Goal: Task Accomplishment & Management: Use online tool/utility

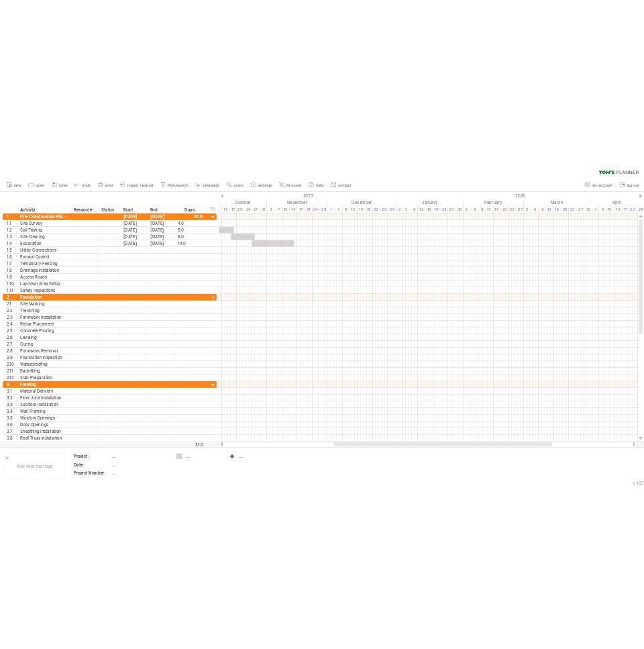
scroll to position [1, 0]
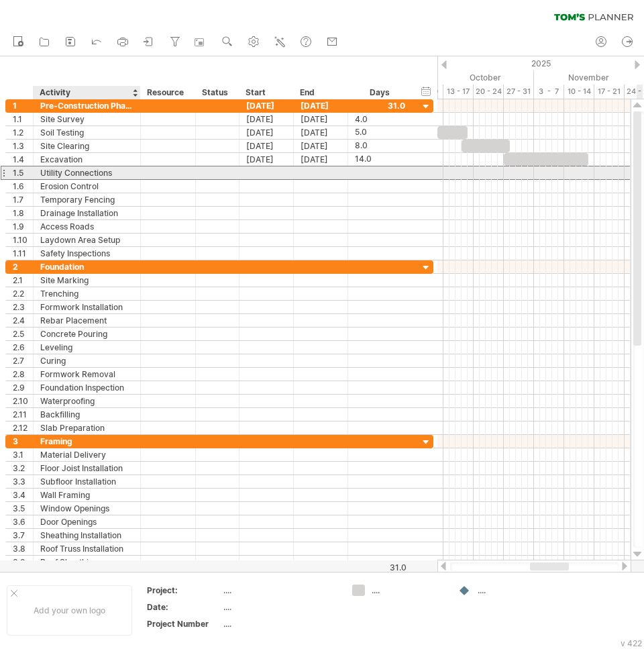
click at [125, 175] on div "Utility Connections" at bounding box center [86, 172] width 93 height 13
click at [258, 166] on div at bounding box center [266, 172] width 54 height 13
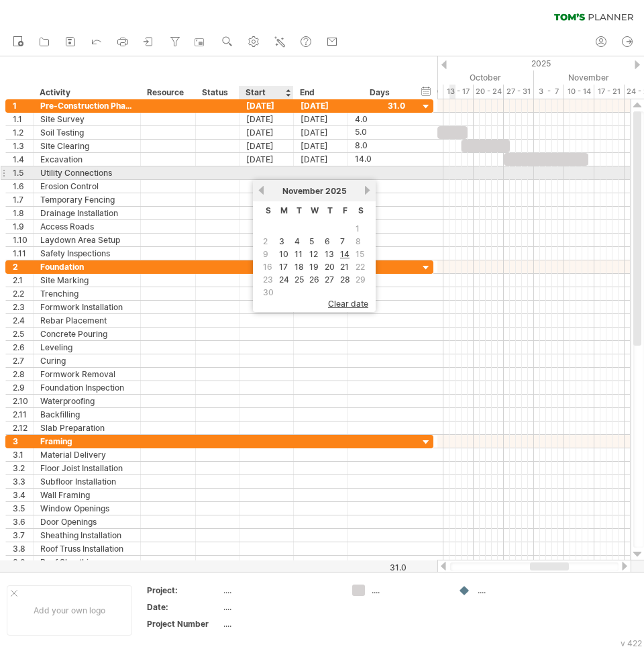
click at [271, 174] on div at bounding box center [266, 172] width 54 height 13
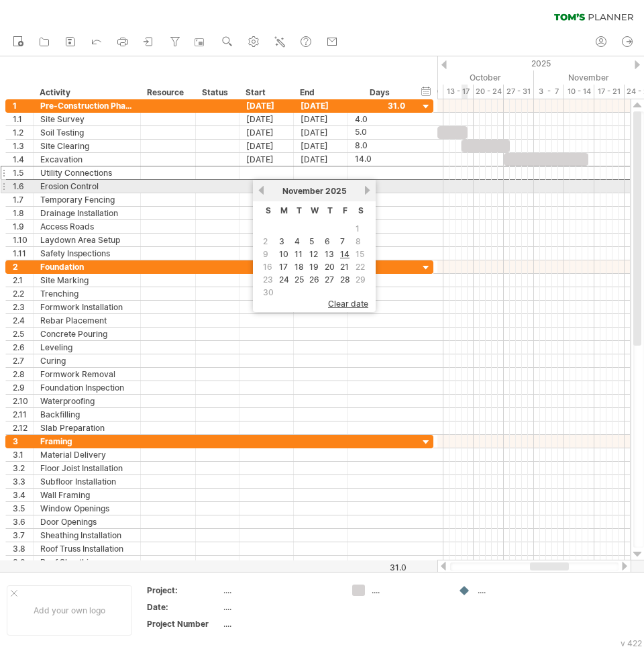
drag, startPoint x: 462, startPoint y: 186, endPoint x: 425, endPoint y: 183, distance: 37.0
click at [462, 186] on div at bounding box center [533, 186] width 193 height 13
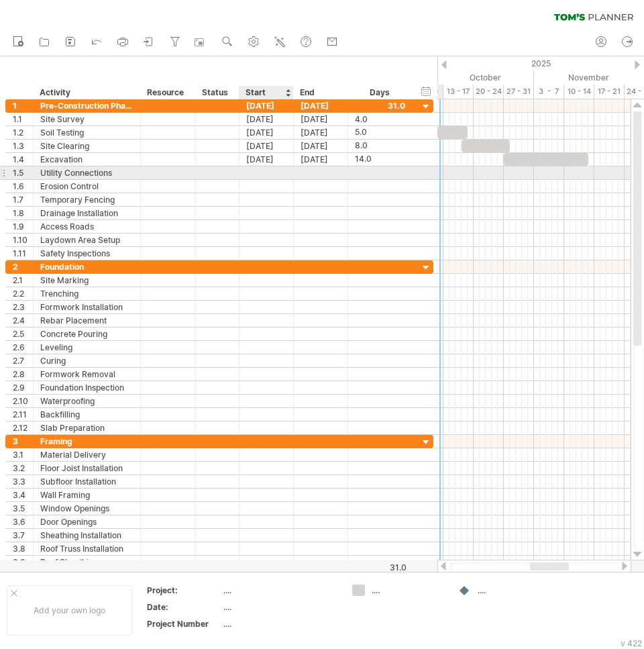
click at [260, 177] on div at bounding box center [266, 172] width 54 height 13
click at [268, 177] on div at bounding box center [266, 172] width 54 height 13
click at [274, 172] on div at bounding box center [266, 172] width 54 height 13
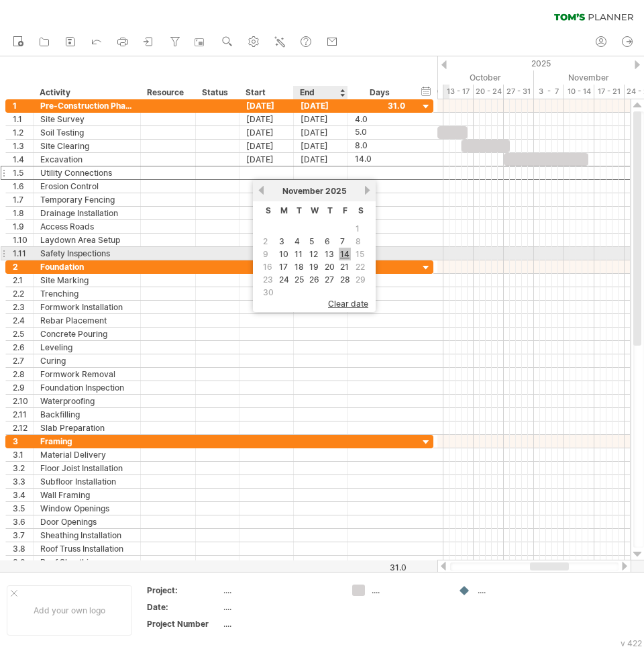
click at [342, 253] on link "14" at bounding box center [345, 254] width 12 height 13
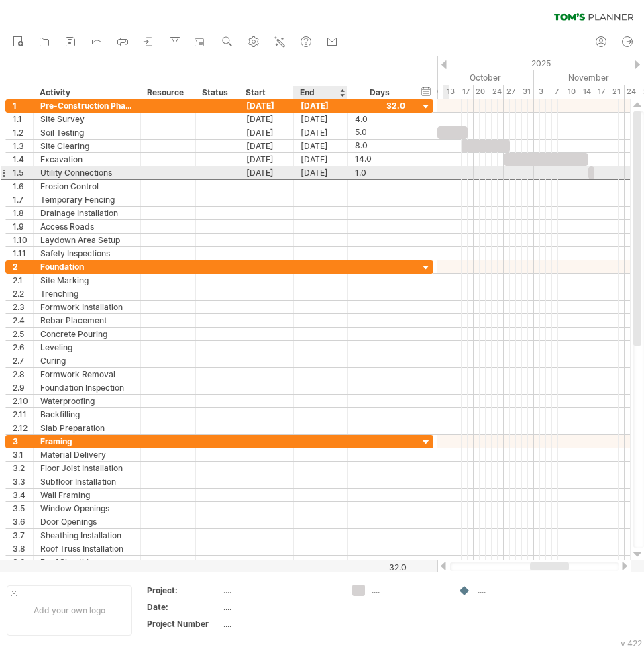
click at [332, 178] on div "[DATE]" at bounding box center [321, 172] width 54 height 13
click at [372, 176] on div "1.0" at bounding box center [380, 172] width 50 height 13
click at [372, 176] on input "***" at bounding box center [367, 172] width 25 height 13
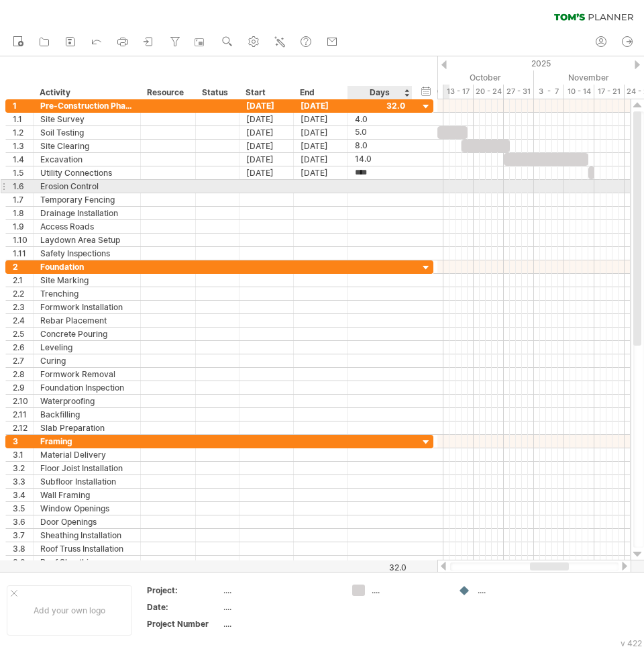
type input "*****"
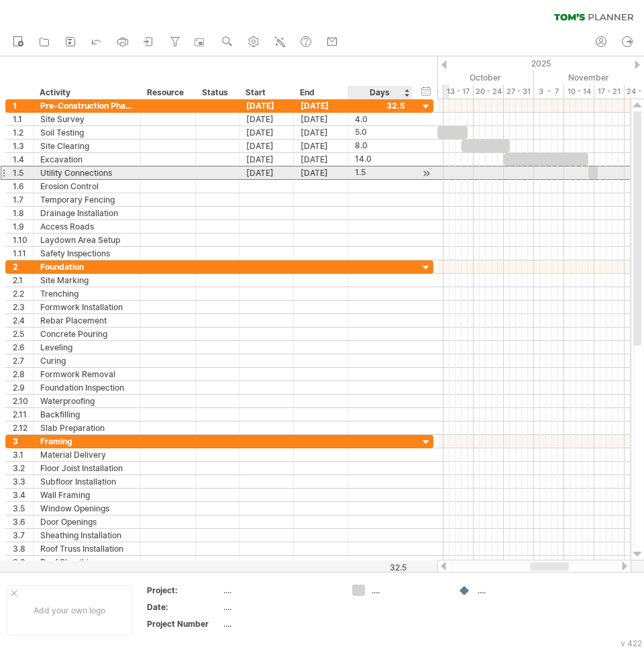
drag, startPoint x: 383, startPoint y: 171, endPoint x: 345, endPoint y: 172, distance: 38.3
click at [345, 172] on div "**********" at bounding box center [219, 173] width 428 height 14
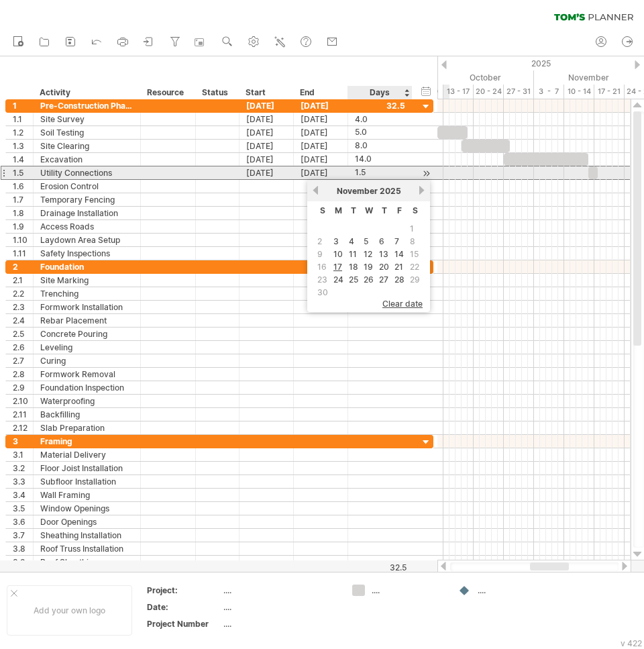
click at [373, 173] on div "1.5" at bounding box center [380, 172] width 50 height 13
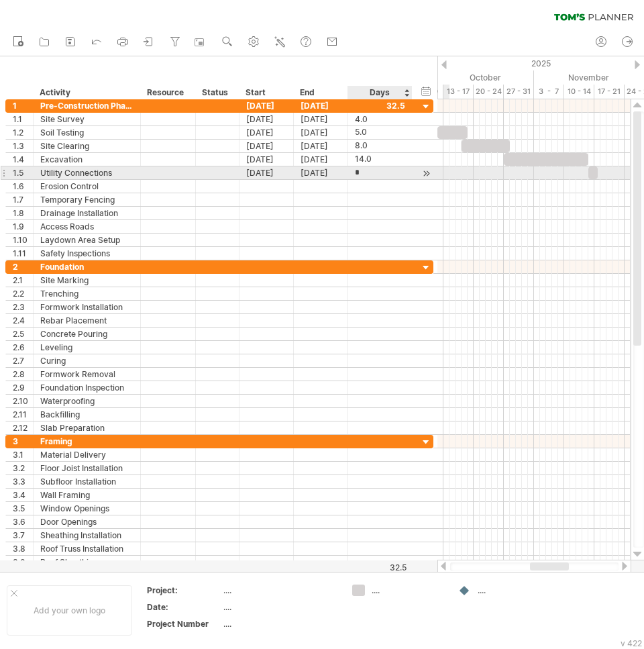
type input "**"
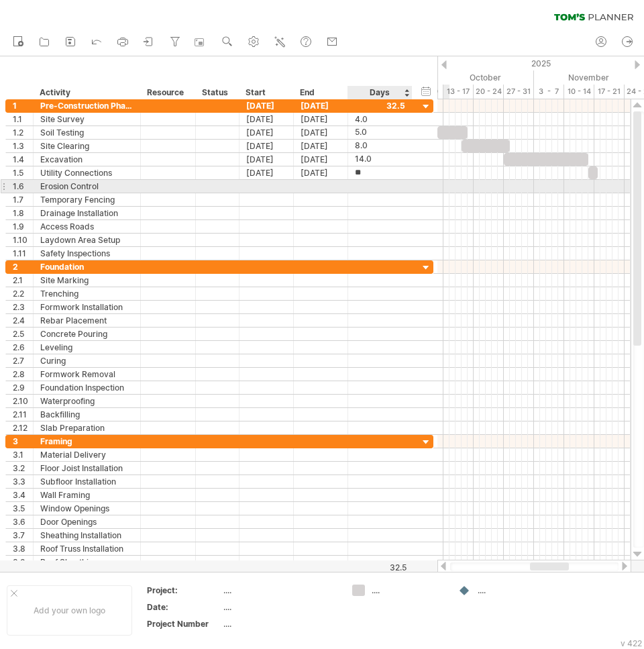
click at [381, 191] on div at bounding box center [380, 186] width 50 height 13
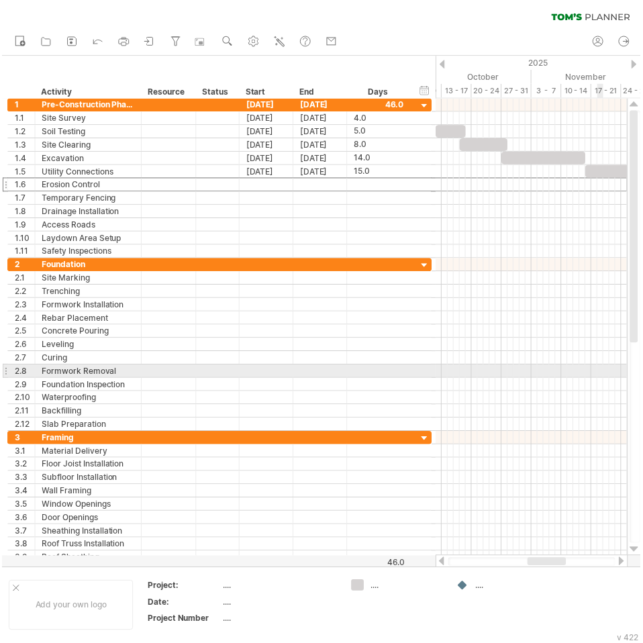
scroll to position [0, 0]
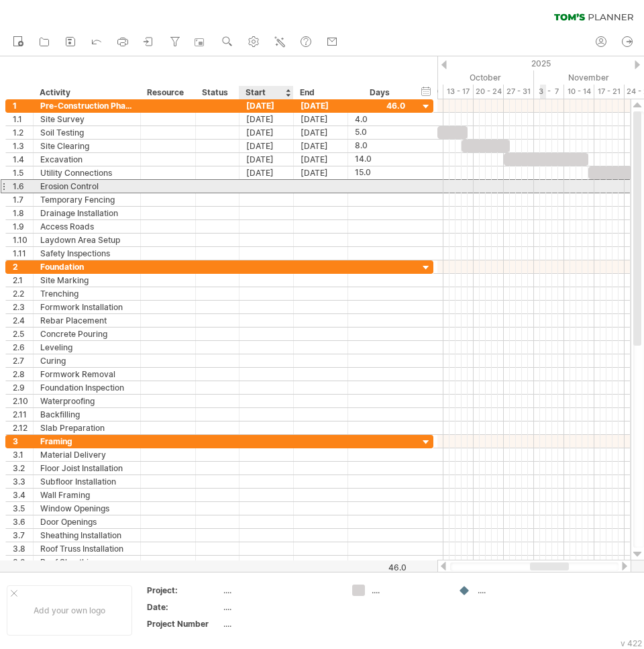
click at [258, 185] on div at bounding box center [266, 186] width 54 height 13
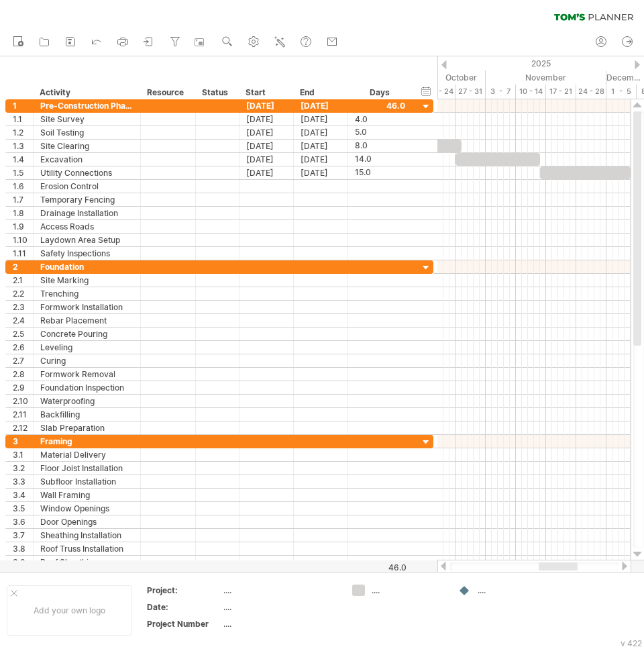
drag, startPoint x: 541, startPoint y: 566, endPoint x: 526, endPoint y: 557, distance: 17.7
click at [530, 561] on div at bounding box center [534, 565] width 194 height 13
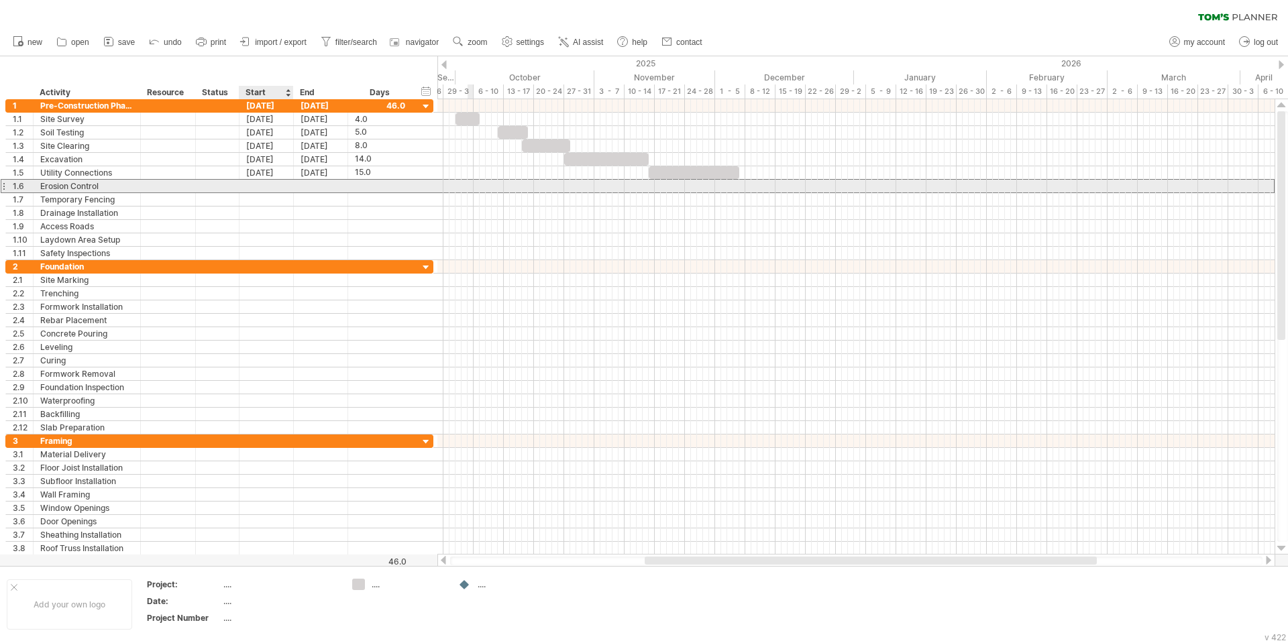
click at [270, 180] on div at bounding box center [266, 186] width 54 height 13
click at [272, 186] on div at bounding box center [266, 186] width 54 height 13
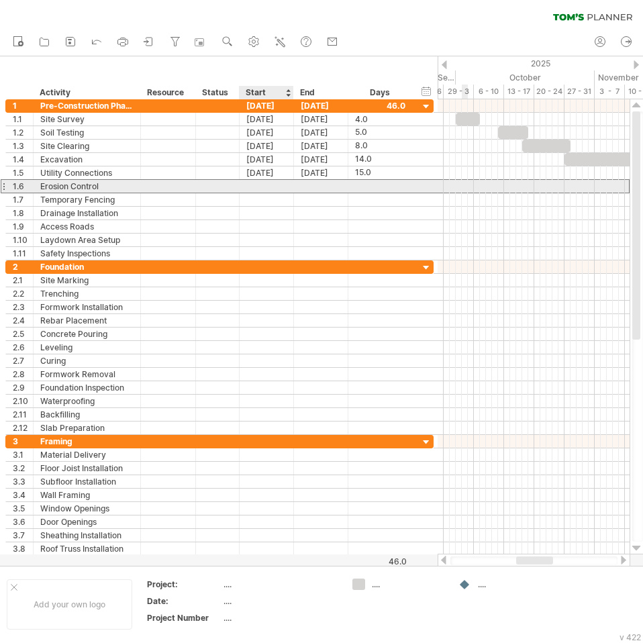
click at [272, 189] on div at bounding box center [266, 186] width 54 height 13
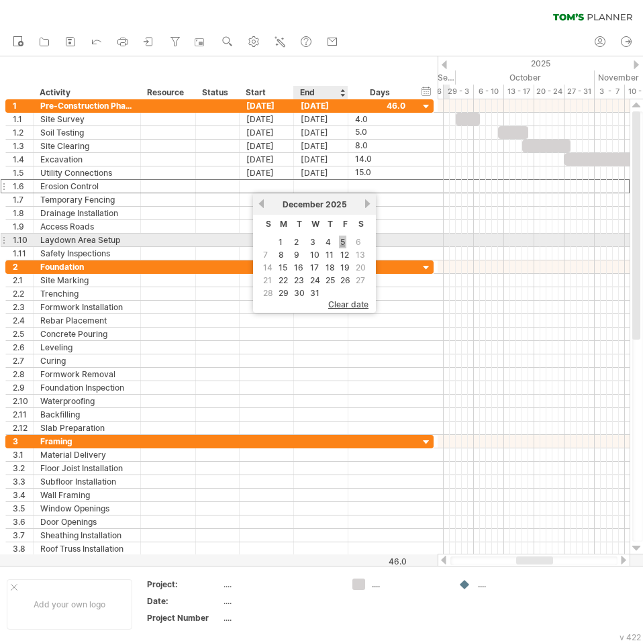
click at [345, 244] on link "5" at bounding box center [342, 241] width 7 height 13
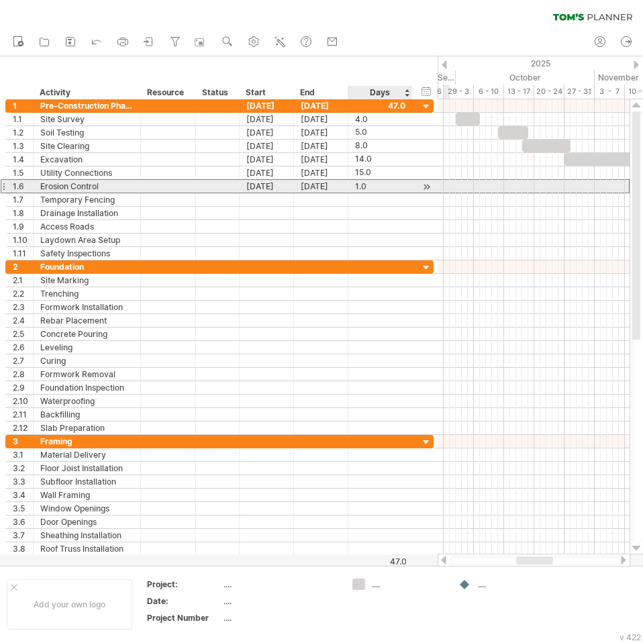
click at [376, 187] on div "1.0" at bounding box center [380, 186] width 50 height 13
type input "*"
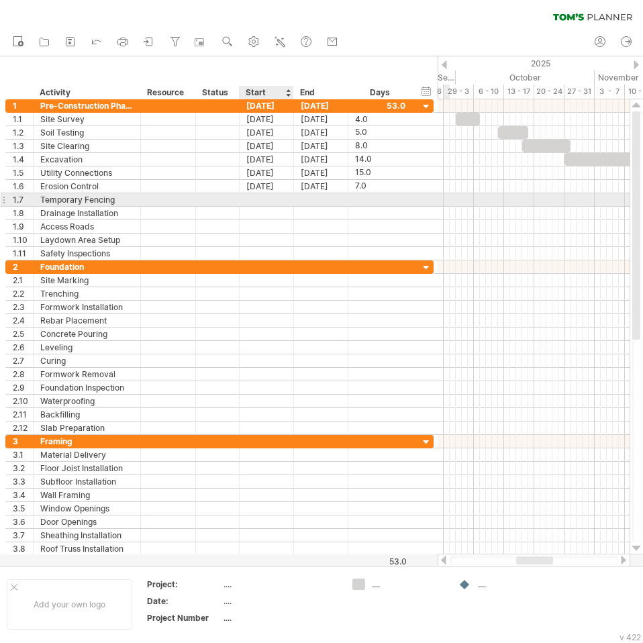
click at [266, 193] on div at bounding box center [266, 199] width 54 height 13
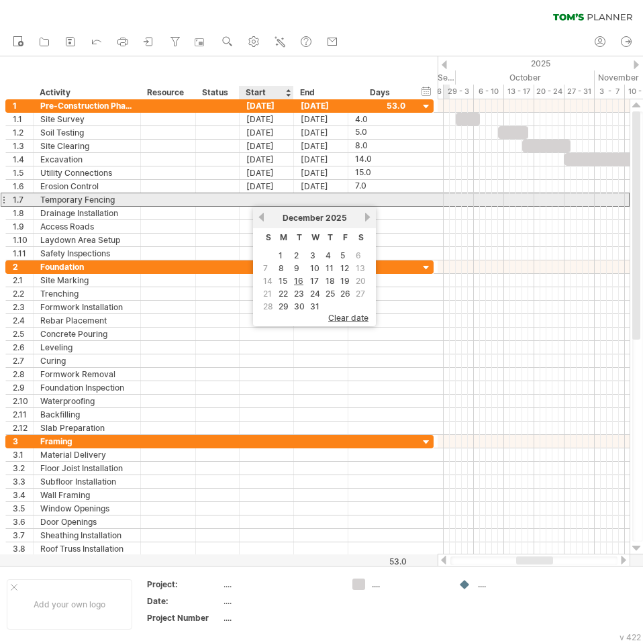
click at [265, 198] on div at bounding box center [266, 199] width 54 height 13
click at [83, 199] on div "Temporary Fencing" at bounding box center [86, 199] width 93 height 13
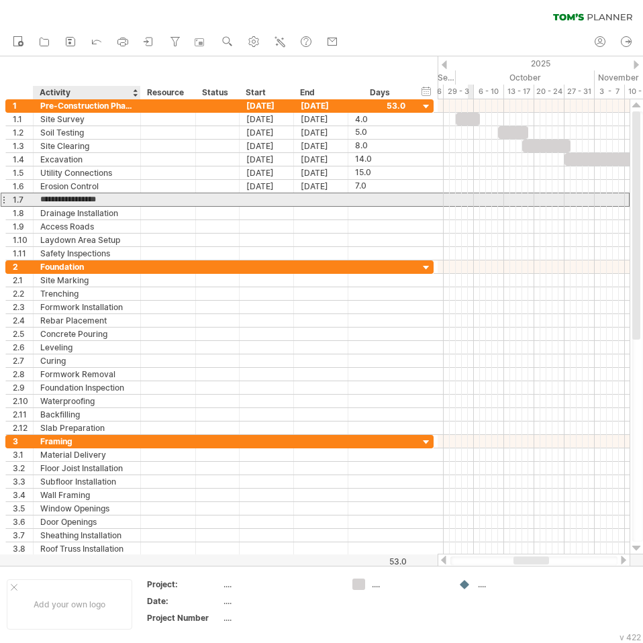
drag, startPoint x: 125, startPoint y: 199, endPoint x: 42, endPoint y: 204, distance: 83.4
click at [42, 204] on input "**********" at bounding box center [86, 199] width 93 height 13
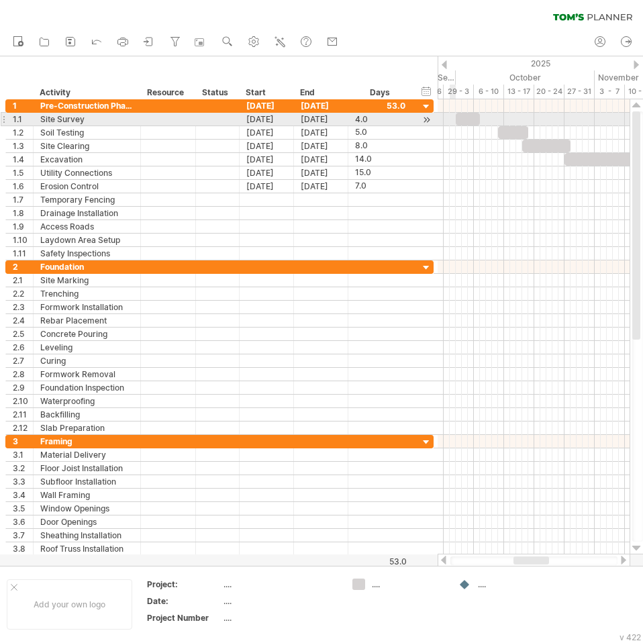
click at [455, 122] on span at bounding box center [455, 119] width 5 height 13
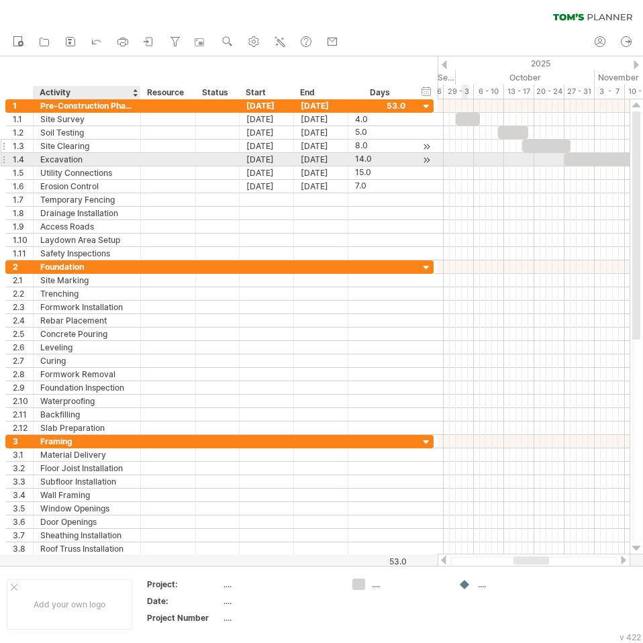
click at [142, 150] on div at bounding box center [168, 146] width 55 height 13
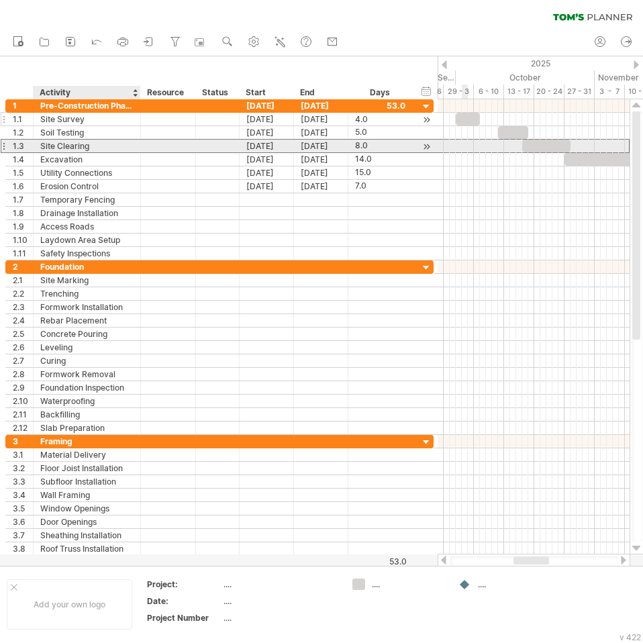
click at [121, 121] on div "Site Survey" at bounding box center [86, 119] width 93 height 13
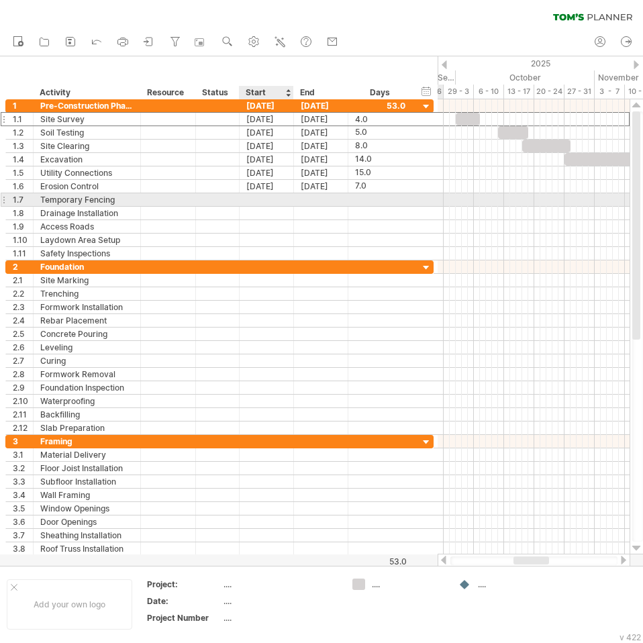
click at [259, 199] on div at bounding box center [266, 199] width 54 height 13
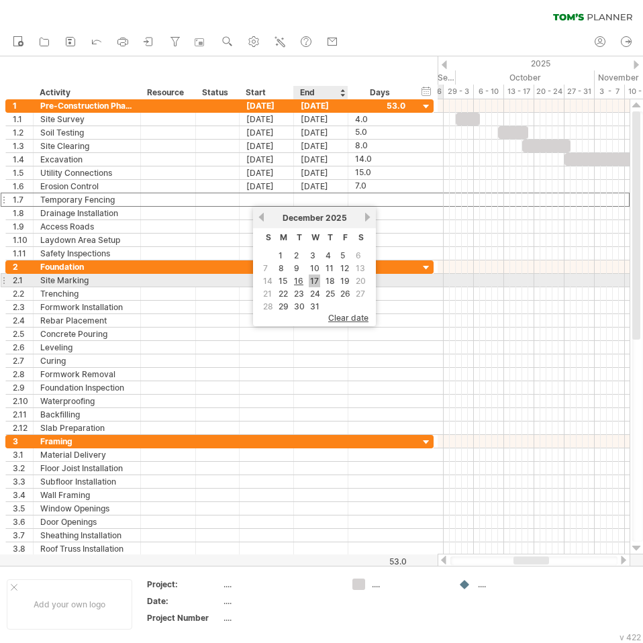
click at [313, 282] on link "17" at bounding box center [314, 280] width 11 height 13
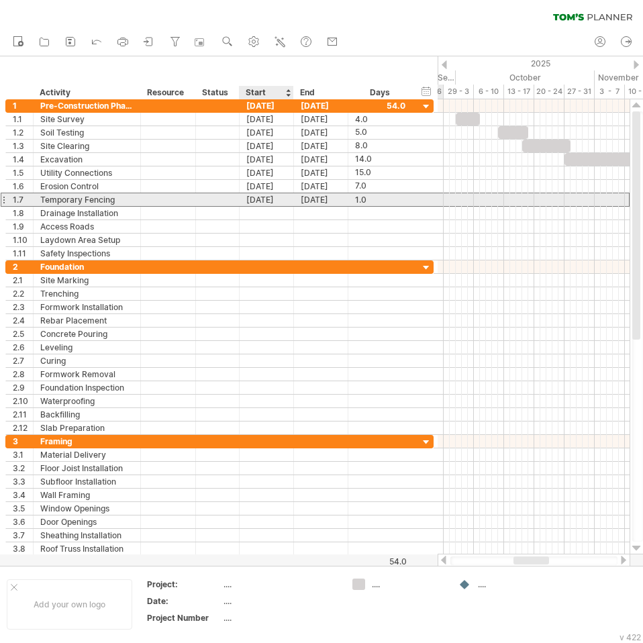
click at [274, 201] on div "[DATE]" at bounding box center [266, 199] width 54 height 13
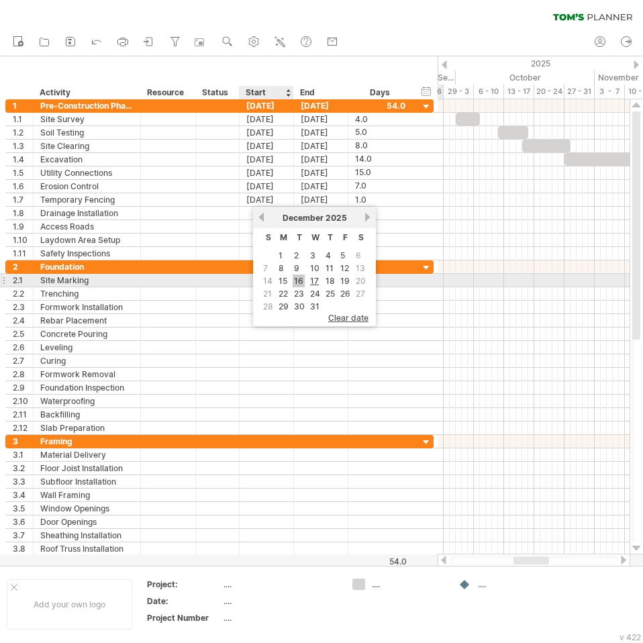
click at [295, 282] on link "16" at bounding box center [298, 280] width 12 height 13
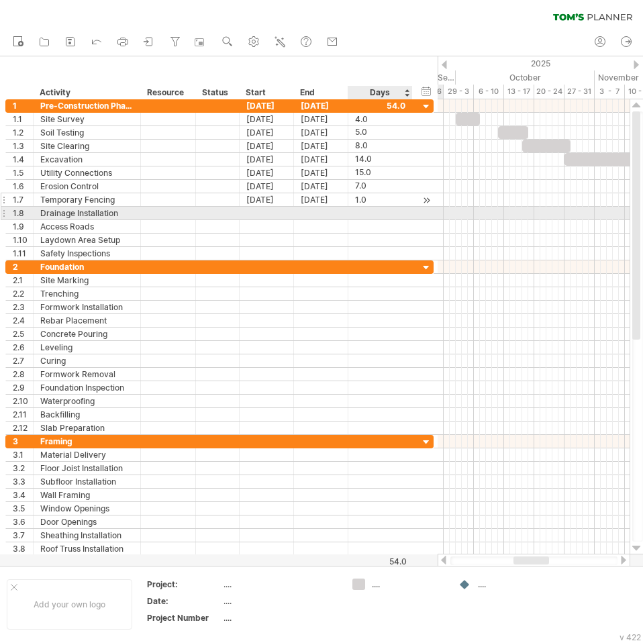
click at [380, 205] on div "1.0" at bounding box center [380, 199] width 50 height 13
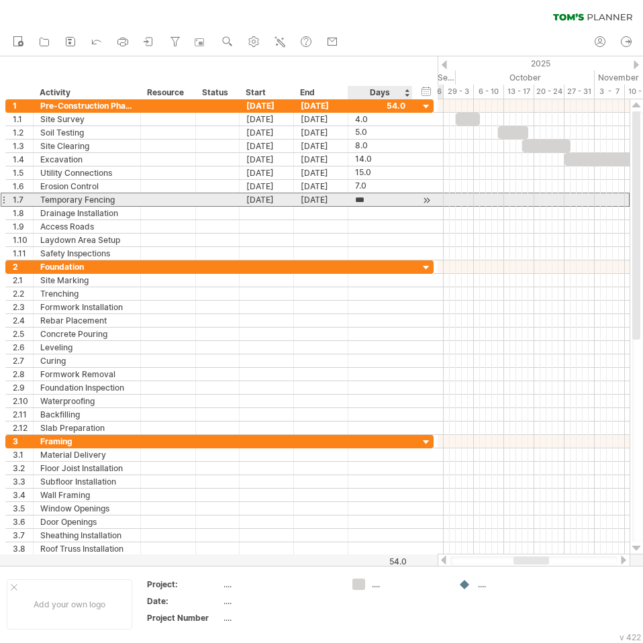
scroll to position [1, 0]
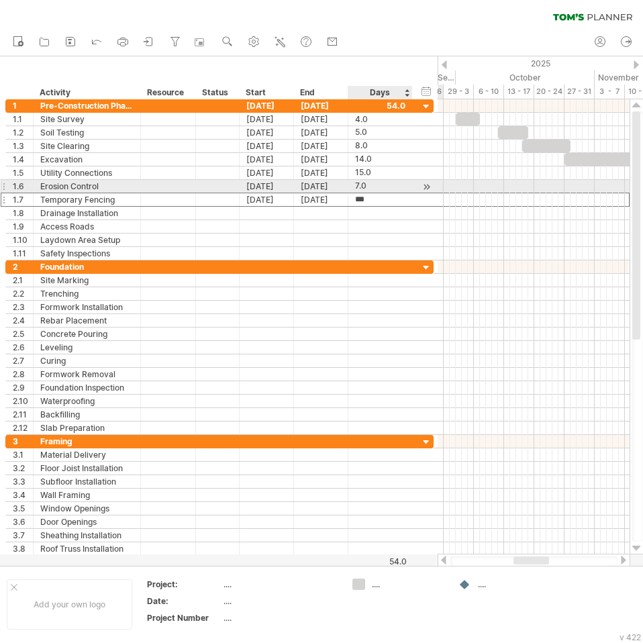
type input "*"
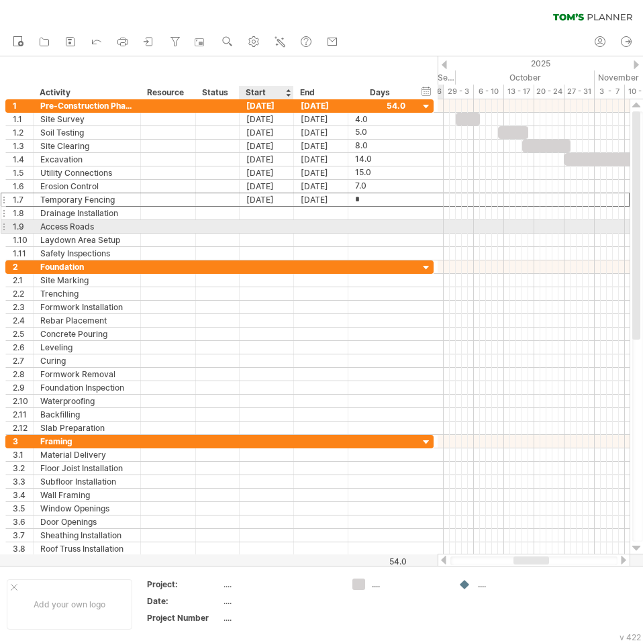
click at [266, 213] on div at bounding box center [266, 213] width 54 height 13
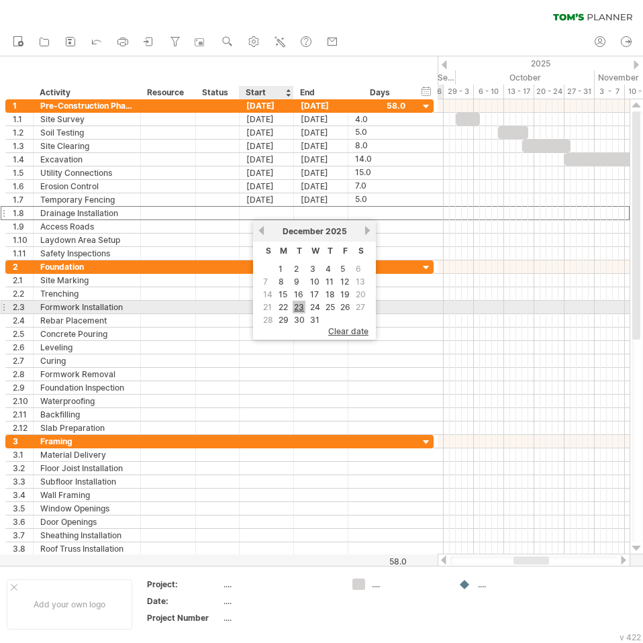
click at [299, 307] on link "23" at bounding box center [298, 307] width 13 height 13
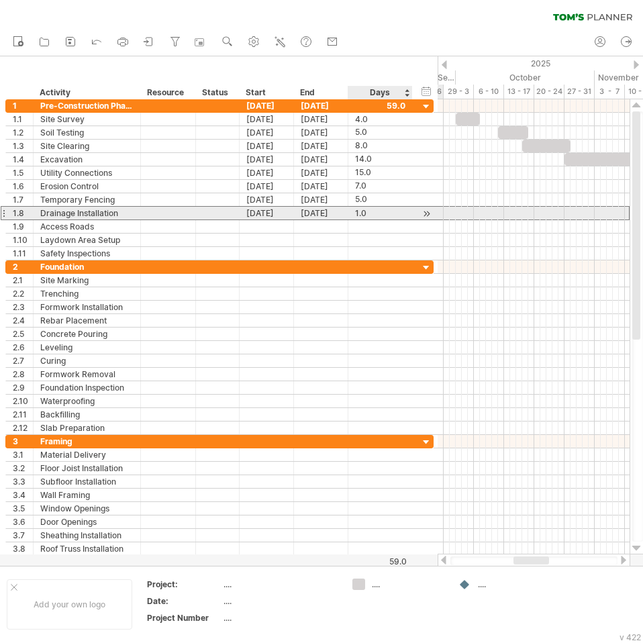
click at [369, 210] on div "1.0" at bounding box center [380, 213] width 50 height 13
type input "*"
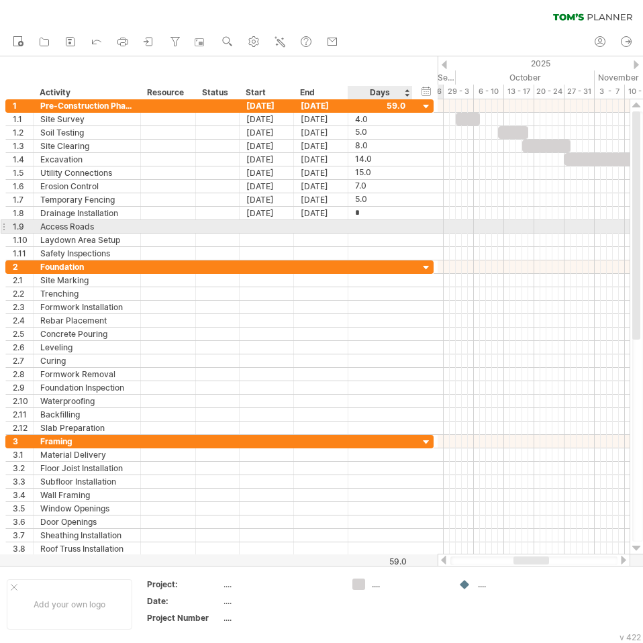
click at [367, 227] on div at bounding box center [380, 226] width 50 height 13
click at [254, 221] on div at bounding box center [266, 226] width 54 height 13
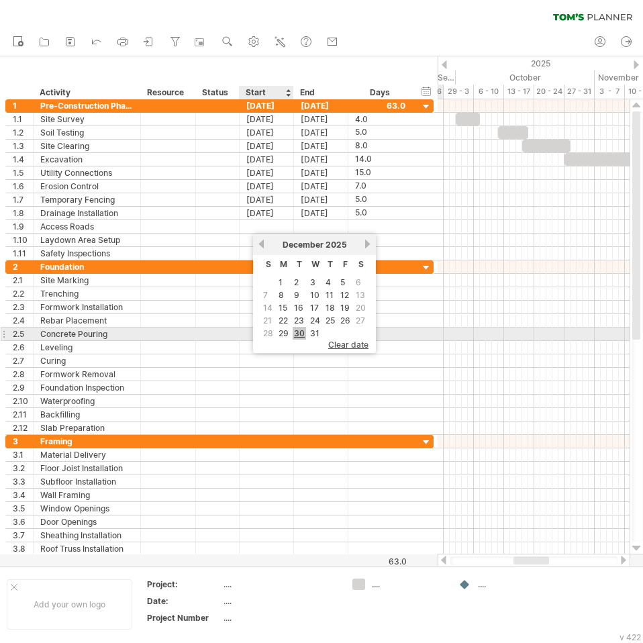
click at [300, 331] on link "30" at bounding box center [298, 333] width 13 height 13
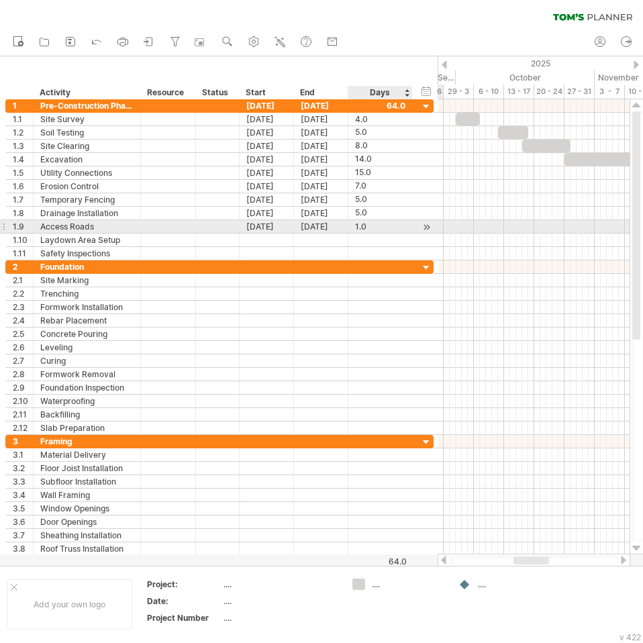
click at [376, 228] on div "1.0" at bounding box center [380, 226] width 50 height 13
type input "*"
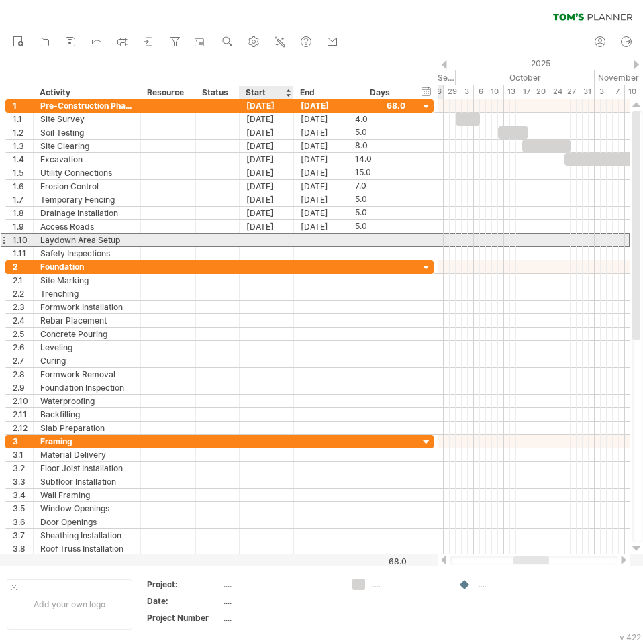
click at [250, 241] on div at bounding box center [266, 239] width 54 height 13
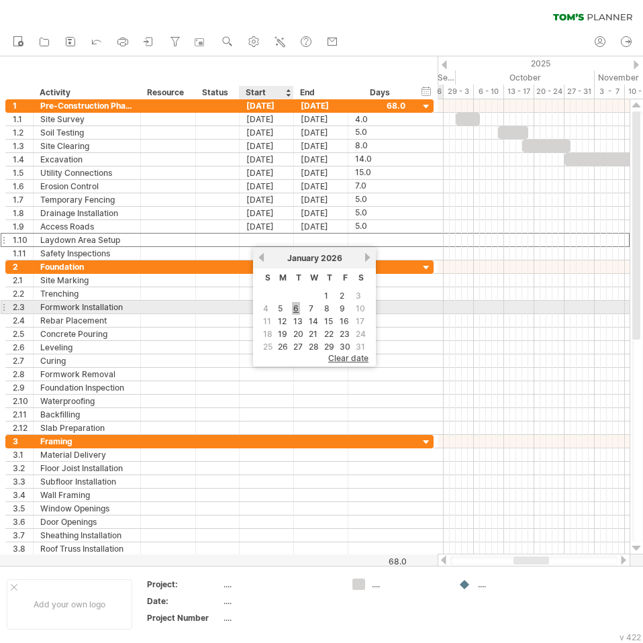
click at [299, 310] on link "6" at bounding box center [296, 308] width 8 height 13
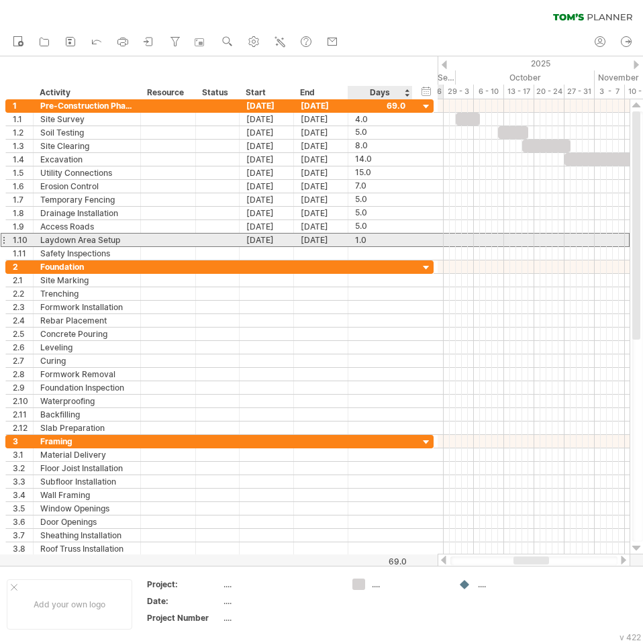
click at [376, 243] on div "1.0" at bounding box center [380, 239] width 50 height 13
type input "*"
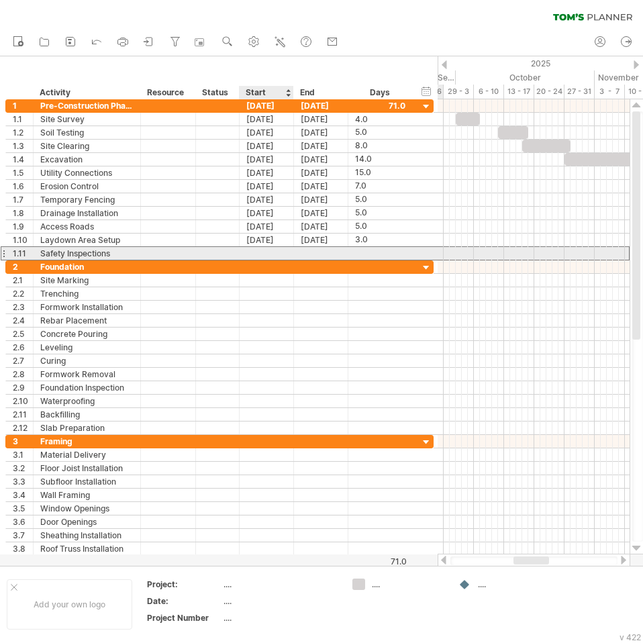
click at [277, 249] on div at bounding box center [266, 253] width 54 height 13
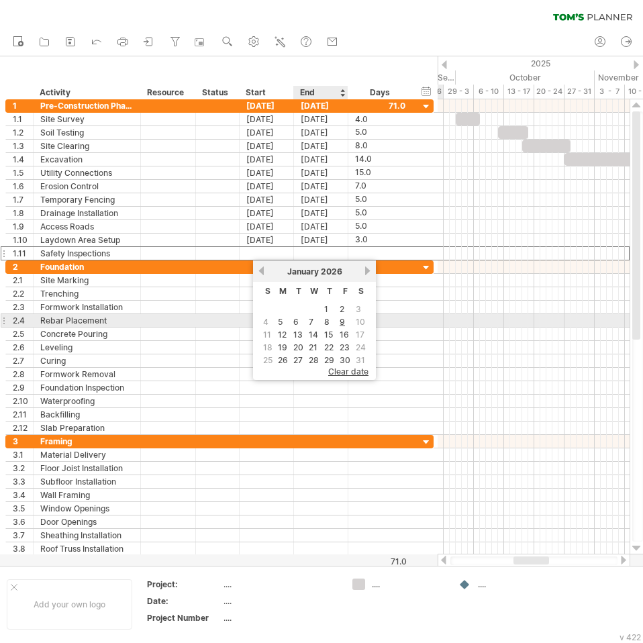
click at [338, 323] on td "9" at bounding box center [344, 321] width 15 height 11
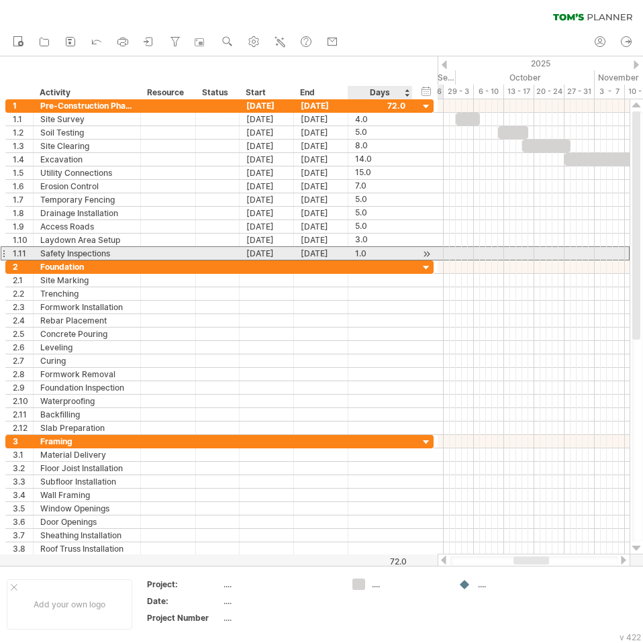
click at [365, 252] on div "1.0" at bounding box center [380, 253] width 50 height 13
type input "*"
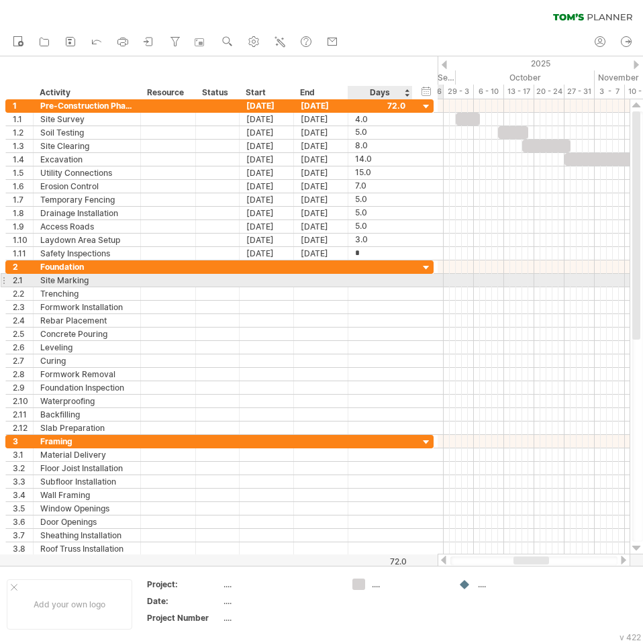
click at [376, 279] on div at bounding box center [380, 280] width 50 height 13
click at [256, 280] on div at bounding box center [266, 280] width 54 height 13
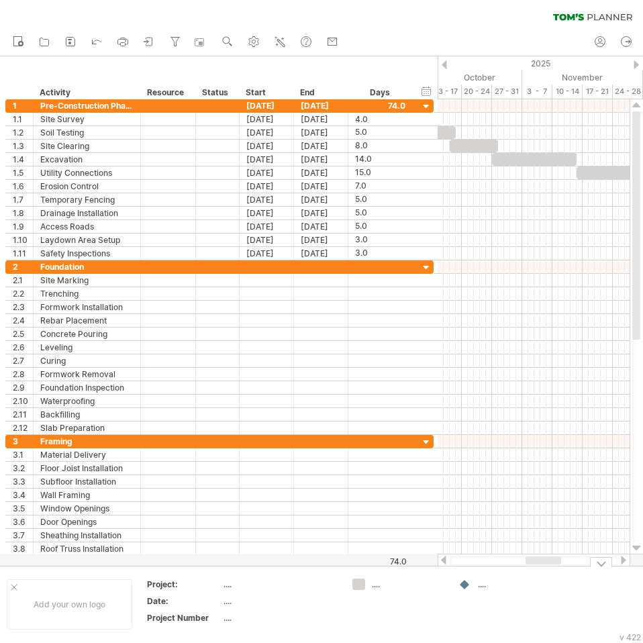
click at [541, 567] on div "Trying to reach [DOMAIN_NAME] Connected again... 0% clear filter new 1" at bounding box center [321, 321] width 643 height 643
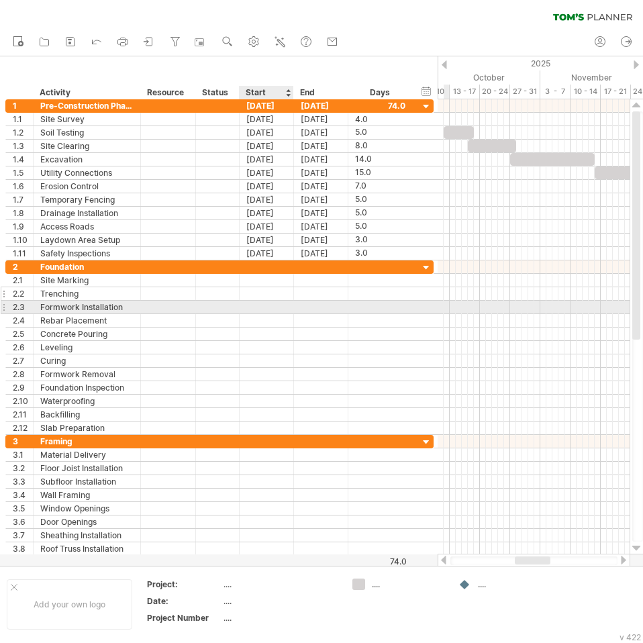
click at [255, 288] on div at bounding box center [266, 293] width 54 height 13
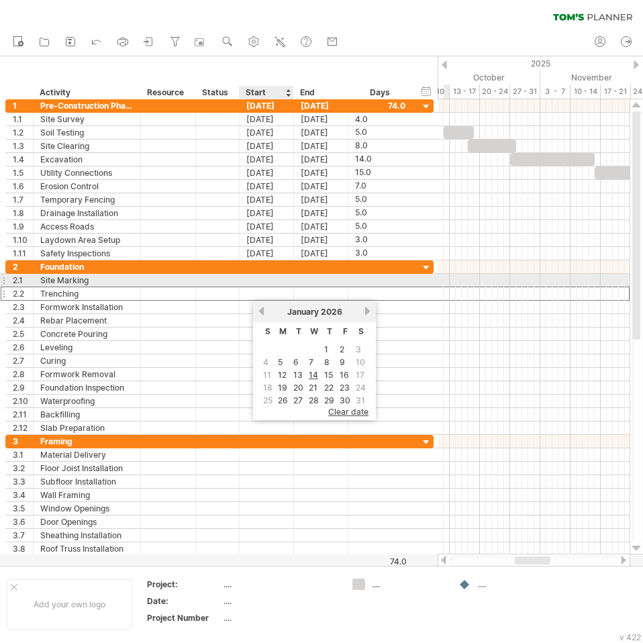
click at [261, 280] on div at bounding box center [266, 280] width 54 height 13
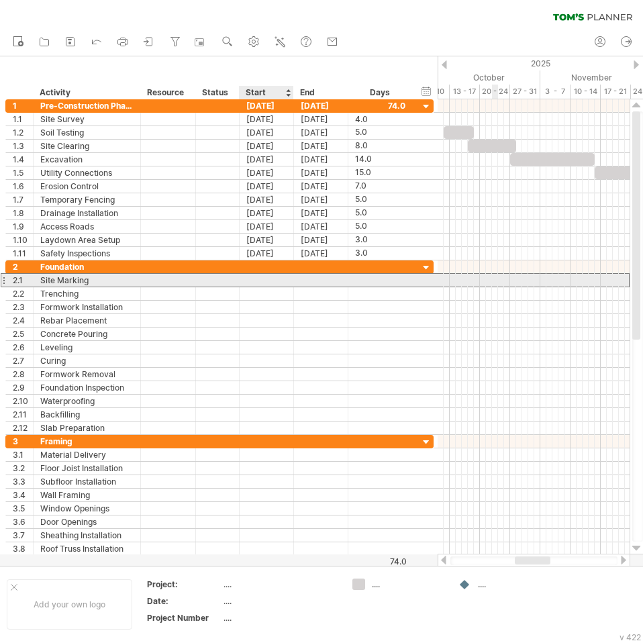
click at [278, 281] on div at bounding box center [266, 280] width 54 height 13
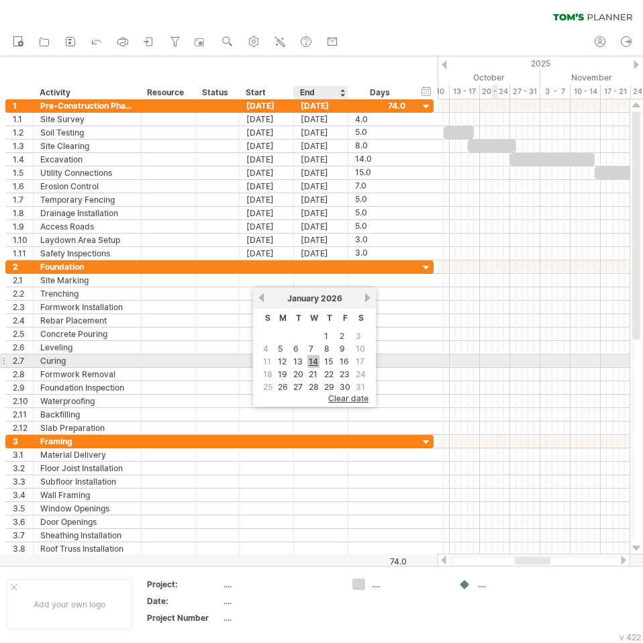
click at [317, 361] on link "14" at bounding box center [313, 361] width 12 height 13
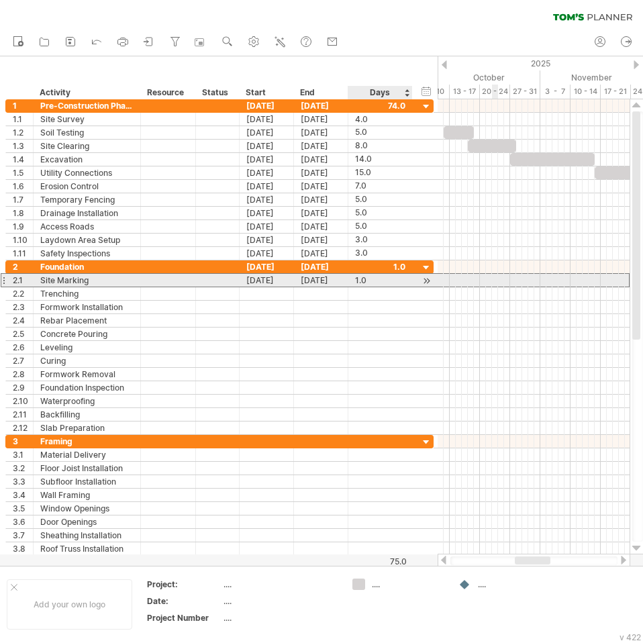
click at [366, 277] on div "1.0" at bounding box center [380, 280] width 50 height 13
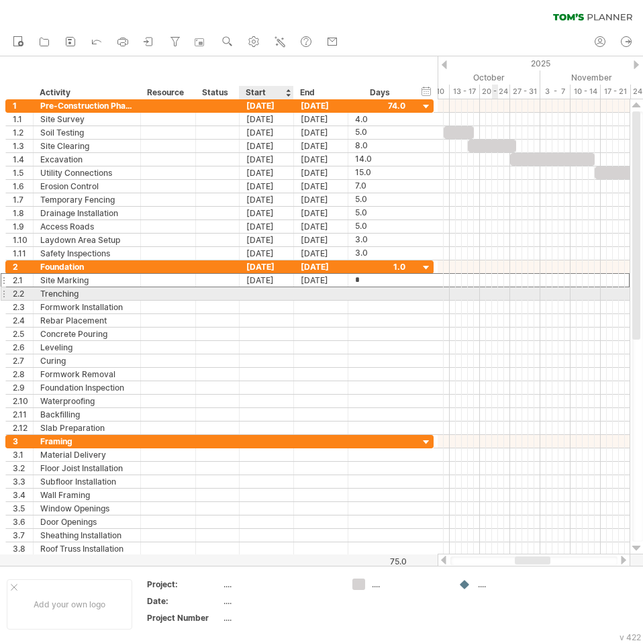
click at [272, 294] on div at bounding box center [266, 293] width 54 height 13
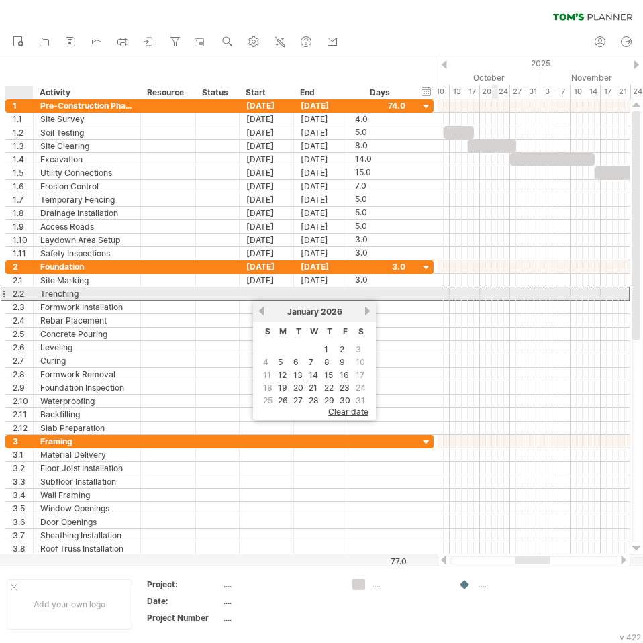
click at [21, 294] on div "2.2" at bounding box center [23, 293] width 20 height 13
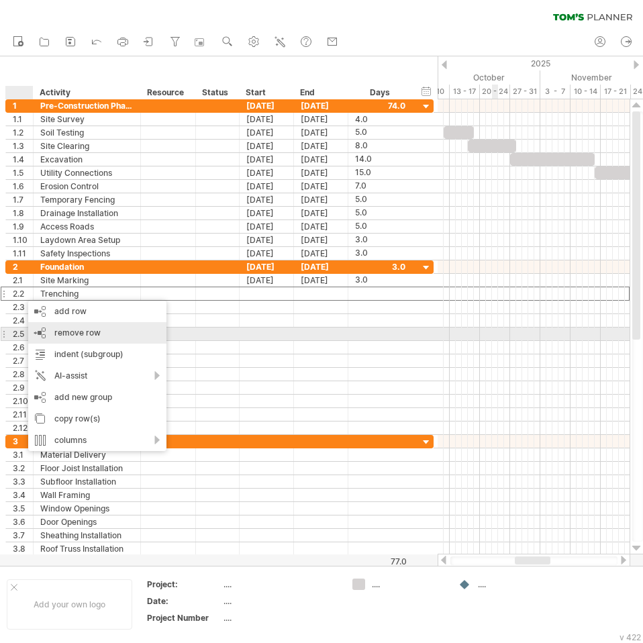
click at [54, 330] on span "remove row" at bounding box center [77, 332] width 46 height 10
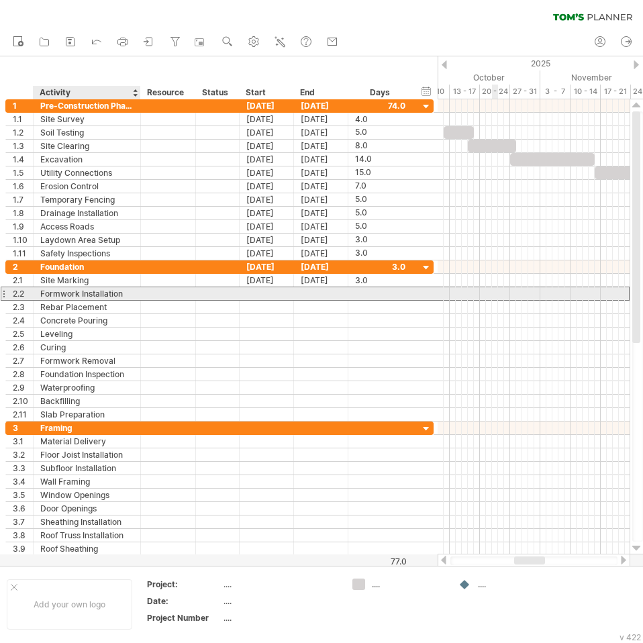
click at [94, 296] on div "Formwork Installation" at bounding box center [86, 293] width 93 height 13
click at [18, 294] on div "2.2" at bounding box center [23, 293] width 20 height 13
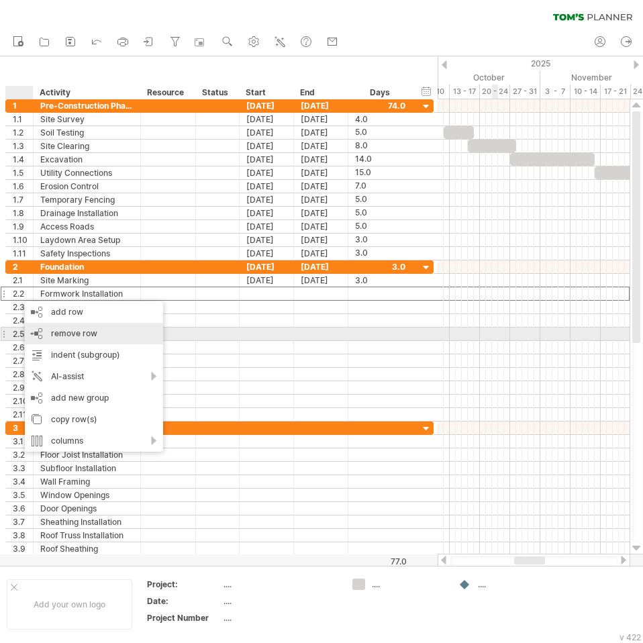
click at [54, 330] on span "remove row" at bounding box center [74, 333] width 46 height 10
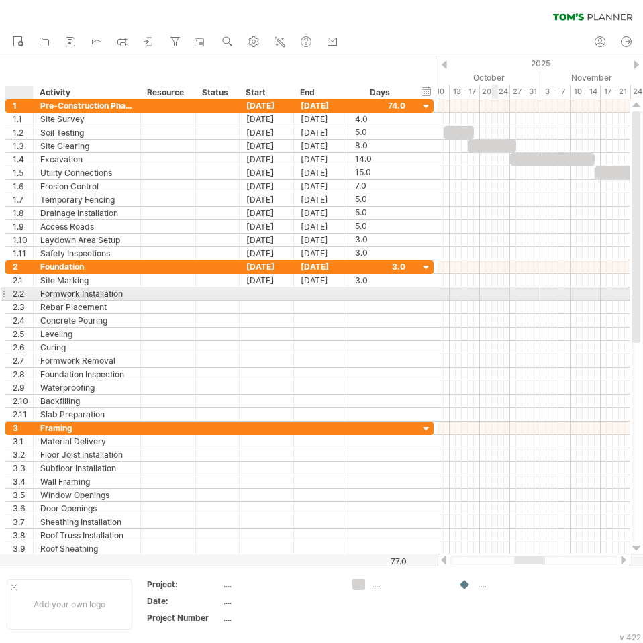
click at [25, 294] on div "2.2" at bounding box center [23, 293] width 20 height 13
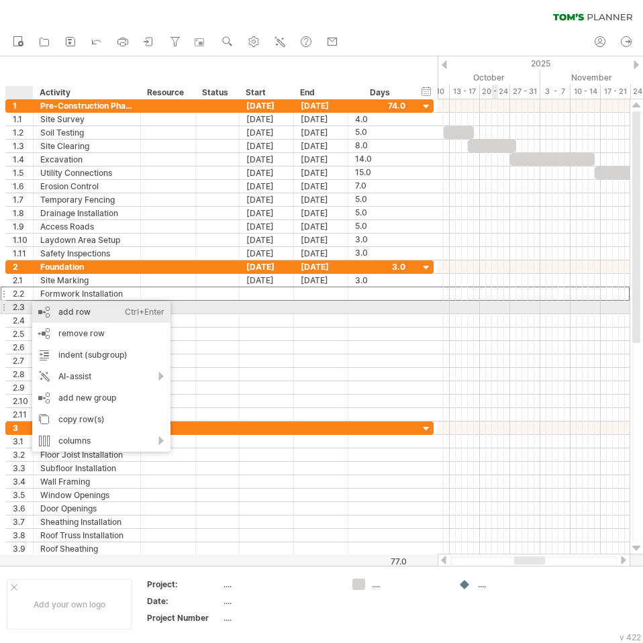
click at [50, 310] on div "add row Ctrl+Enter Cmd+Enter" at bounding box center [101, 311] width 138 height 21
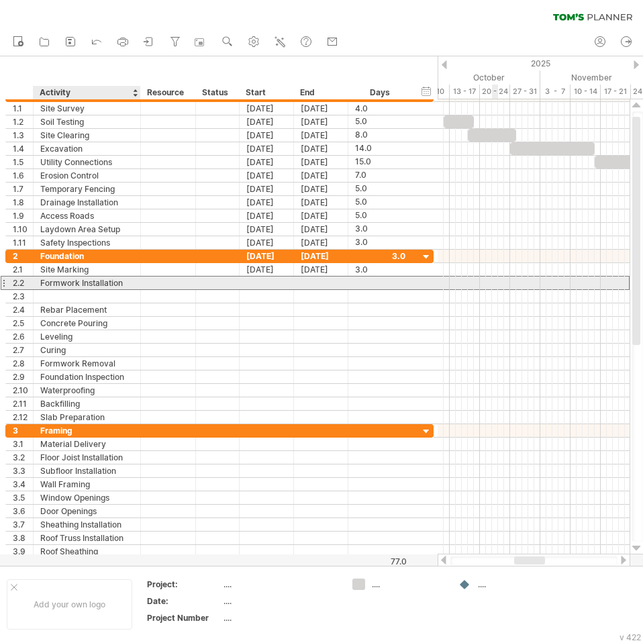
click at [80, 281] on div "Formwork Installation" at bounding box center [86, 282] width 93 height 13
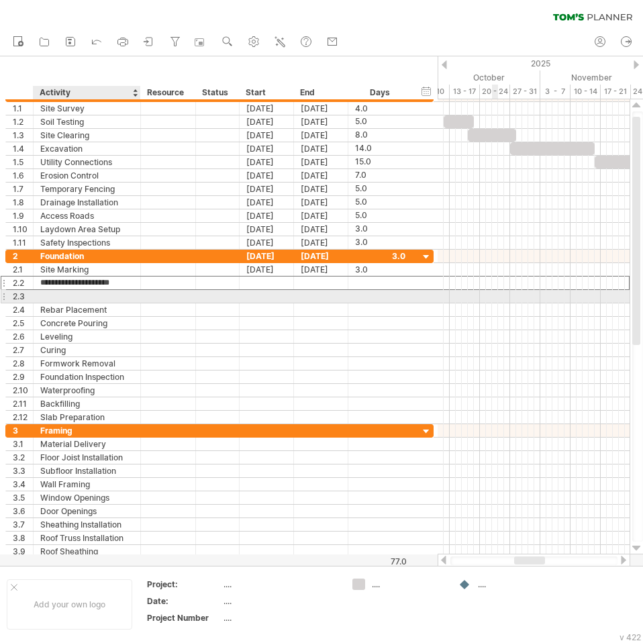
click at [72, 296] on div at bounding box center [86, 296] width 93 height 13
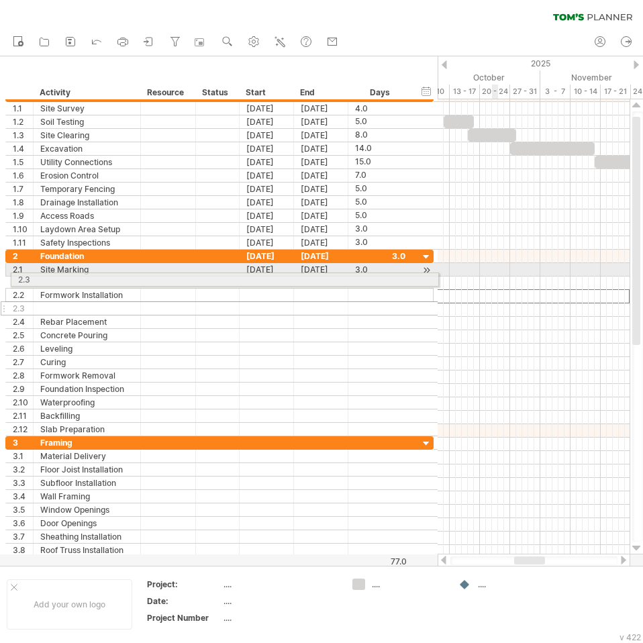
drag, startPoint x: 4, startPoint y: 297, endPoint x: 5, endPoint y: 277, distance: 19.5
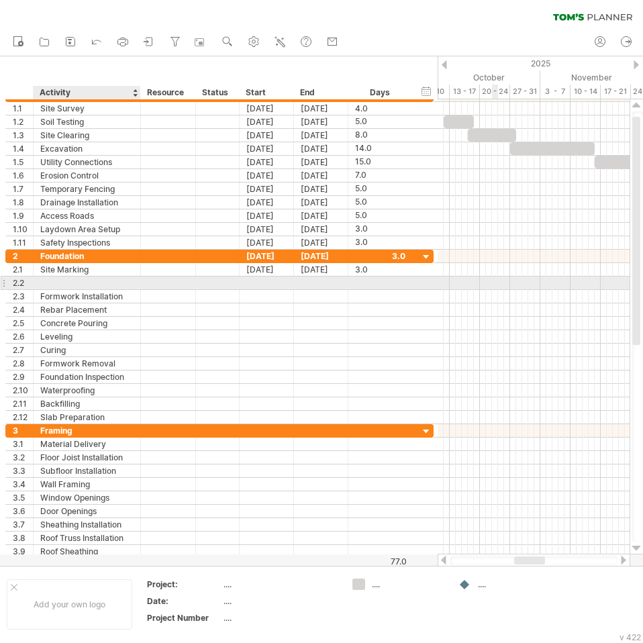
click at [68, 279] on div at bounding box center [86, 282] width 93 height 13
type input "**********"
click at [231, 280] on div at bounding box center [218, 282] width 30 height 13
click at [278, 282] on div at bounding box center [266, 282] width 54 height 13
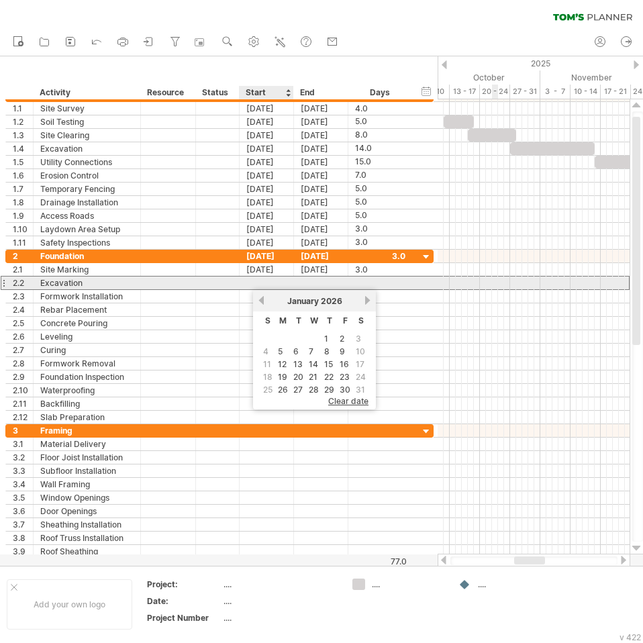
click at [259, 281] on div at bounding box center [266, 282] width 54 height 13
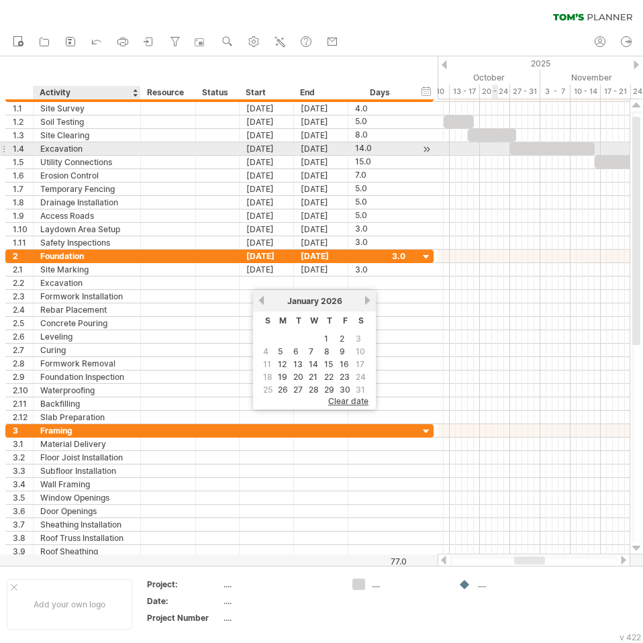
click at [119, 149] on div "Excavation" at bounding box center [86, 148] width 93 height 13
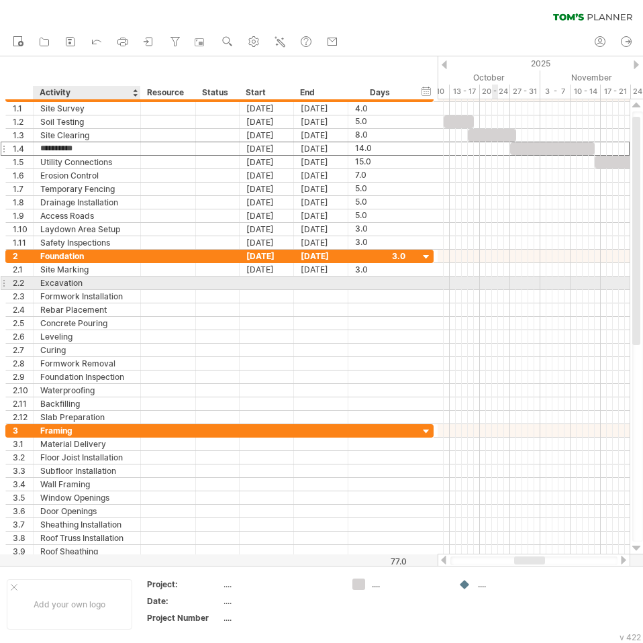
click at [76, 283] on div "Excavation" at bounding box center [86, 282] width 93 height 13
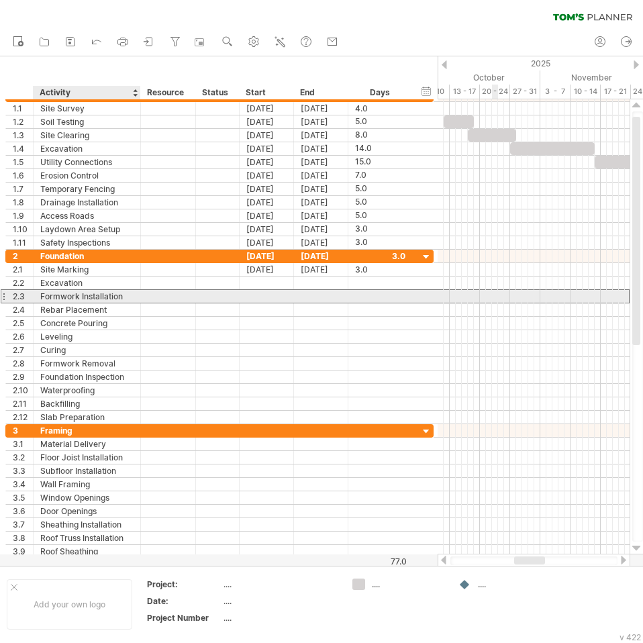
click at [120, 290] on div "Formwork Installation" at bounding box center [86, 296] width 93 height 13
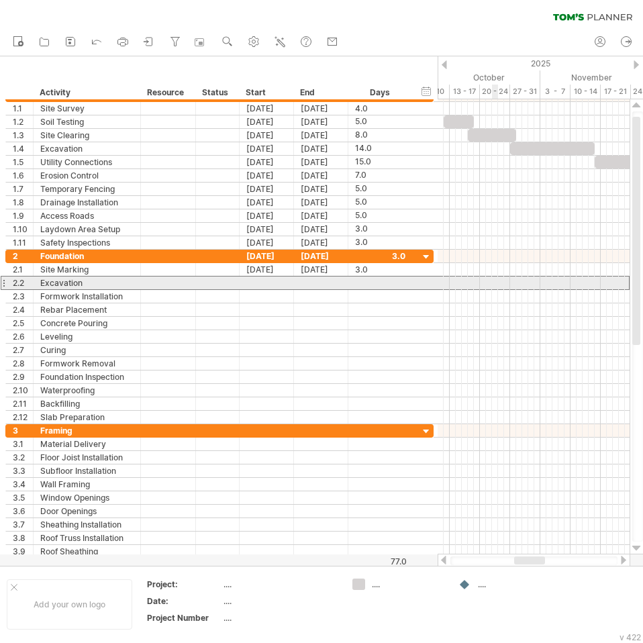
click at [6, 282] on div "2.2" at bounding box center [20, 282] width 28 height 13
click at [19, 284] on div "2.2" at bounding box center [23, 282] width 20 height 13
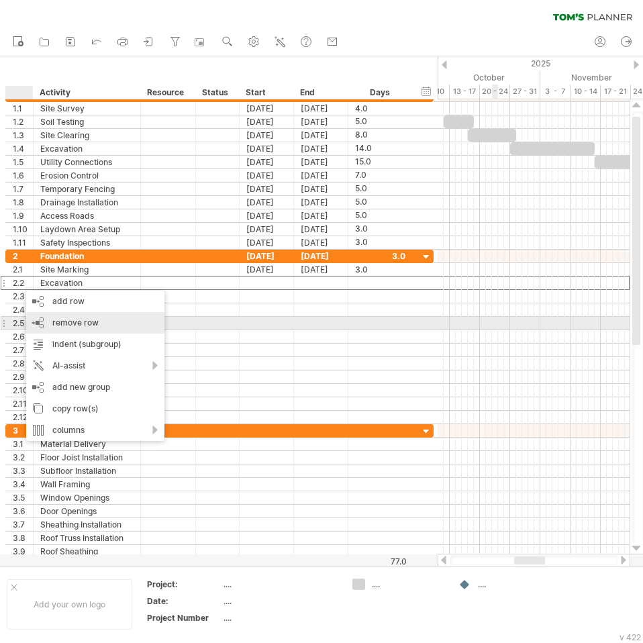
click at [66, 323] on span "remove row" at bounding box center [75, 322] width 46 height 10
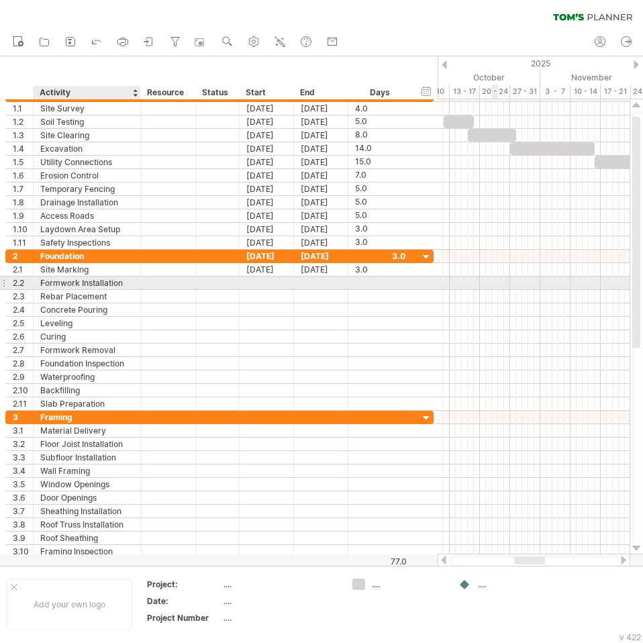
click at [133, 289] on div "**********" at bounding box center [219, 282] width 428 height 13
click at [254, 286] on div at bounding box center [266, 282] width 54 height 13
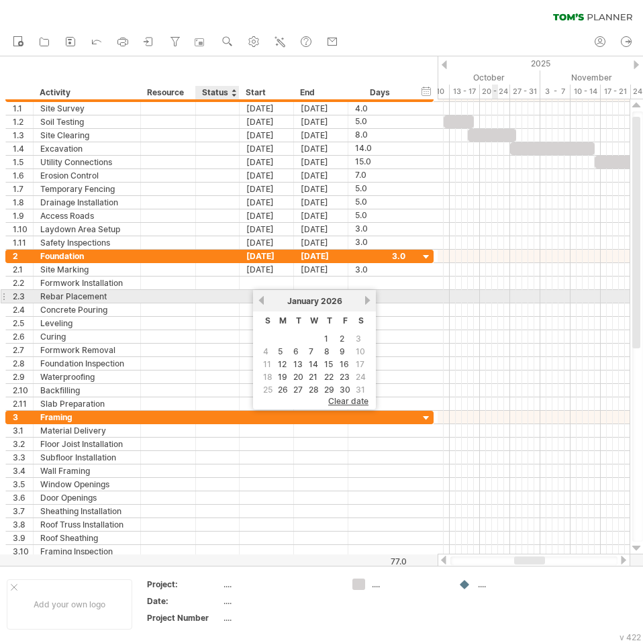
click at [224, 299] on div at bounding box center [218, 296] width 30 height 13
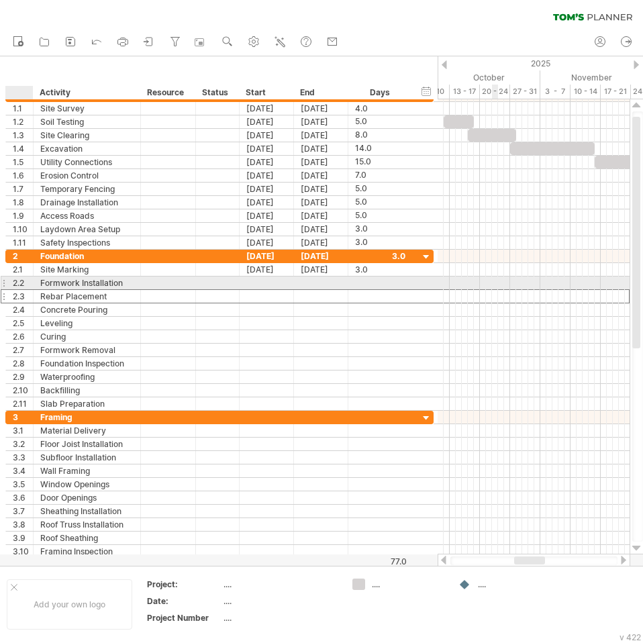
click at [15, 280] on div "2.2" at bounding box center [23, 282] width 20 height 13
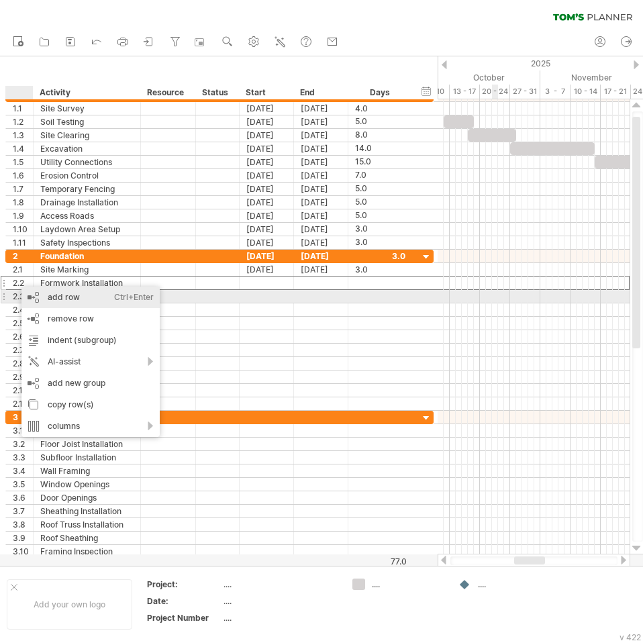
click at [65, 296] on div "add row Ctrl+Enter Cmd+Enter" at bounding box center [90, 296] width 138 height 21
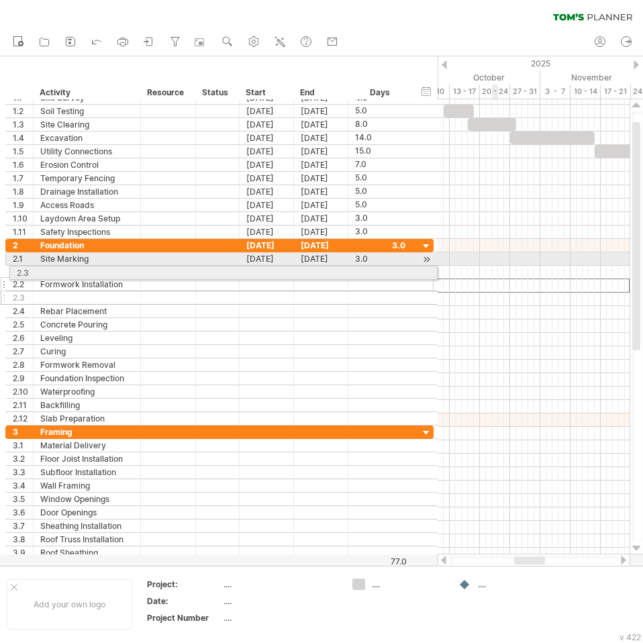
drag, startPoint x: 8, startPoint y: 288, endPoint x: 8, endPoint y: 270, distance: 17.4
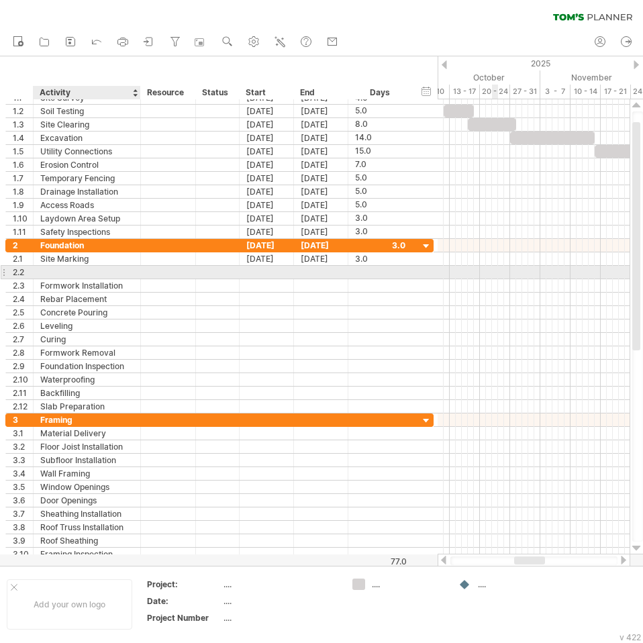
click at [89, 275] on div at bounding box center [86, 272] width 93 height 13
type input "*********"
click at [244, 268] on div at bounding box center [266, 272] width 54 height 13
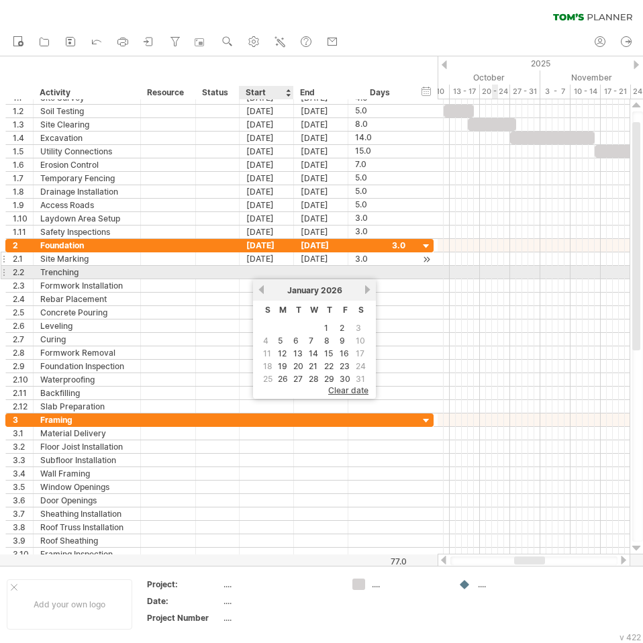
click at [266, 261] on div "[DATE]" at bounding box center [266, 258] width 54 height 13
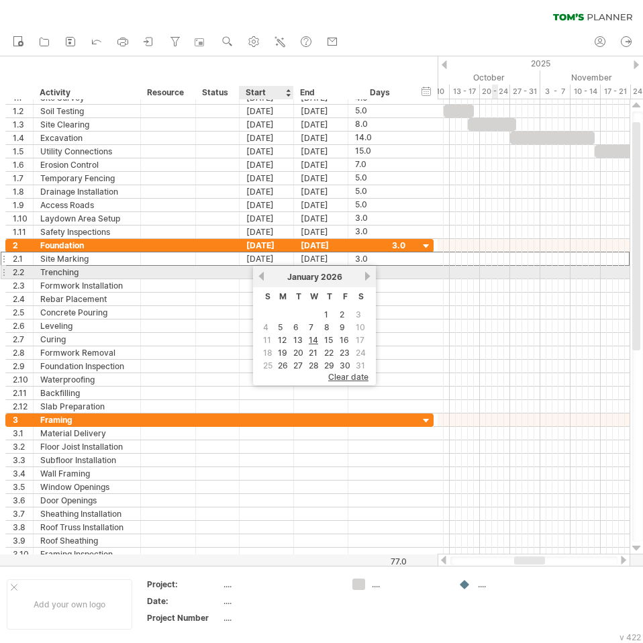
click at [244, 266] on div at bounding box center [266, 272] width 54 height 13
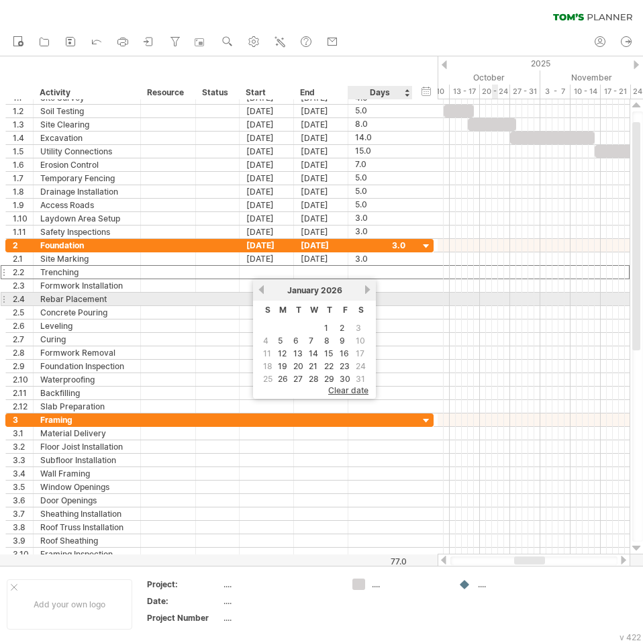
click at [366, 291] on link "next" at bounding box center [367, 289] width 10 height 10
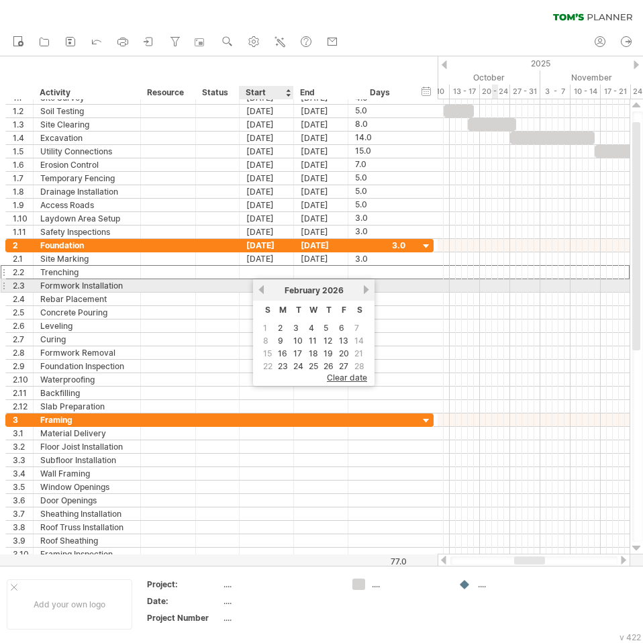
click at [261, 287] on link "previous" at bounding box center [261, 289] width 10 height 10
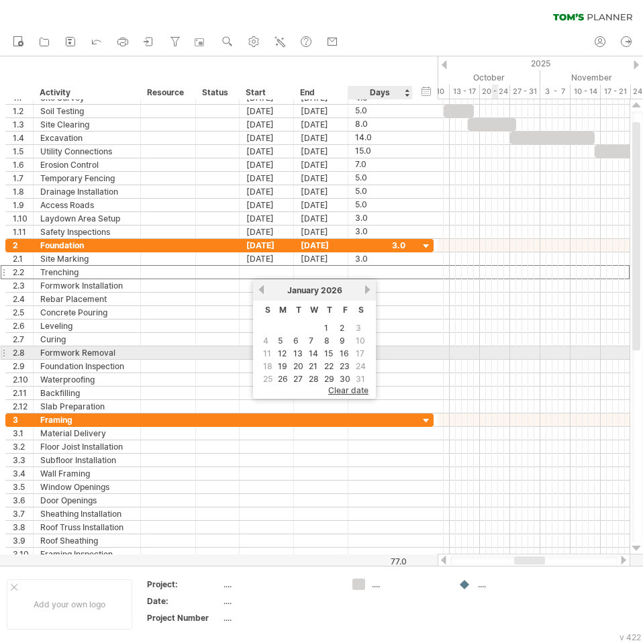
click at [360, 355] on span "17" at bounding box center [359, 353] width 11 height 13
click at [362, 355] on span "17" at bounding box center [359, 353] width 11 height 13
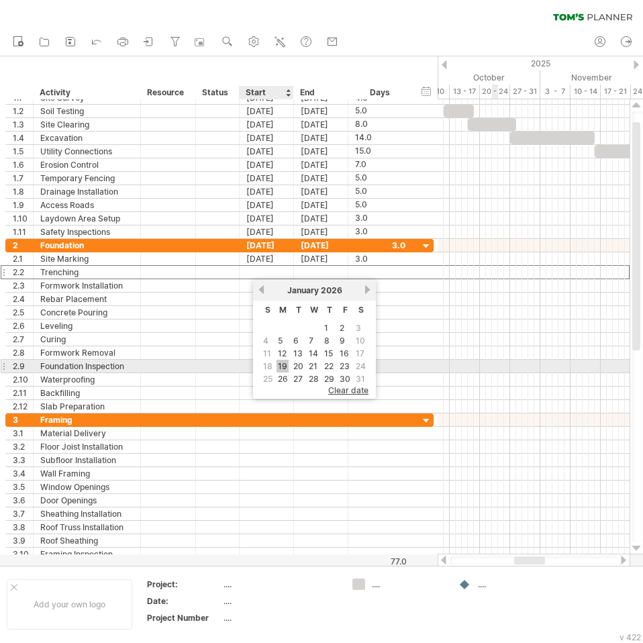
click at [283, 361] on link "19" at bounding box center [282, 366] width 12 height 13
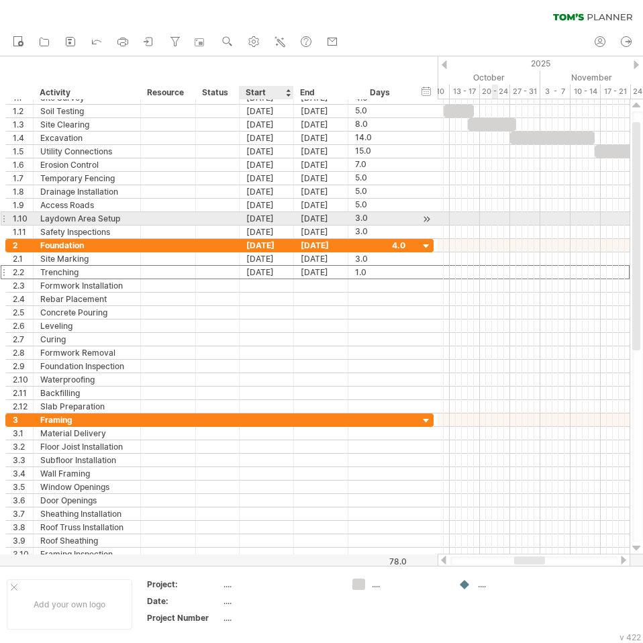
click at [282, 222] on div "[DATE]" at bounding box center [266, 218] width 54 height 13
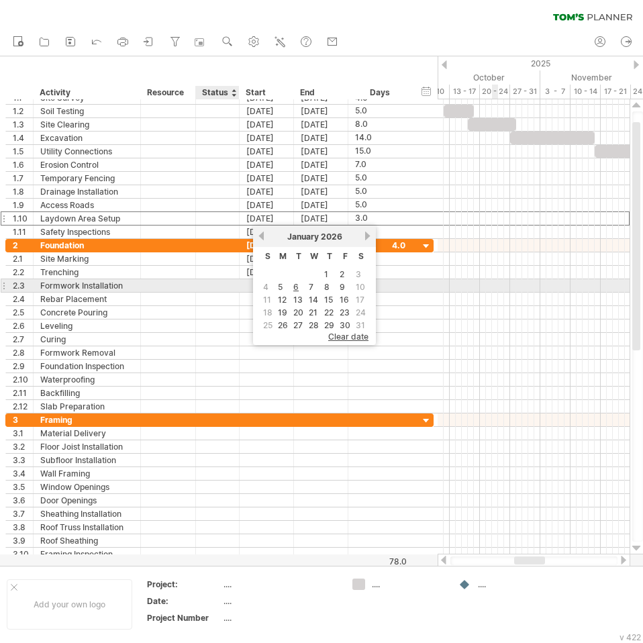
click at [239, 285] on div at bounding box center [218, 285] width 44 height 13
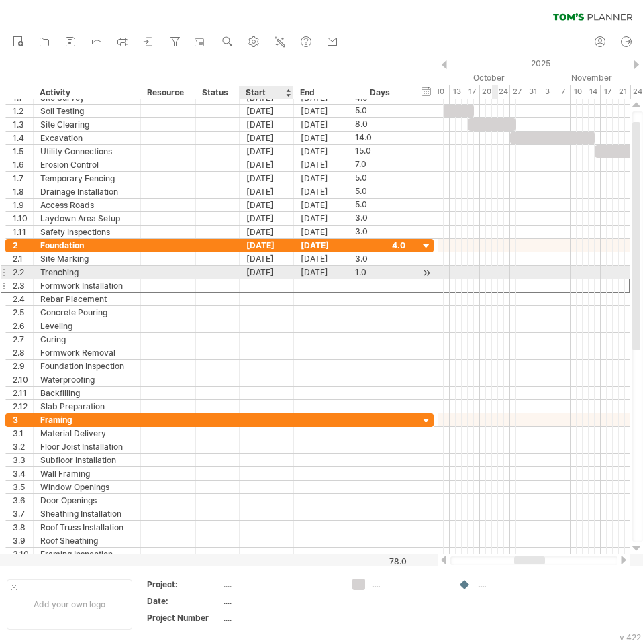
click at [270, 275] on div "[DATE]" at bounding box center [266, 272] width 54 height 13
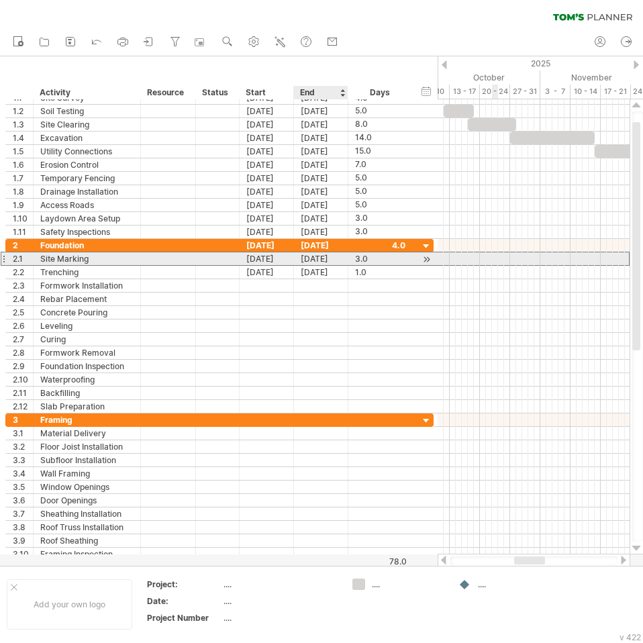
click at [326, 262] on div "[DATE]" at bounding box center [321, 258] width 54 height 13
click at [360, 253] on div "3.0" at bounding box center [380, 258] width 50 height 13
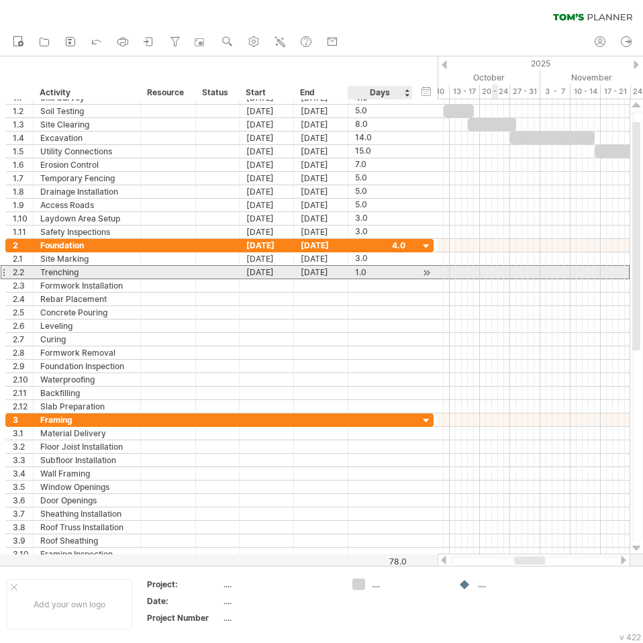
click at [370, 270] on div "1.0" at bounding box center [380, 272] width 50 height 13
type input "**"
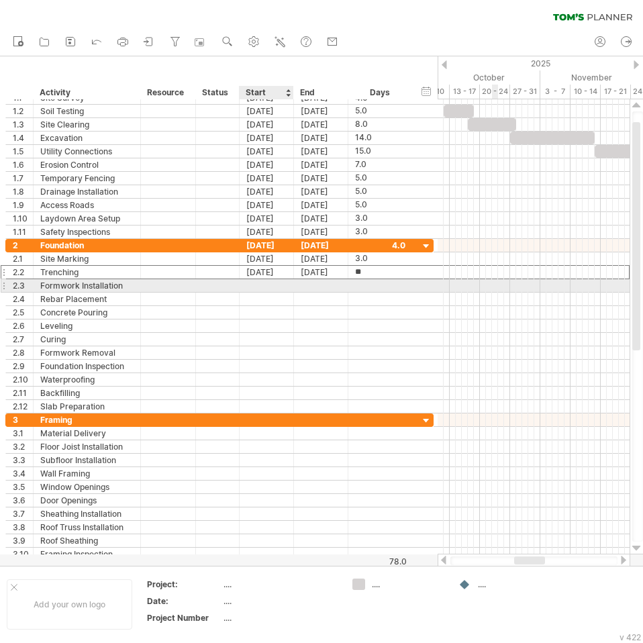
click at [290, 290] on div at bounding box center [266, 285] width 54 height 13
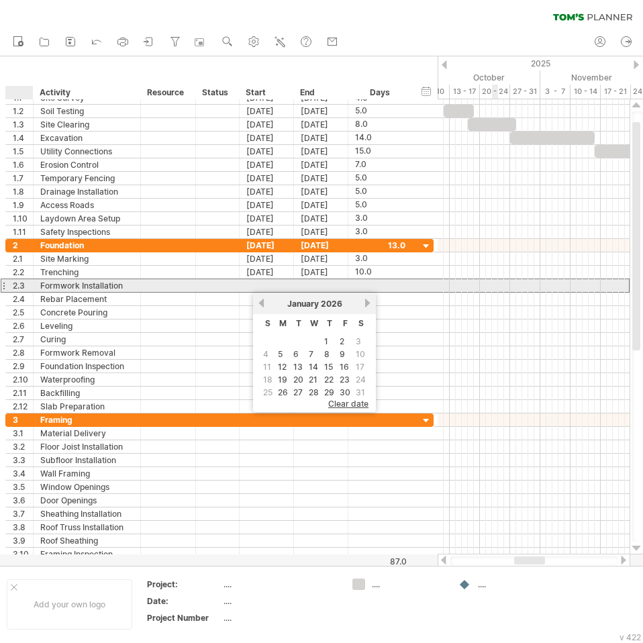
click at [20, 283] on div "2.3" at bounding box center [23, 285] width 20 height 13
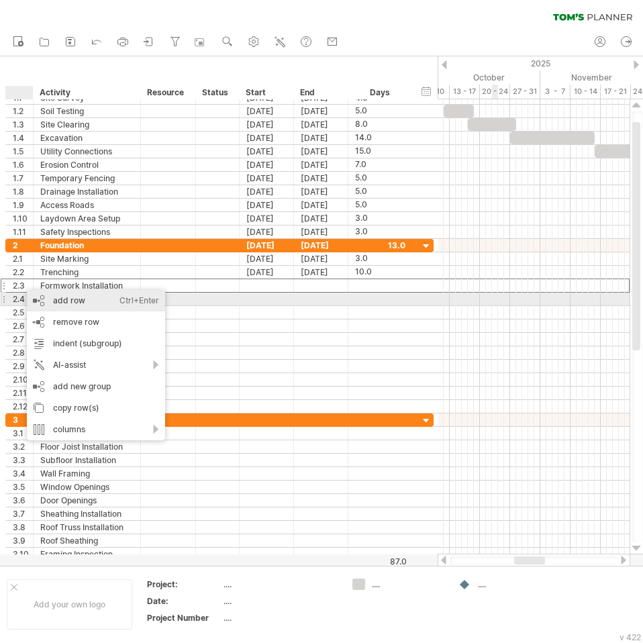
click at [41, 297] on div "add row Ctrl+Enter Cmd+Enter" at bounding box center [96, 300] width 138 height 21
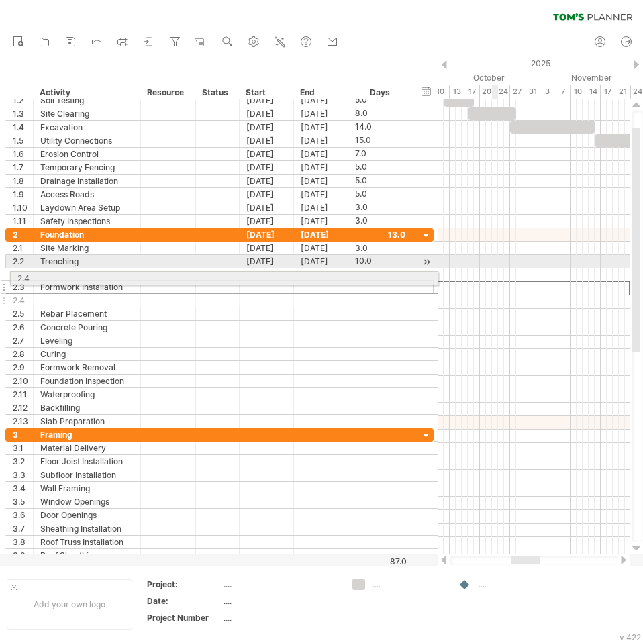
drag, startPoint x: 6, startPoint y: 288, endPoint x: 6, endPoint y: 276, distance: 12.7
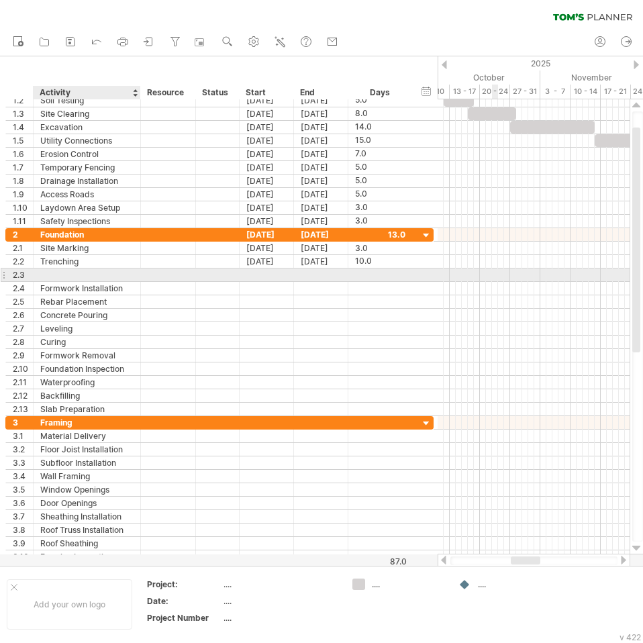
click at [53, 275] on div at bounding box center [86, 274] width 93 height 13
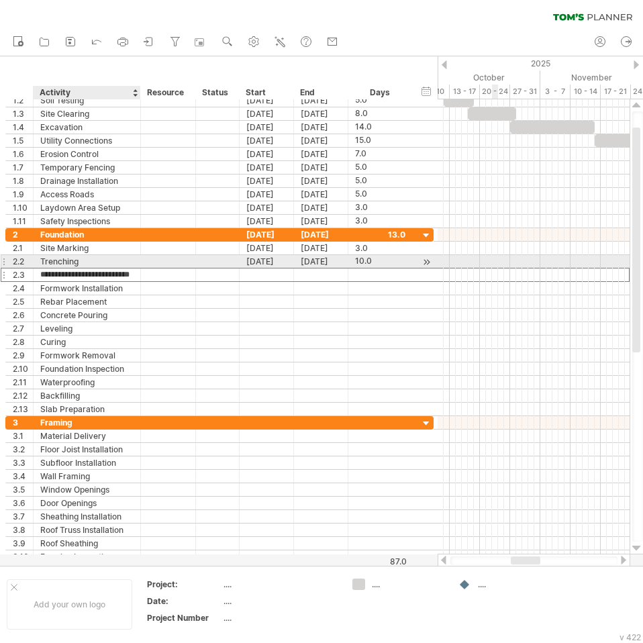
type input "**********"
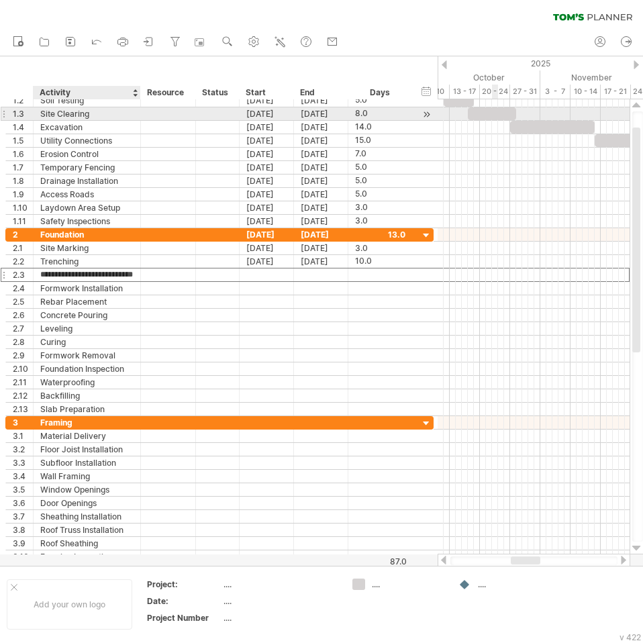
scroll to position [0, 0]
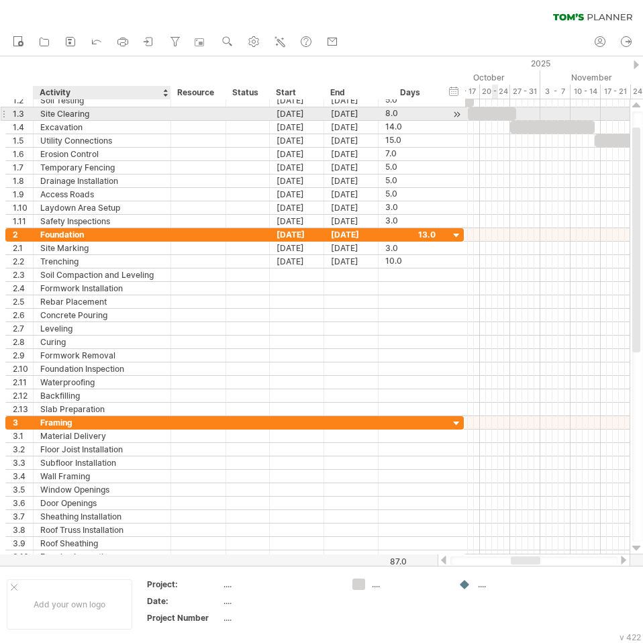
drag, startPoint x: 140, startPoint y: 108, endPoint x: 170, endPoint y: 115, distance: 31.1
click at [170, 115] on div at bounding box center [169, 113] width 7 height 13
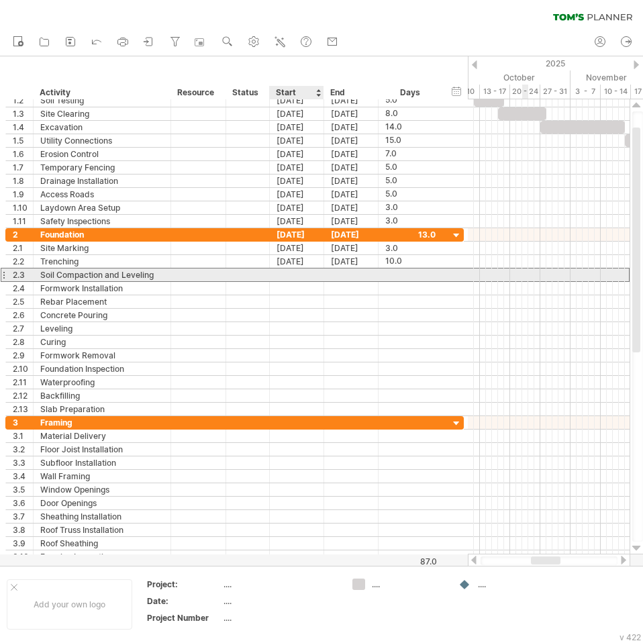
click at [290, 274] on div at bounding box center [297, 274] width 54 height 13
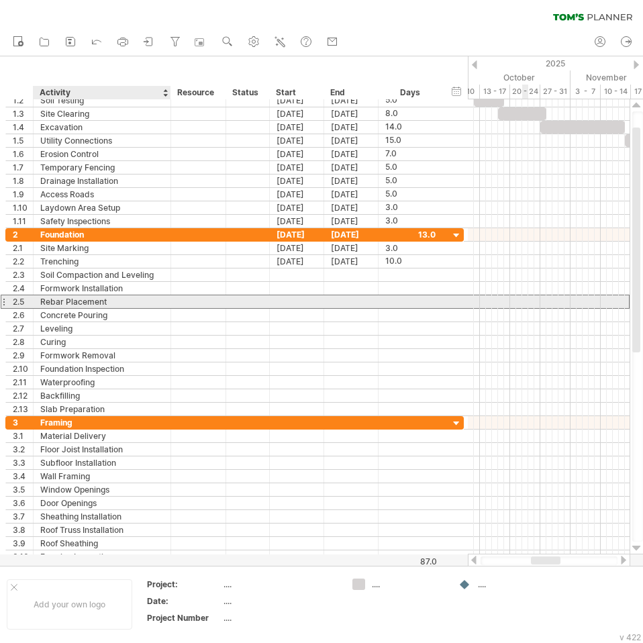
click at [152, 296] on div "Rebar Placement" at bounding box center [101, 301] width 123 height 13
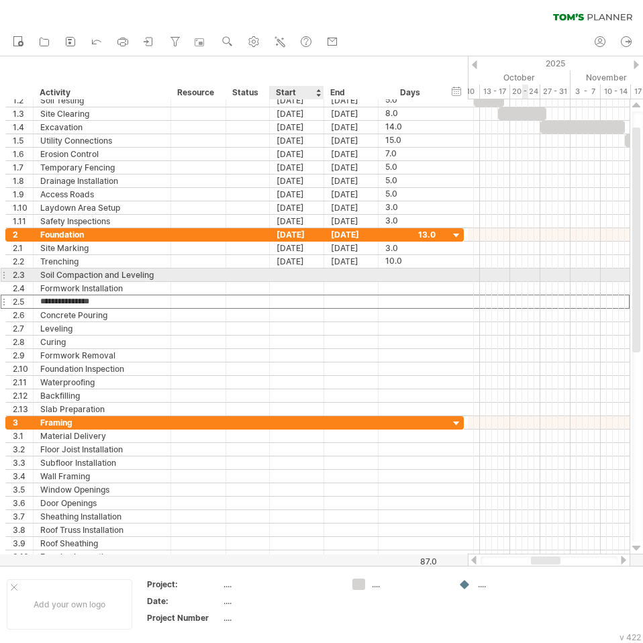
click at [305, 273] on div at bounding box center [297, 274] width 54 height 13
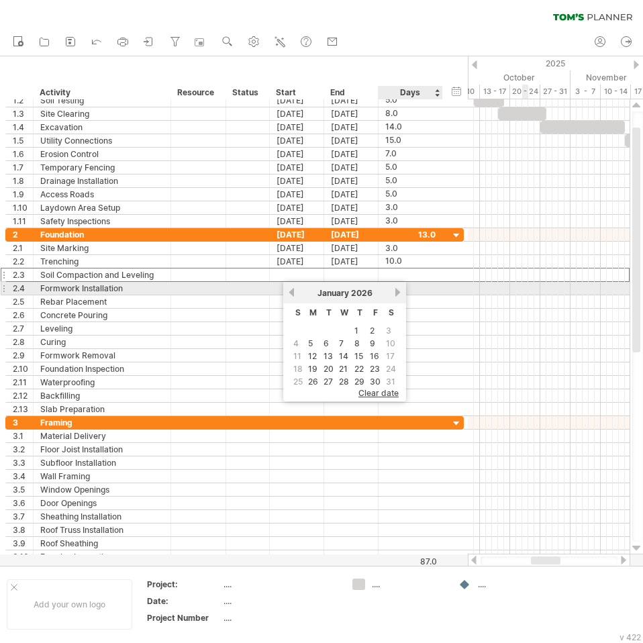
click at [397, 292] on link "next" at bounding box center [397, 292] width 10 height 10
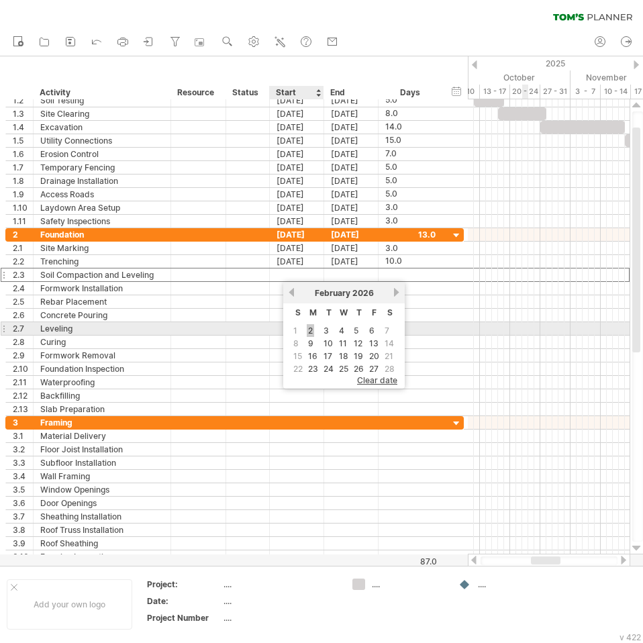
click at [308, 330] on link "2" at bounding box center [310, 330] width 7 height 13
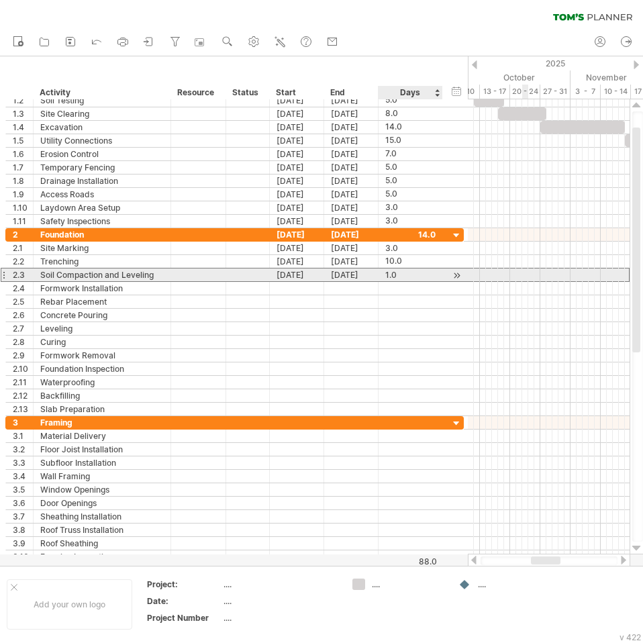
click at [407, 274] on div "1.0" at bounding box center [410, 274] width 50 height 13
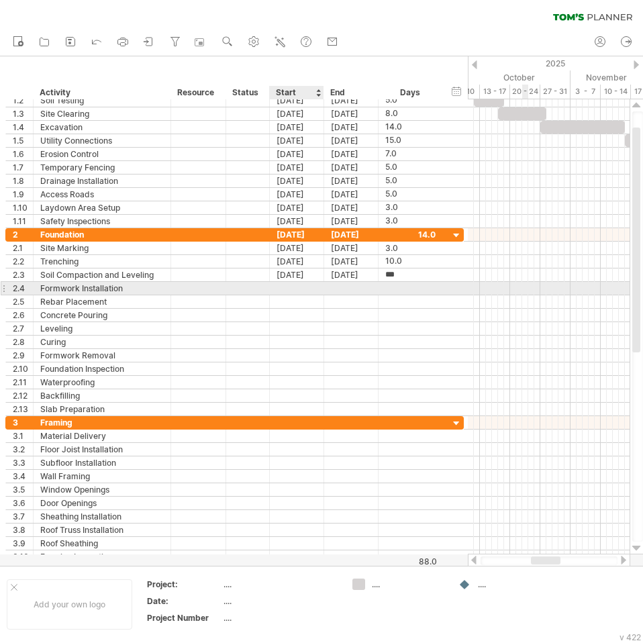
type input "*"
click at [296, 292] on div at bounding box center [297, 288] width 54 height 13
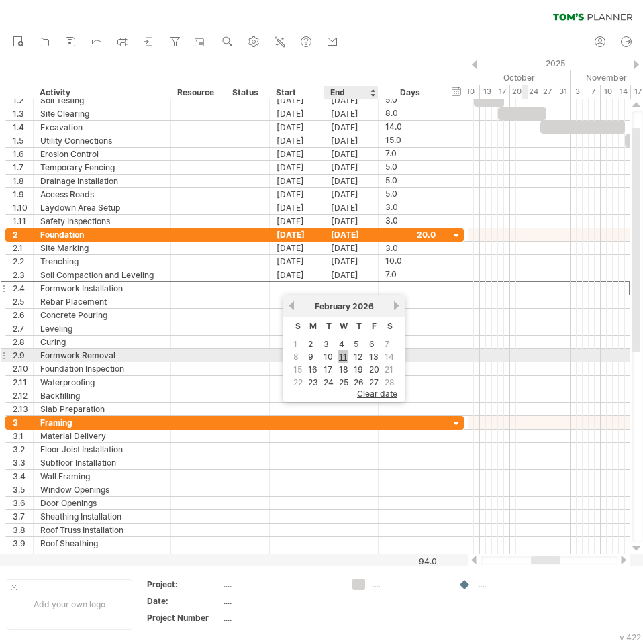
click at [346, 360] on link "11" at bounding box center [342, 356] width 11 height 13
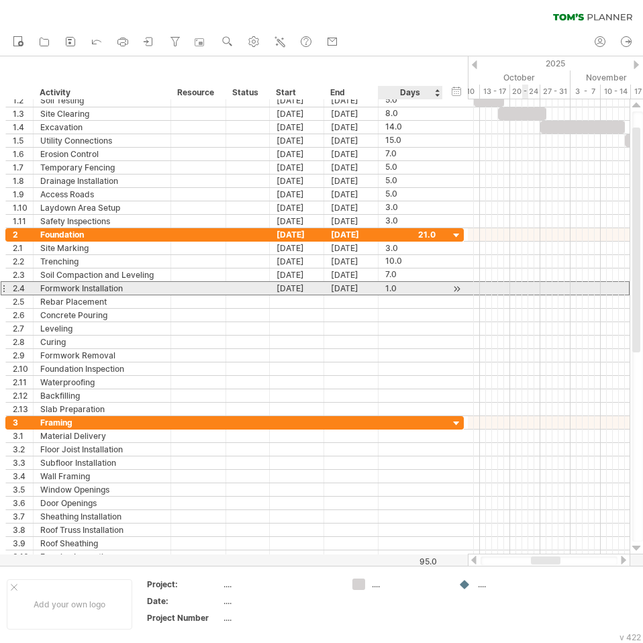
click at [393, 288] on div "1.0" at bounding box center [410, 288] width 50 height 13
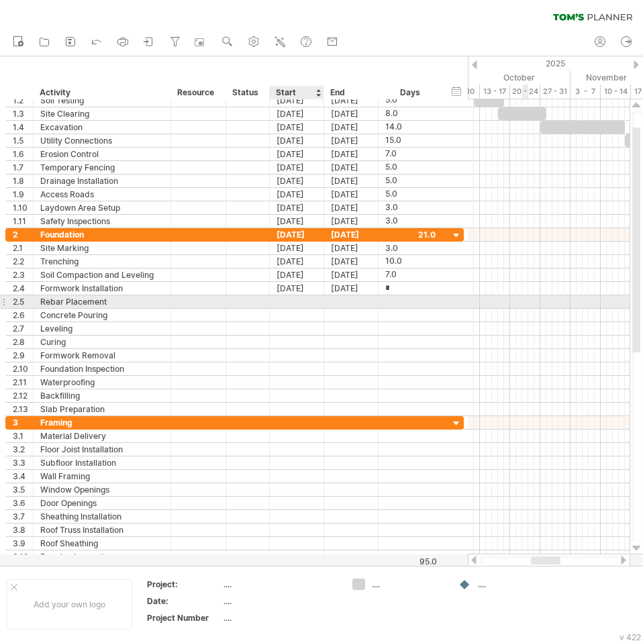
click at [296, 303] on div at bounding box center [297, 301] width 54 height 13
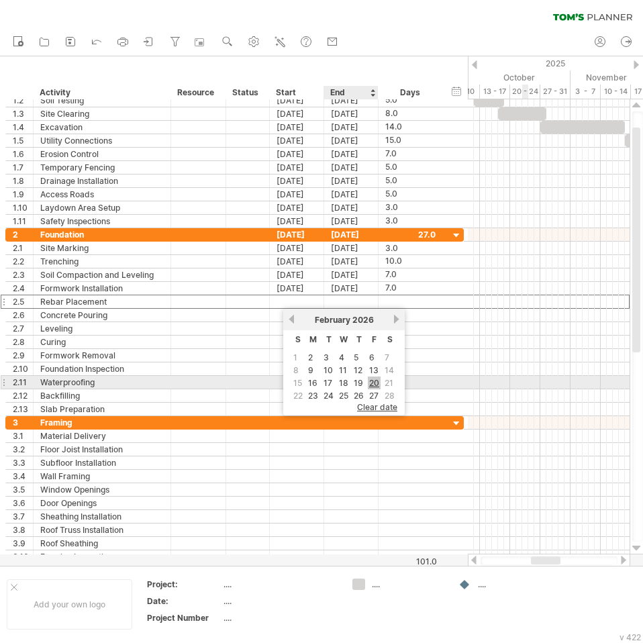
click at [371, 383] on link "20" at bounding box center [374, 382] width 13 height 13
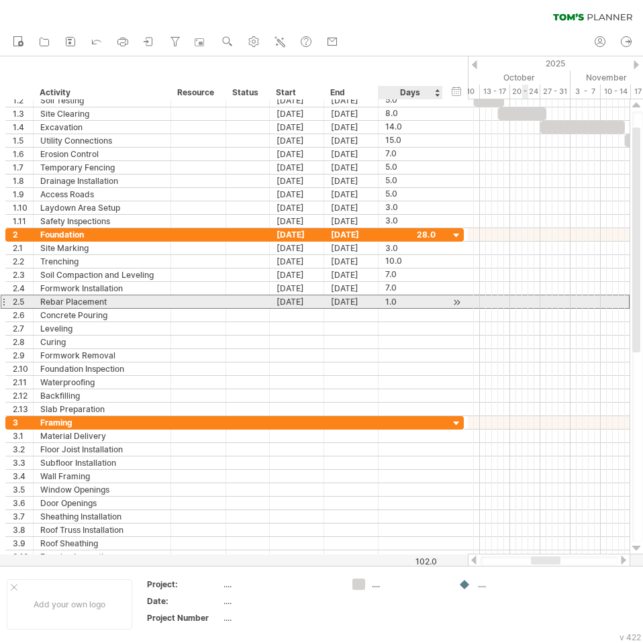
click at [390, 303] on div "1.0" at bounding box center [410, 301] width 50 height 13
type input "*"
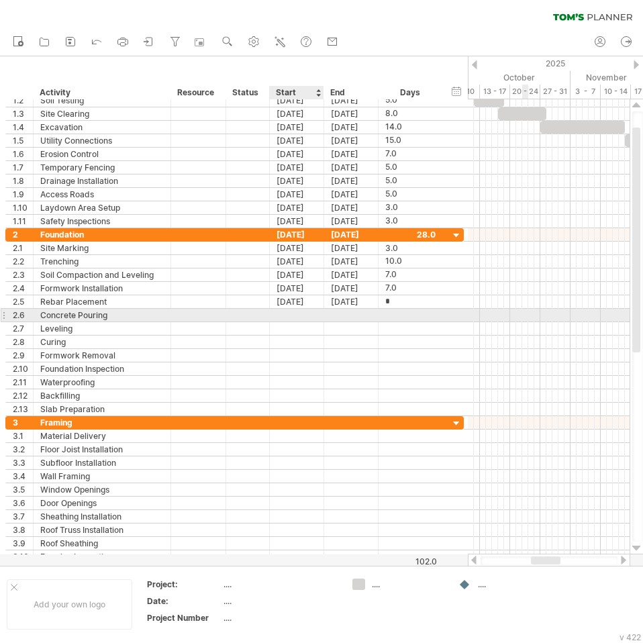
click at [305, 316] on div at bounding box center [297, 315] width 54 height 13
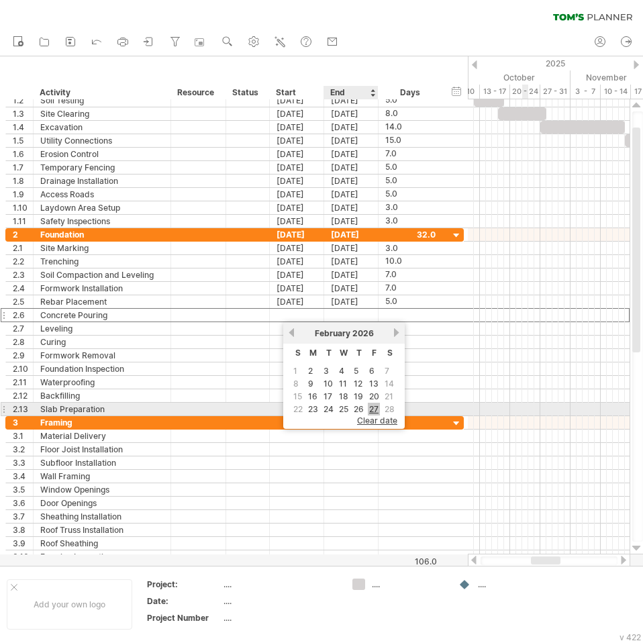
click at [374, 405] on link "27" at bounding box center [374, 408] width 12 height 13
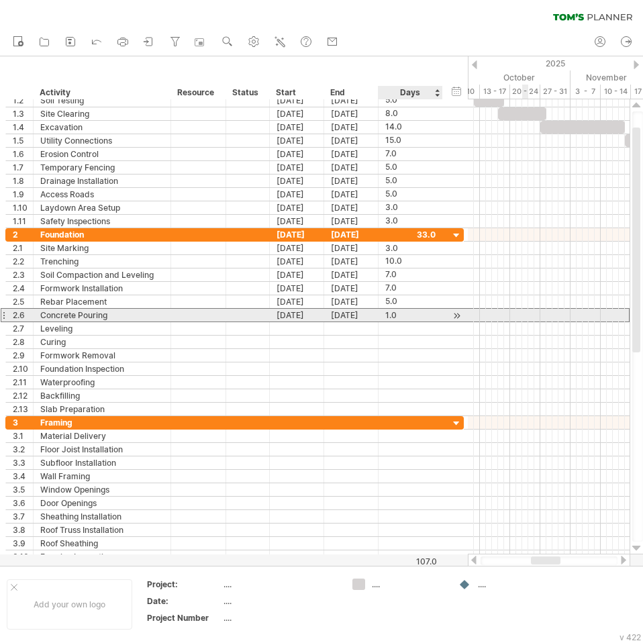
click at [396, 314] on div "1.0" at bounding box center [410, 315] width 50 height 13
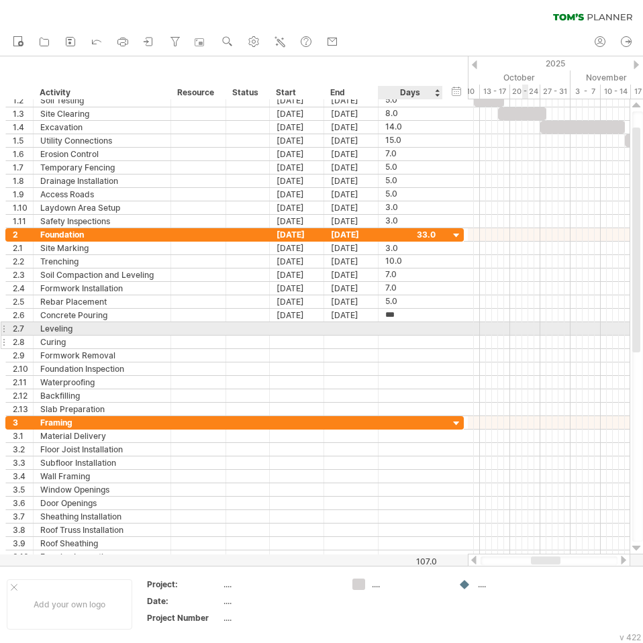
type input "*"
click at [305, 329] on div at bounding box center [297, 328] width 54 height 13
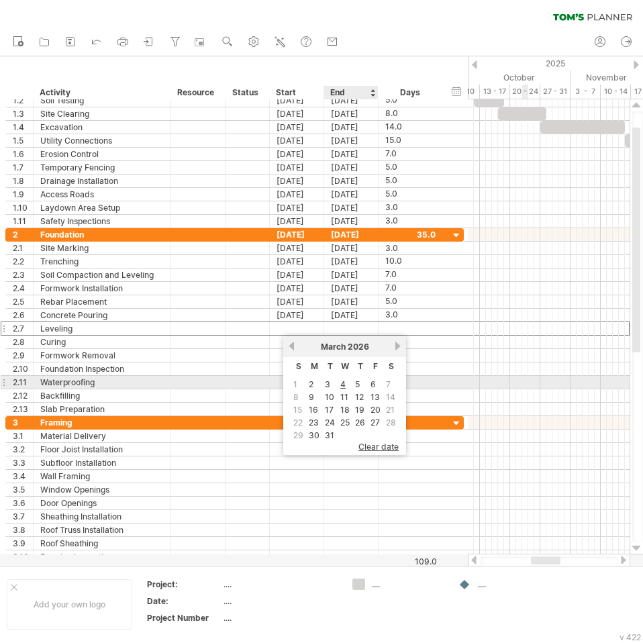
click at [338, 384] on td "4" at bounding box center [344, 383] width 13 height 11
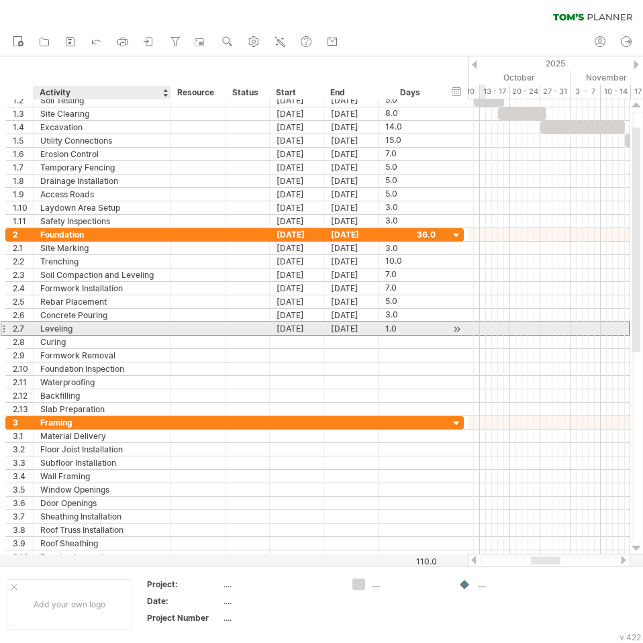
click at [80, 329] on div "Leveling" at bounding box center [101, 328] width 123 height 13
click at [8, 327] on div "2.7" at bounding box center [20, 328] width 28 height 13
click at [293, 329] on div "[DATE]" at bounding box center [297, 328] width 54 height 13
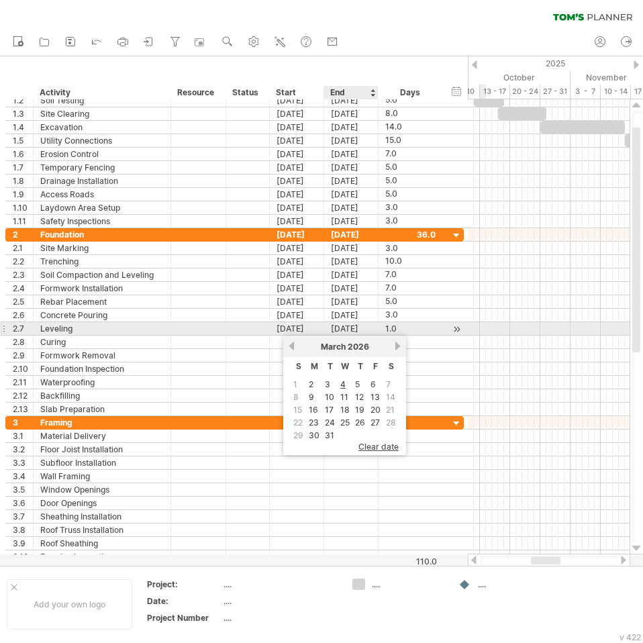
click at [338, 331] on div "[DATE]" at bounding box center [351, 328] width 54 height 13
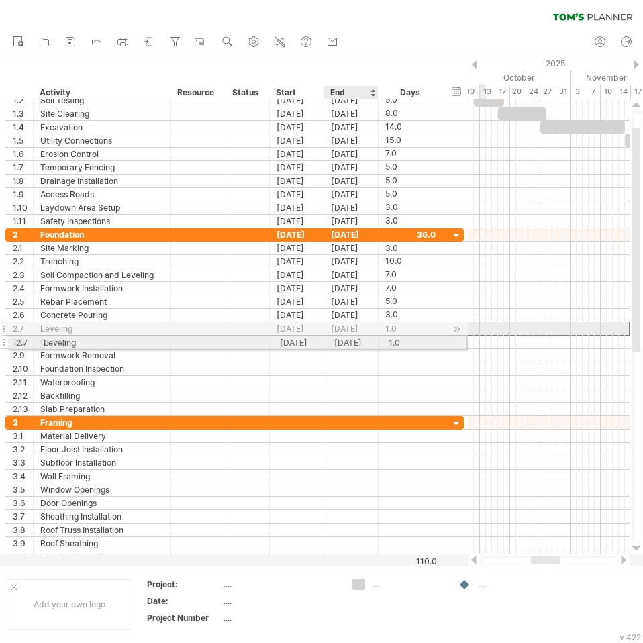
drag, startPoint x: 354, startPoint y: 330, endPoint x: 352, endPoint y: 340, distance: 10.3
click at [352, 340] on div "**********" at bounding box center [234, 322] width 458 height 188
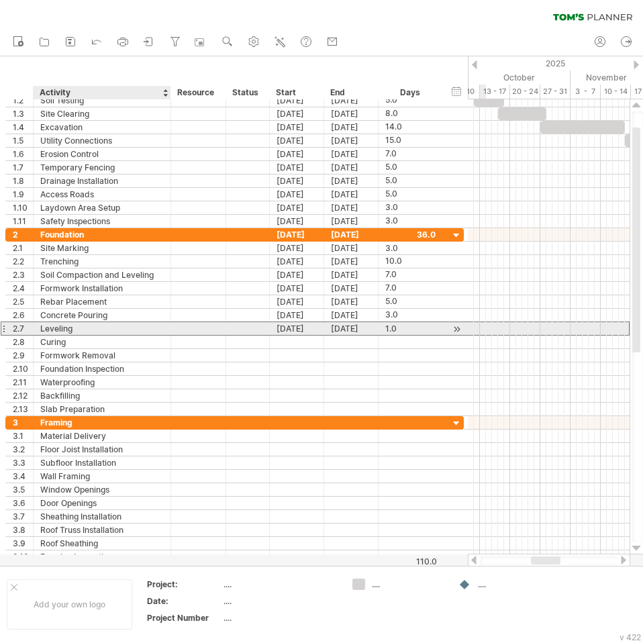
click at [112, 333] on div "Leveling" at bounding box center [101, 328] width 123 height 13
type input "*"
type input "******"
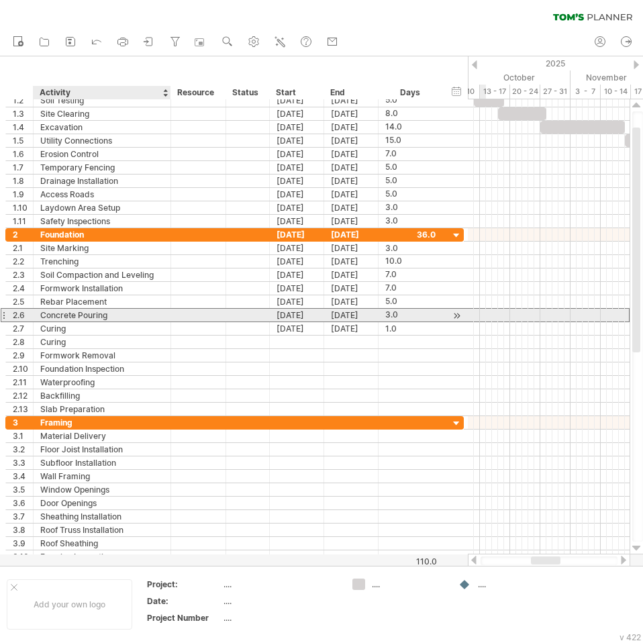
click at [117, 321] on div "Concrete Pouring" at bounding box center [101, 315] width 123 height 13
type input "**********"
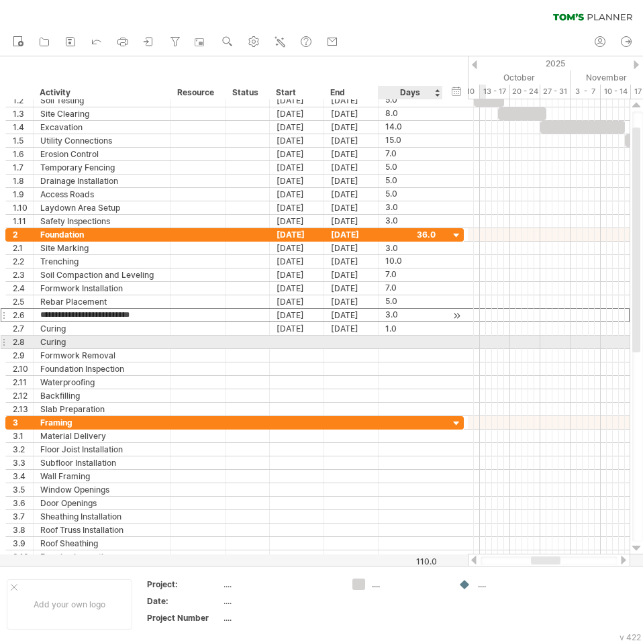
click at [400, 318] on div "3.0" at bounding box center [410, 315] width 50 height 13
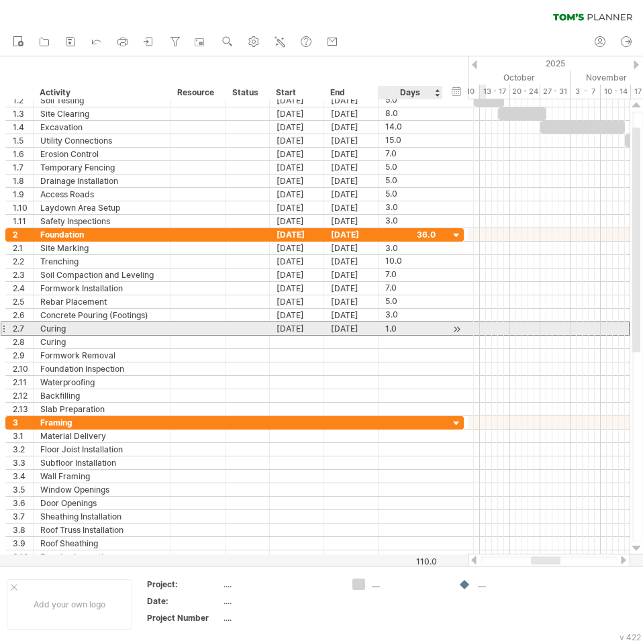
click at [403, 327] on div "1.0" at bounding box center [410, 328] width 50 height 13
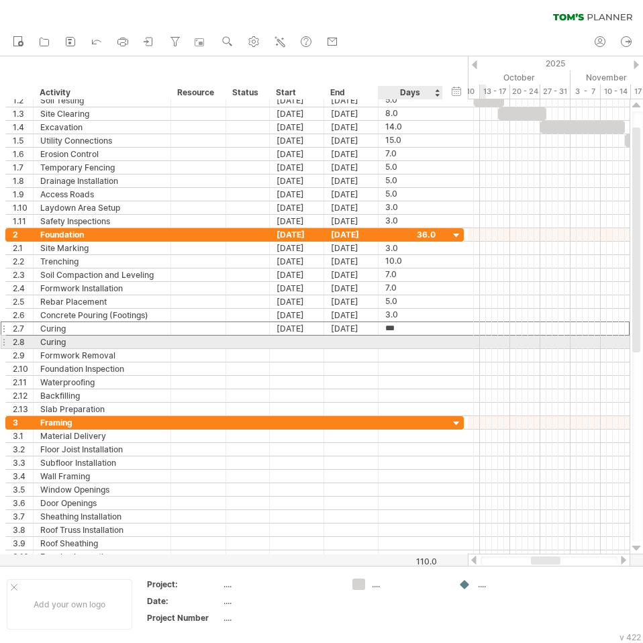
type input "*"
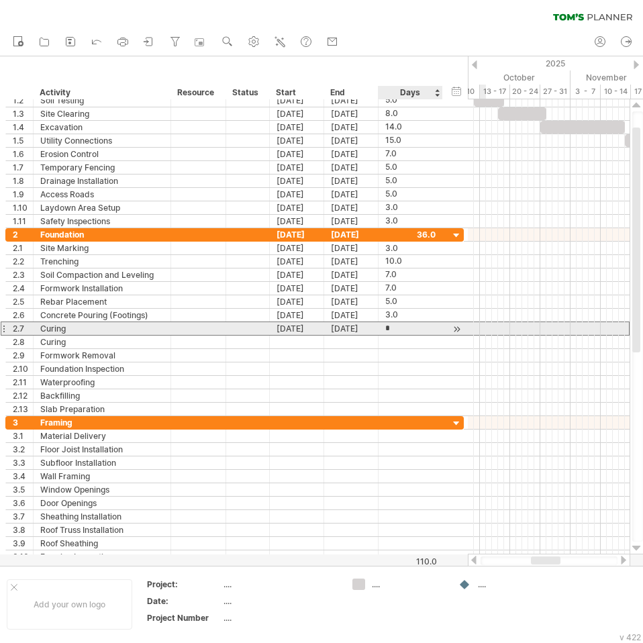
click at [402, 331] on input "*" at bounding box center [397, 328] width 25 height 13
type input "*"
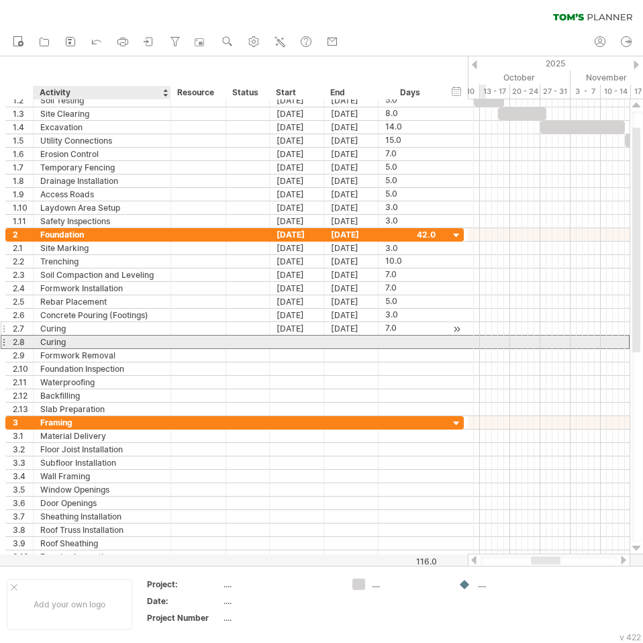
click at [42, 346] on div "Curing" at bounding box center [101, 341] width 123 height 13
click at [20, 342] on div "2.8" at bounding box center [23, 341] width 20 height 13
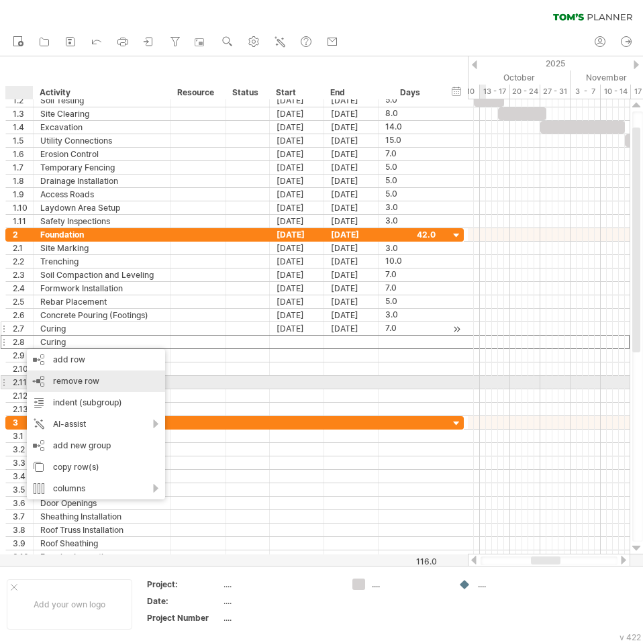
click at [49, 378] on div "remove row remove selected rows" at bounding box center [96, 380] width 138 height 21
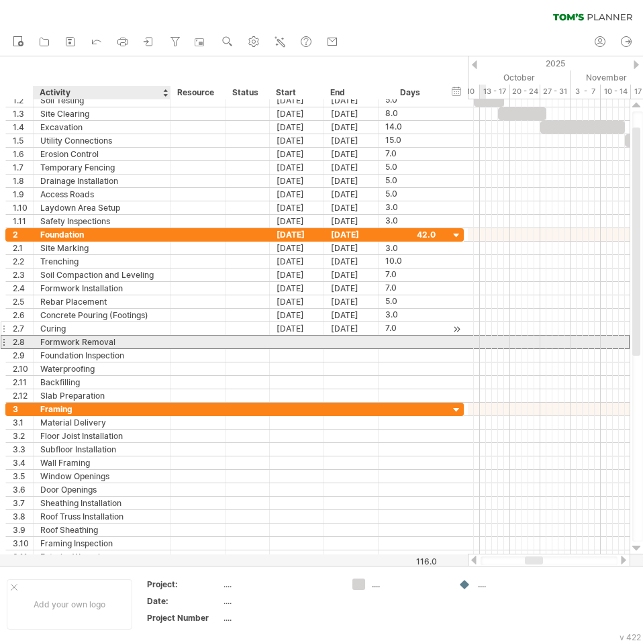
click at [87, 342] on div "Formwork Removal" at bounding box center [101, 341] width 123 height 13
click at [306, 339] on div at bounding box center [297, 341] width 54 height 13
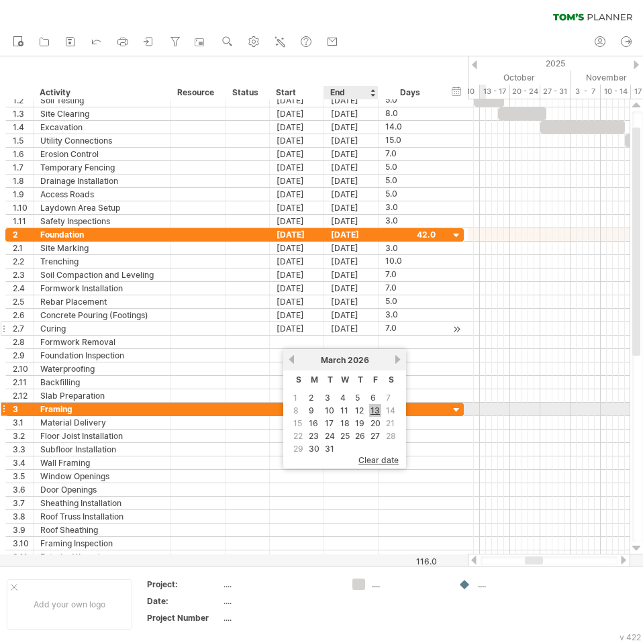
click at [372, 405] on link "13" at bounding box center [375, 410] width 12 height 13
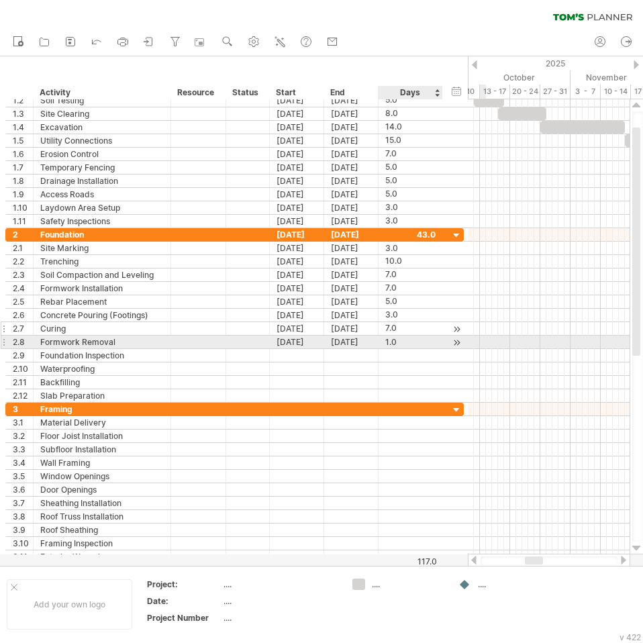
click at [398, 342] on div "1.0" at bounding box center [410, 341] width 50 height 13
type input "*"
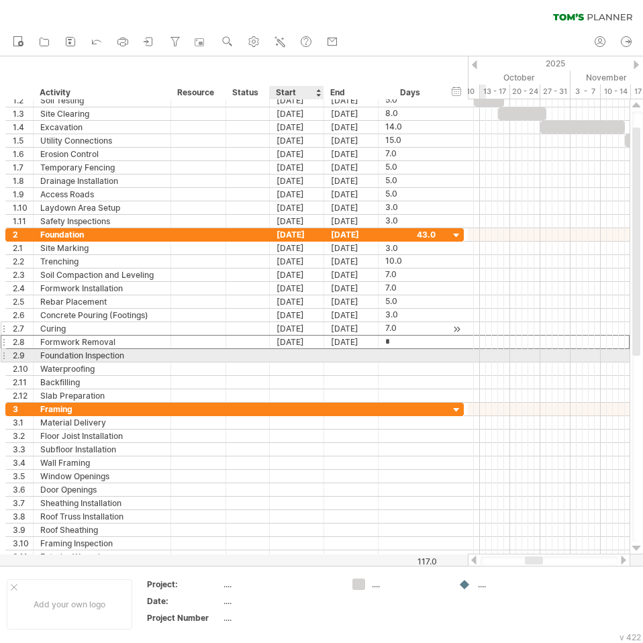
click at [302, 358] on div at bounding box center [297, 355] width 54 height 13
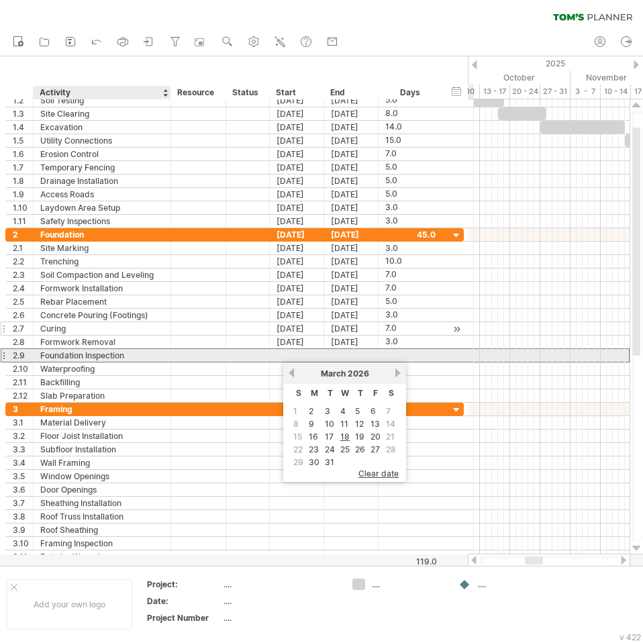
click at [120, 356] on div "Foundation Inspection" at bounding box center [101, 355] width 123 height 13
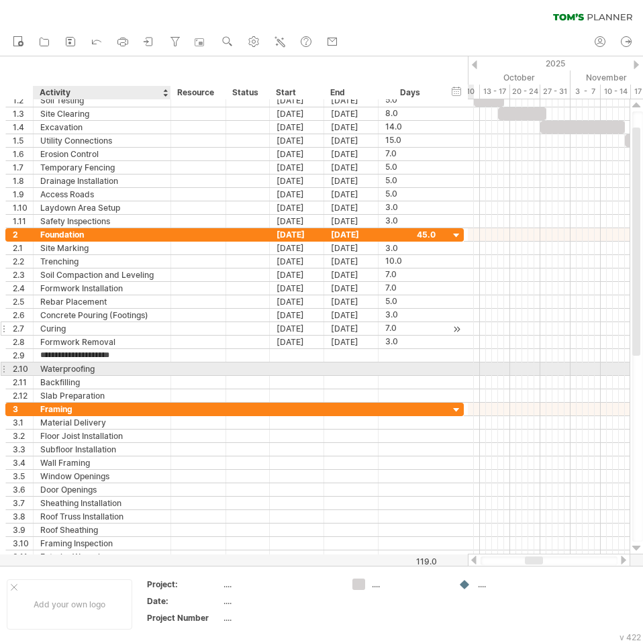
click at [115, 368] on div "Waterproofing" at bounding box center [101, 368] width 123 height 13
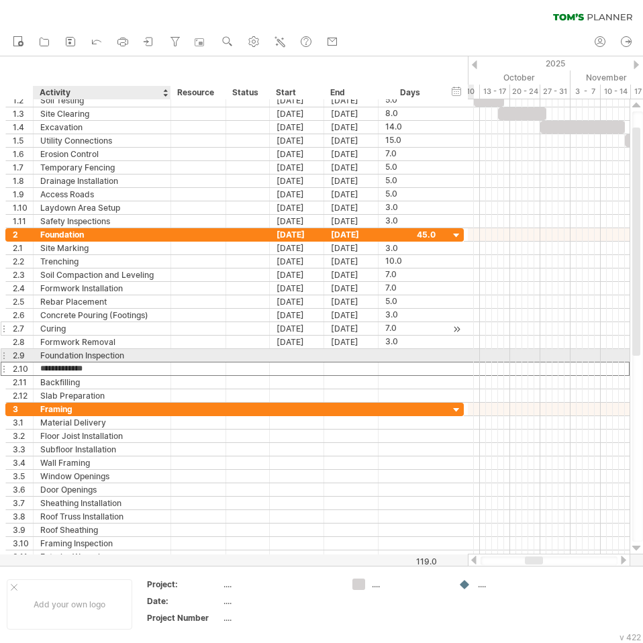
click at [151, 349] on div "Foundation Inspection" at bounding box center [101, 355] width 123 height 13
click at [297, 358] on div at bounding box center [297, 355] width 54 height 13
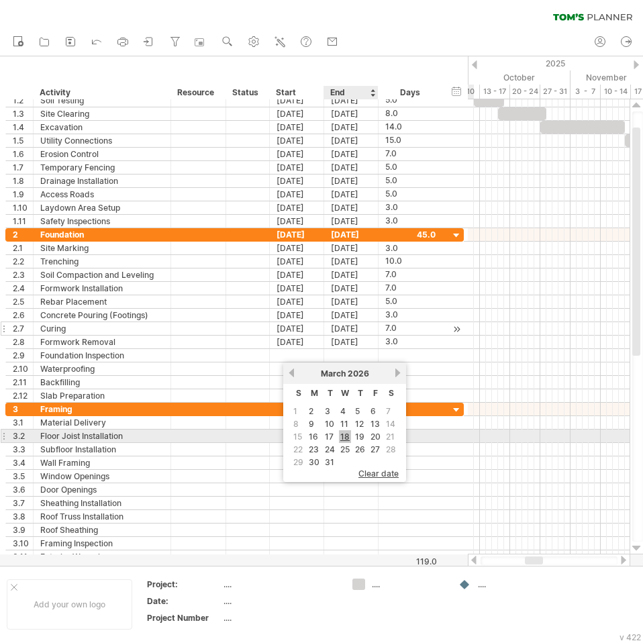
click at [345, 441] on link "18" at bounding box center [345, 436] width 12 height 13
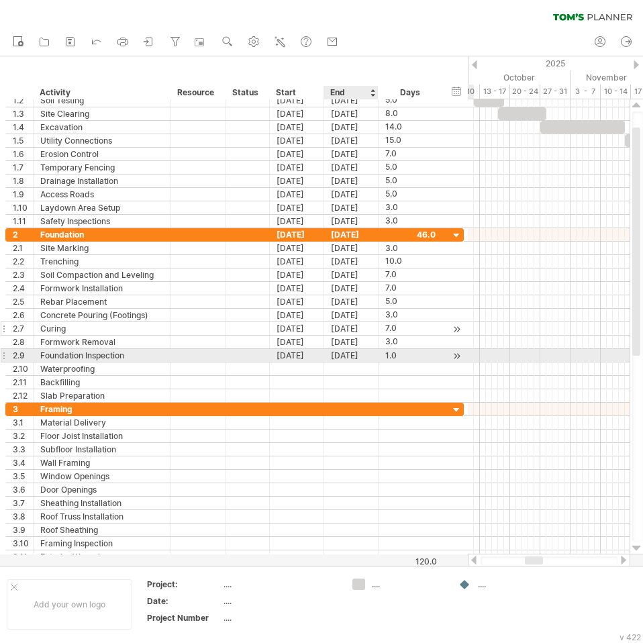
click at [364, 358] on div "[DATE]" at bounding box center [351, 355] width 54 height 13
click at [404, 356] on div "1.0" at bounding box center [410, 355] width 50 height 13
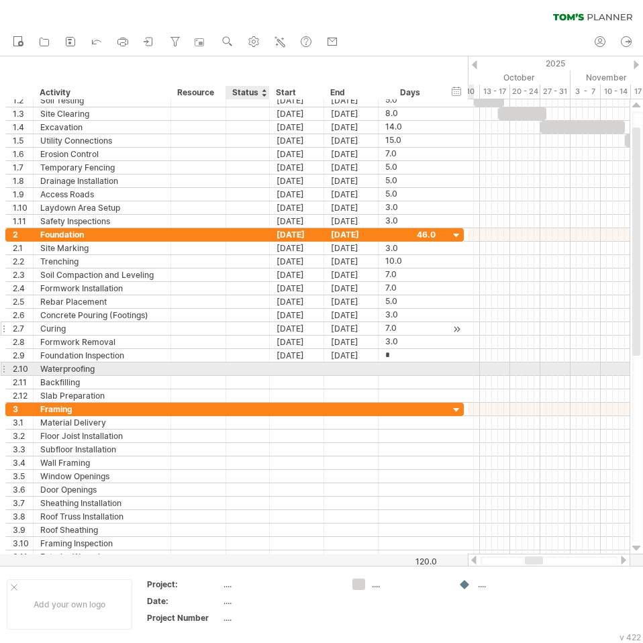
click at [273, 373] on div at bounding box center [297, 368] width 54 height 13
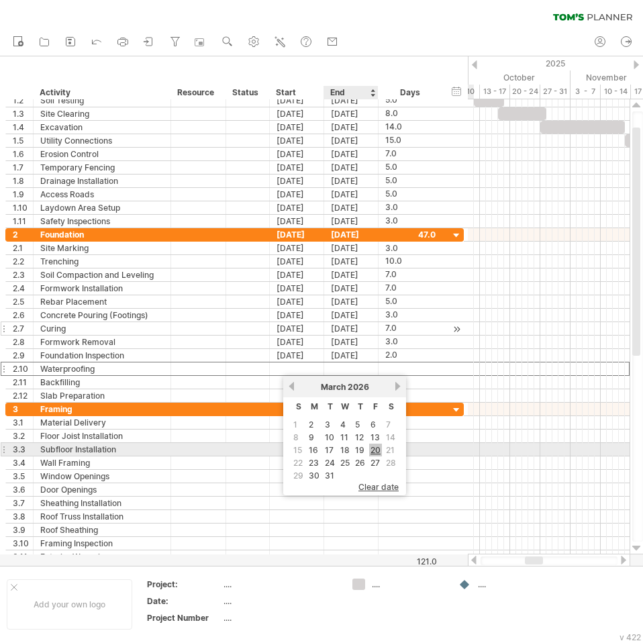
click at [378, 448] on link "20" at bounding box center [375, 449] width 13 height 13
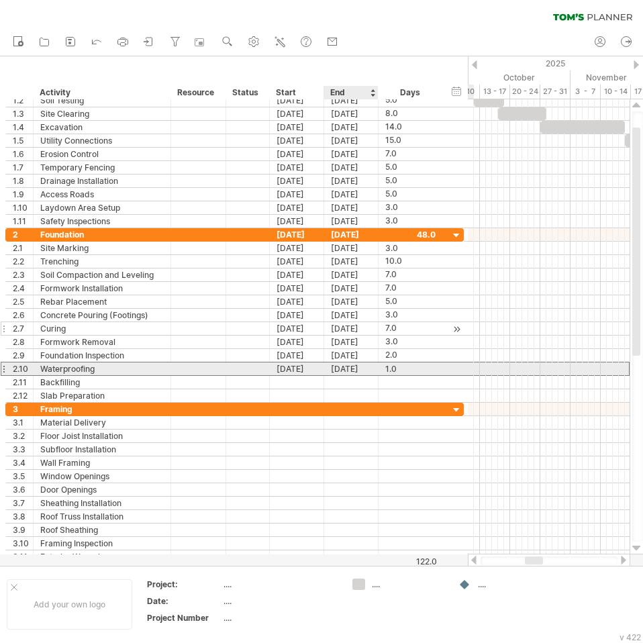
click at [388, 369] on div "1.0" at bounding box center [410, 368] width 50 height 13
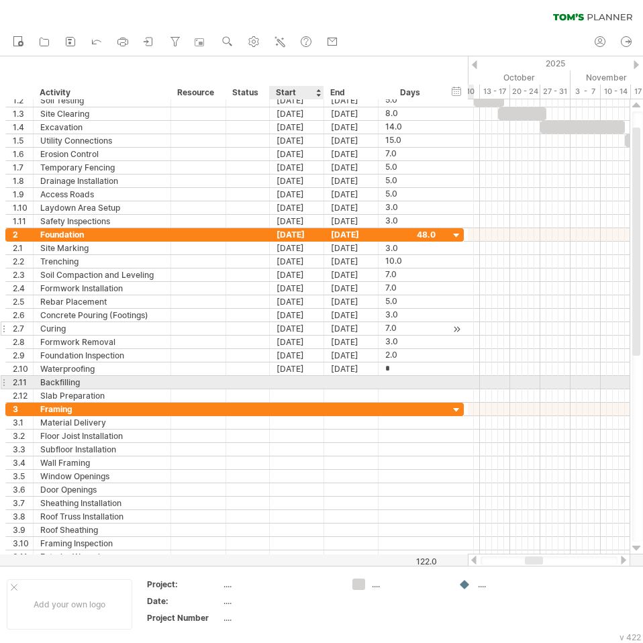
click at [288, 384] on div at bounding box center [297, 382] width 54 height 13
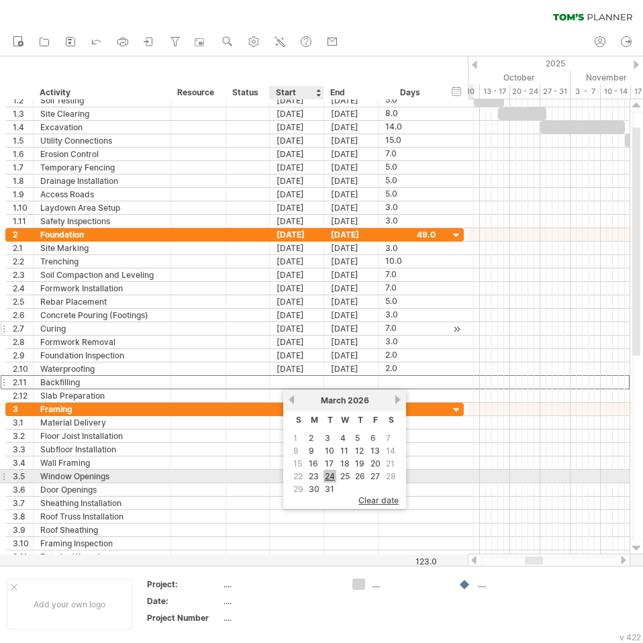
click at [329, 476] on link "24" at bounding box center [329, 476] width 13 height 13
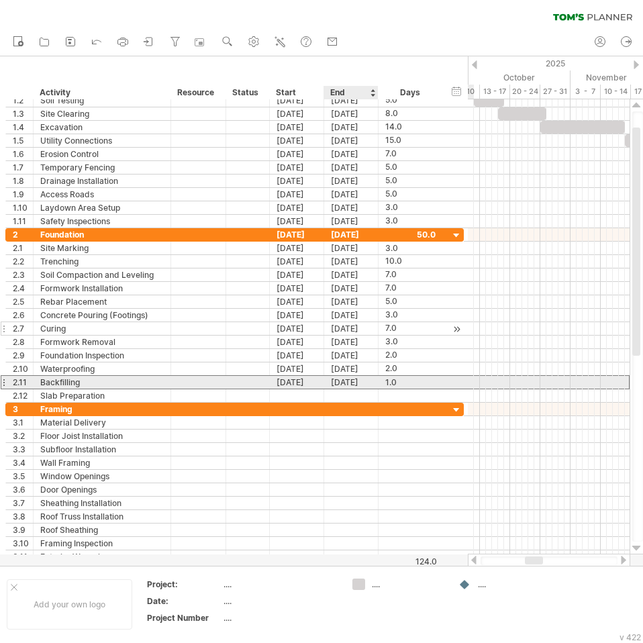
click at [387, 385] on div "1.0" at bounding box center [410, 382] width 50 height 13
type input "*"
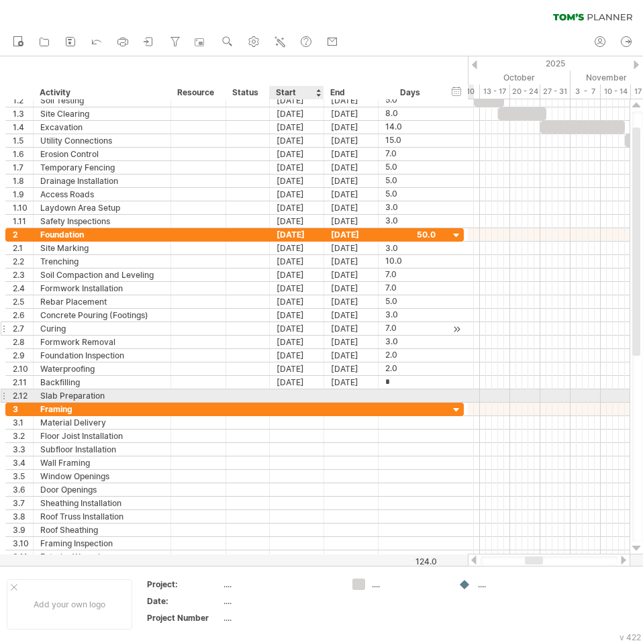
click at [307, 396] on div at bounding box center [297, 395] width 54 height 13
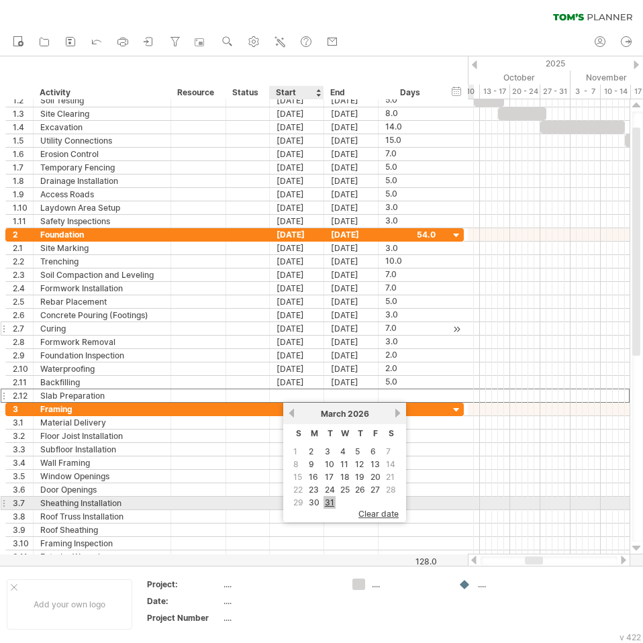
click at [326, 499] on link "31" at bounding box center [329, 502] width 12 height 13
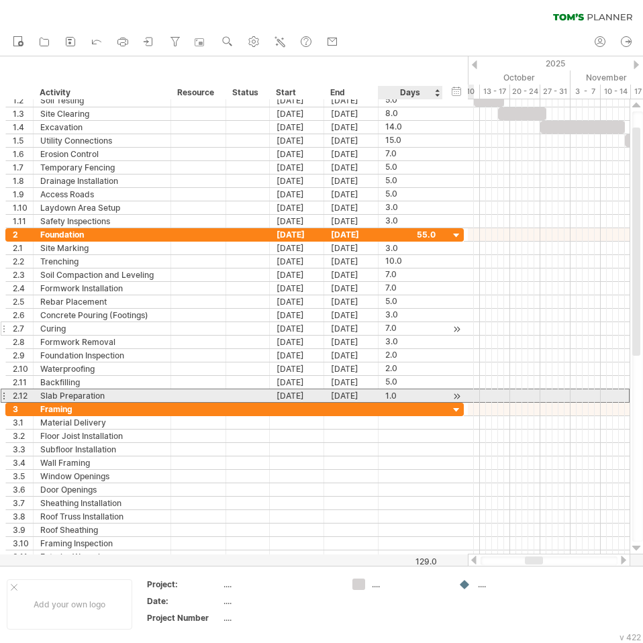
click at [400, 391] on div "1.0" at bounding box center [410, 395] width 50 height 13
type input "*"
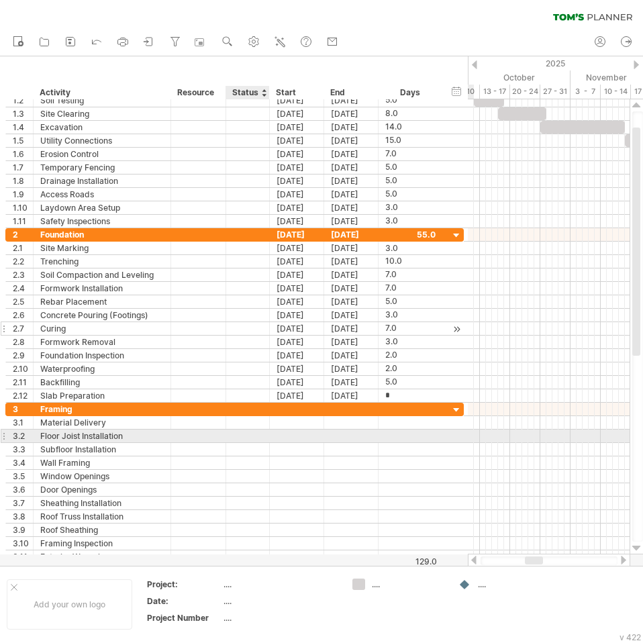
click at [260, 442] on div "**********" at bounding box center [234, 435] width 458 height 13
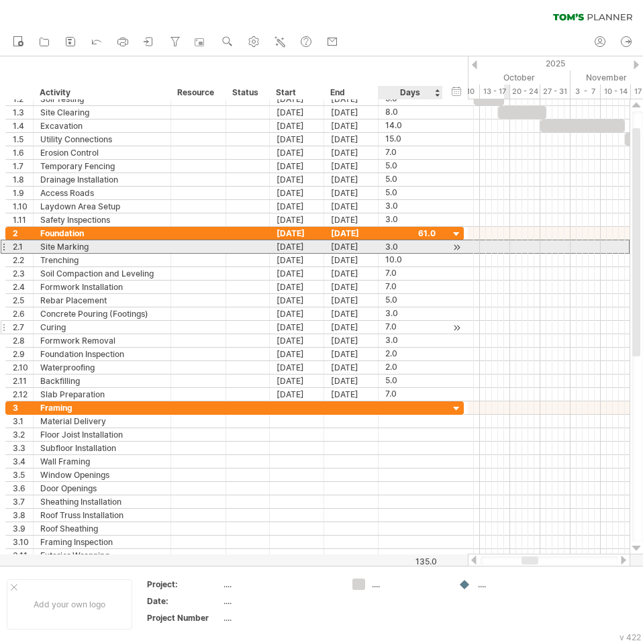
click at [398, 251] on div "3.0" at bounding box center [410, 246] width 50 height 13
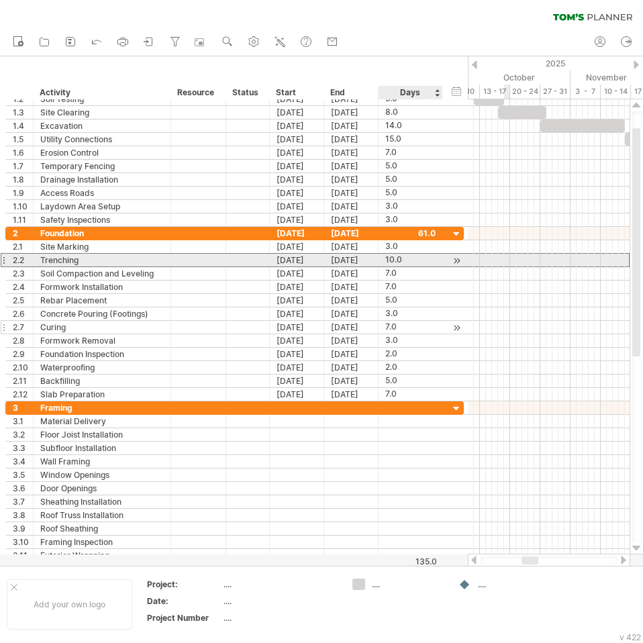
click at [406, 258] on div "10.0" at bounding box center [410, 260] width 50 height 13
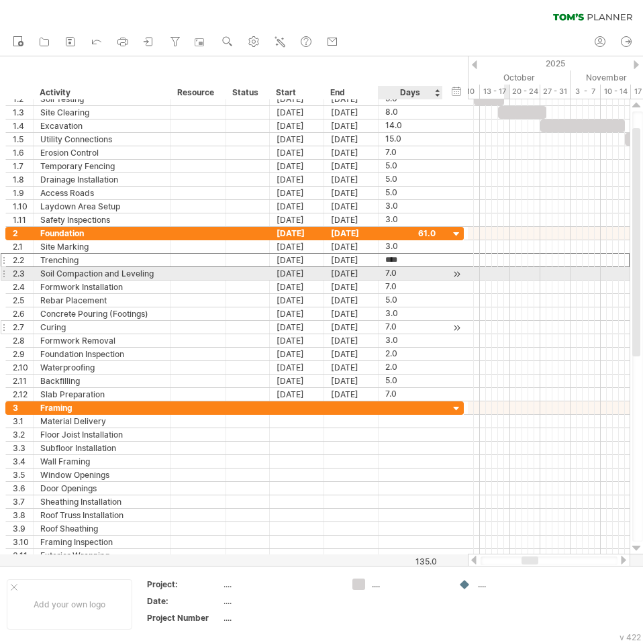
click at [410, 269] on div "7.0" at bounding box center [410, 273] width 50 height 13
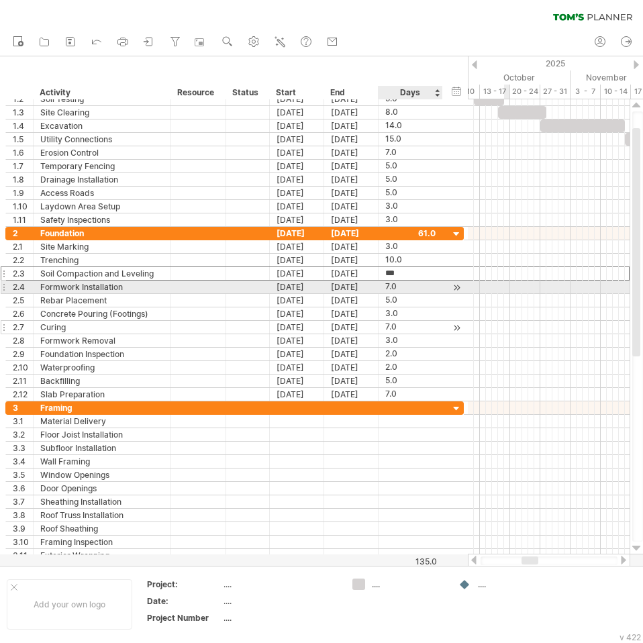
click at [409, 282] on div "7.0" at bounding box center [410, 286] width 50 height 13
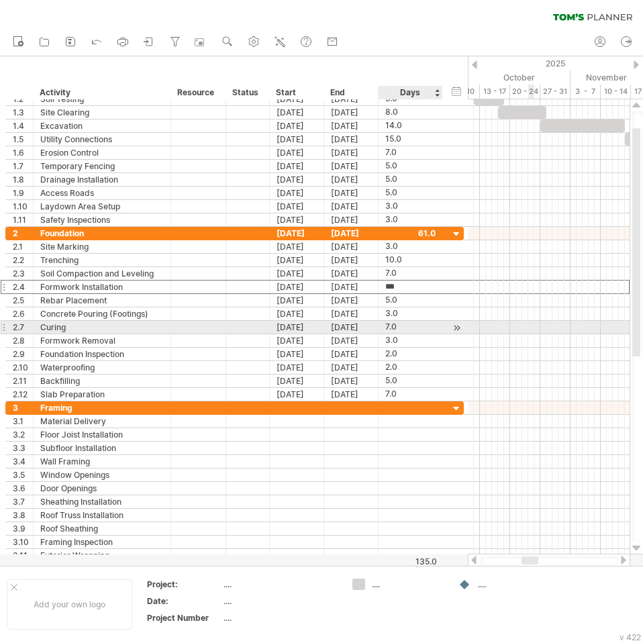
click at [417, 325] on div "7.0" at bounding box center [410, 327] width 50 height 13
type input "*"
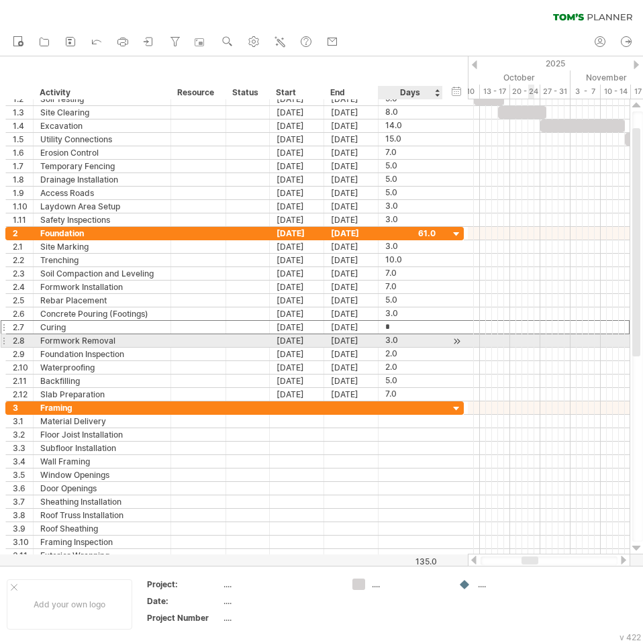
click at [424, 339] on div "3.0" at bounding box center [410, 340] width 50 height 13
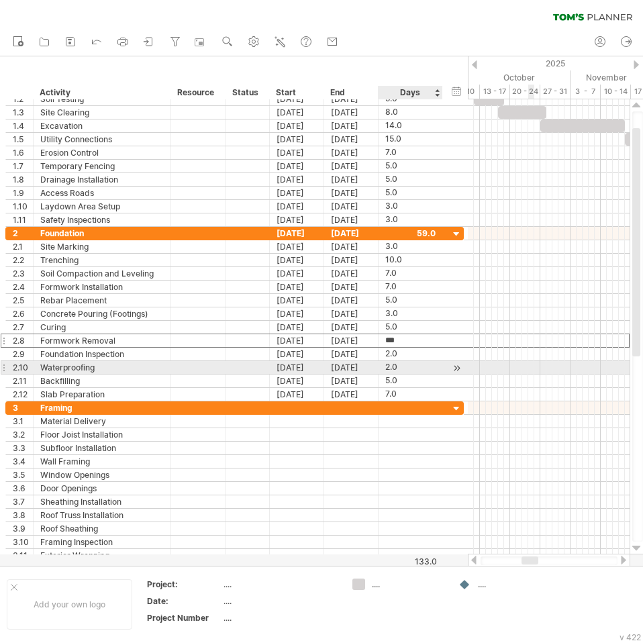
click at [411, 367] on div "2.0" at bounding box center [410, 367] width 50 height 13
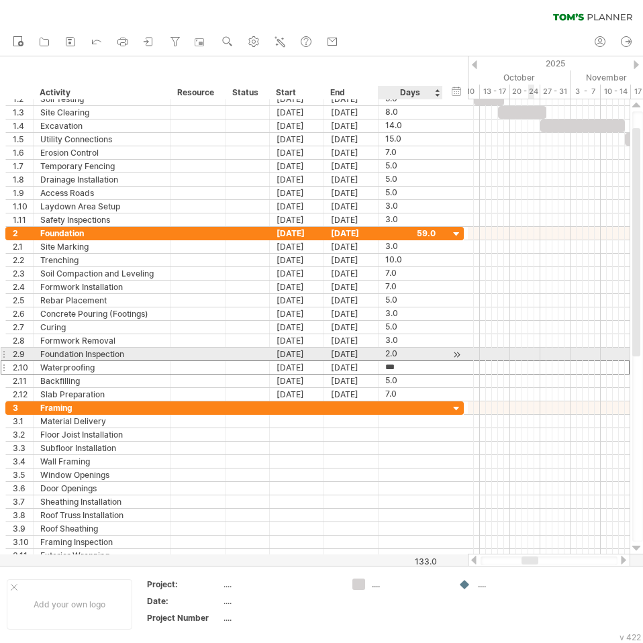
click at [414, 350] on div "2.0" at bounding box center [410, 353] width 50 height 13
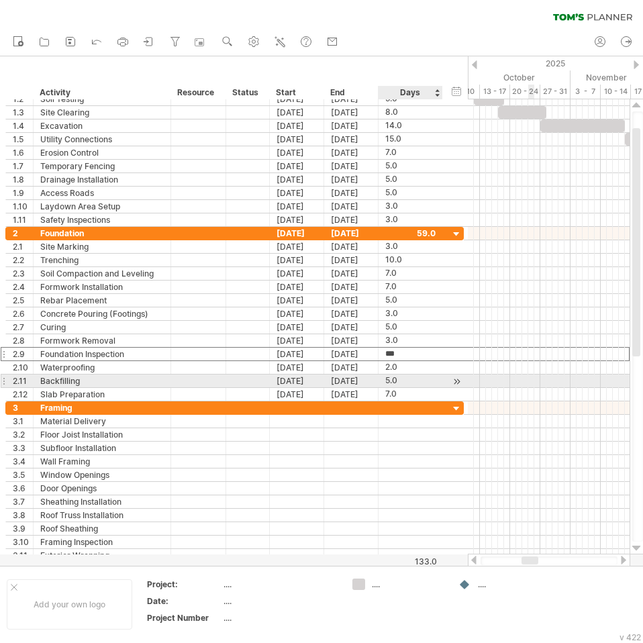
click at [400, 378] on div "5.0" at bounding box center [410, 380] width 50 height 13
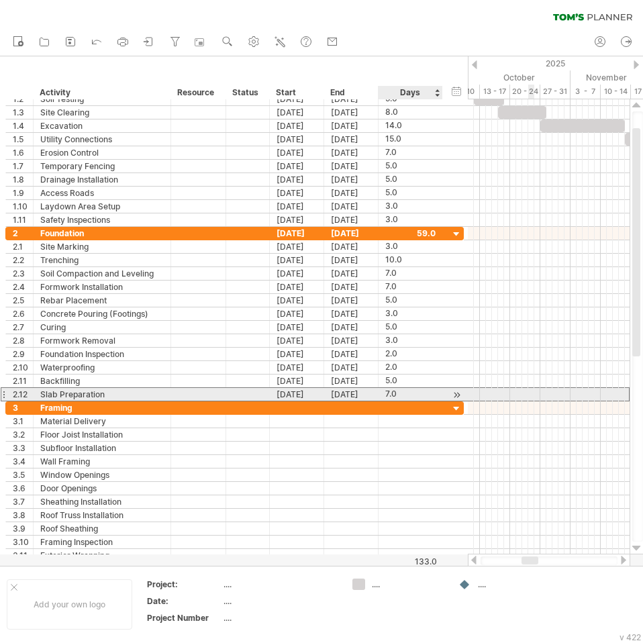
click at [400, 392] on div "7.0" at bounding box center [410, 394] width 50 height 13
type input "*"
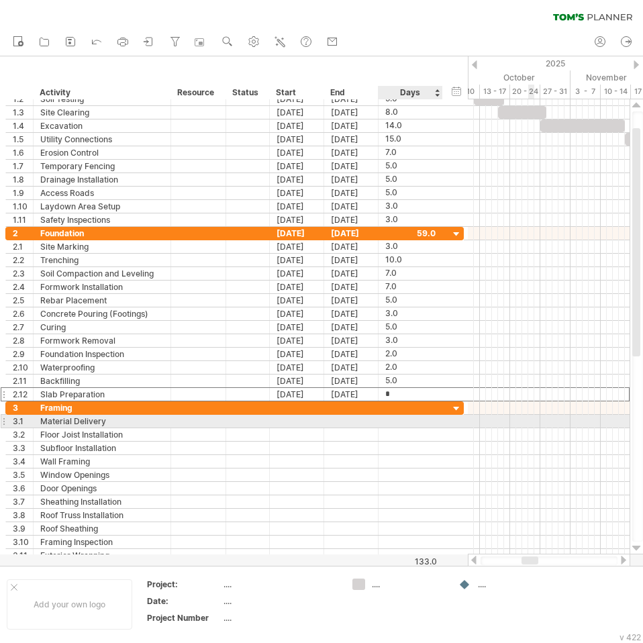
click at [405, 426] on div at bounding box center [410, 421] width 50 height 13
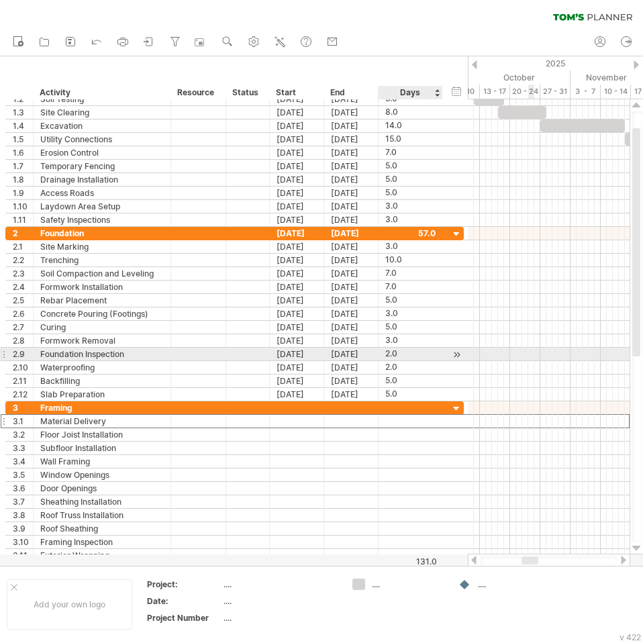
click at [415, 360] on div "2.0" at bounding box center [410, 353] width 50 height 13
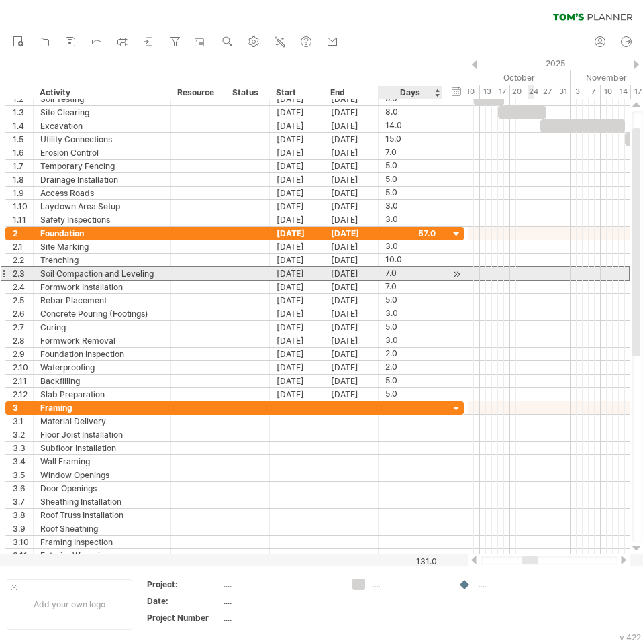
click at [409, 278] on div "7.0" at bounding box center [410, 273] width 50 height 13
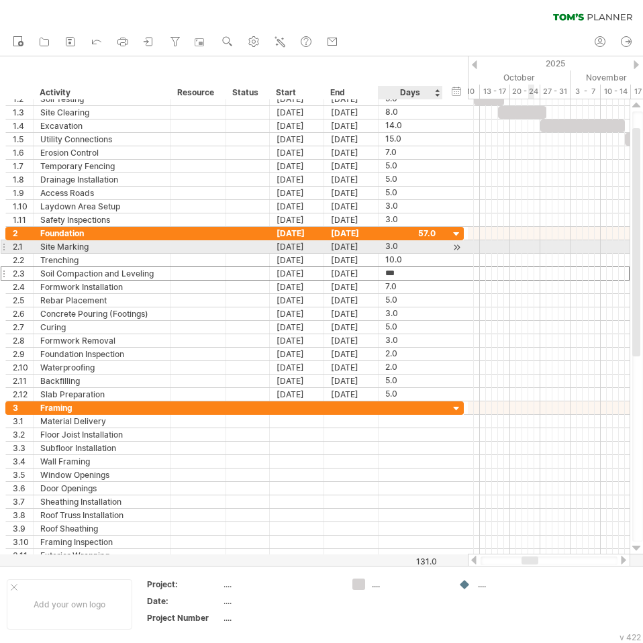
click at [403, 252] on div "3.0" at bounding box center [410, 246] width 50 height 13
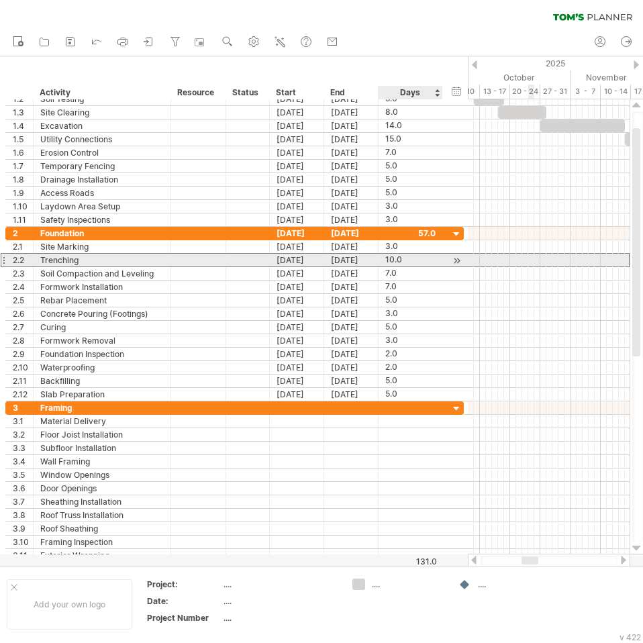
click at [410, 260] on div "10.0" at bounding box center [410, 260] width 50 height 13
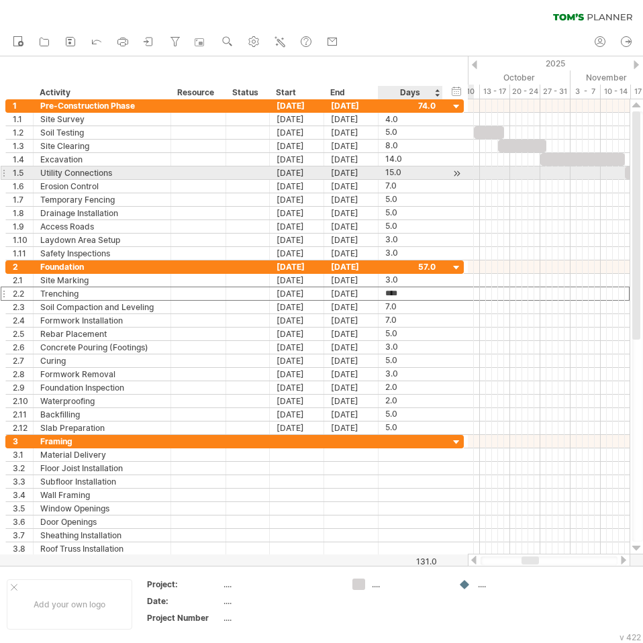
click at [424, 172] on div "15.0" at bounding box center [410, 172] width 50 height 13
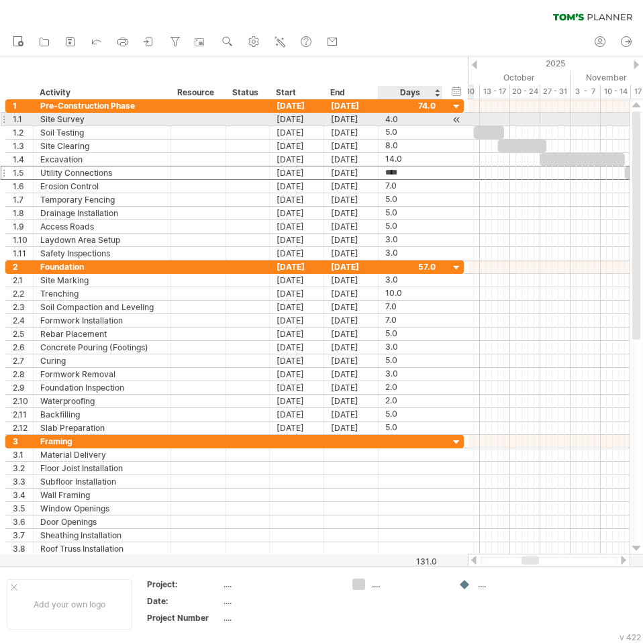
click at [425, 122] on div "4.0" at bounding box center [410, 119] width 50 height 13
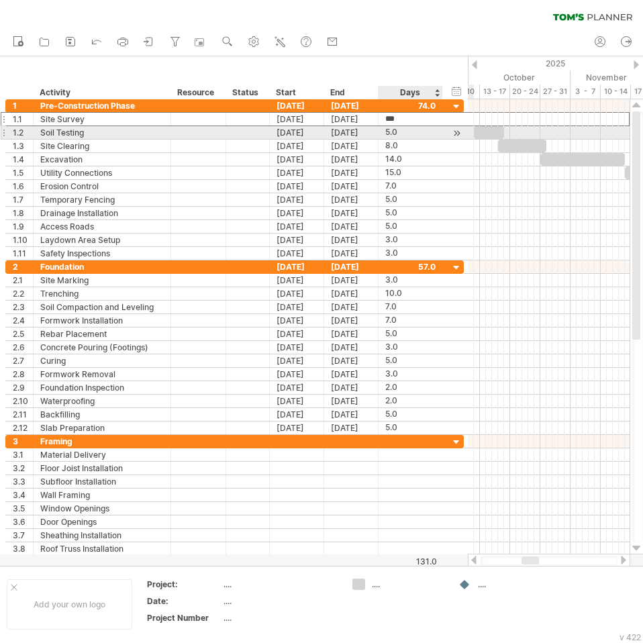
type input "*"
click at [424, 136] on div "5.0" at bounding box center [410, 132] width 50 height 13
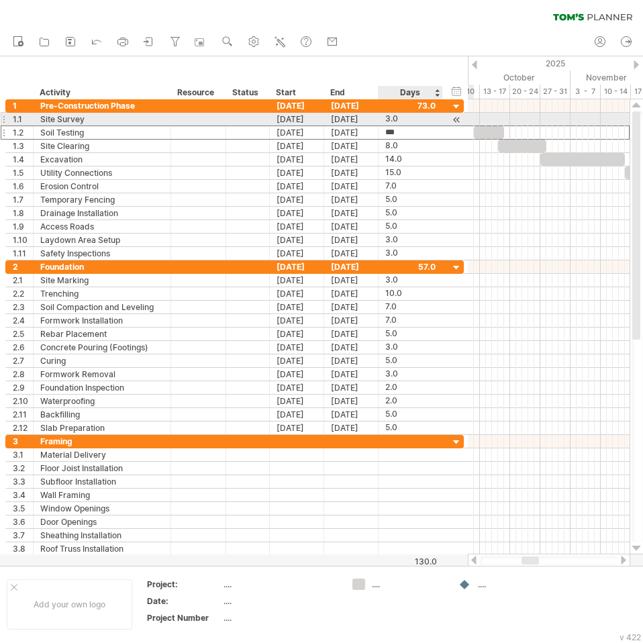
click at [421, 122] on div "3.0" at bounding box center [410, 119] width 50 height 13
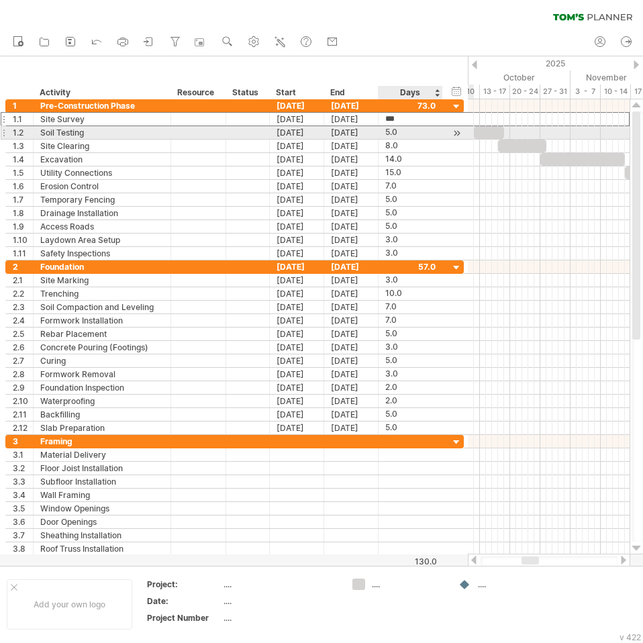
click at [420, 133] on div "5.0" at bounding box center [410, 132] width 50 height 13
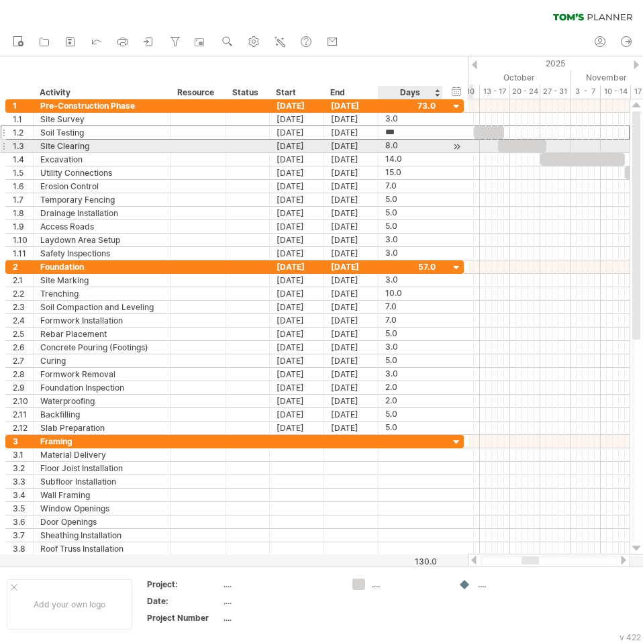
click at [421, 147] on div "8.0" at bounding box center [410, 146] width 50 height 13
type input "*"
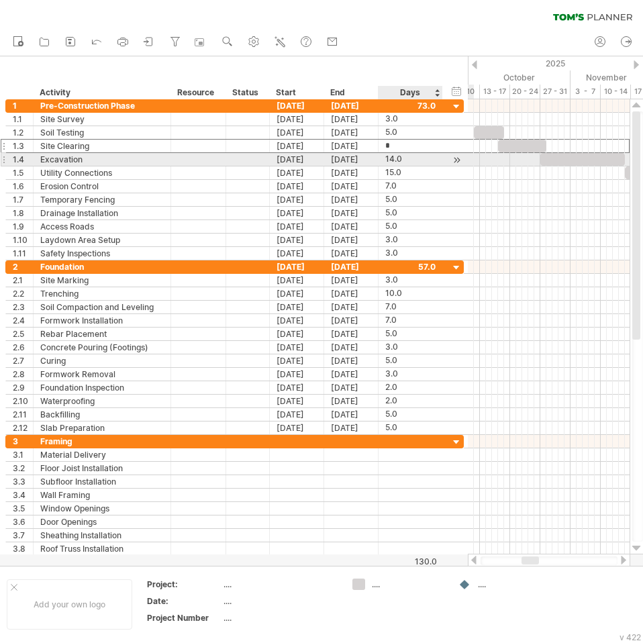
click at [417, 162] on div "14.0" at bounding box center [410, 159] width 50 height 13
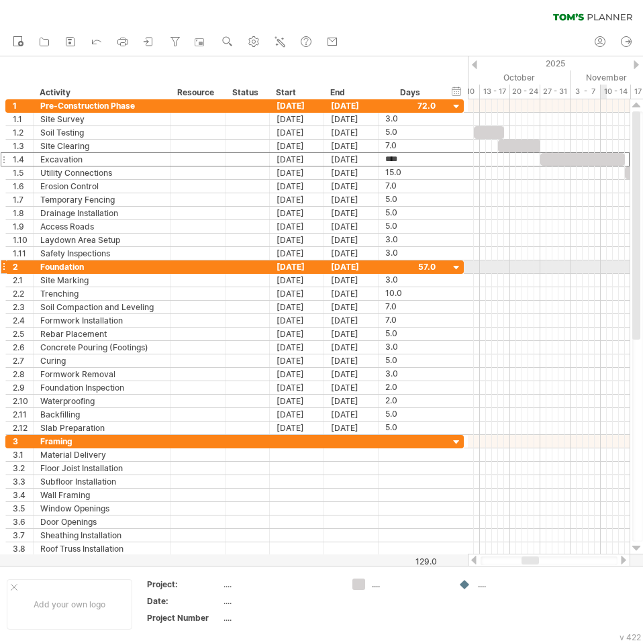
type input "*"
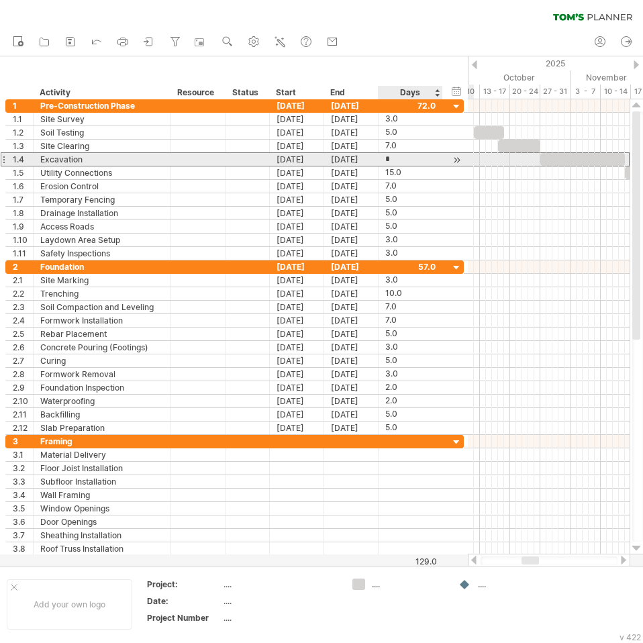
type input "**"
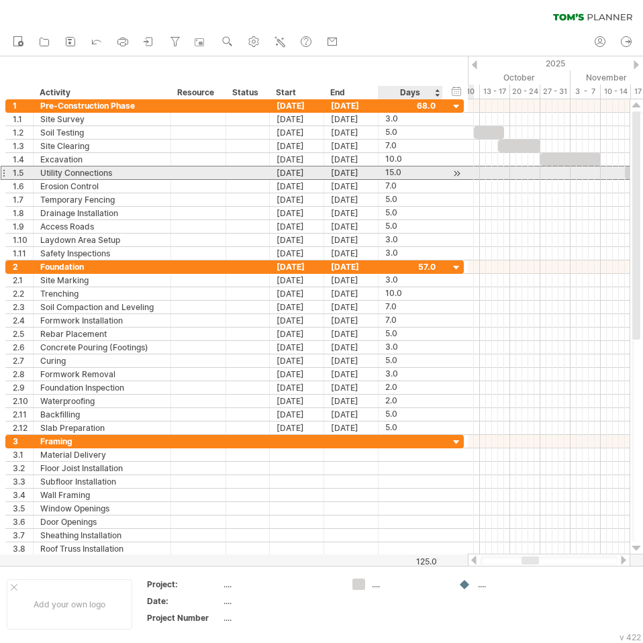
click at [407, 171] on div "15.0" at bounding box center [410, 172] width 50 height 13
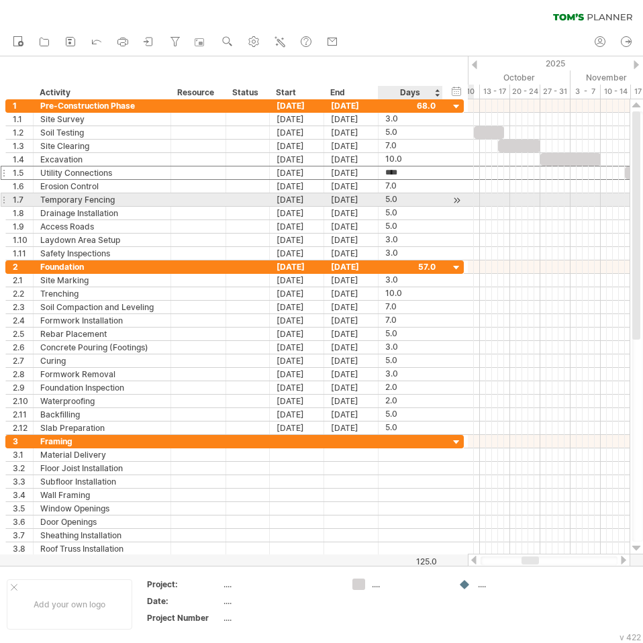
click at [413, 199] on div "5.0" at bounding box center [410, 199] width 50 height 13
click at [416, 185] on div "7.0" at bounding box center [410, 186] width 50 height 13
type input "*"
click at [412, 195] on div "5.0" at bounding box center [410, 199] width 50 height 13
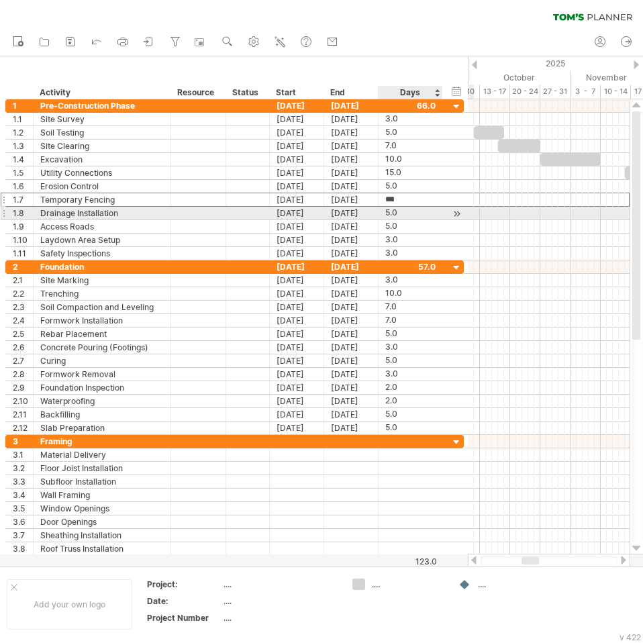
type input "*"
click at [417, 215] on div "5.0" at bounding box center [410, 213] width 50 height 13
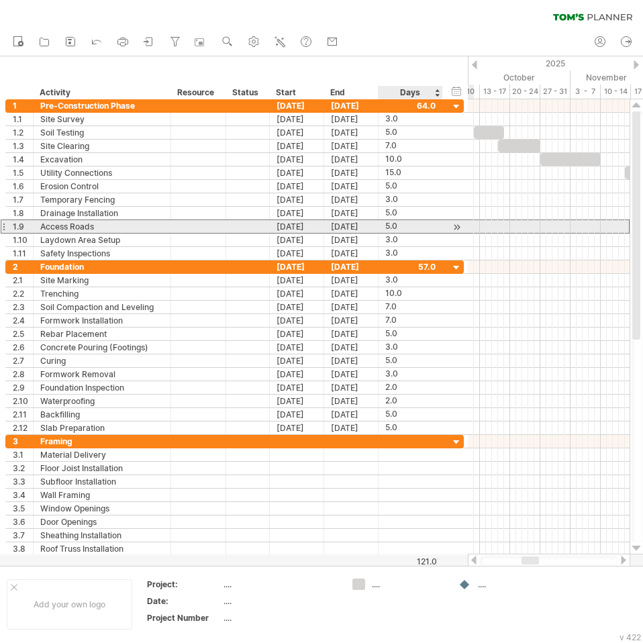
click at [420, 227] on div "5.0" at bounding box center [410, 226] width 50 height 13
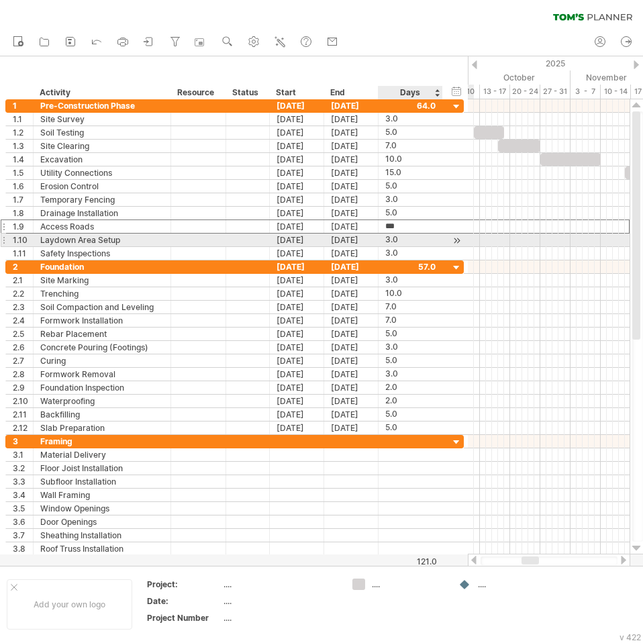
click at [419, 244] on div "3.0" at bounding box center [410, 239] width 50 height 13
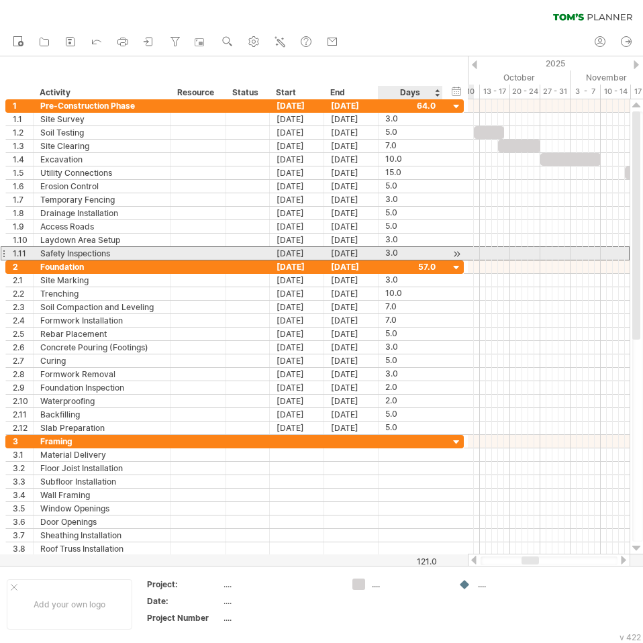
click at [419, 255] on div "3.0" at bounding box center [410, 253] width 50 height 13
click at [411, 252] on div "***" at bounding box center [410, 253] width 50 height 13
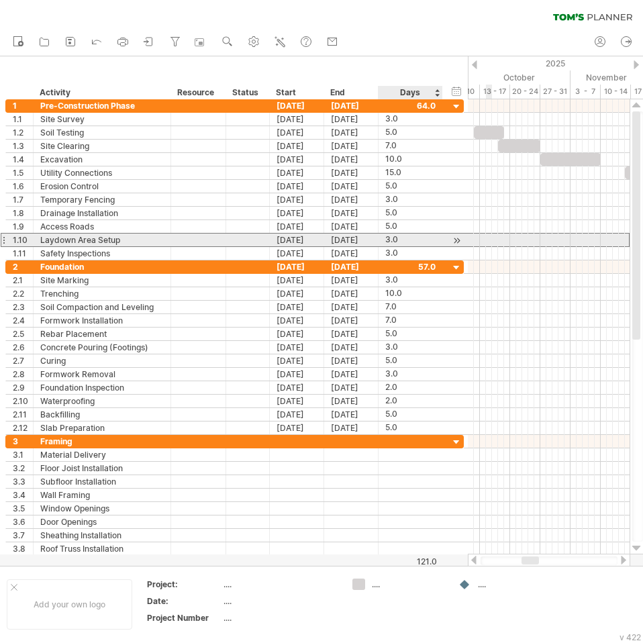
click at [414, 244] on div "3.0" at bounding box center [410, 239] width 50 height 13
click at [7, 240] on div "1.10" at bounding box center [20, 239] width 28 height 13
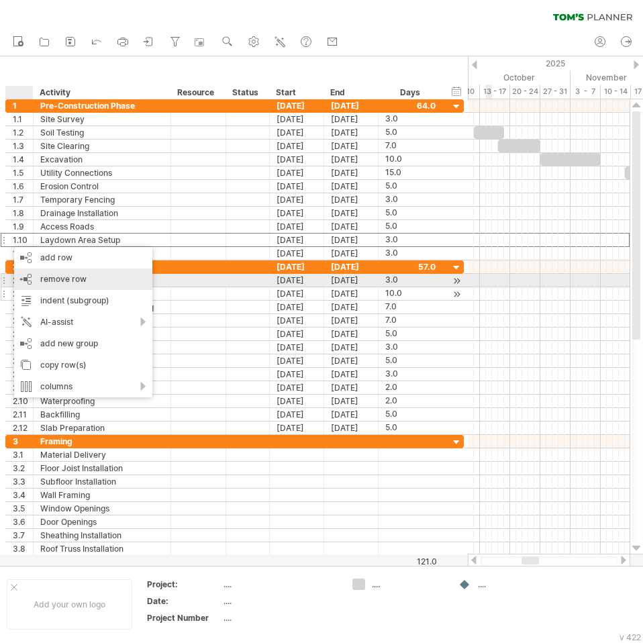
click at [52, 276] on span "remove row" at bounding box center [63, 279] width 46 height 10
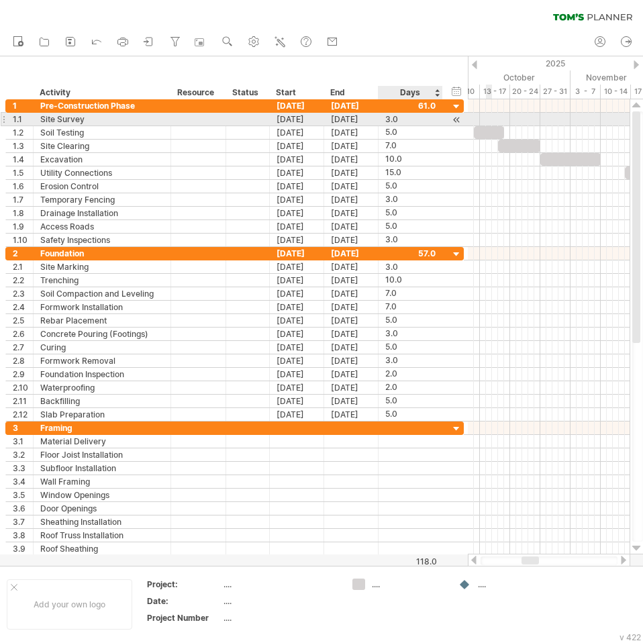
click at [425, 118] on div "3.0" at bounding box center [410, 119] width 50 height 13
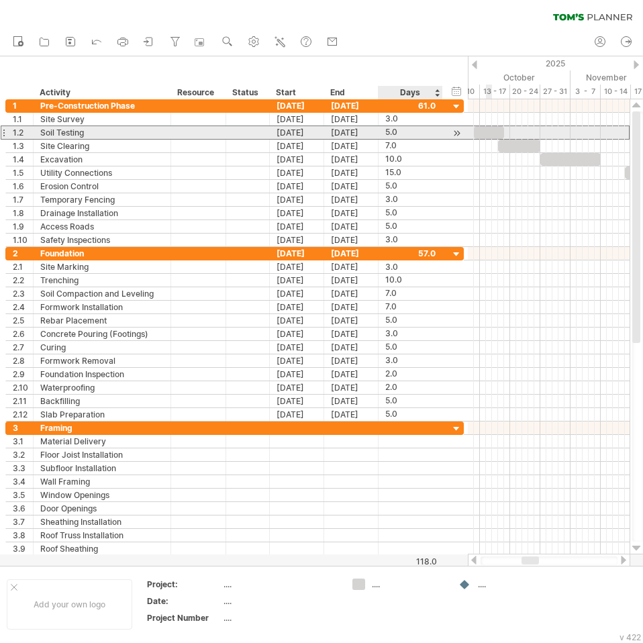
click at [423, 134] on div "5.0" at bounding box center [410, 132] width 50 height 13
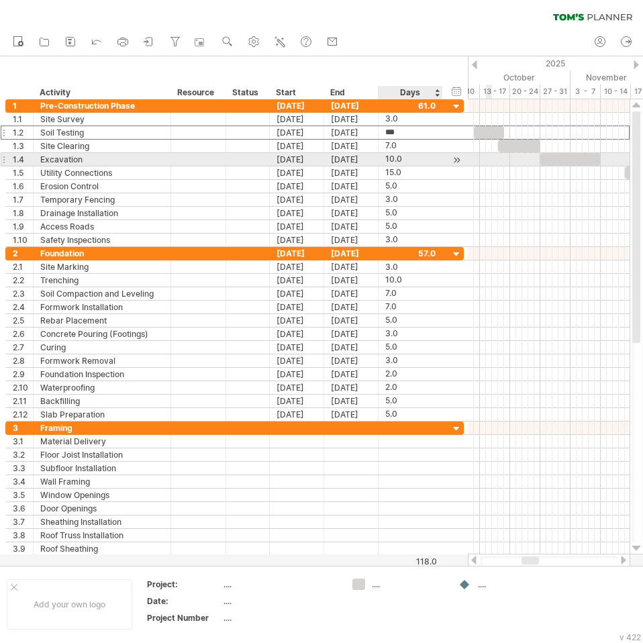
click at [415, 155] on div "10.0" at bounding box center [410, 159] width 50 height 13
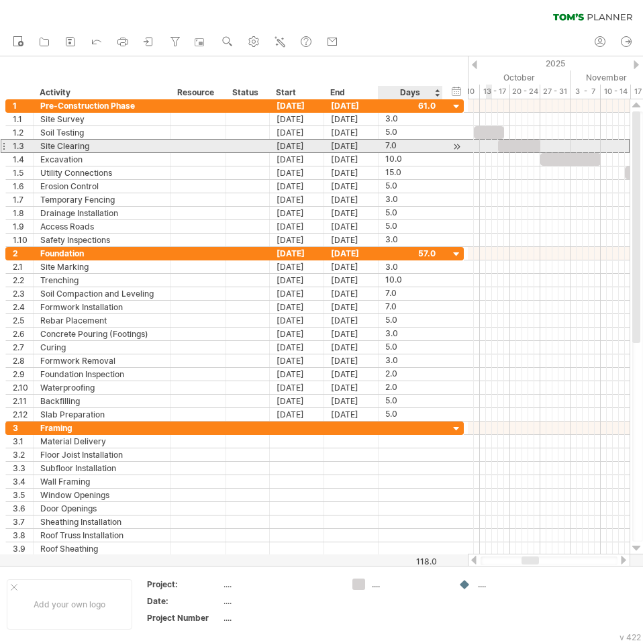
click at [416, 149] on div "7.0" at bounding box center [410, 146] width 50 height 13
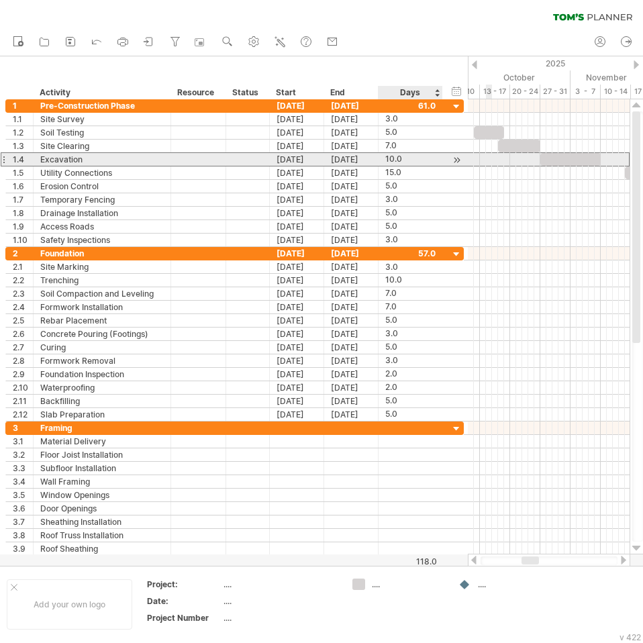
click at [422, 160] on div "10.0" at bounding box center [410, 159] width 50 height 13
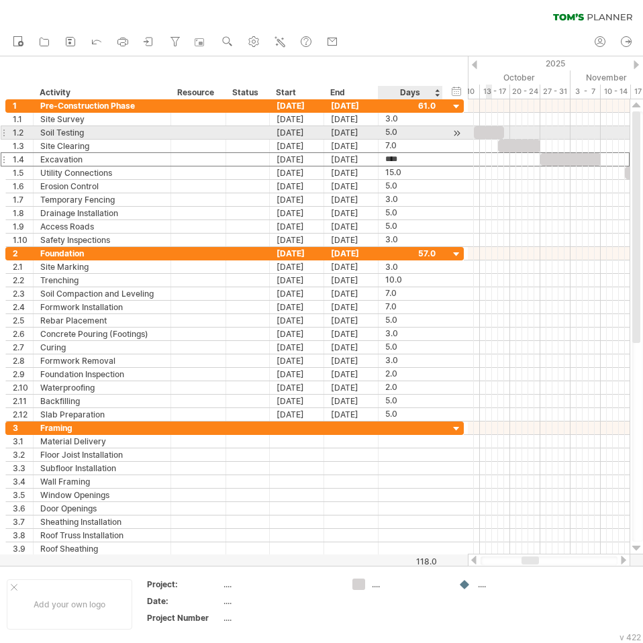
click at [409, 131] on div "5.0" at bounding box center [410, 132] width 50 height 13
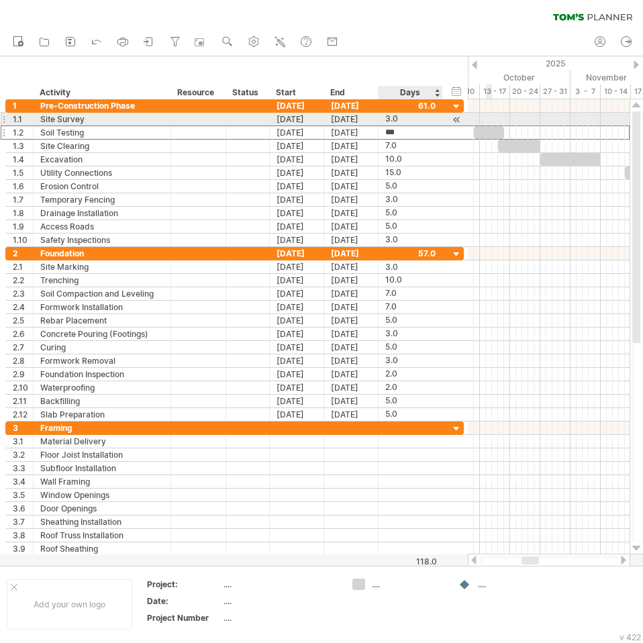
type input "*"
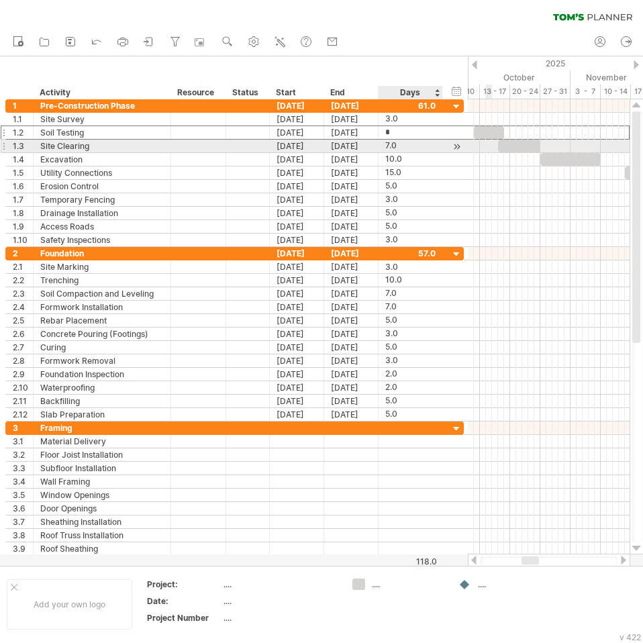
click at [406, 144] on div "7.0" at bounding box center [410, 146] width 50 height 13
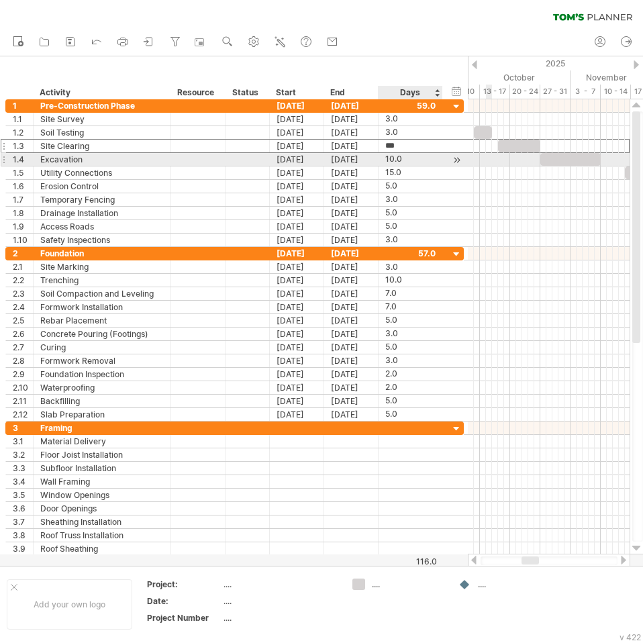
click at [403, 159] on div "10.0" at bounding box center [410, 159] width 50 height 13
type input "*"
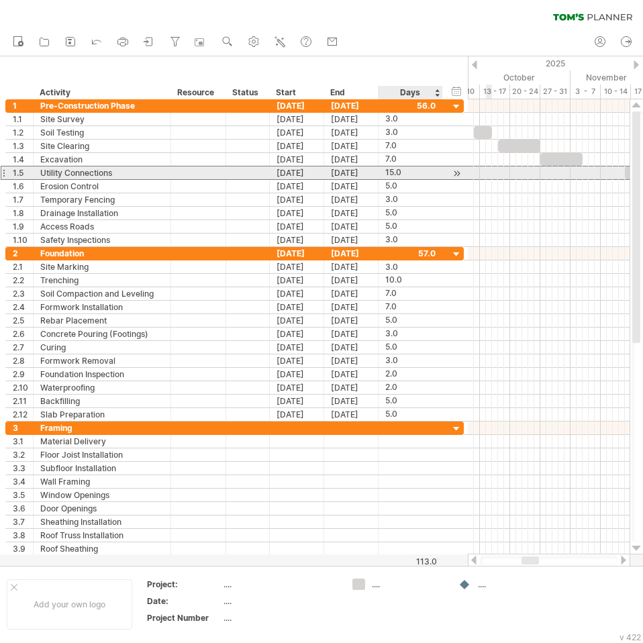
click at [414, 177] on div "15.0" at bounding box center [410, 172] width 50 height 13
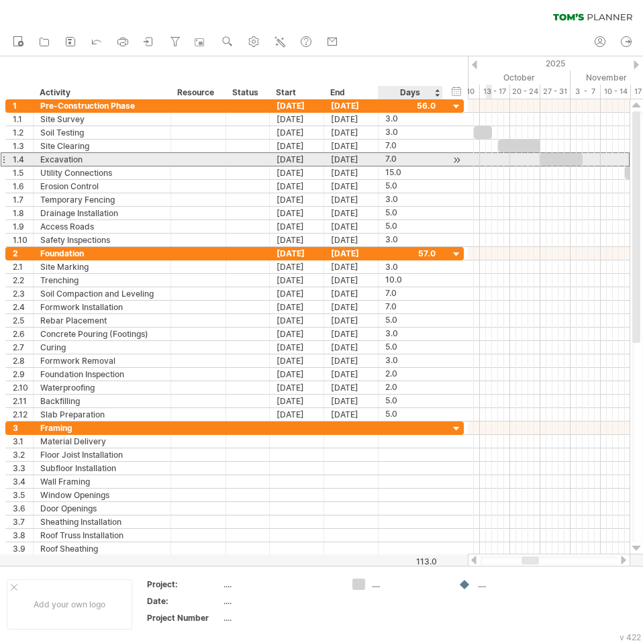
click at [421, 156] on div "7.0" at bounding box center [410, 159] width 50 height 13
click at [417, 163] on div "***" at bounding box center [410, 159] width 50 height 13
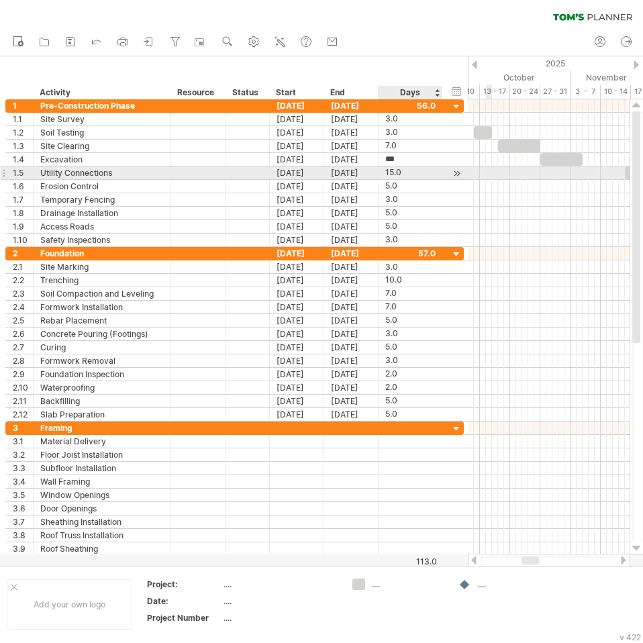
click at [418, 172] on div "15.0" at bounding box center [410, 172] width 50 height 13
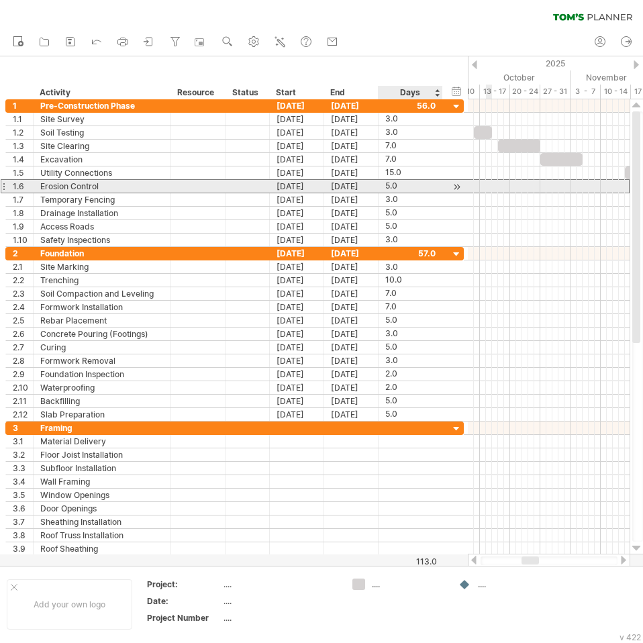
click at [417, 183] on div "5.0" at bounding box center [410, 186] width 50 height 13
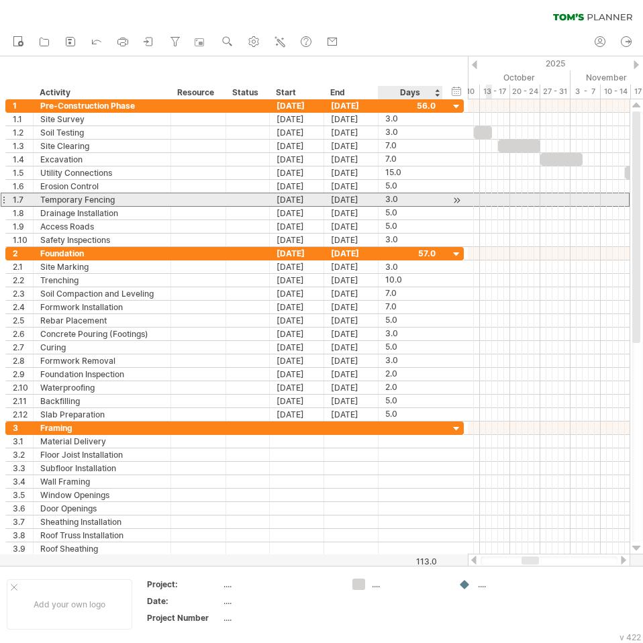
click at [418, 197] on div "3.0" at bounding box center [410, 199] width 50 height 13
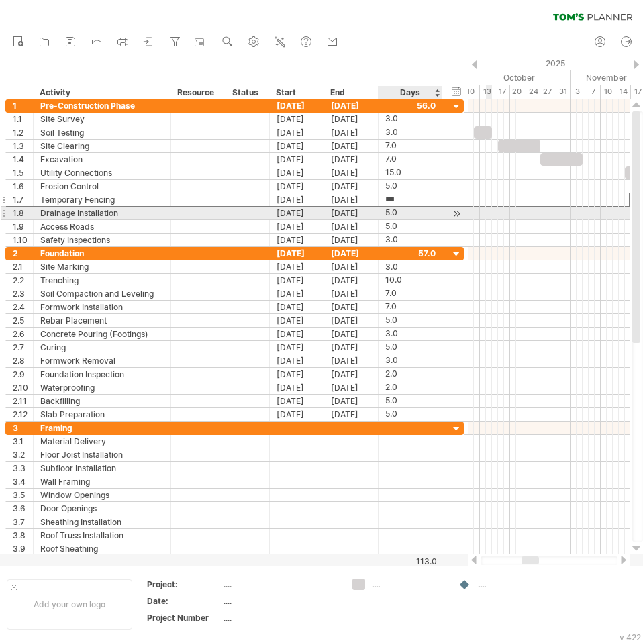
click at [417, 218] on div "5.0" at bounding box center [410, 213] width 50 height 13
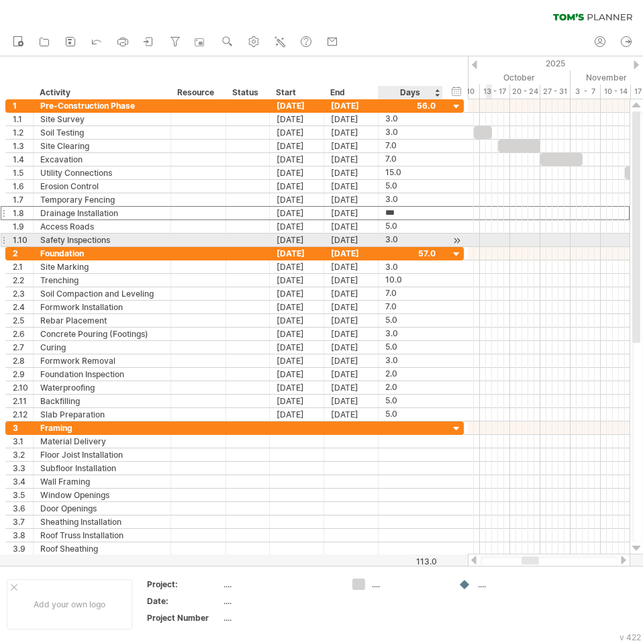
click at [415, 241] on div "3.0" at bounding box center [410, 239] width 50 height 13
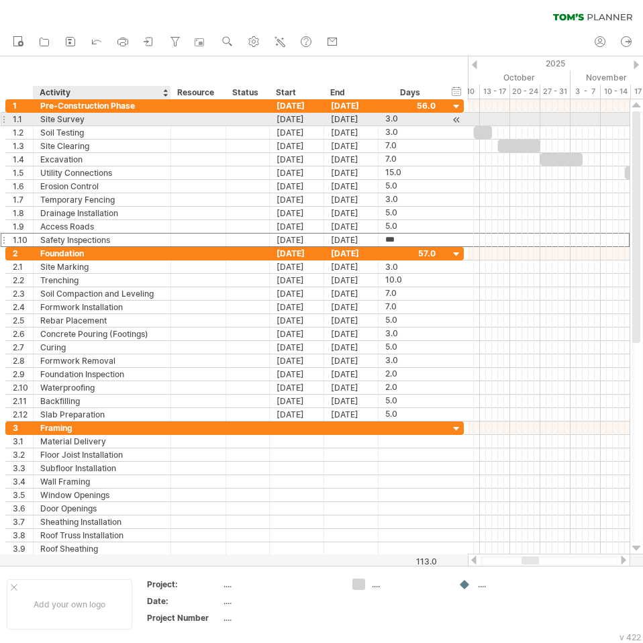
click at [80, 122] on div "Site Survey" at bounding box center [101, 119] width 123 height 13
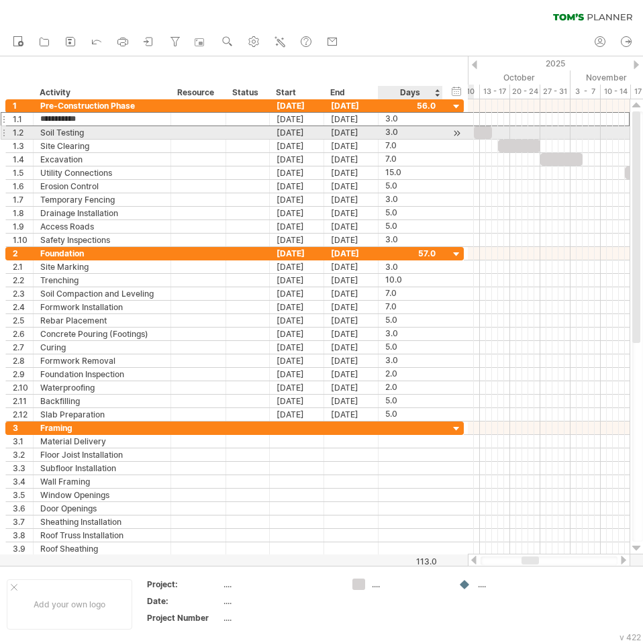
click at [425, 136] on div "3.0" at bounding box center [410, 132] width 50 height 13
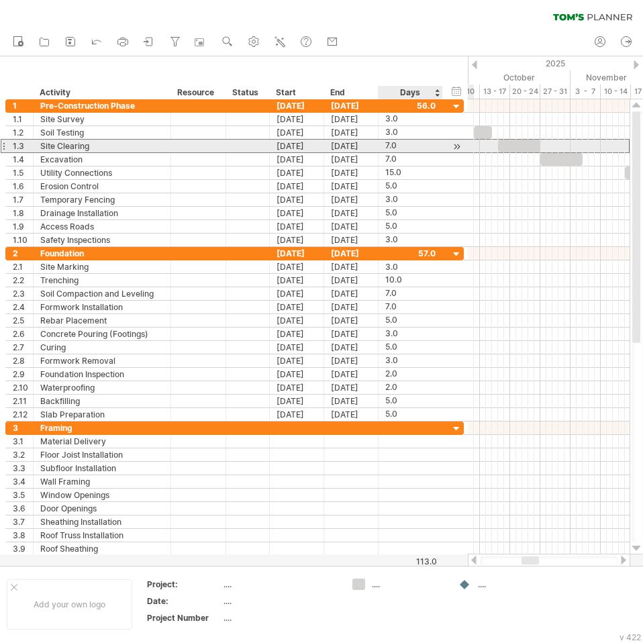
click at [426, 150] on div "7.0" at bounding box center [410, 146] width 50 height 13
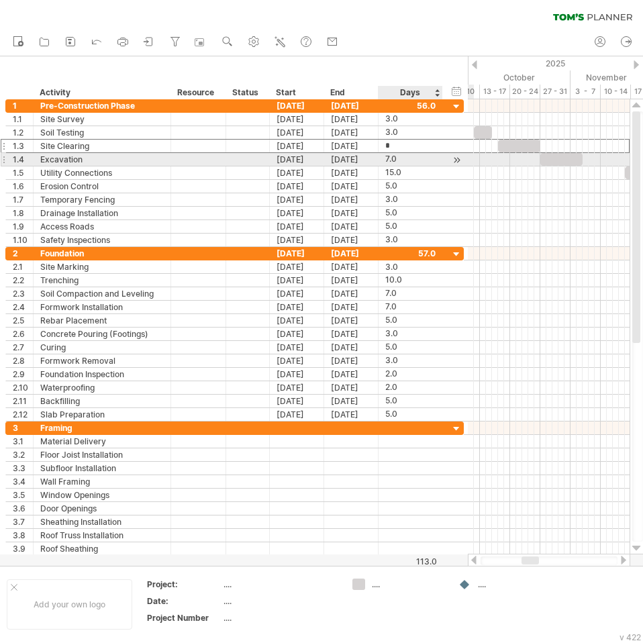
click at [423, 164] on div "7.0" at bounding box center [410, 159] width 50 height 13
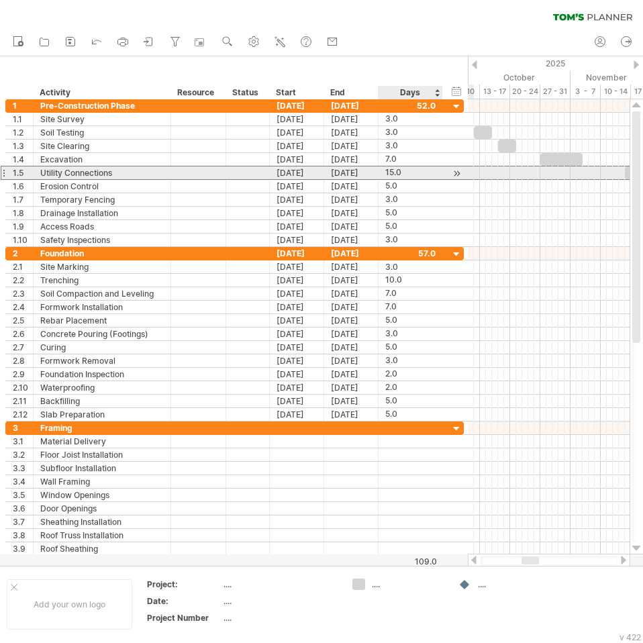
click at [421, 179] on div "**********" at bounding box center [234, 173] width 458 height 14
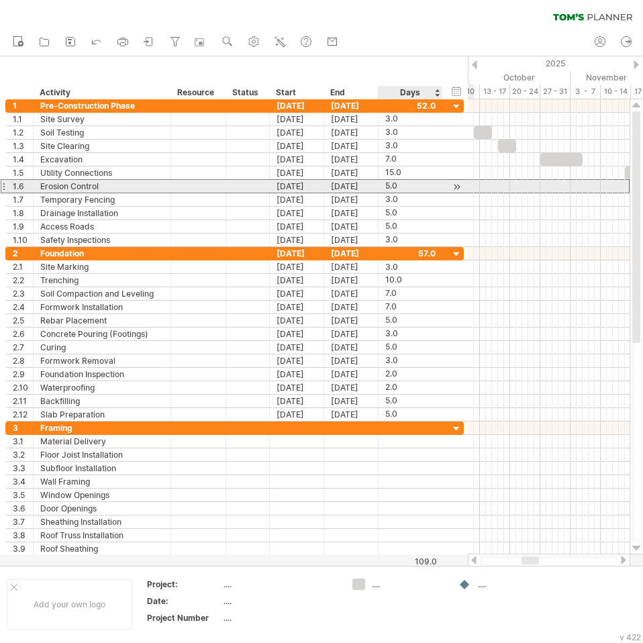
click at [421, 191] on div "5.0" at bounding box center [410, 186] width 50 height 13
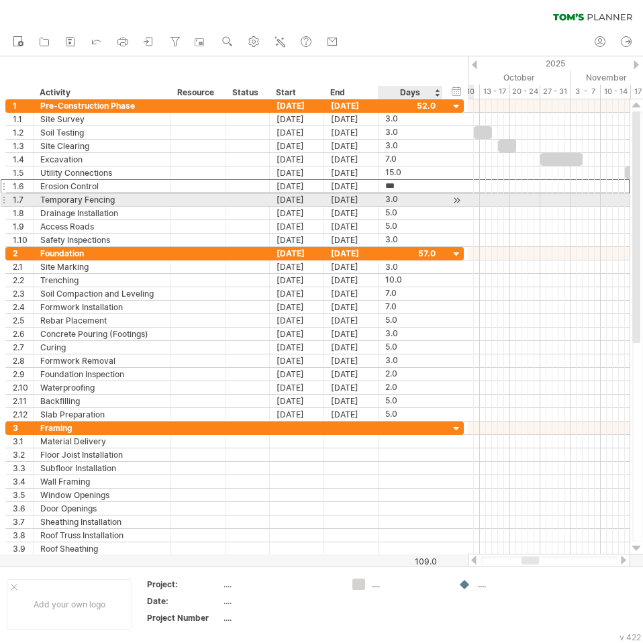
click at [421, 198] on div "3.0" at bounding box center [410, 199] width 50 height 13
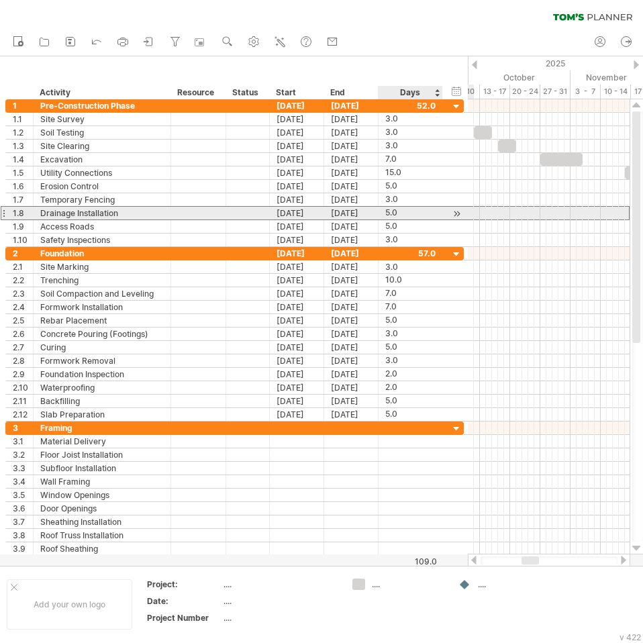
click at [421, 208] on div "5.0" at bounding box center [410, 213] width 50 height 13
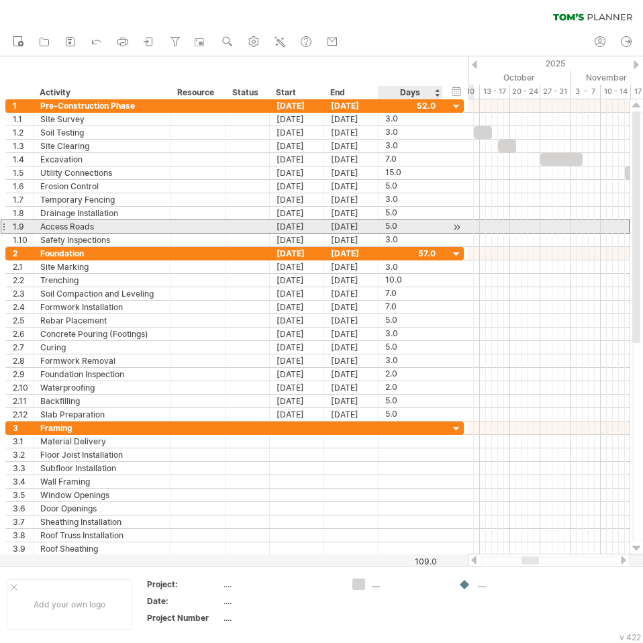
click at [421, 231] on div "5.0" at bounding box center [410, 226] width 50 height 13
click at [105, 225] on div "Access Roads" at bounding box center [101, 226] width 123 height 13
type input "**********"
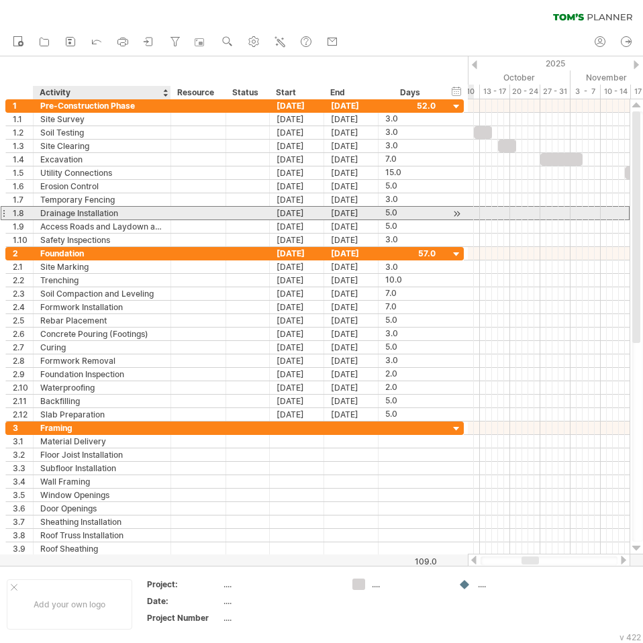
click at [139, 209] on div "Drainage Installation" at bounding box center [101, 213] width 123 height 13
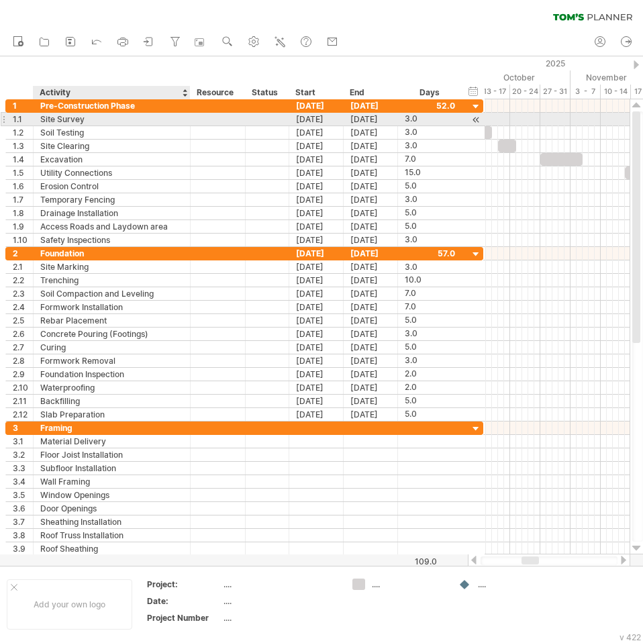
drag, startPoint x: 168, startPoint y: 115, endPoint x: 187, endPoint y: 120, distance: 20.0
click at [187, 120] on div at bounding box center [188, 119] width 7 height 13
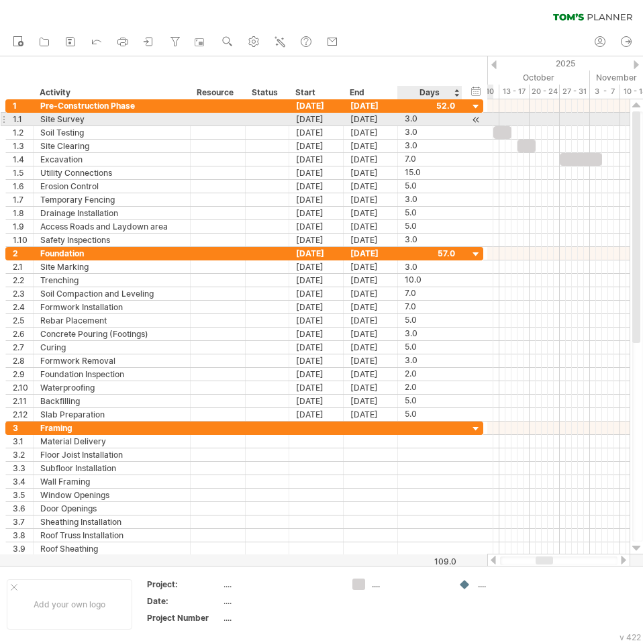
click at [439, 117] on div "3.0" at bounding box center [430, 119] width 50 height 13
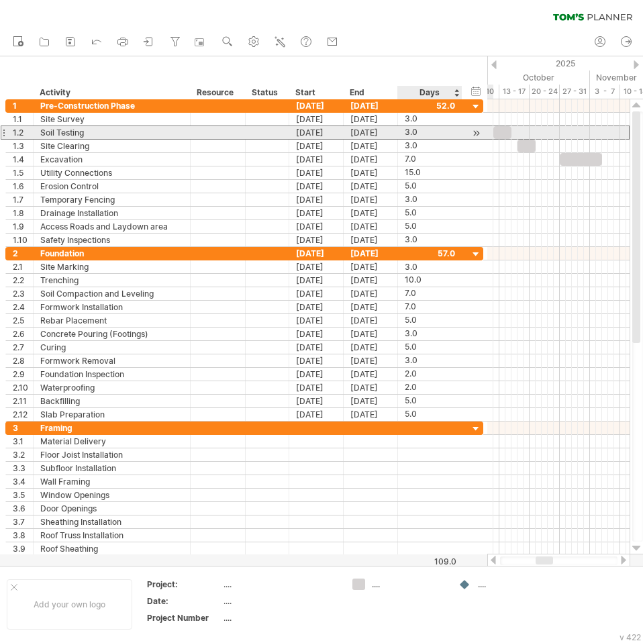
click at [437, 133] on div "3.0" at bounding box center [430, 132] width 50 height 13
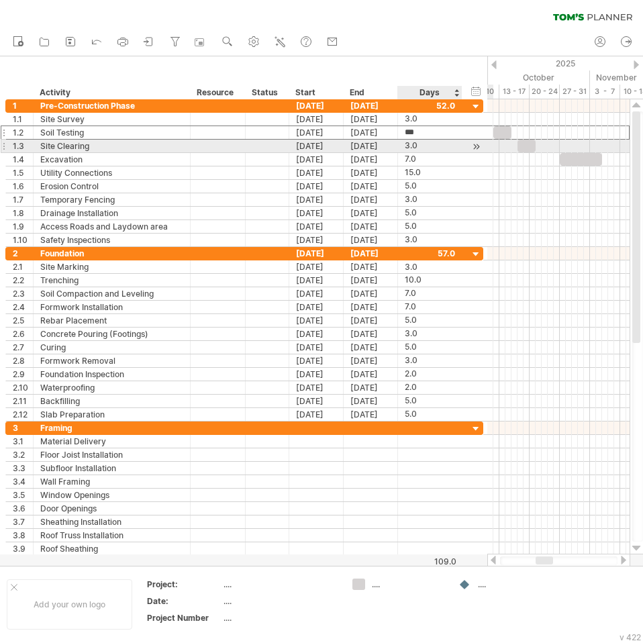
click at [435, 147] on div "3.0" at bounding box center [430, 146] width 50 height 13
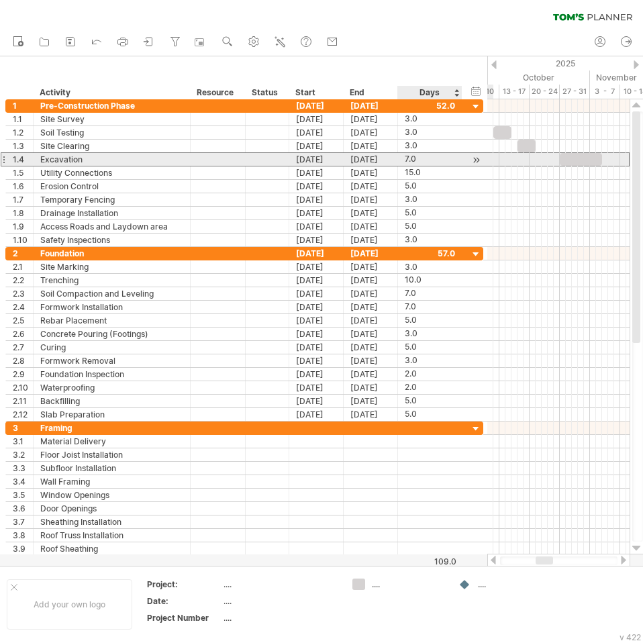
click at [430, 161] on div "7.0" at bounding box center [430, 159] width 50 height 13
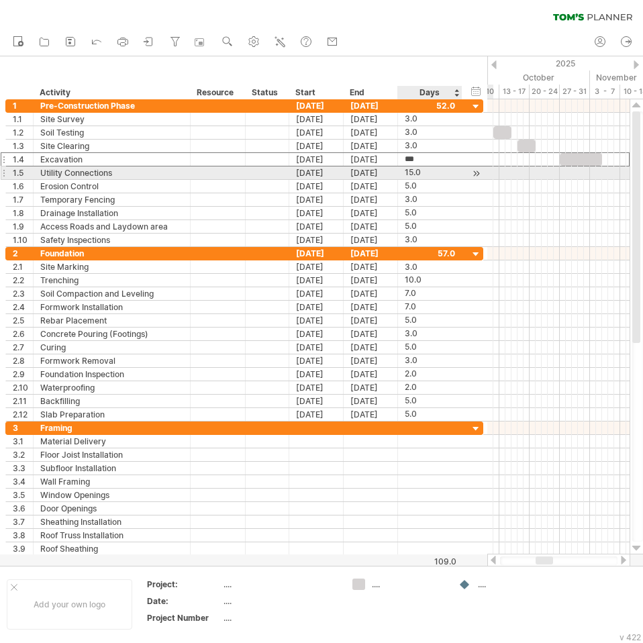
click at [431, 172] on div "15.0" at bounding box center [430, 172] width 50 height 13
type input "**"
click at [441, 193] on div "**********" at bounding box center [244, 186] width 478 height 13
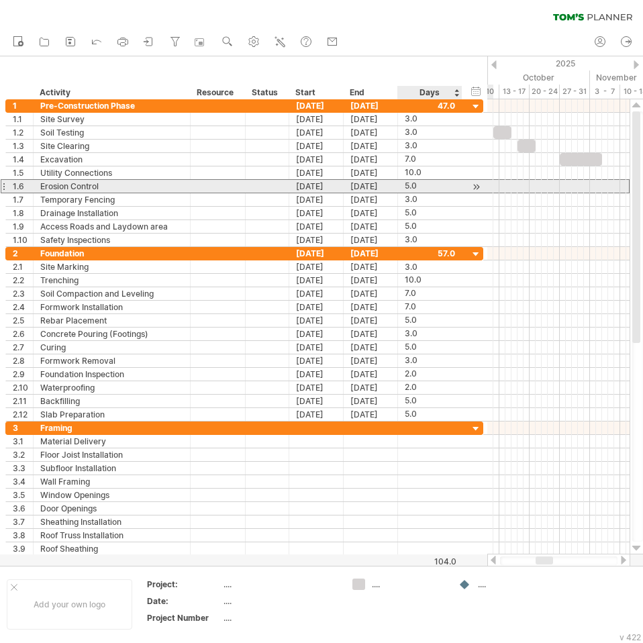
click at [450, 185] on div "5.0" at bounding box center [430, 186] width 50 height 13
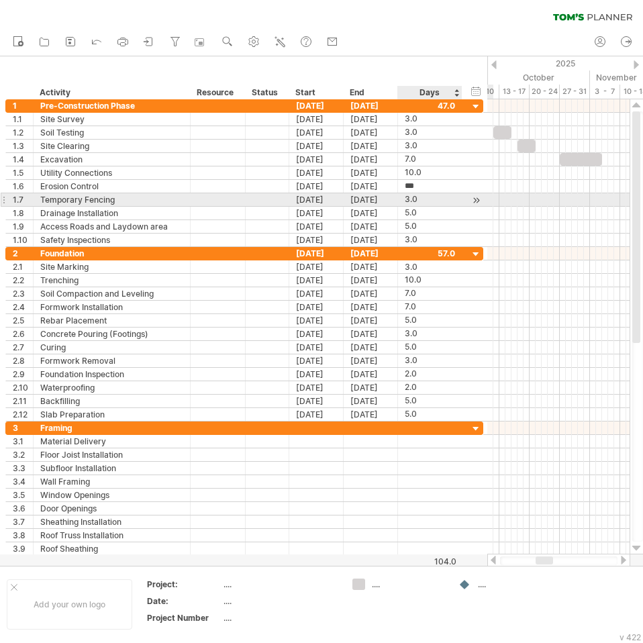
click at [455, 197] on div "3.0 3.0" at bounding box center [430, 199] width 64 height 13
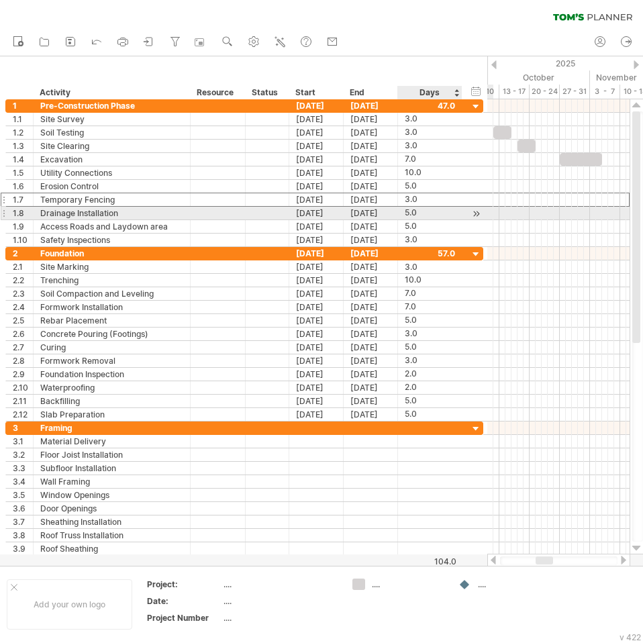
click at [448, 217] on div "5.0" at bounding box center [430, 213] width 50 height 13
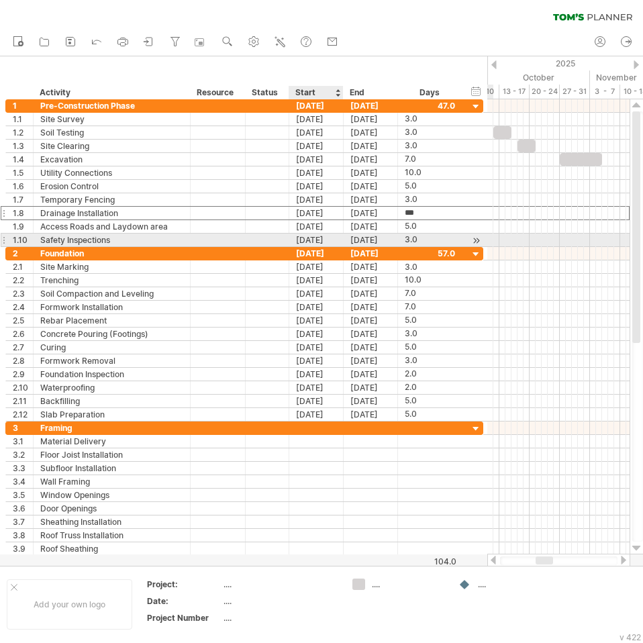
click at [313, 243] on div "[DATE]" at bounding box center [316, 239] width 54 height 13
drag, startPoint x: 313, startPoint y: 243, endPoint x: 319, endPoint y: 231, distance: 12.6
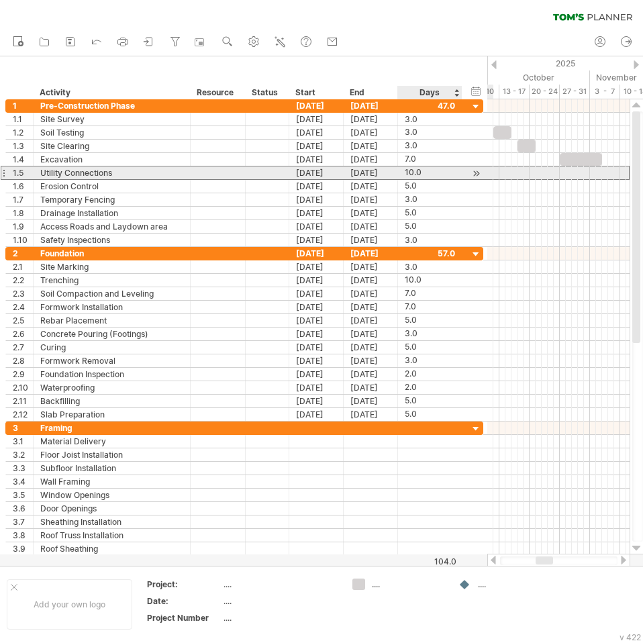
click at [434, 172] on div "10.0" at bounding box center [430, 172] width 50 height 13
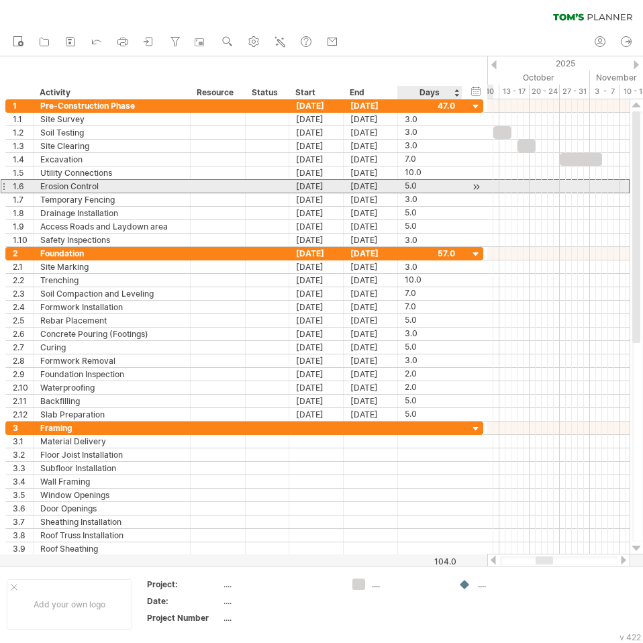
click at [434, 187] on div "5.0" at bounding box center [430, 186] width 50 height 13
click at [357, 184] on div "[DATE]" at bounding box center [370, 186] width 54 height 13
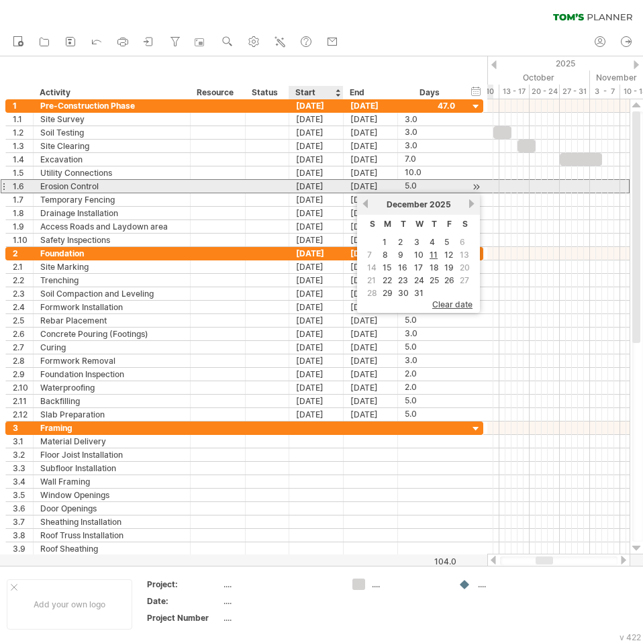
click at [315, 182] on div "[DATE]" at bounding box center [316, 186] width 54 height 13
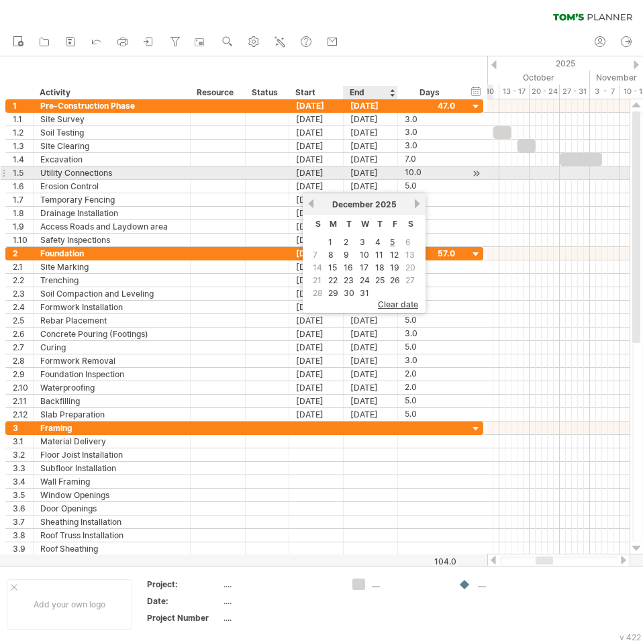
click at [372, 171] on div "[DATE]" at bounding box center [370, 172] width 54 height 13
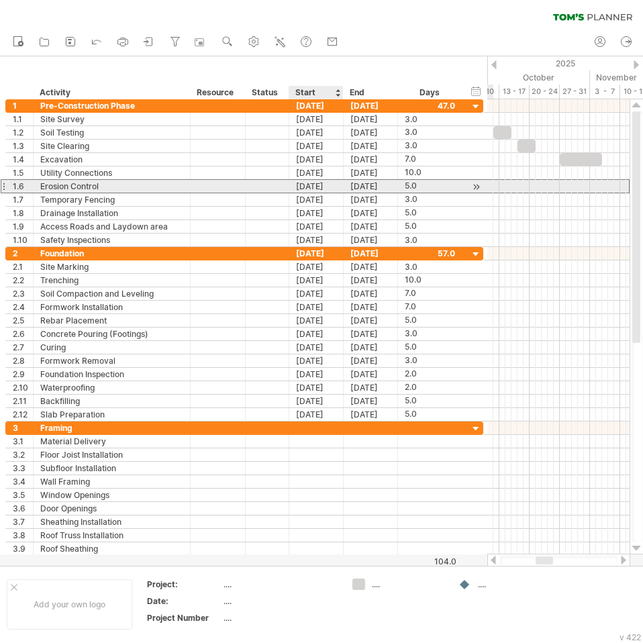
click at [319, 189] on div "[DATE]" at bounding box center [316, 186] width 54 height 13
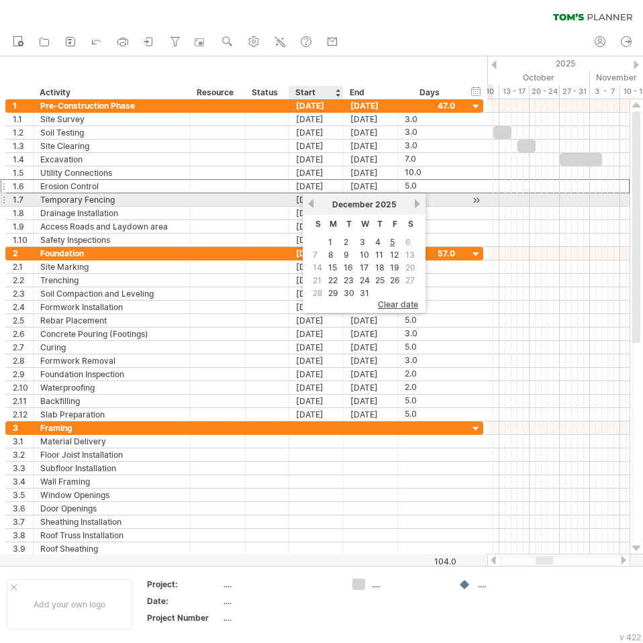
click at [313, 203] on link "previous" at bounding box center [311, 204] width 10 height 10
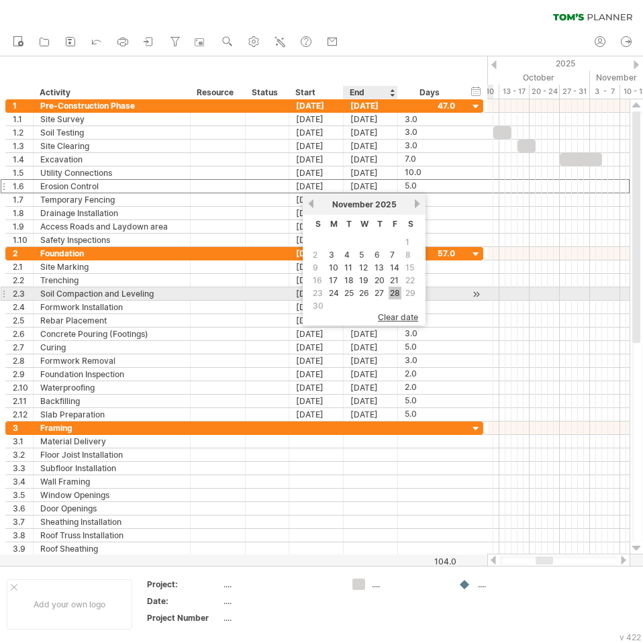
click at [392, 289] on link "28" at bounding box center [394, 292] width 13 height 13
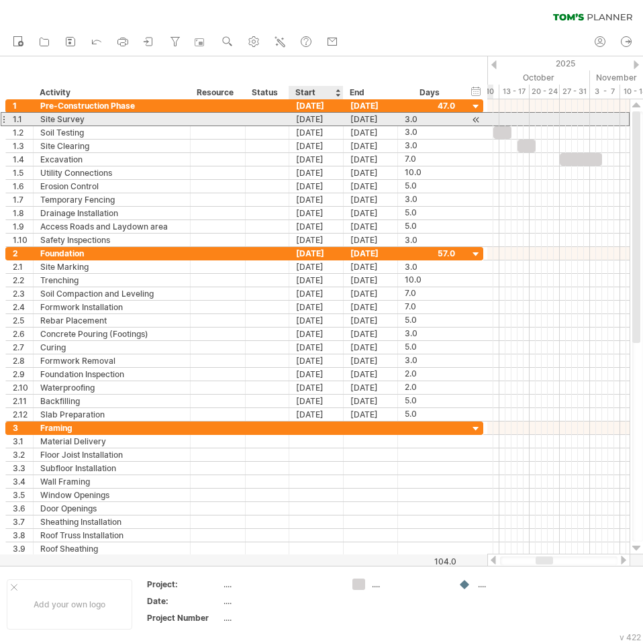
click at [315, 114] on div "[DATE]" at bounding box center [316, 119] width 54 height 13
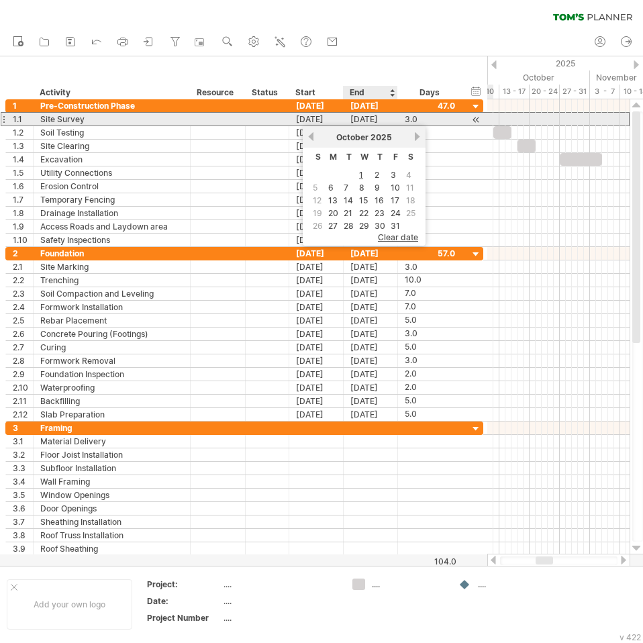
click at [381, 113] on div "[DATE]" at bounding box center [370, 119] width 54 height 13
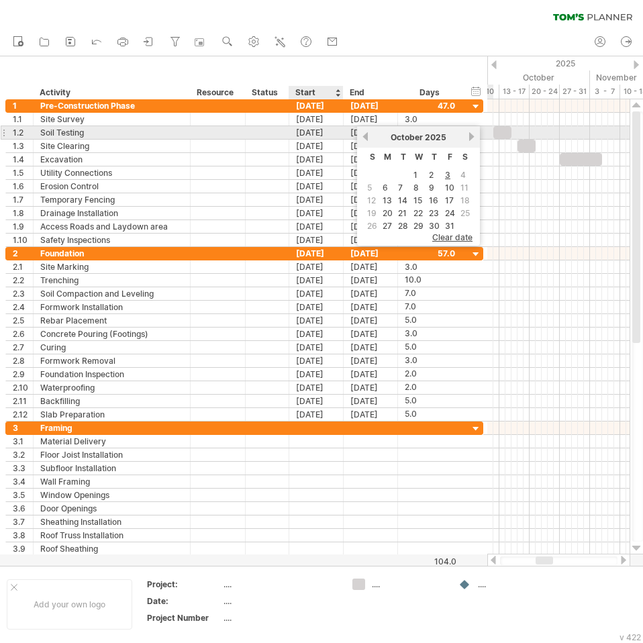
click at [308, 137] on div "[DATE]" at bounding box center [316, 132] width 54 height 13
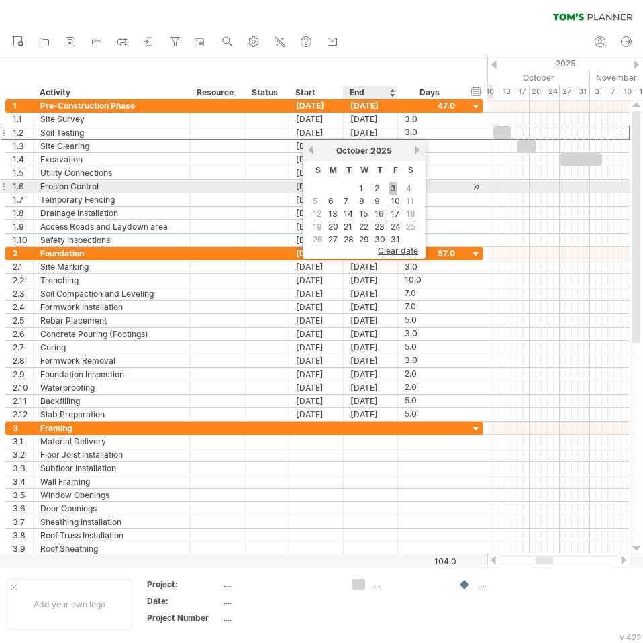
click at [394, 189] on link "3" at bounding box center [393, 188] width 8 height 13
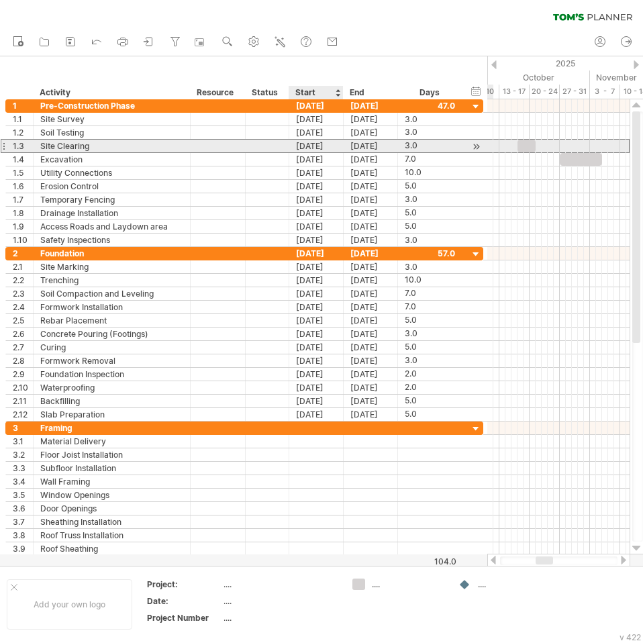
click at [315, 150] on div "[DATE]" at bounding box center [316, 146] width 54 height 13
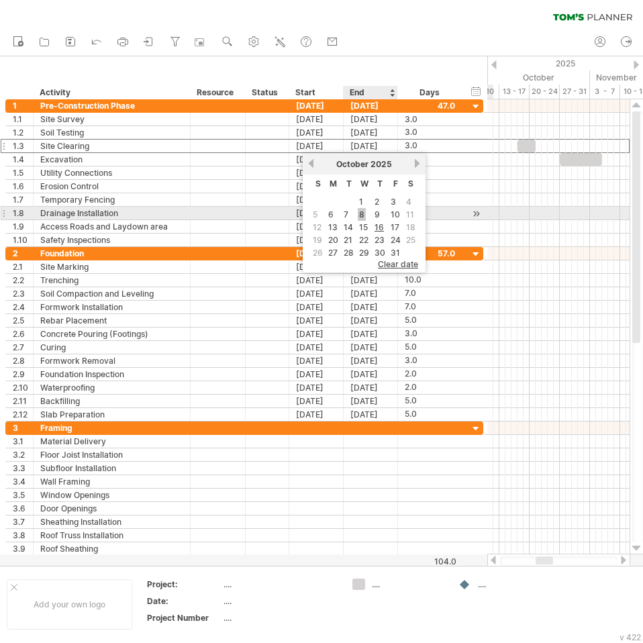
click at [358, 213] on link "8" at bounding box center [362, 214] width 8 height 13
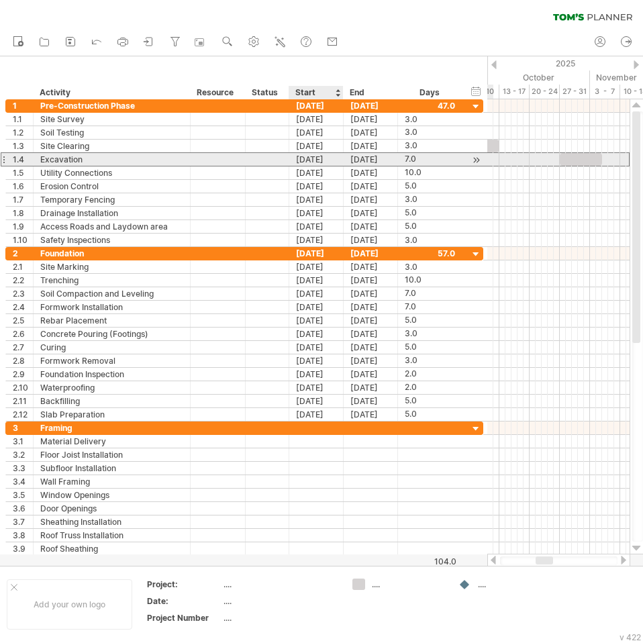
click at [319, 155] on div "[DATE]" at bounding box center [316, 159] width 54 height 13
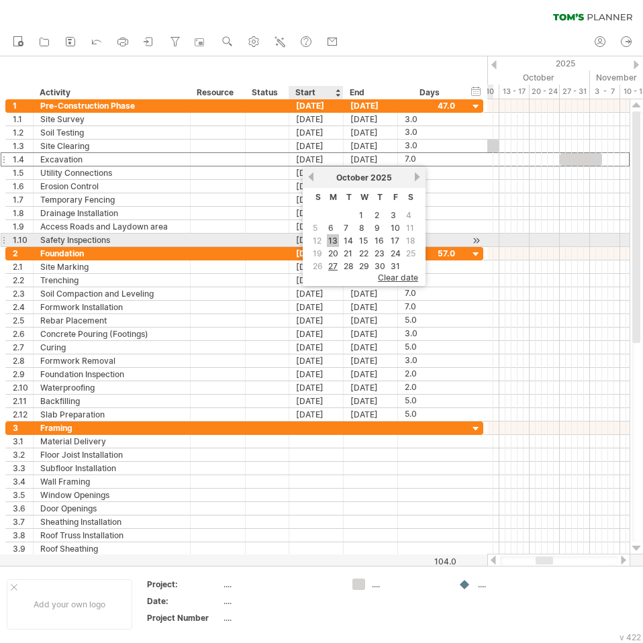
click at [333, 239] on link "13" at bounding box center [333, 240] width 12 height 13
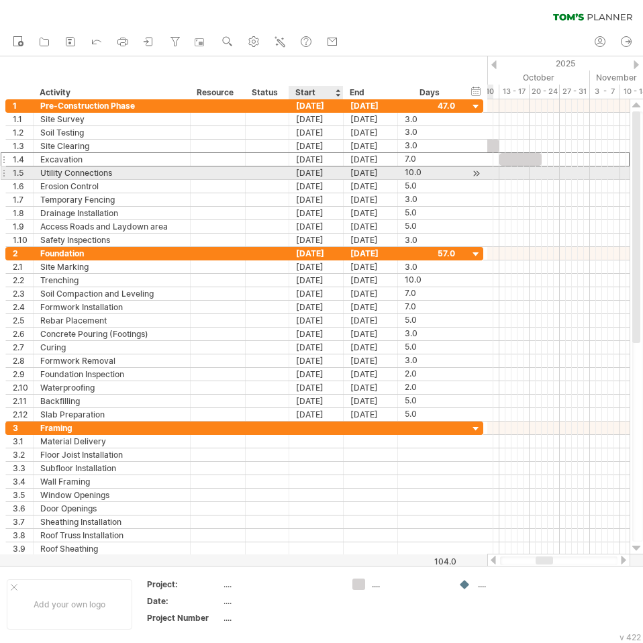
click at [313, 172] on div "[DATE]" at bounding box center [316, 172] width 54 height 13
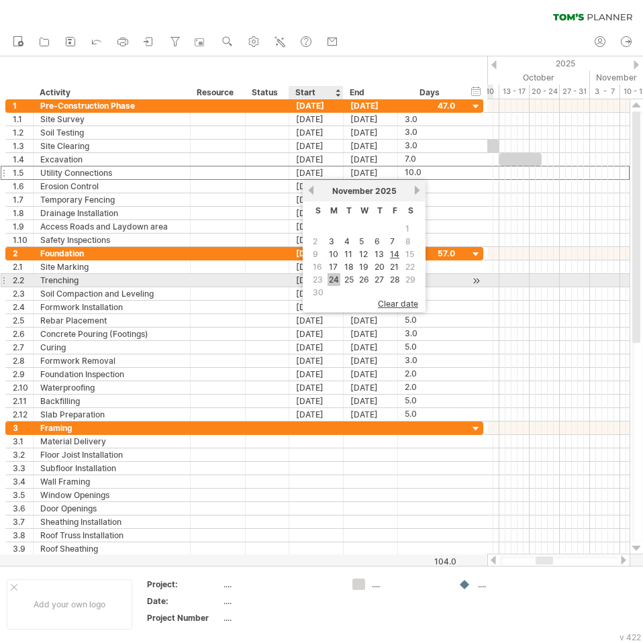
click at [333, 276] on link "24" at bounding box center [333, 279] width 13 height 13
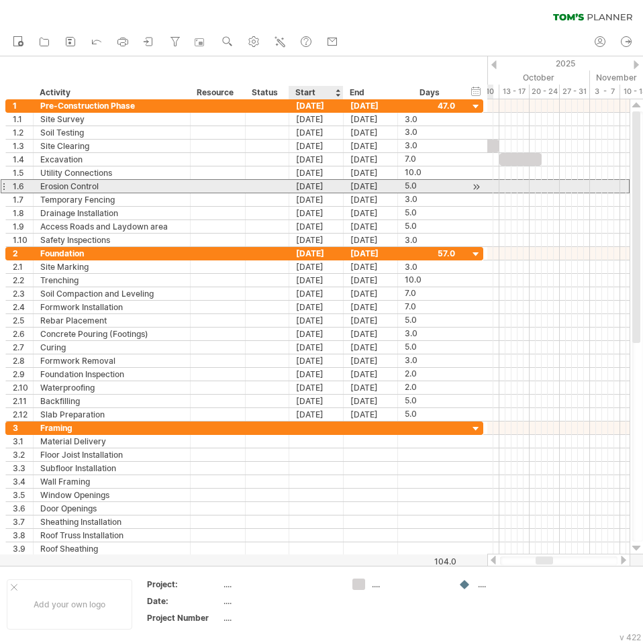
click at [317, 186] on div "[DATE]" at bounding box center [316, 186] width 54 height 13
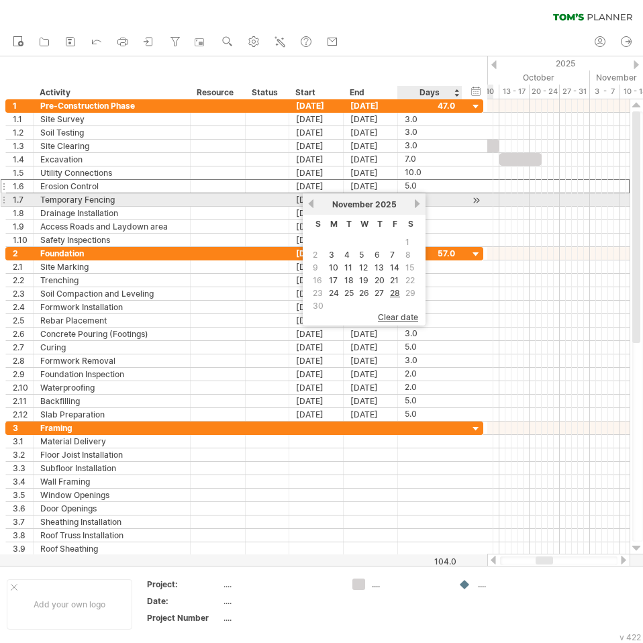
click at [417, 203] on link "next" at bounding box center [417, 204] width 10 height 10
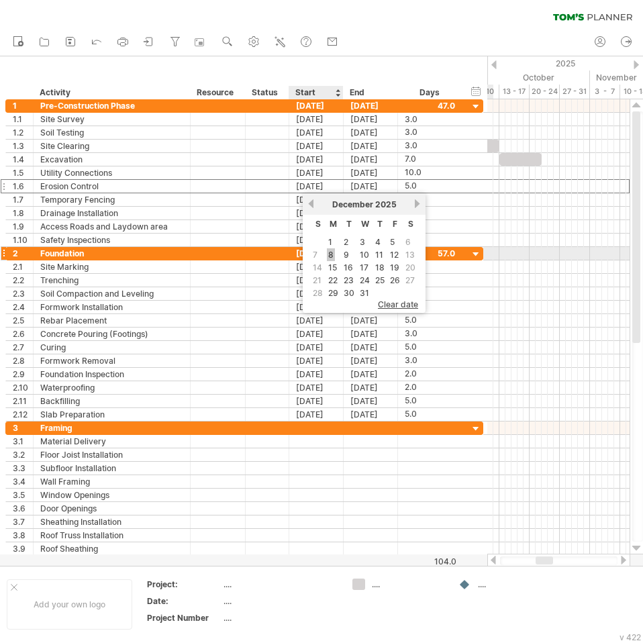
click at [327, 253] on link "8" at bounding box center [331, 254] width 8 height 13
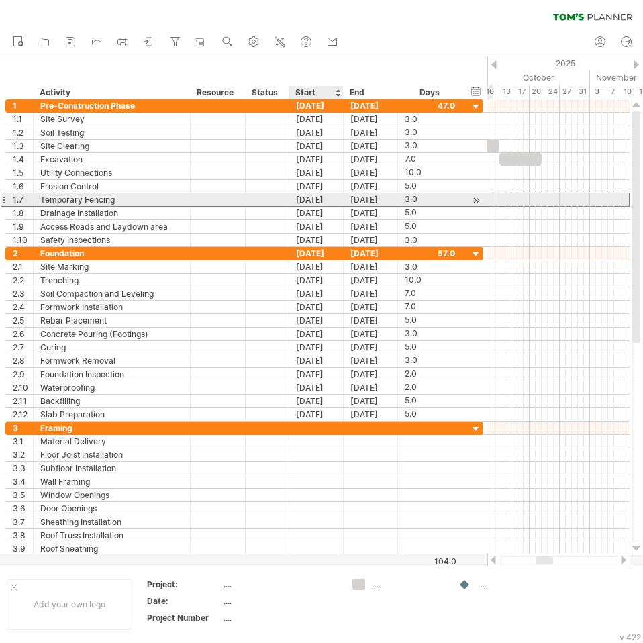
click at [315, 200] on div "[DATE]" at bounding box center [316, 199] width 54 height 13
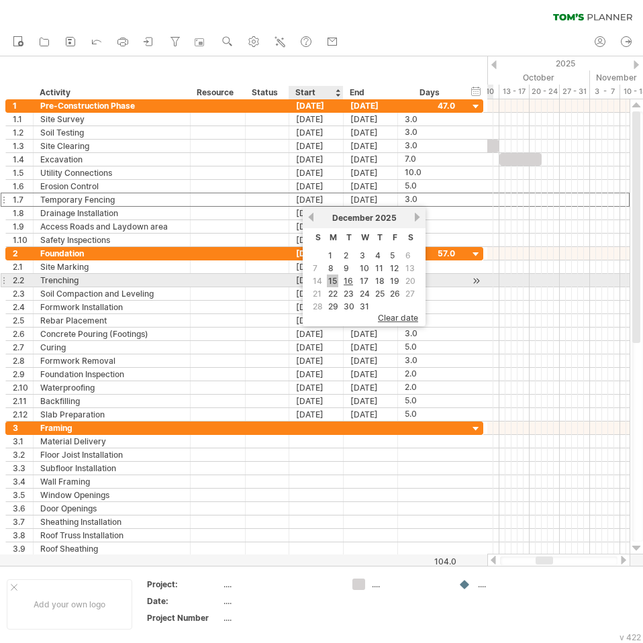
click at [335, 280] on link "15" at bounding box center [332, 280] width 11 height 13
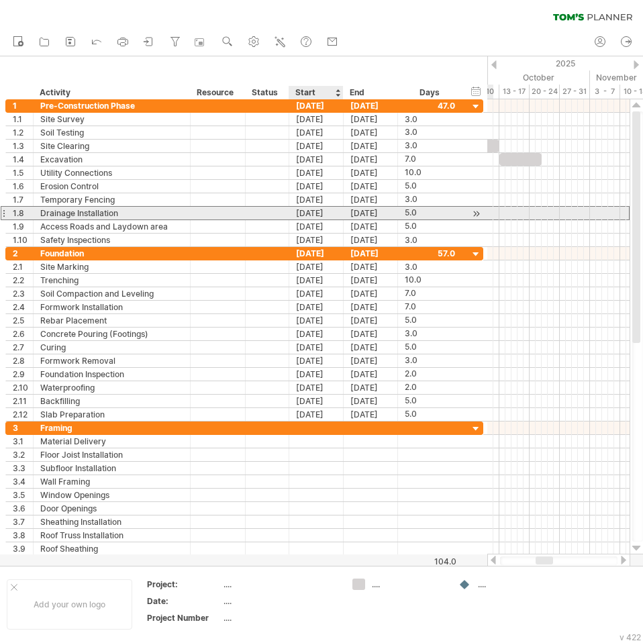
click at [323, 215] on div "[DATE]" at bounding box center [316, 213] width 54 height 13
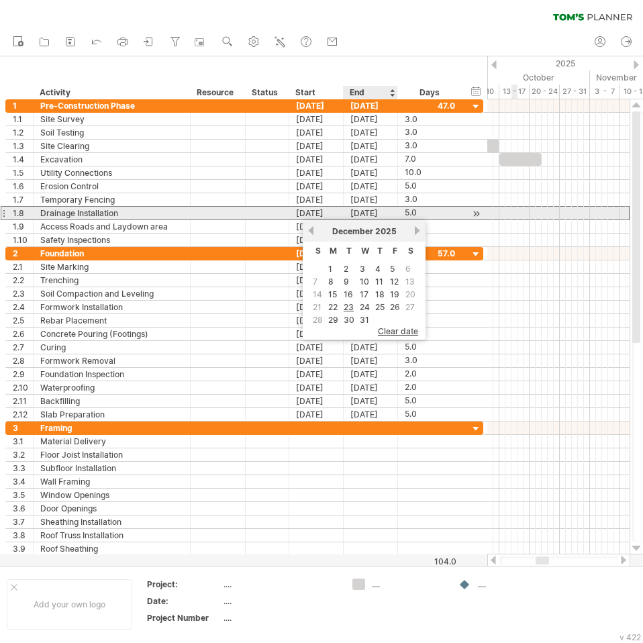
click at [380, 211] on div "[DATE]" at bounding box center [370, 213] width 54 height 13
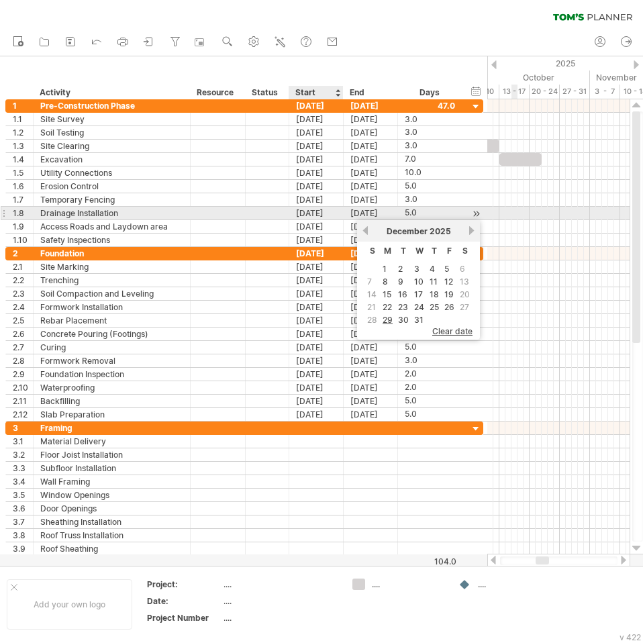
click at [329, 215] on div "[DATE]" at bounding box center [316, 213] width 54 height 13
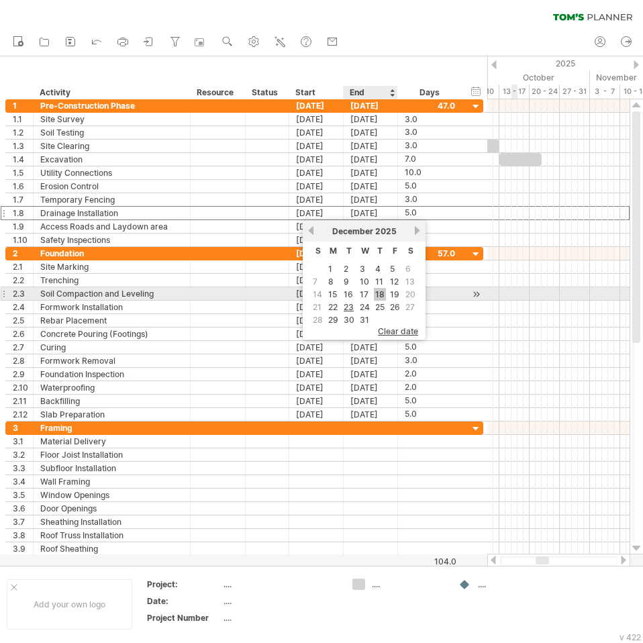
click at [384, 292] on link "18" at bounding box center [380, 294] width 12 height 13
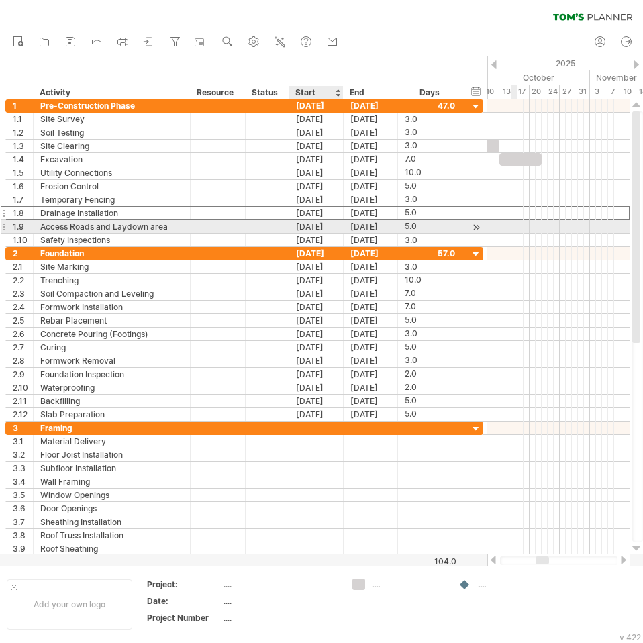
click at [329, 224] on div "[DATE]" at bounding box center [316, 226] width 54 height 13
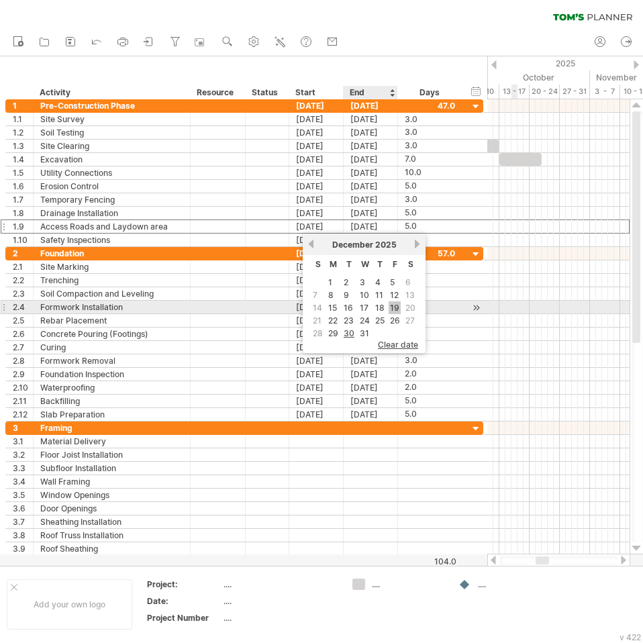
click at [394, 307] on link "19" at bounding box center [394, 307] width 12 height 13
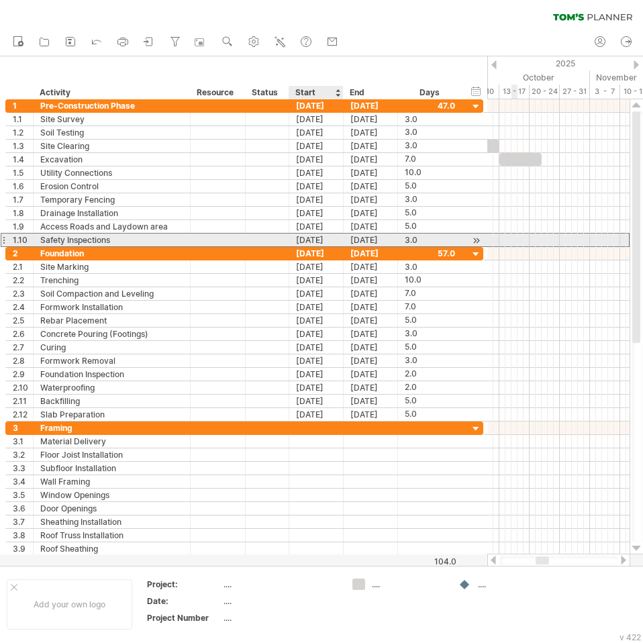
click at [328, 244] on div "[DATE]" at bounding box center [316, 239] width 54 height 13
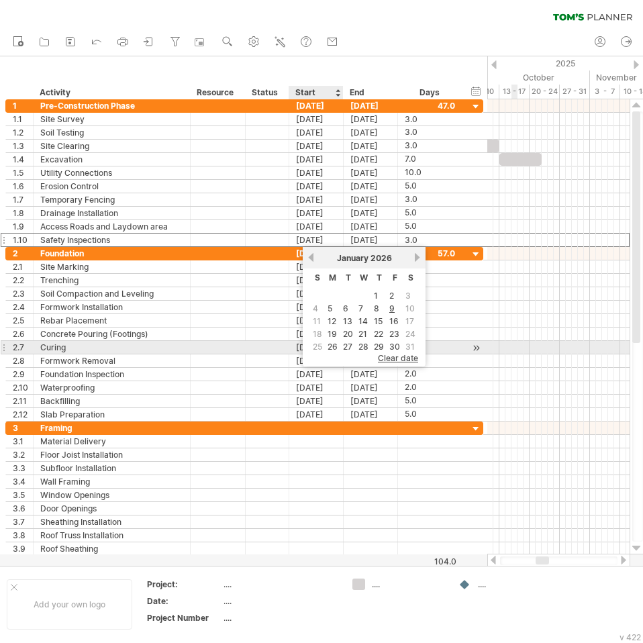
click at [350, 347] on link "27" at bounding box center [347, 346] width 12 height 13
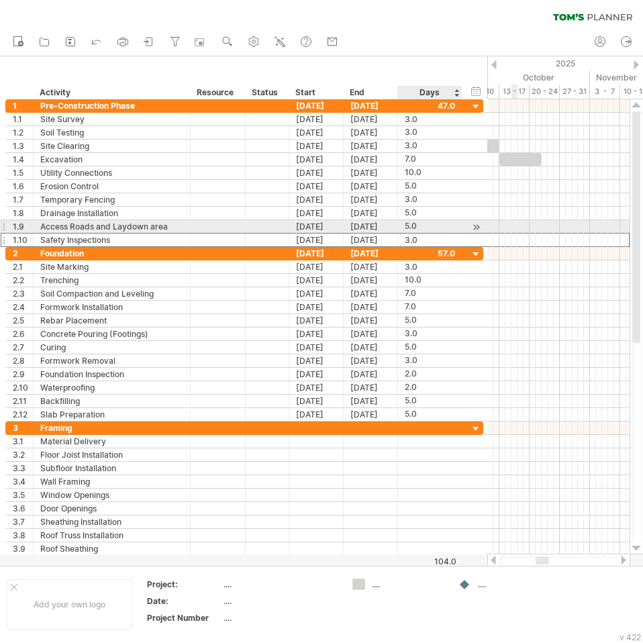
click at [415, 220] on div "5.0" at bounding box center [430, 226] width 50 height 13
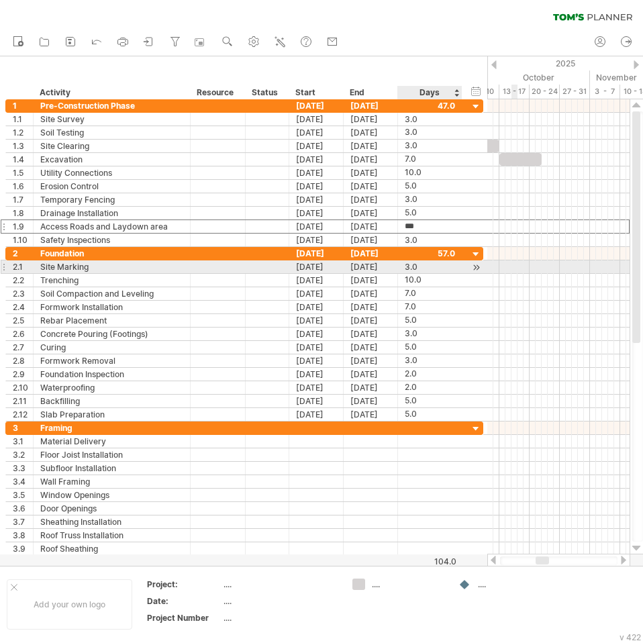
type input "*"
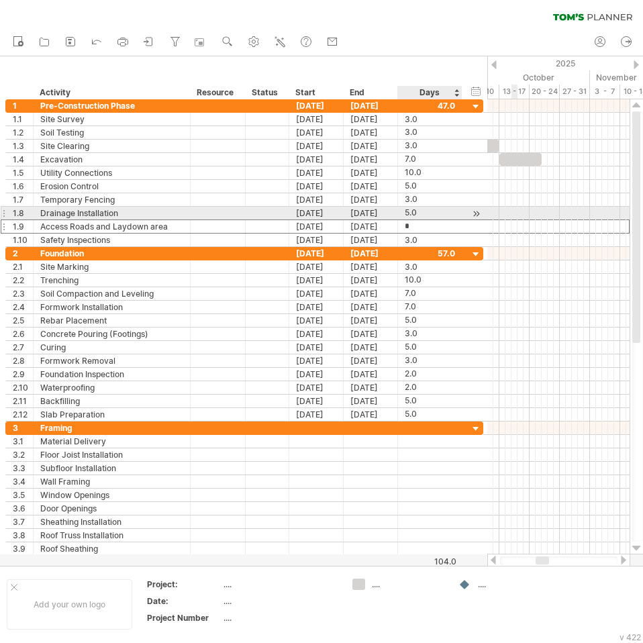
click at [424, 211] on div "5.0" at bounding box center [430, 213] width 50 height 13
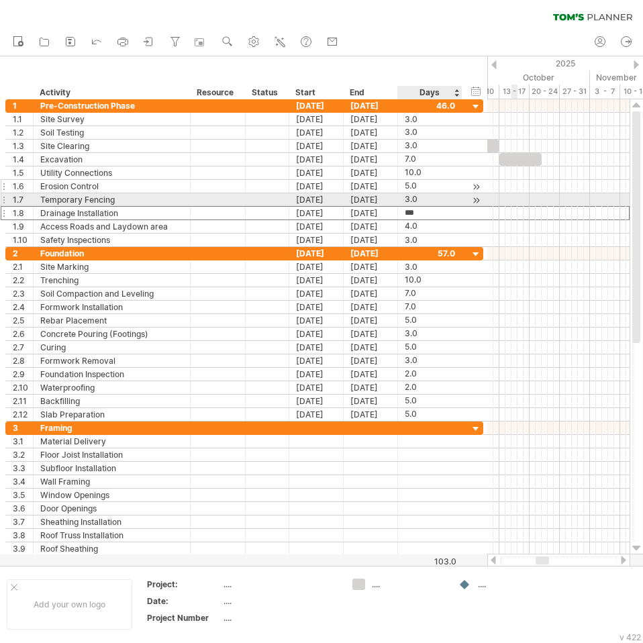
click at [433, 180] on div "5.0" at bounding box center [430, 186] width 50 height 13
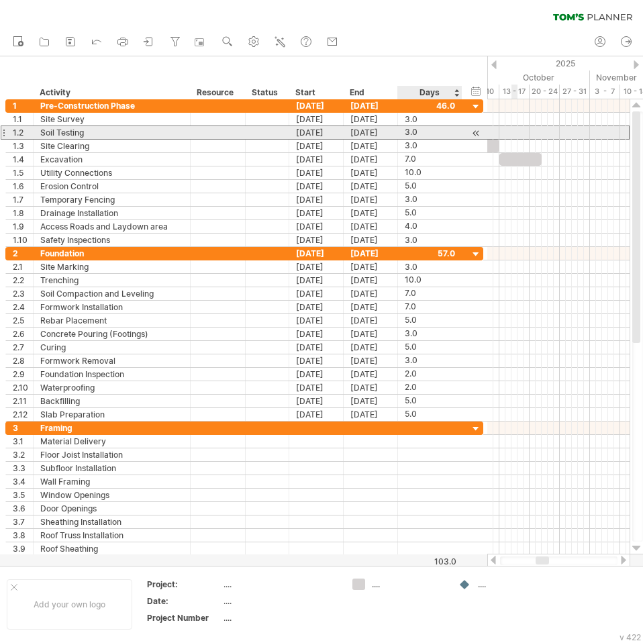
click at [437, 138] on div "3.0" at bounding box center [430, 132] width 50 height 13
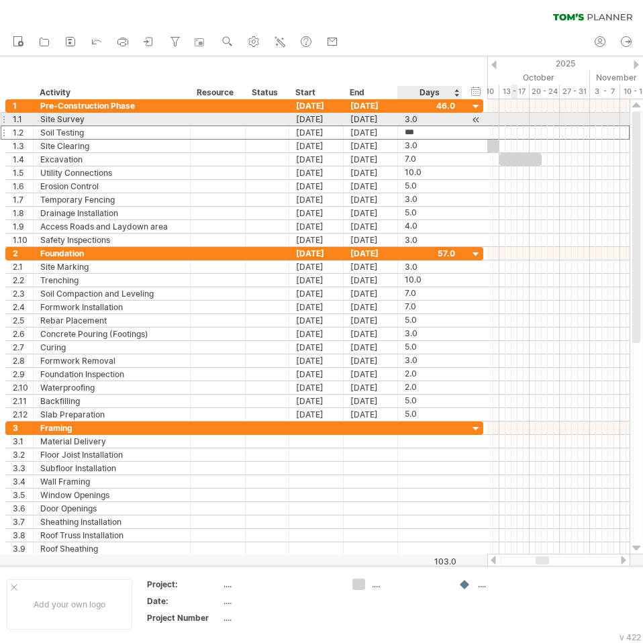
click at [435, 119] on div "3.0" at bounding box center [430, 119] width 50 height 13
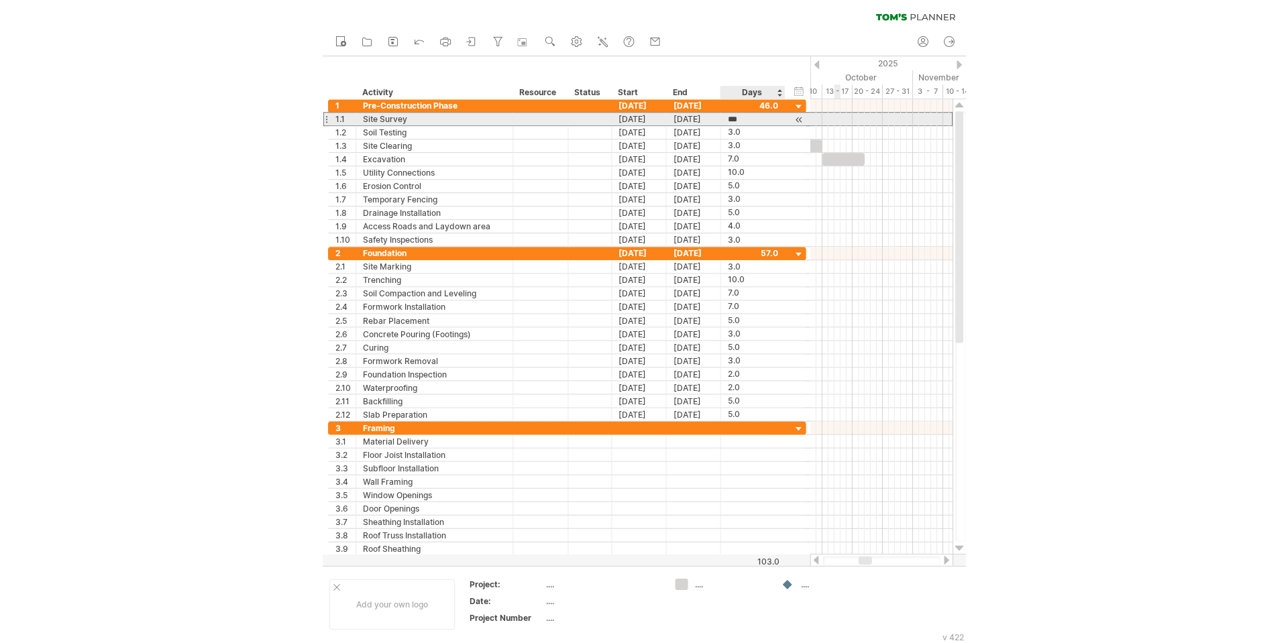
scroll to position [1, 0]
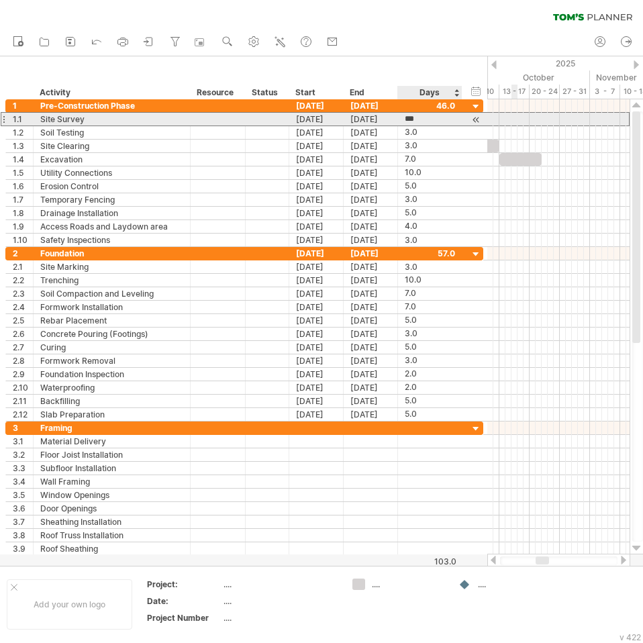
click at [433, 119] on div "***" at bounding box center [430, 119] width 50 height 13
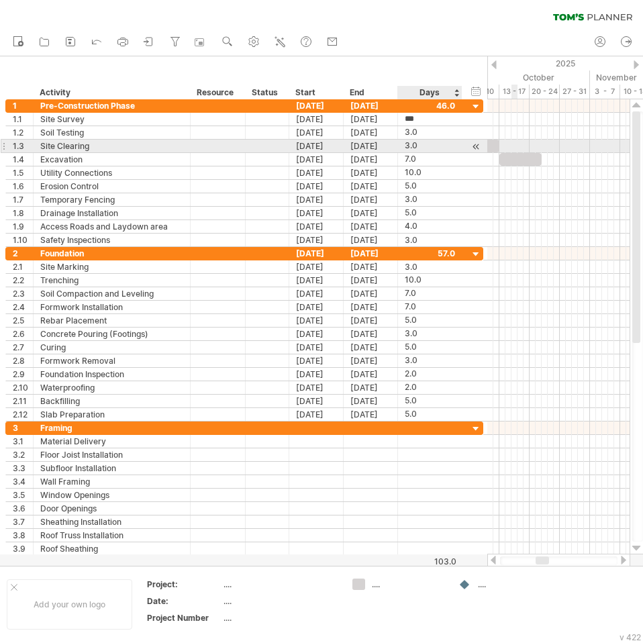
type input "*"
click at [433, 144] on div "3.0" at bounding box center [430, 146] width 50 height 13
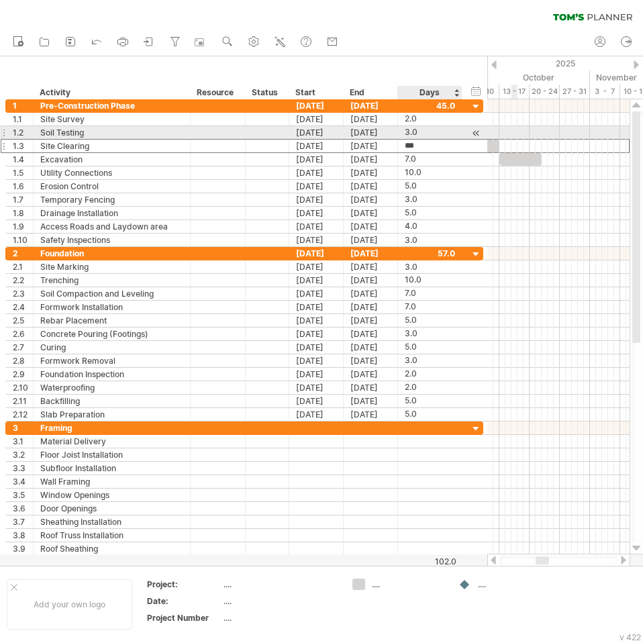
click at [437, 136] on div "3.0" at bounding box center [430, 132] width 50 height 13
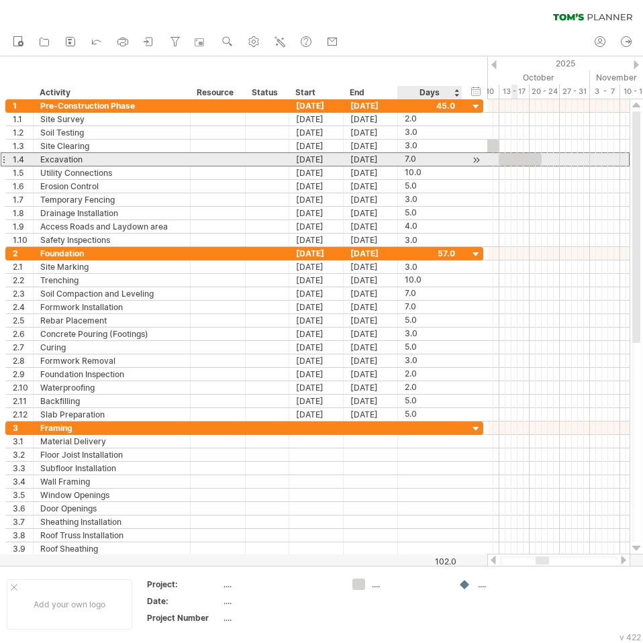
click at [435, 154] on div "7.0" at bounding box center [430, 159] width 50 height 13
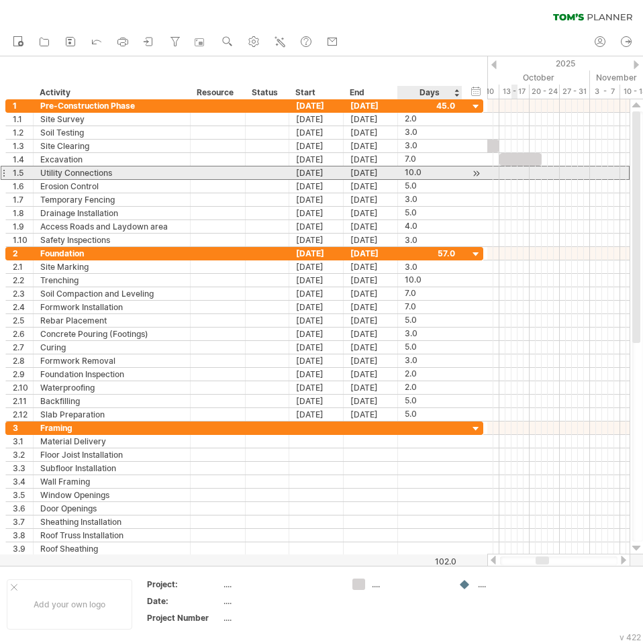
click at [434, 172] on div "10.0" at bounding box center [430, 172] width 50 height 13
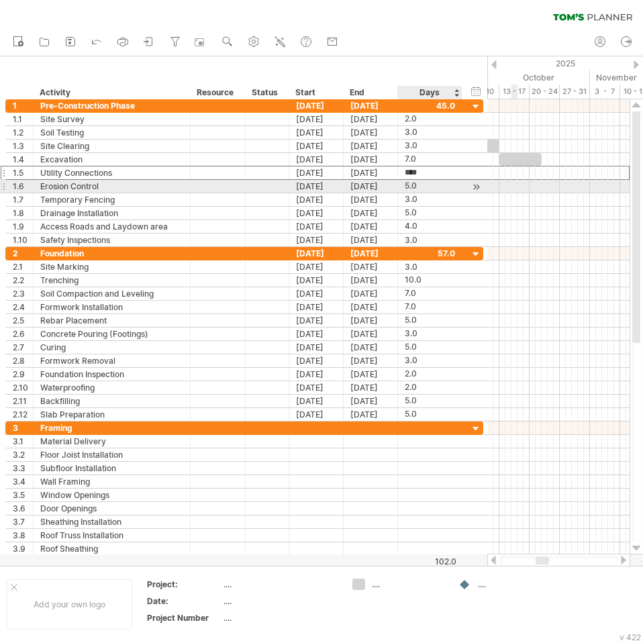
click at [429, 184] on div "5.0" at bounding box center [430, 186] width 50 height 13
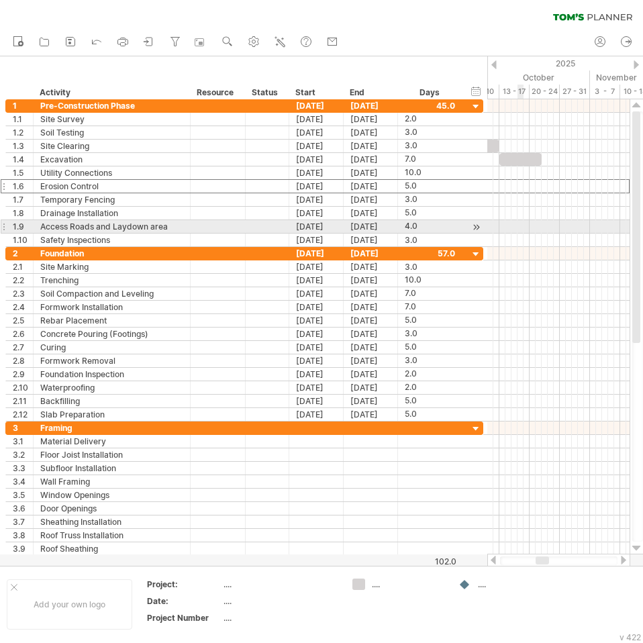
click at [521, 224] on div at bounding box center [558, 226] width 142 height 13
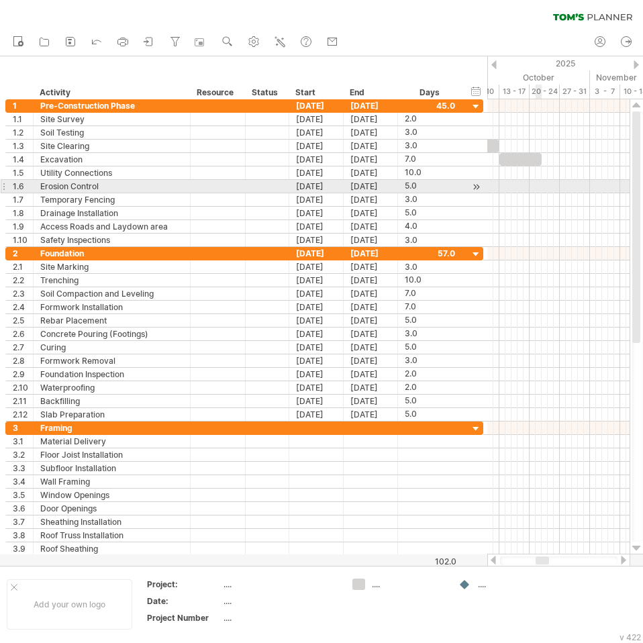
click at [537, 188] on div at bounding box center [558, 186] width 142 height 13
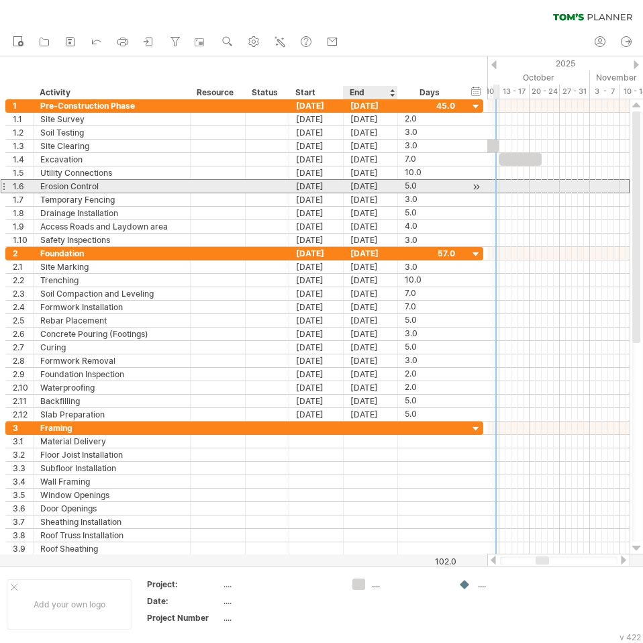
click at [382, 185] on div "[DATE]" at bounding box center [370, 186] width 54 height 13
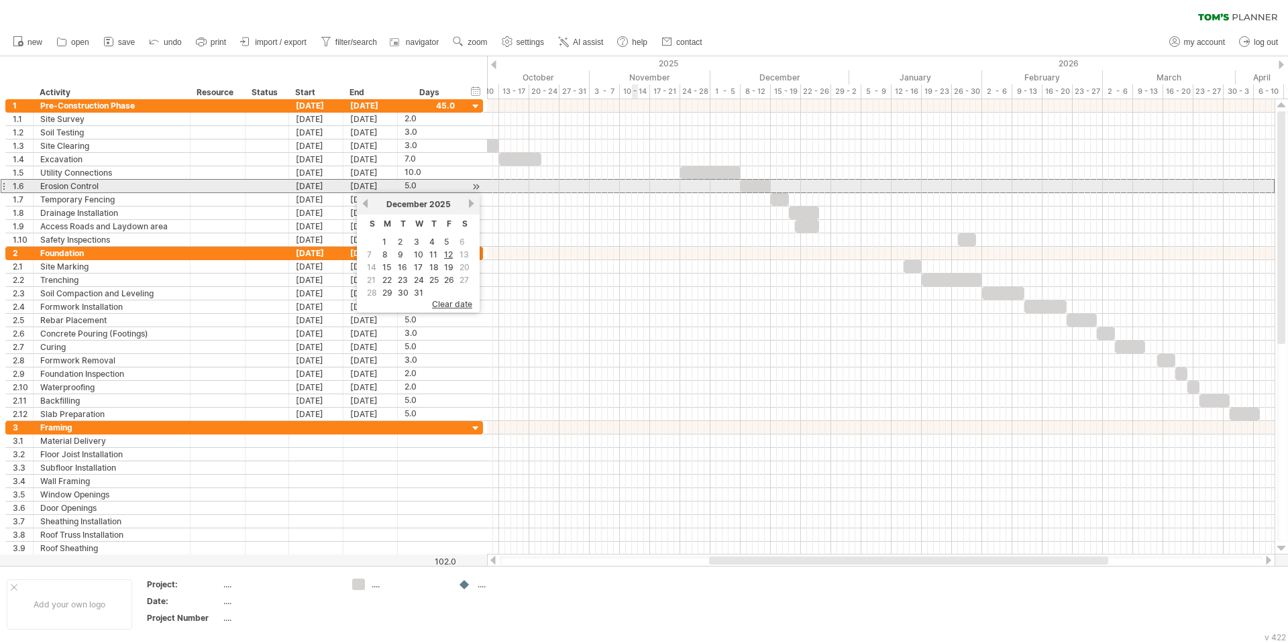
click at [637, 182] on div at bounding box center [881, 186] width 788 height 14
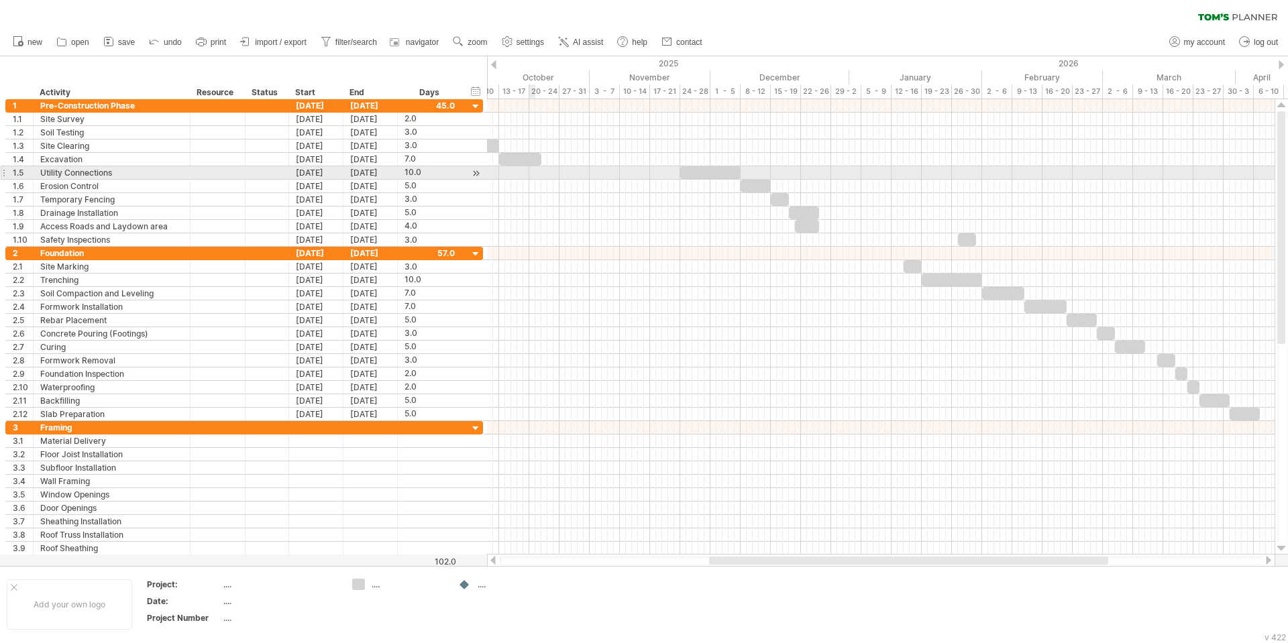
click at [533, 169] on div at bounding box center [881, 172] width 788 height 13
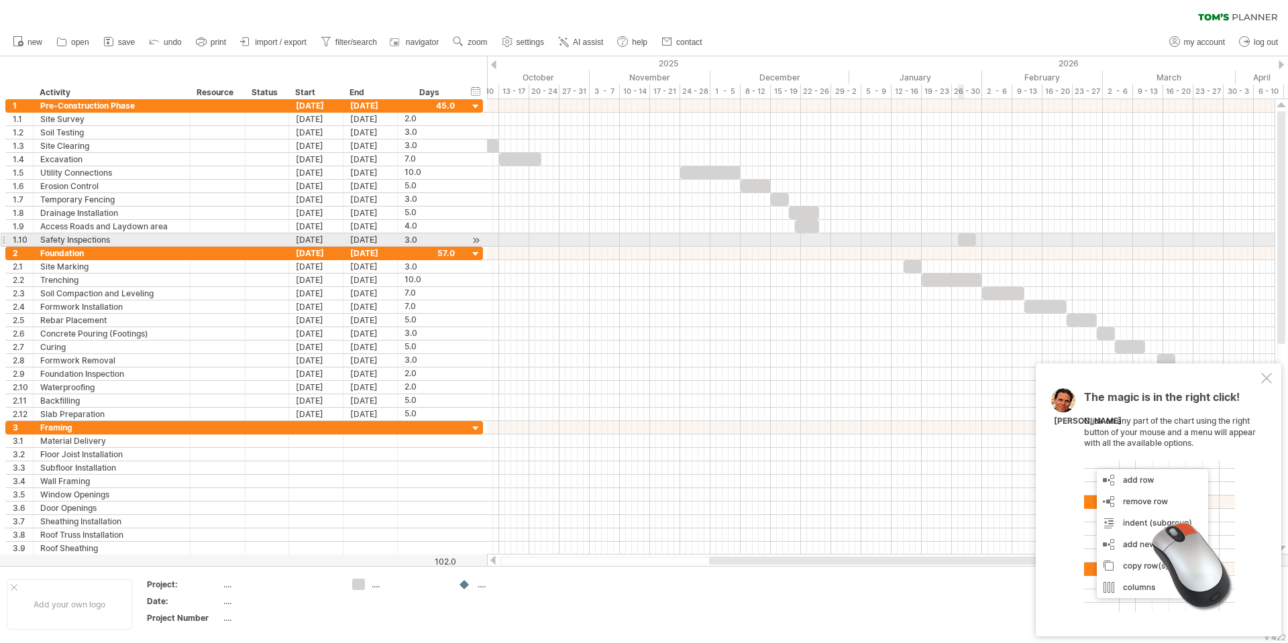
click at [959, 240] on span at bounding box center [957, 239] width 5 height 13
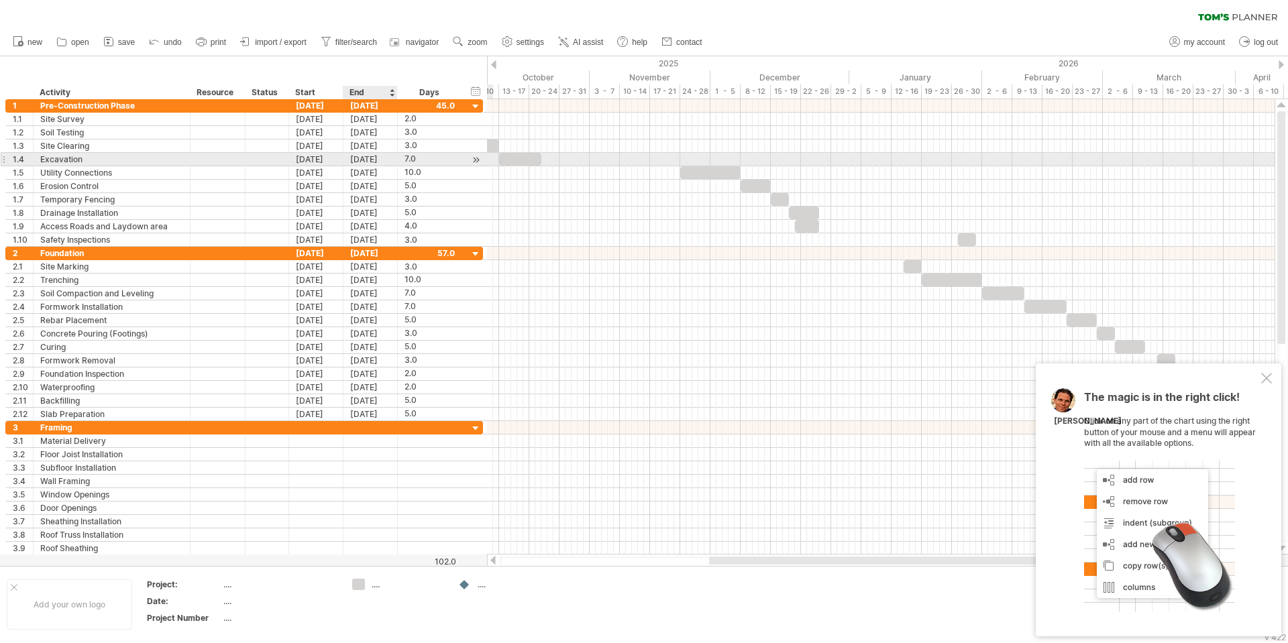
click at [374, 161] on div "[DATE]" at bounding box center [370, 159] width 54 height 13
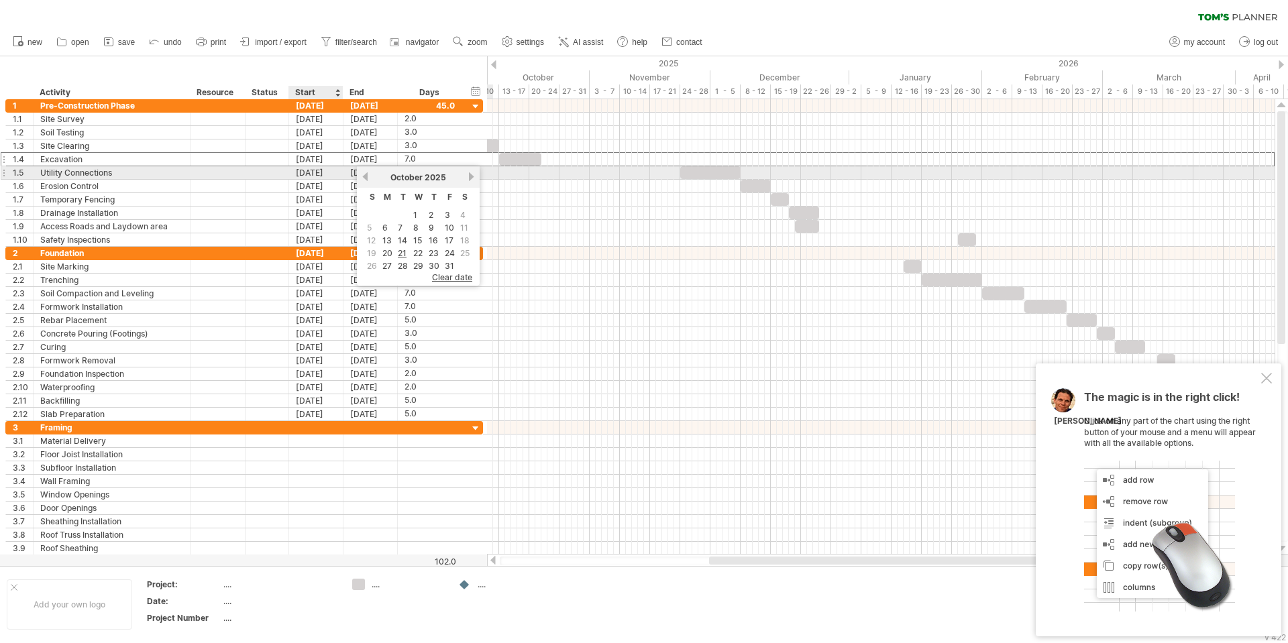
click at [319, 175] on div "[DATE]" at bounding box center [316, 172] width 54 height 13
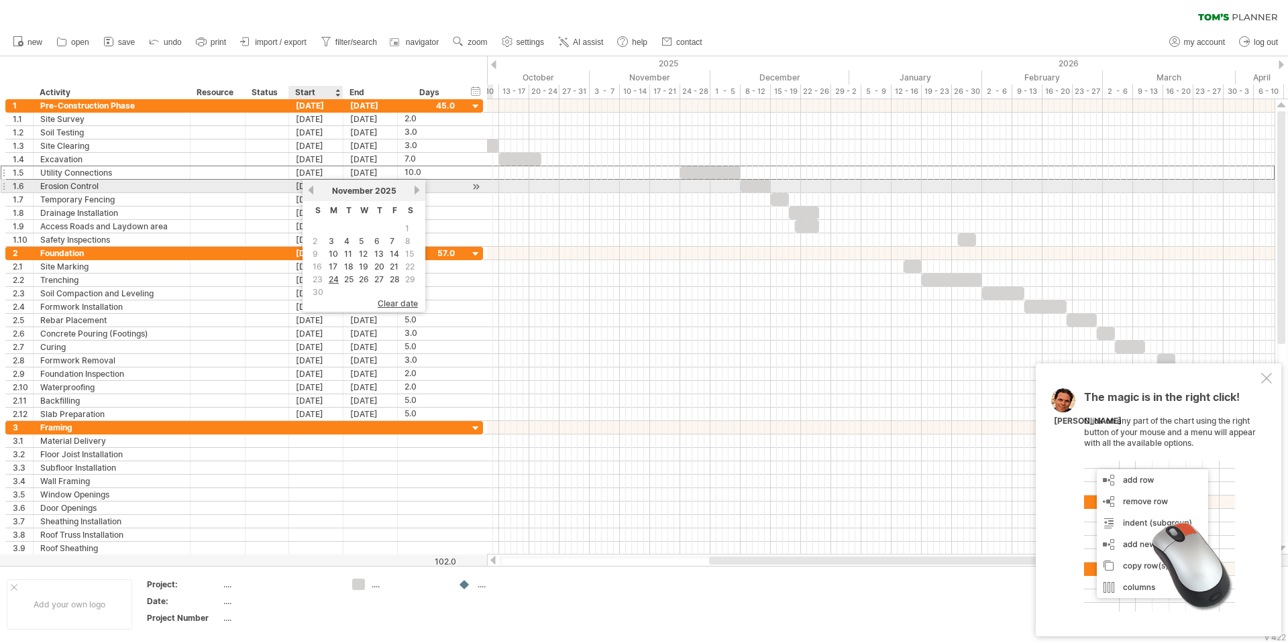
click at [312, 188] on link "previous" at bounding box center [311, 190] width 10 height 10
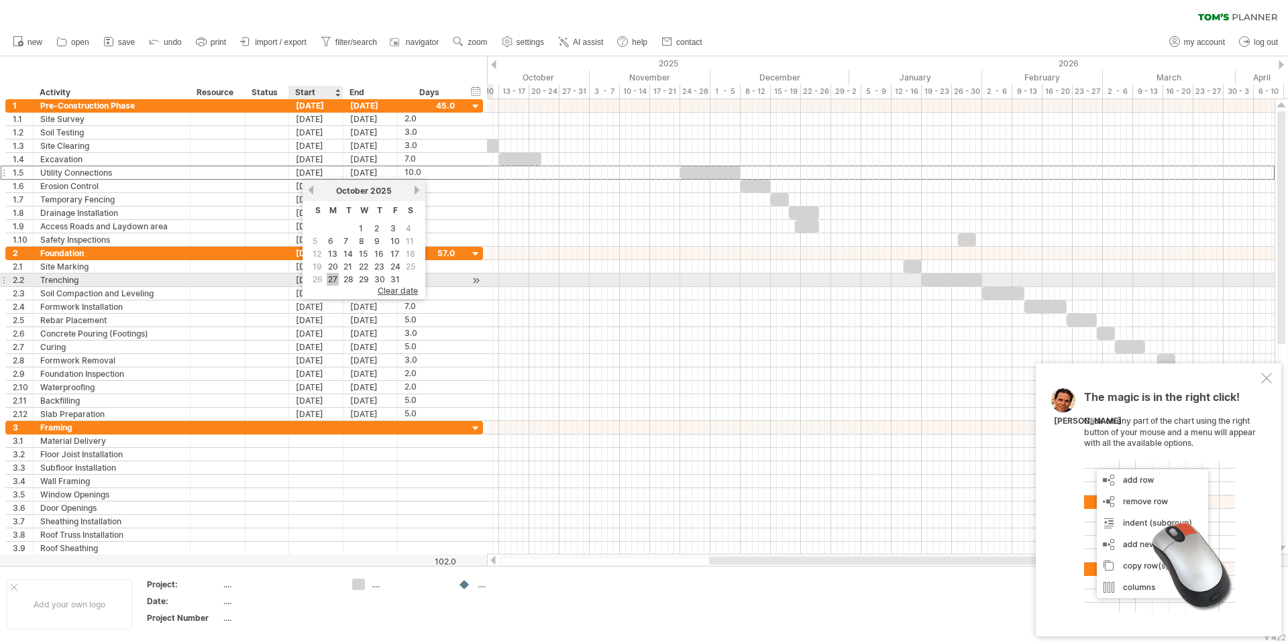
click at [331, 278] on link "27" at bounding box center [333, 279] width 12 height 13
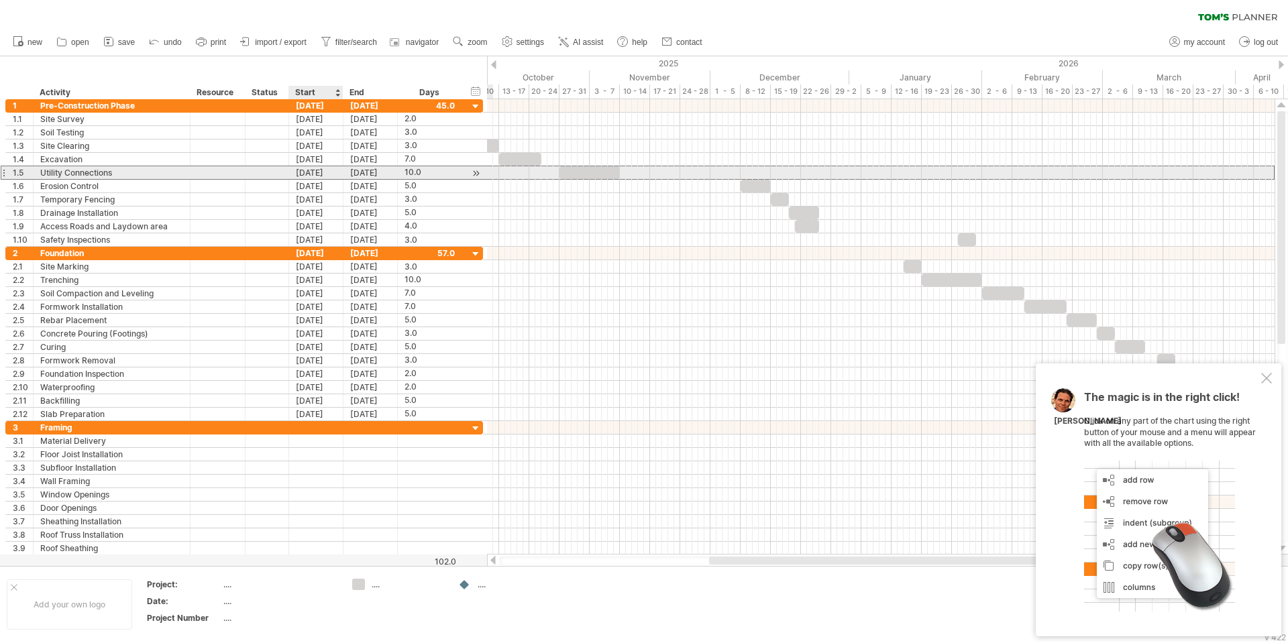
click at [319, 172] on div "[DATE]" at bounding box center [316, 172] width 54 height 13
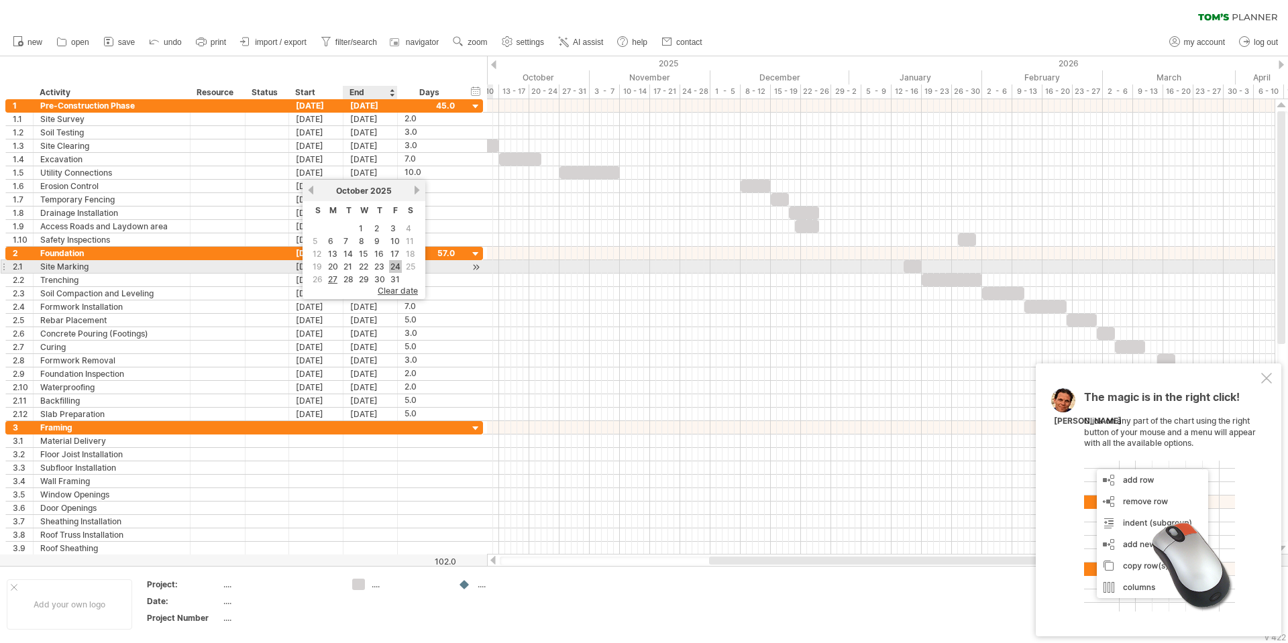
click at [395, 266] on link "24" at bounding box center [395, 266] width 13 height 13
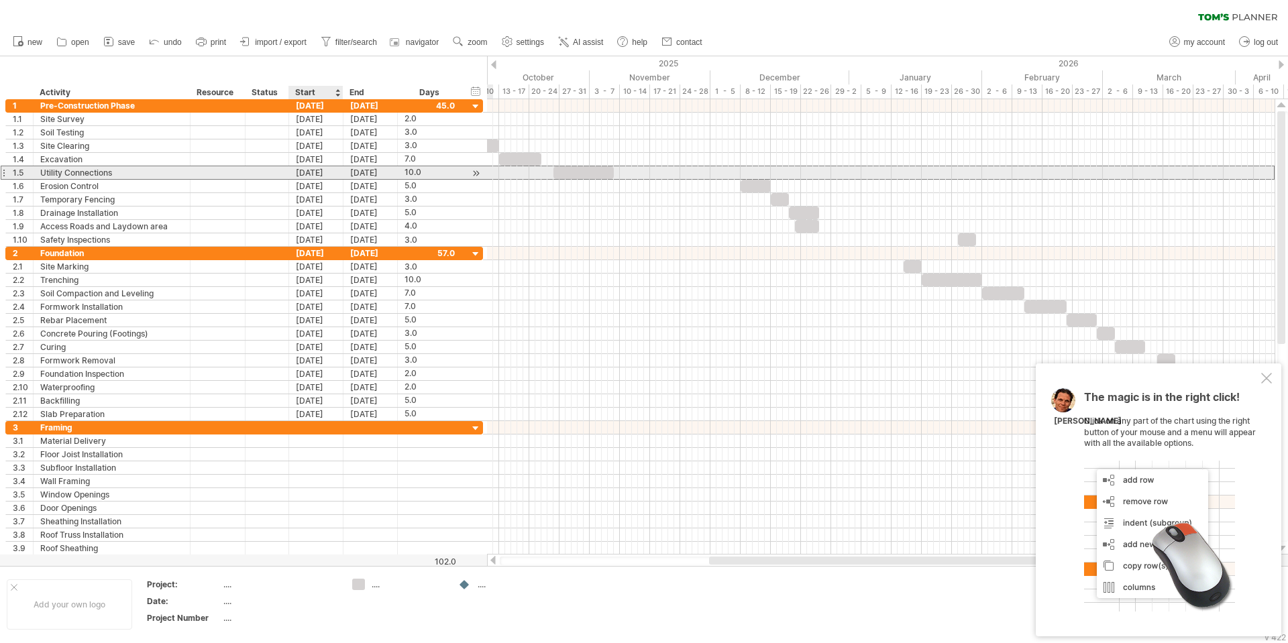
click at [319, 171] on div "[DATE]" at bounding box center [316, 172] width 54 height 13
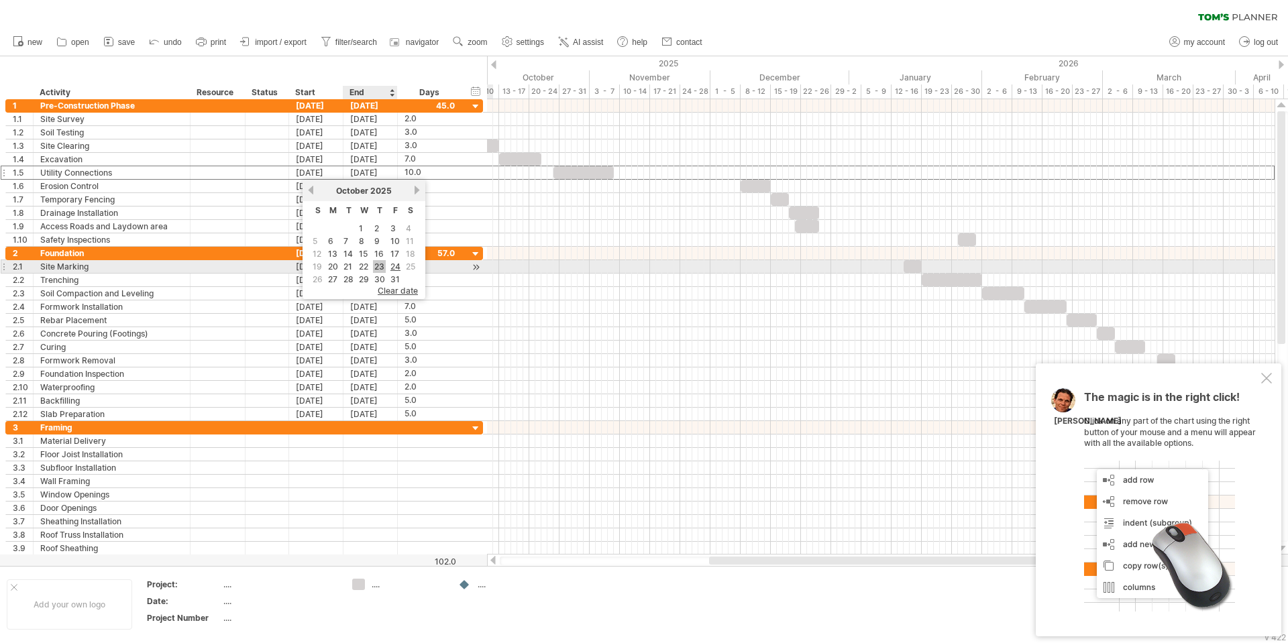
click at [378, 267] on link "23" at bounding box center [379, 266] width 13 height 13
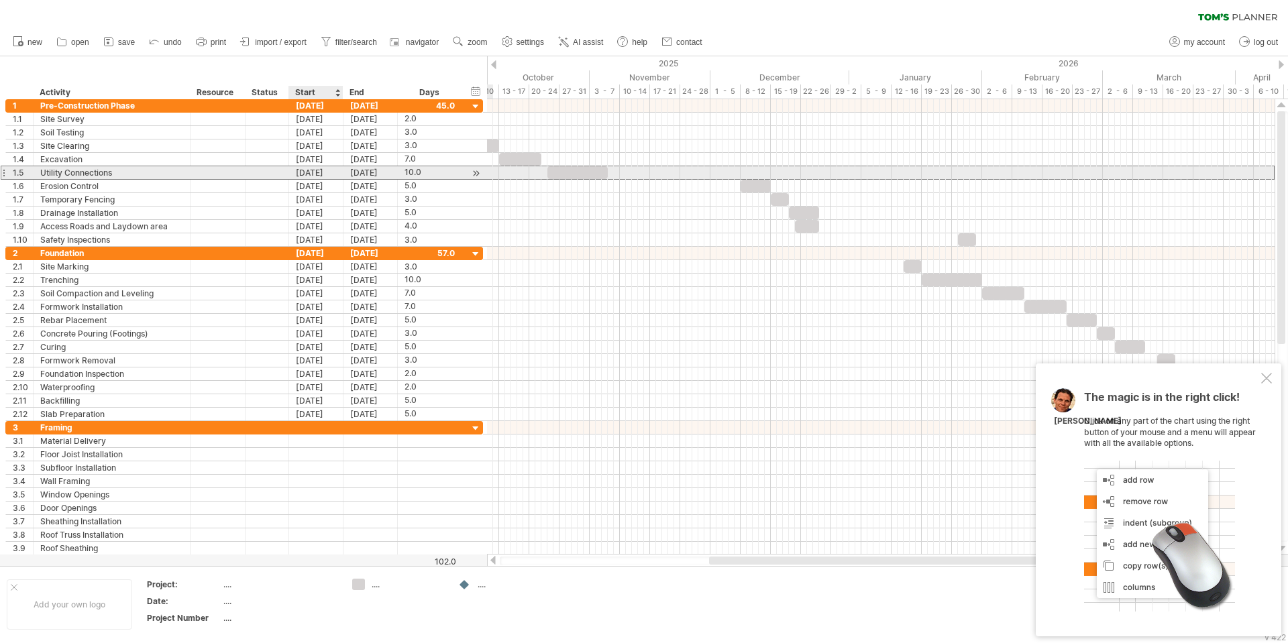
click at [319, 175] on div "[DATE]" at bounding box center [316, 172] width 54 height 13
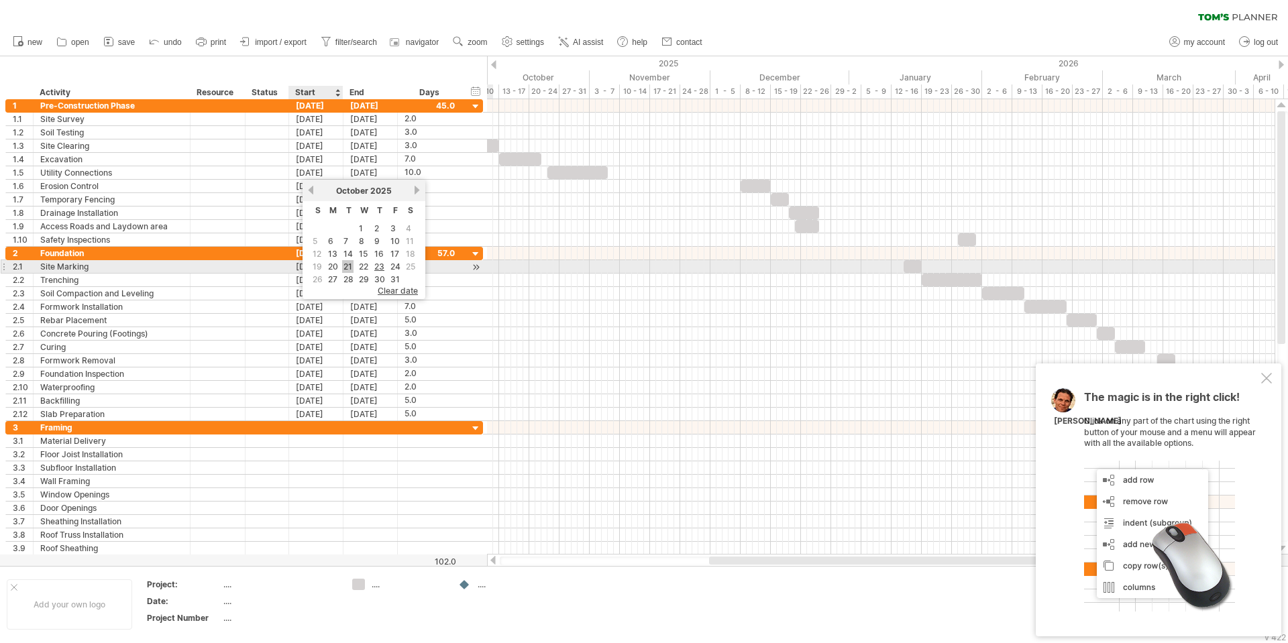
click at [350, 267] on link "21" at bounding box center [347, 266] width 11 height 13
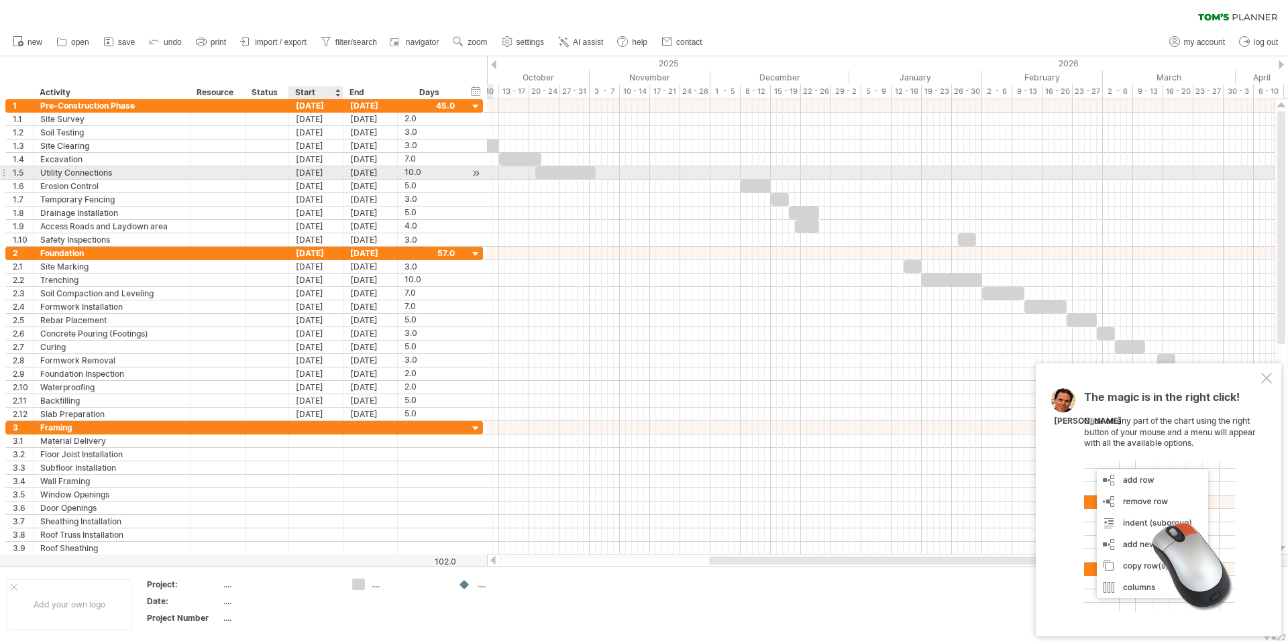
click at [317, 175] on div "[DATE]" at bounding box center [316, 172] width 54 height 13
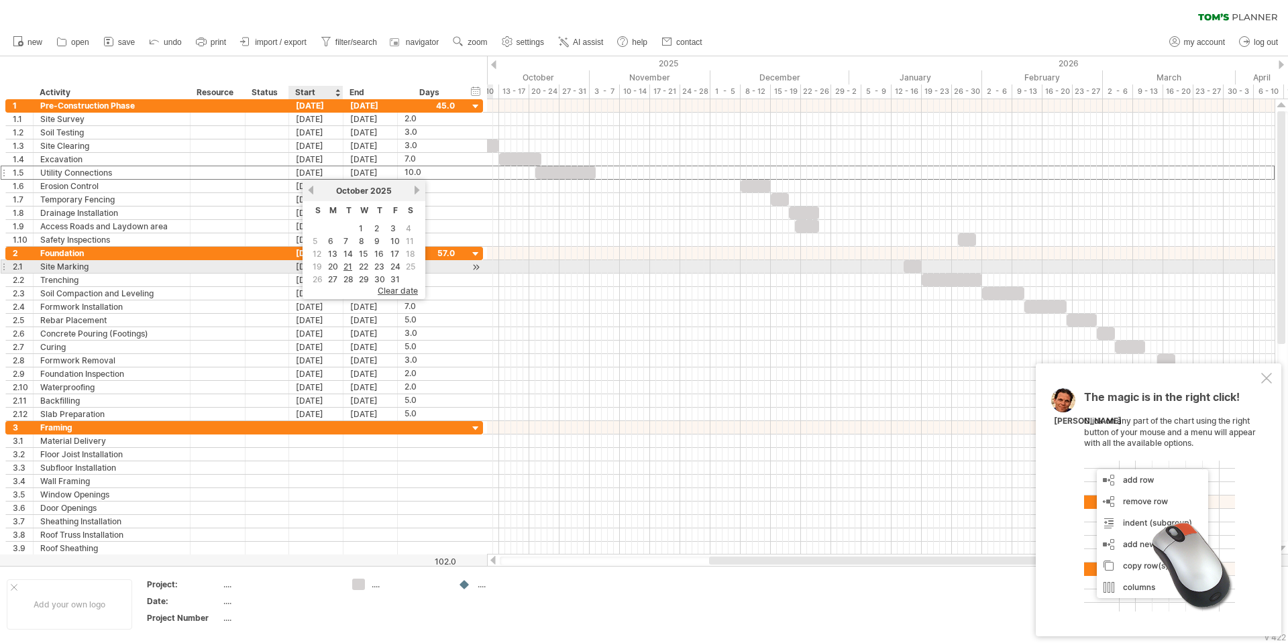
click at [333, 267] on link "20" at bounding box center [333, 266] width 13 height 13
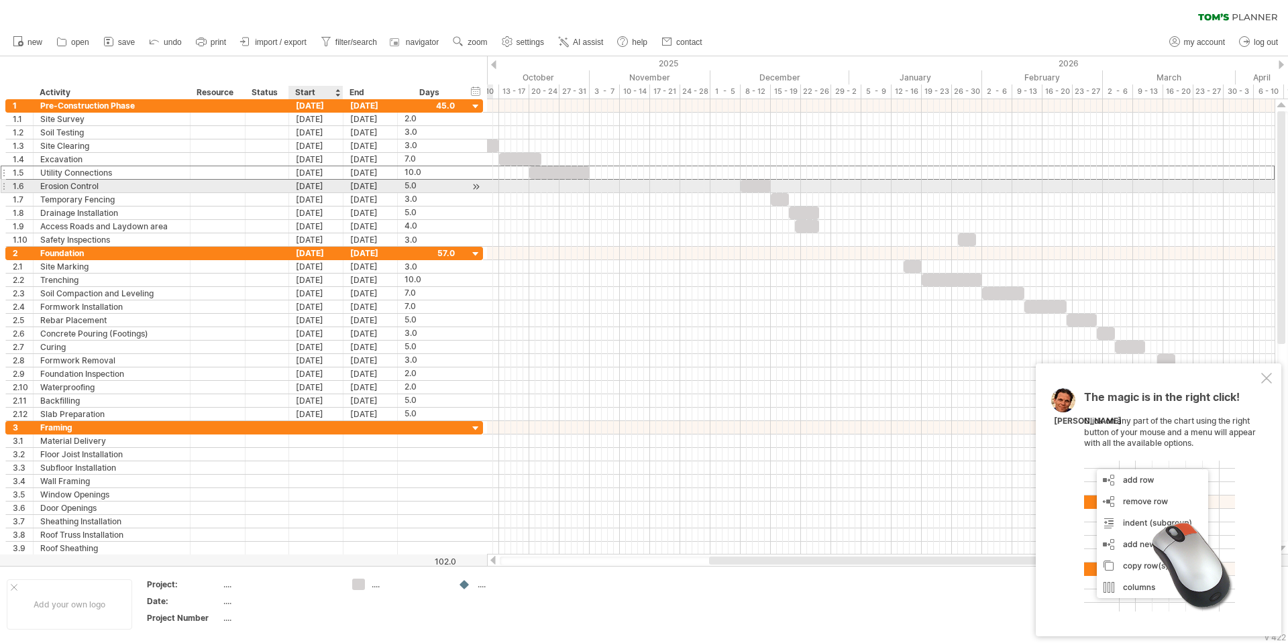
click at [319, 191] on div "[DATE]" at bounding box center [316, 186] width 54 height 13
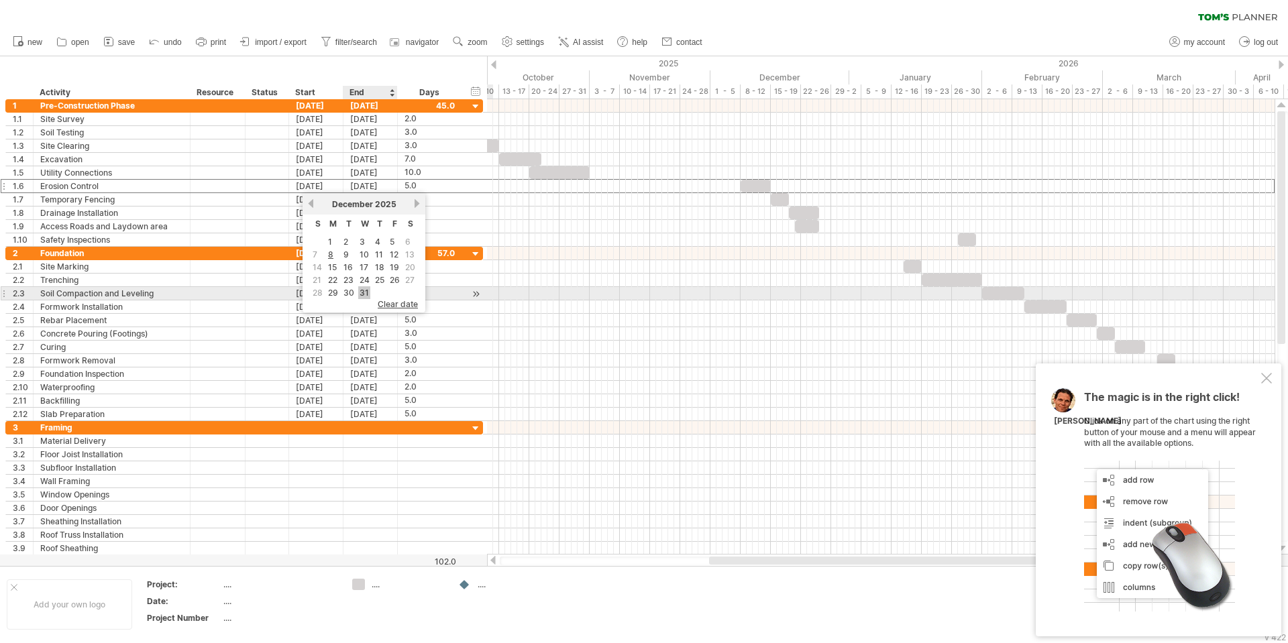
click at [363, 292] on link "31" at bounding box center [364, 292] width 12 height 13
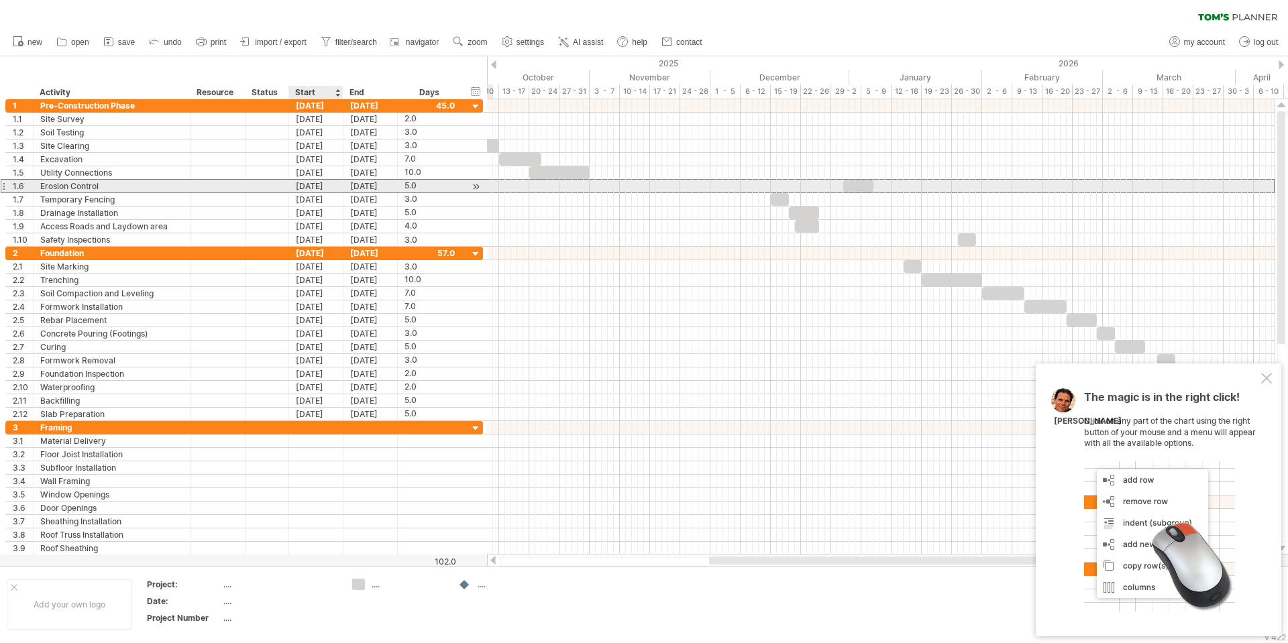
click at [319, 180] on div "[DATE]" at bounding box center [316, 186] width 54 height 13
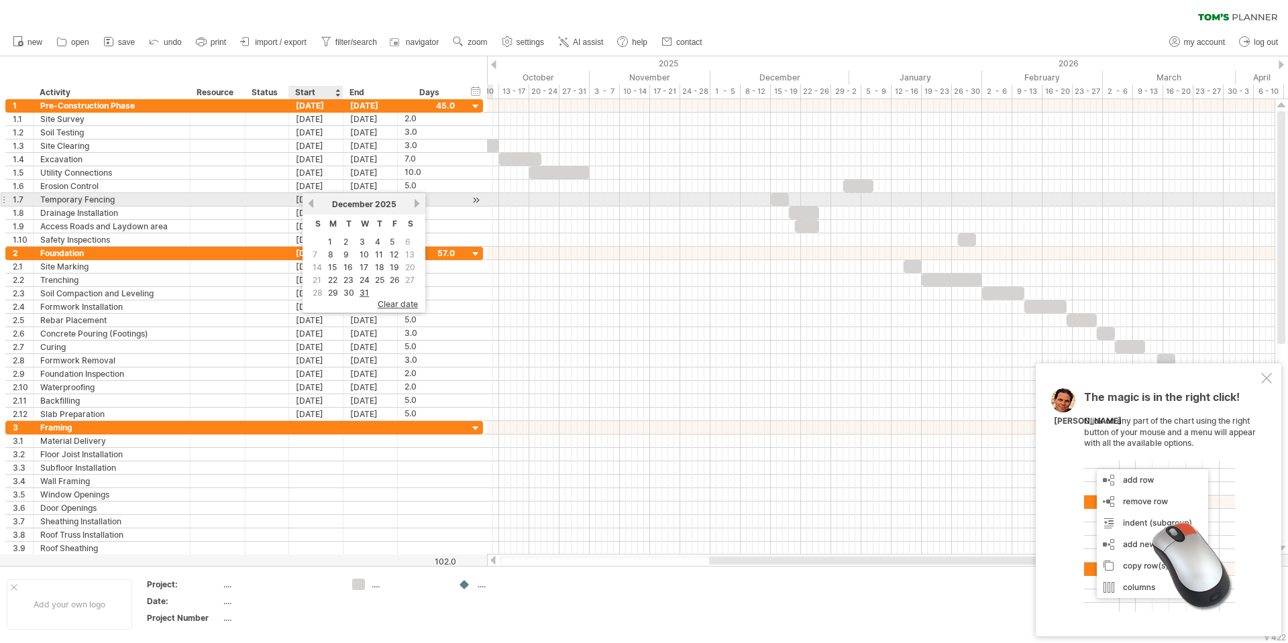
click at [304, 204] on div "previous next [DATE]" at bounding box center [364, 203] width 123 height 21
click at [309, 203] on link "previous" at bounding box center [311, 204] width 10 height 10
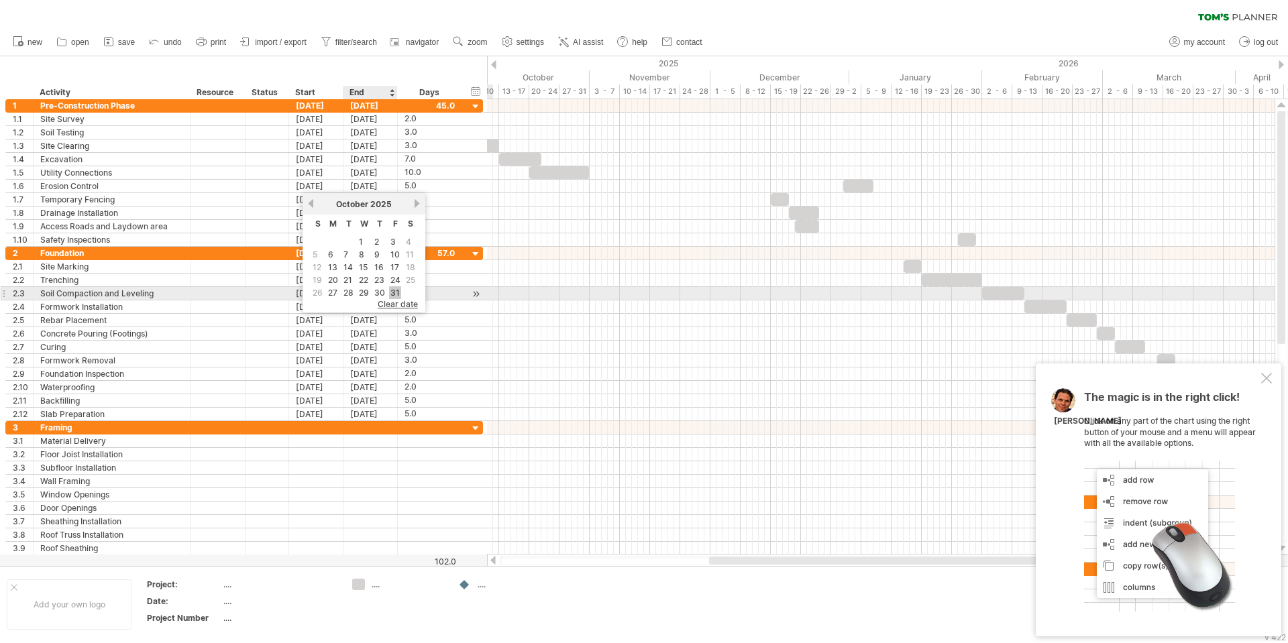
click at [397, 291] on link "31" at bounding box center [395, 292] width 12 height 13
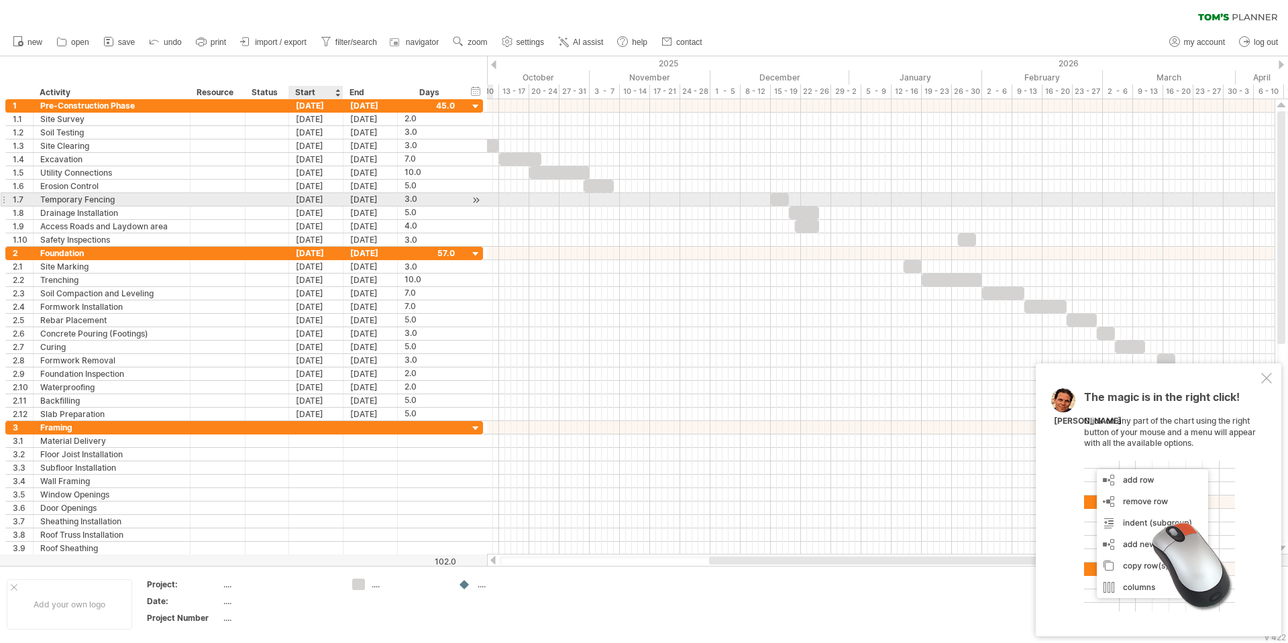
click at [314, 200] on div "[DATE]" at bounding box center [316, 199] width 54 height 13
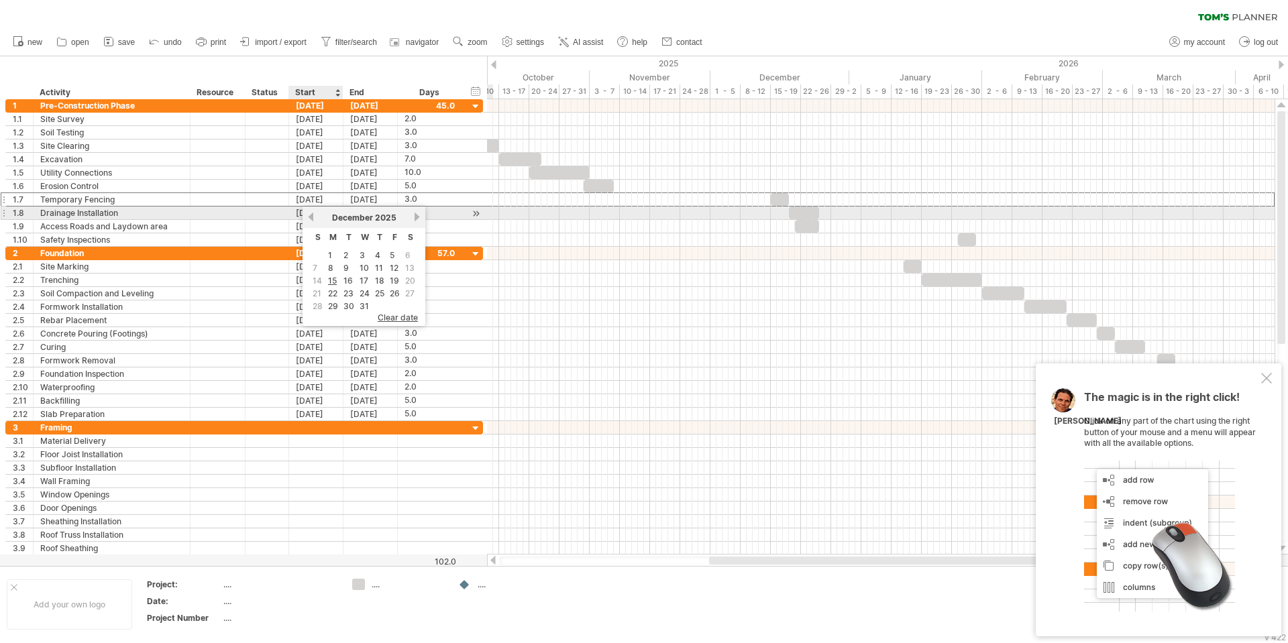
click at [311, 216] on link "previous" at bounding box center [311, 217] width 10 height 10
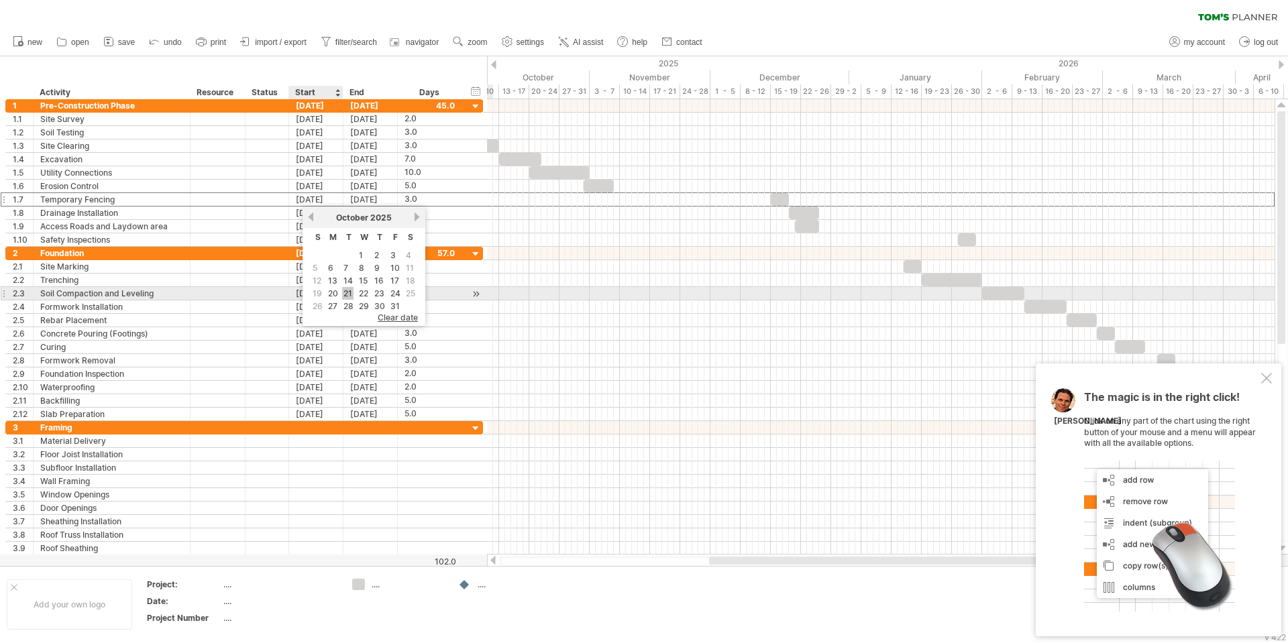
click at [345, 297] on link "21" at bounding box center [347, 293] width 11 height 13
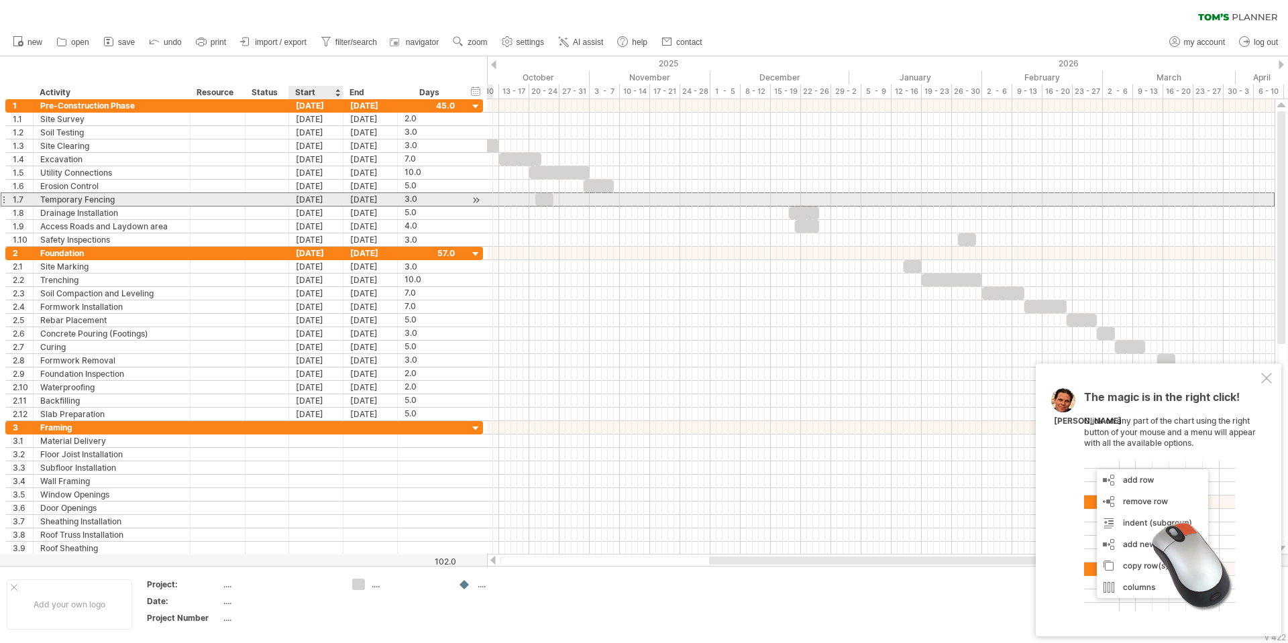
click at [321, 199] on div "[DATE]" at bounding box center [316, 199] width 54 height 13
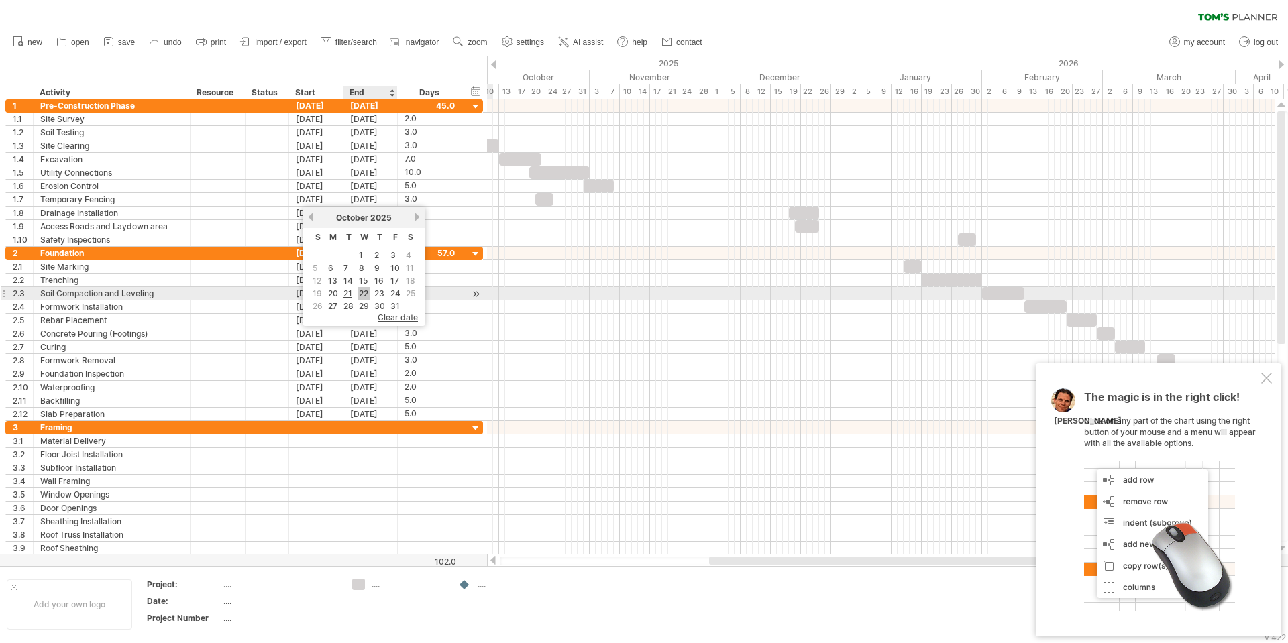
click at [369, 294] on link "22" at bounding box center [364, 293] width 12 height 13
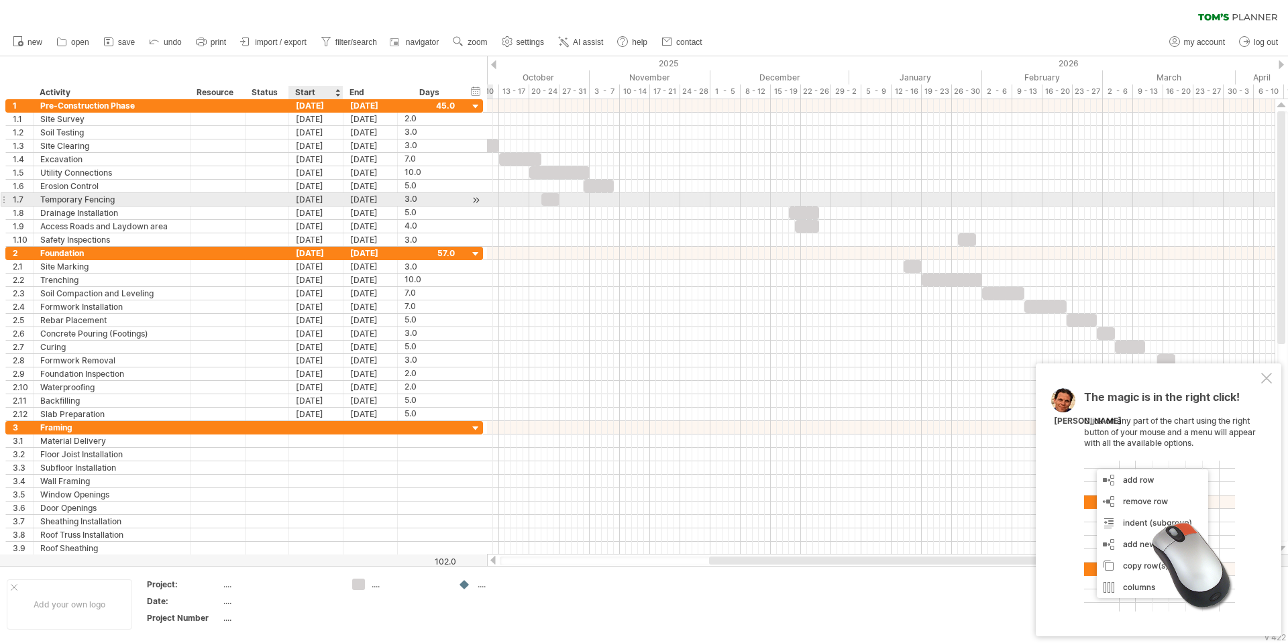
click at [321, 204] on div "[DATE]" at bounding box center [316, 199] width 54 height 13
click at [95, 197] on div "Temporary Fencing" at bounding box center [111, 199] width 143 height 13
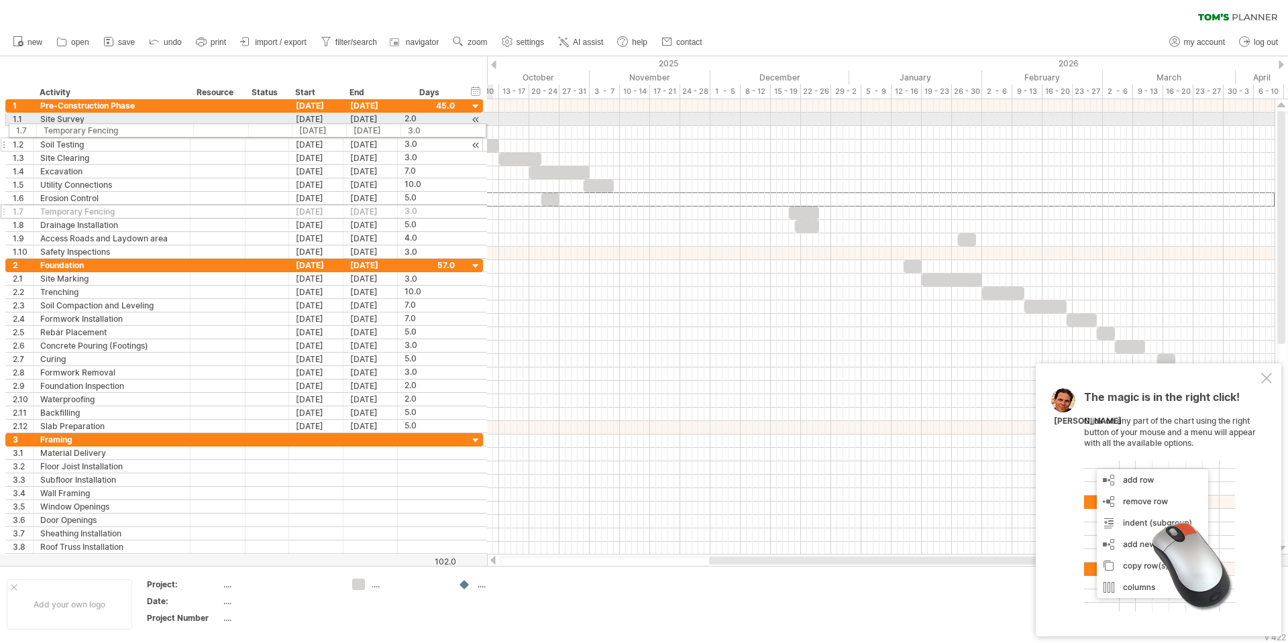
drag, startPoint x: 1, startPoint y: 200, endPoint x: 5, endPoint y: 128, distance: 71.9
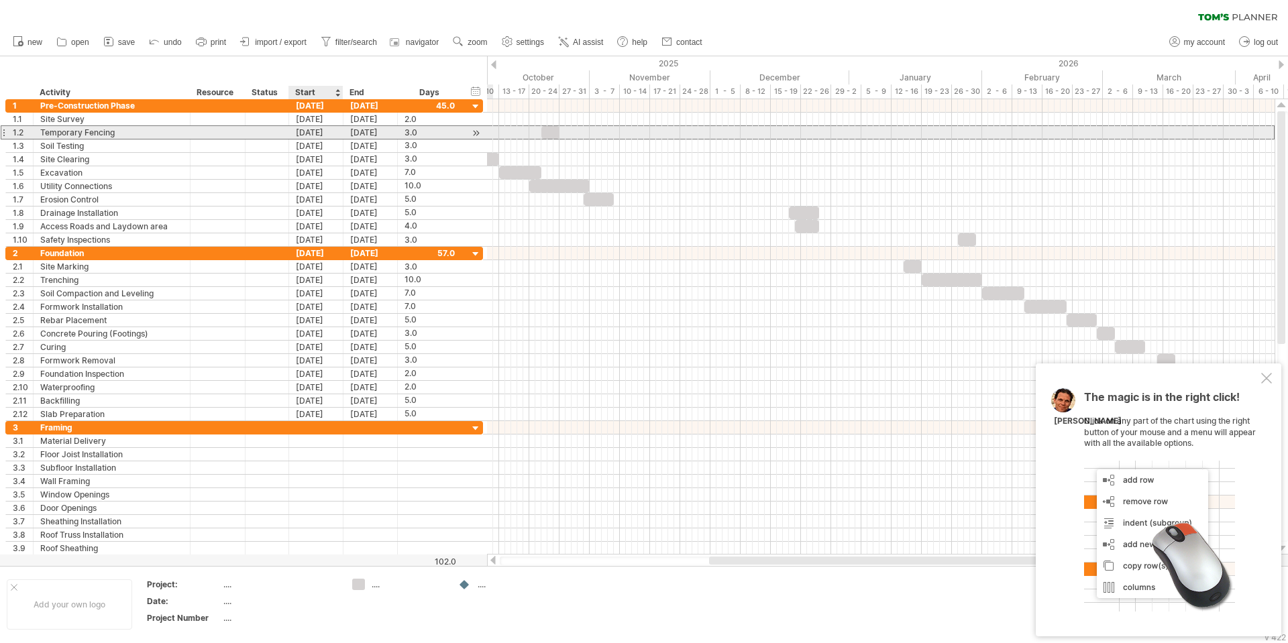
click at [329, 132] on div "[DATE]" at bounding box center [316, 132] width 54 height 13
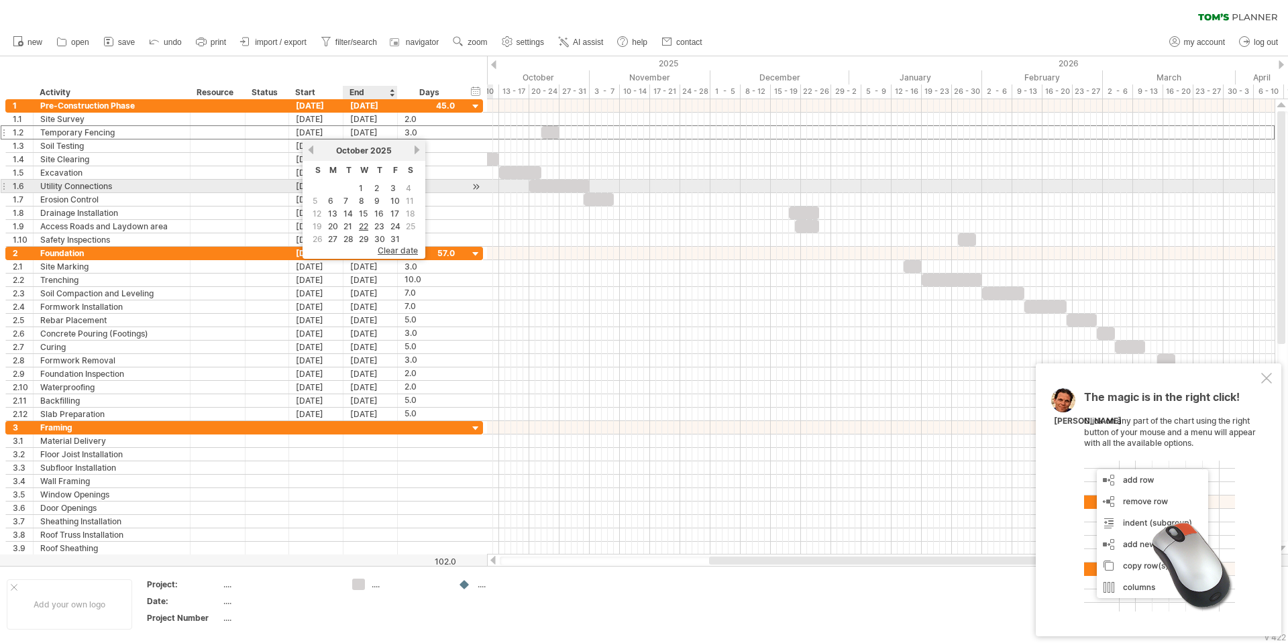
click at [372, 189] on table "S M T W T F S 1 2 3 4 5 6 7 8 9 10 11 12 13 14 15 16 17 18 19 20 21 22 23 24 25…" at bounding box center [363, 203] width 109 height 85
click at [374, 189] on link "2" at bounding box center [376, 188] width 7 height 13
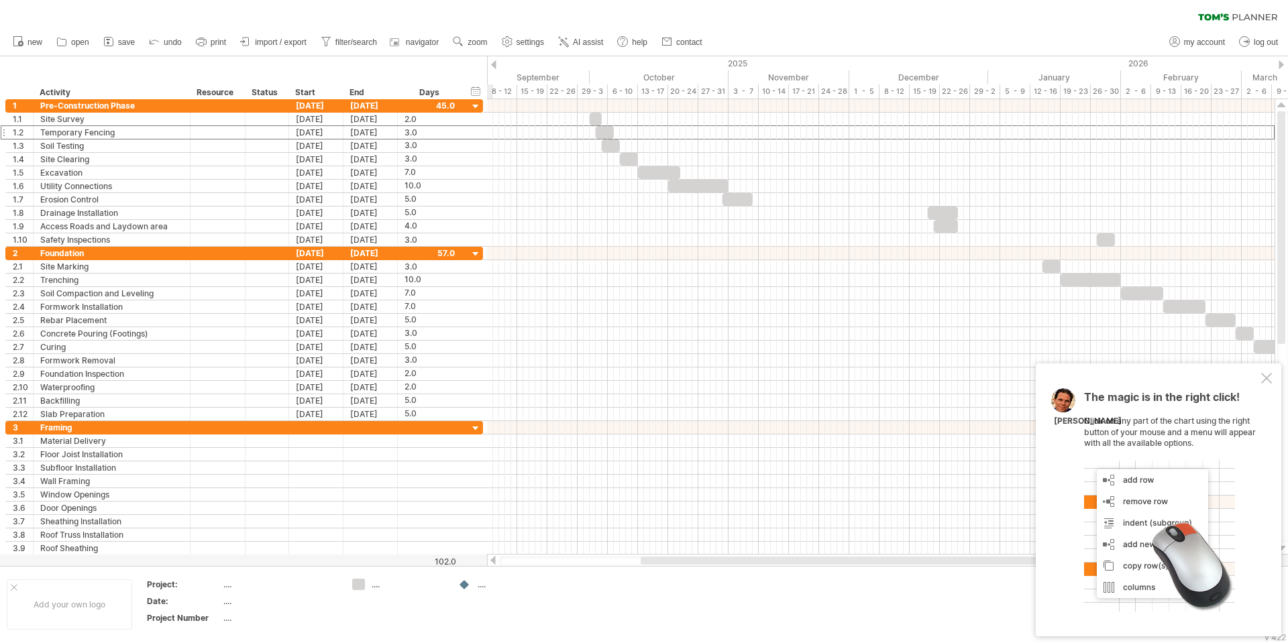
drag, startPoint x: 784, startPoint y: 558, endPoint x: 716, endPoint y: 560, distance: 68.5
click at [716, 560] on div at bounding box center [840, 561] width 399 height 8
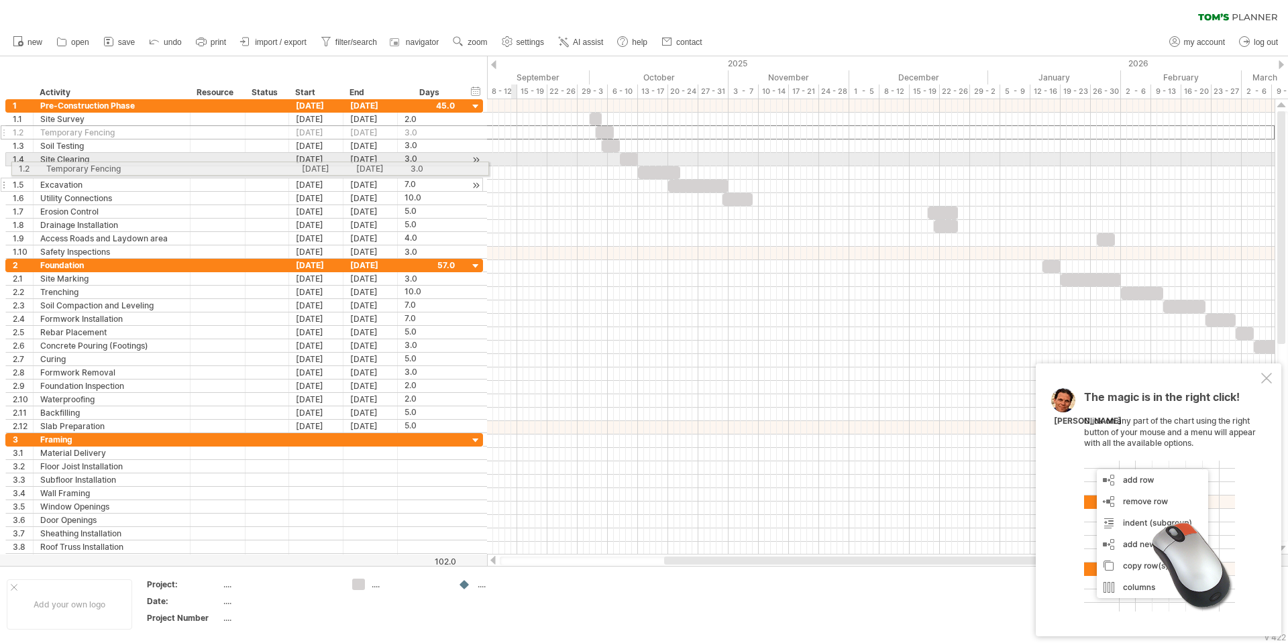
drag, startPoint x: 3, startPoint y: 132, endPoint x: 7, endPoint y: 166, distance: 34.4
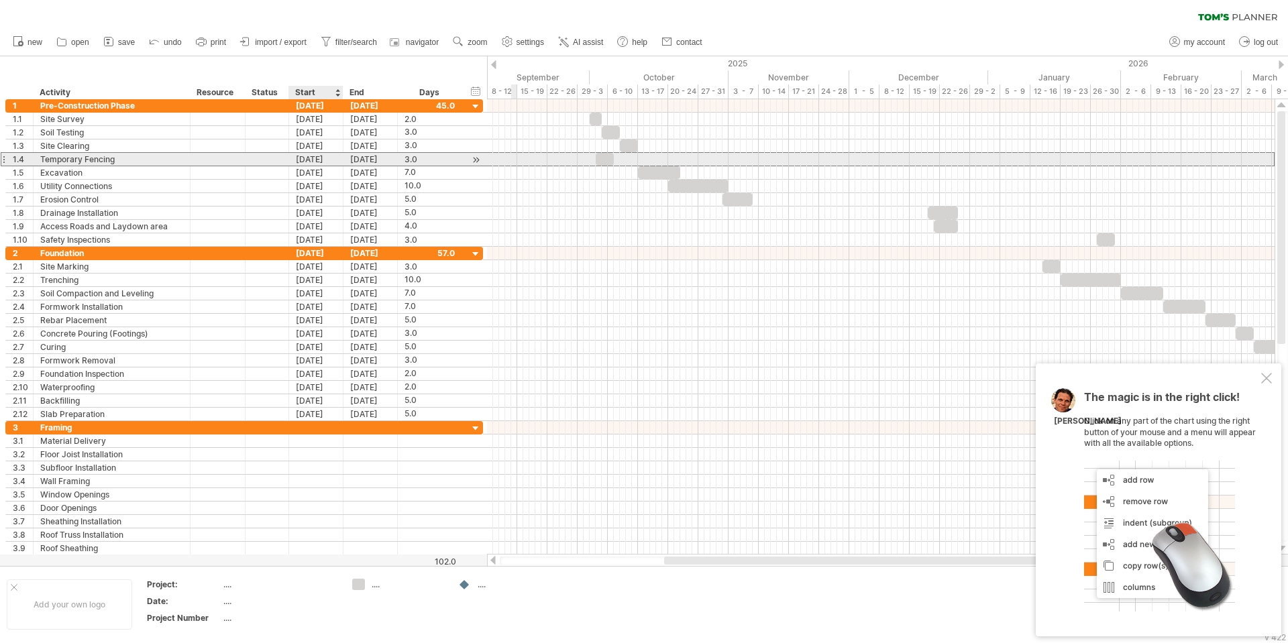
click at [321, 162] on div "[DATE]" at bounding box center [316, 159] width 54 height 13
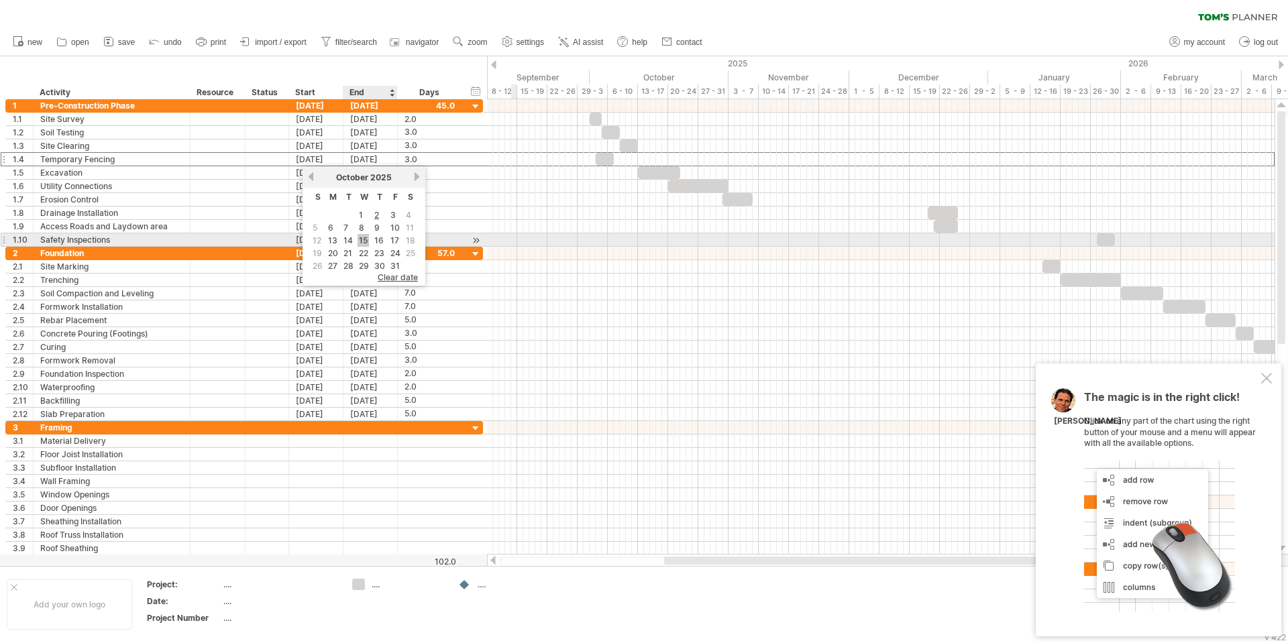
click at [367, 244] on link "15" at bounding box center [363, 240] width 11 height 13
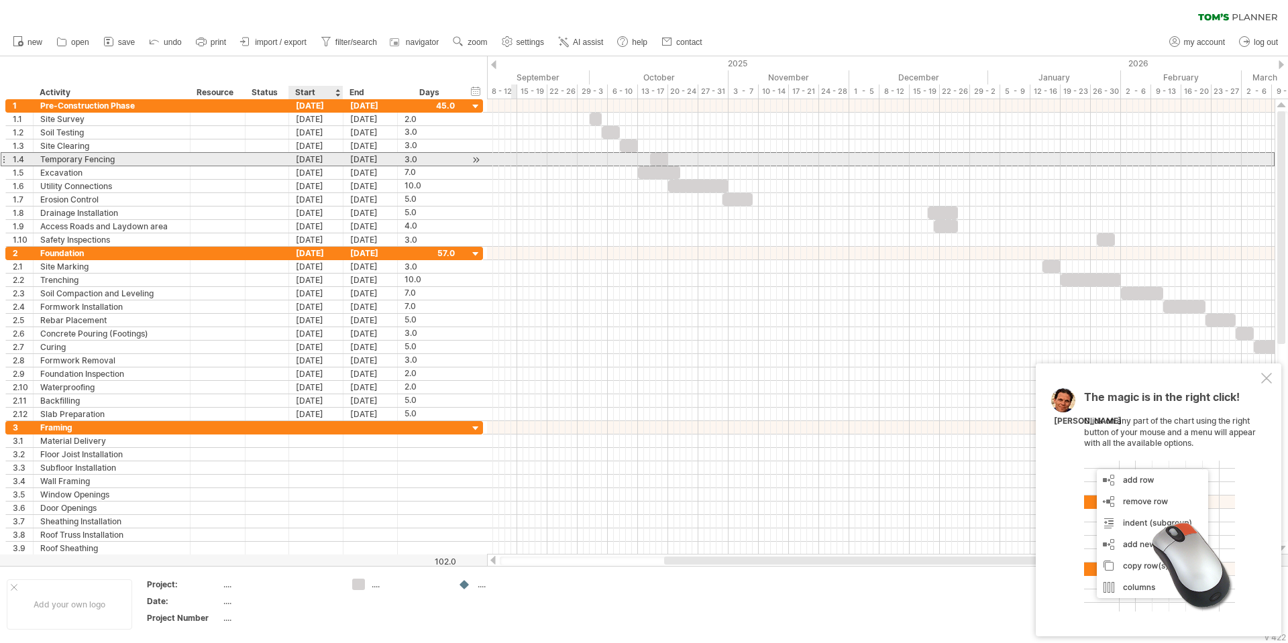
click at [319, 158] on div "[DATE]" at bounding box center [316, 159] width 54 height 13
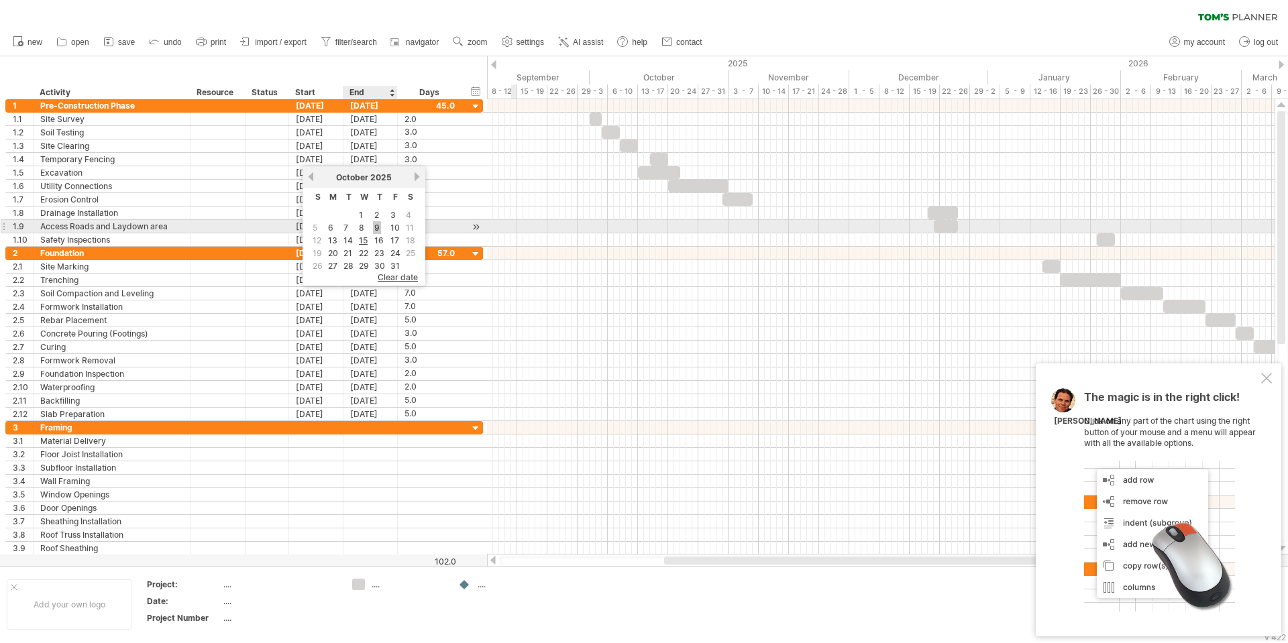
click at [375, 232] on link "9" at bounding box center [377, 227] width 8 height 13
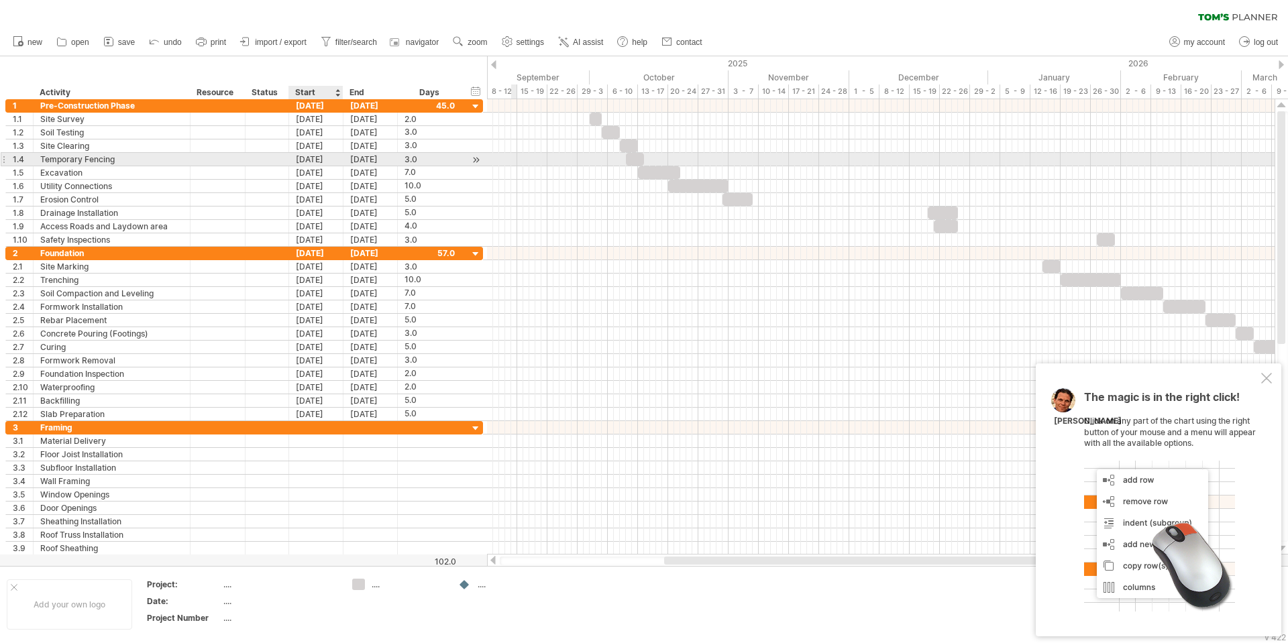
click at [322, 161] on div "[DATE]" at bounding box center [316, 159] width 54 height 13
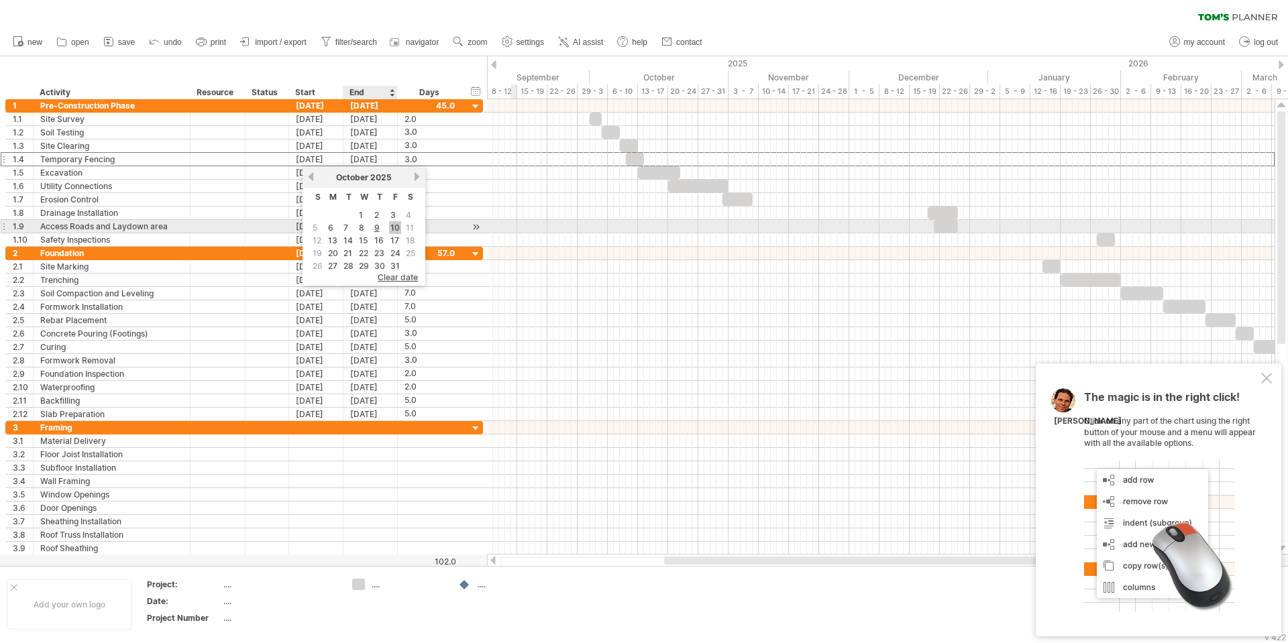
click at [394, 231] on link "10" at bounding box center [395, 227] width 12 height 13
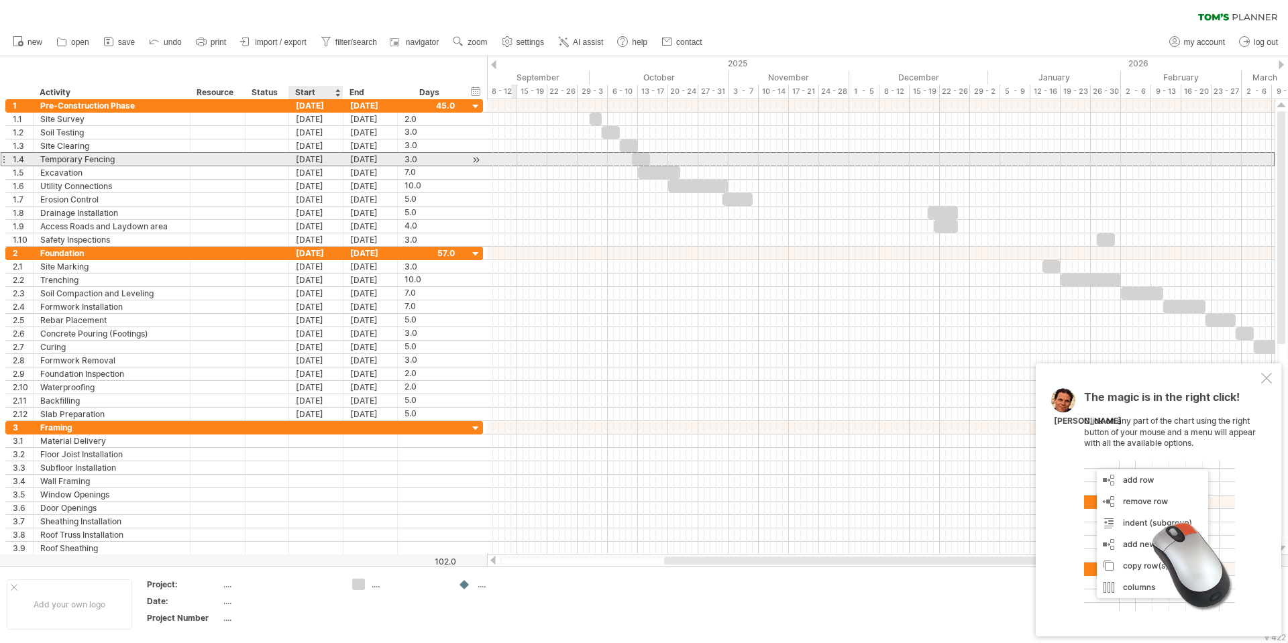
click at [327, 160] on div "[DATE]" at bounding box center [316, 159] width 54 height 13
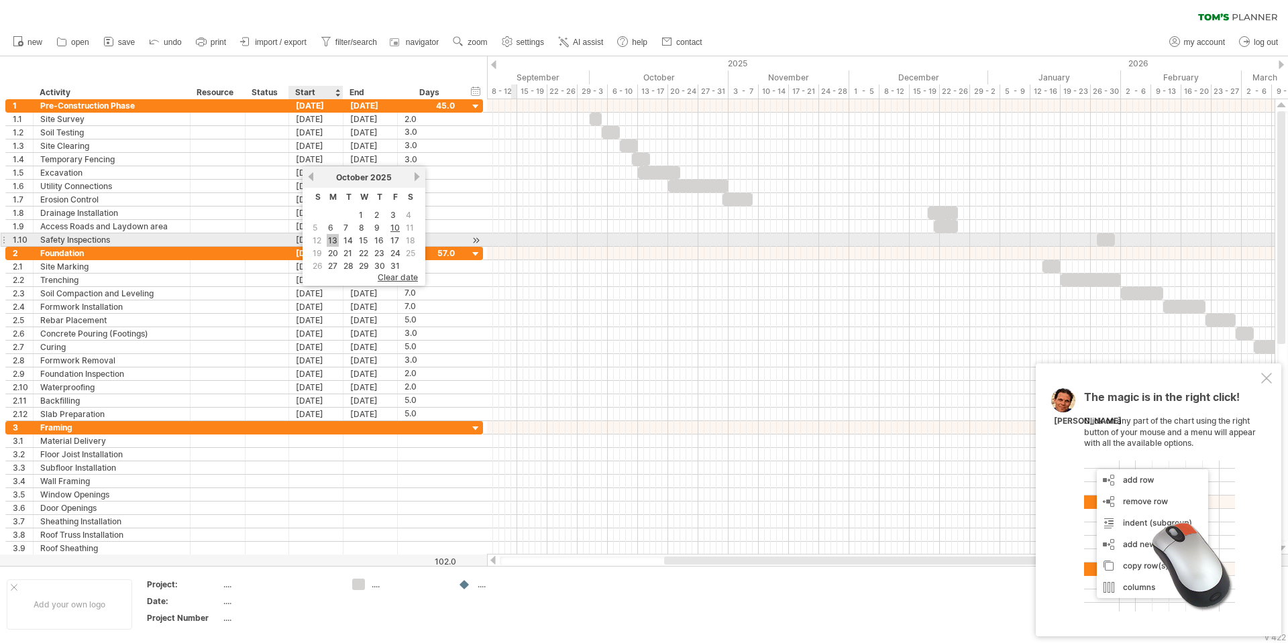
click at [329, 238] on link "13" at bounding box center [333, 240] width 12 height 13
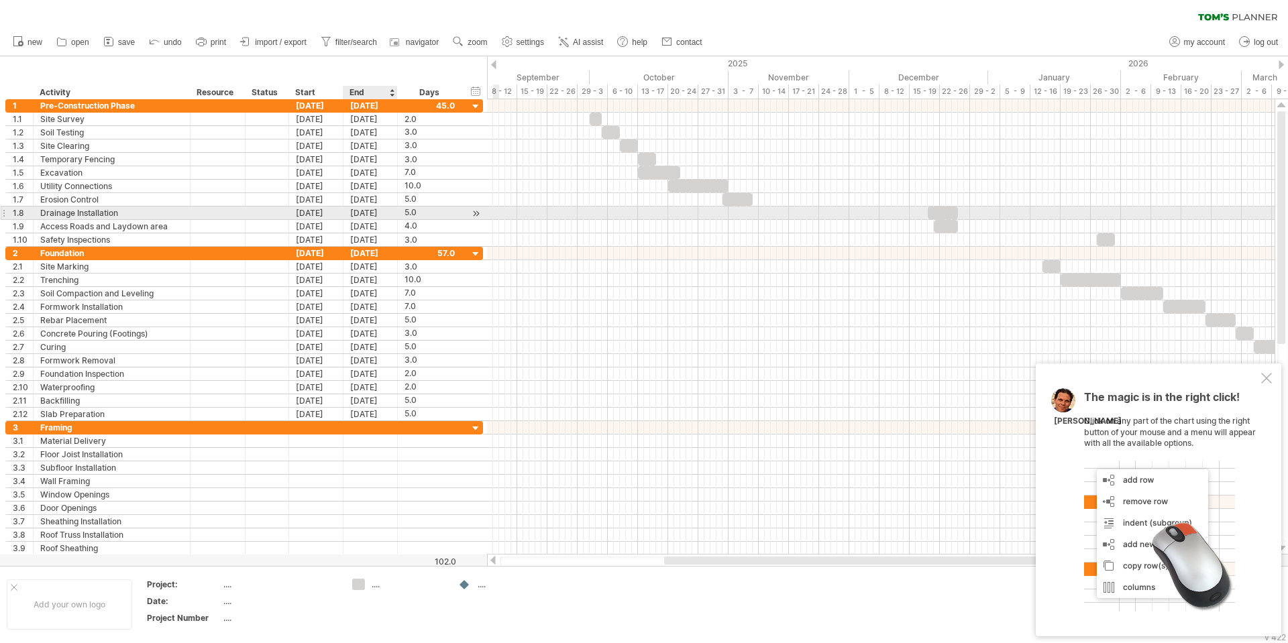
click at [370, 211] on div "[DATE]" at bounding box center [370, 213] width 54 height 13
click at [329, 215] on div "[DATE]" at bounding box center [316, 213] width 54 height 13
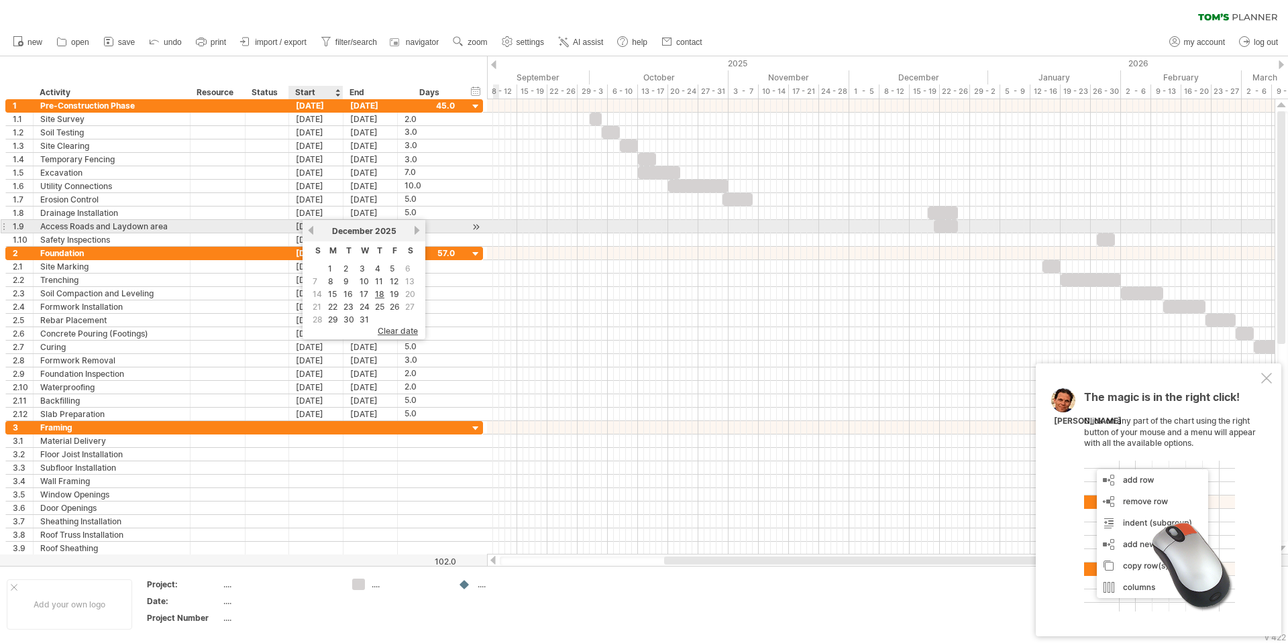
click at [310, 231] on link "previous" at bounding box center [311, 230] width 10 height 10
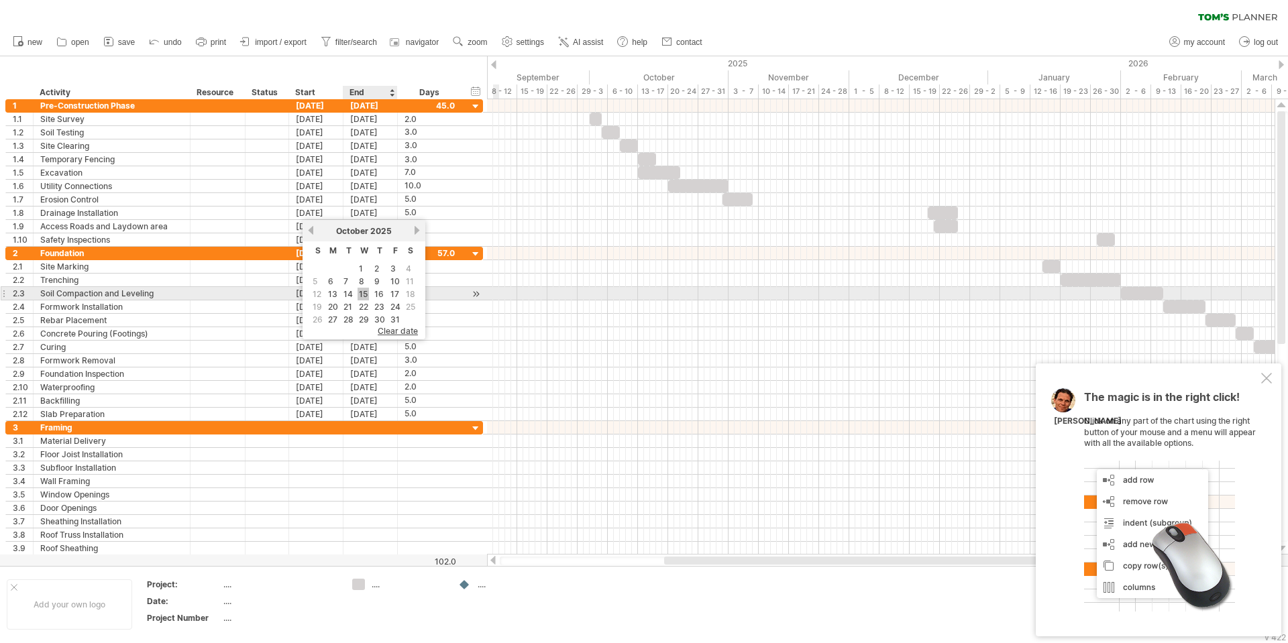
click at [366, 292] on link "15" at bounding box center [363, 294] width 11 height 13
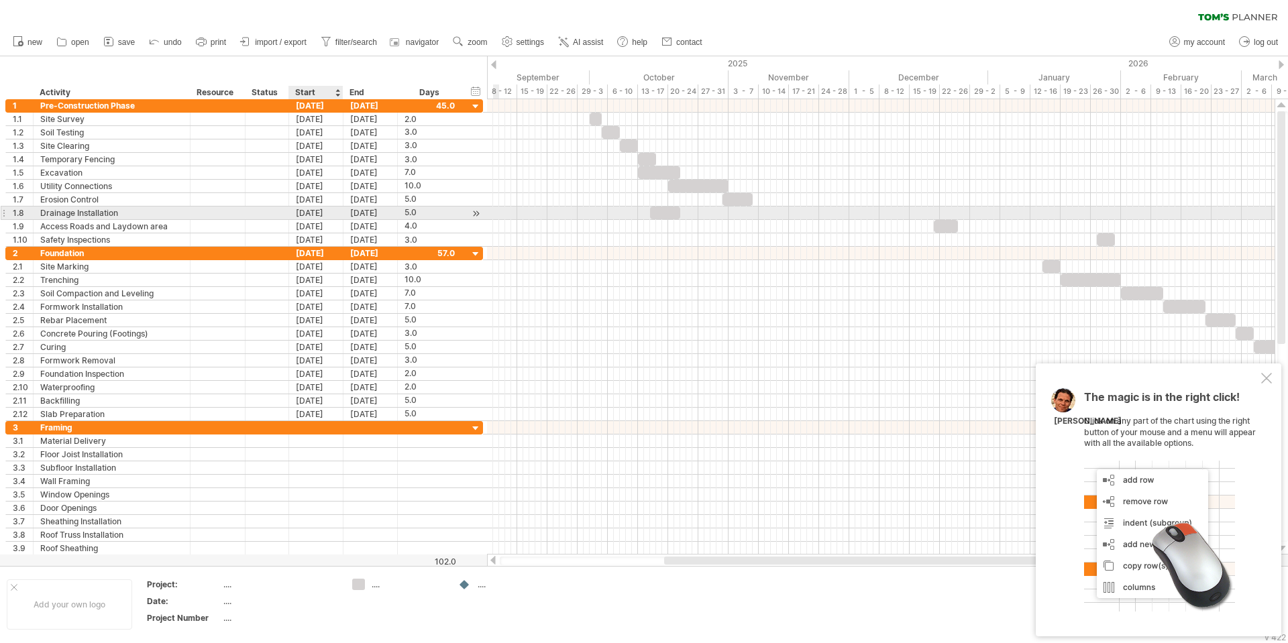
click at [319, 213] on div "[DATE]" at bounding box center [316, 213] width 54 height 13
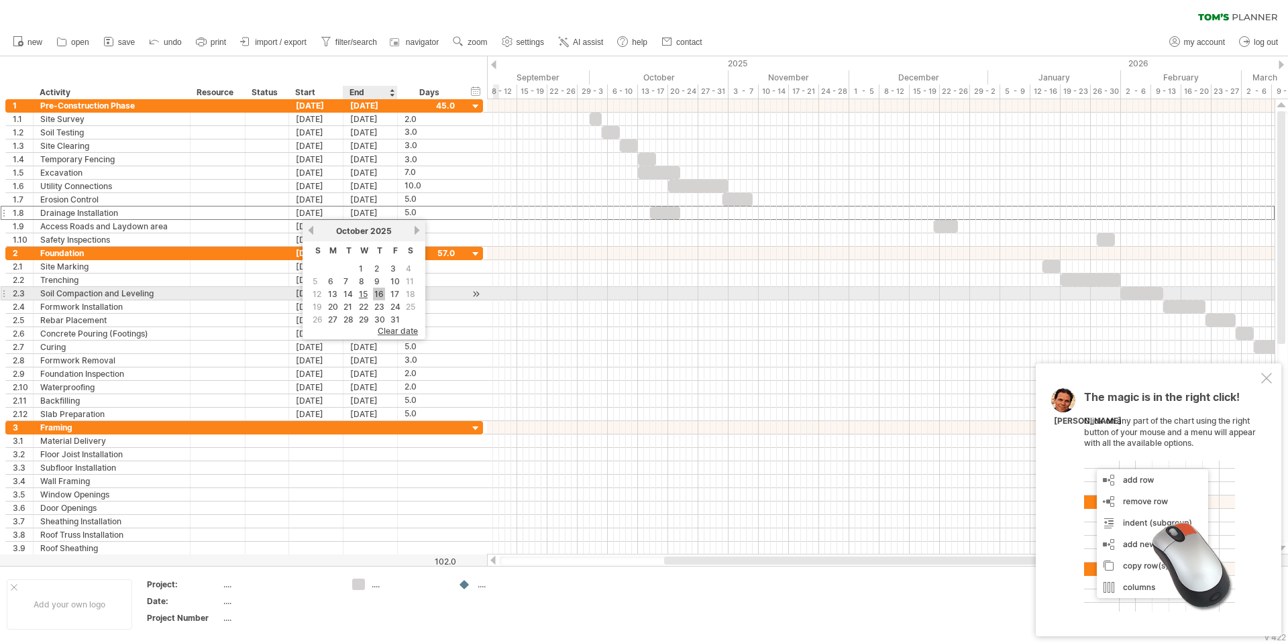
click at [378, 294] on link "16" at bounding box center [379, 294] width 12 height 13
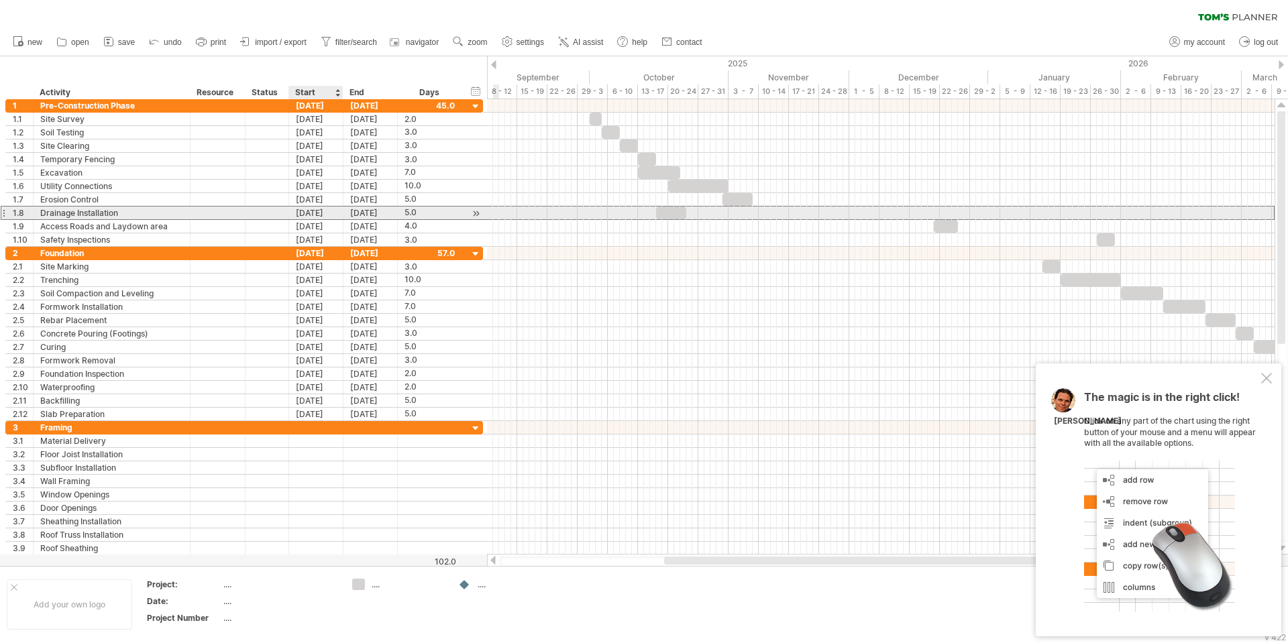
click at [322, 217] on div "[DATE]" at bounding box center [316, 213] width 54 height 13
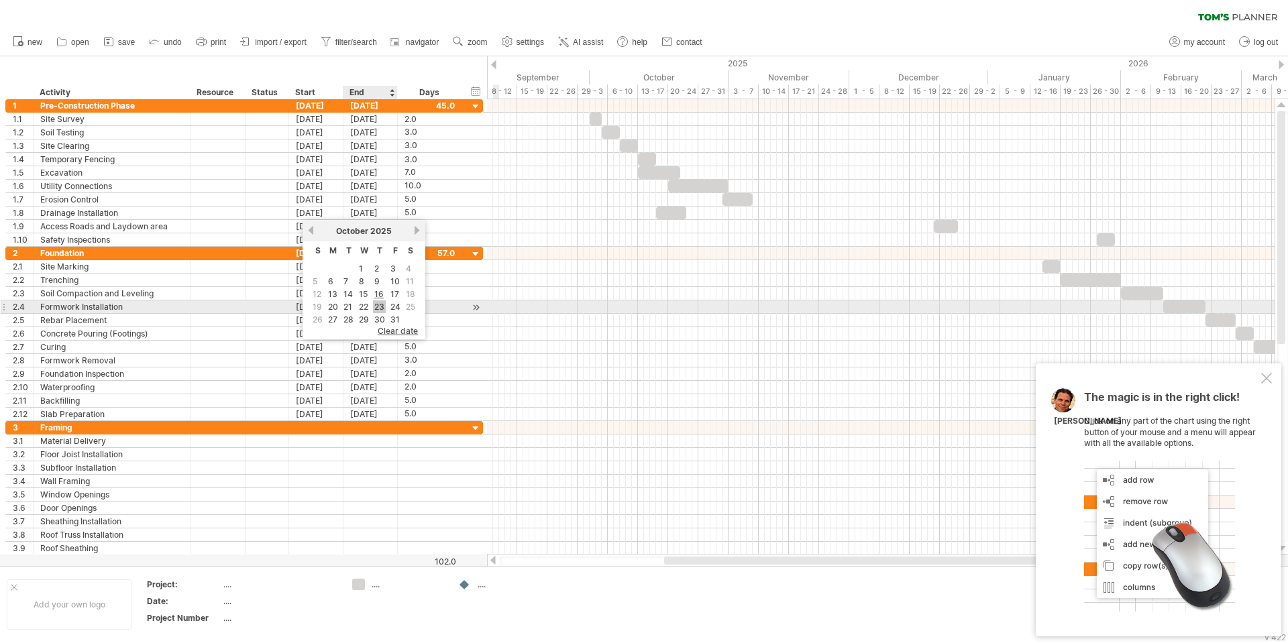
click at [383, 306] on link "23" at bounding box center [379, 307] width 13 height 13
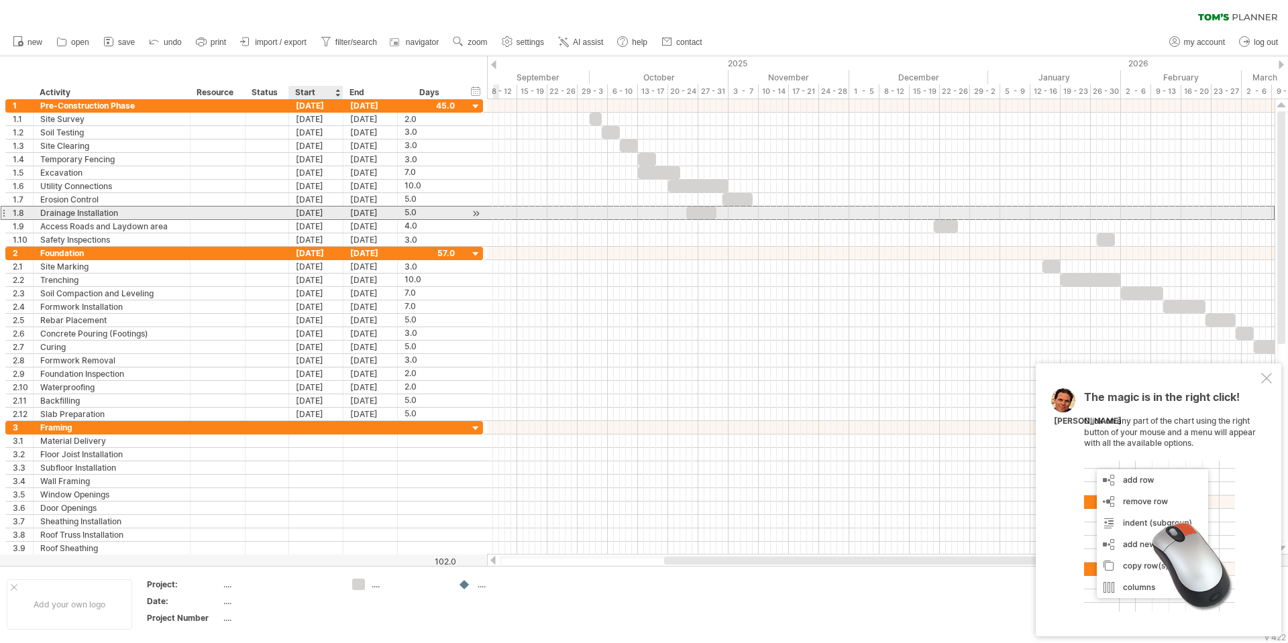
click at [319, 215] on div "[DATE]" at bounding box center [316, 213] width 54 height 13
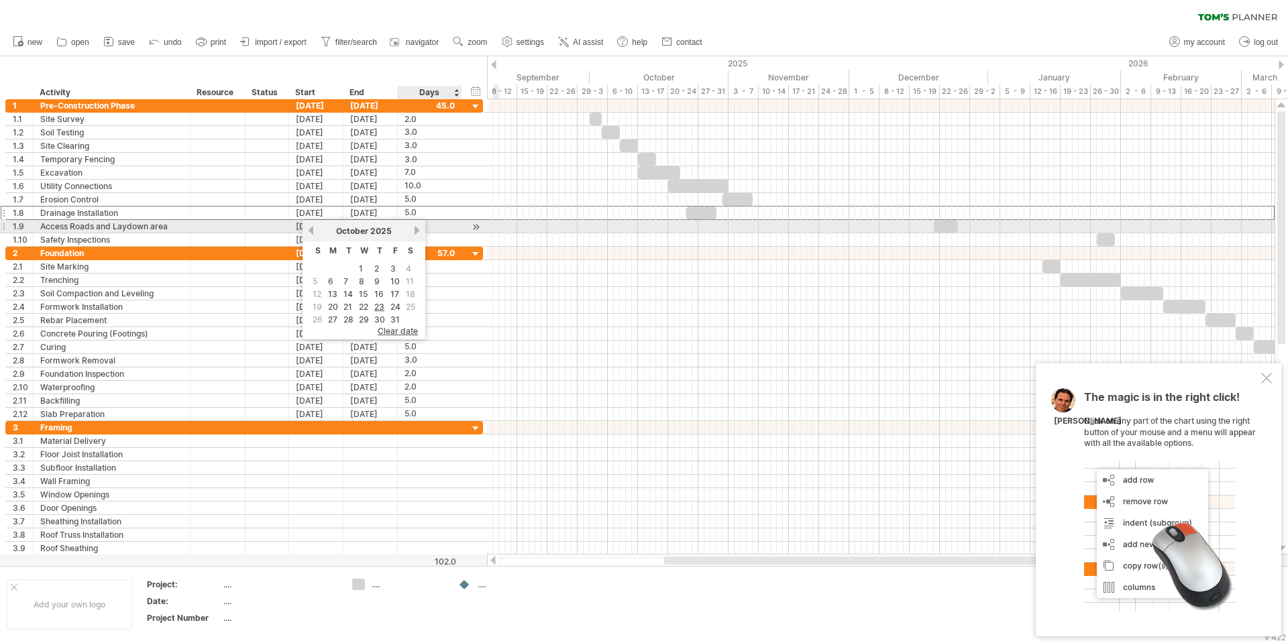
click at [407, 227] on div "[DATE]" at bounding box center [363, 231] width 97 height 10
click at [414, 231] on link "next" at bounding box center [417, 230] width 10 height 10
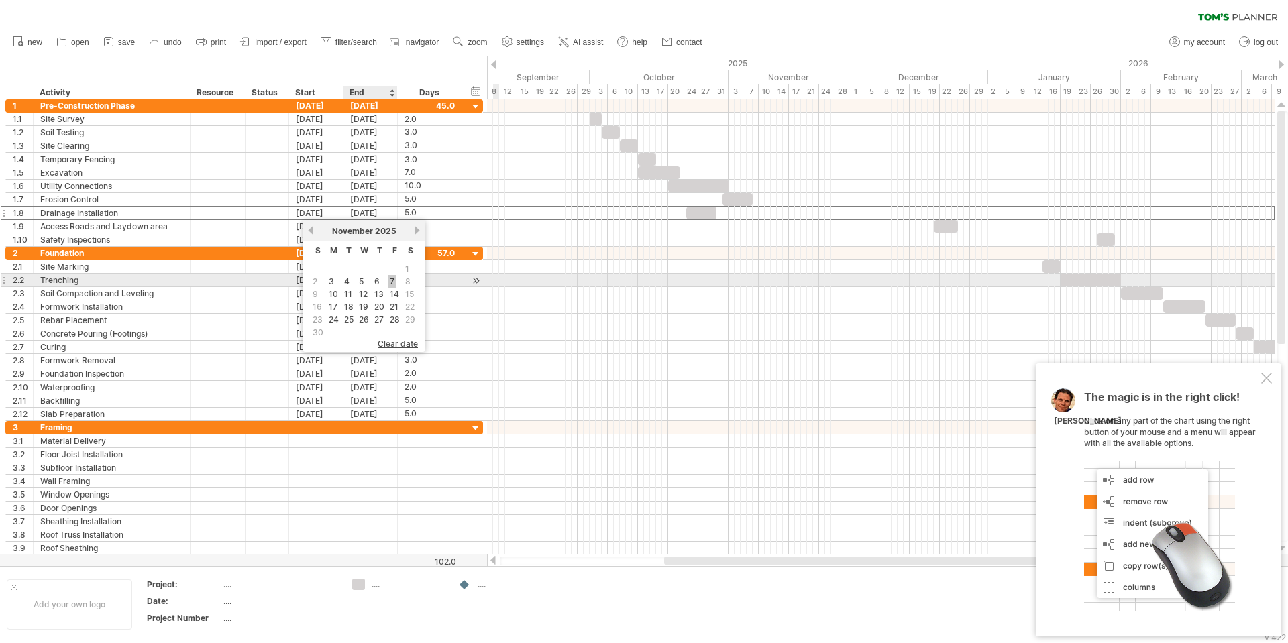
click at [390, 282] on link "7" at bounding box center [391, 281] width 7 height 13
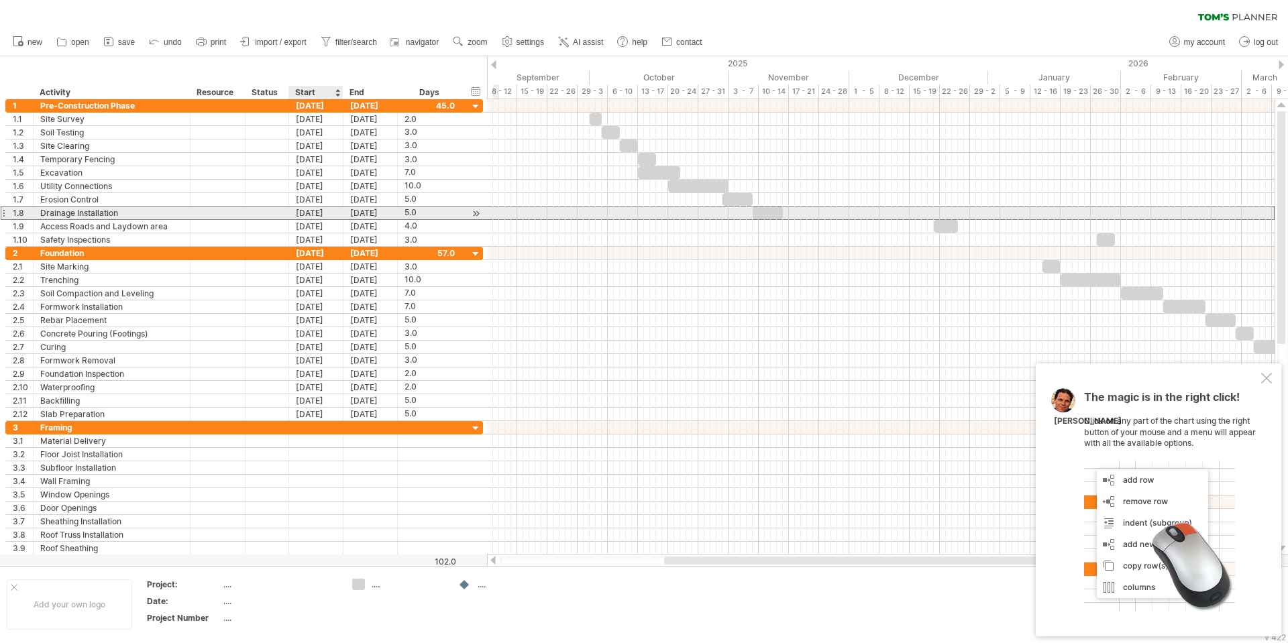
click at [331, 211] on div "[DATE]" at bounding box center [316, 213] width 54 height 13
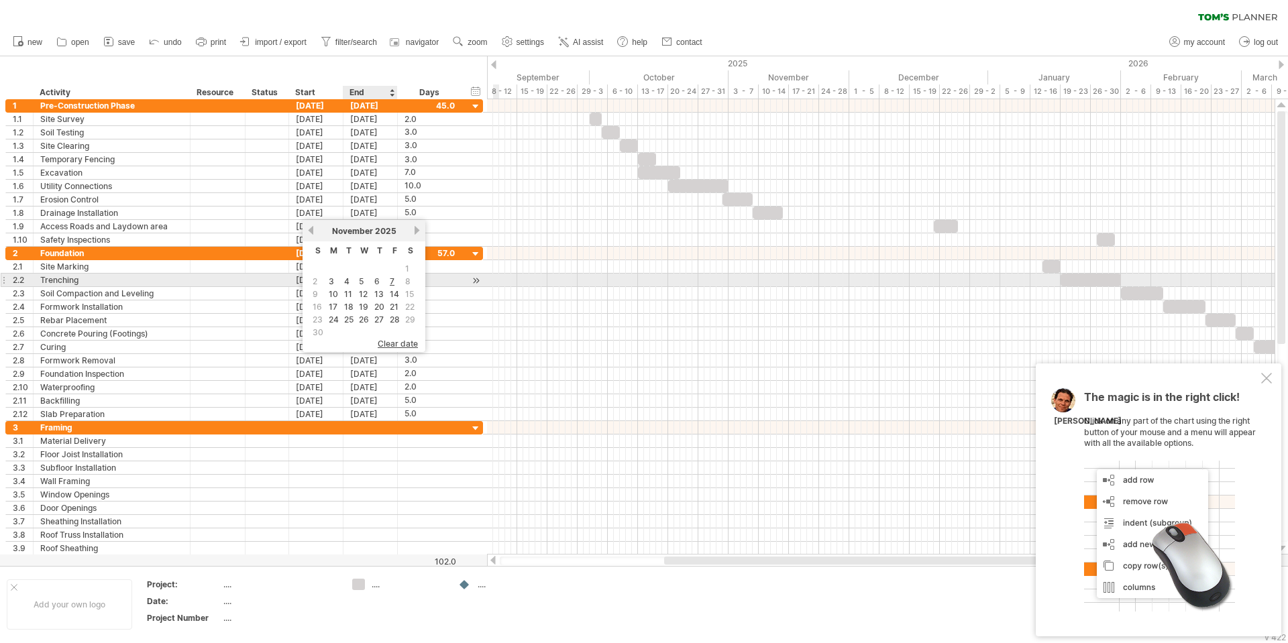
click at [382, 282] on td "6" at bounding box center [379, 281] width 14 height 11
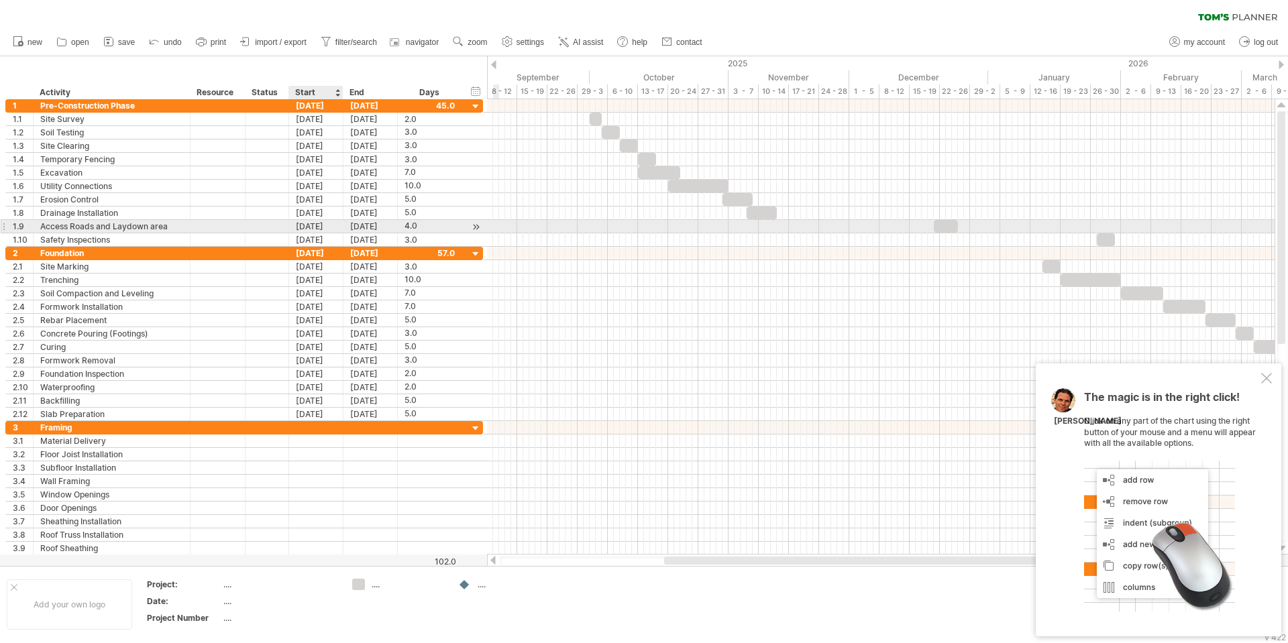
click at [323, 231] on div "[DATE]" at bounding box center [316, 226] width 54 height 13
click at [311, 240] on link "previous" at bounding box center [311, 244] width 10 height 10
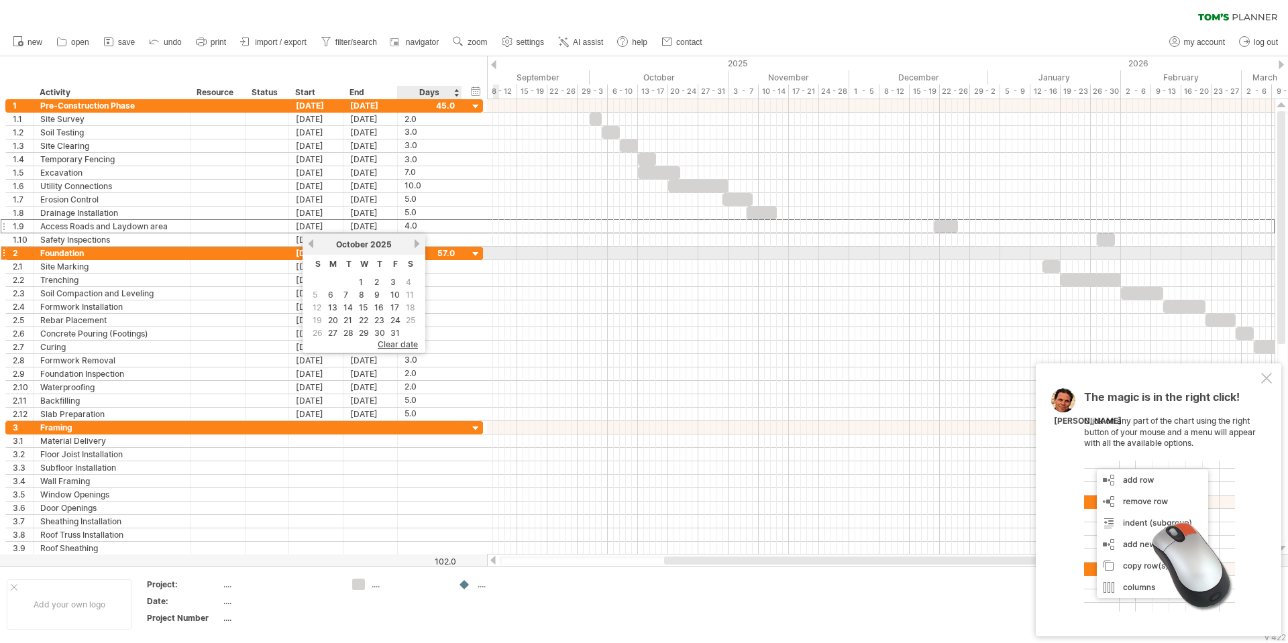
click at [415, 248] on link "next" at bounding box center [417, 244] width 10 height 10
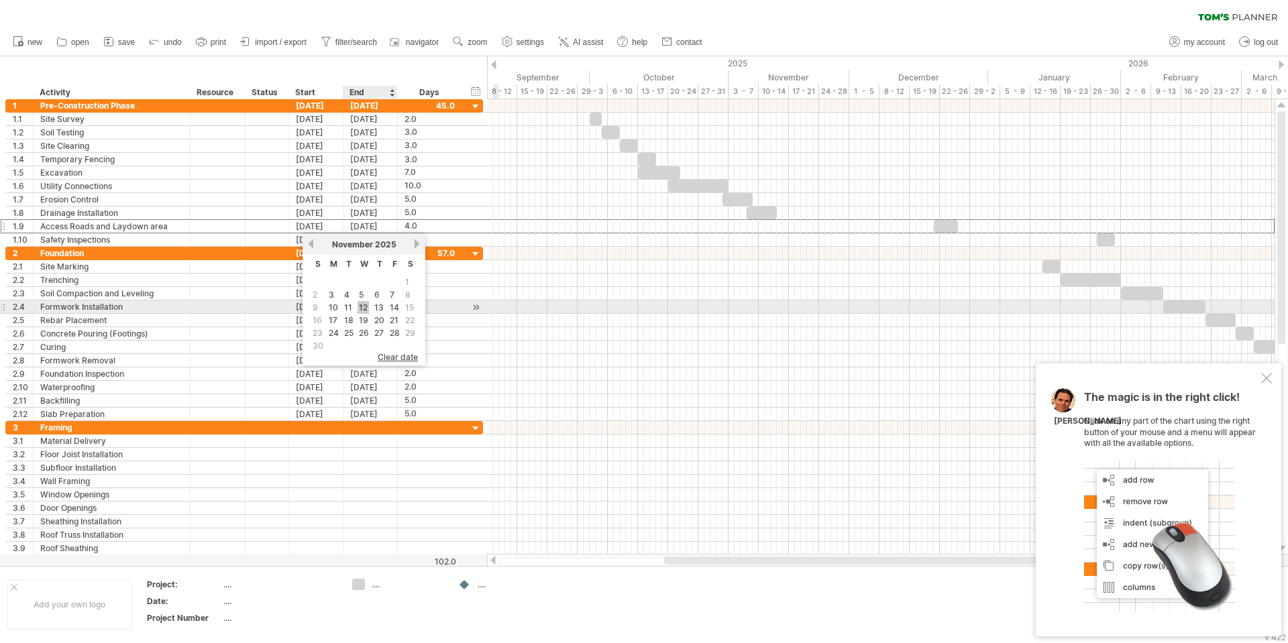
click at [368, 306] on link "12" at bounding box center [363, 307] width 11 height 13
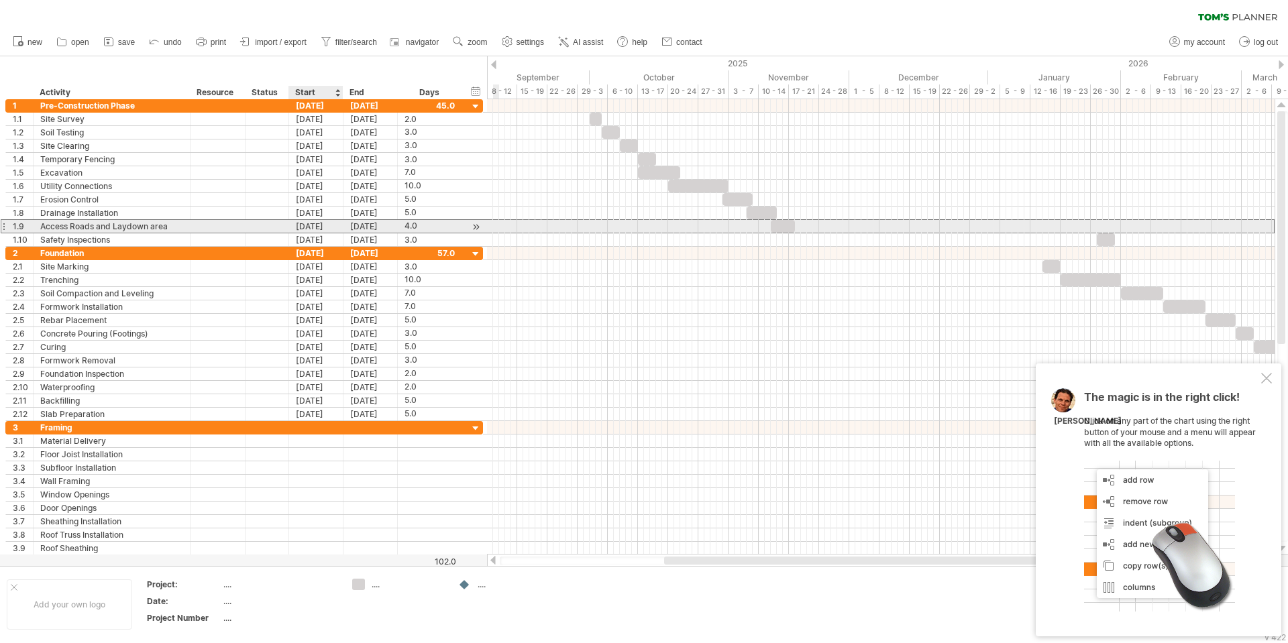
click at [327, 223] on div "[DATE]" at bounding box center [316, 226] width 54 height 13
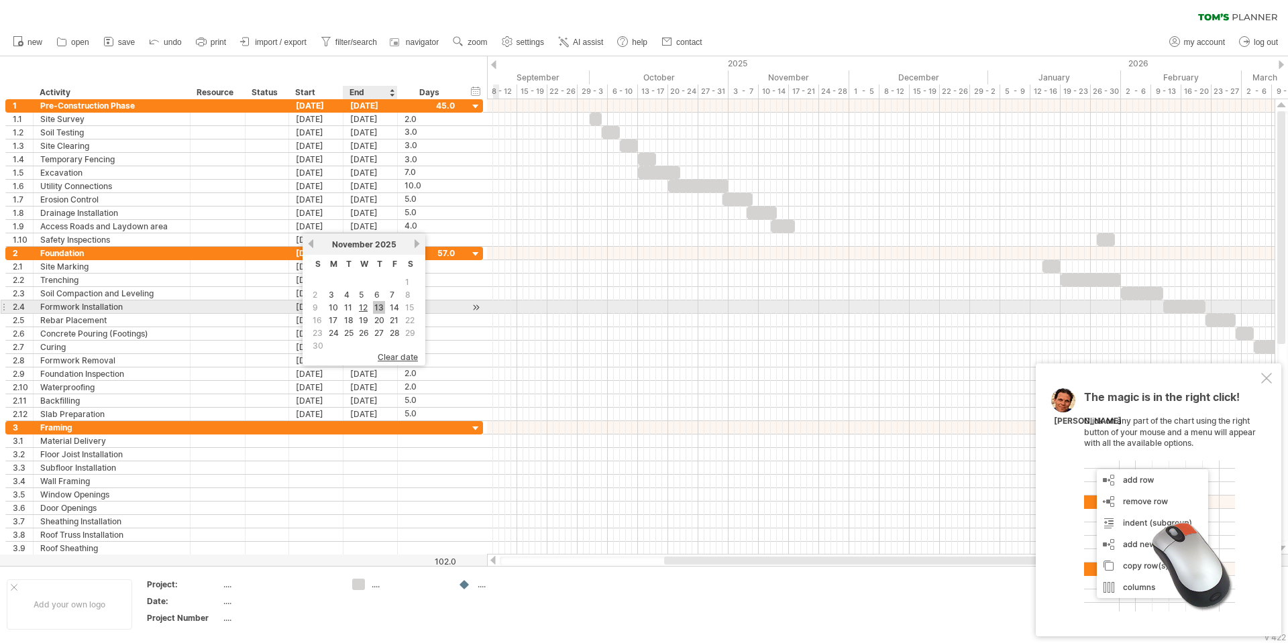
click at [383, 308] on link "13" at bounding box center [379, 307] width 12 height 13
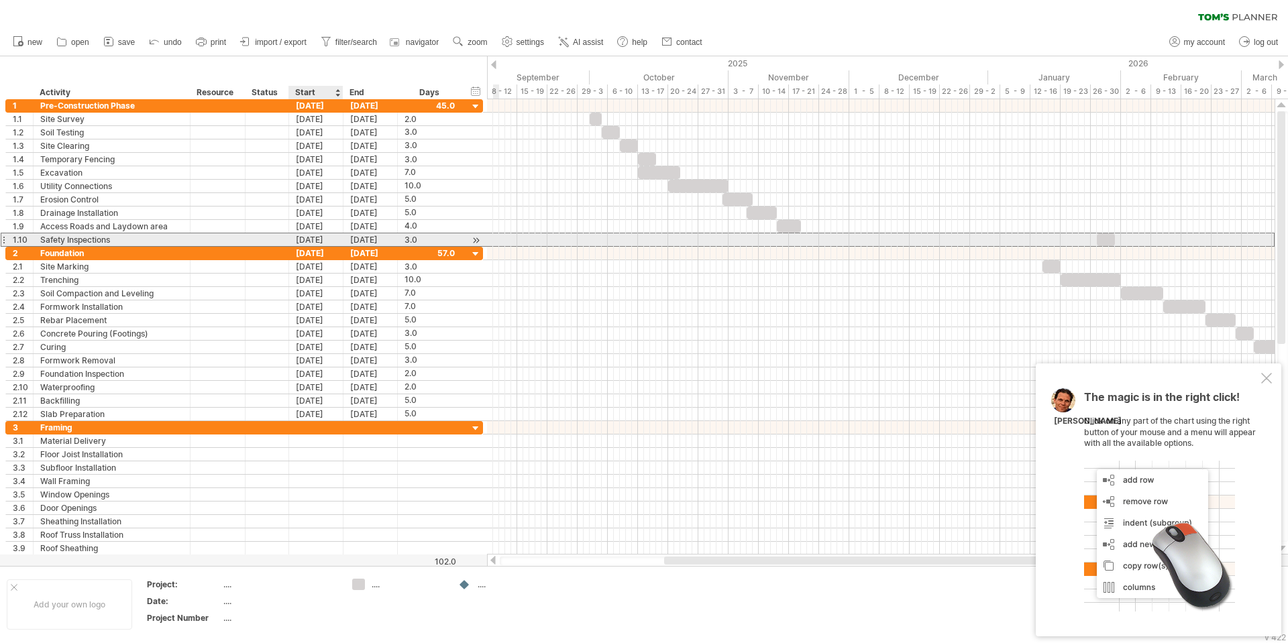
click at [315, 238] on div "[DATE]" at bounding box center [316, 239] width 54 height 13
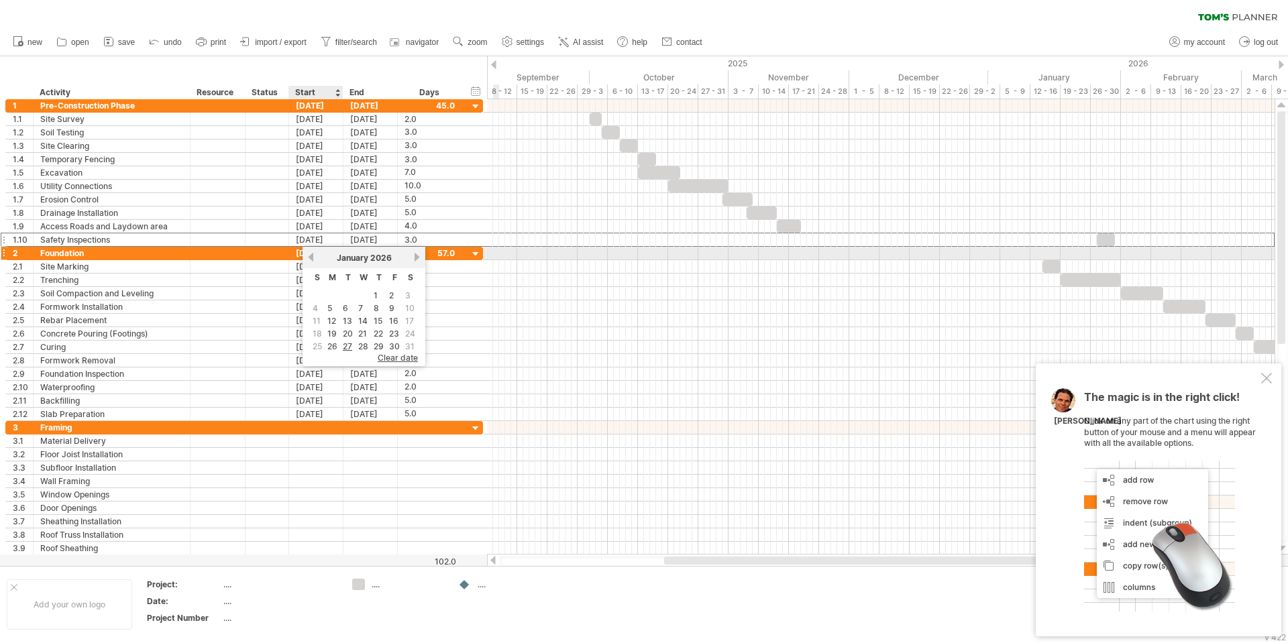
click at [311, 258] on link "previous" at bounding box center [311, 257] width 10 height 10
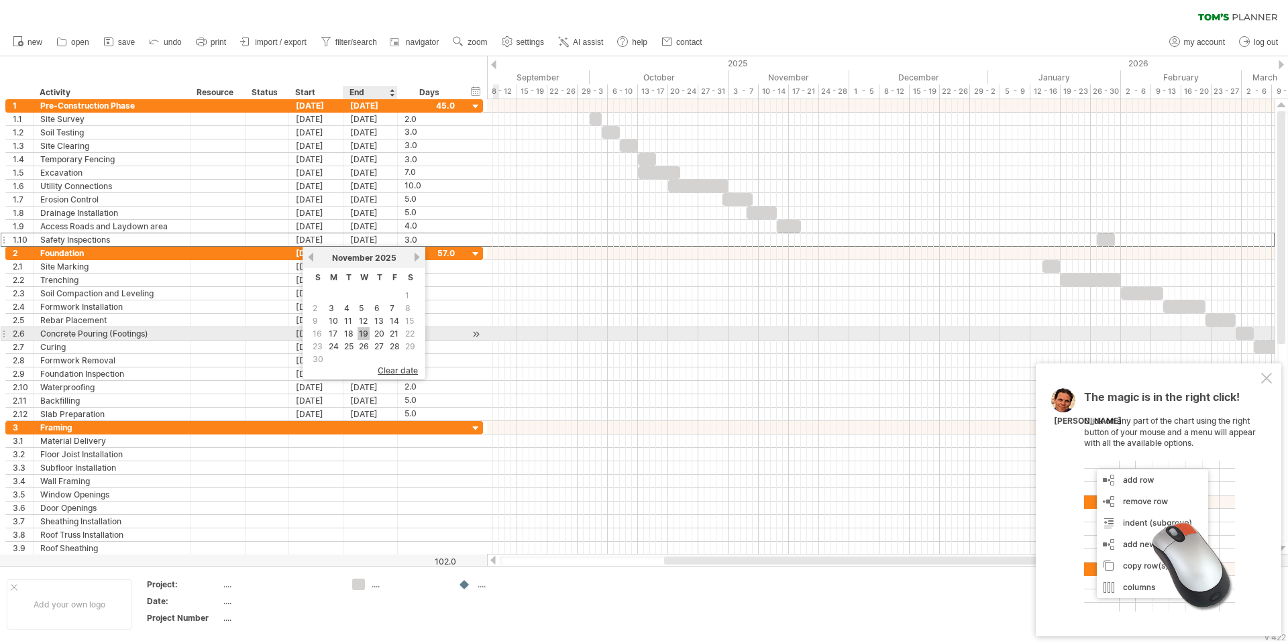
click at [366, 333] on link "19" at bounding box center [364, 333] width 12 height 13
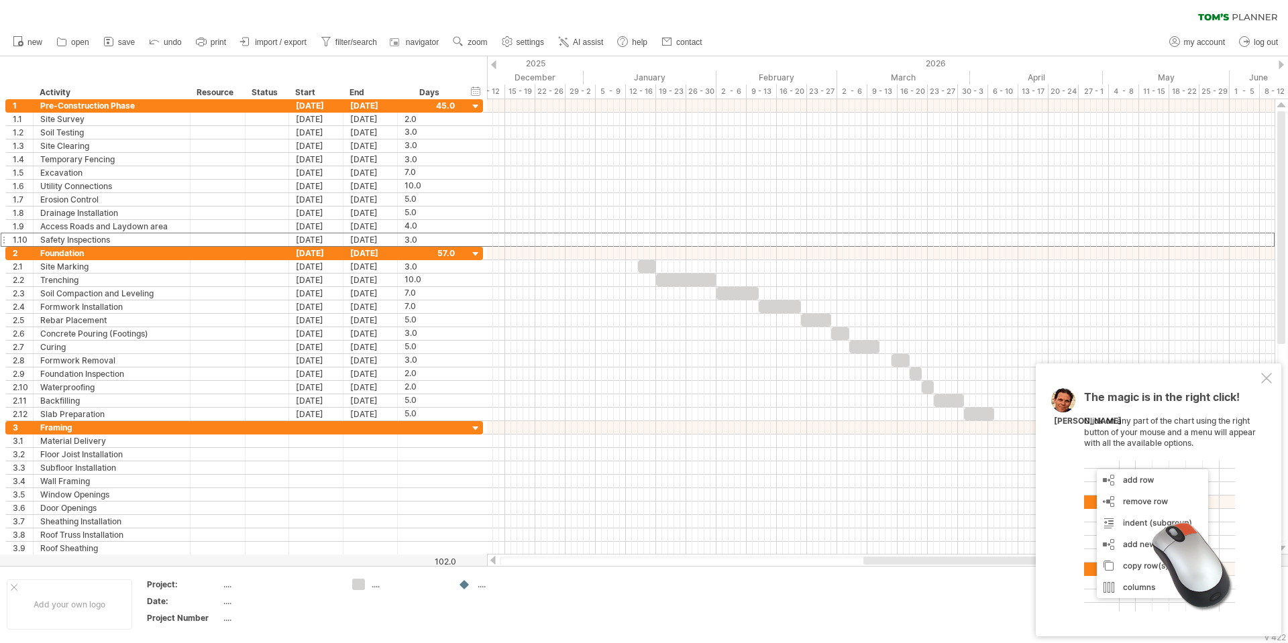
drag, startPoint x: 697, startPoint y: 564, endPoint x: 930, endPoint y: 557, distance: 233.6
click at [930, 557] on div at bounding box center [1062, 561] width 399 height 8
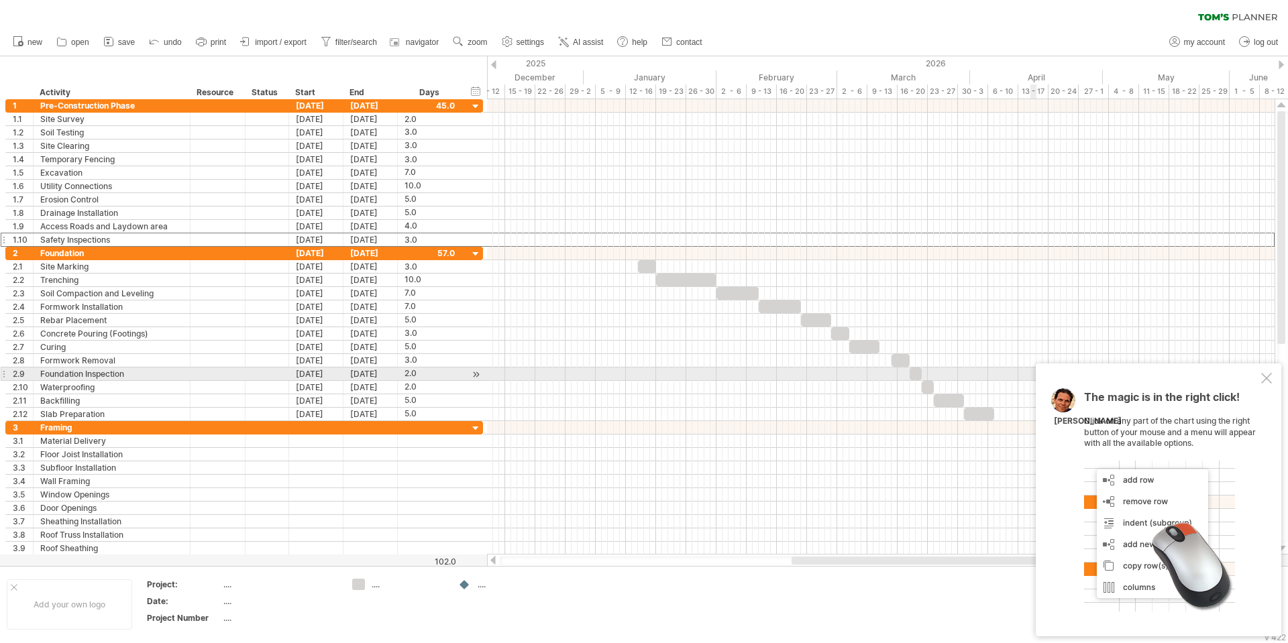
click at [1275, 374] on div "The magic is in the right click! Click on any part of the chart using the right…" at bounding box center [1159, 500] width 246 height 273
click at [1263, 378] on div at bounding box center [1266, 378] width 11 height 11
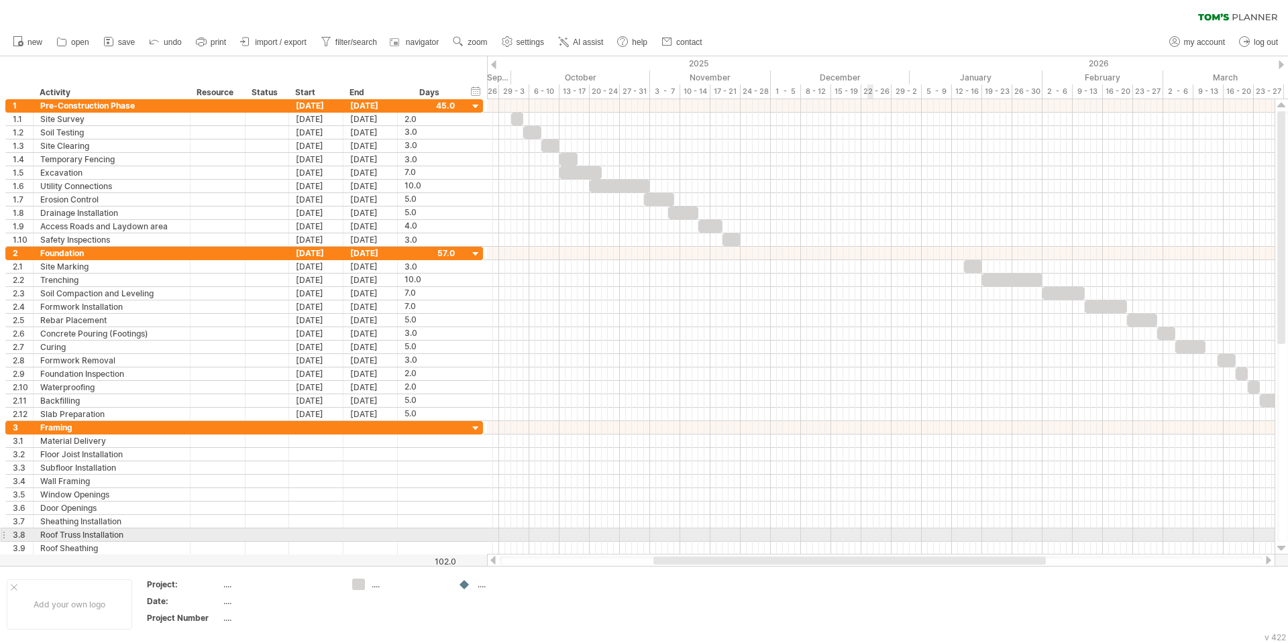
drag, startPoint x: 1008, startPoint y: 563, endPoint x: 873, endPoint y: 529, distance: 138.5
click at [873, 532] on div "Trying to reach [DOMAIN_NAME] Connected again... 0% clear filter new 1" at bounding box center [644, 321] width 1288 height 643
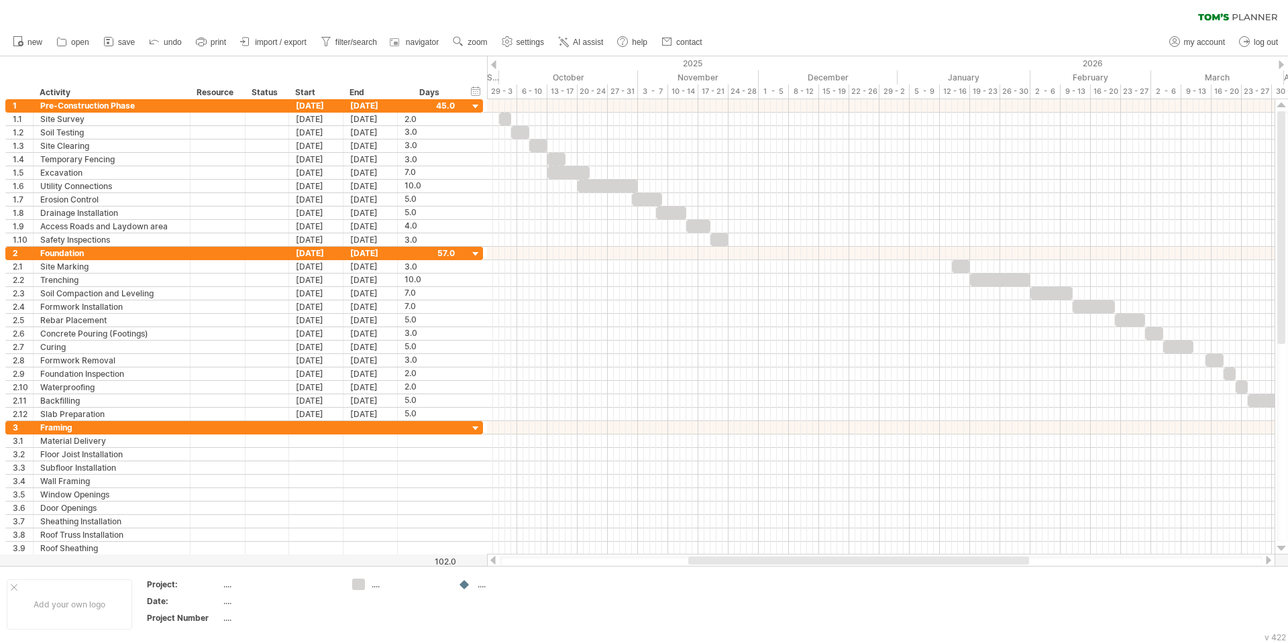
click at [1281, 60] on div at bounding box center [1281, 64] width 5 height 9
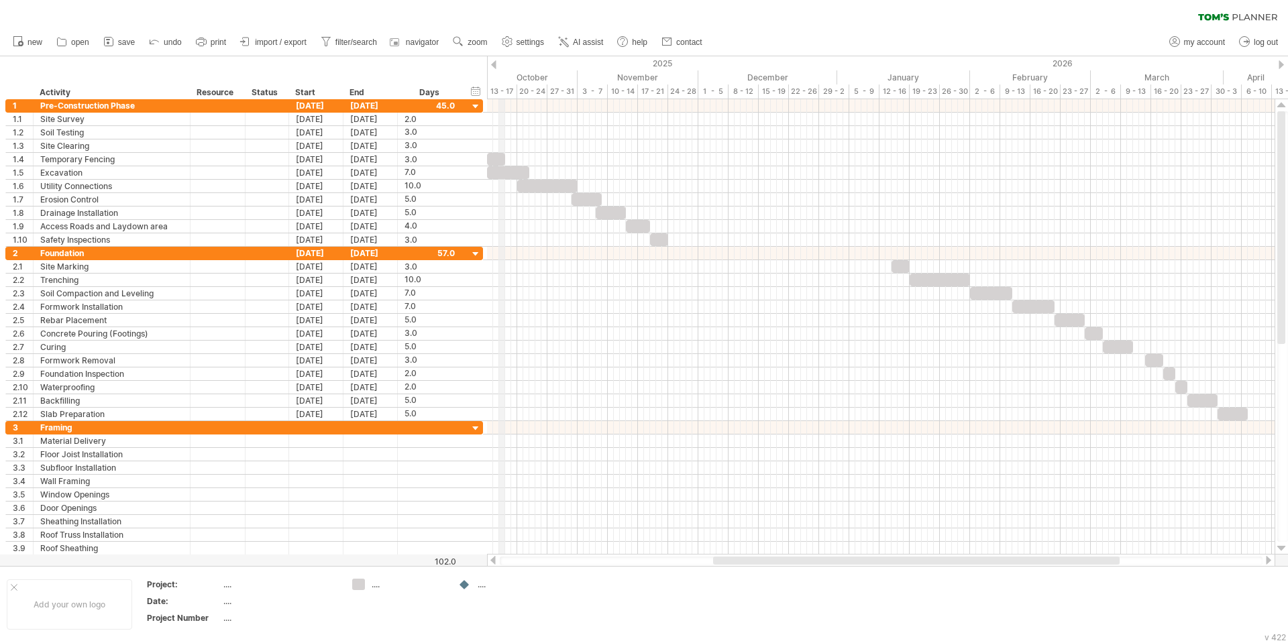
click at [488, 60] on div "2025" at bounding box center [49, 63] width 1576 height 14
click at [468, 40] on link "zoom" at bounding box center [470, 42] width 42 height 17
click at [510, 55] on div "Month" at bounding box center [511, 57] width 74 height 21
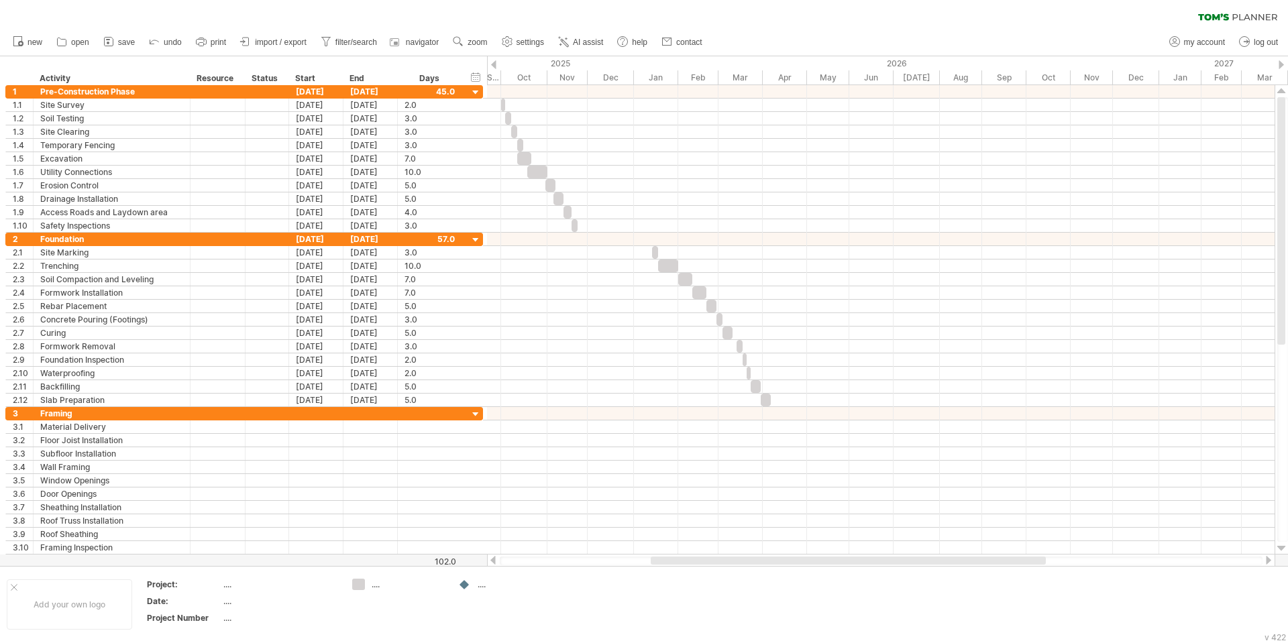
drag, startPoint x: 705, startPoint y: 561, endPoint x: 690, endPoint y: 565, distance: 15.1
click at [690, 565] on div at bounding box center [881, 561] width 763 height 9
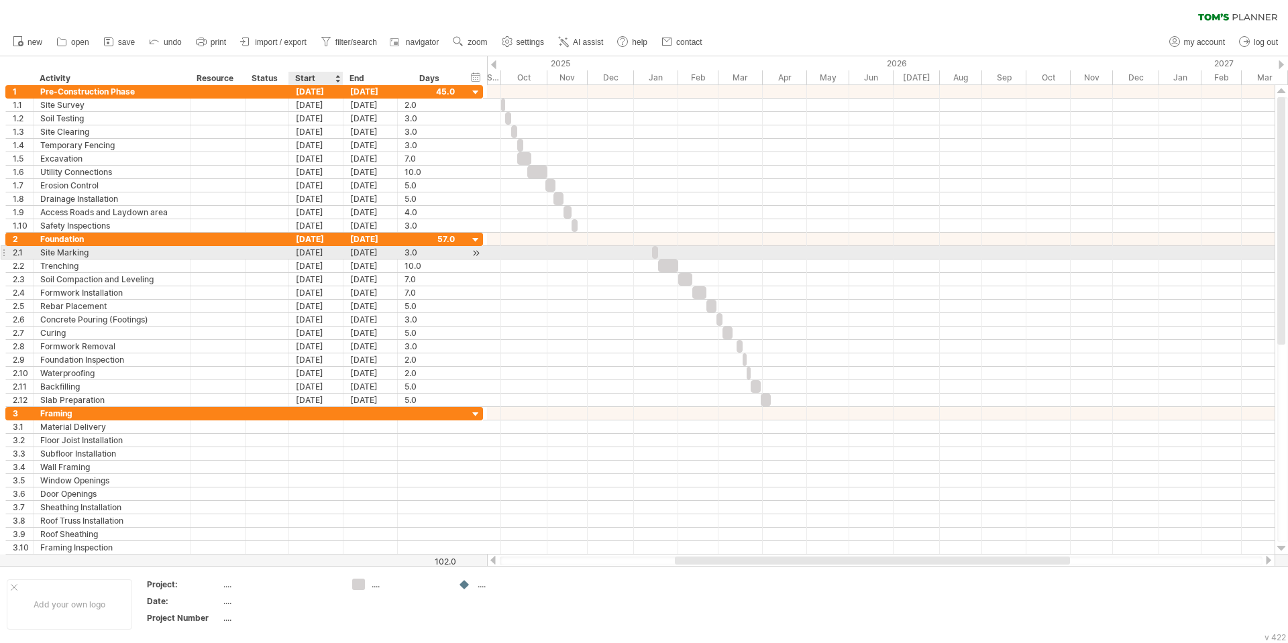
click at [315, 256] on div "[DATE]" at bounding box center [316, 252] width 54 height 13
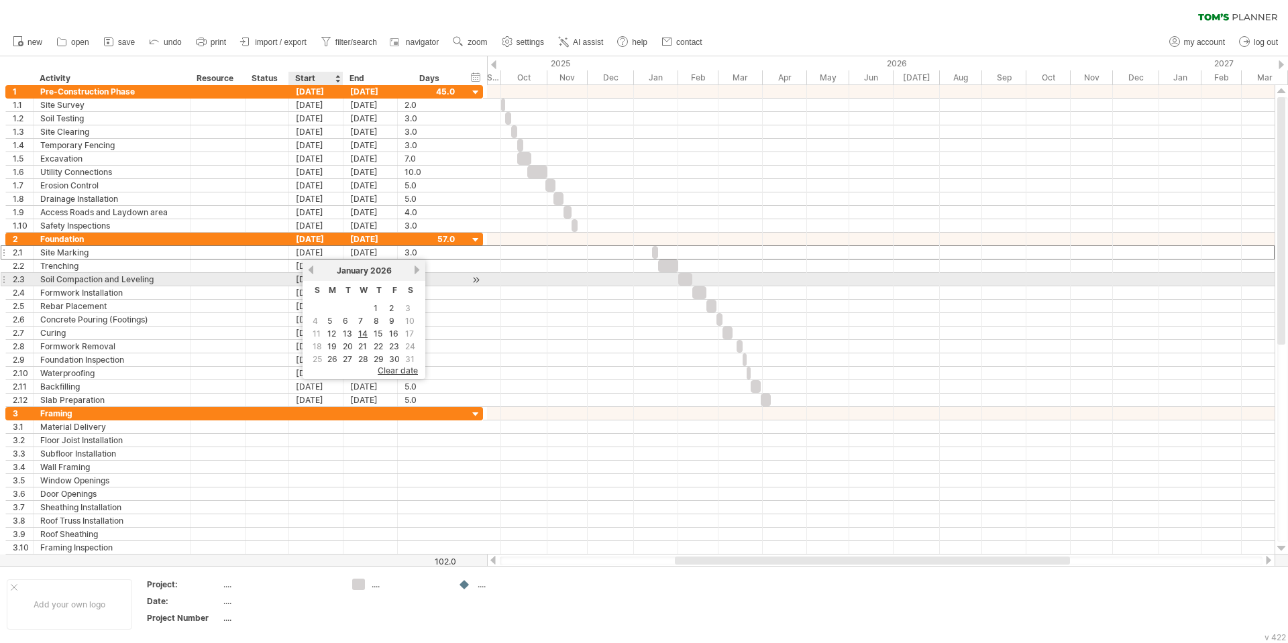
click at [313, 270] on link "previous" at bounding box center [311, 270] width 10 height 10
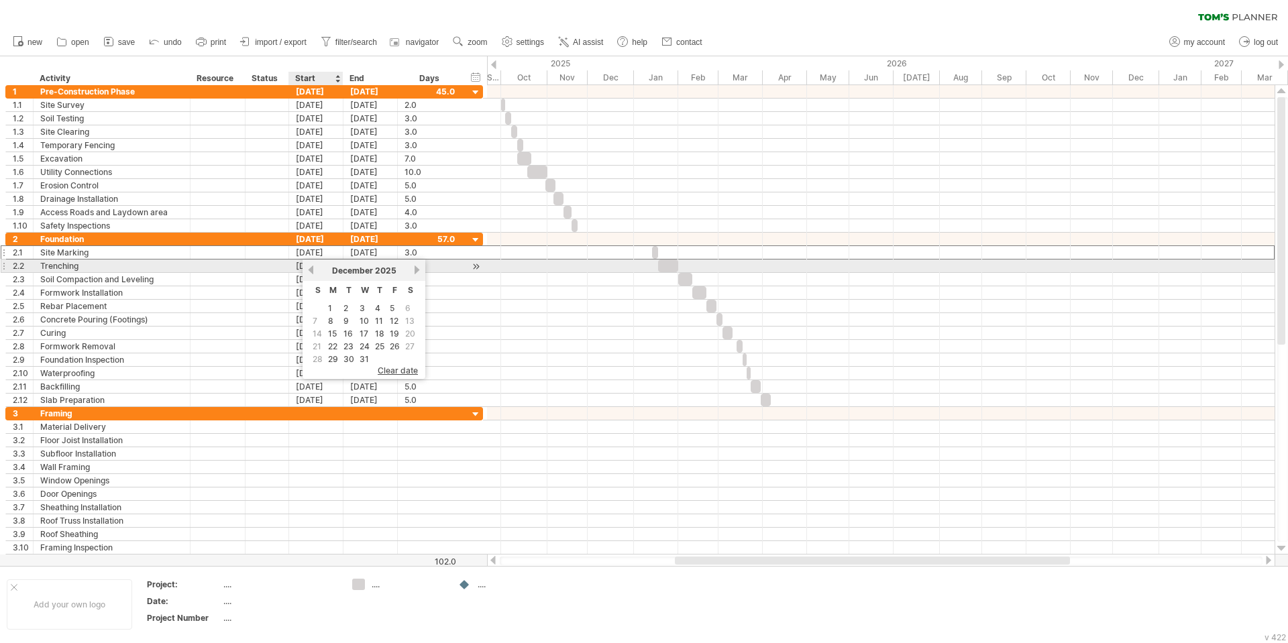
click at [313, 270] on link "previous" at bounding box center [311, 270] width 10 height 10
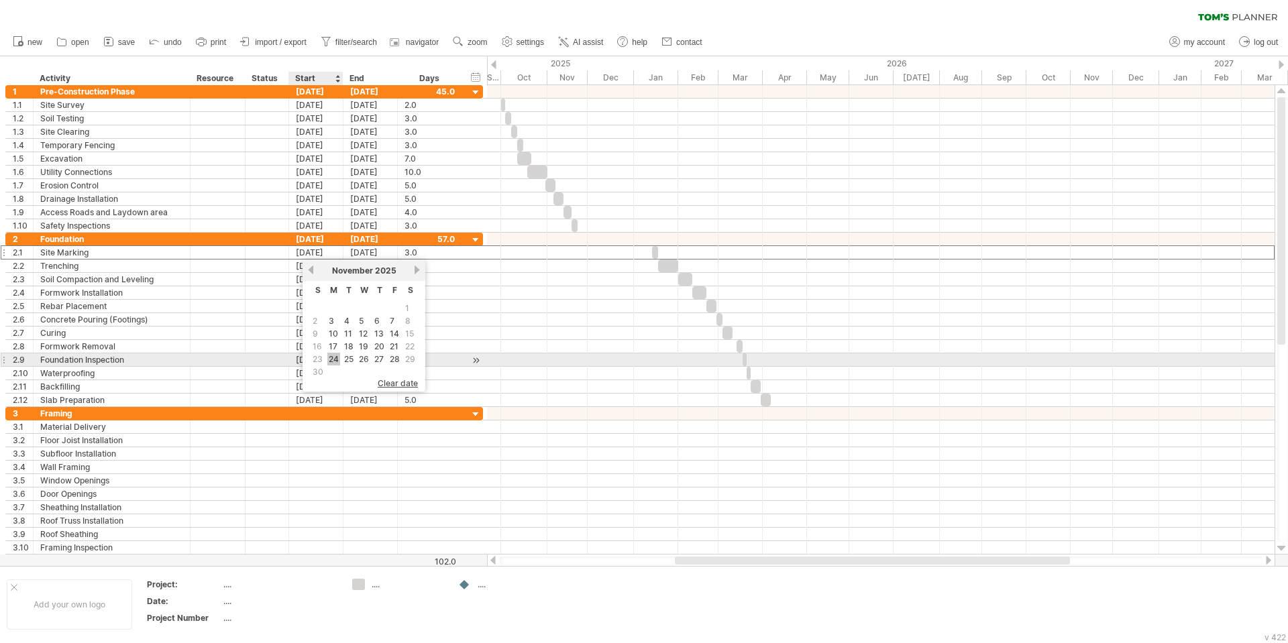
click at [339, 358] on link "24" at bounding box center [333, 359] width 13 height 13
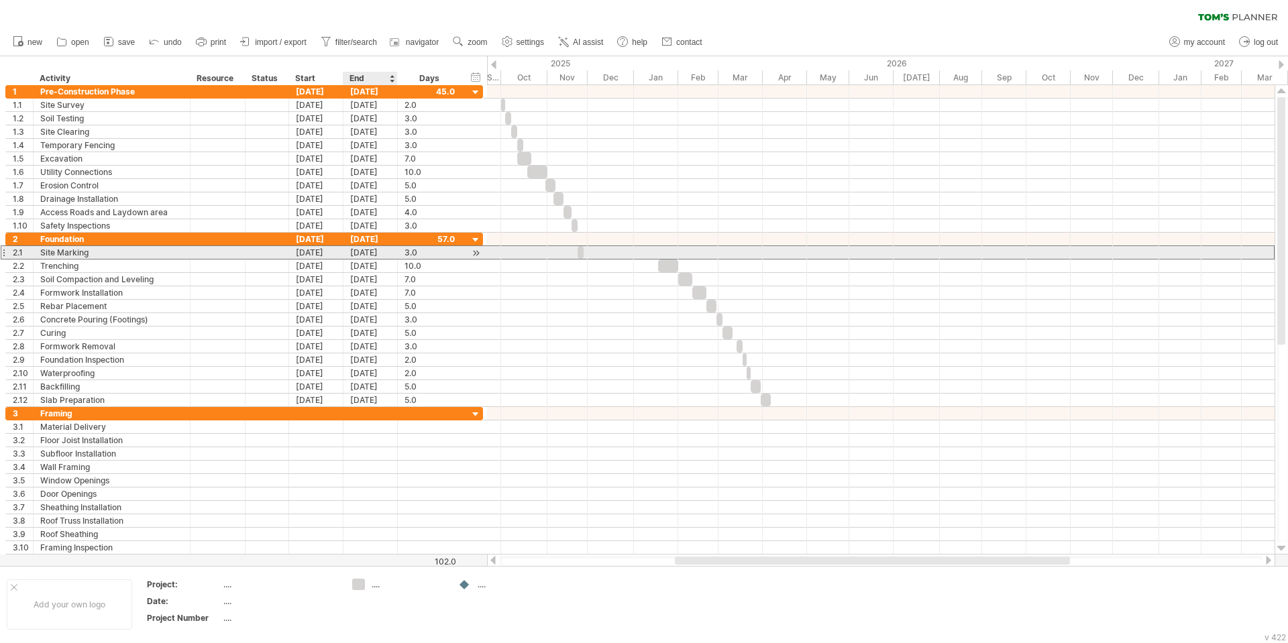
click at [366, 257] on div "[DATE]" at bounding box center [370, 252] width 54 height 13
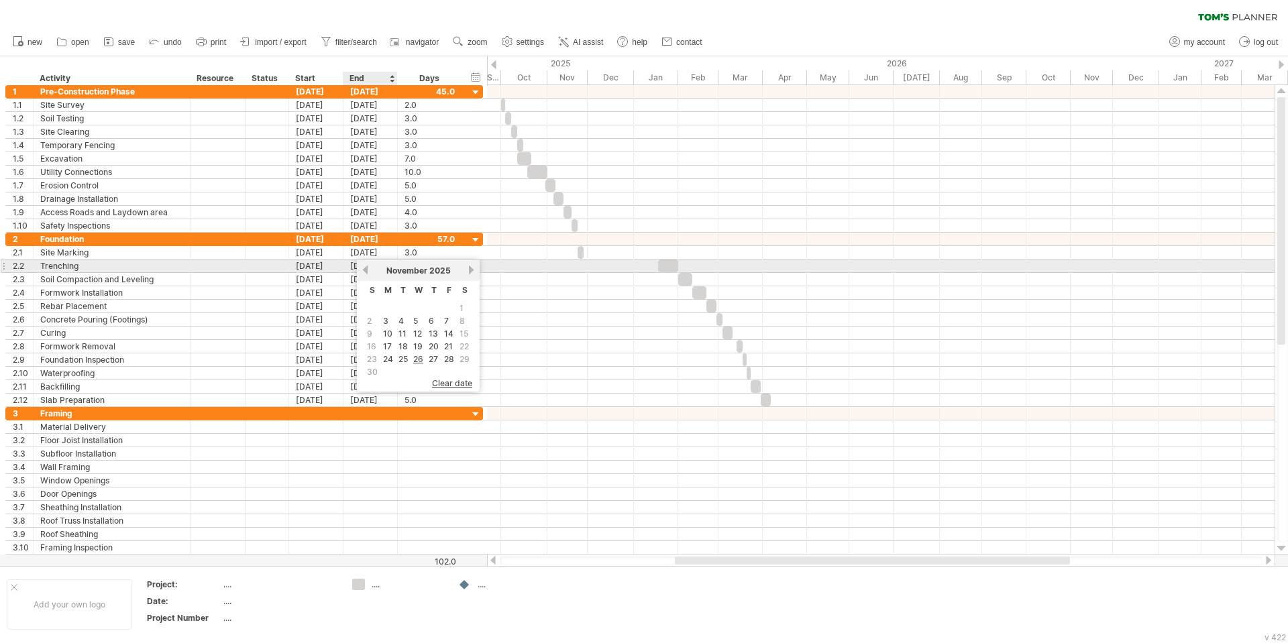
click at [364, 268] on link "previous" at bounding box center [365, 270] width 10 height 10
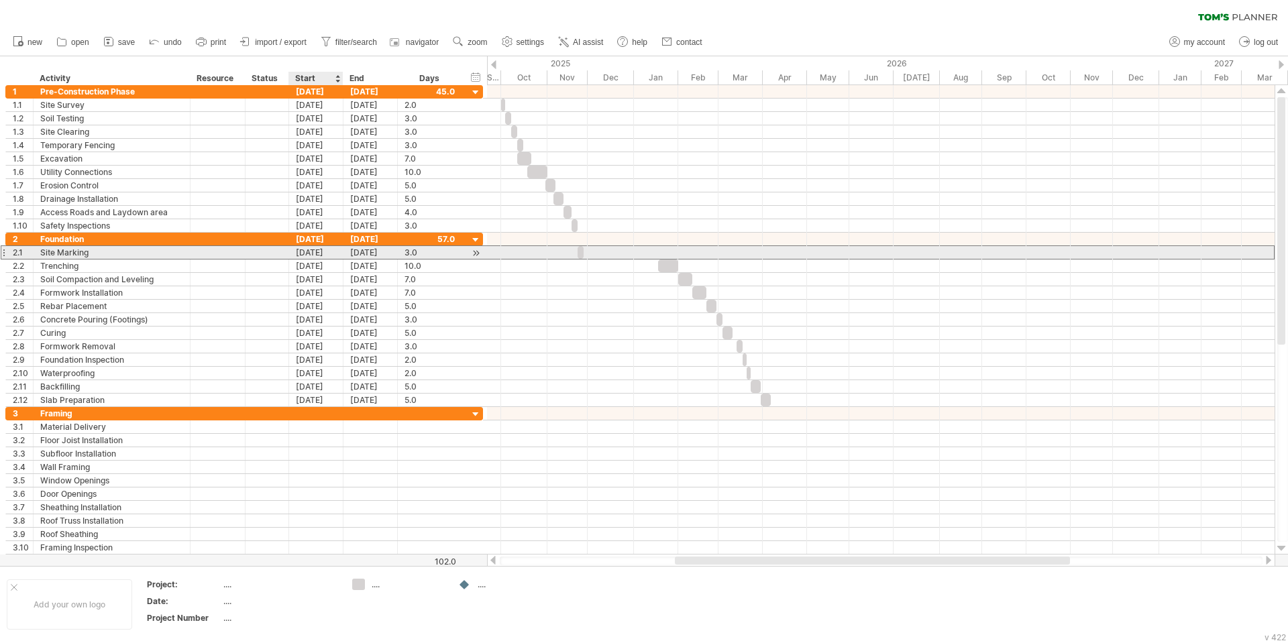
click at [319, 256] on div "[DATE]" at bounding box center [316, 252] width 54 height 13
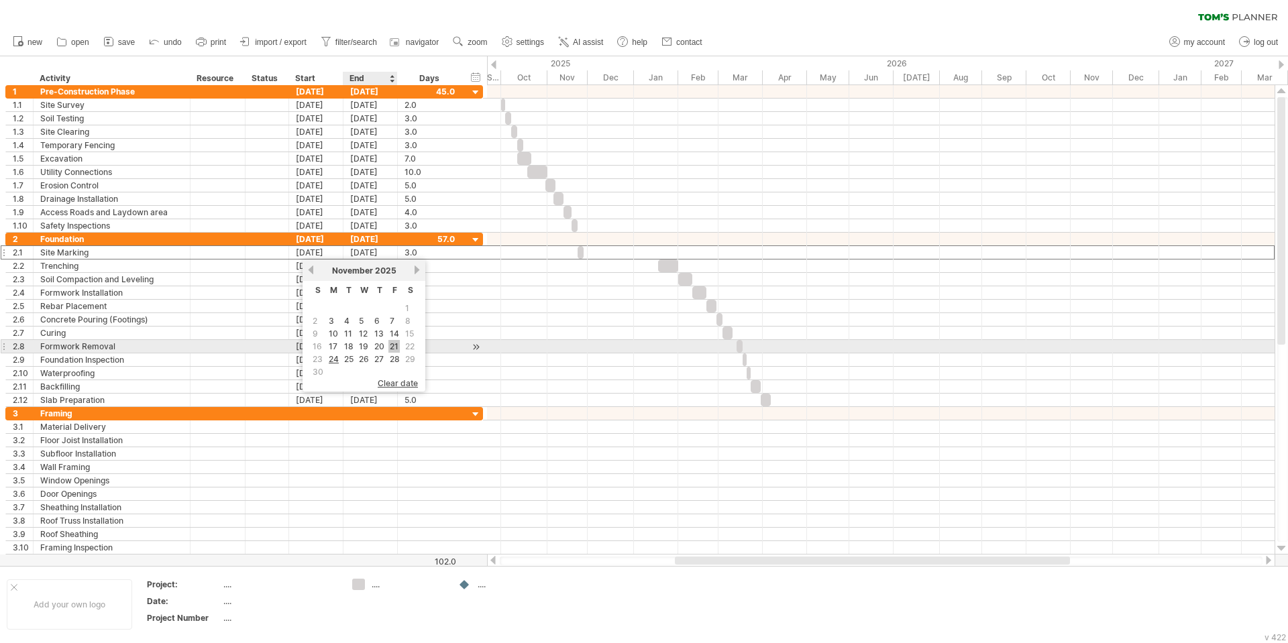
click at [390, 343] on link "21" at bounding box center [393, 346] width 11 height 13
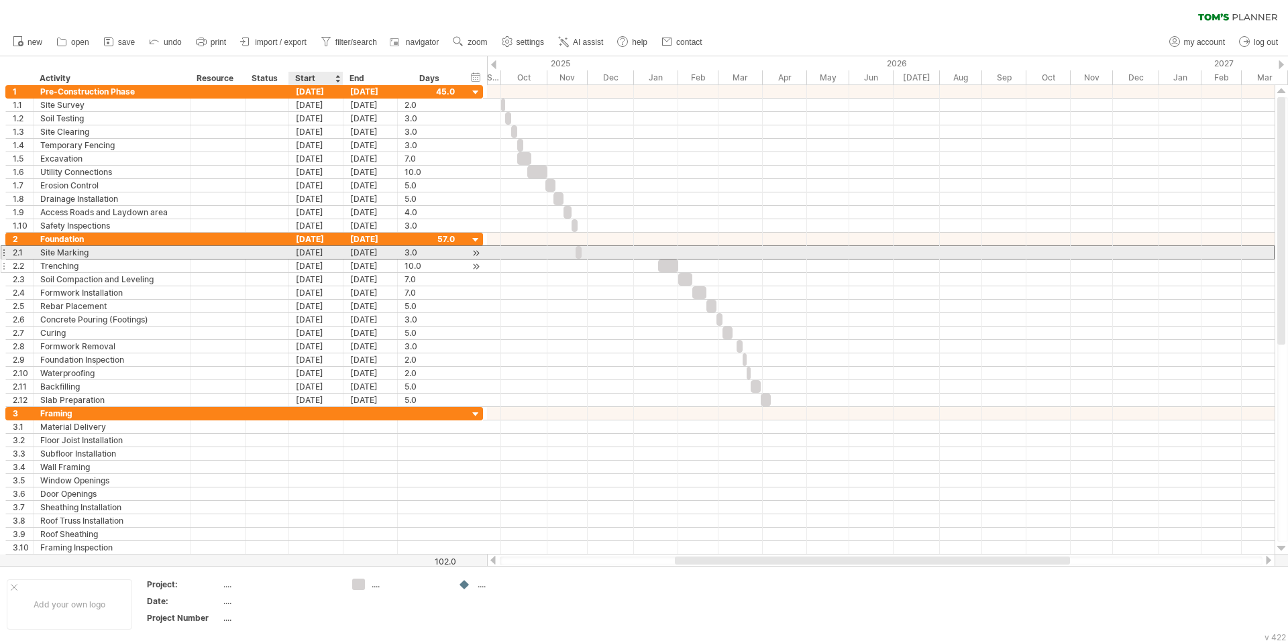
click at [325, 260] on div "[DATE]" at bounding box center [316, 266] width 54 height 13
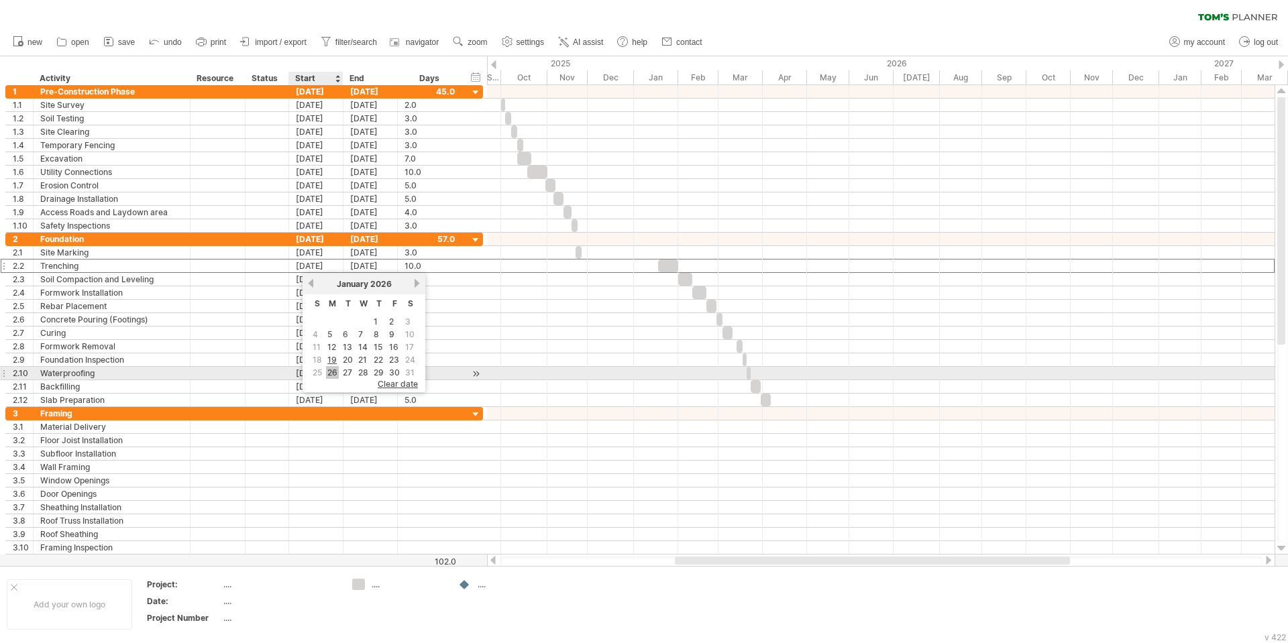
click at [335, 370] on link "26" at bounding box center [332, 372] width 13 height 13
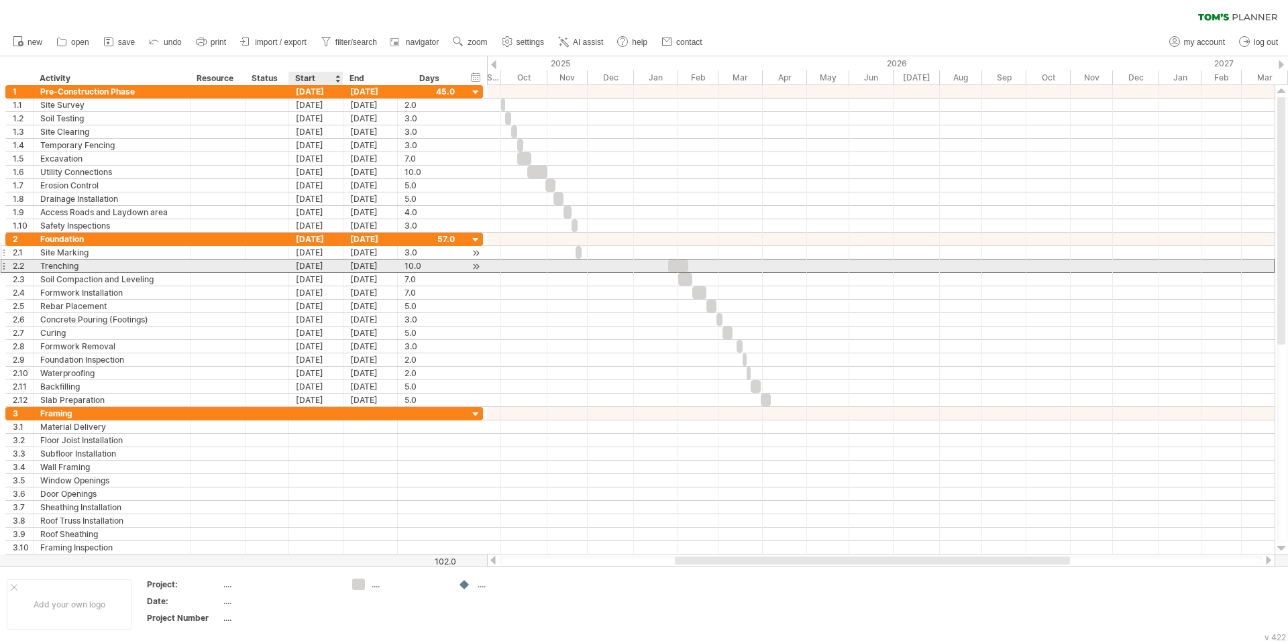
click at [321, 252] on div "[DATE]" at bounding box center [316, 252] width 54 height 13
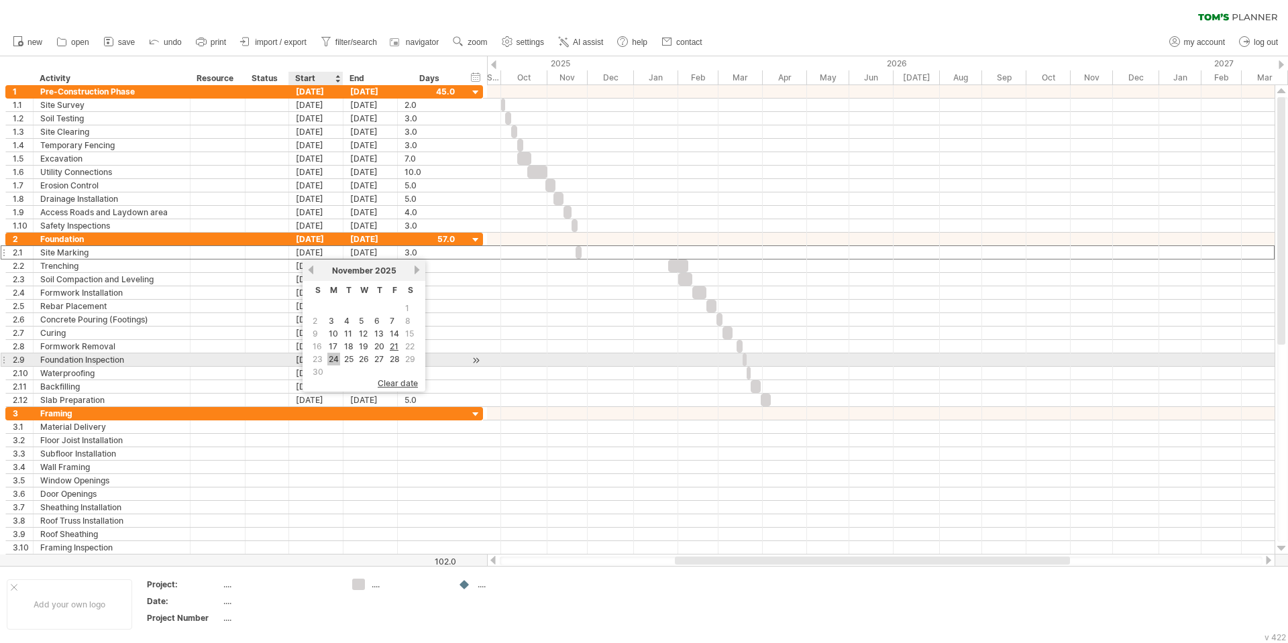
click at [335, 362] on link "24" at bounding box center [333, 359] width 13 height 13
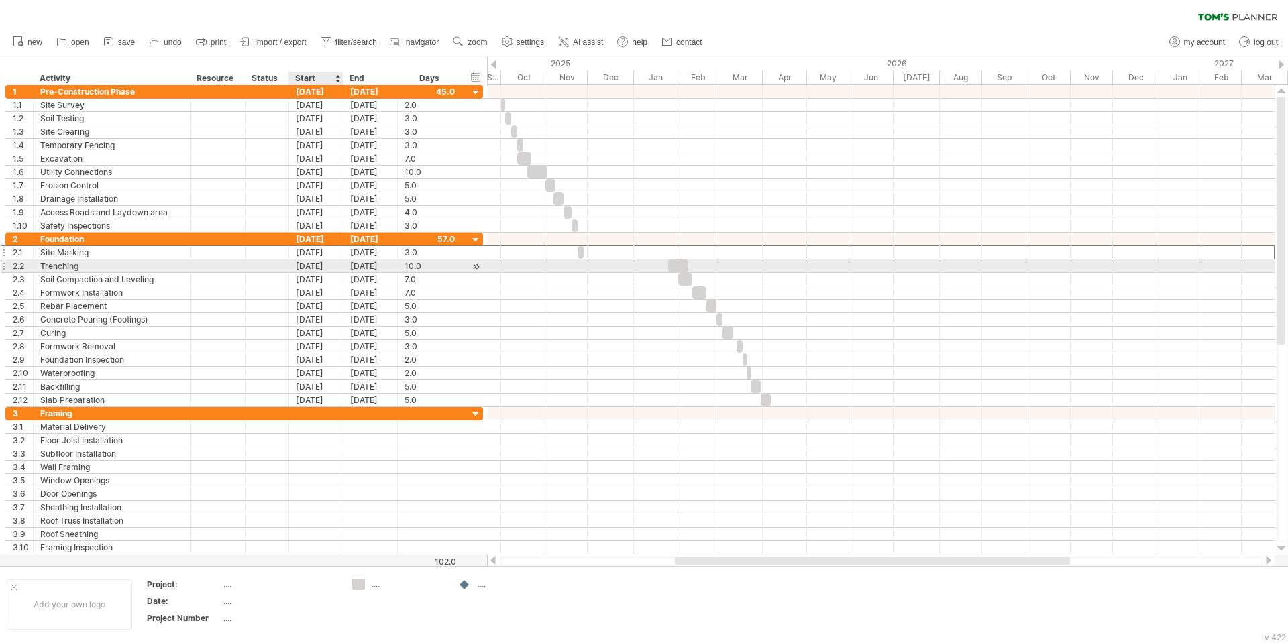
click at [325, 266] on div "[DATE]" at bounding box center [316, 266] width 54 height 13
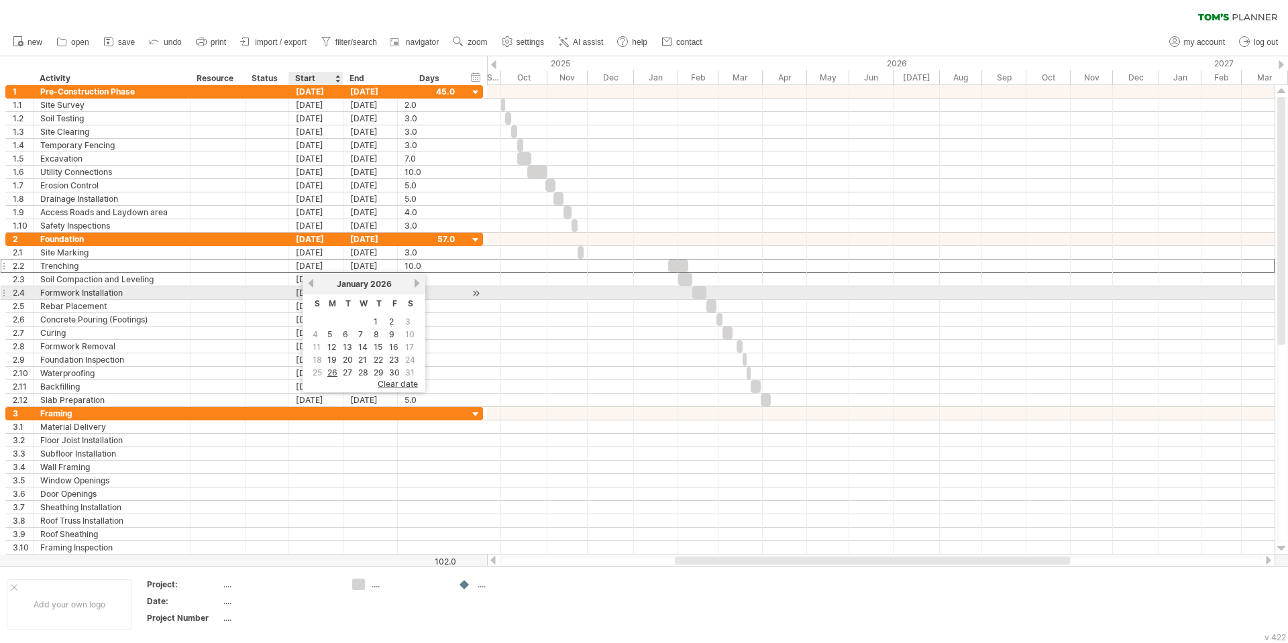
click at [310, 283] on link "previous" at bounding box center [311, 283] width 10 height 10
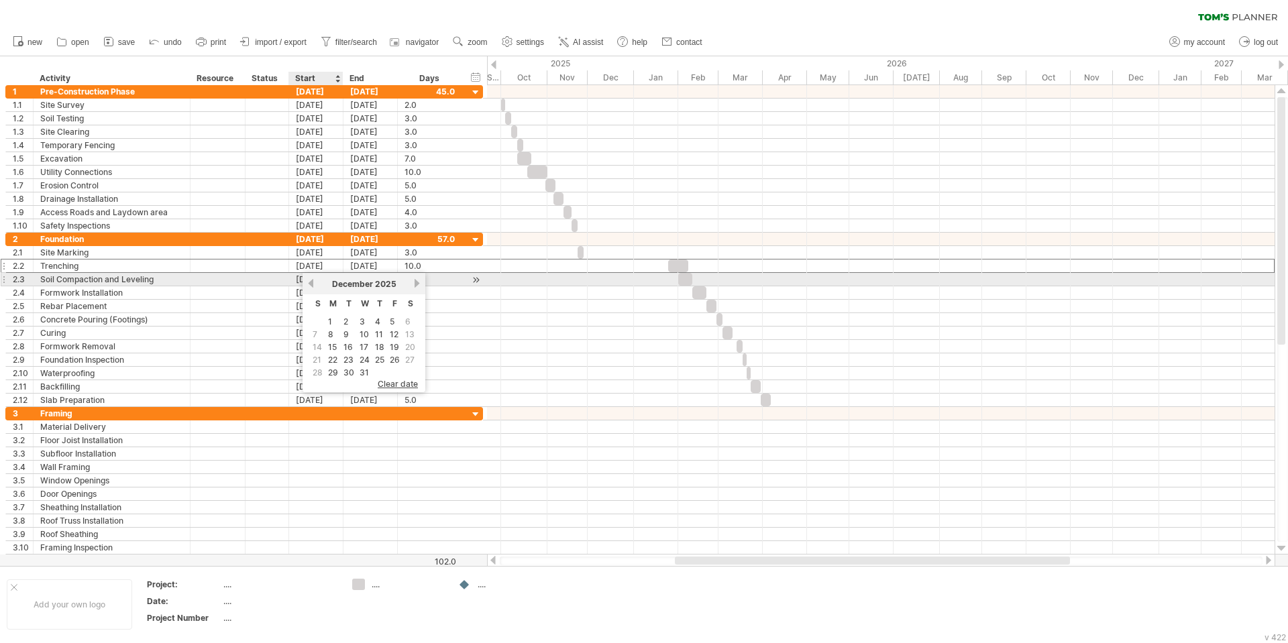
click at [310, 283] on link "previous" at bounding box center [311, 283] width 10 height 10
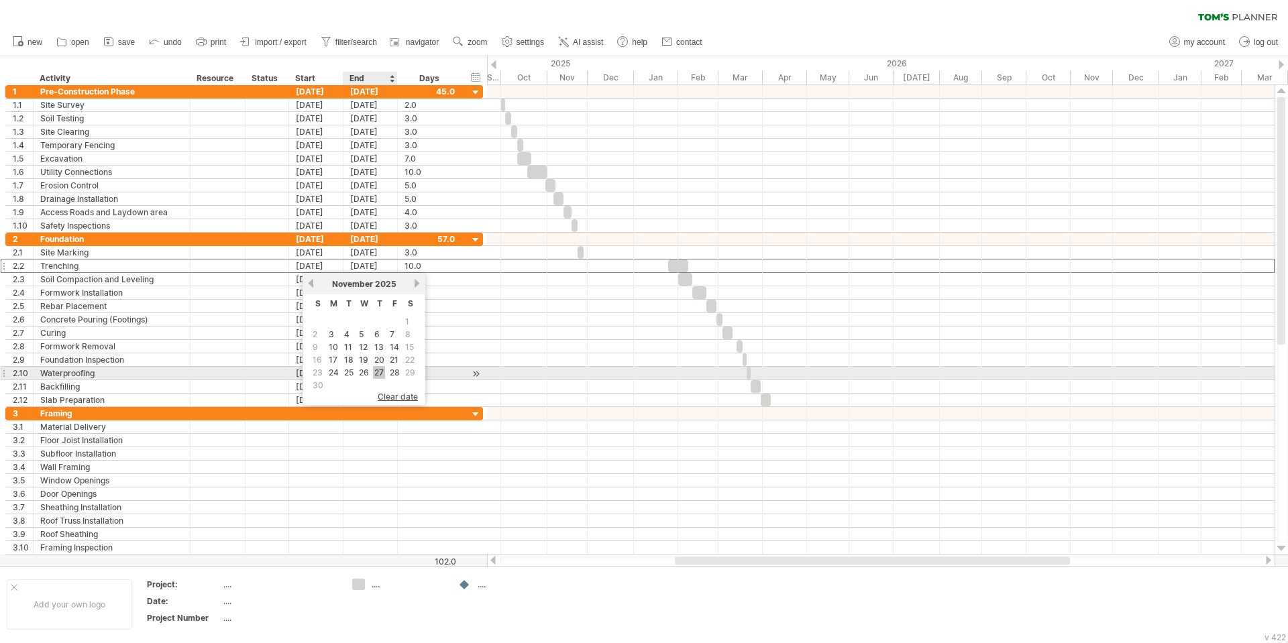
click at [382, 374] on link "27" at bounding box center [379, 372] width 12 height 13
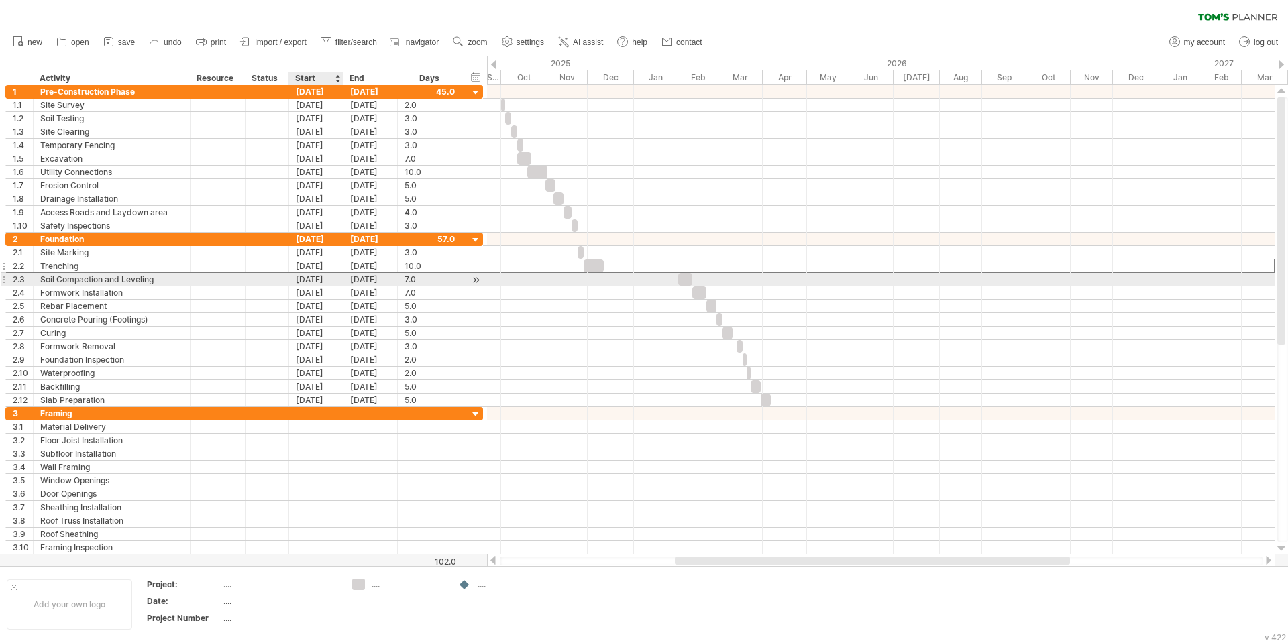
click at [312, 277] on div "[DATE]" at bounding box center [316, 279] width 54 height 13
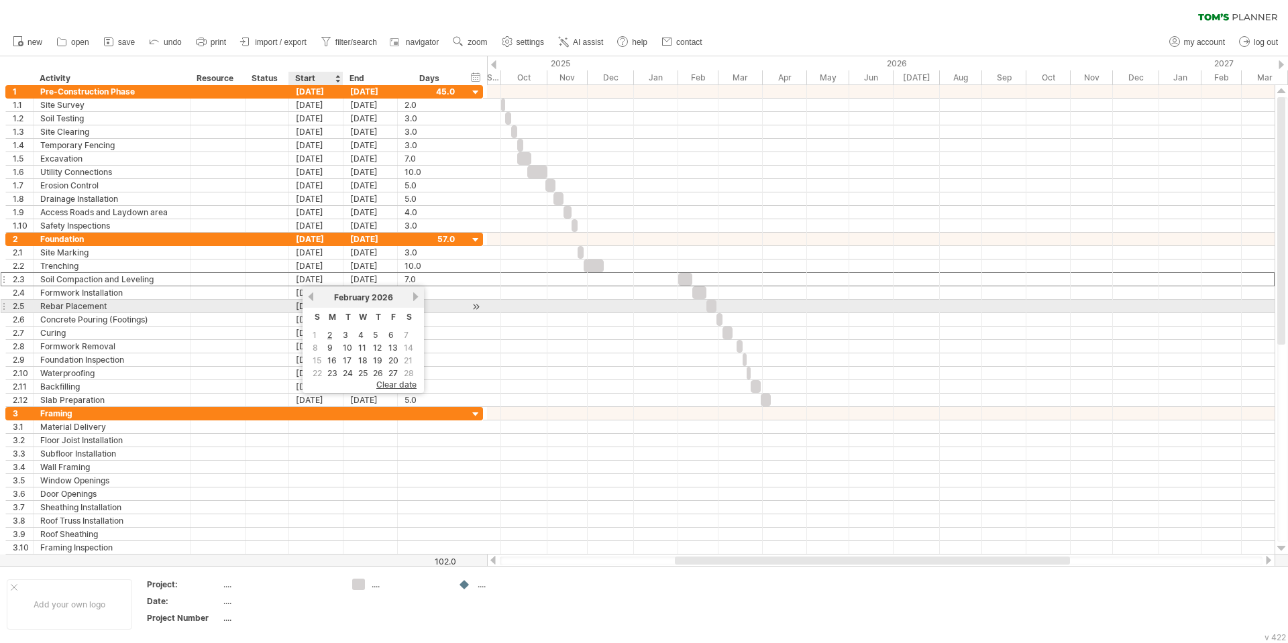
click at [311, 297] on link "previous" at bounding box center [311, 297] width 10 height 10
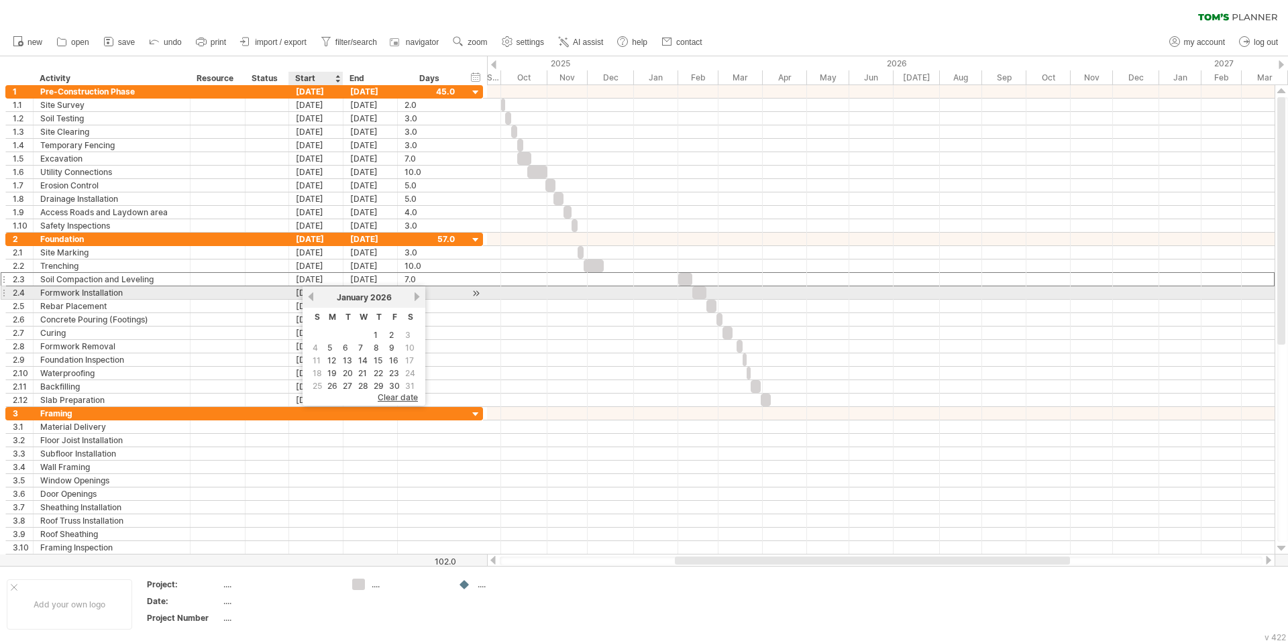
click at [311, 297] on link "previous" at bounding box center [311, 297] width 10 height 10
click at [415, 296] on link "next" at bounding box center [417, 297] width 10 height 10
click at [297, 294] on div "[DATE]" at bounding box center [316, 292] width 54 height 13
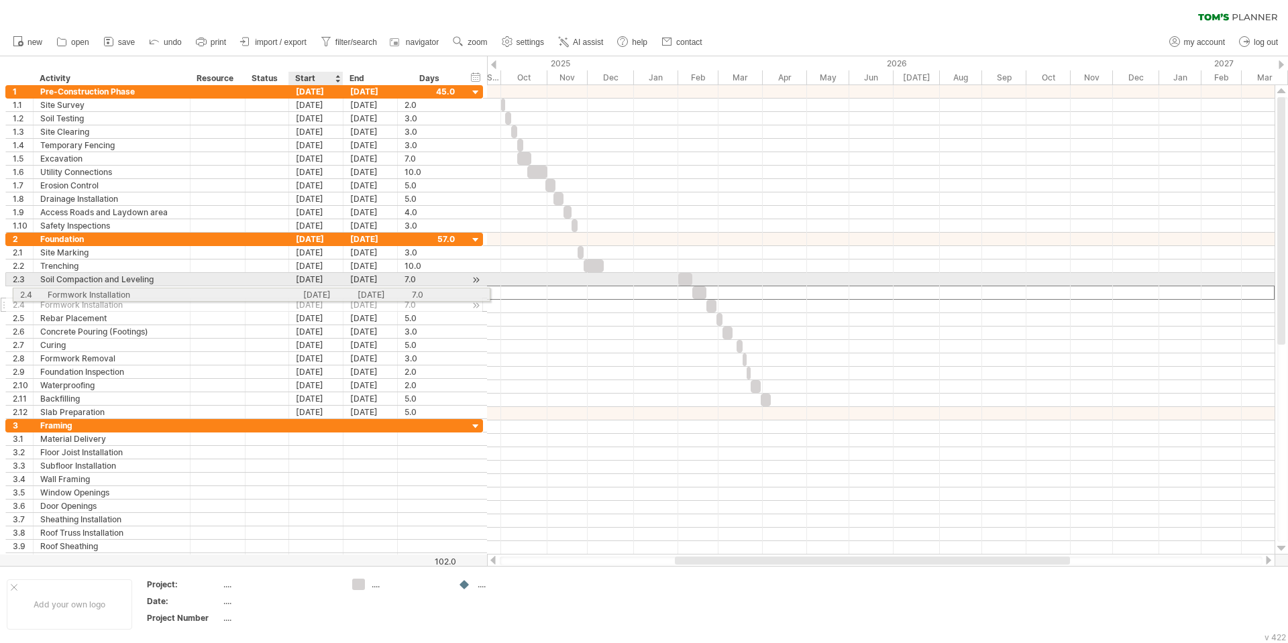
drag, startPoint x: 305, startPoint y: 294, endPoint x: 311, endPoint y: 292, distance: 6.8
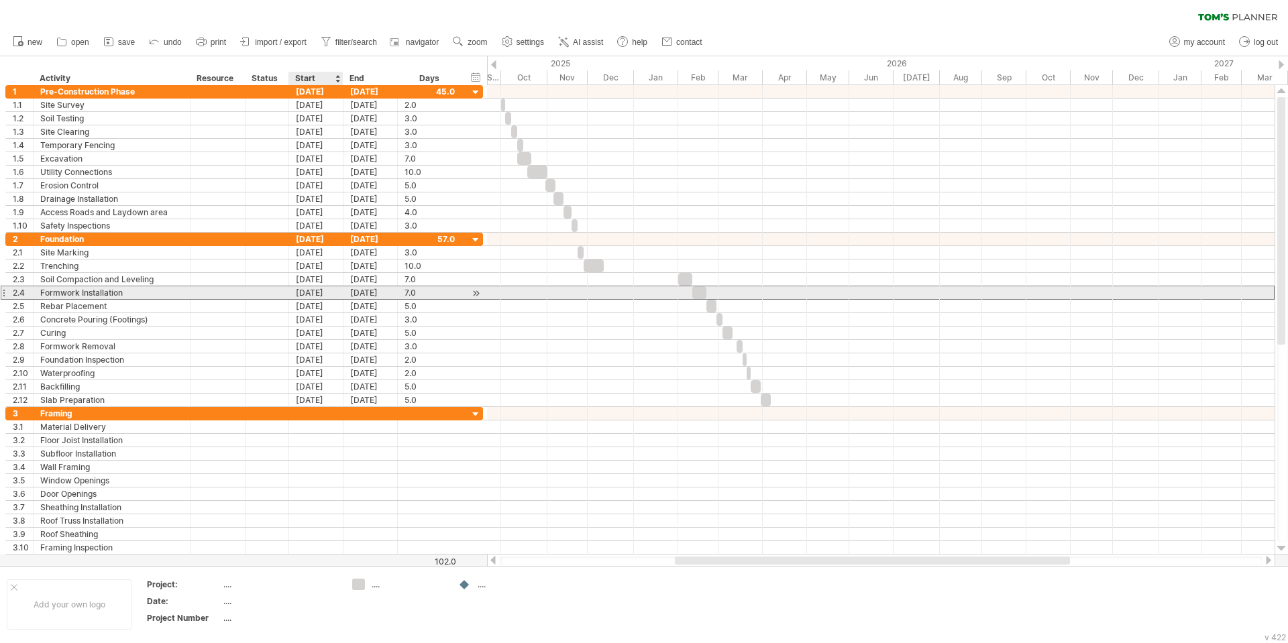
click at [311, 290] on div "[DATE]" at bounding box center [316, 292] width 54 height 13
click at [276, 290] on div at bounding box center [267, 292] width 30 height 13
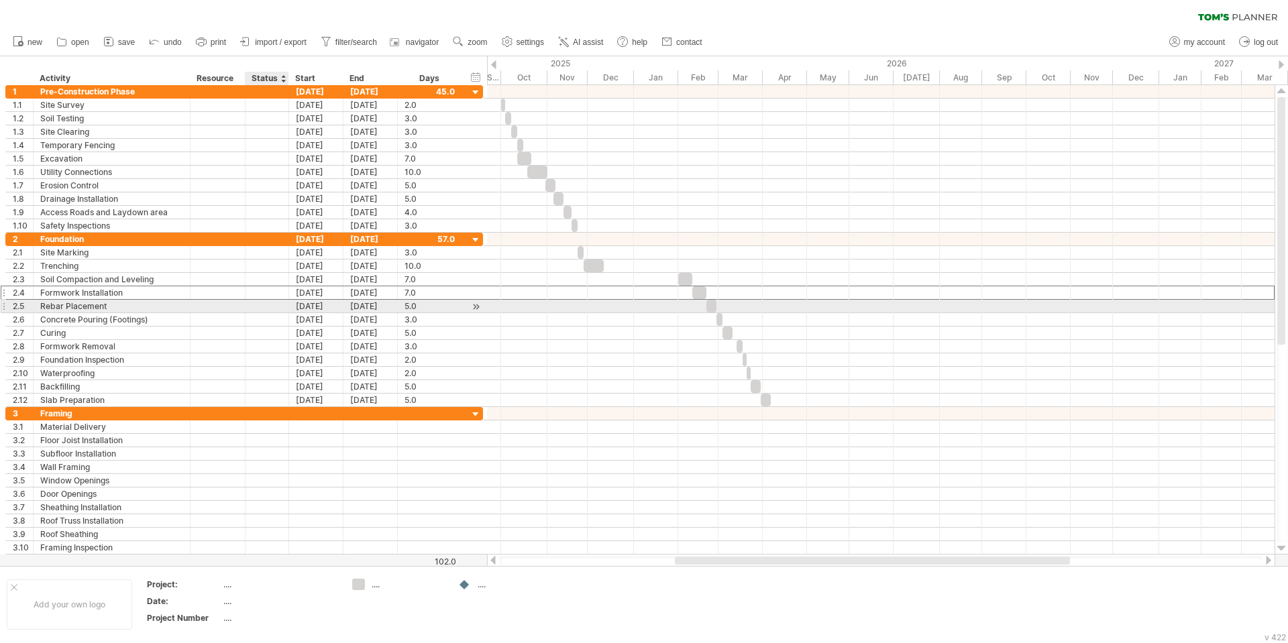
drag, startPoint x: 258, startPoint y: 295, endPoint x: 275, endPoint y: 300, distance: 18.1
click at [275, 306] on div "**********" at bounding box center [244, 320] width 478 height 174
click at [312, 296] on div "[DATE]" at bounding box center [316, 292] width 54 height 13
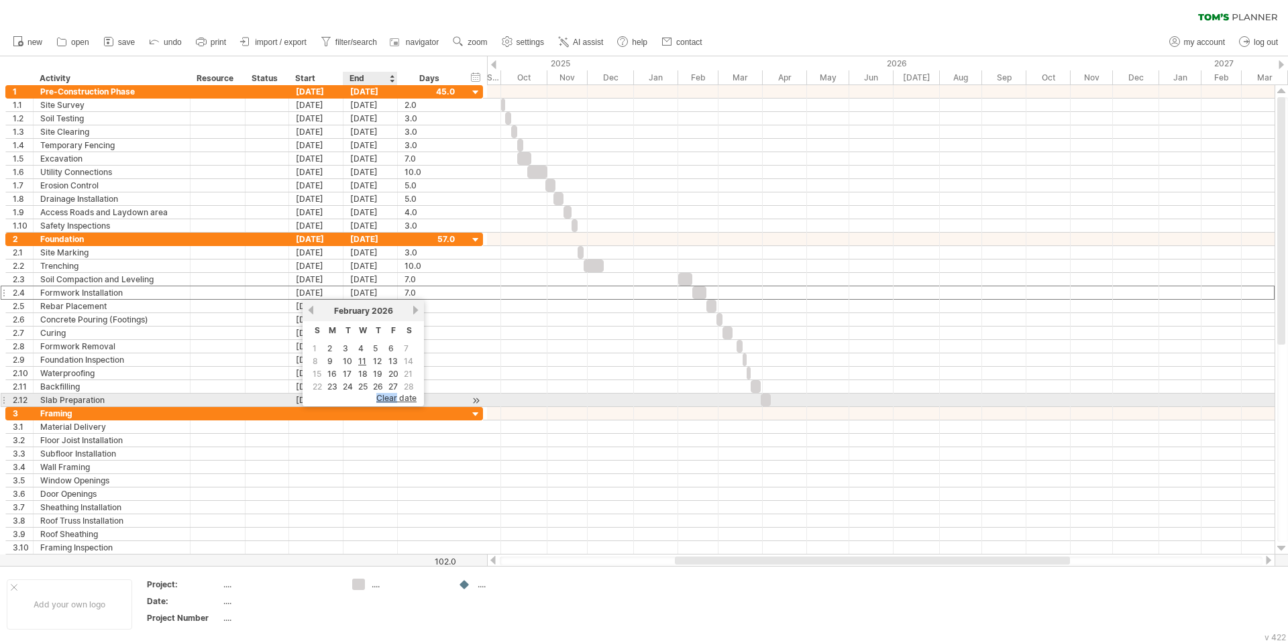
click at [398, 403] on div "clear date" at bounding box center [363, 401] width 121 height 10
click at [391, 396] on span "clear date" at bounding box center [396, 398] width 40 height 10
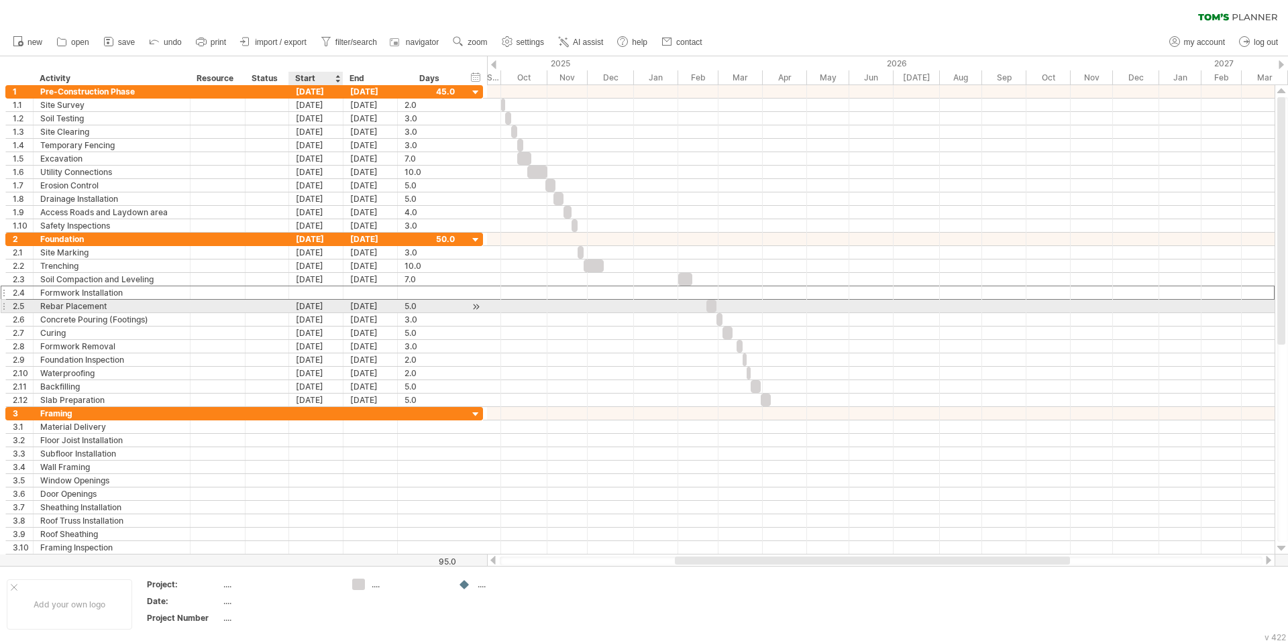
click at [320, 306] on div "[DATE]" at bounding box center [316, 306] width 54 height 13
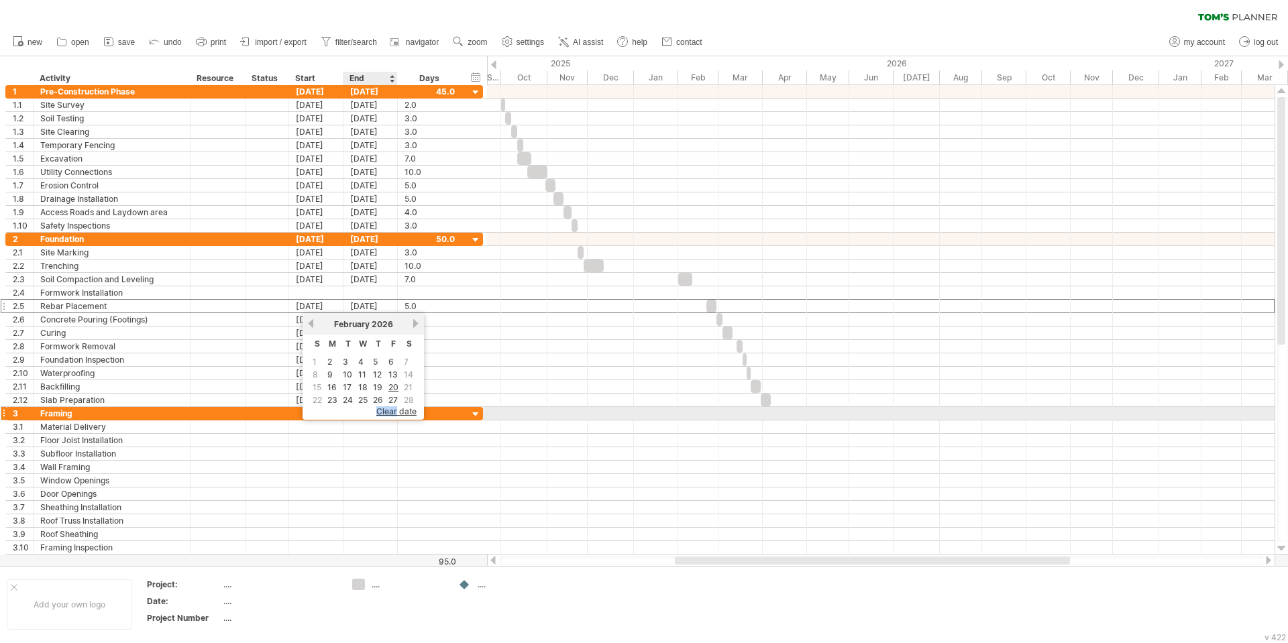
click at [384, 413] on span "clear date" at bounding box center [396, 412] width 40 height 10
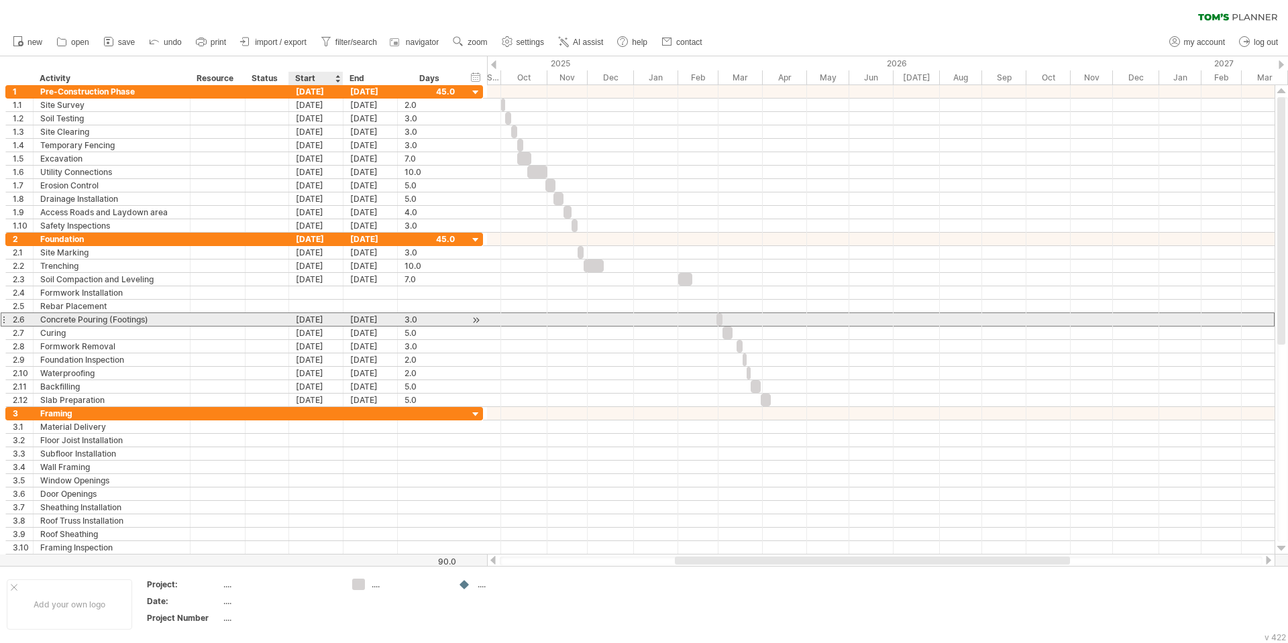
click at [323, 319] on div "[DATE]" at bounding box center [316, 319] width 54 height 13
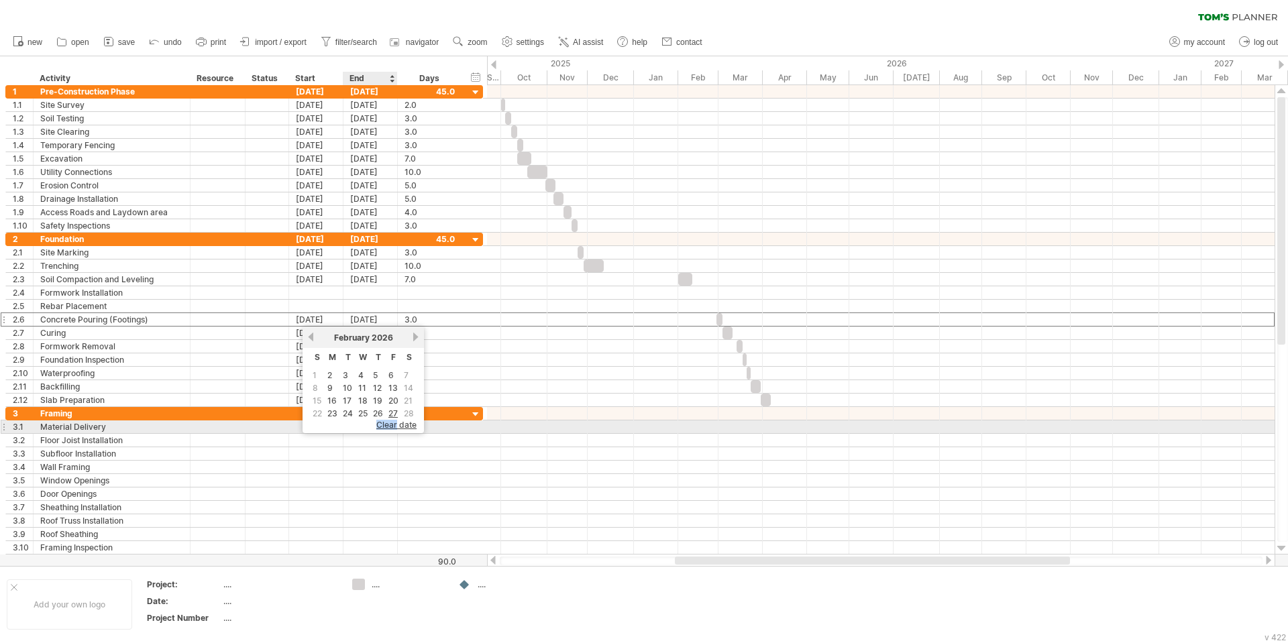
click at [384, 423] on span "clear date" at bounding box center [396, 425] width 40 height 10
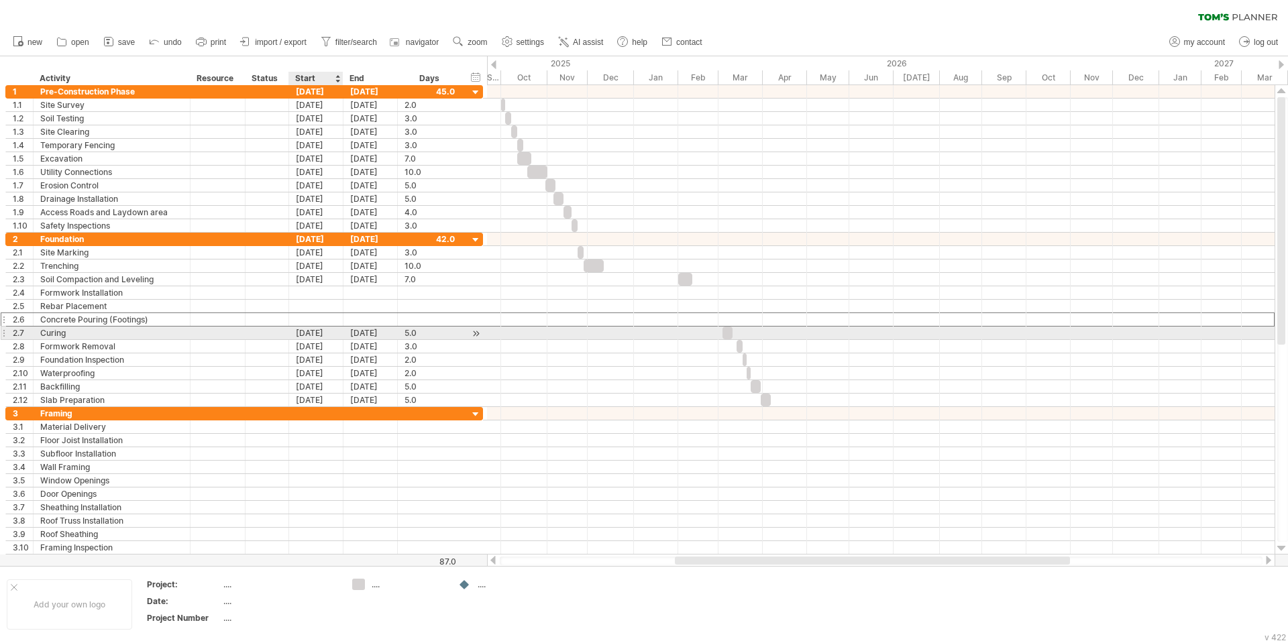
click at [324, 334] on div "[DATE]" at bounding box center [316, 333] width 54 height 13
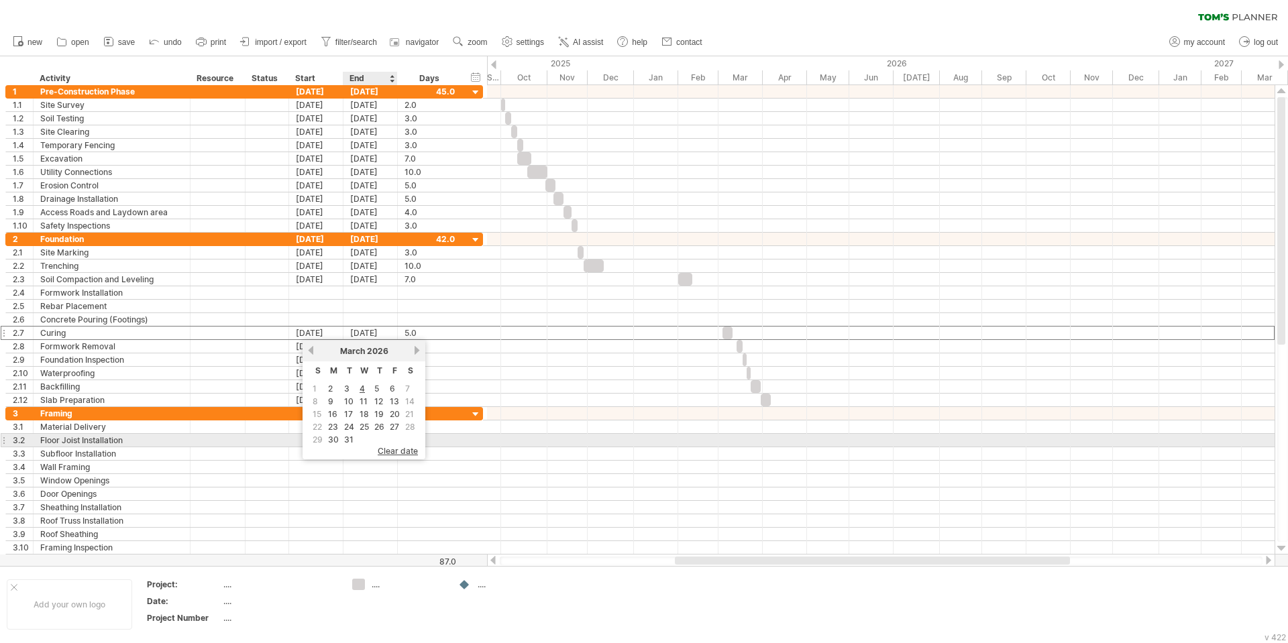
click at [399, 454] on div "clear date" at bounding box center [364, 454] width 123 height 10
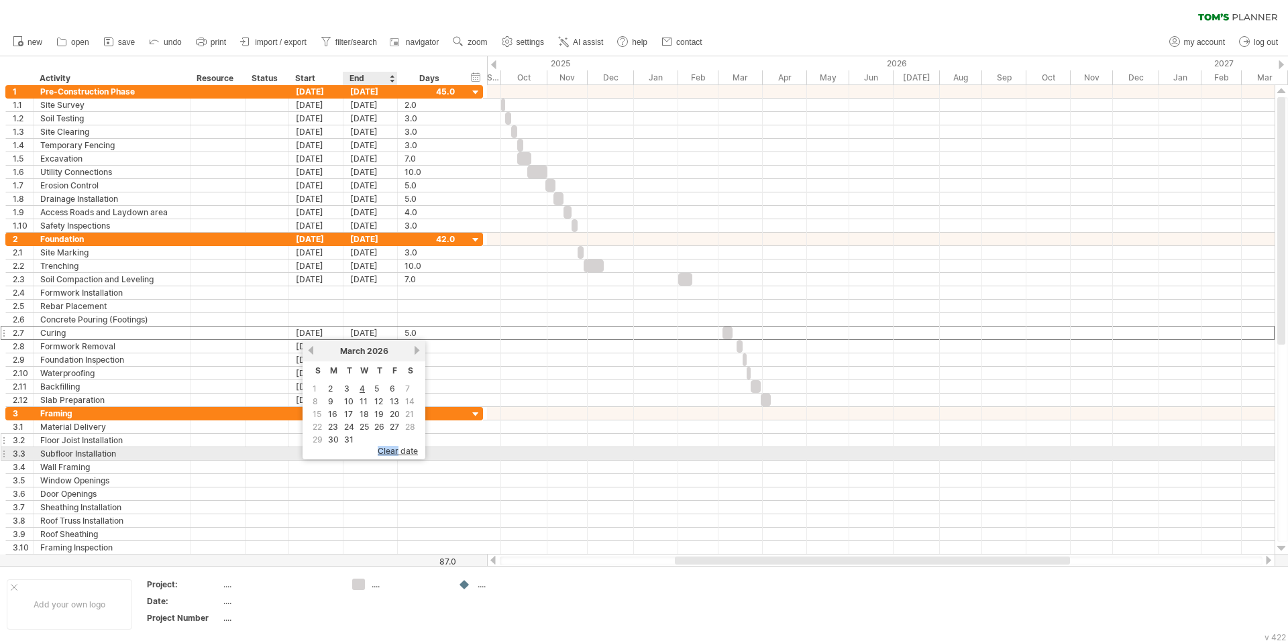
click at [386, 451] on span "clear date" at bounding box center [398, 451] width 40 height 10
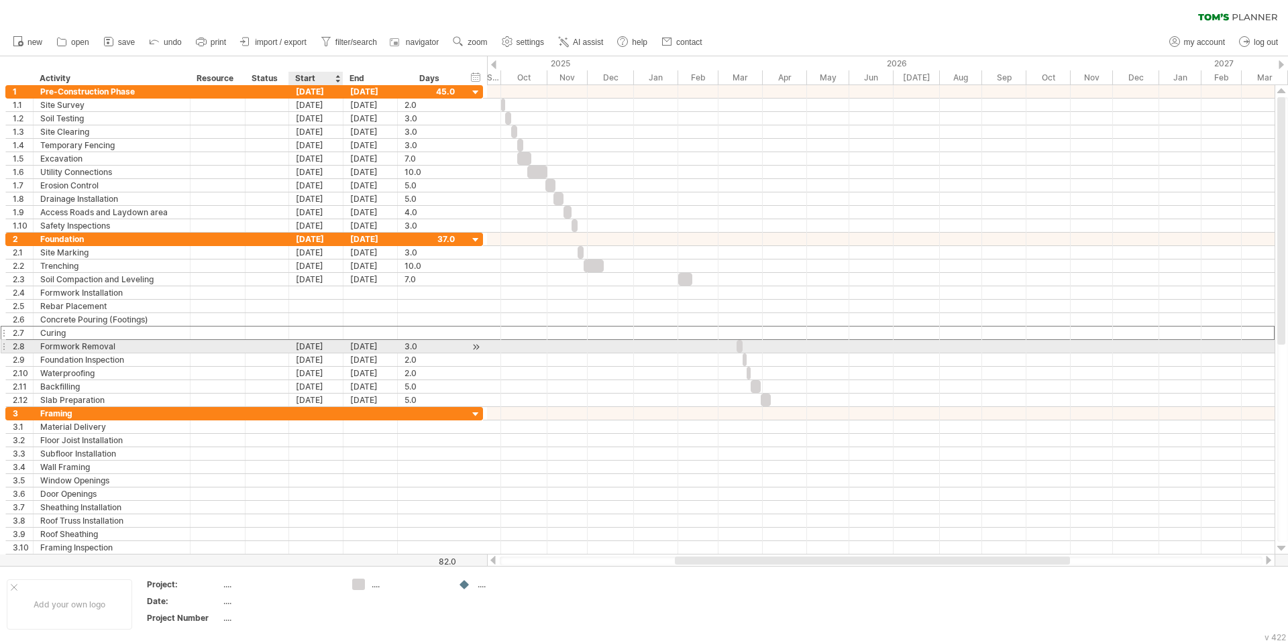
click at [313, 348] on div "[DATE]" at bounding box center [316, 346] width 54 height 13
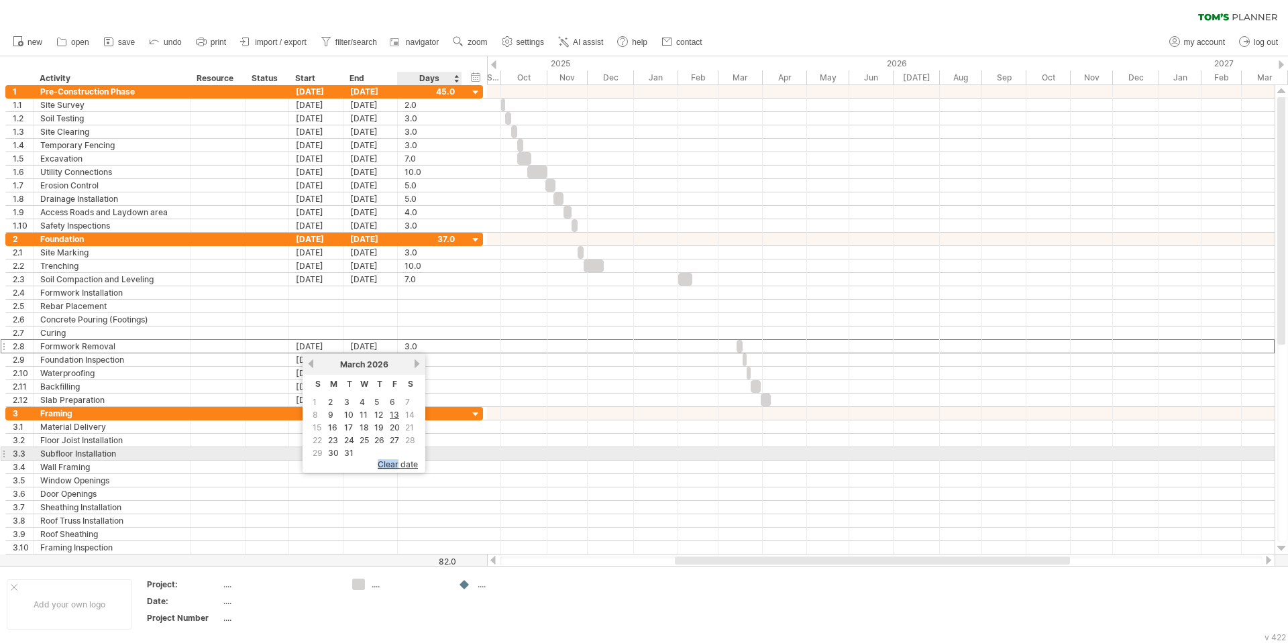
click at [400, 462] on span "clear date" at bounding box center [398, 465] width 40 height 10
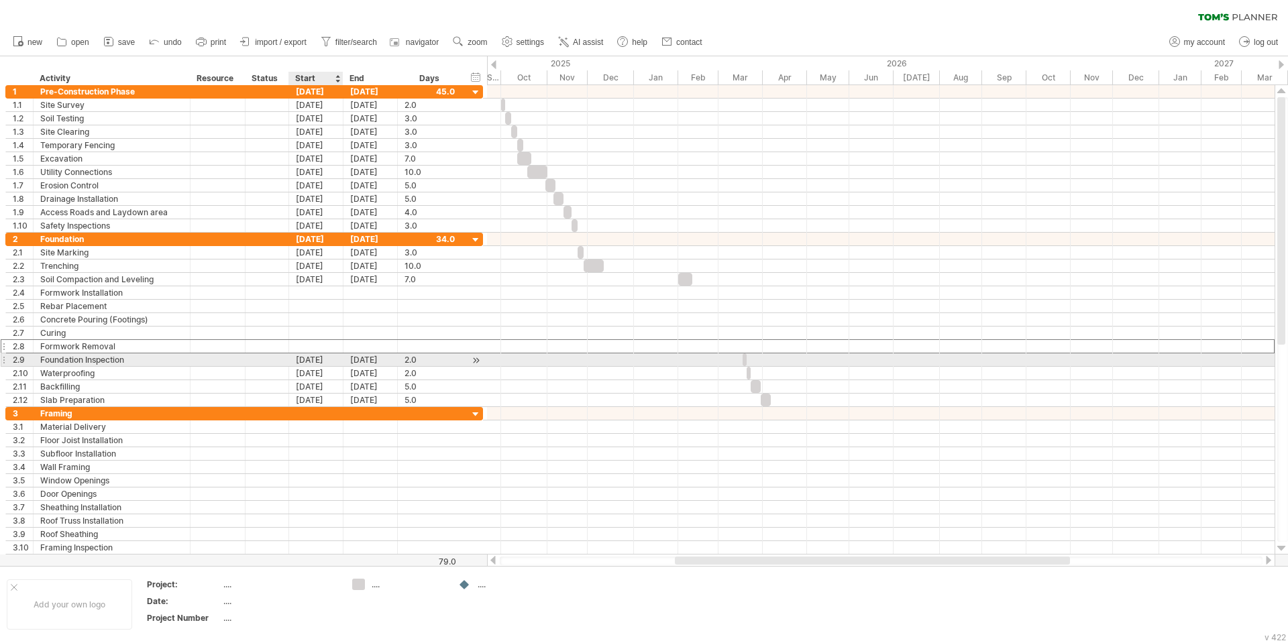
click at [330, 361] on div "[DATE]" at bounding box center [316, 360] width 54 height 13
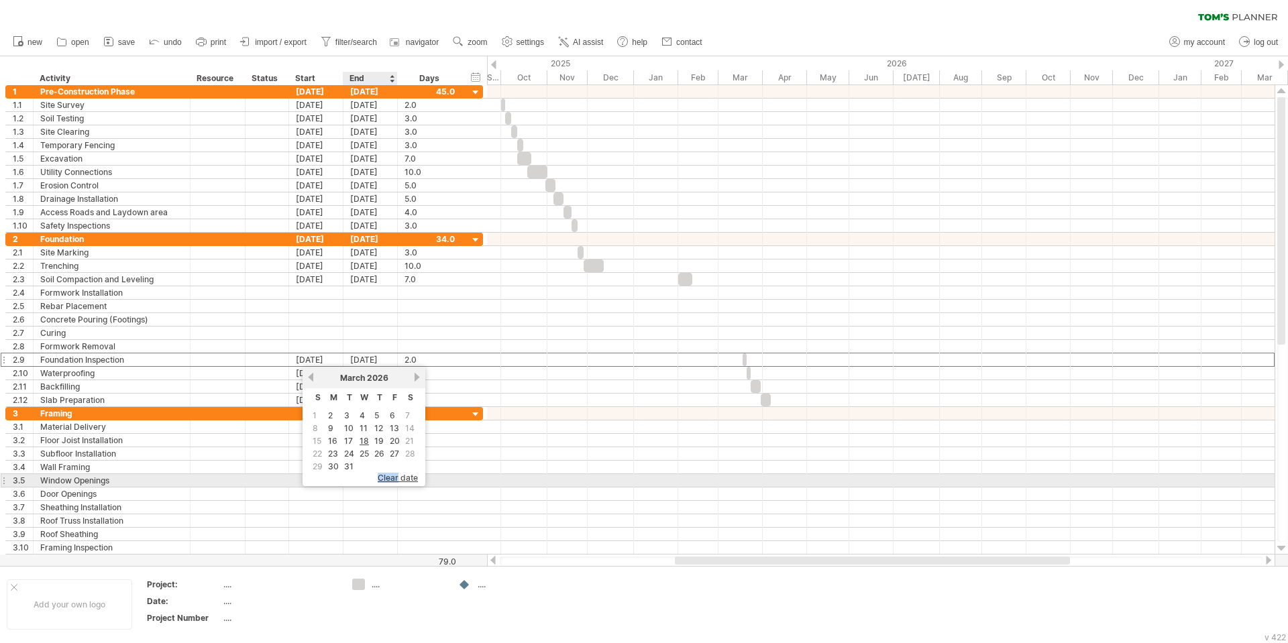
drag, startPoint x: 398, startPoint y: 479, endPoint x: 391, endPoint y: 473, distance: 9.0
click at [397, 479] on span "clear date" at bounding box center [398, 478] width 40 height 10
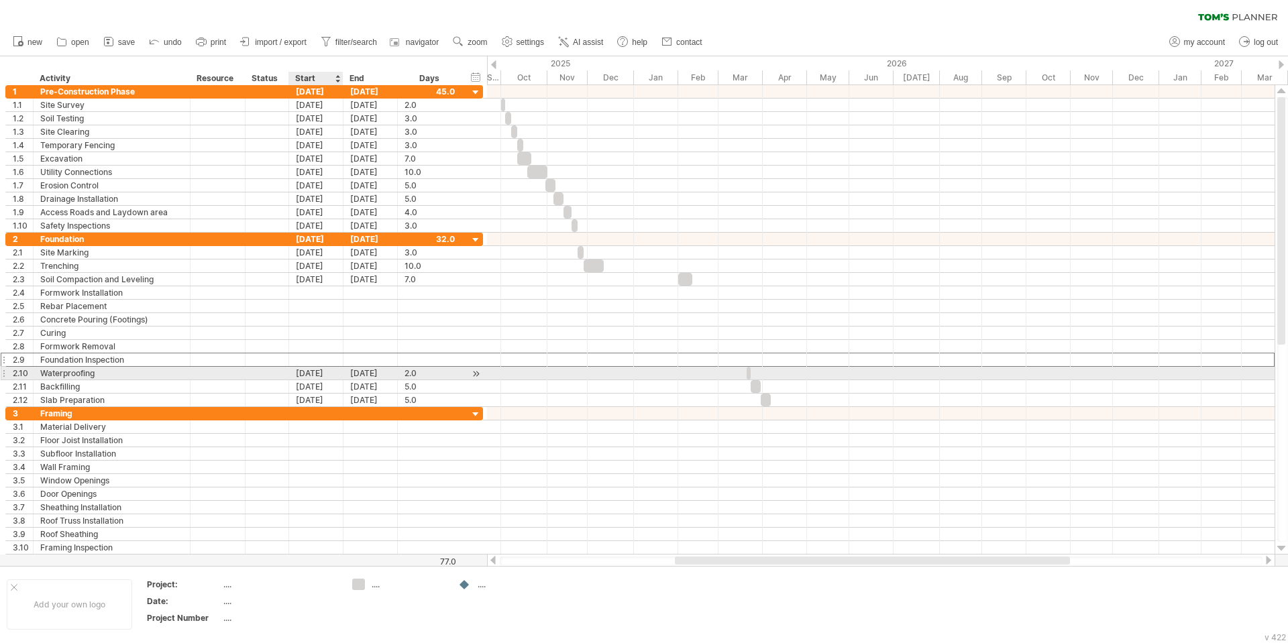
click at [321, 374] on div "[DATE]" at bounding box center [316, 373] width 54 height 13
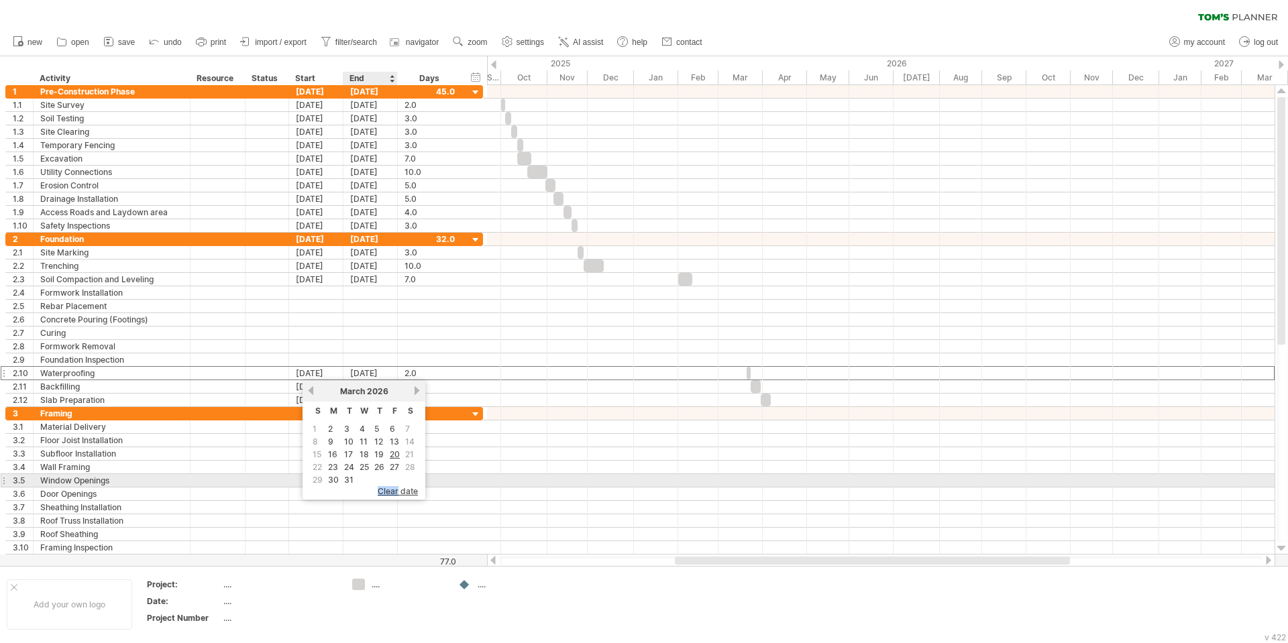
click at [394, 490] on span "clear date" at bounding box center [398, 491] width 40 height 10
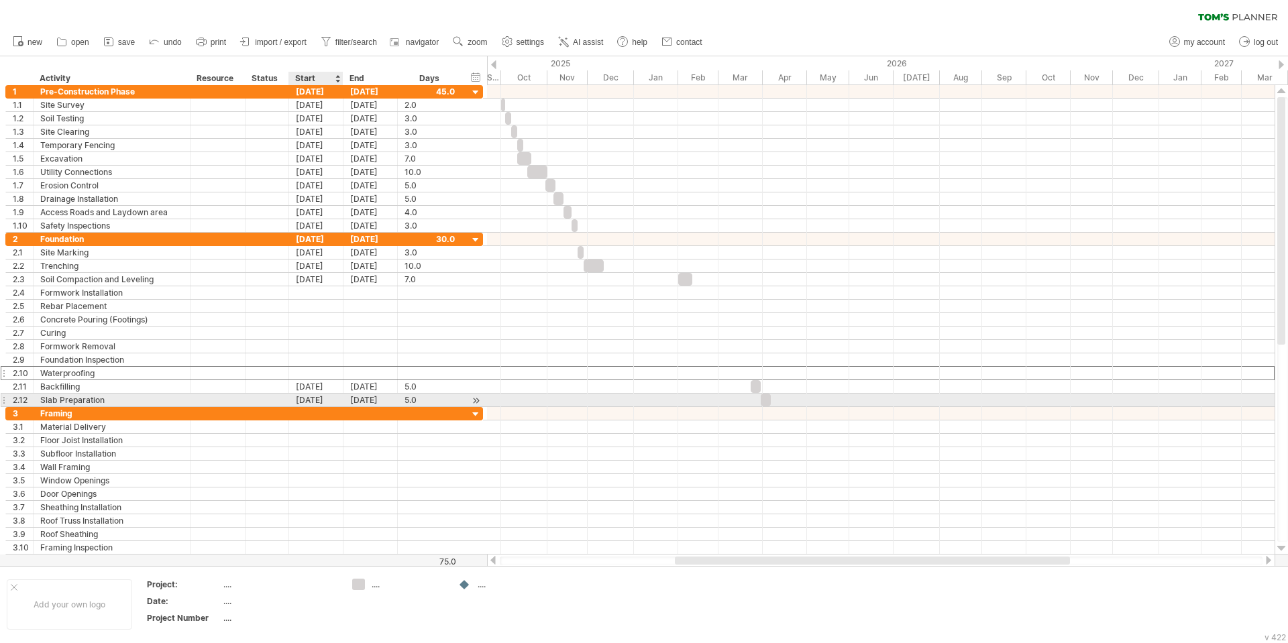
click at [329, 394] on div "**********" at bounding box center [244, 320] width 478 height 174
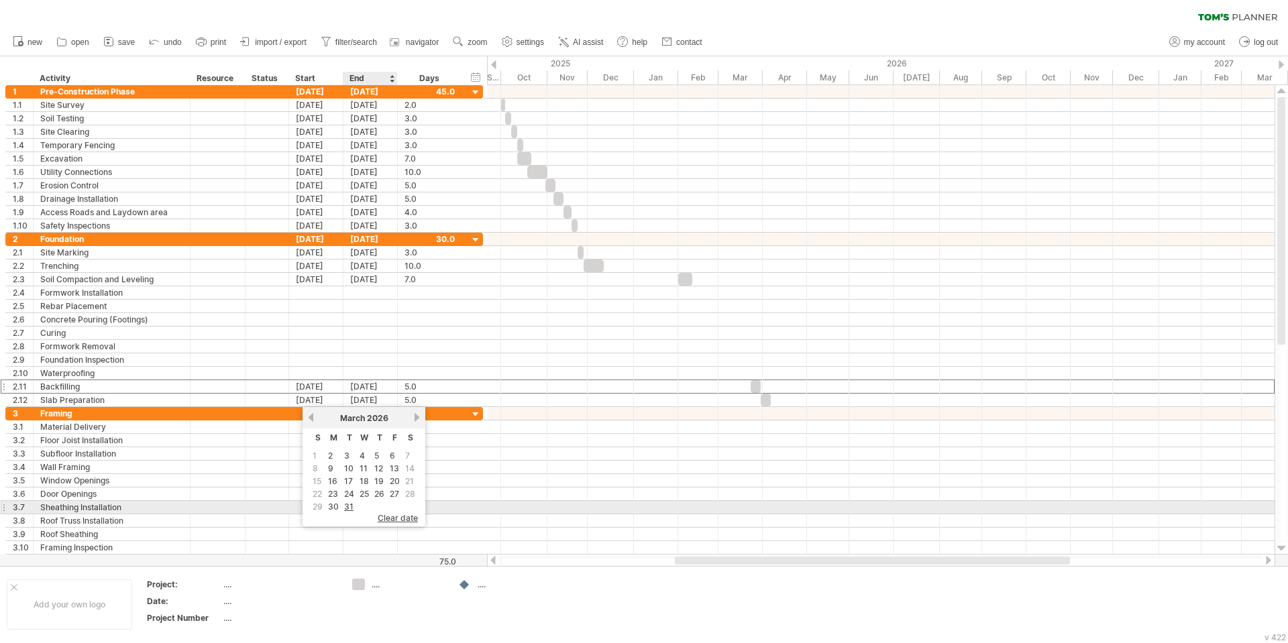
click at [402, 515] on span "clear date" at bounding box center [398, 518] width 40 height 10
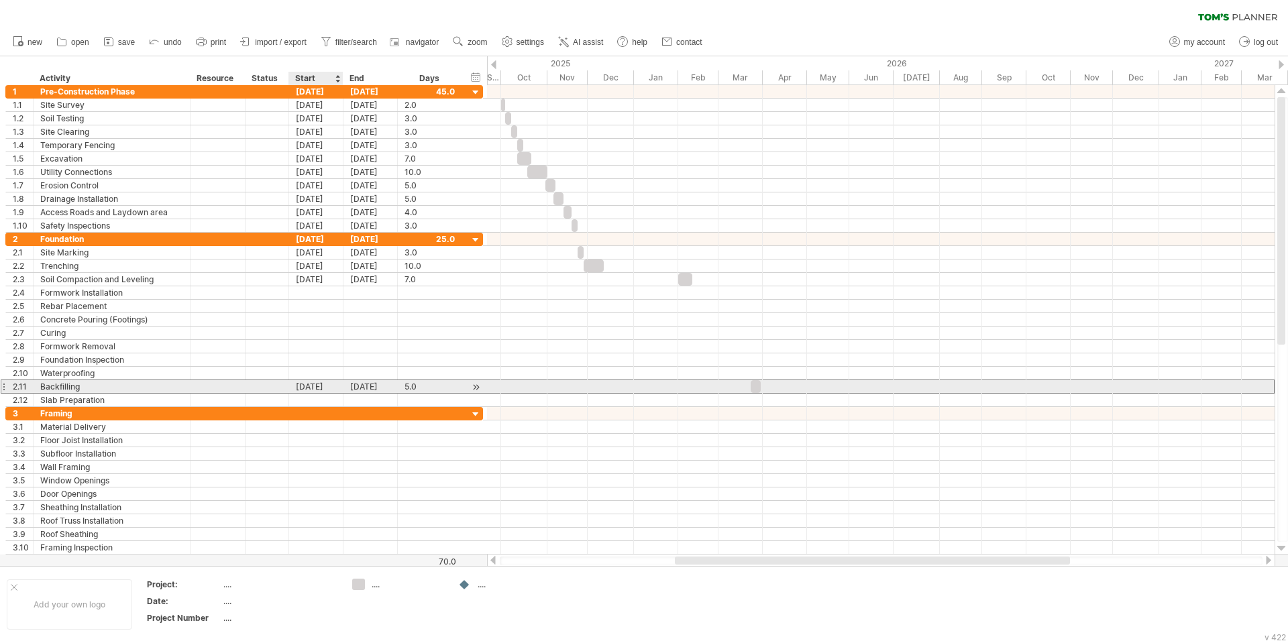
click at [329, 381] on div "[DATE]" at bounding box center [316, 386] width 54 height 13
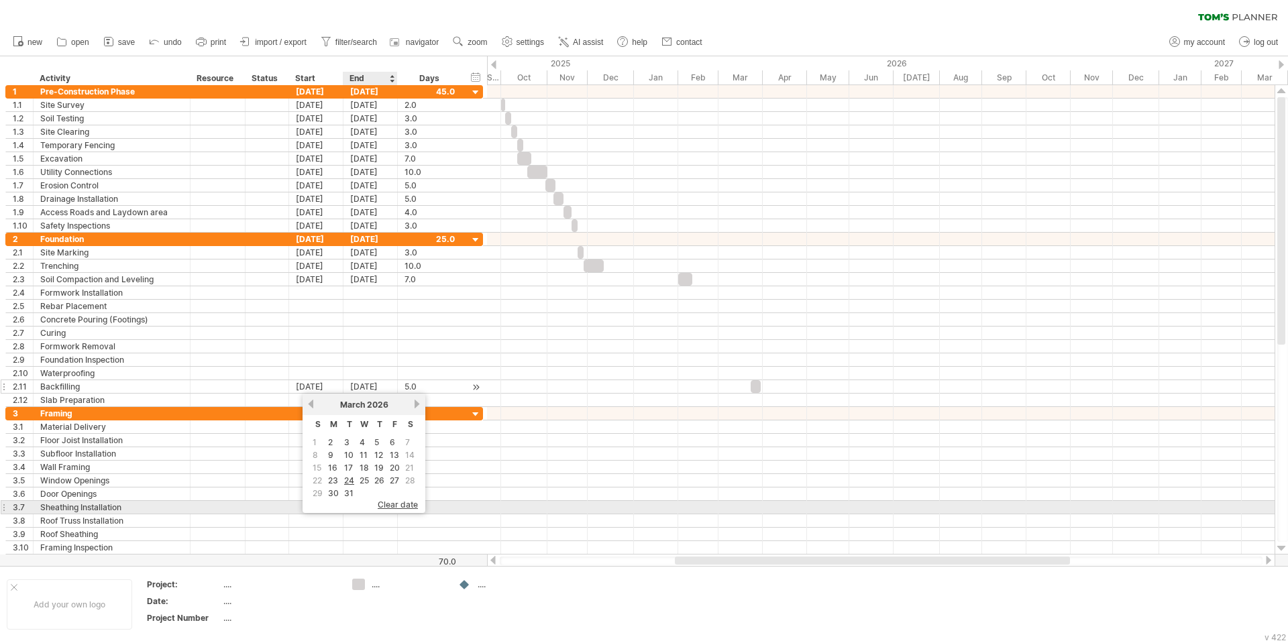
drag, startPoint x: 399, startPoint y: 511, endPoint x: 364, endPoint y: 382, distance: 133.6
click at [399, 511] on div "clear date" at bounding box center [364, 508] width 123 height 10
drag, startPoint x: 386, startPoint y: 502, endPoint x: 378, endPoint y: 472, distance: 30.4
click at [386, 500] on span "clear date" at bounding box center [398, 505] width 40 height 10
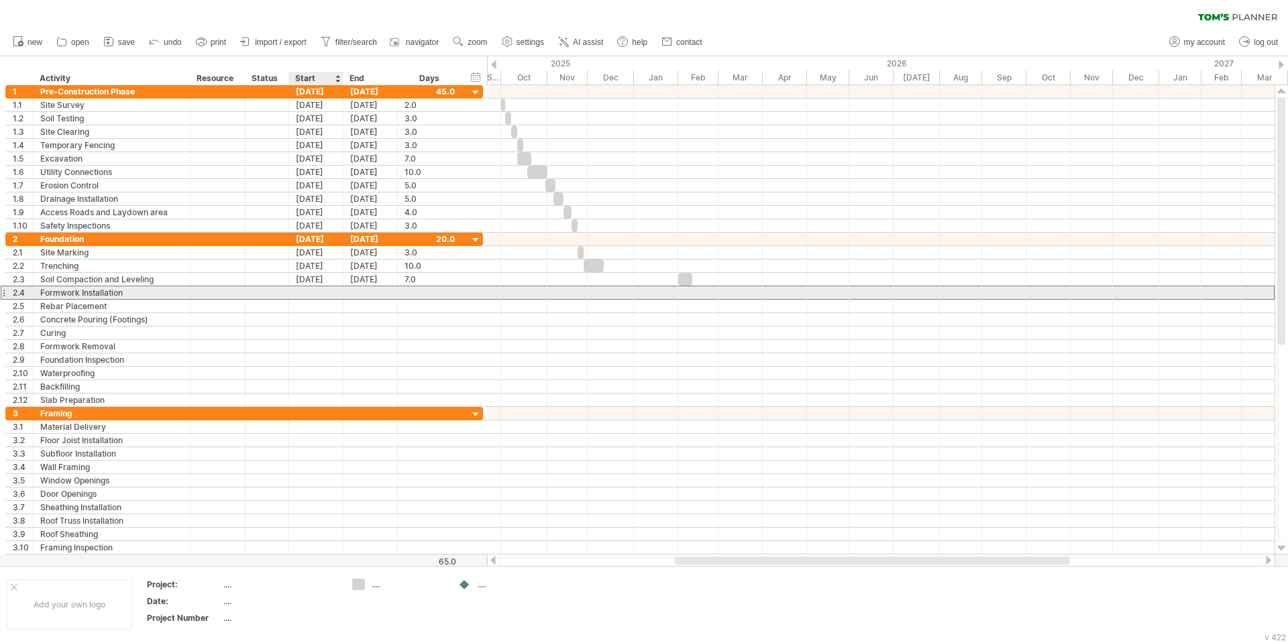
click at [315, 294] on div at bounding box center [316, 292] width 54 height 13
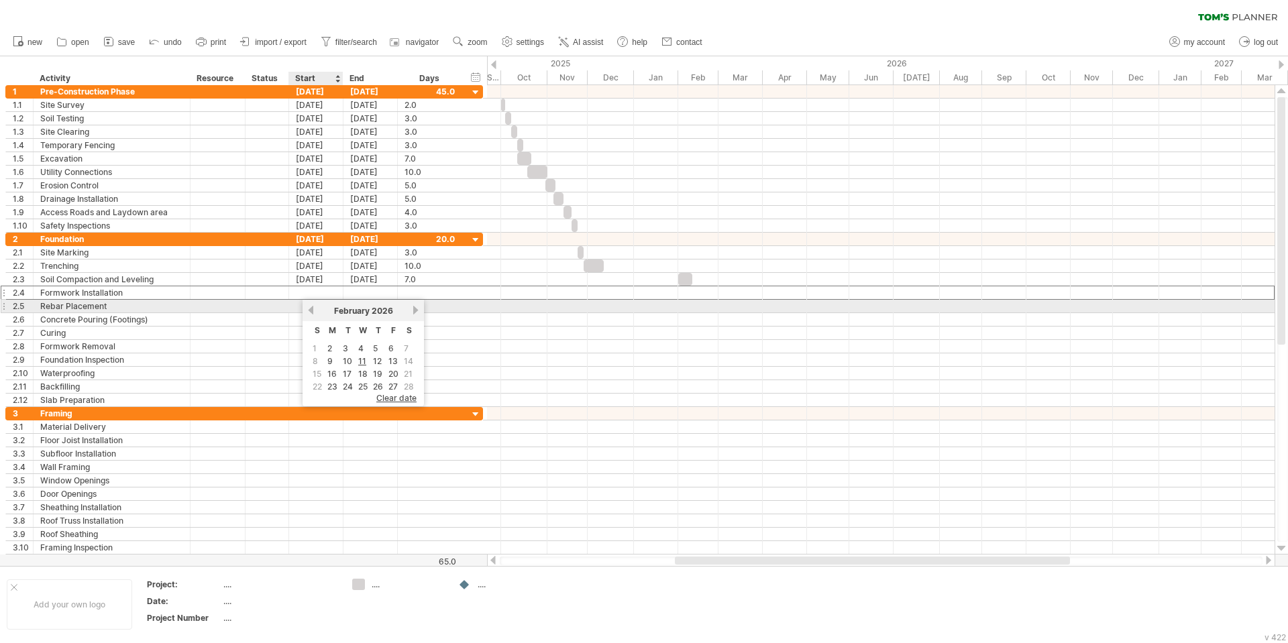
click at [313, 309] on link "previous" at bounding box center [311, 310] width 10 height 10
click at [299, 280] on div "[DATE]" at bounding box center [316, 279] width 54 height 13
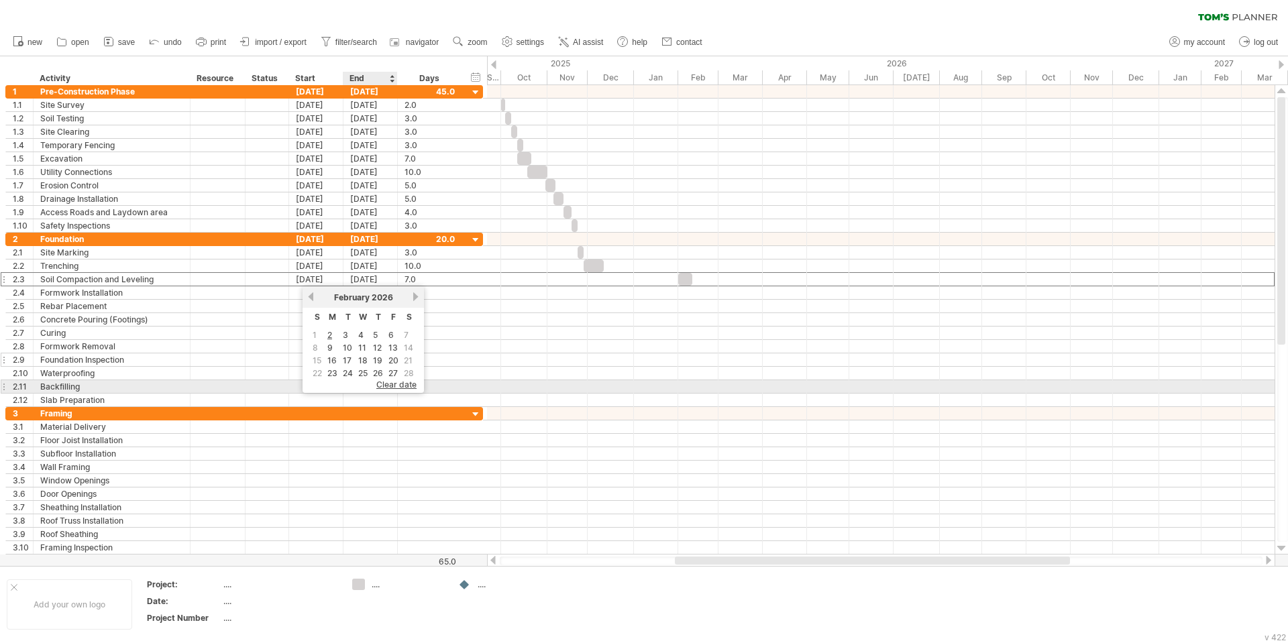
drag, startPoint x: 402, startPoint y: 385, endPoint x: 377, endPoint y: 358, distance: 37.0
click at [402, 384] on span "clear date" at bounding box center [396, 385] width 40 height 10
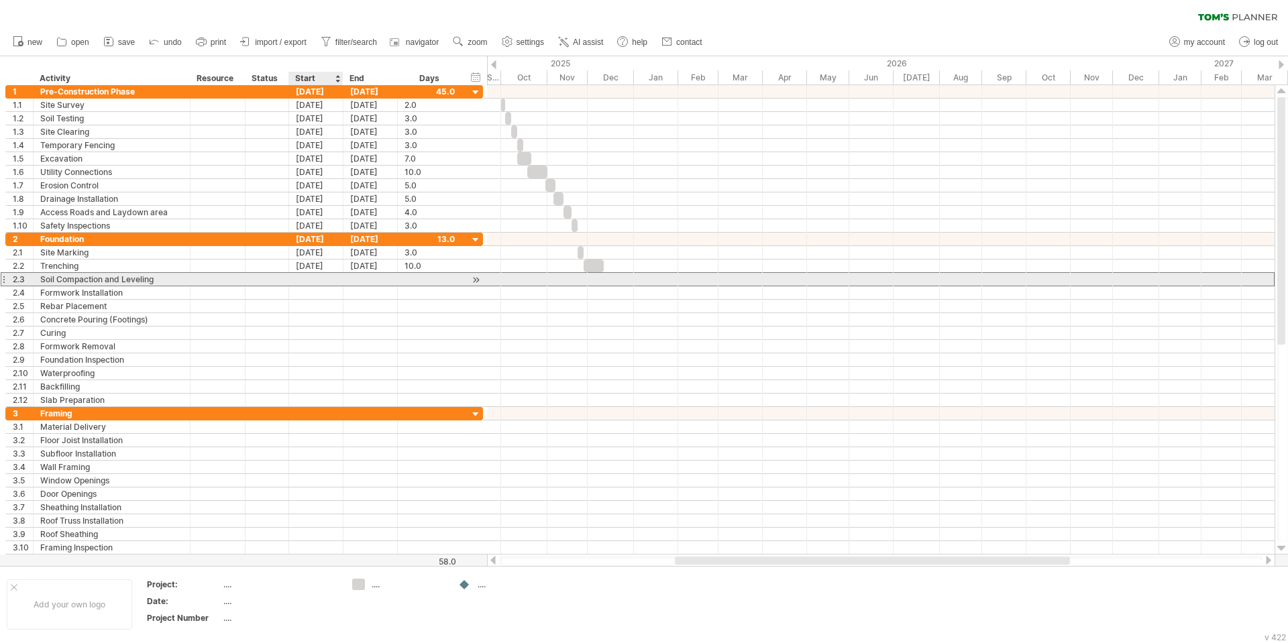
click at [325, 278] on div at bounding box center [316, 279] width 54 height 13
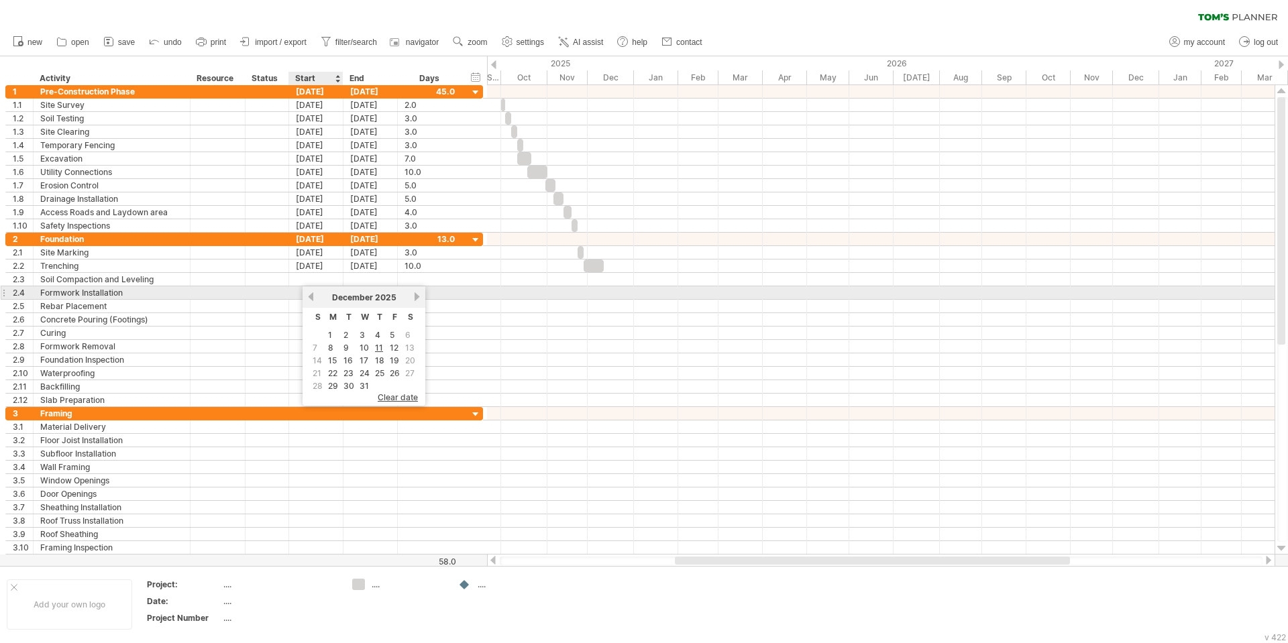
click at [312, 293] on link "previous" at bounding box center [311, 297] width 10 height 10
click at [411, 298] on div "[DATE]" at bounding box center [363, 297] width 97 height 10
click at [414, 298] on link "next" at bounding box center [417, 297] width 10 height 10
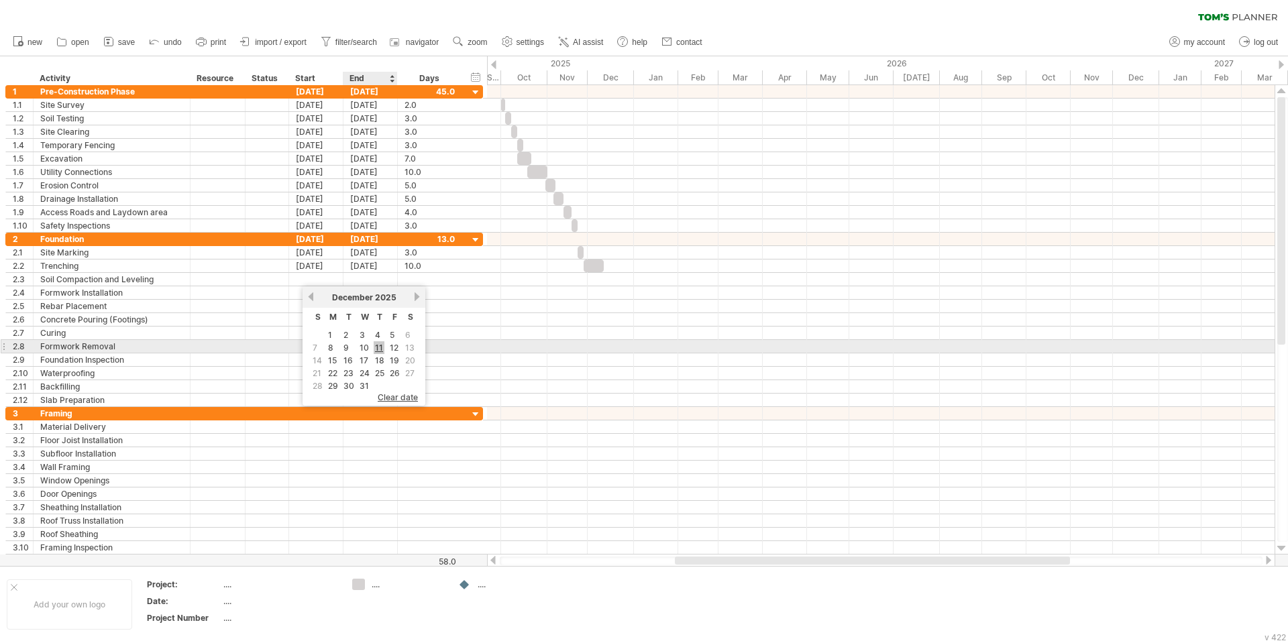
click at [382, 345] on link "11" at bounding box center [379, 347] width 11 height 13
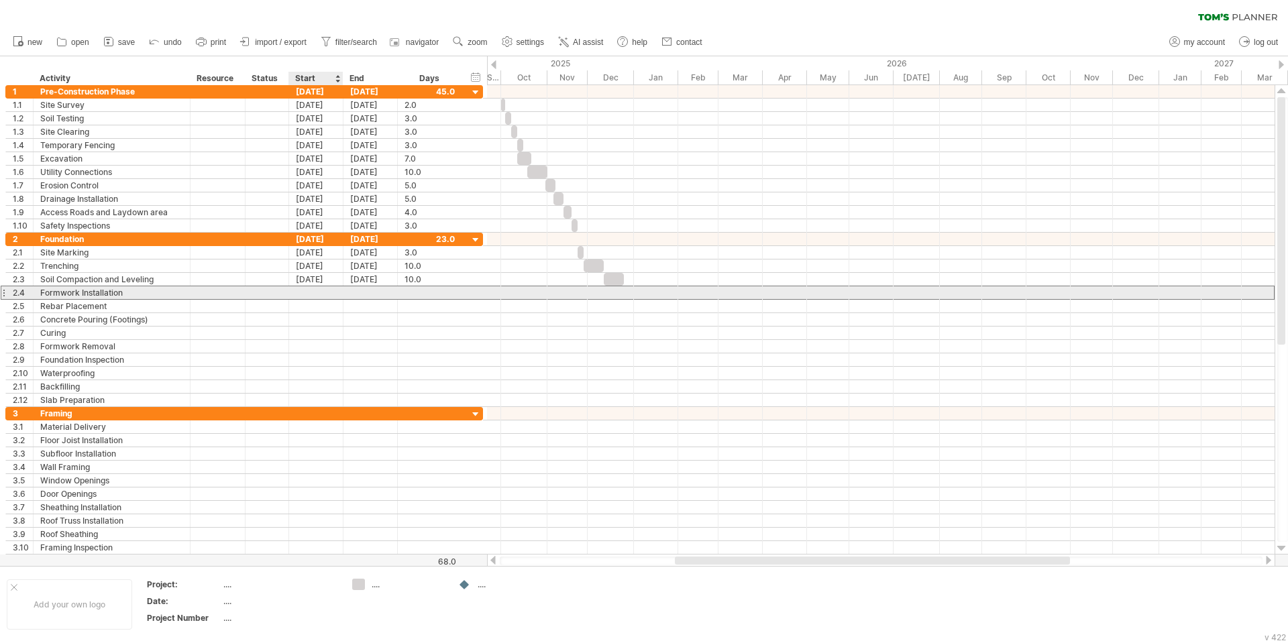
click at [319, 293] on div at bounding box center [316, 292] width 54 height 13
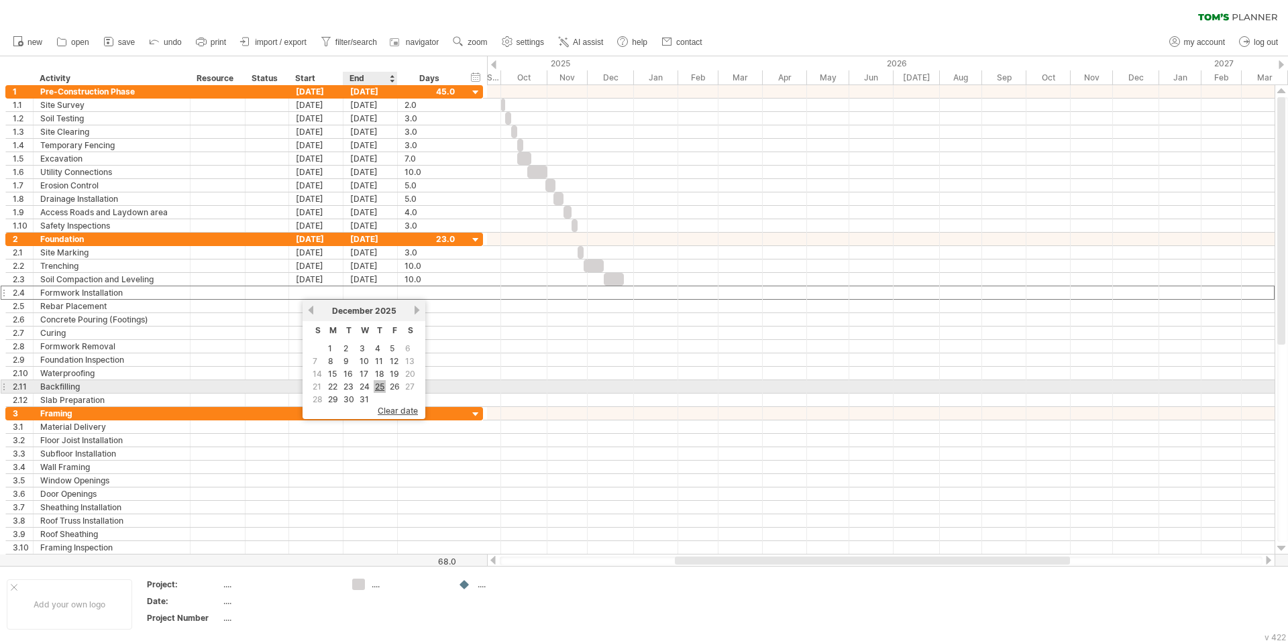
click at [380, 384] on link "25" at bounding box center [380, 386] width 12 height 13
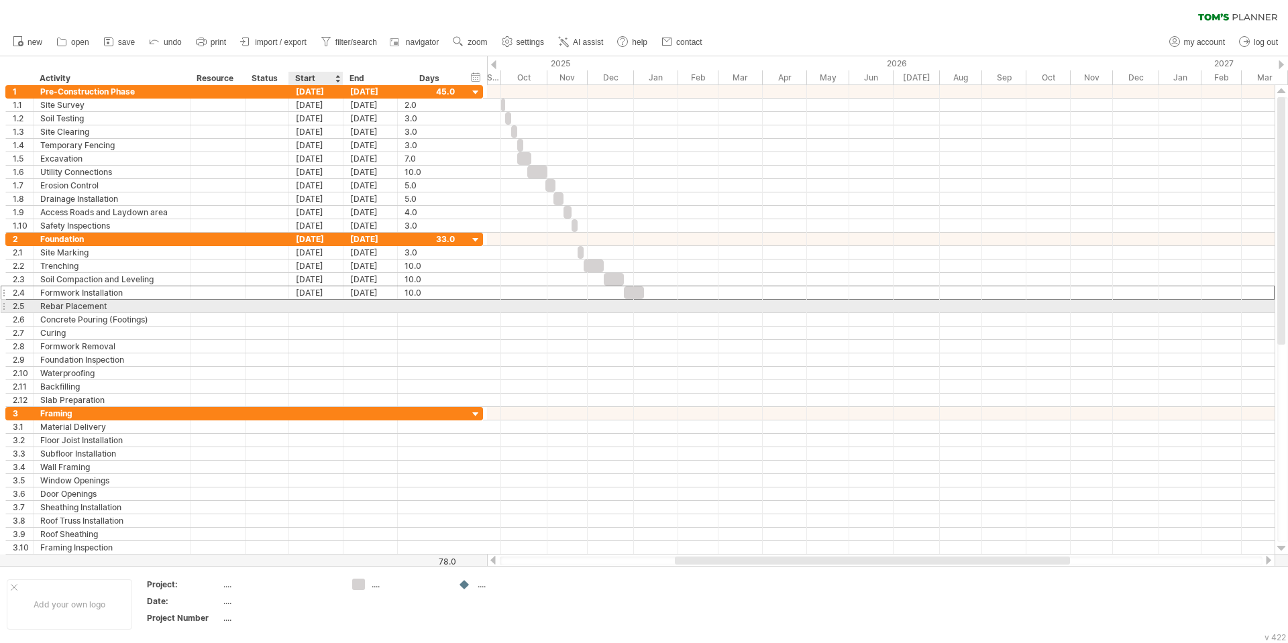
click at [325, 307] on div at bounding box center [316, 306] width 54 height 13
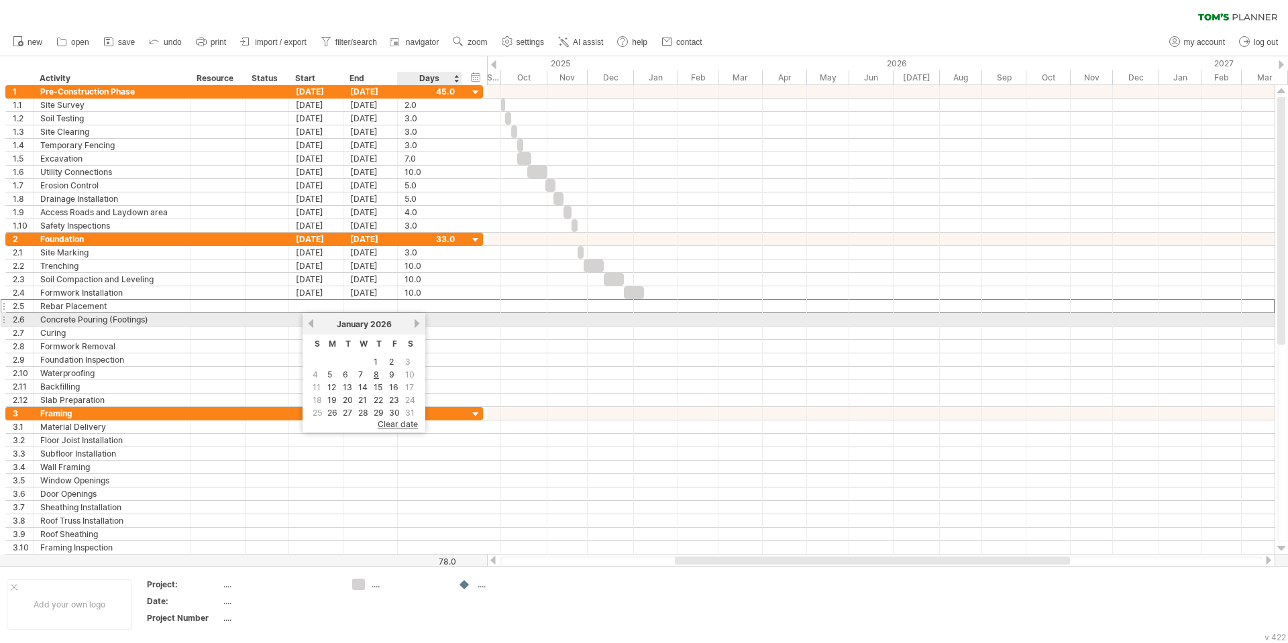
click at [464, 308] on div "**********" at bounding box center [244, 306] width 478 height 14
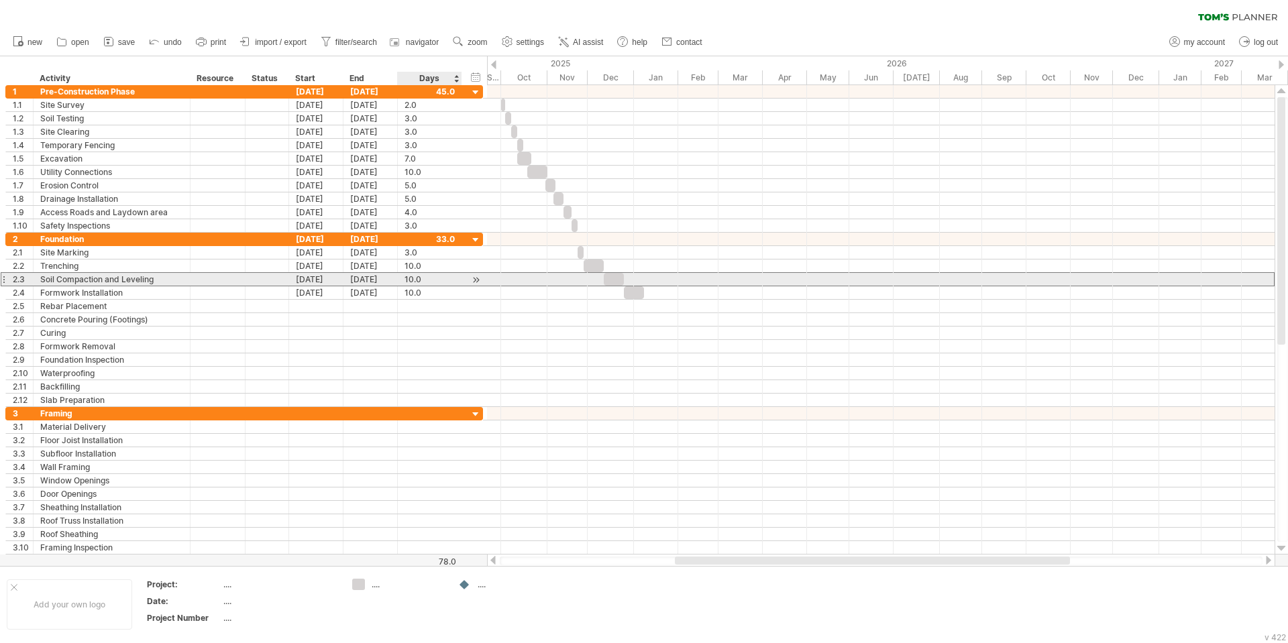
click at [450, 282] on div "10.0" at bounding box center [430, 279] width 50 height 13
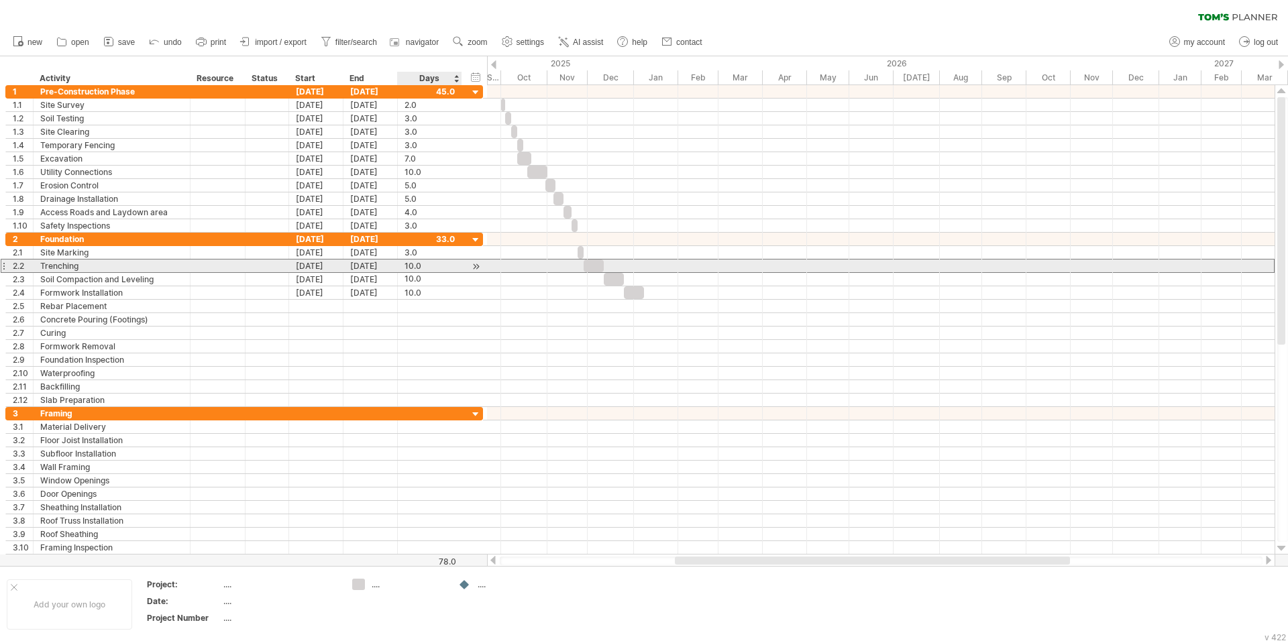
click at [442, 266] on div "10.0" at bounding box center [430, 266] width 50 height 13
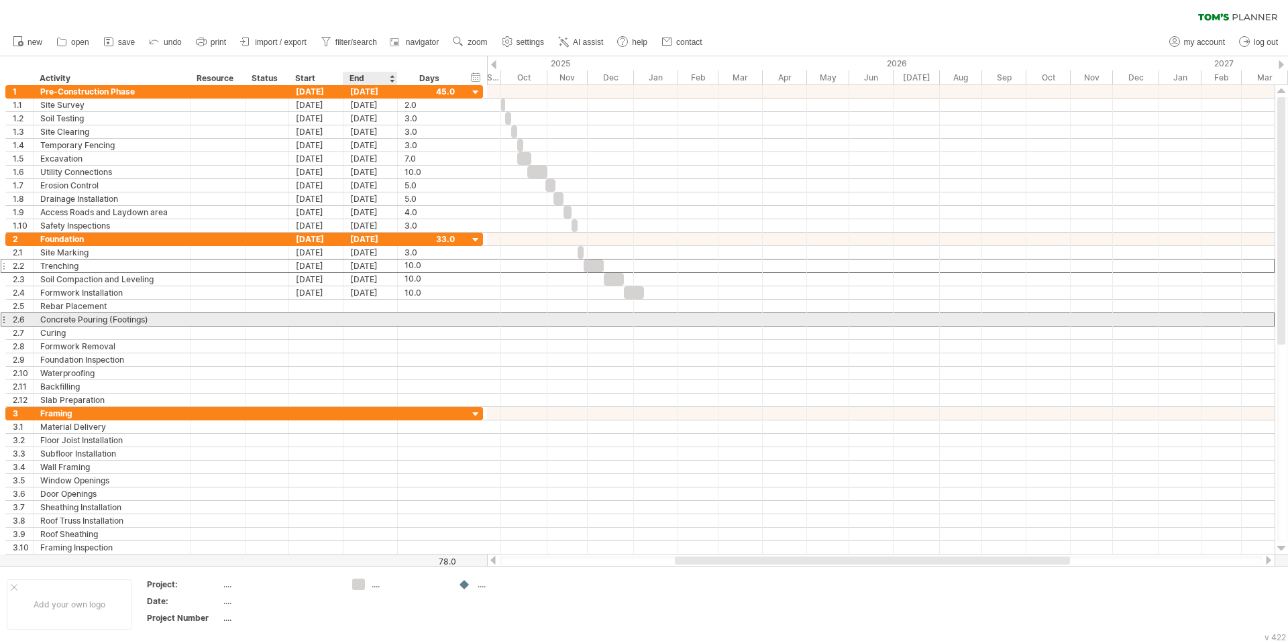
click at [390, 314] on div at bounding box center [370, 319] width 54 height 13
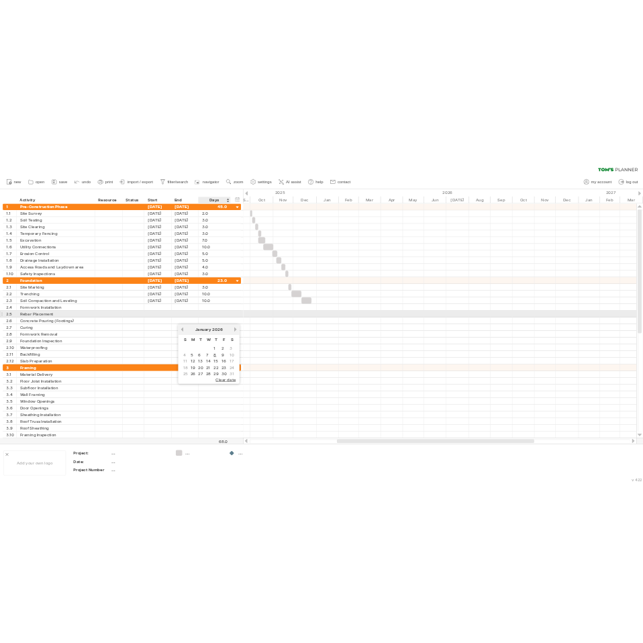
scroll to position [0, 0]
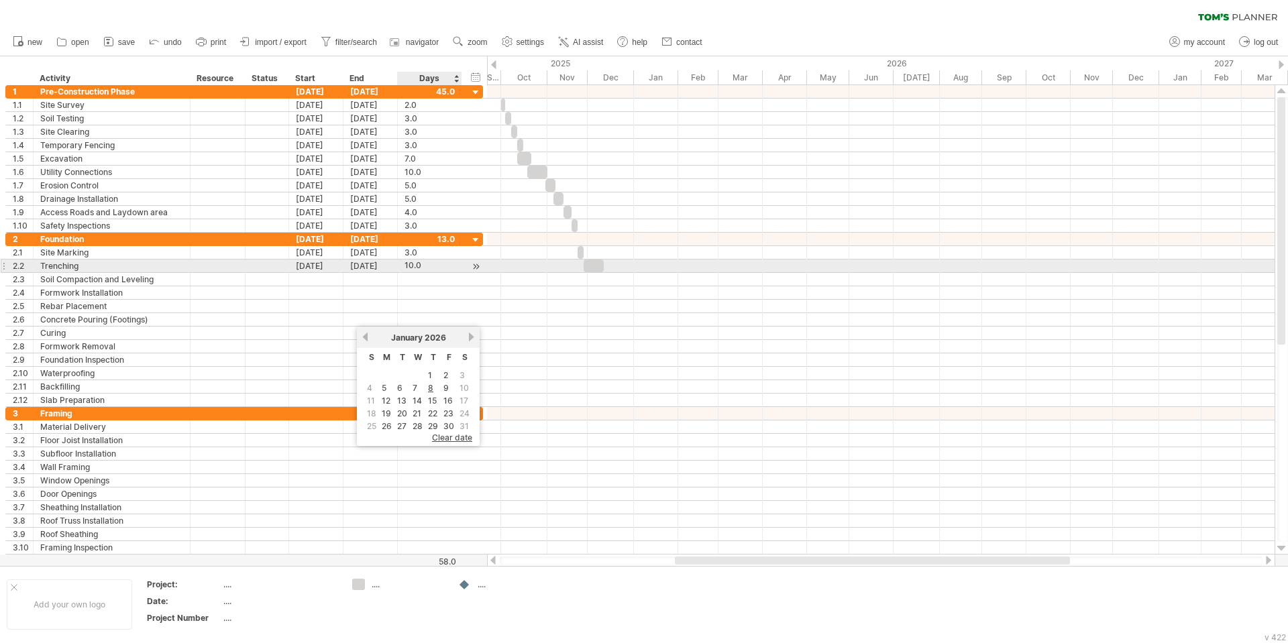
click at [428, 266] on div "10.0" at bounding box center [430, 266] width 50 height 13
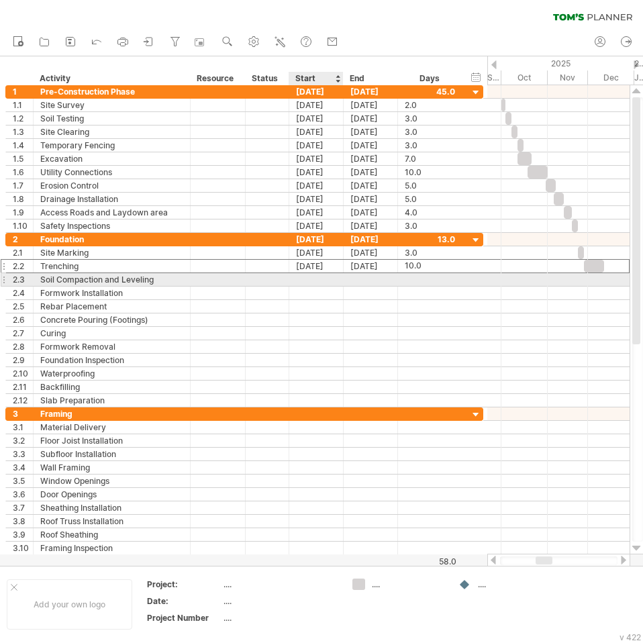
click at [321, 277] on div at bounding box center [316, 279] width 54 height 13
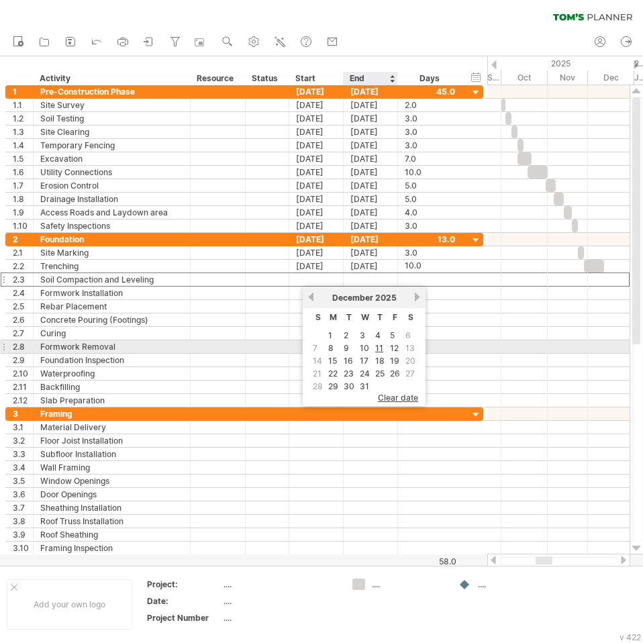
click at [386, 346] on td "11" at bounding box center [379, 347] width 13 height 11
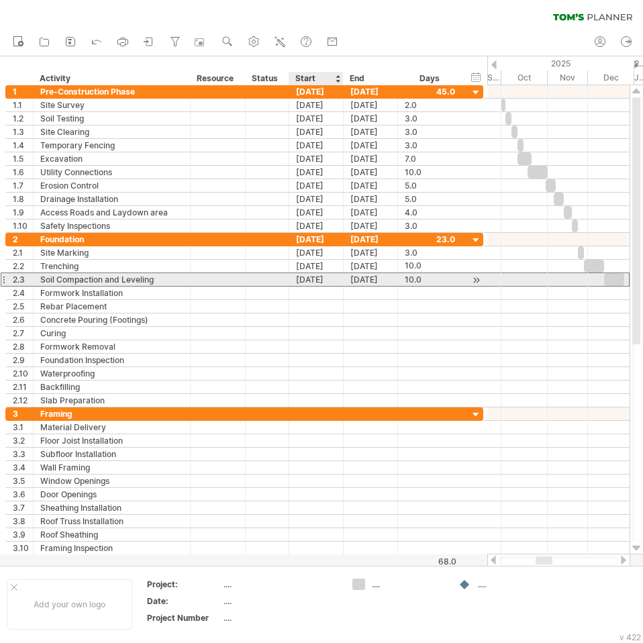
click at [317, 281] on div "[DATE]" at bounding box center [316, 279] width 54 height 13
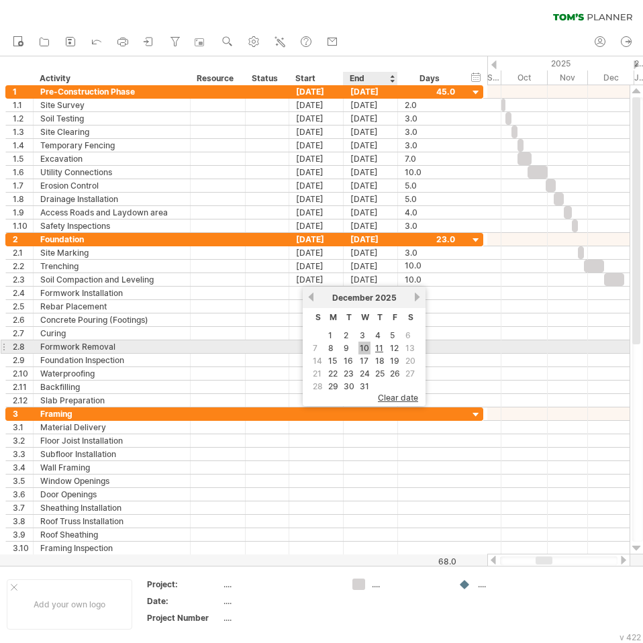
click at [363, 346] on link "10" at bounding box center [364, 347] width 12 height 13
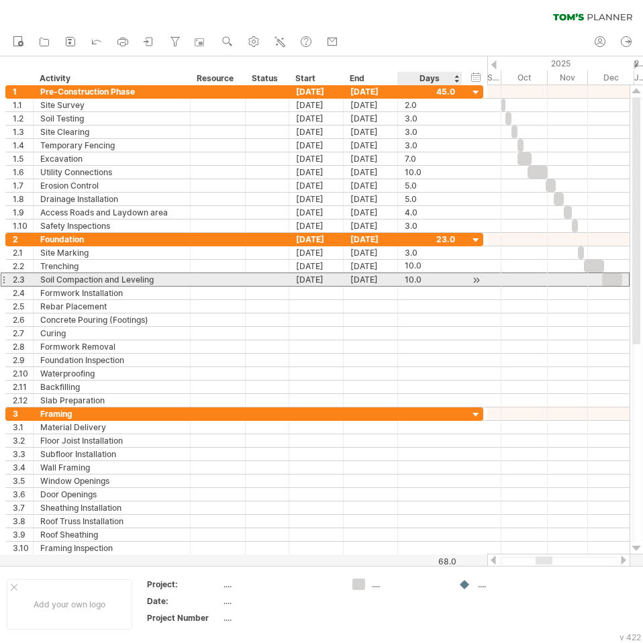
click at [419, 276] on div "10.0" at bounding box center [430, 279] width 50 height 13
type input "*"
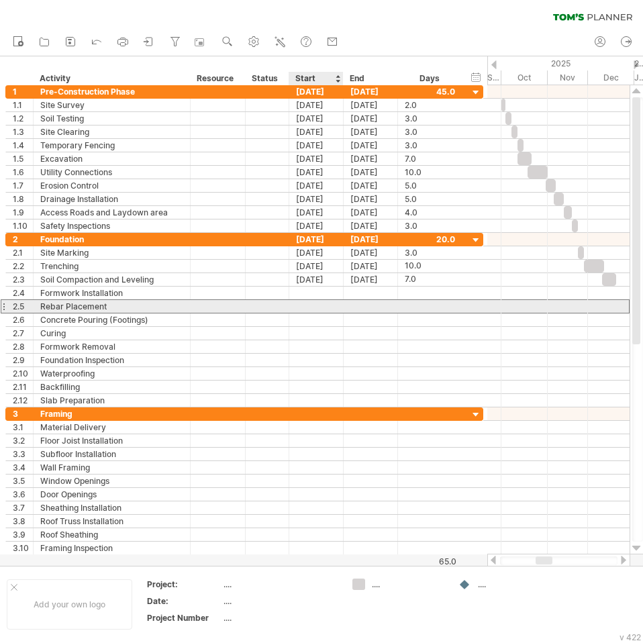
click at [331, 301] on div at bounding box center [316, 306] width 54 height 13
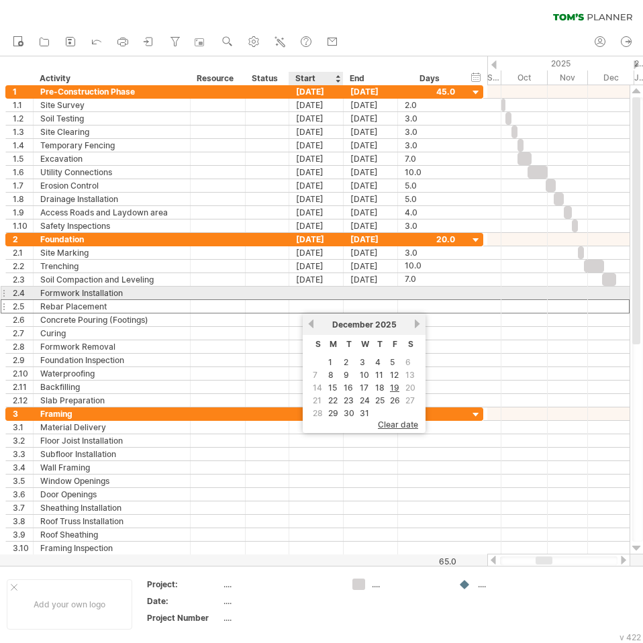
click at [330, 294] on div at bounding box center [316, 292] width 54 height 13
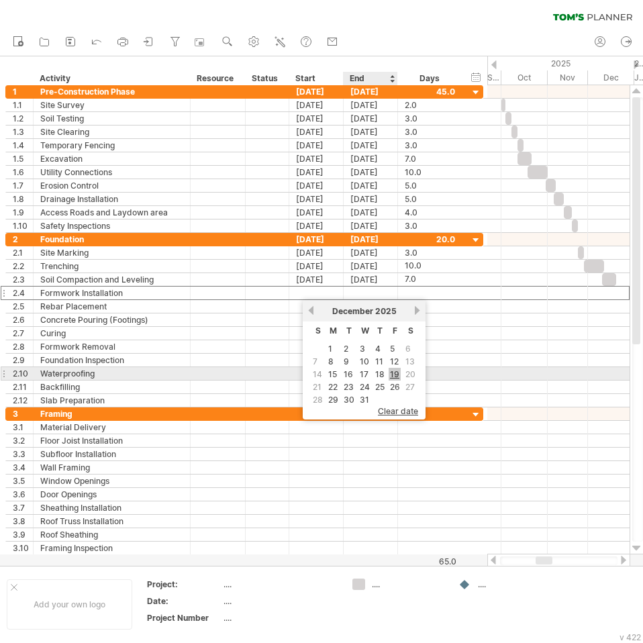
click at [398, 374] on link "19" at bounding box center [394, 374] width 12 height 13
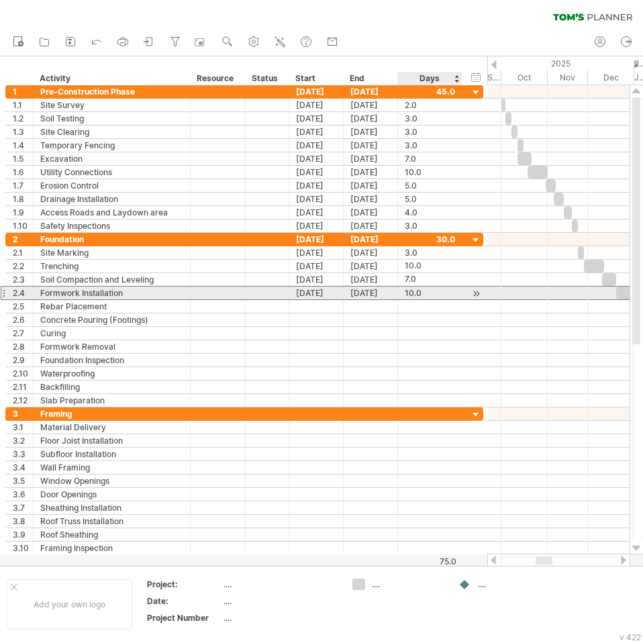
click at [416, 289] on div "10.0" at bounding box center [430, 292] width 50 height 13
type input "*"
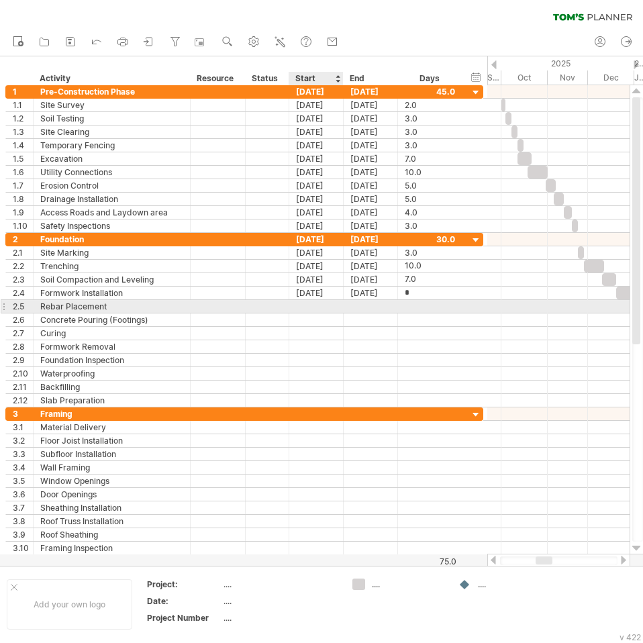
click at [305, 301] on div at bounding box center [316, 306] width 54 height 13
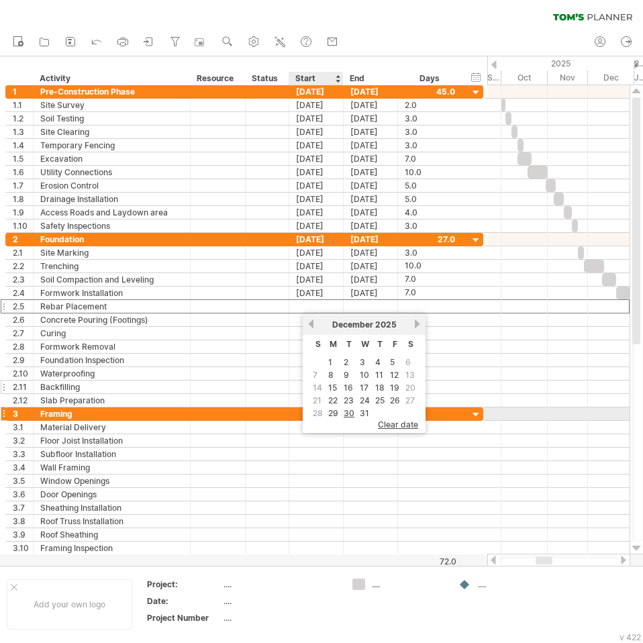
drag, startPoint x: 347, startPoint y: 413, endPoint x: 350, endPoint y: 382, distance: 31.6
click at [348, 413] on link "30" at bounding box center [348, 413] width 13 height 13
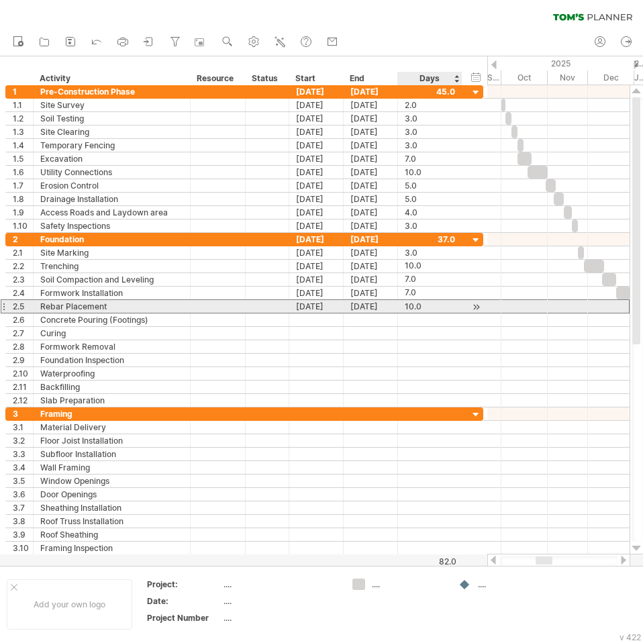
click at [417, 305] on div "10.0" at bounding box center [430, 306] width 50 height 13
type input "*"
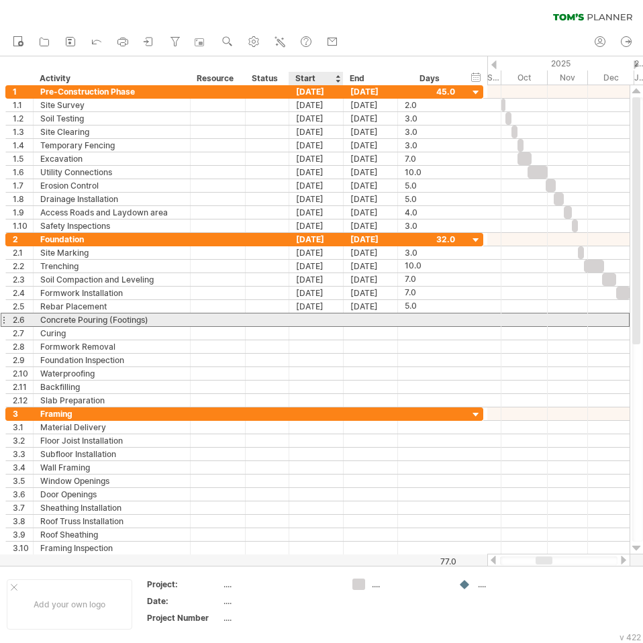
click at [323, 323] on div at bounding box center [316, 319] width 54 height 13
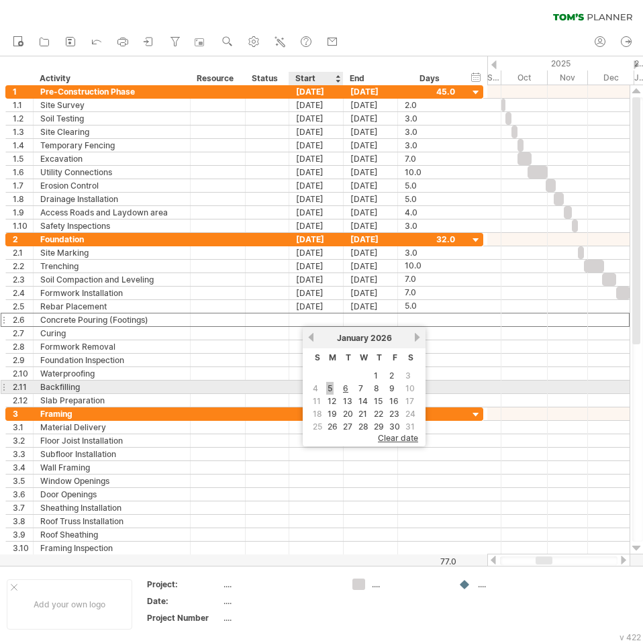
click at [332, 388] on link "5" at bounding box center [329, 388] width 7 height 13
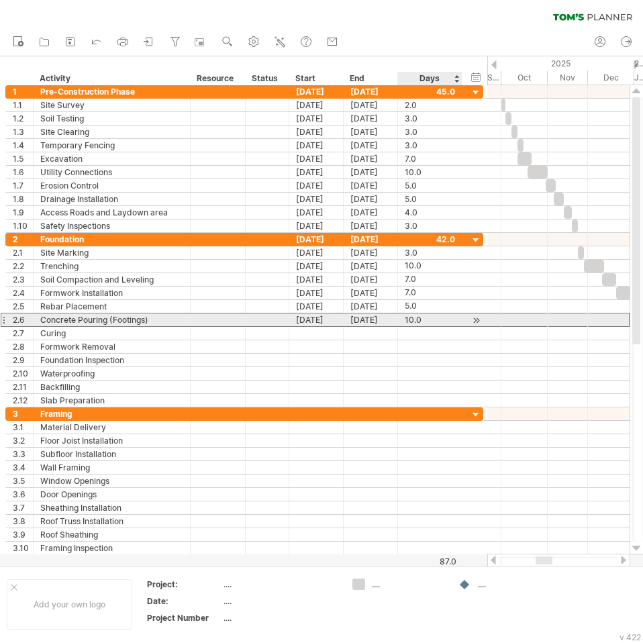
click at [410, 320] on div "10.0" at bounding box center [430, 319] width 50 height 13
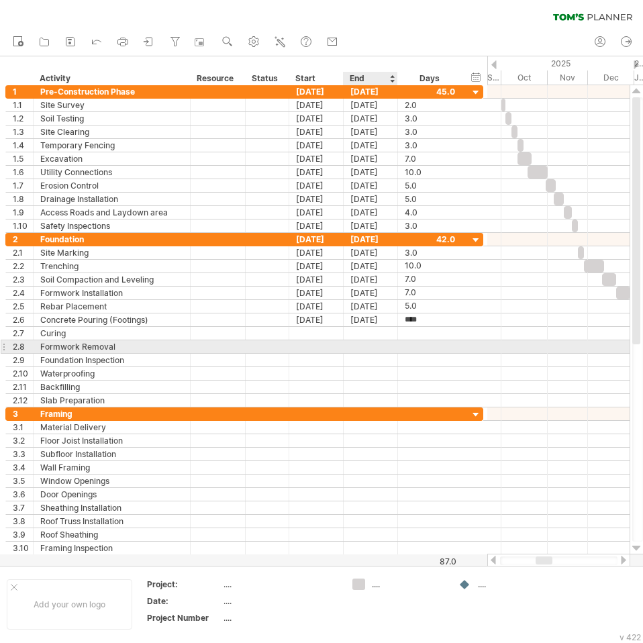
type input "*"
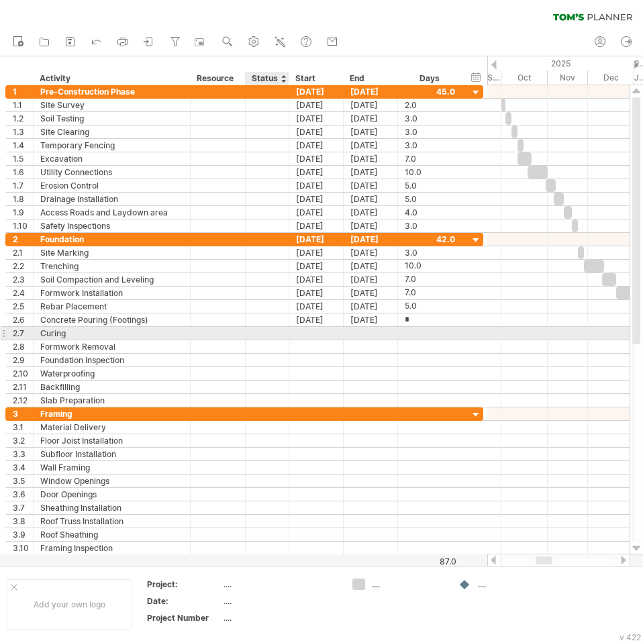
click at [301, 335] on div at bounding box center [316, 333] width 54 height 13
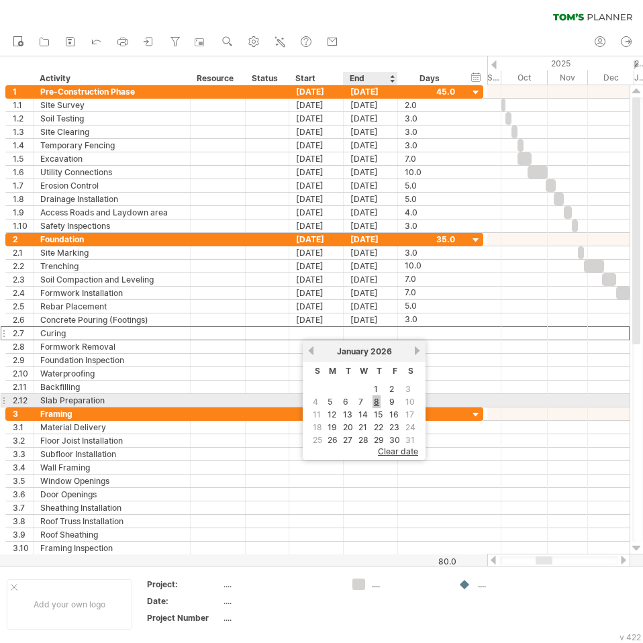
click at [375, 397] on link "8" at bounding box center [376, 401] width 8 height 13
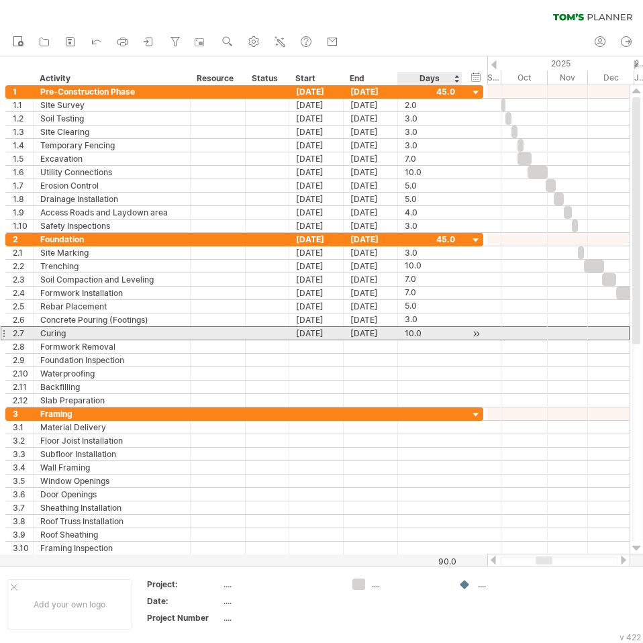
click at [415, 335] on div "10.0" at bounding box center [430, 333] width 50 height 13
click at [326, 333] on div "[DATE]" at bounding box center [316, 333] width 54 height 13
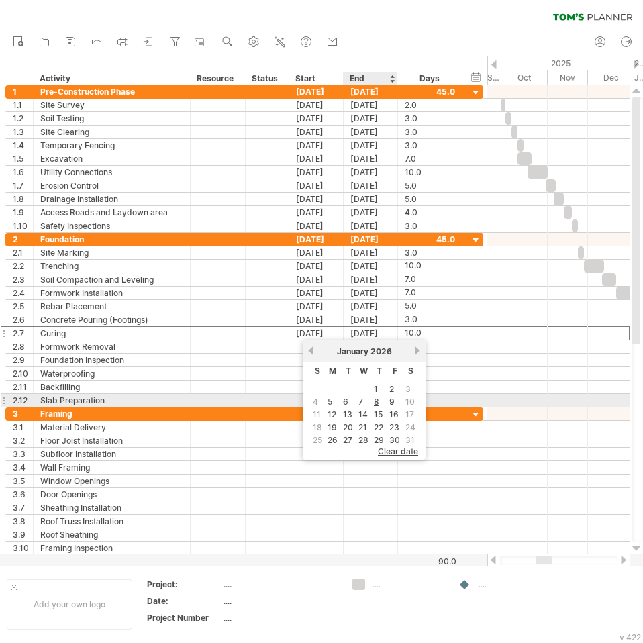
click at [356, 397] on table "S M T W T F S 1 2 3 4 5 6 7 8 9 10 11 12 13 14 15 16 17 18 19 20 21 22 23 24 25…" at bounding box center [363, 404] width 109 height 85
click at [360, 403] on link "7" at bounding box center [360, 401] width 7 height 13
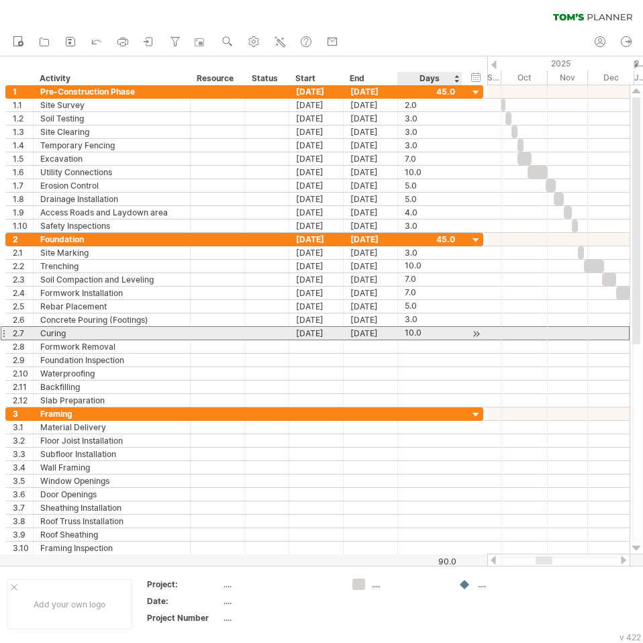
click at [409, 334] on div "10.0" at bounding box center [430, 333] width 50 height 13
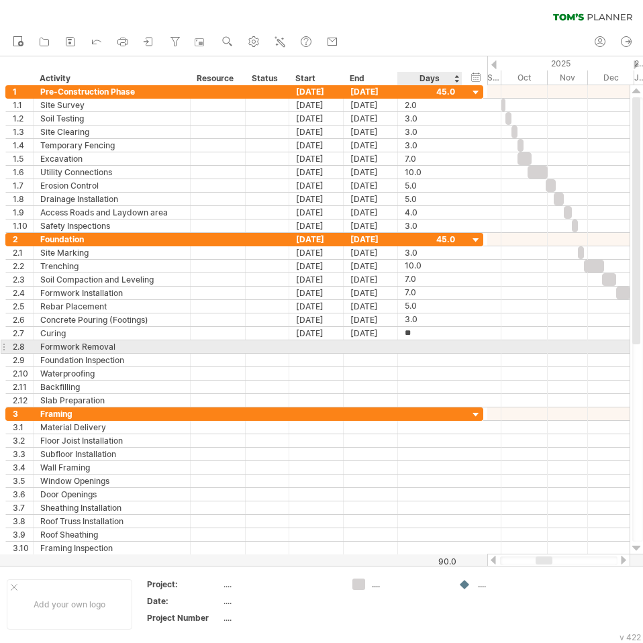
type input "*"
click at [324, 345] on div at bounding box center [316, 346] width 54 height 13
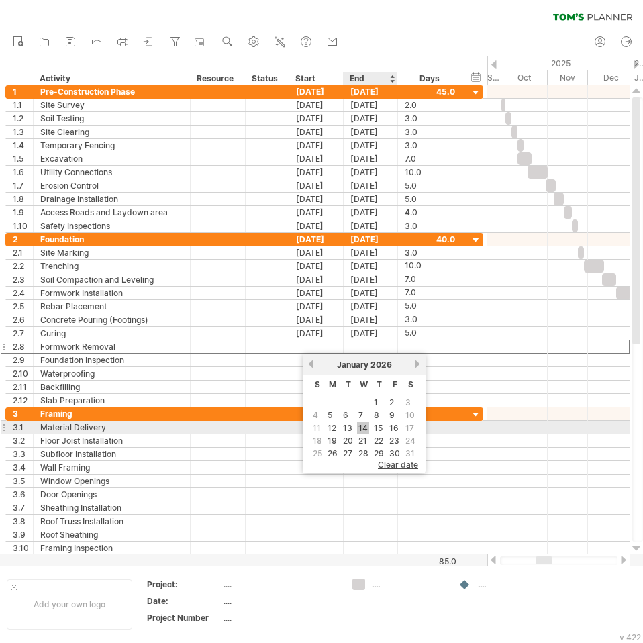
click at [362, 431] on link "14" at bounding box center [363, 427] width 12 height 13
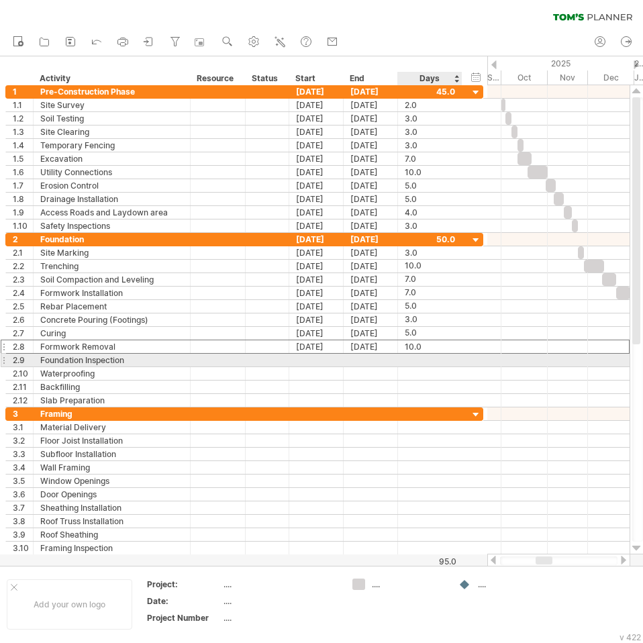
click at [413, 349] on div "10.0" at bounding box center [430, 346] width 50 height 13
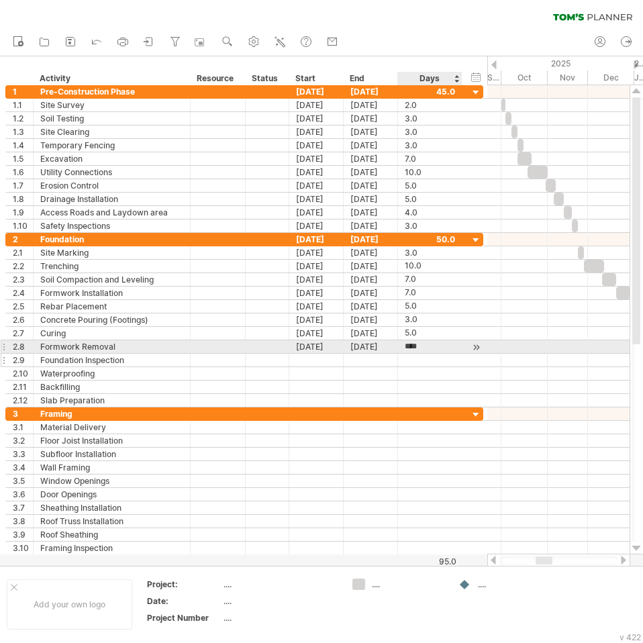
type input "*"
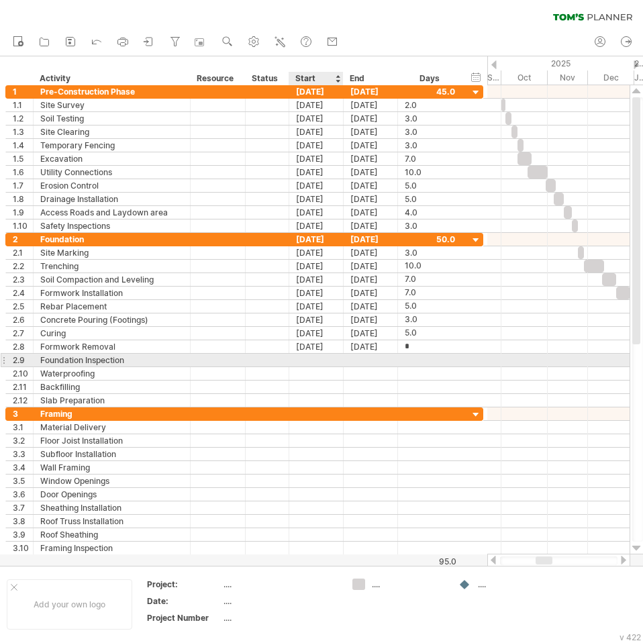
click at [342, 360] on div at bounding box center [316, 360] width 54 height 13
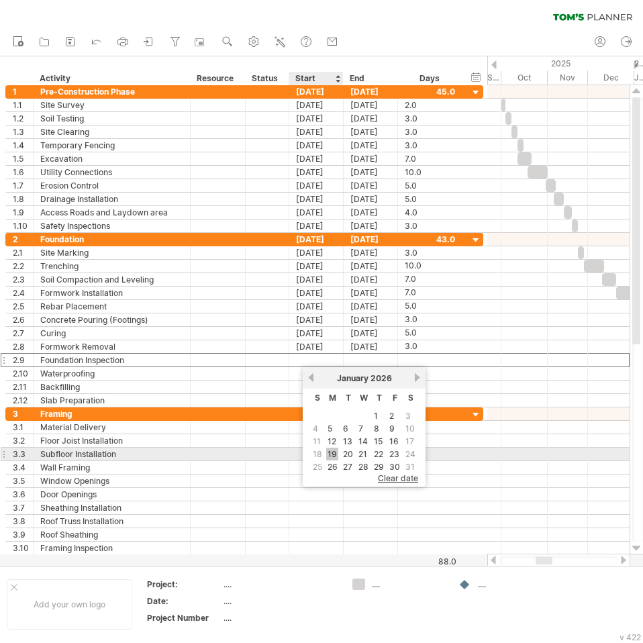
click at [333, 451] on link "19" at bounding box center [332, 453] width 12 height 13
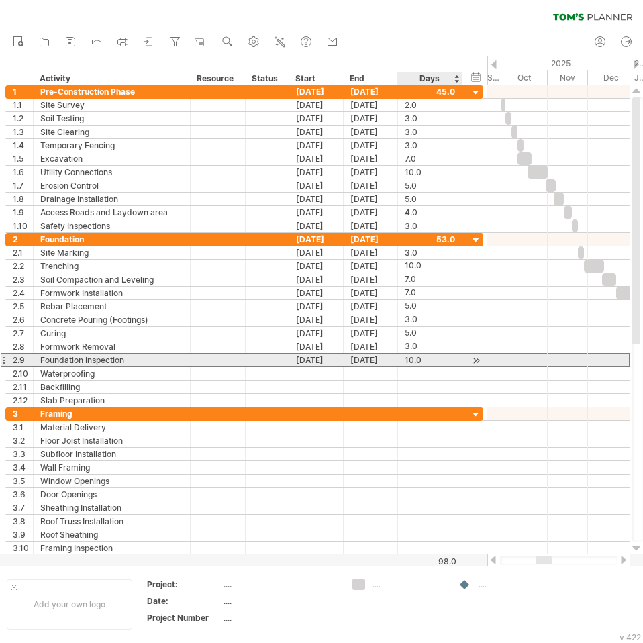
click at [418, 359] on div "10.0" at bounding box center [430, 360] width 50 height 13
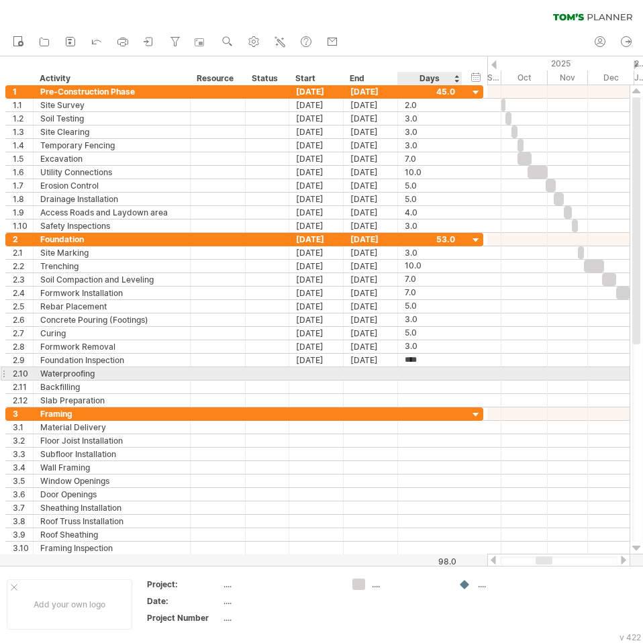
type input "*"
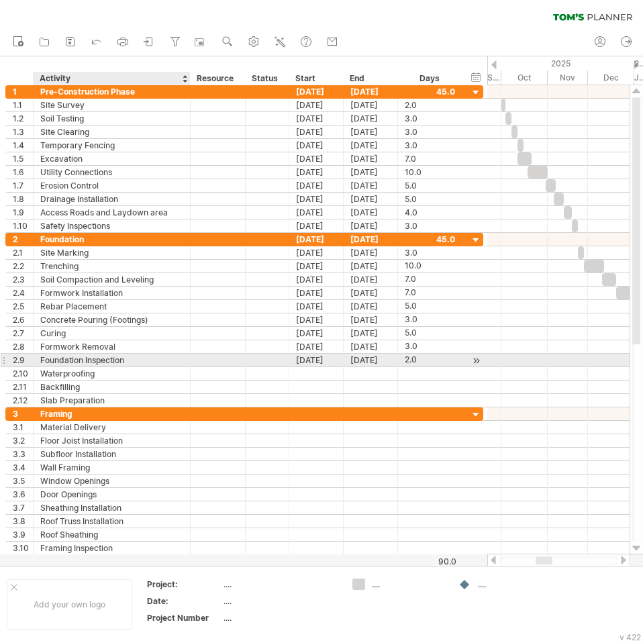
click at [189, 357] on div at bounding box center [188, 360] width 7 height 13
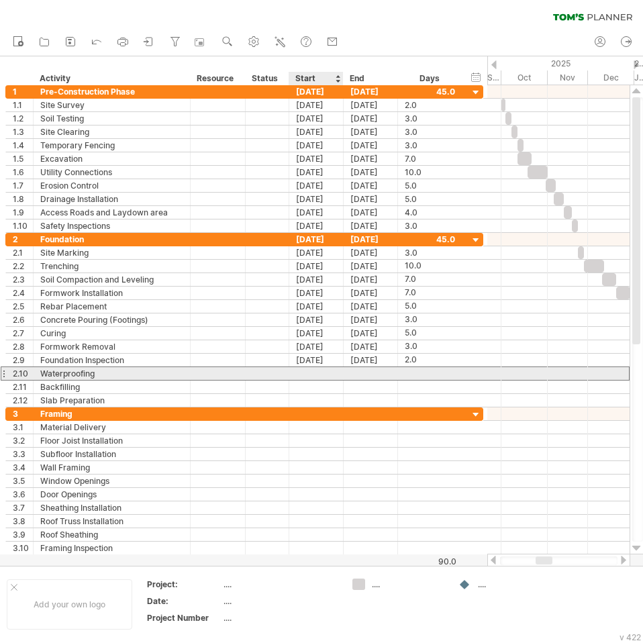
click at [323, 368] on div at bounding box center [316, 373] width 54 height 13
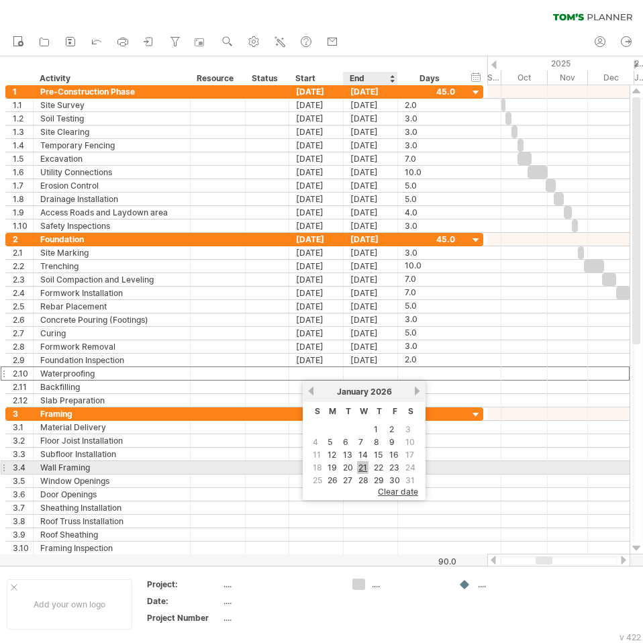
click at [361, 468] on link "21" at bounding box center [362, 467] width 11 height 13
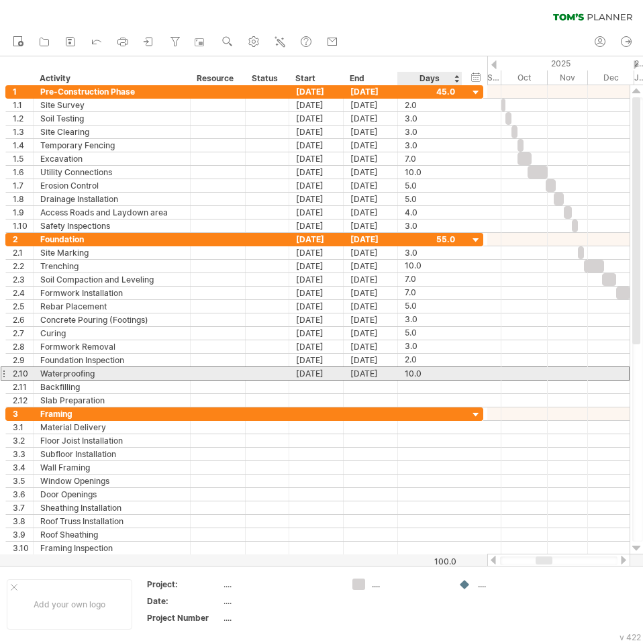
click at [423, 372] on div "10.0" at bounding box center [430, 373] width 50 height 13
type input "*"
click at [325, 372] on div "[DATE]" at bounding box center [316, 373] width 54 height 13
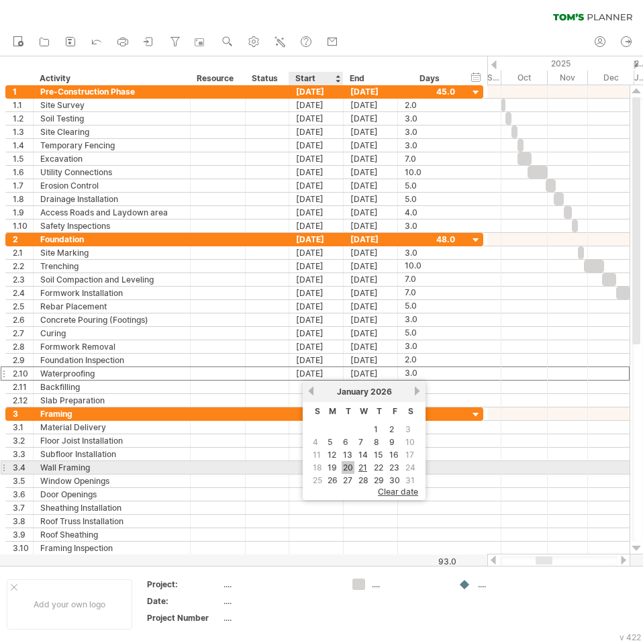
click at [343, 468] on link "20" at bounding box center [347, 467] width 13 height 13
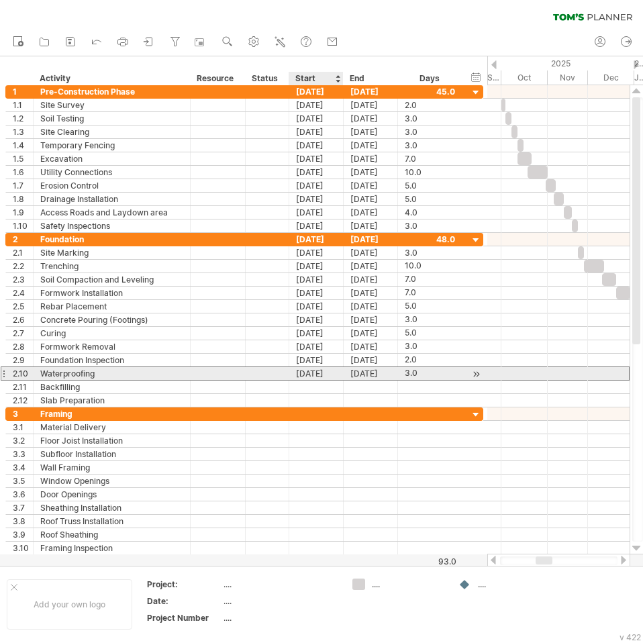
click at [326, 379] on div "[DATE]" at bounding box center [316, 373] width 54 height 13
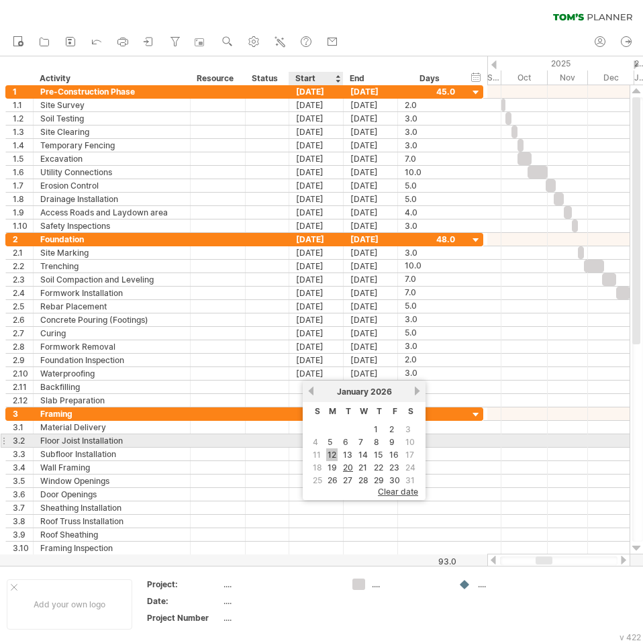
click at [335, 448] on tbody "1 2 3 4 5 6 7 8 9 10 11 12 13 14 15 16 17 18 19 20 21 22 23 24 25 26 27 28 29 3…" at bounding box center [364, 454] width 107 height 62
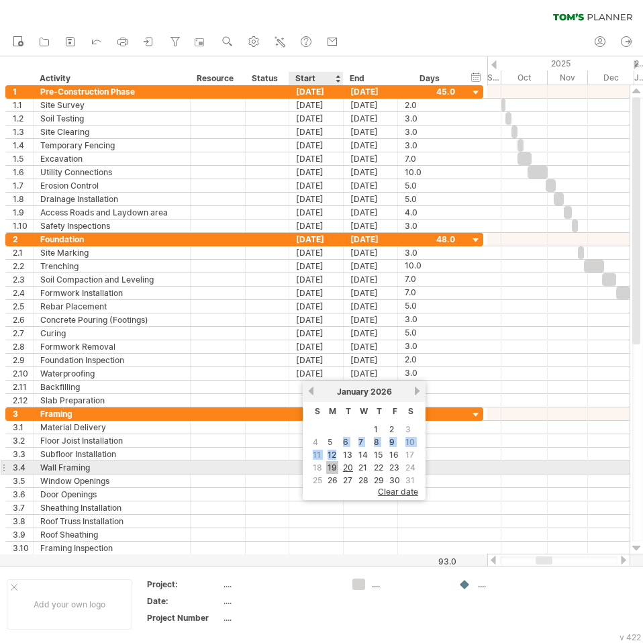
click at [332, 467] on link "19" at bounding box center [332, 467] width 12 height 13
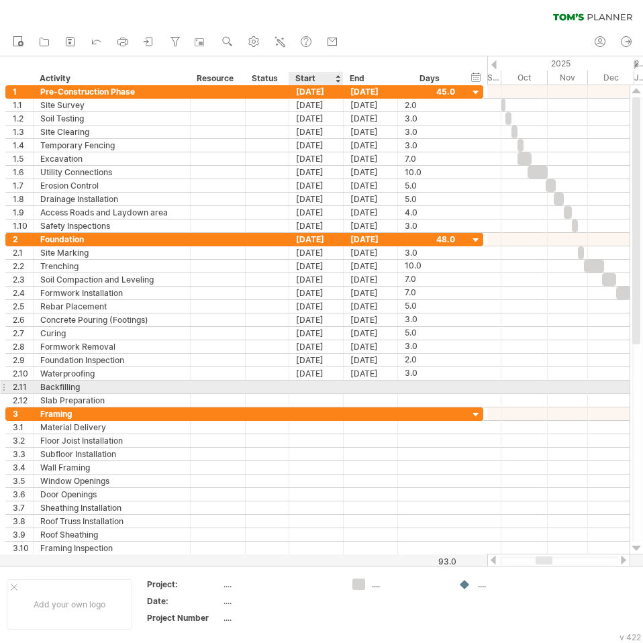
click at [322, 388] on div at bounding box center [316, 386] width 54 height 13
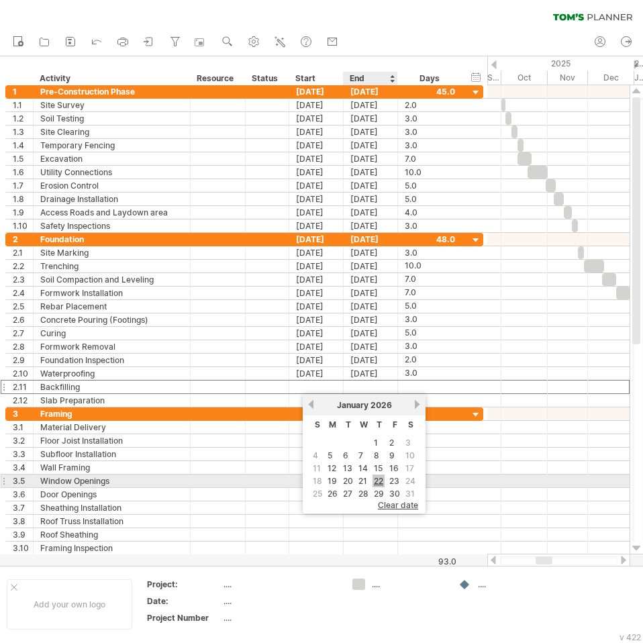
click at [377, 484] on link "22" at bounding box center [378, 480] width 12 height 13
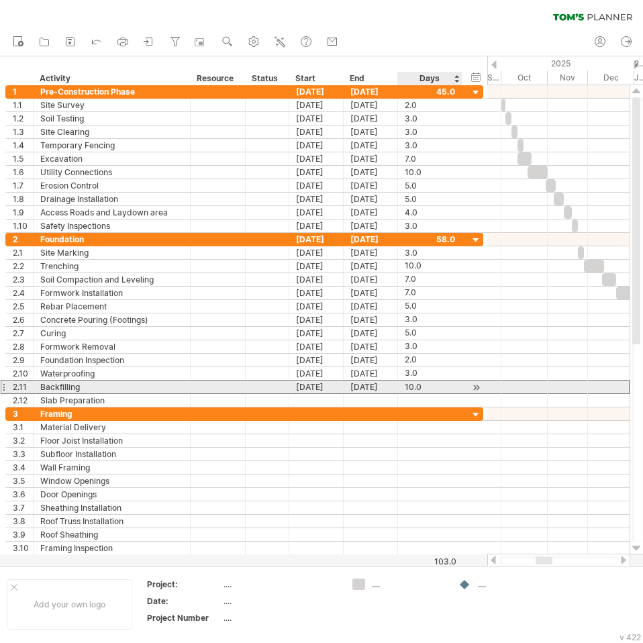
click at [415, 386] on div "10.0" at bounding box center [430, 386] width 50 height 13
type input "*"
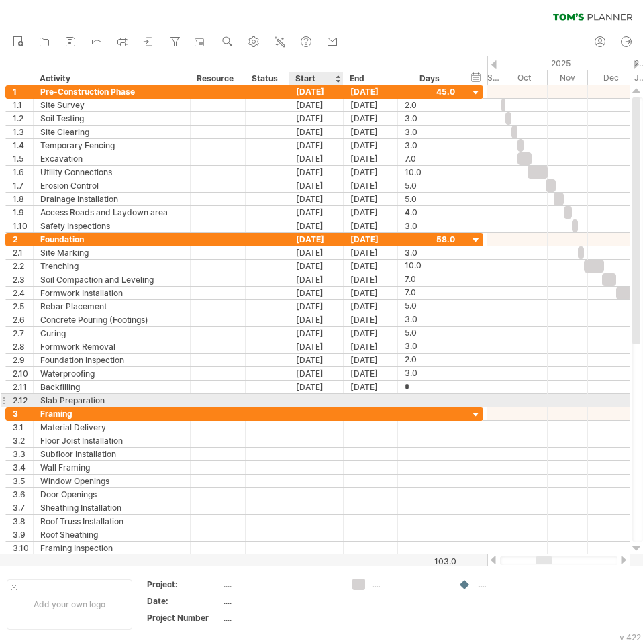
click at [320, 402] on div at bounding box center [316, 400] width 54 height 13
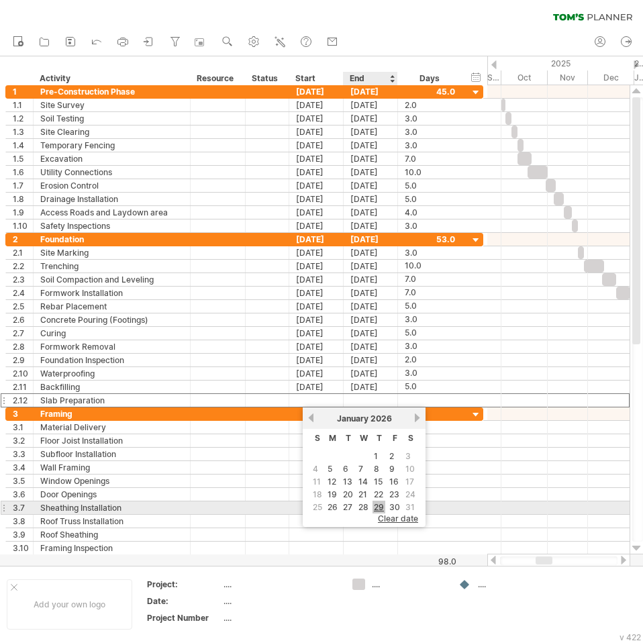
click at [380, 506] on link "29" at bounding box center [378, 506] width 13 height 13
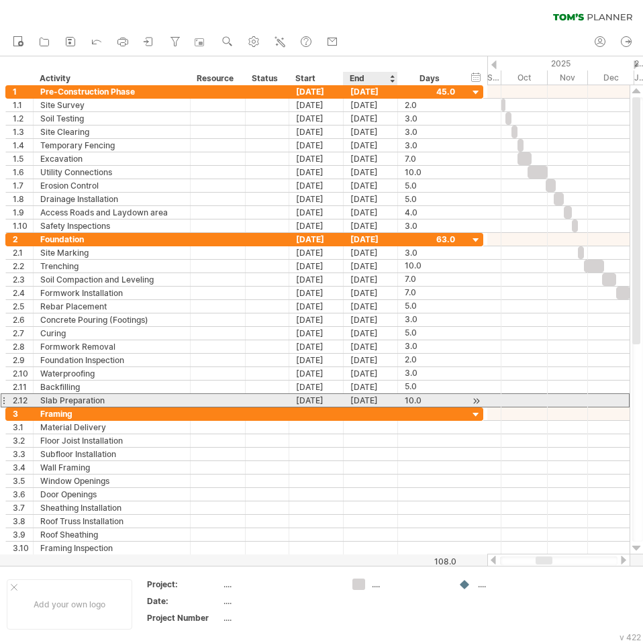
click at [368, 402] on div "[DATE]" at bounding box center [370, 400] width 54 height 13
click at [414, 401] on div "10.0" at bounding box center [430, 400] width 50 height 13
type input "*"
click at [314, 398] on div "[DATE]" at bounding box center [316, 400] width 54 height 13
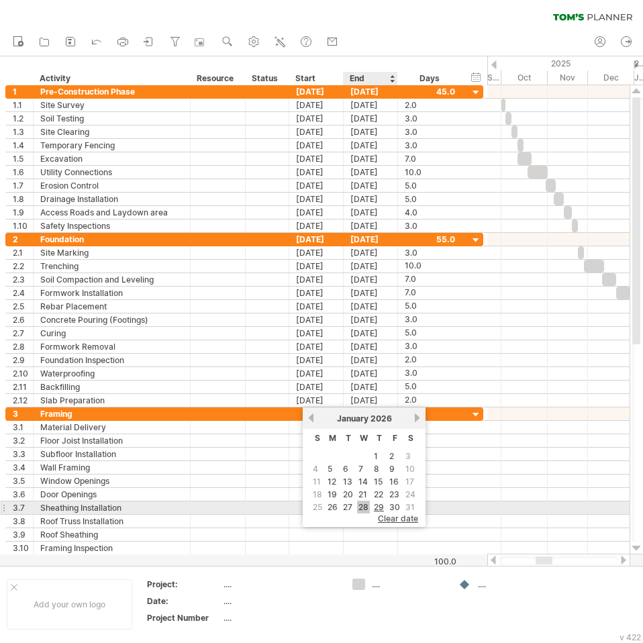
click at [362, 510] on link "28" at bounding box center [363, 506] width 13 height 13
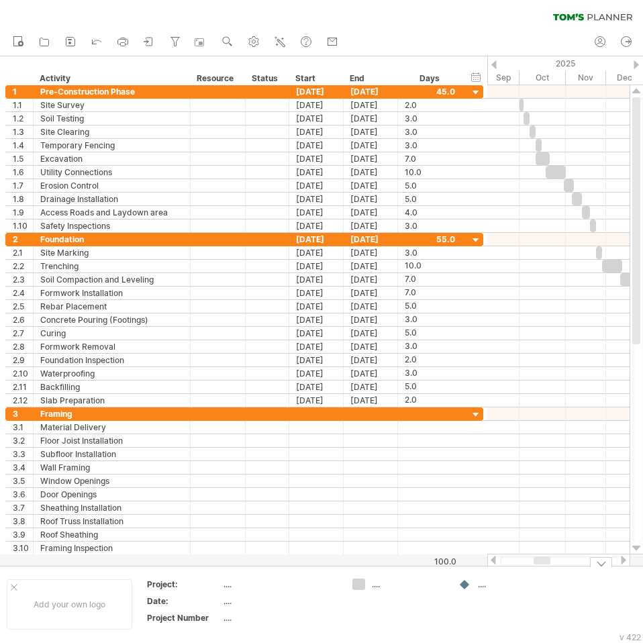
drag, startPoint x: 541, startPoint y: 559, endPoint x: 539, endPoint y: 567, distance: 8.3
click at [539, 567] on div "Trying to reach [DOMAIN_NAME] Connected again... 0% clear filter new 1" at bounding box center [321, 321] width 643 height 643
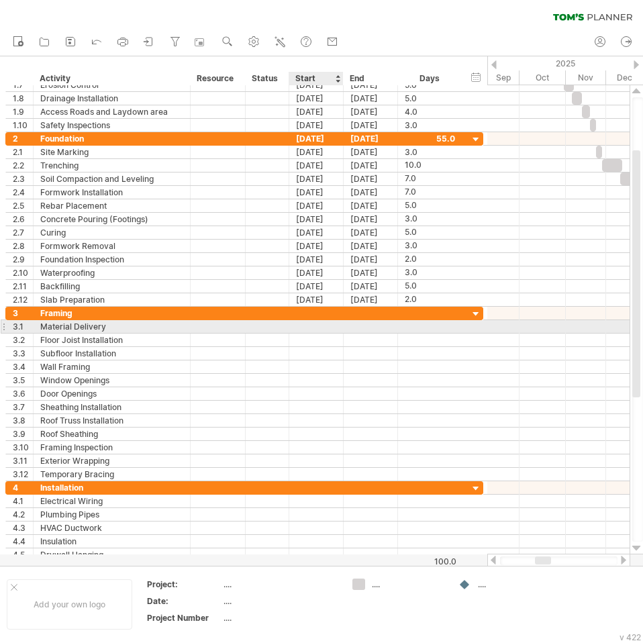
click at [310, 325] on div at bounding box center [316, 326] width 54 height 13
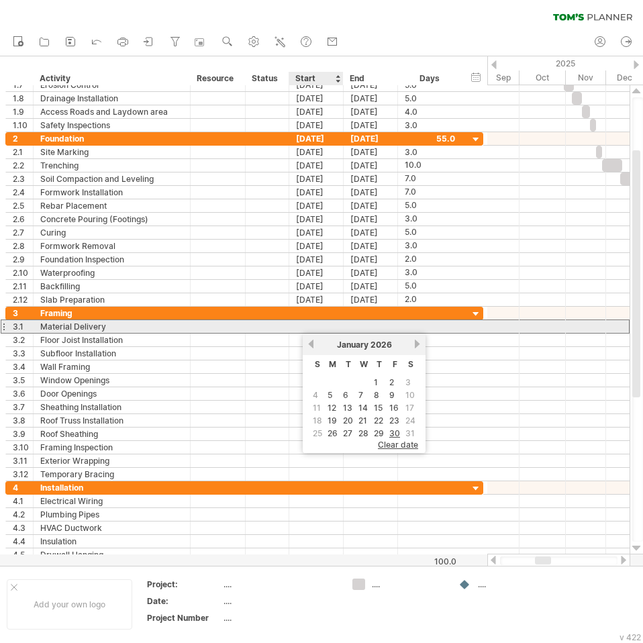
click at [328, 325] on div at bounding box center [316, 326] width 54 height 13
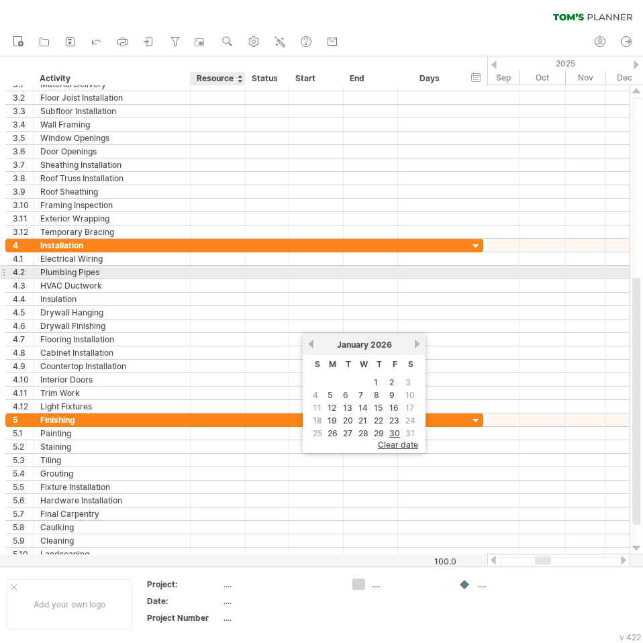
click at [210, 277] on div at bounding box center [217, 272] width 41 height 13
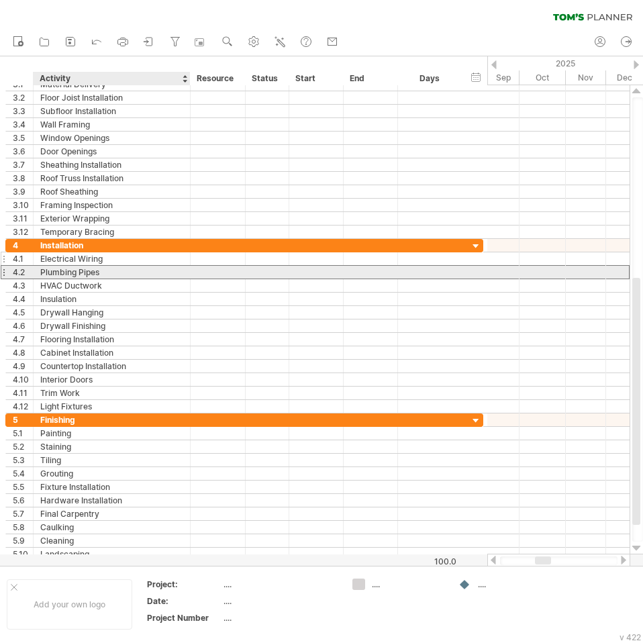
click at [180, 264] on div "Electrical Wiring" at bounding box center [111, 258] width 143 height 13
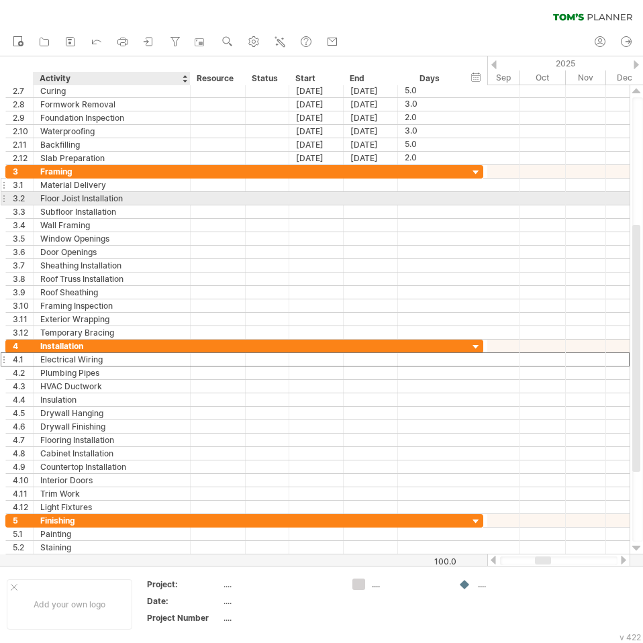
click at [113, 189] on div "Material Delivery" at bounding box center [111, 184] width 143 height 13
click at [123, 197] on div "Floor Joist Installation" at bounding box center [111, 198] width 143 height 13
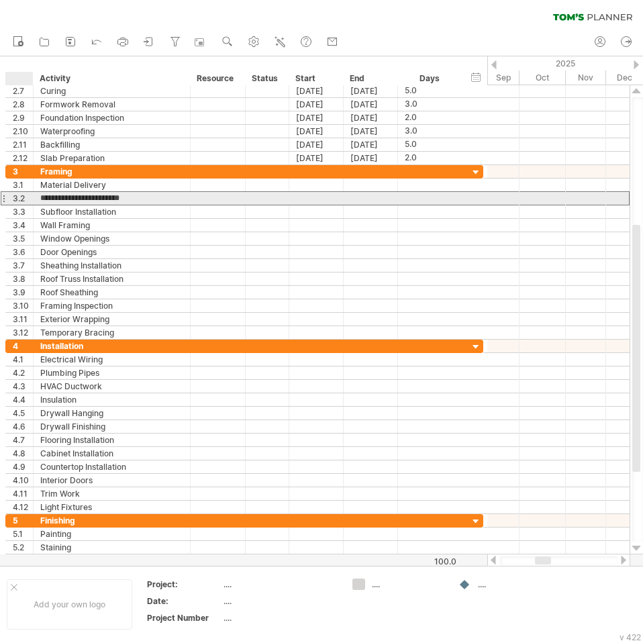
drag, startPoint x: 140, startPoint y: 198, endPoint x: 39, endPoint y: 204, distance: 100.8
click at [39, 204] on div "**********" at bounding box center [112, 198] width 157 height 13
type input "**********"
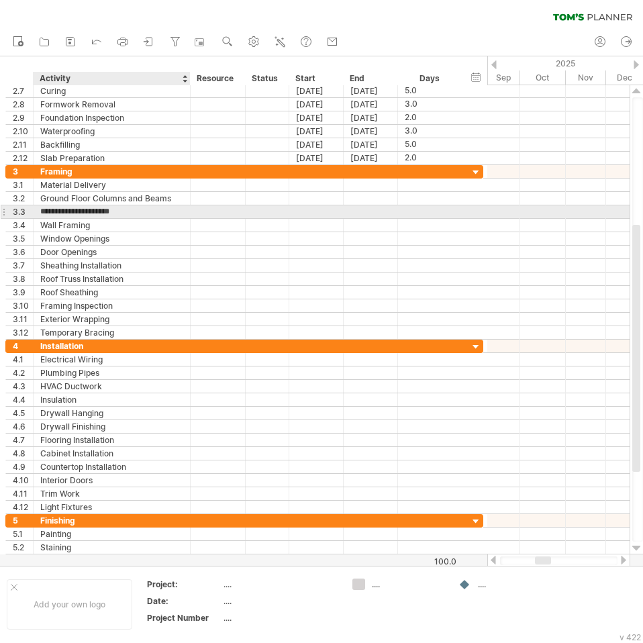
click at [105, 215] on input "**********" at bounding box center [111, 211] width 143 height 13
click at [100, 215] on input "**********" at bounding box center [111, 211] width 143 height 13
type input "**********"
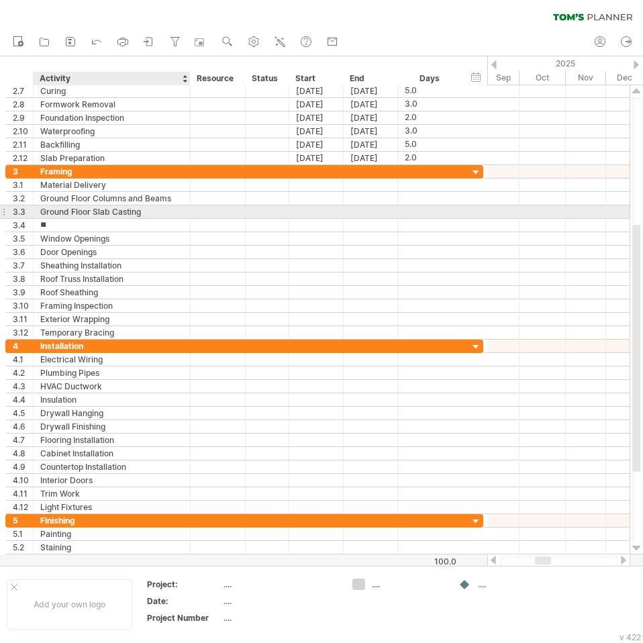
type input "*"
type input "**********"
type input "*"
type input "**********"
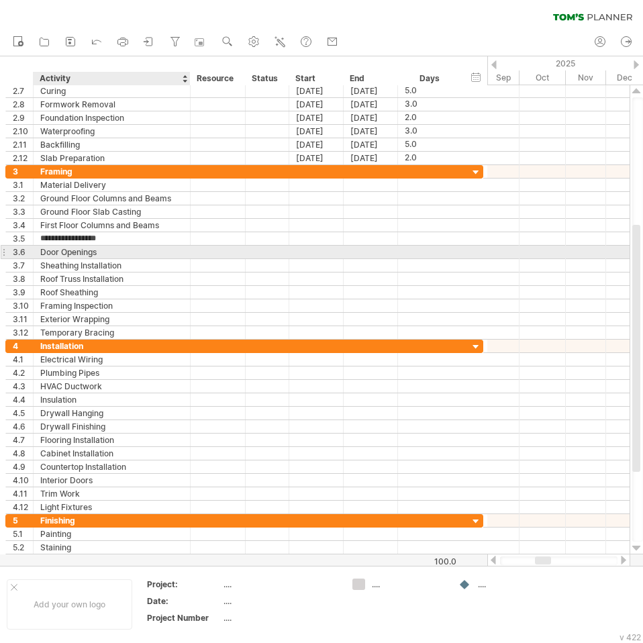
click at [117, 252] on div "Door Openings" at bounding box center [111, 252] width 143 height 13
type input "*"
click at [207, 248] on div at bounding box center [217, 252] width 41 height 13
click at [152, 250] on div "Door Openings" at bounding box center [111, 252] width 143 height 13
drag, startPoint x: 103, startPoint y: 253, endPoint x: 35, endPoint y: 248, distance: 68.0
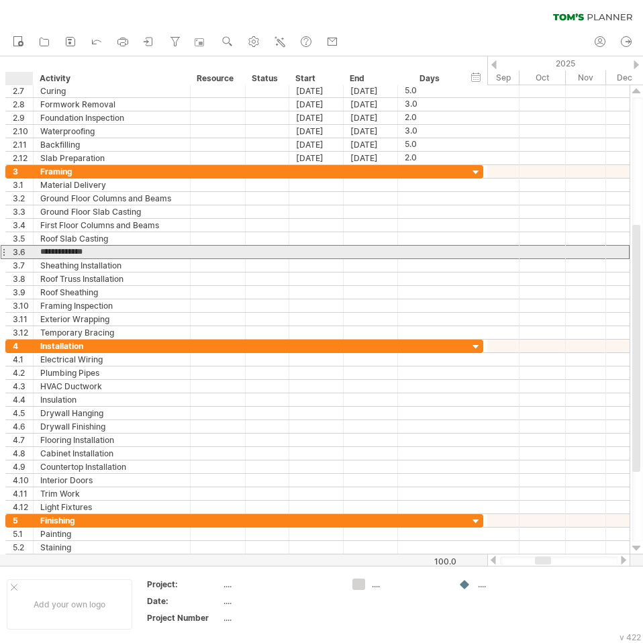
click at [35, 248] on div "**********" at bounding box center [112, 252] width 157 height 13
type input "**********"
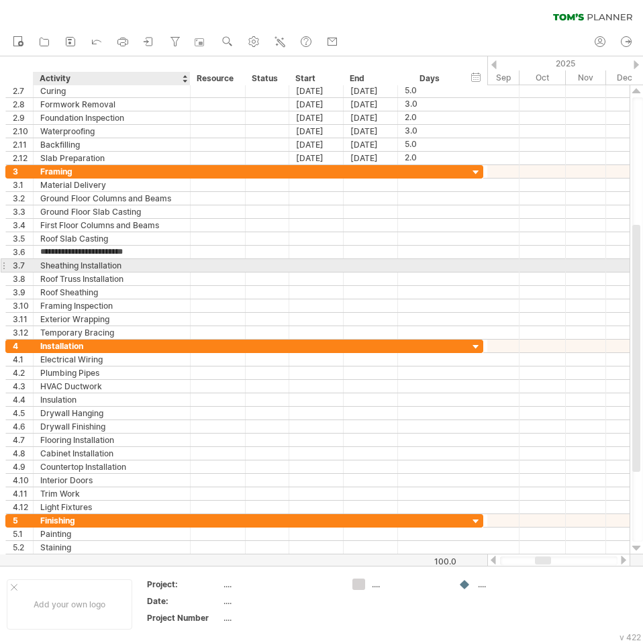
click at [87, 270] on div "Sheathing Installation" at bounding box center [111, 265] width 143 height 13
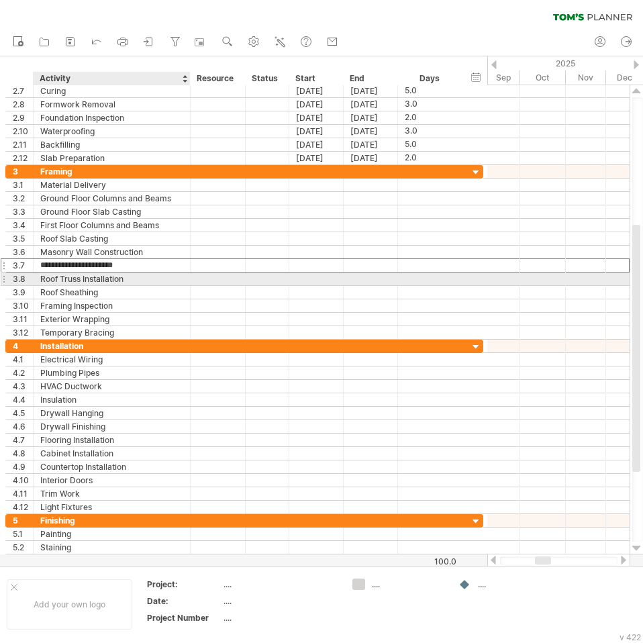
click at [115, 280] on div "Roof Truss Installation" at bounding box center [111, 278] width 143 height 13
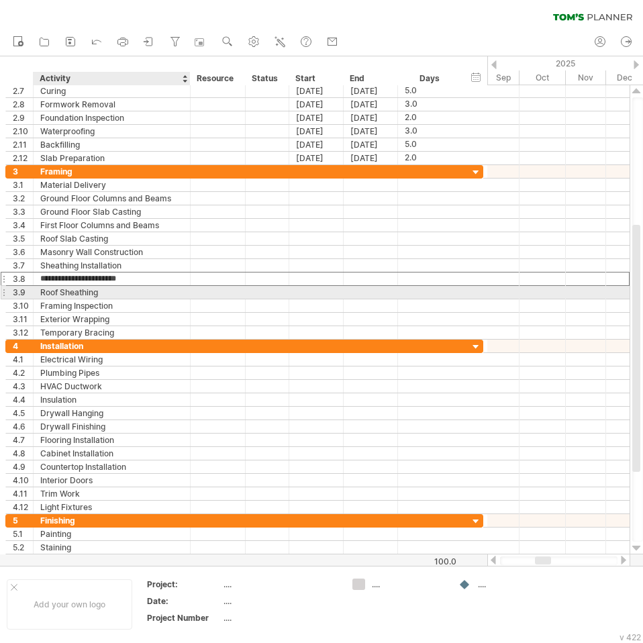
click at [133, 297] on div "Roof Sheathing" at bounding box center [111, 292] width 143 height 13
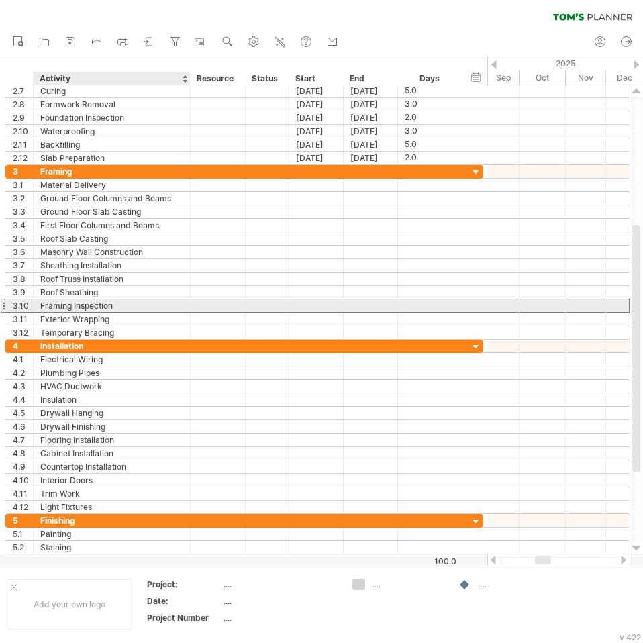
click at [133, 306] on div "Framing Inspection" at bounding box center [111, 305] width 143 height 13
click at [74, 303] on input "**********" at bounding box center [111, 305] width 143 height 13
type input "**********"
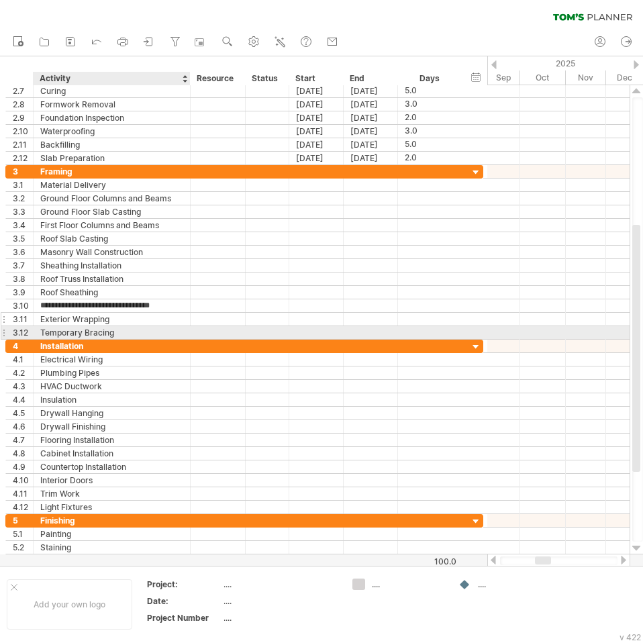
click at [116, 325] on div "Exterior Wrapping" at bounding box center [111, 319] width 143 height 13
click at [125, 333] on div "Temporary Bracing" at bounding box center [111, 332] width 143 height 13
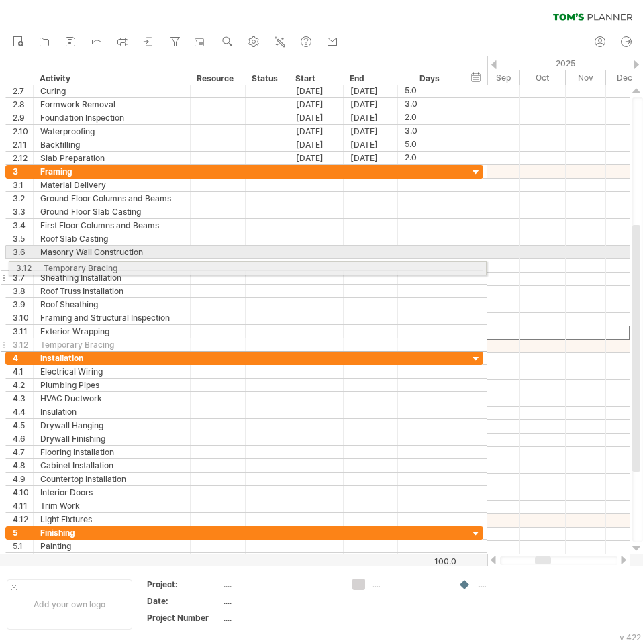
drag, startPoint x: 5, startPoint y: 333, endPoint x: 5, endPoint y: 266, distance: 67.8
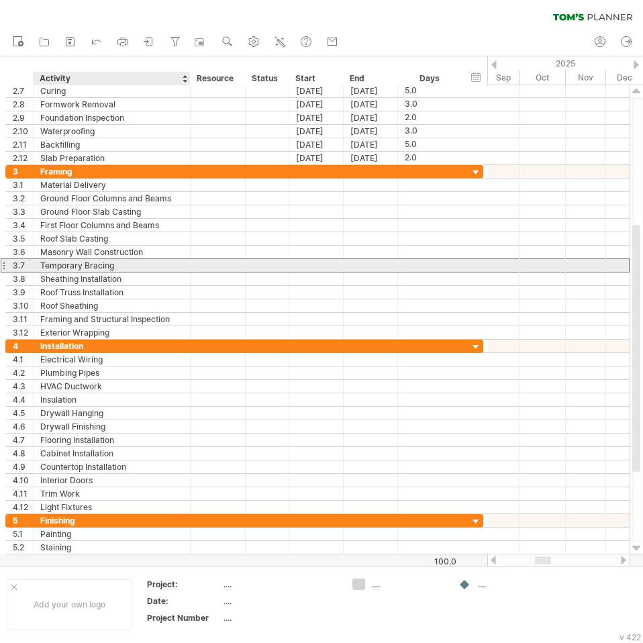
click at [97, 268] on div "Temporary Bracing" at bounding box center [111, 265] width 143 height 13
click at [0, 0] on input "**********" at bounding box center [0, 0] width 0 height 0
click at [99, 268] on input "**********" at bounding box center [111, 265] width 143 height 13
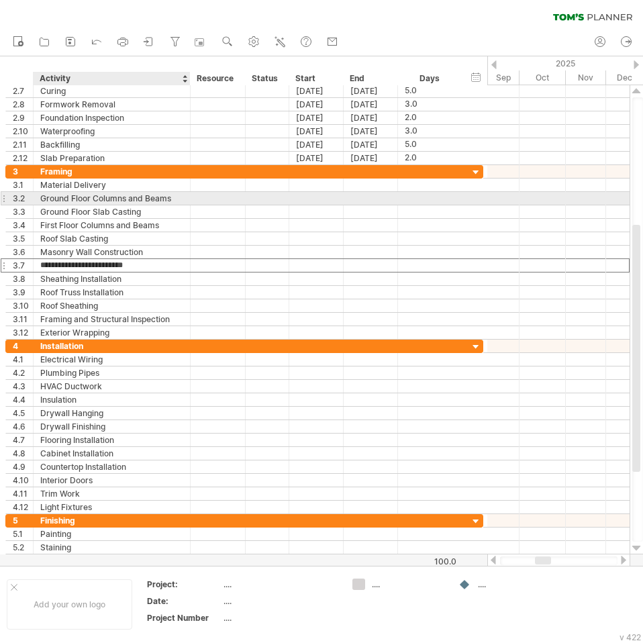
type input "**********"
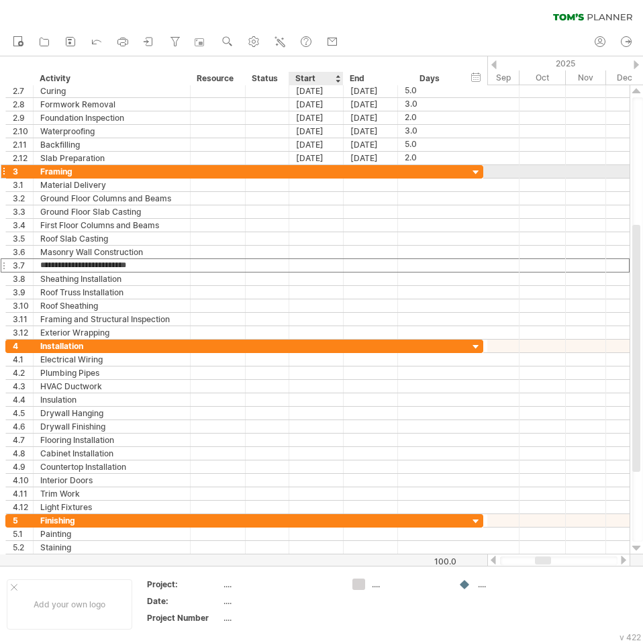
click at [316, 174] on div at bounding box center [316, 171] width 54 height 13
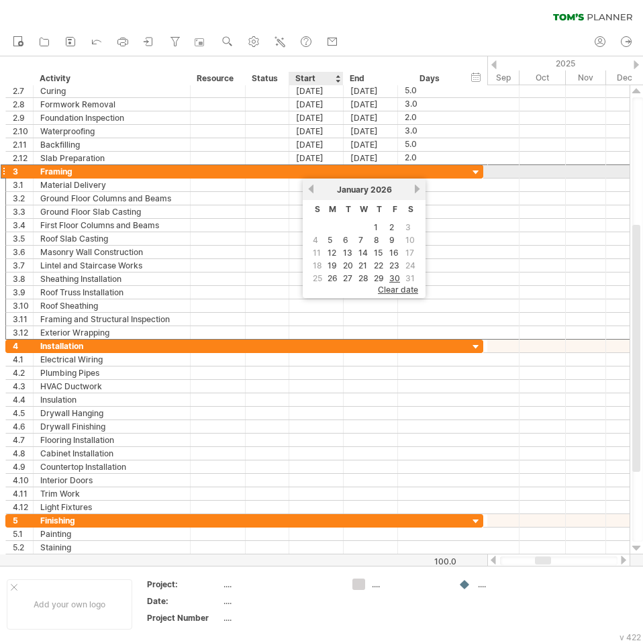
click at [315, 184] on div "[DATE]" at bounding box center [363, 189] width 97 height 10
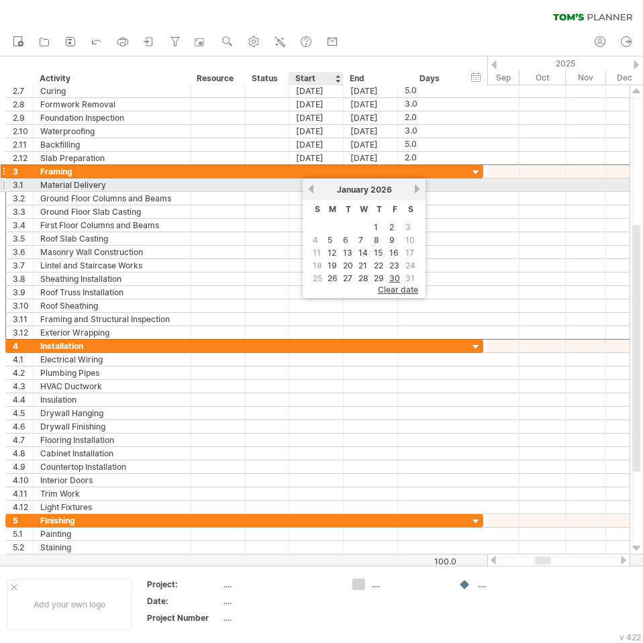
click at [301, 190] on div at bounding box center [316, 184] width 54 height 13
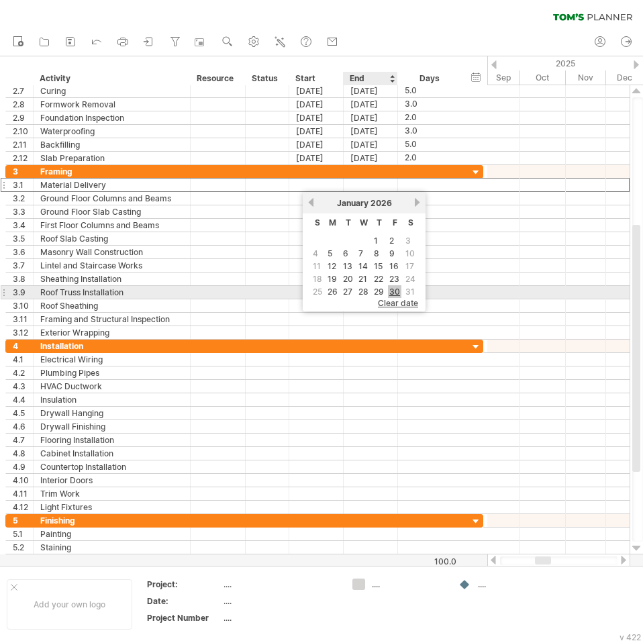
click at [394, 290] on link "30" at bounding box center [394, 291] width 13 height 13
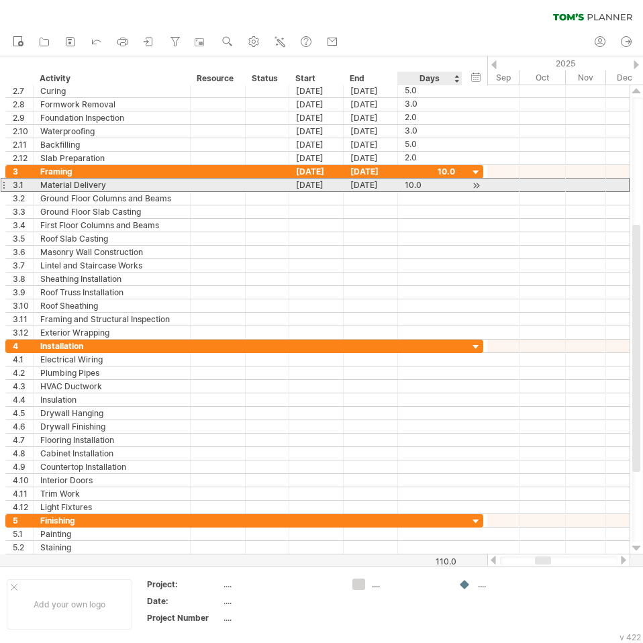
click at [425, 183] on div "10.0" at bounding box center [430, 184] width 50 height 13
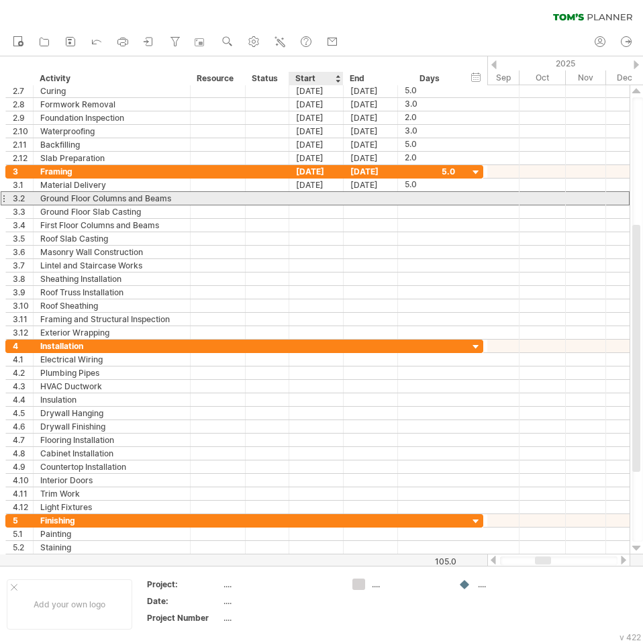
click at [334, 197] on div at bounding box center [316, 198] width 54 height 13
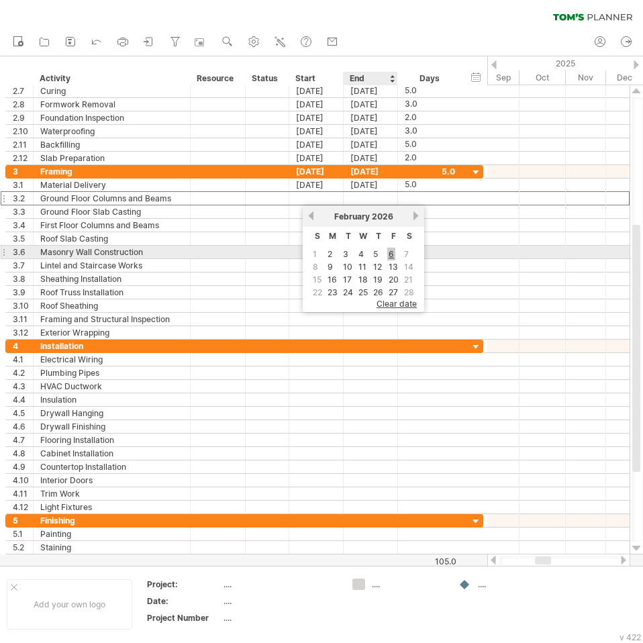
click at [392, 256] on link "6" at bounding box center [391, 254] width 8 height 13
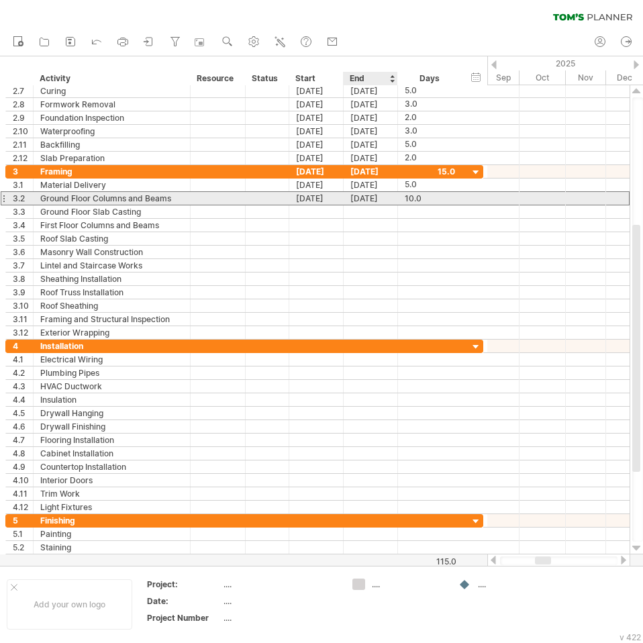
click at [409, 202] on div "10.0" at bounding box center [430, 198] width 50 height 13
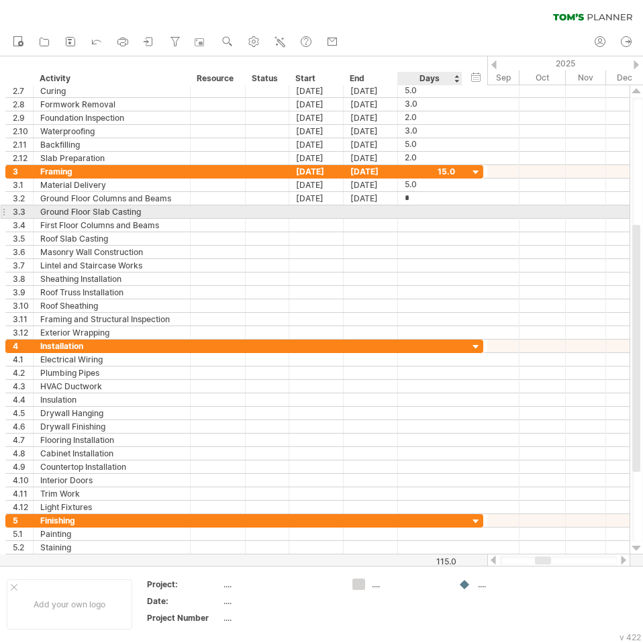
type input "**"
click at [324, 211] on div at bounding box center [316, 211] width 54 height 13
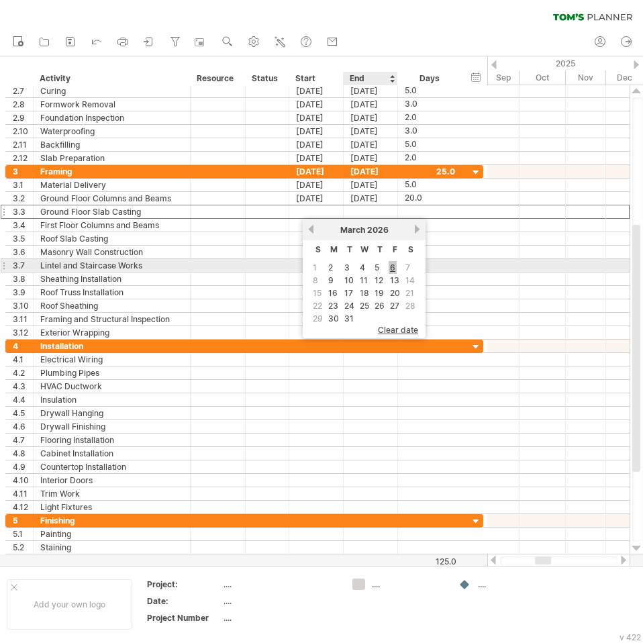
click at [395, 270] on link "6" at bounding box center [392, 267] width 8 height 13
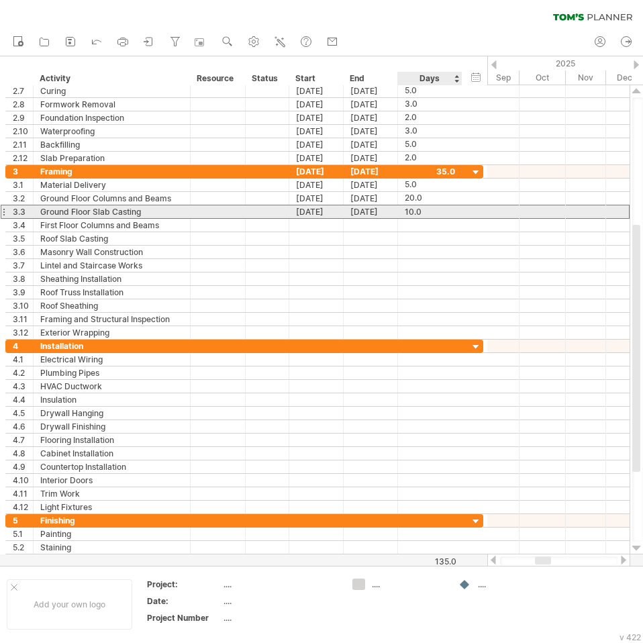
click at [415, 213] on div "10.0" at bounding box center [430, 211] width 50 height 13
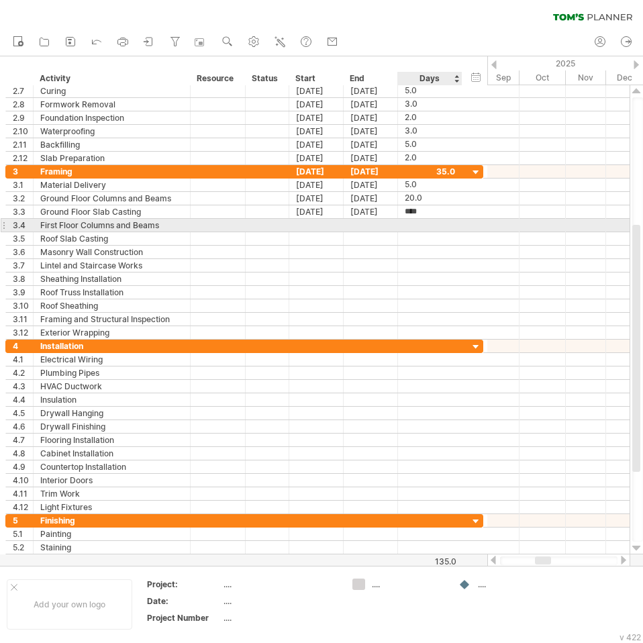
click at [415, 227] on div at bounding box center [430, 225] width 50 height 13
click at [332, 225] on div at bounding box center [316, 225] width 54 height 13
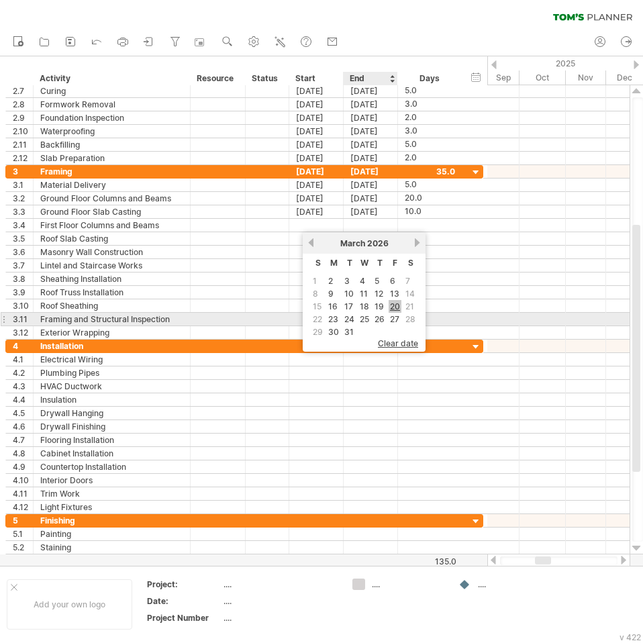
click at [394, 307] on link "20" at bounding box center [394, 306] width 13 height 13
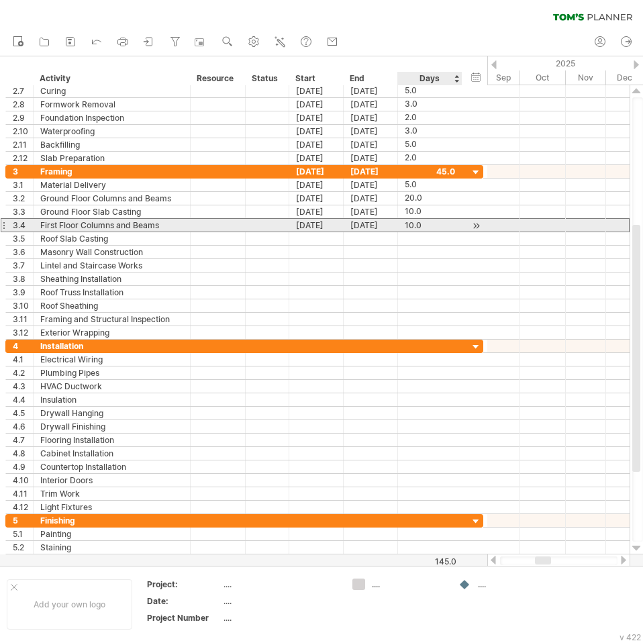
click at [417, 223] on div "10.0" at bounding box center [430, 225] width 50 height 13
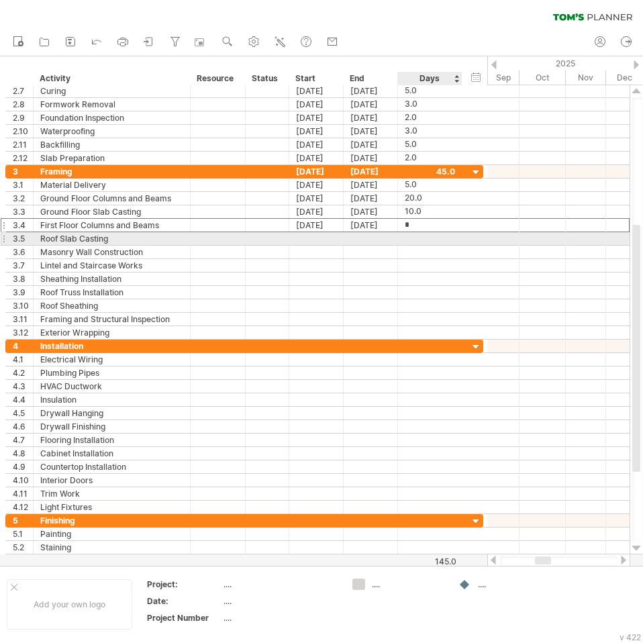
type input "**"
click at [307, 237] on div at bounding box center [316, 238] width 54 height 13
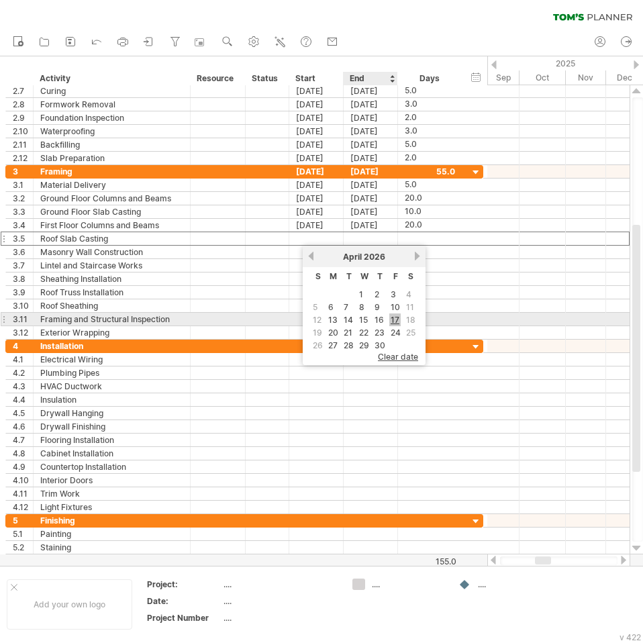
click at [392, 318] on link "17" at bounding box center [394, 319] width 11 height 13
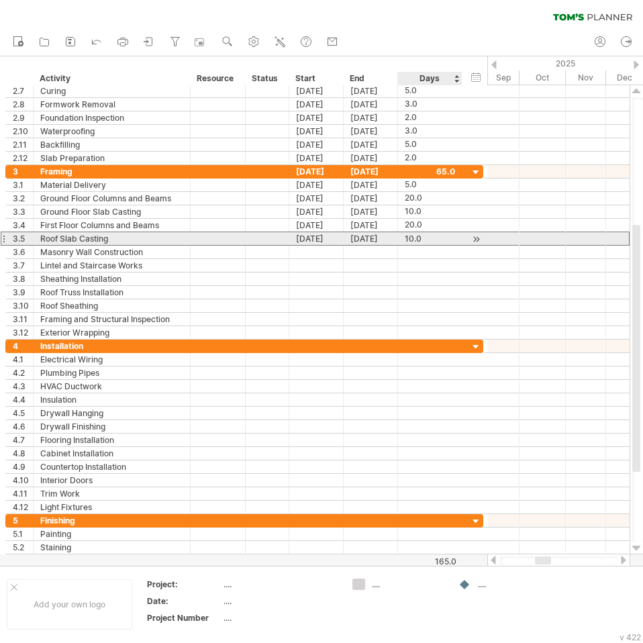
click at [421, 238] on div "10.0" at bounding box center [430, 238] width 50 height 13
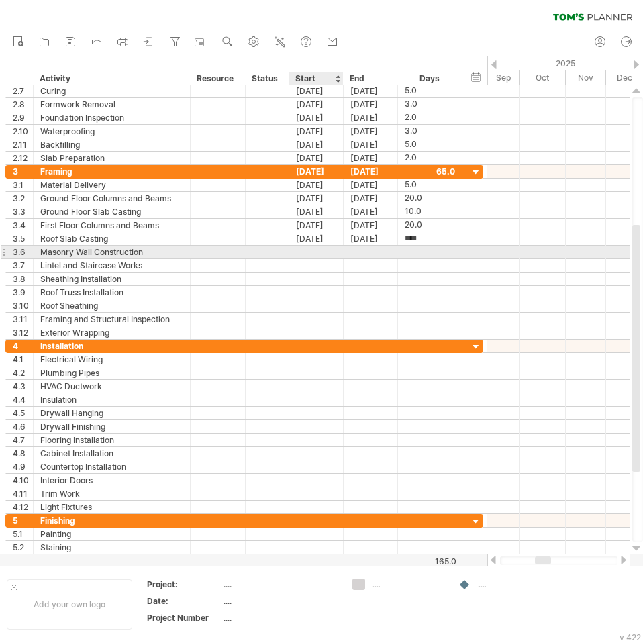
click at [329, 251] on div at bounding box center [316, 252] width 54 height 13
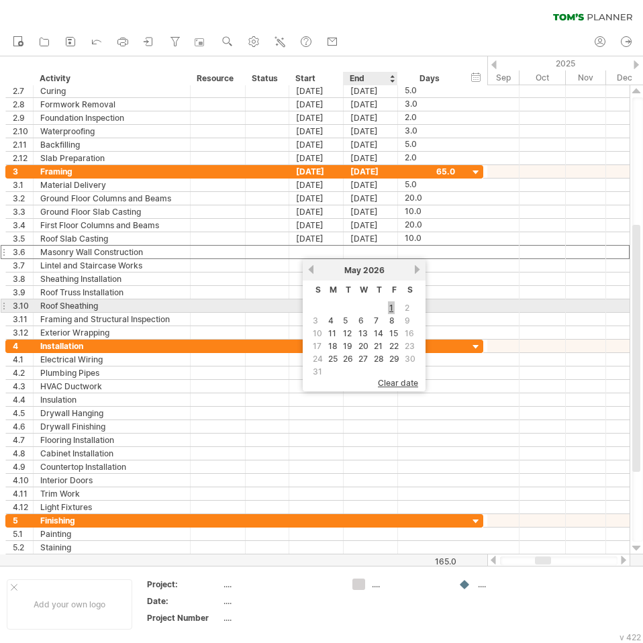
click at [392, 307] on link "1" at bounding box center [391, 307] width 7 height 13
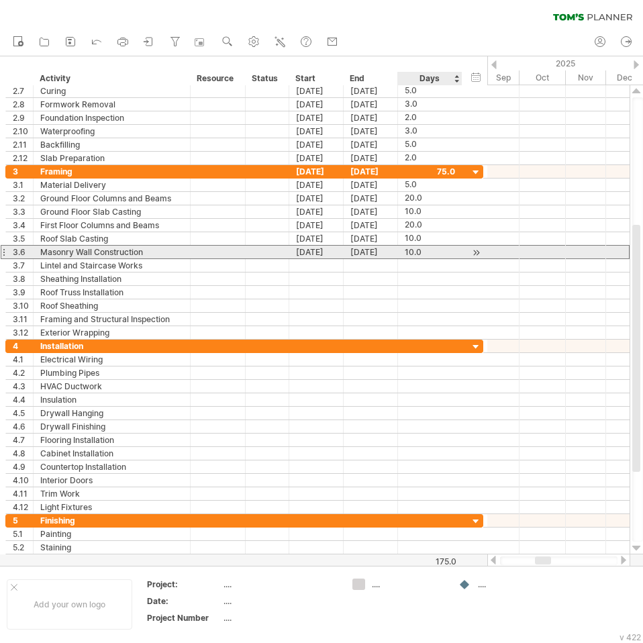
click at [421, 256] on div "10.0" at bounding box center [430, 252] width 50 height 13
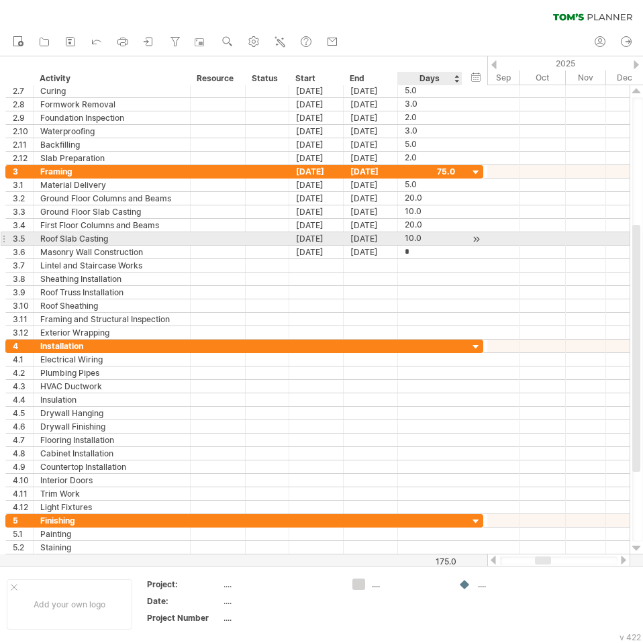
type input "**"
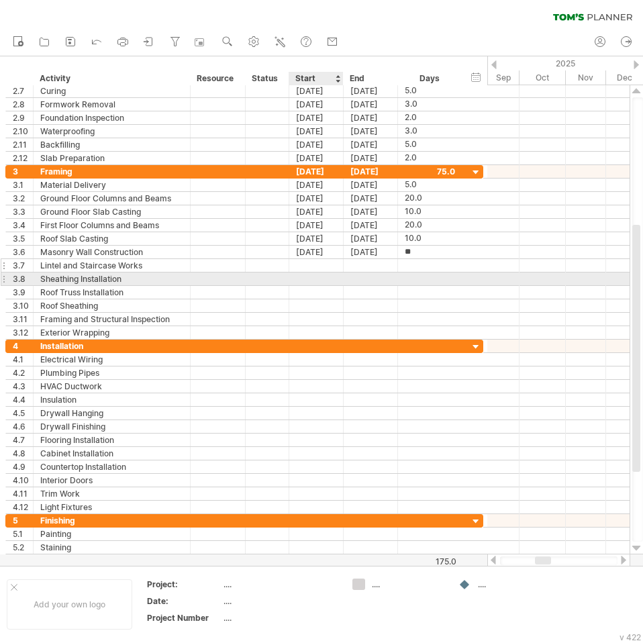
click at [330, 268] on div at bounding box center [316, 265] width 54 height 13
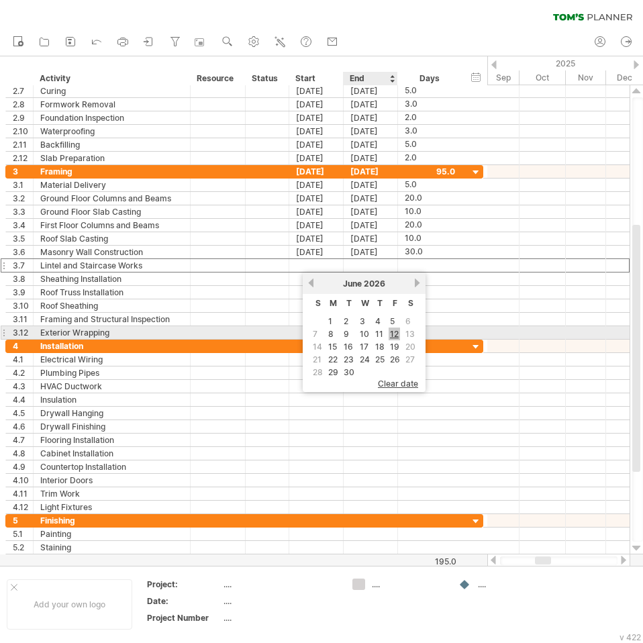
click at [390, 336] on link "12" at bounding box center [393, 333] width 11 height 13
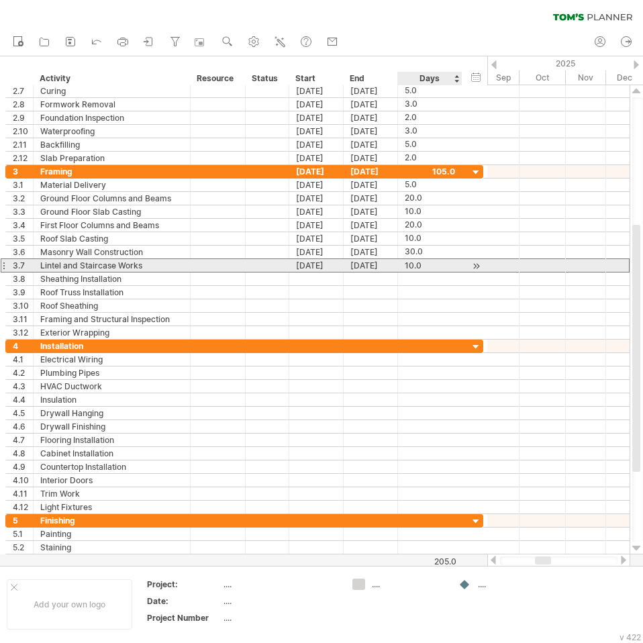
click at [419, 265] on div "10.0" at bounding box center [430, 265] width 50 height 13
type input "**"
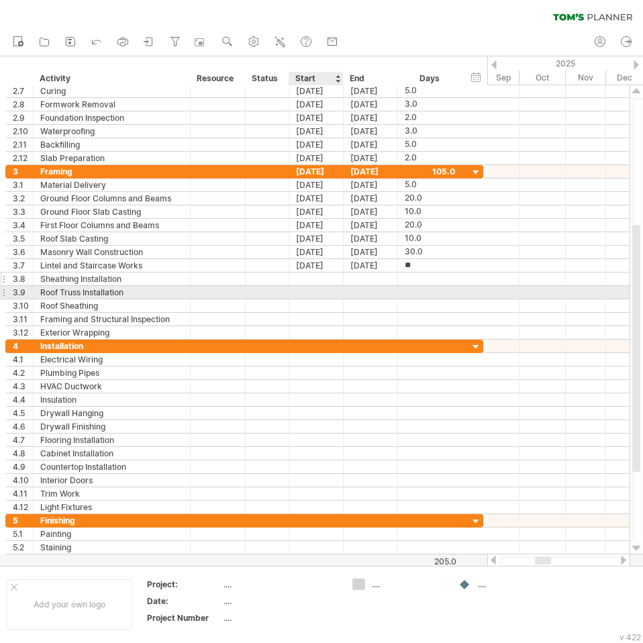
click at [323, 279] on div at bounding box center [316, 278] width 54 height 13
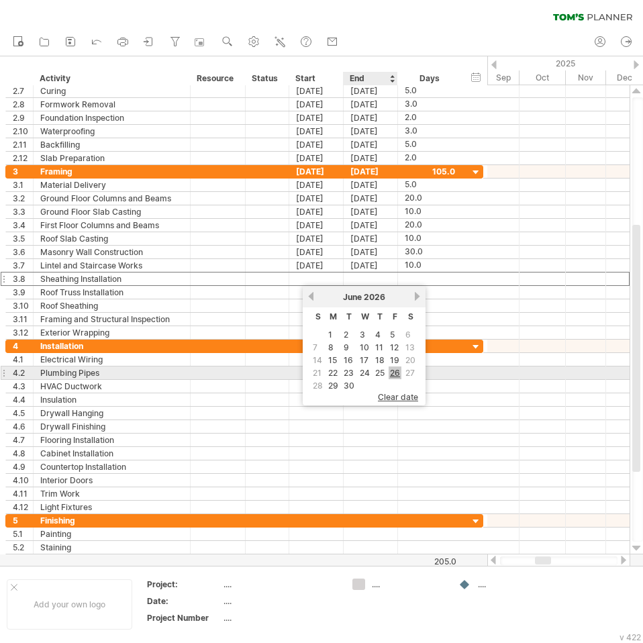
click at [394, 370] on link "26" at bounding box center [394, 372] width 13 height 13
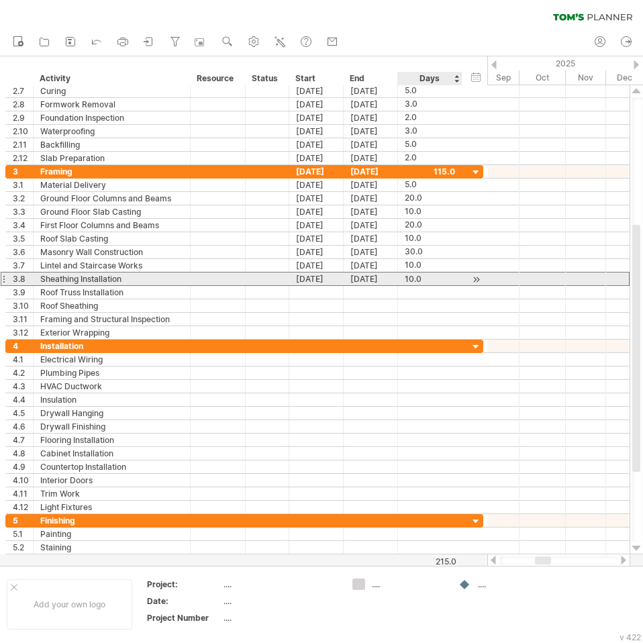
click at [421, 277] on div "10.0" at bounding box center [430, 278] width 50 height 13
type input "*"
type input "***"
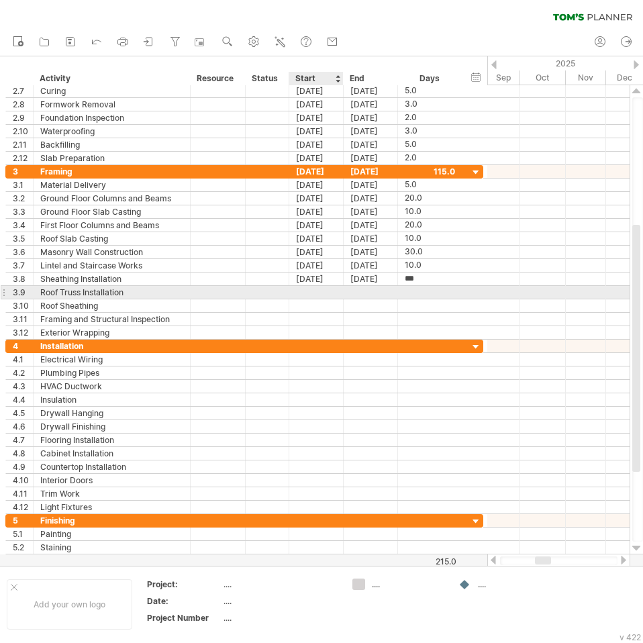
click at [333, 292] on div at bounding box center [316, 292] width 54 height 13
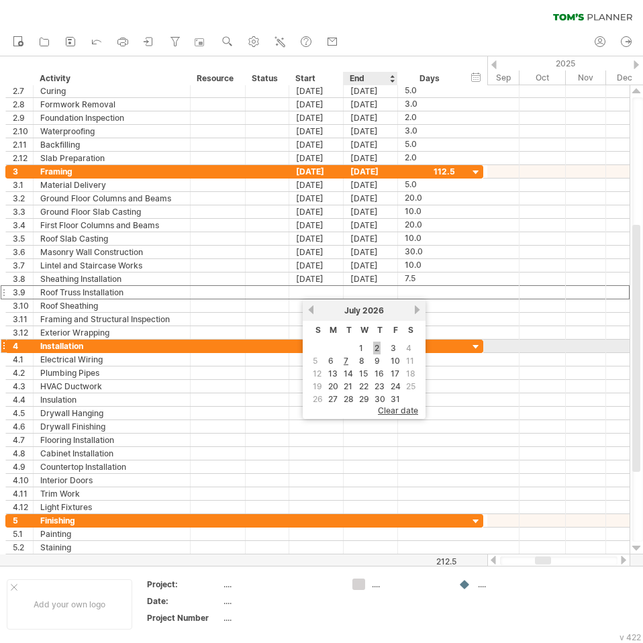
click at [376, 350] on link "2" at bounding box center [376, 347] width 7 height 13
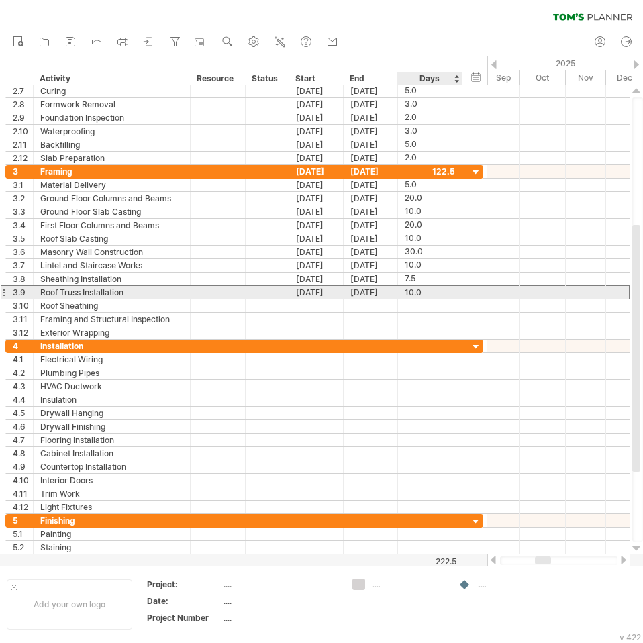
click at [414, 294] on div "10.0" at bounding box center [430, 292] width 50 height 13
type input "***"
click at [329, 299] on div at bounding box center [316, 305] width 54 height 13
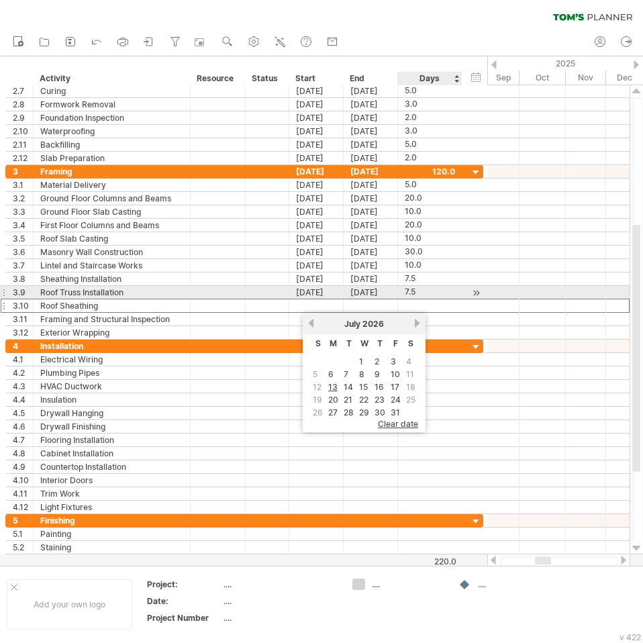
click at [434, 288] on div "7.5" at bounding box center [430, 292] width 50 height 13
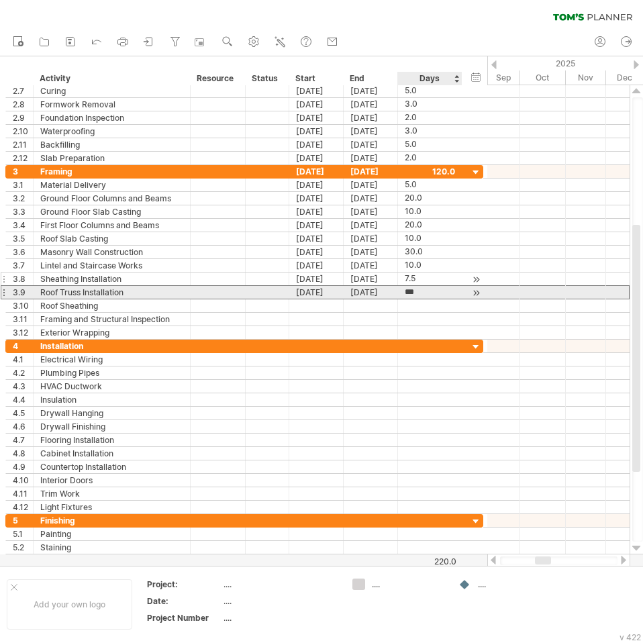
click at [429, 278] on div "7.5" at bounding box center [430, 278] width 50 height 13
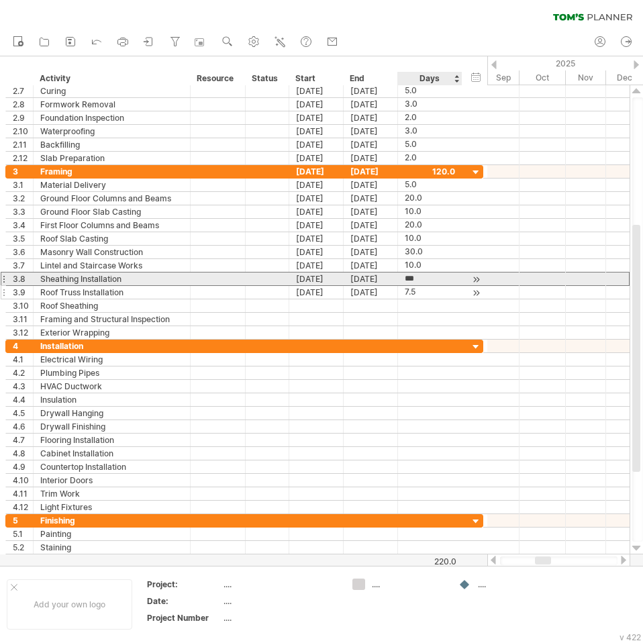
type input "*"
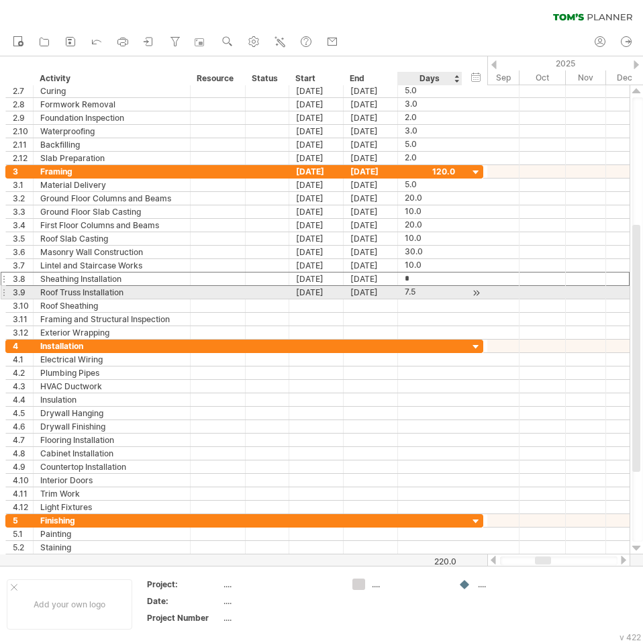
click at [419, 292] on div "7.5" at bounding box center [430, 292] width 50 height 13
type input "*"
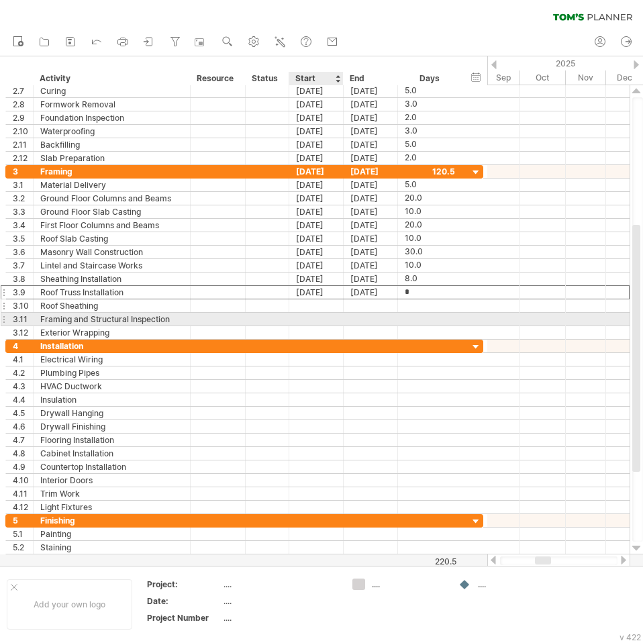
click at [335, 308] on div at bounding box center [316, 305] width 54 height 13
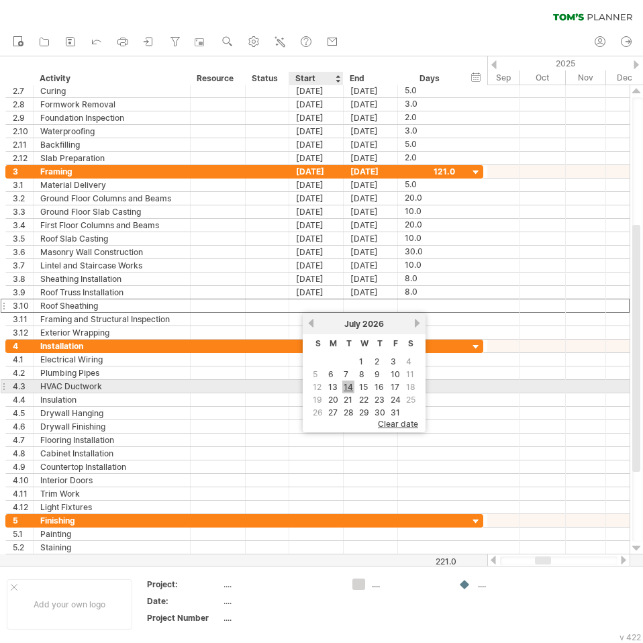
click at [348, 387] on link "14" at bounding box center [348, 386] width 12 height 13
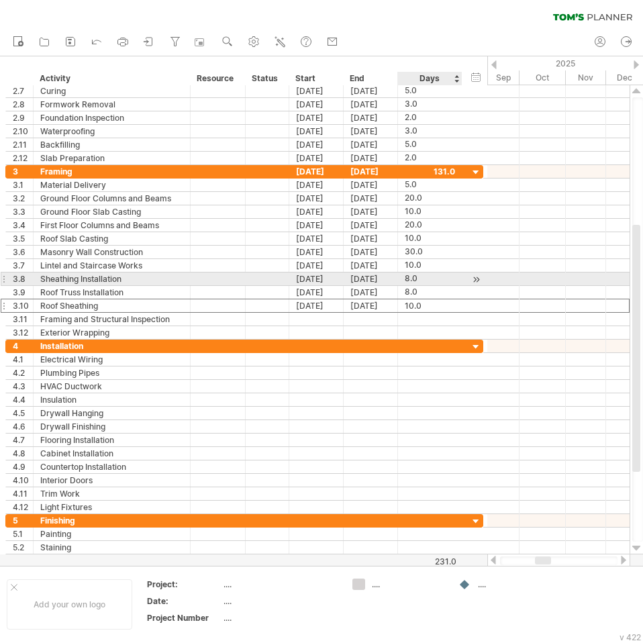
click at [415, 280] on div "8.0" at bounding box center [430, 278] width 50 height 13
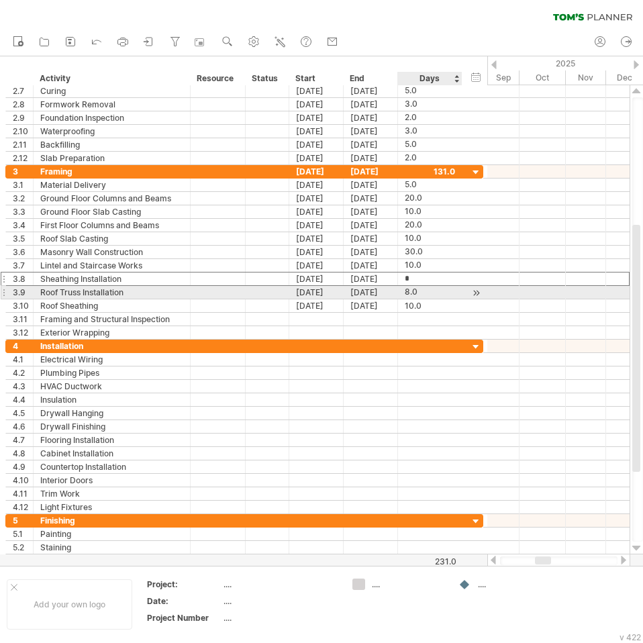
click at [417, 290] on div "8.0" at bounding box center [430, 292] width 50 height 13
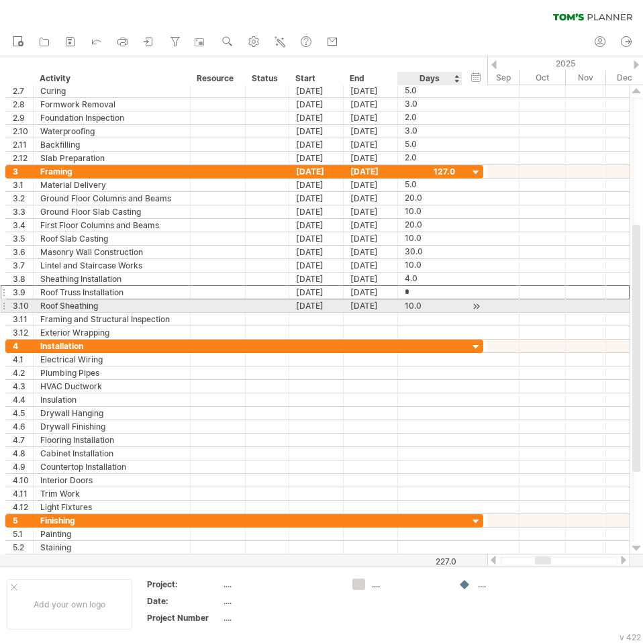
click at [416, 304] on div "10.0" at bounding box center [430, 305] width 50 height 13
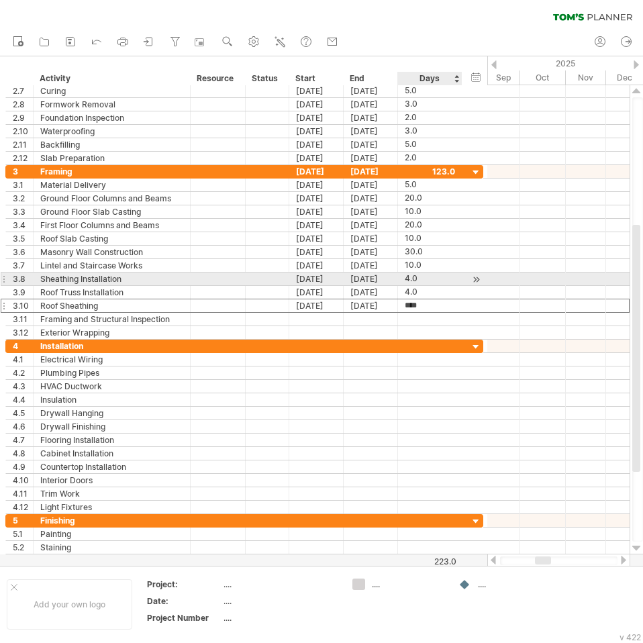
click at [420, 278] on div "4.0" at bounding box center [430, 278] width 50 height 13
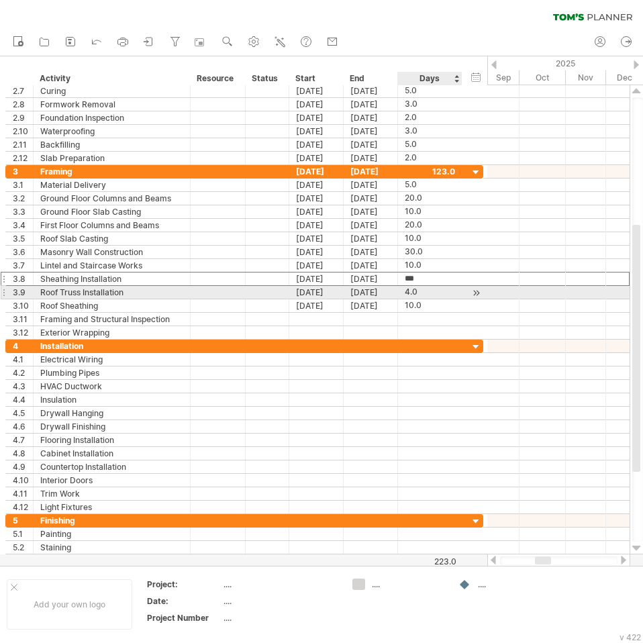
type input "*"
click at [419, 294] on div "4.0" at bounding box center [430, 292] width 50 height 13
type input "*"
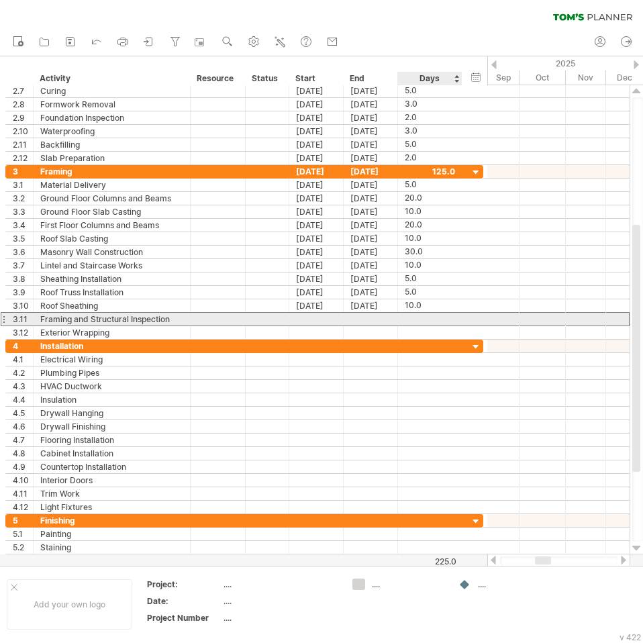
click at [416, 313] on div at bounding box center [430, 319] width 50 height 13
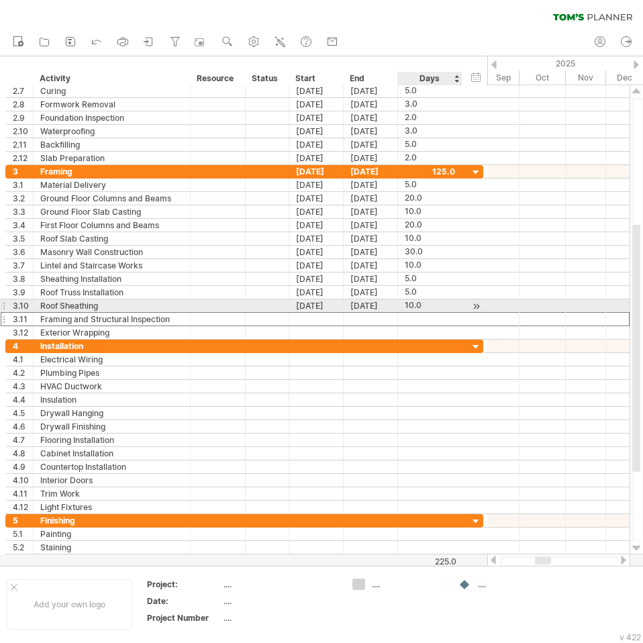
click at [417, 305] on div "10.0" at bounding box center [430, 305] width 50 height 13
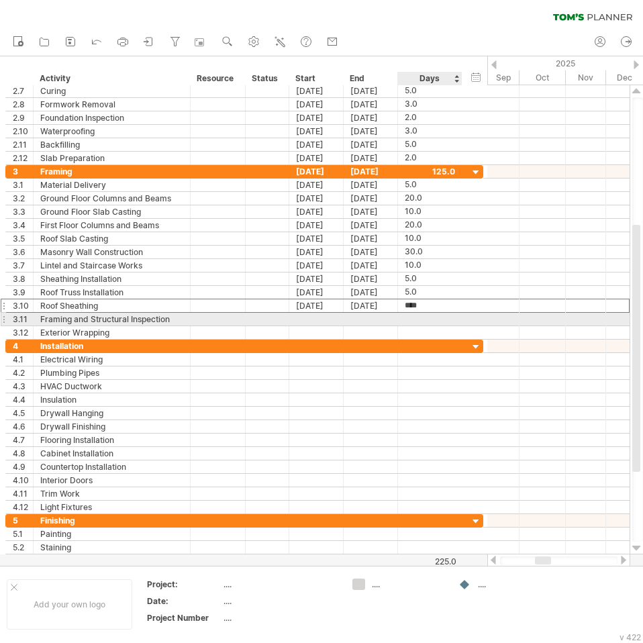
click at [419, 317] on div at bounding box center [430, 319] width 50 height 13
click at [318, 317] on div at bounding box center [316, 319] width 54 height 13
click at [314, 315] on div at bounding box center [316, 319] width 54 height 13
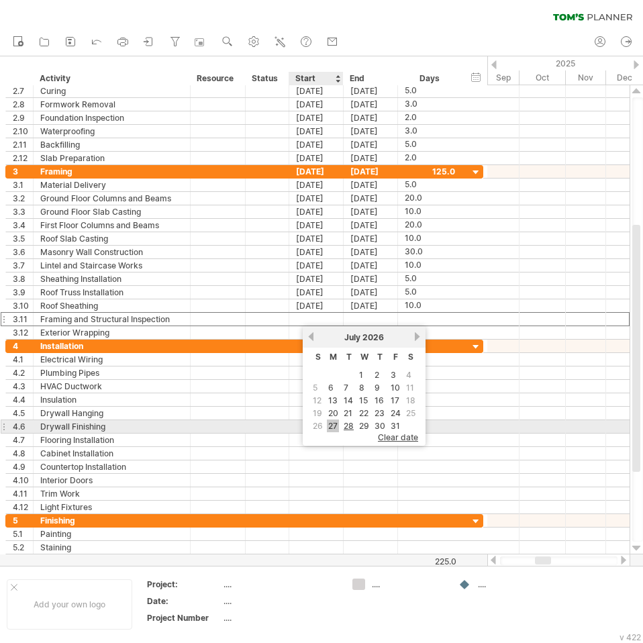
click at [329, 423] on link "27" at bounding box center [333, 425] width 12 height 13
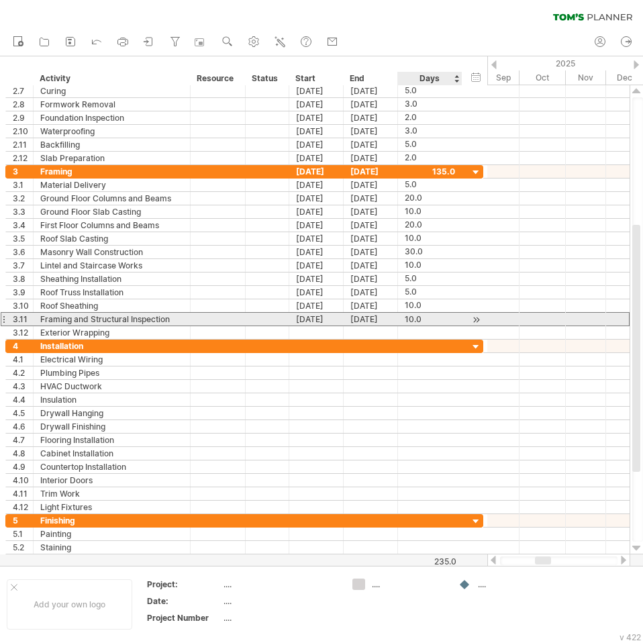
click at [406, 317] on div "10.0" at bounding box center [430, 319] width 50 height 13
type input "*"
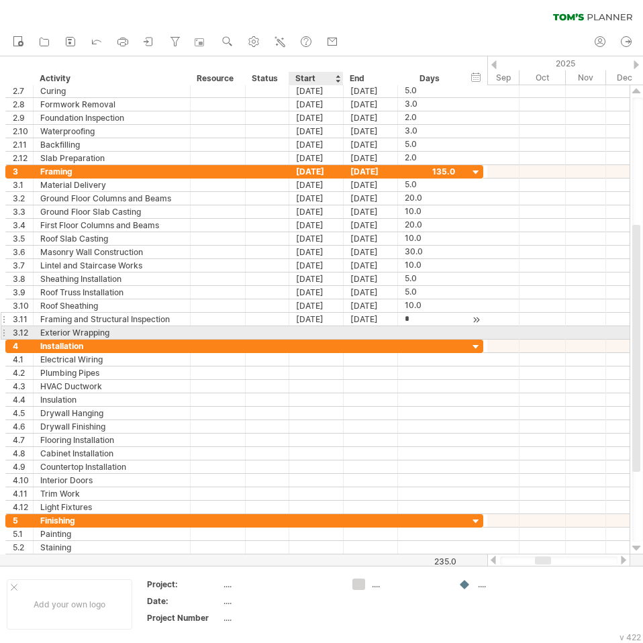
click at [321, 321] on div "[DATE]" at bounding box center [316, 319] width 54 height 13
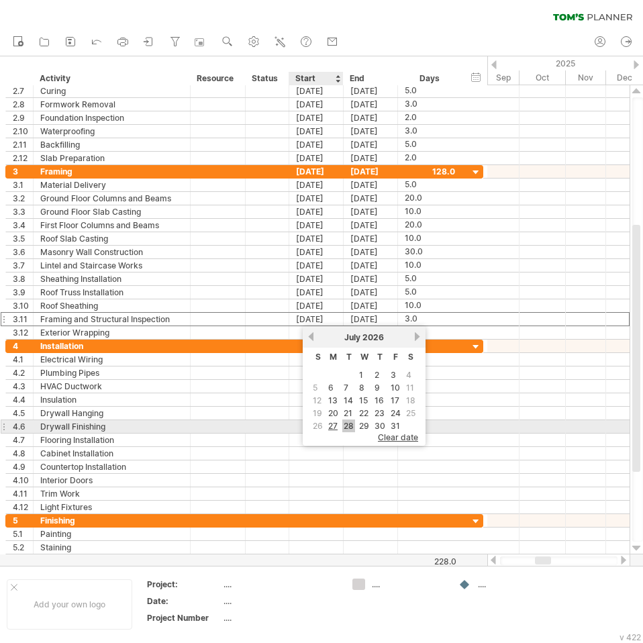
click at [345, 429] on link "28" at bounding box center [348, 425] width 13 height 13
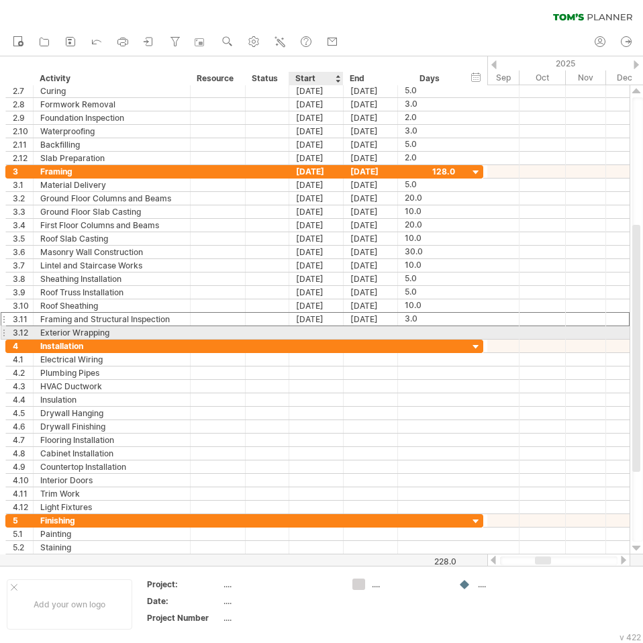
click at [316, 335] on div at bounding box center [316, 332] width 54 height 13
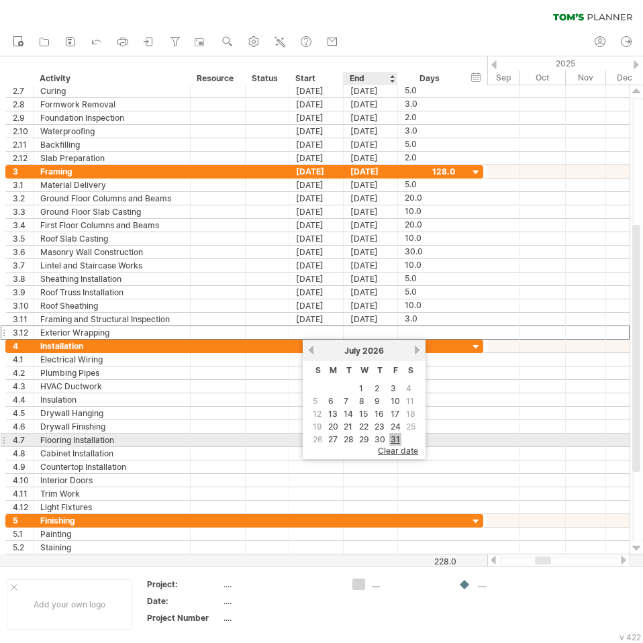
click at [395, 439] on link "31" at bounding box center [395, 439] width 12 height 13
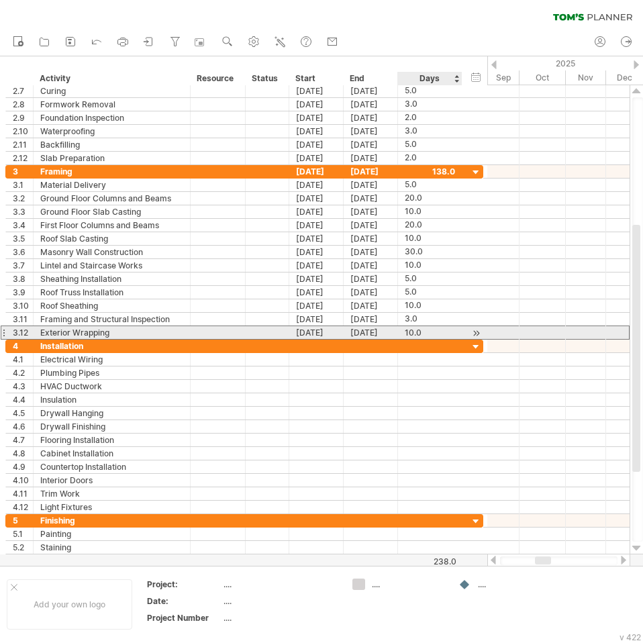
click at [420, 331] on div "10.0" at bounding box center [430, 332] width 50 height 13
type input "*"
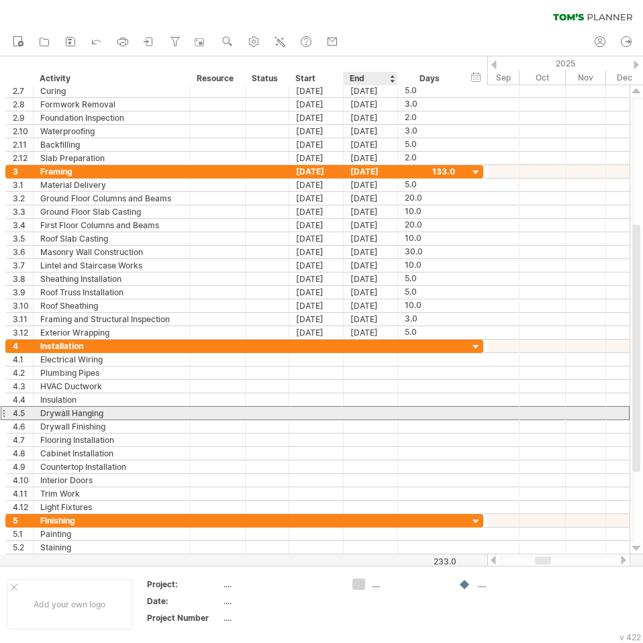
click at [353, 415] on div at bounding box center [370, 413] width 54 height 13
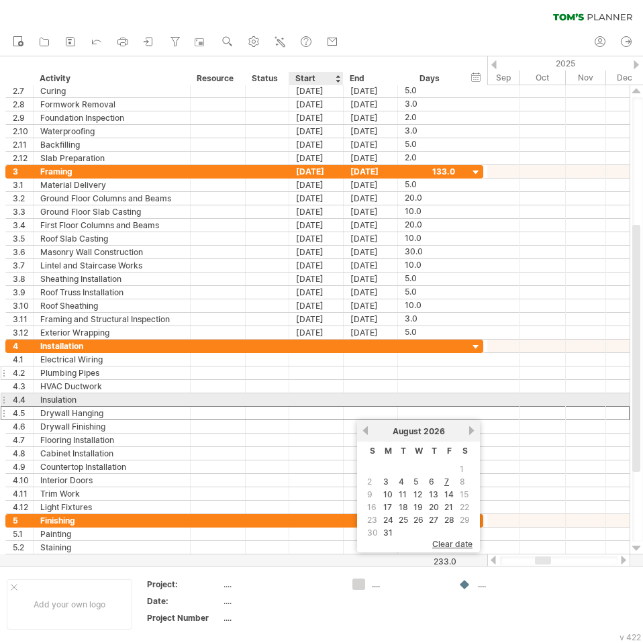
click at [323, 378] on div at bounding box center [316, 372] width 54 height 13
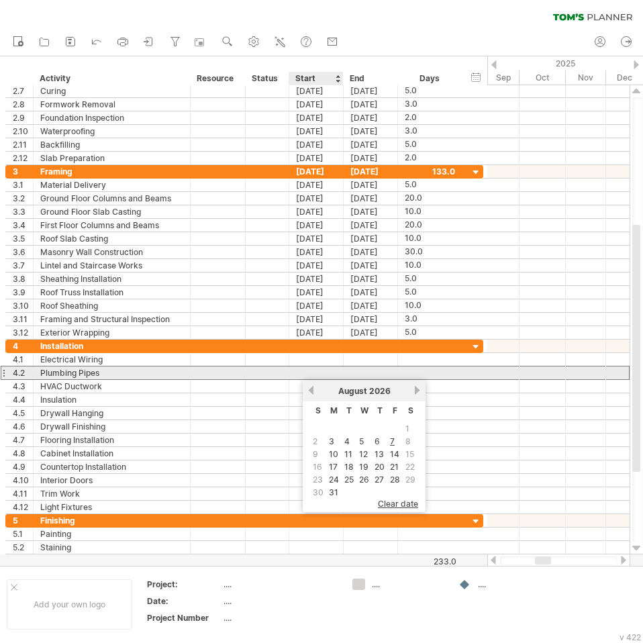
click at [319, 366] on div at bounding box center [316, 372] width 54 height 13
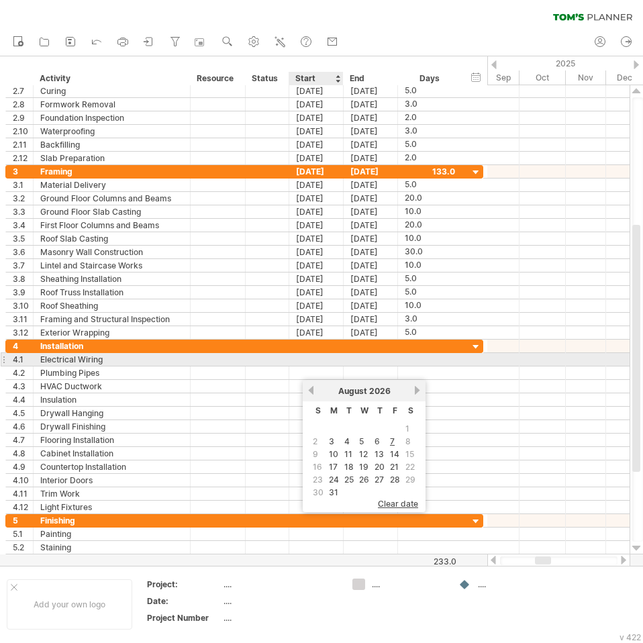
click at [303, 363] on div at bounding box center [316, 359] width 54 height 13
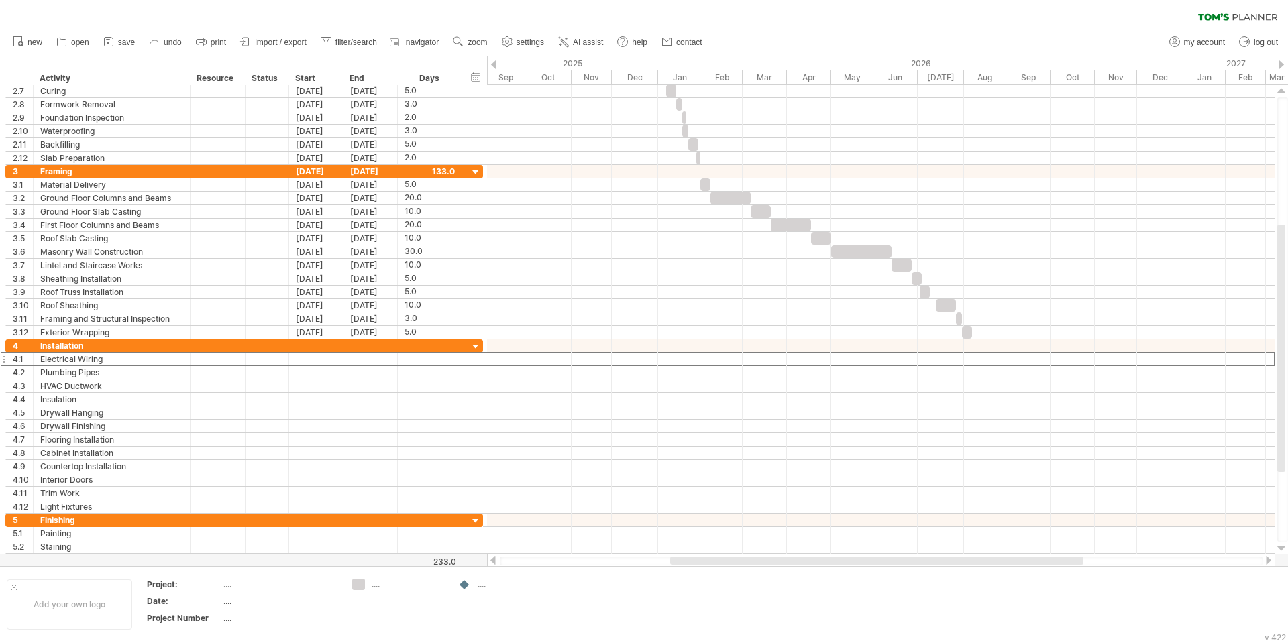
drag, startPoint x: 833, startPoint y: 558, endPoint x: 800, endPoint y: 508, distance: 59.7
click at [815, 561] on div at bounding box center [876, 561] width 413 height 8
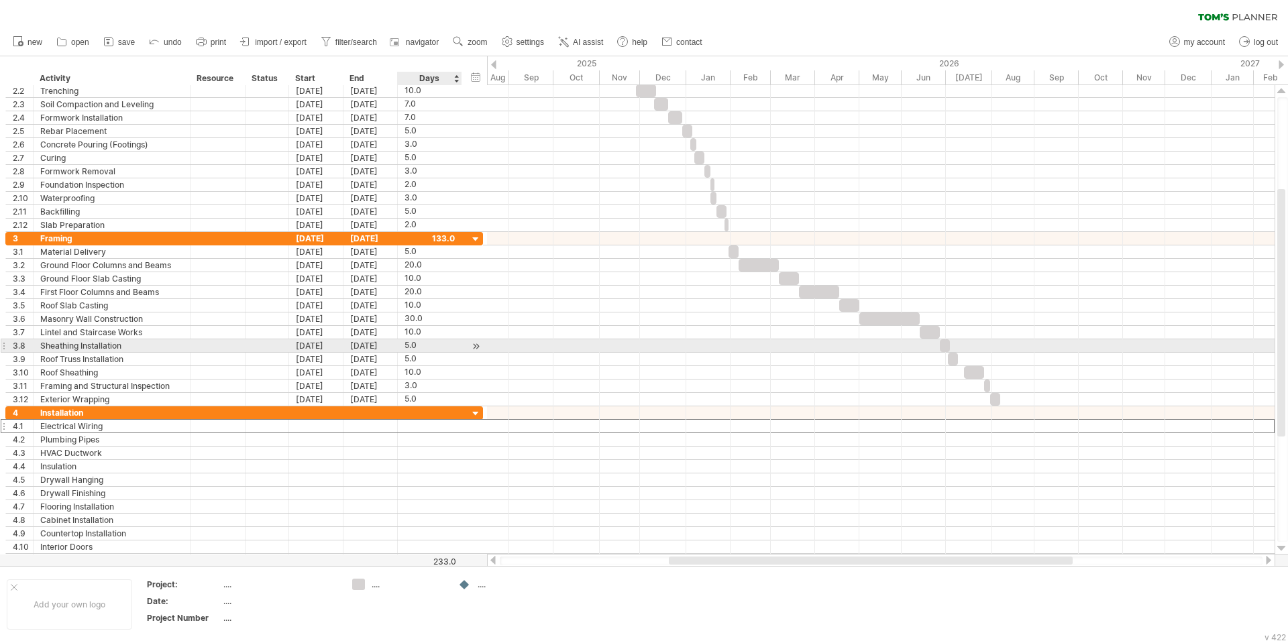
click at [415, 345] on div "5.0" at bounding box center [430, 345] width 50 height 13
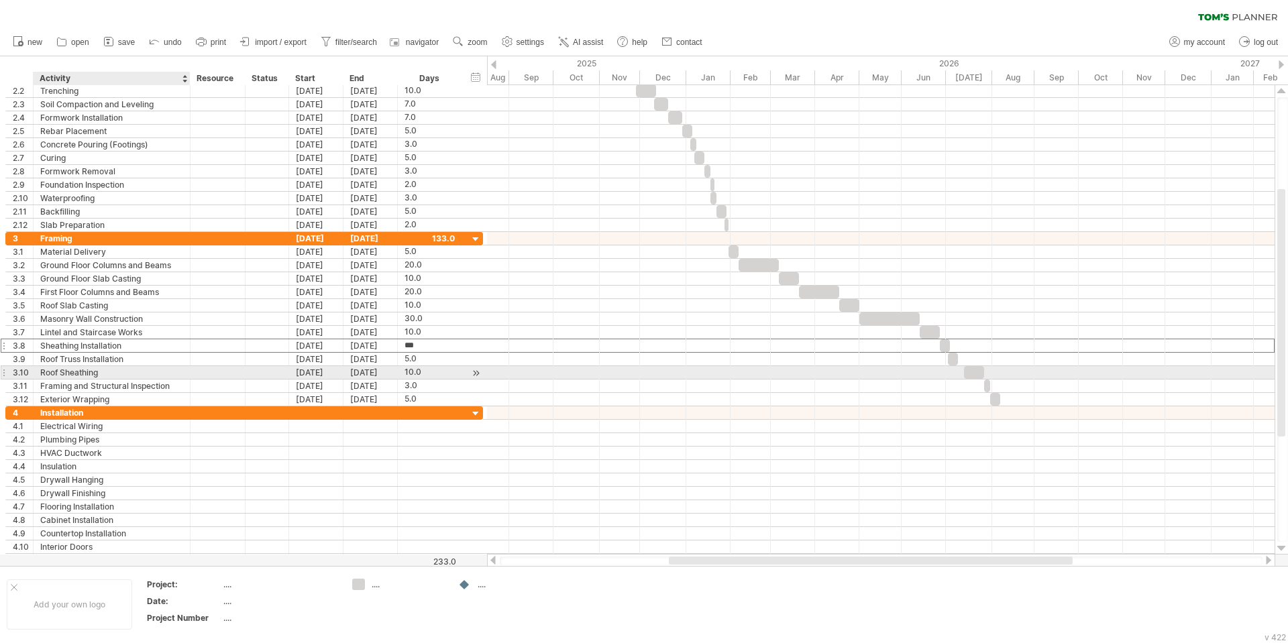
click at [123, 372] on div "Roof Sheathing" at bounding box center [111, 372] width 143 height 13
click at [123, 372] on input "**********" at bounding box center [111, 372] width 143 height 13
click at [142, 366] on div "3.10 Roof Sheathing [DATE] [DATE] 10.0 10.0" at bounding box center [244, 373] width 478 height 14
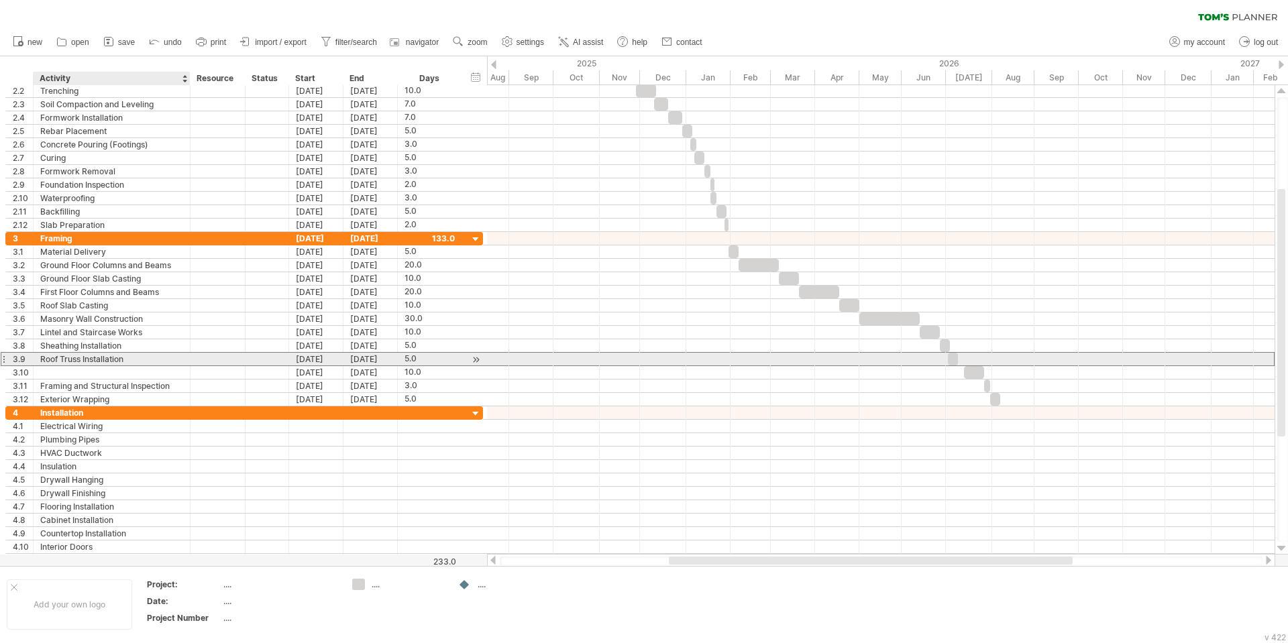
click at [144, 356] on div "Roof Truss Installation" at bounding box center [111, 359] width 143 height 13
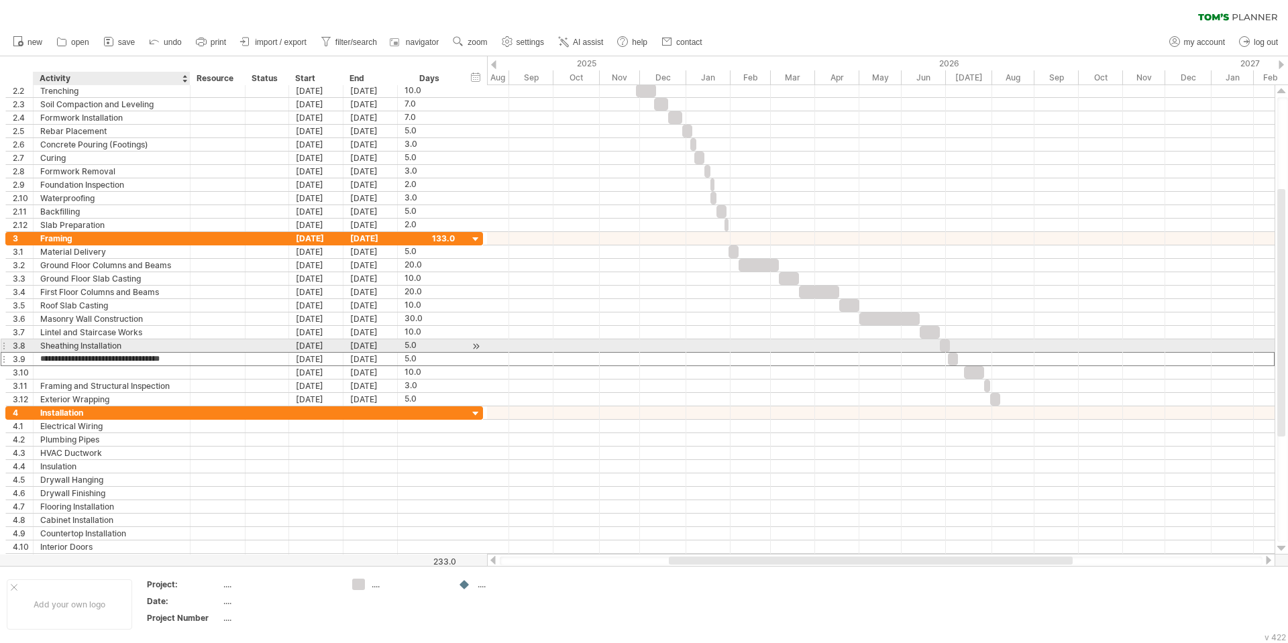
click at [161, 340] on div "Sheathing Installation" at bounding box center [111, 345] width 143 height 13
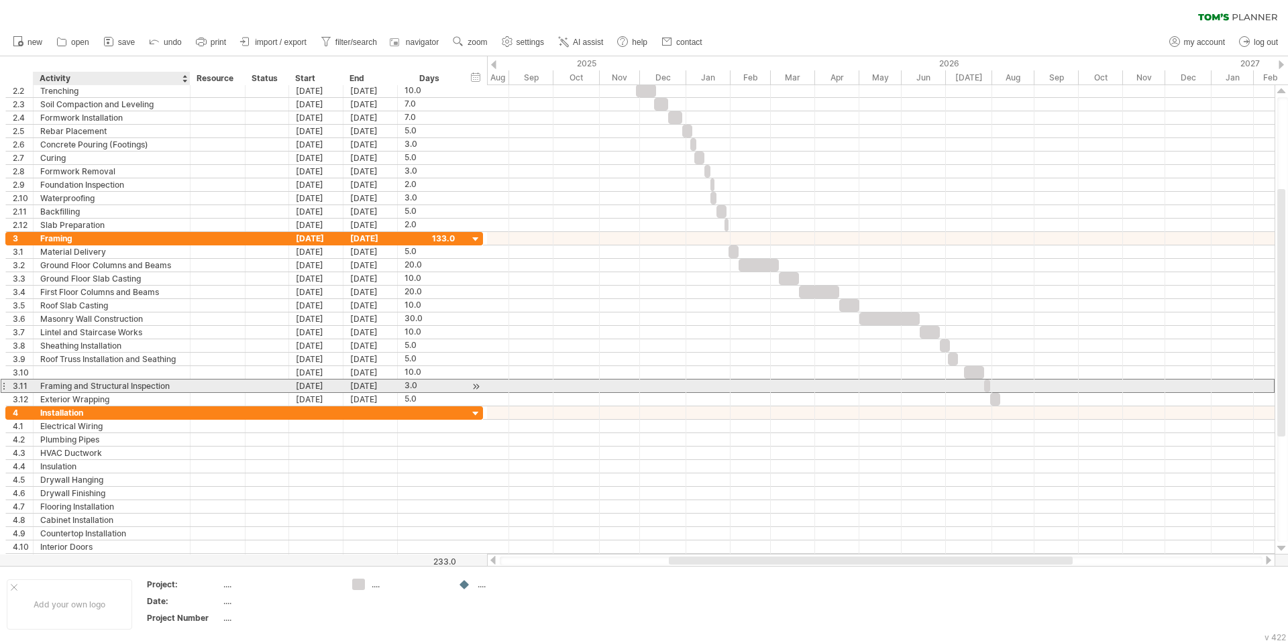
click at [161, 390] on div "Framing and Structural Inspection" at bounding box center [111, 386] width 143 height 13
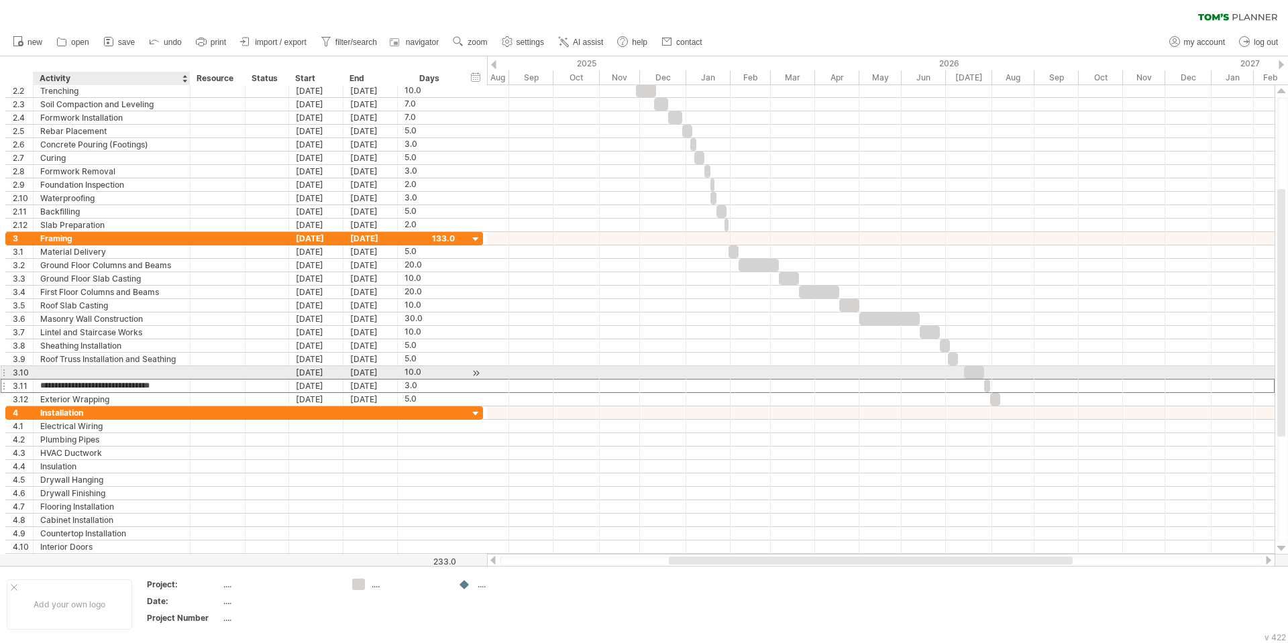
click at [156, 367] on div at bounding box center [111, 372] width 143 height 13
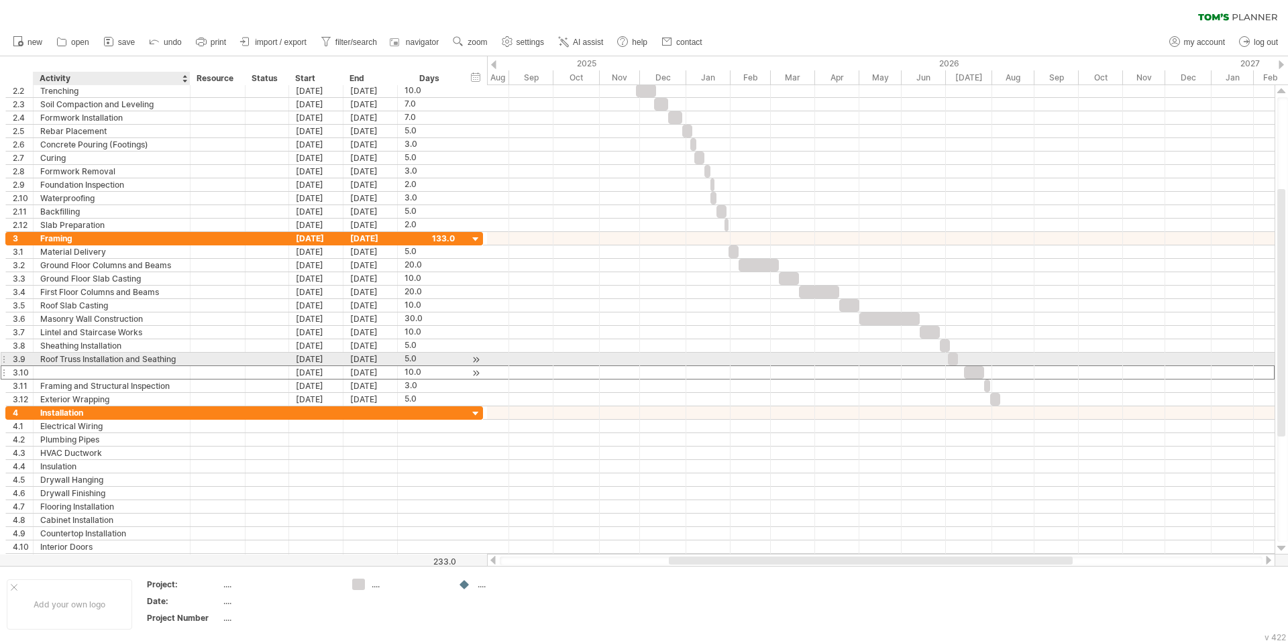
click at [168, 366] on div "3.10 [DATE] [DATE] 10.0 10.0" at bounding box center [244, 373] width 478 height 14
click at [168, 362] on div "Roof Truss Installation and Seathing" at bounding box center [111, 359] width 143 height 13
click at [154, 359] on input "**********" at bounding box center [111, 359] width 143 height 13
click at [150, 361] on input "**********" at bounding box center [111, 359] width 143 height 13
type input "**********"
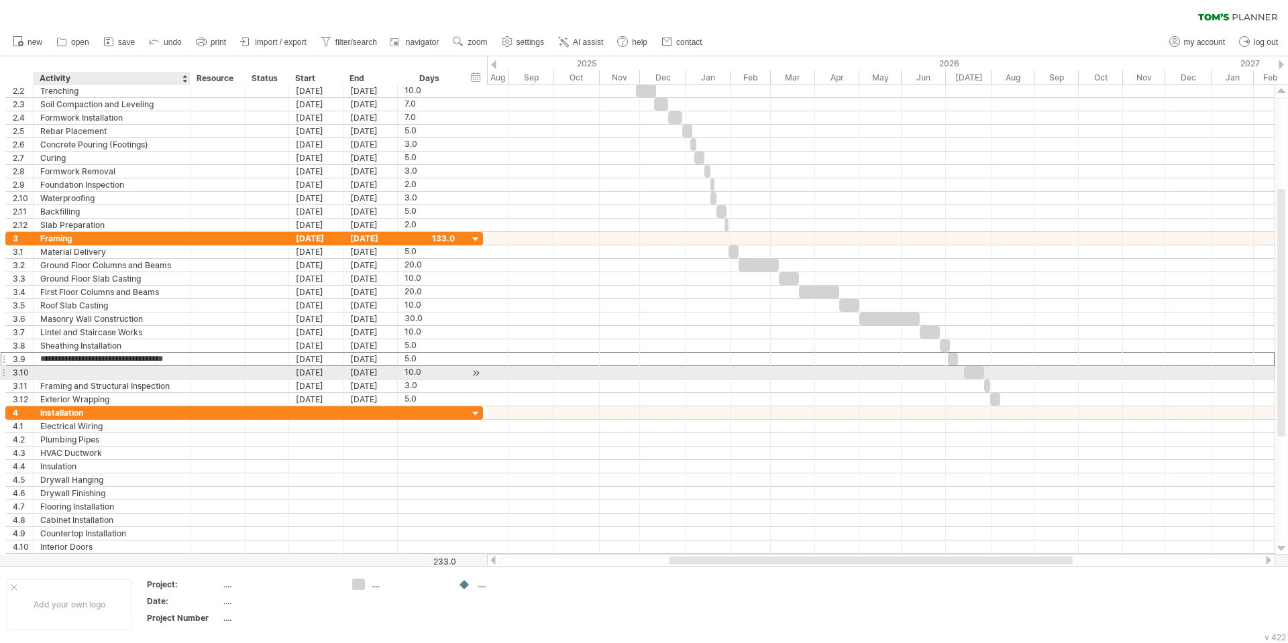
click at [165, 374] on div at bounding box center [111, 372] width 143 height 13
click at [7, 375] on div "3.10" at bounding box center [20, 372] width 28 height 13
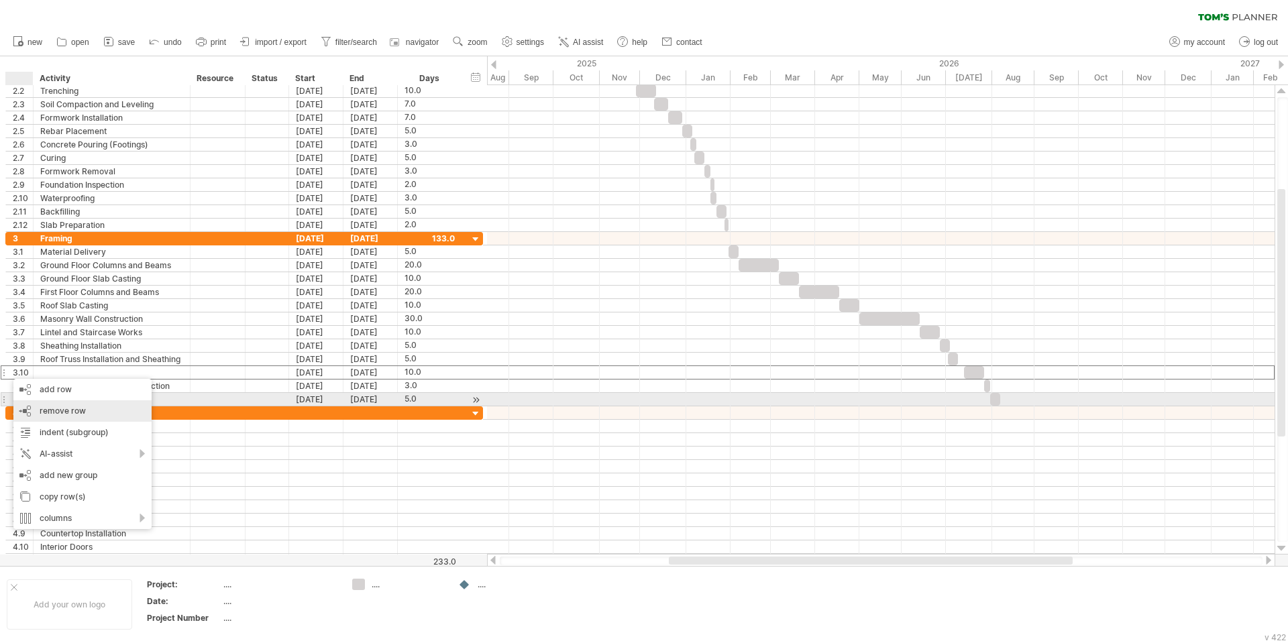
click at [41, 407] on span "remove row" at bounding box center [63, 411] width 46 height 10
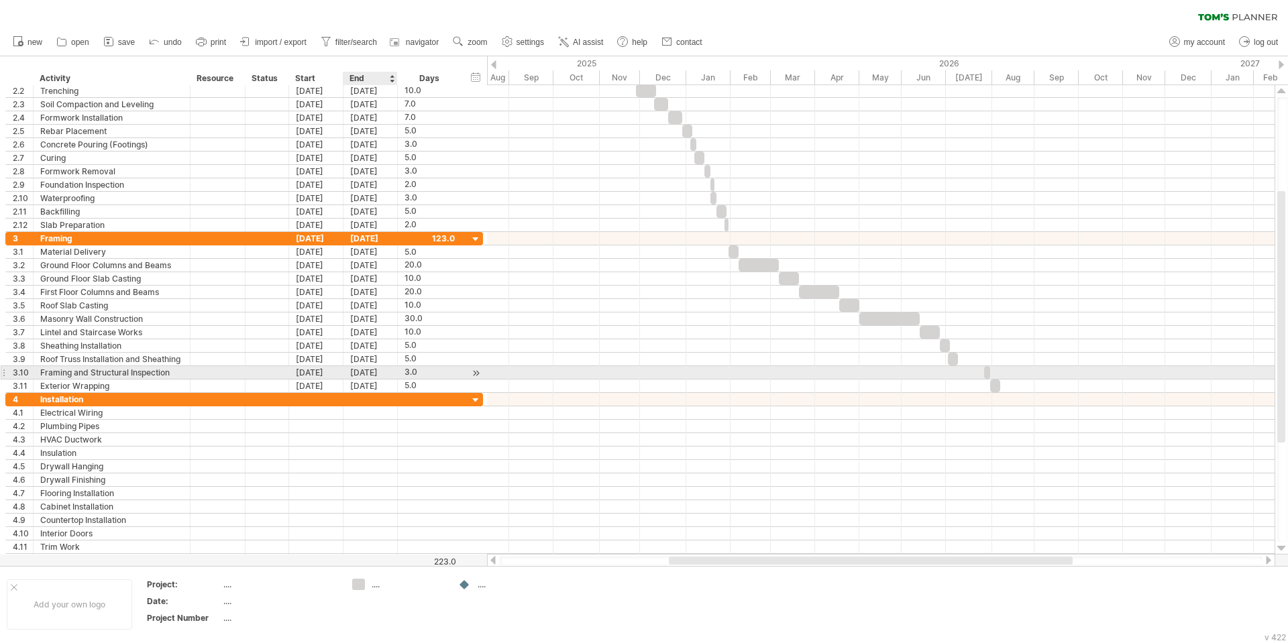
click at [357, 376] on div "[DATE]" at bounding box center [370, 372] width 54 height 13
click at [321, 374] on div "[DATE]" at bounding box center [316, 372] width 54 height 13
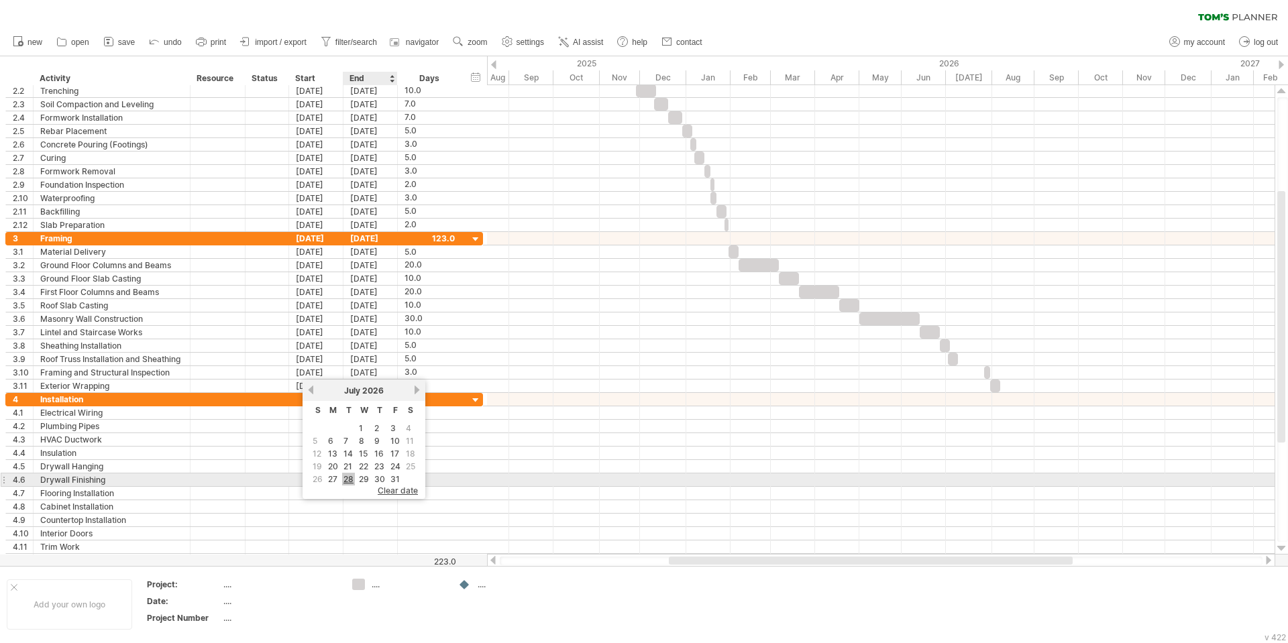
click at [351, 477] on link "28" at bounding box center [348, 479] width 13 height 13
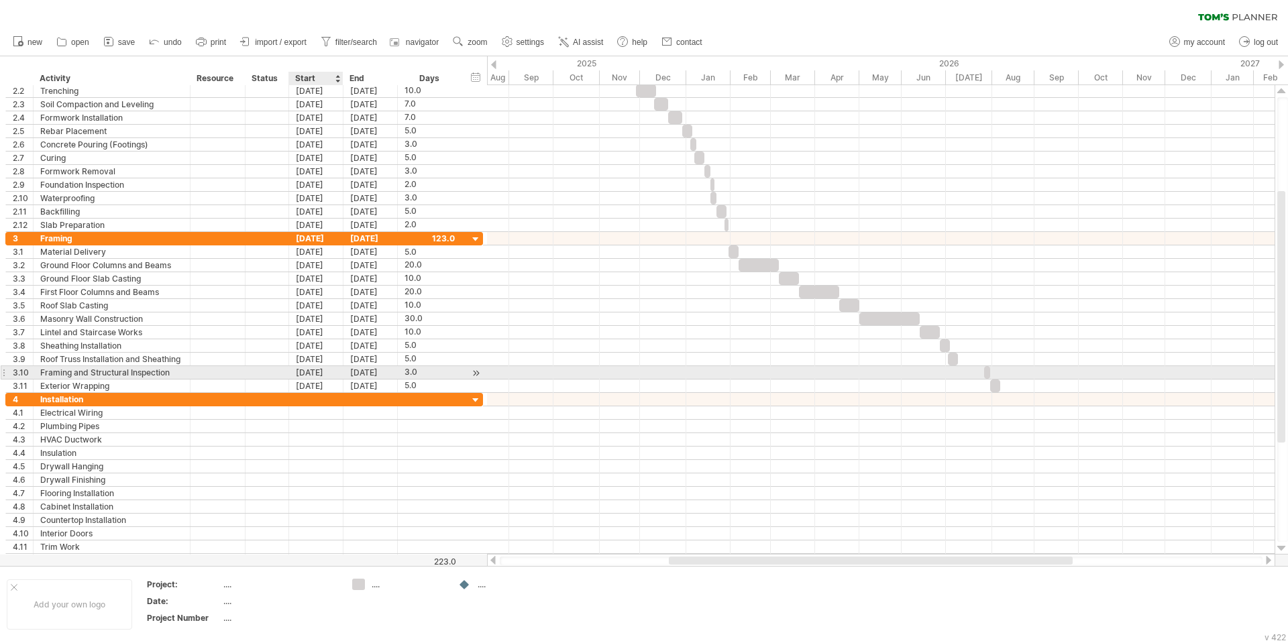
click at [331, 373] on div "[DATE]" at bounding box center [316, 372] width 54 height 13
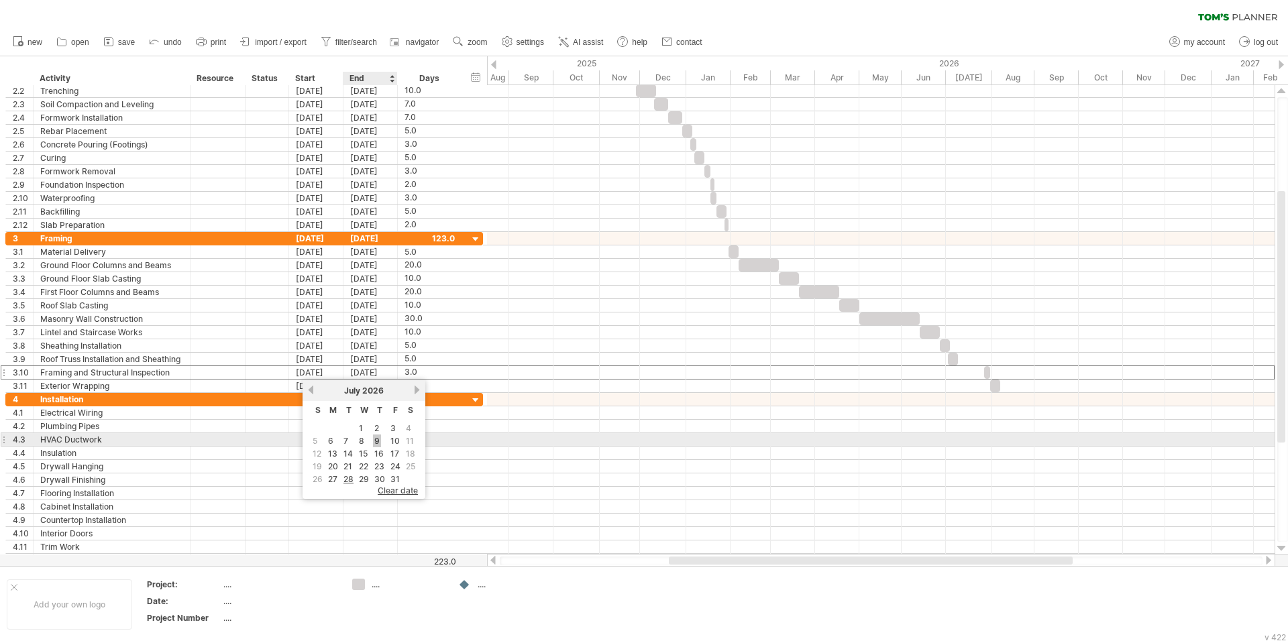
click at [374, 438] on link "9" at bounding box center [377, 441] width 8 height 13
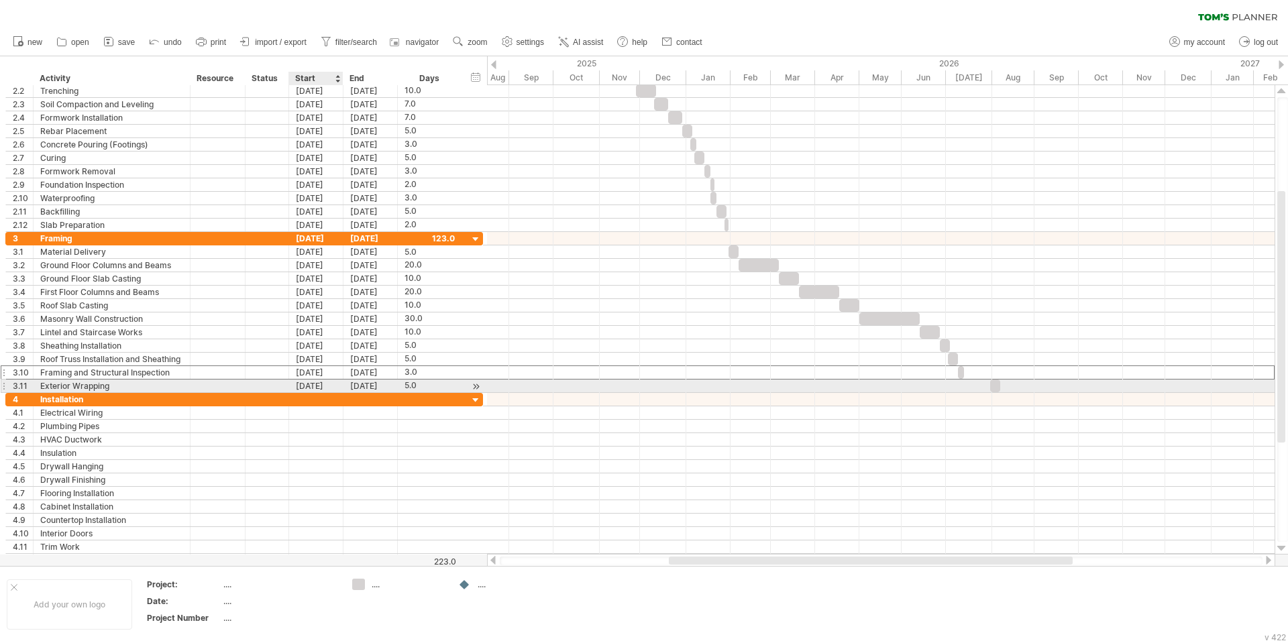
click at [315, 388] on div "[DATE]" at bounding box center [316, 386] width 54 height 13
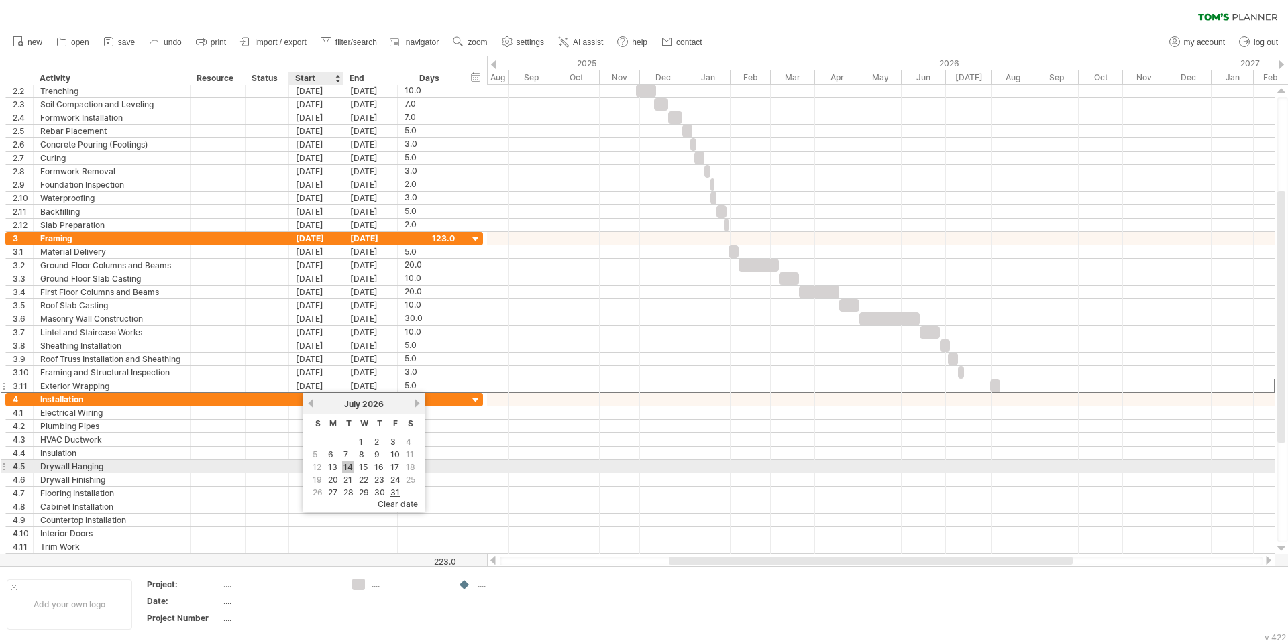
click at [348, 466] on link "14" at bounding box center [348, 467] width 12 height 13
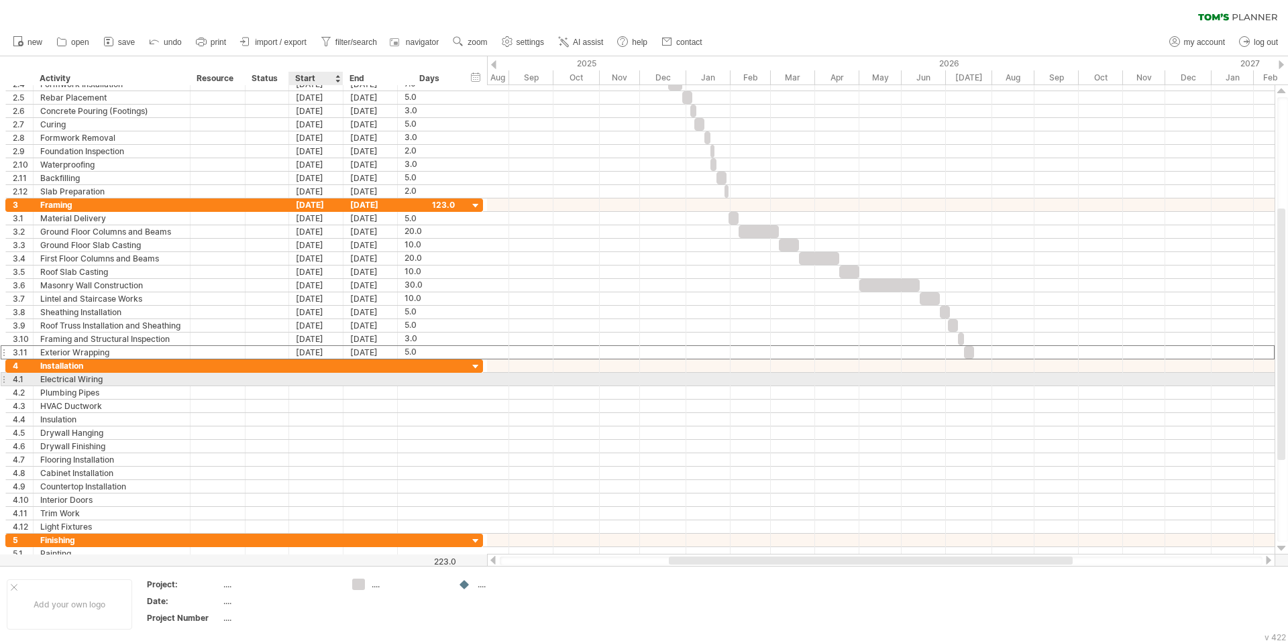
click at [314, 378] on div at bounding box center [316, 379] width 54 height 13
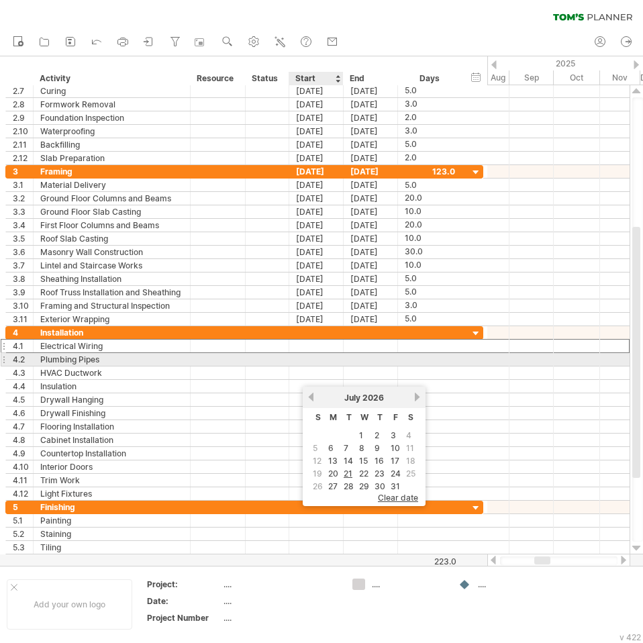
click at [307, 356] on div at bounding box center [316, 359] width 54 height 13
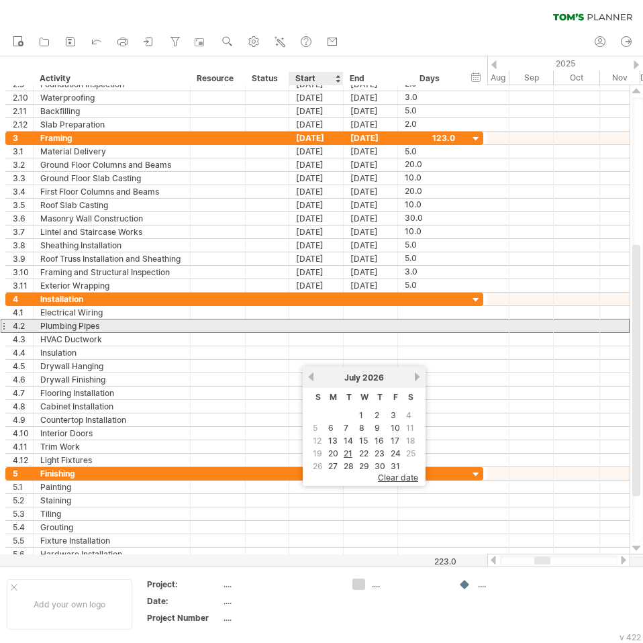
click at [318, 319] on div "**********" at bounding box center [244, 326] width 478 height 14
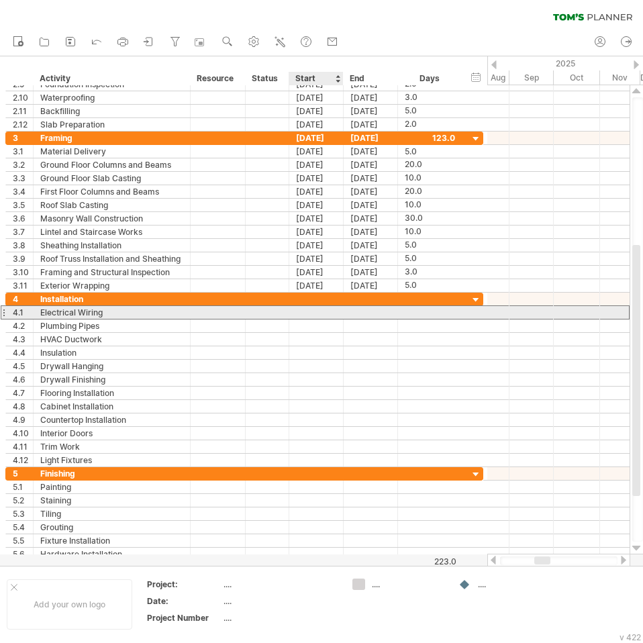
click at [315, 317] on div at bounding box center [316, 312] width 54 height 13
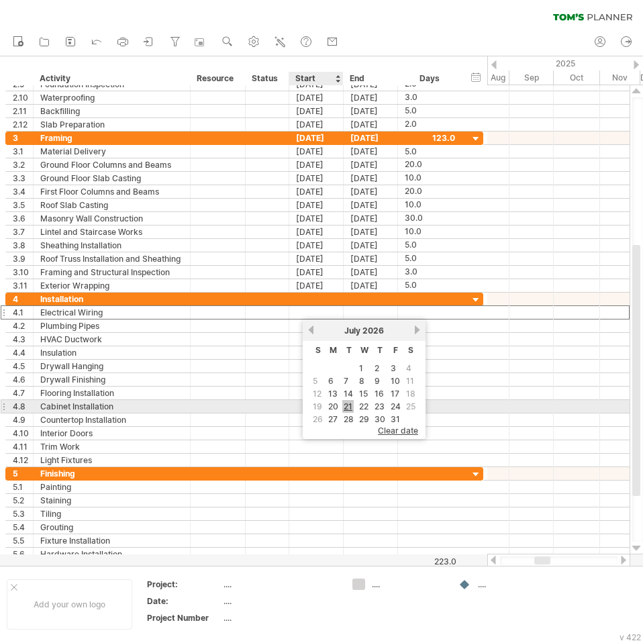
click at [348, 404] on link "21" at bounding box center [347, 406] width 11 height 13
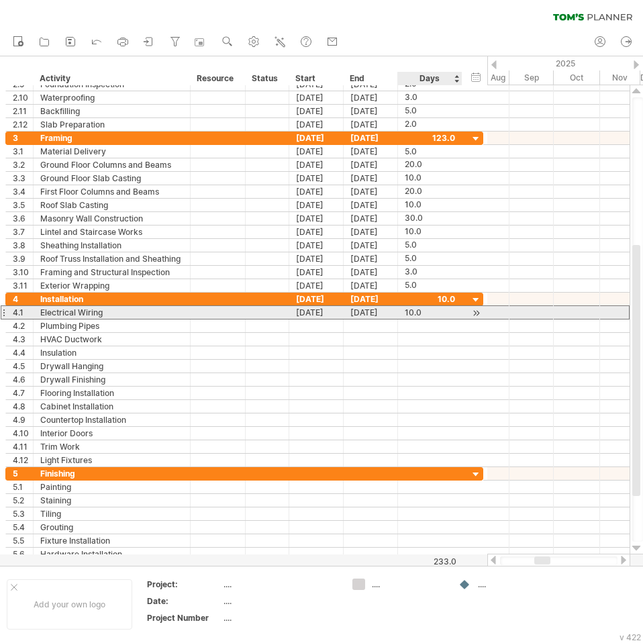
click at [421, 313] on div "10.0" at bounding box center [430, 312] width 50 height 13
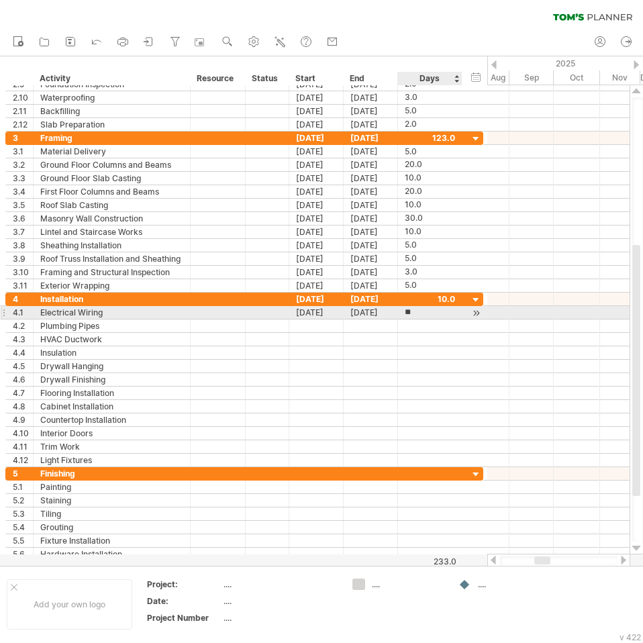
type input "*"
type input "**"
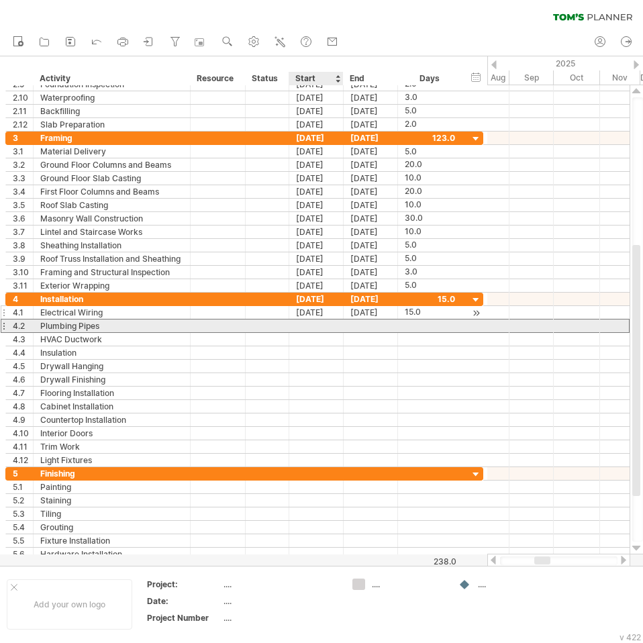
click at [326, 327] on div at bounding box center [316, 325] width 54 height 13
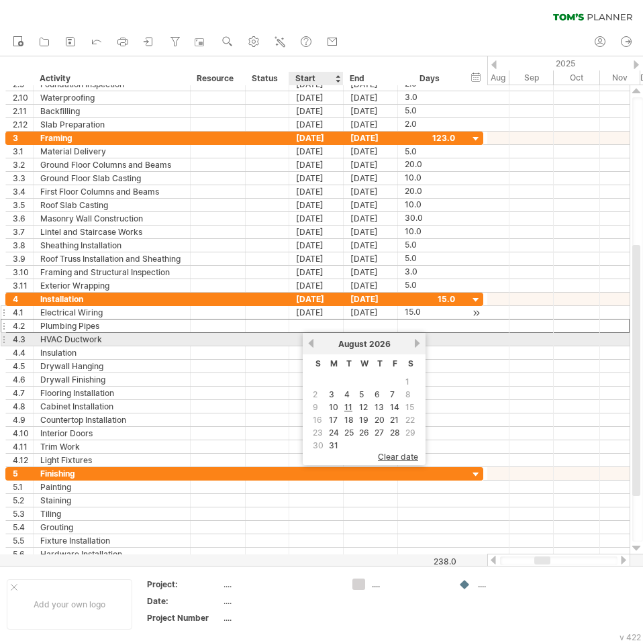
click at [313, 339] on link "previous" at bounding box center [311, 343] width 10 height 10
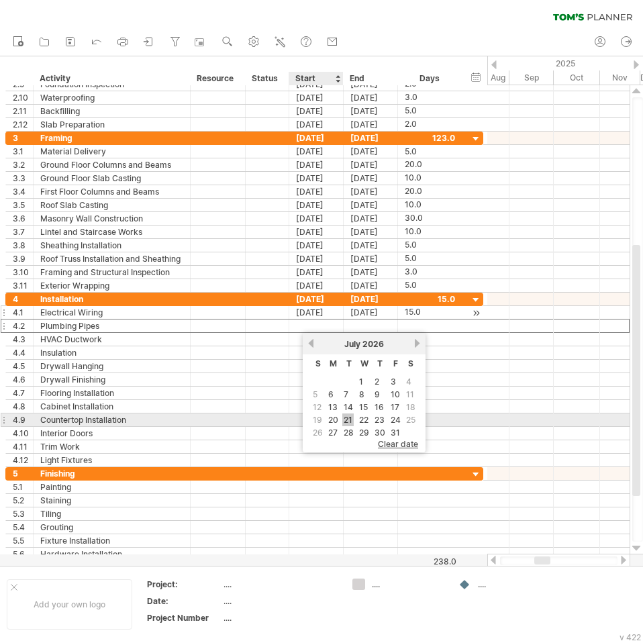
click at [350, 418] on link "21" at bounding box center [347, 419] width 11 height 13
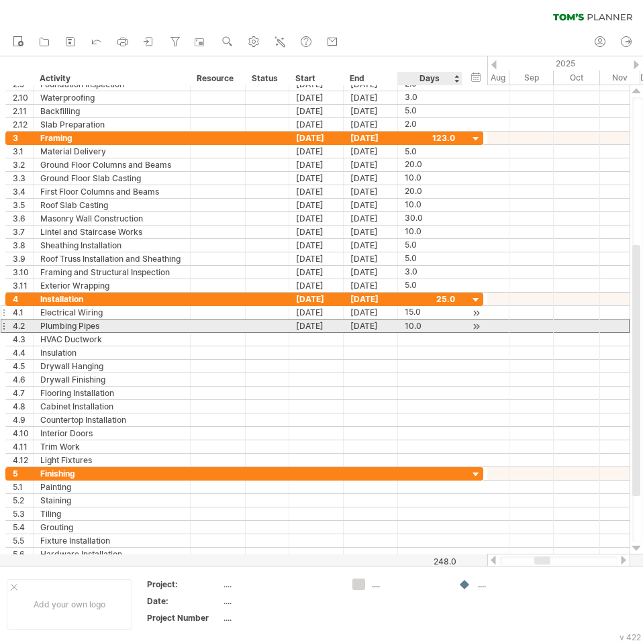
click at [415, 325] on div "10.0" at bounding box center [430, 325] width 50 height 13
type input "**"
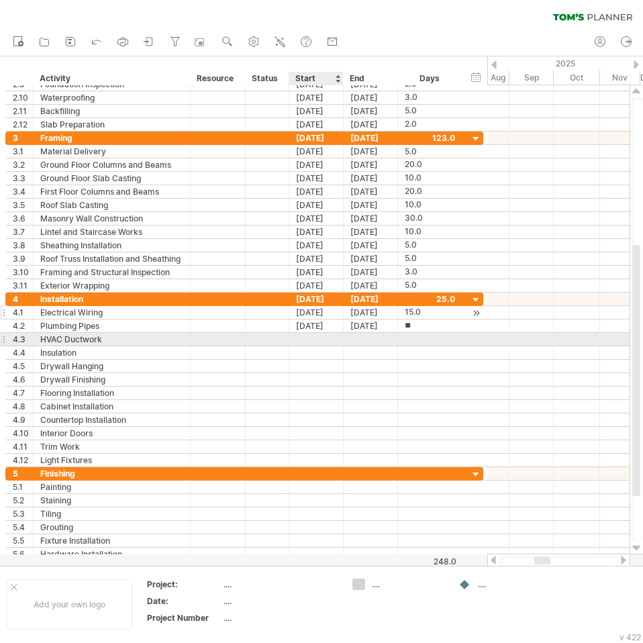
click at [319, 341] on div at bounding box center [316, 339] width 54 height 13
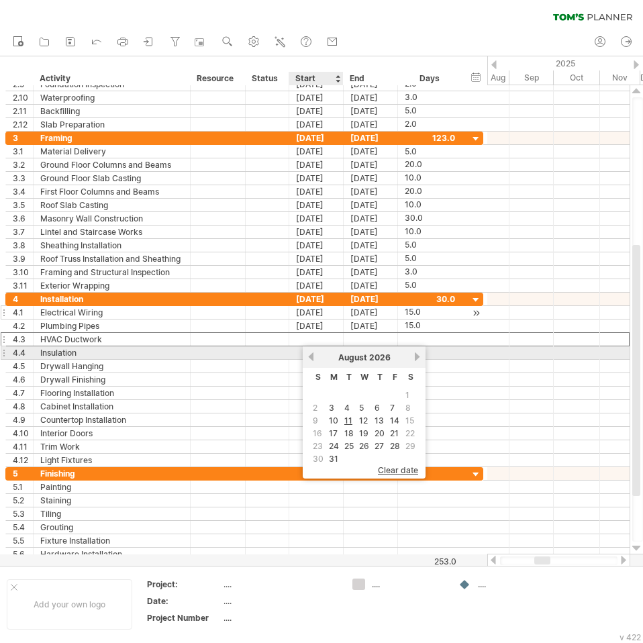
click at [311, 358] on link "previous" at bounding box center [311, 357] width 10 height 10
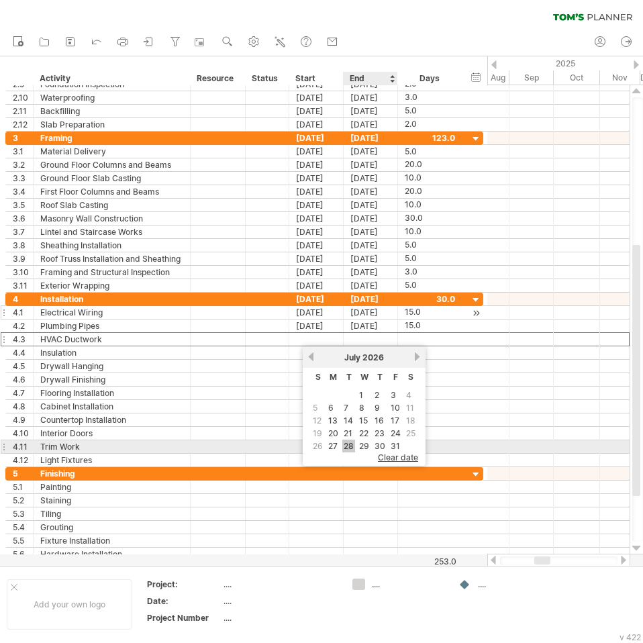
click at [354, 443] on link "28" at bounding box center [348, 445] width 13 height 13
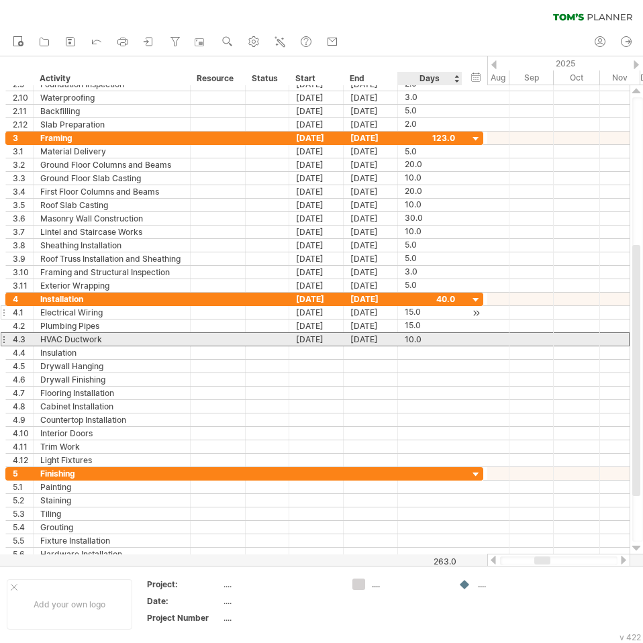
click at [416, 333] on div "10.0" at bounding box center [430, 339] width 50 height 13
type input "**"
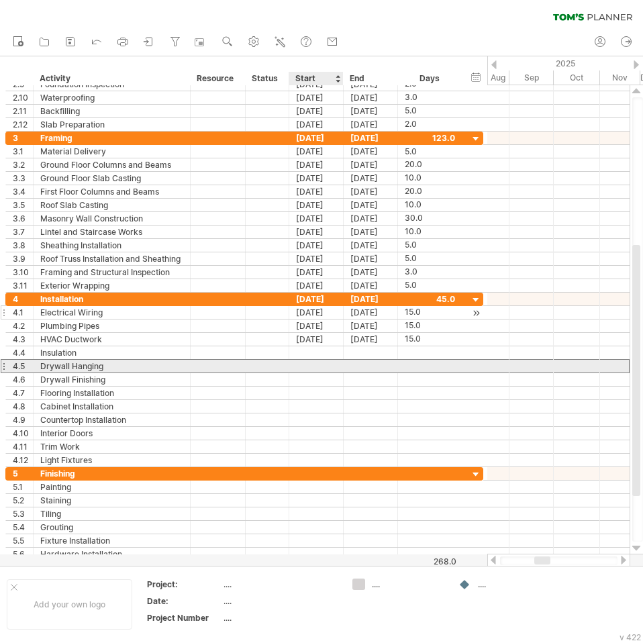
click at [319, 360] on div at bounding box center [316, 366] width 54 height 13
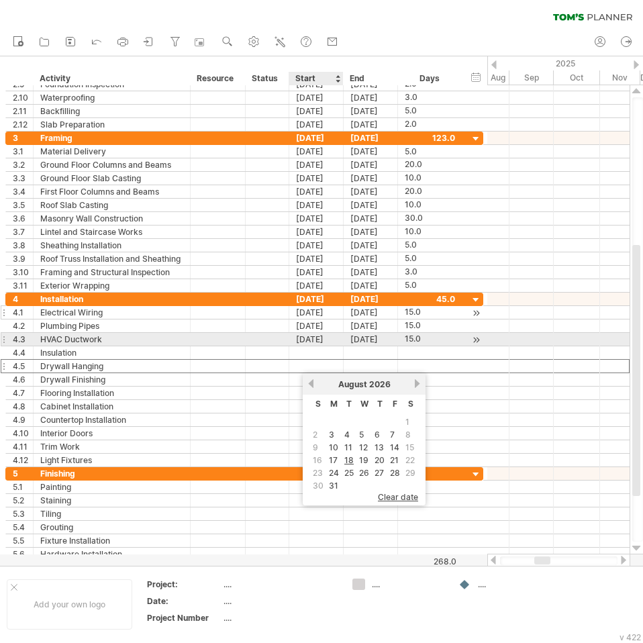
click at [321, 345] on div "**********" at bounding box center [244, 339] width 478 height 13
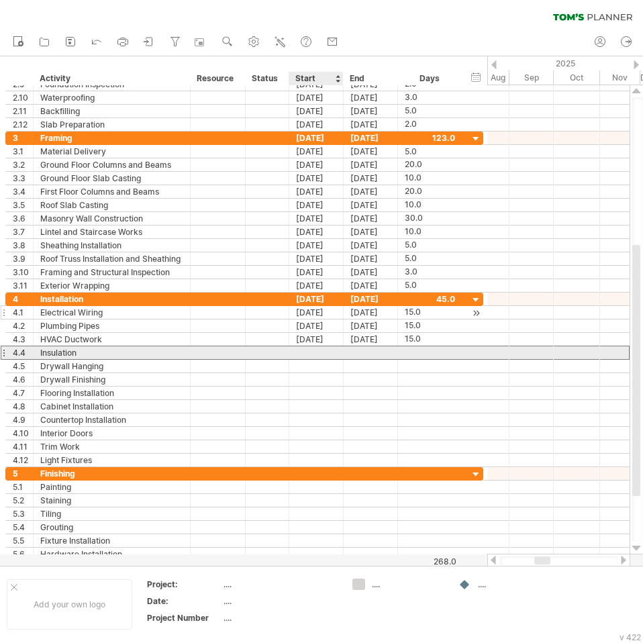
click at [321, 350] on div at bounding box center [316, 352] width 54 height 13
click at [315, 352] on div at bounding box center [316, 352] width 54 height 13
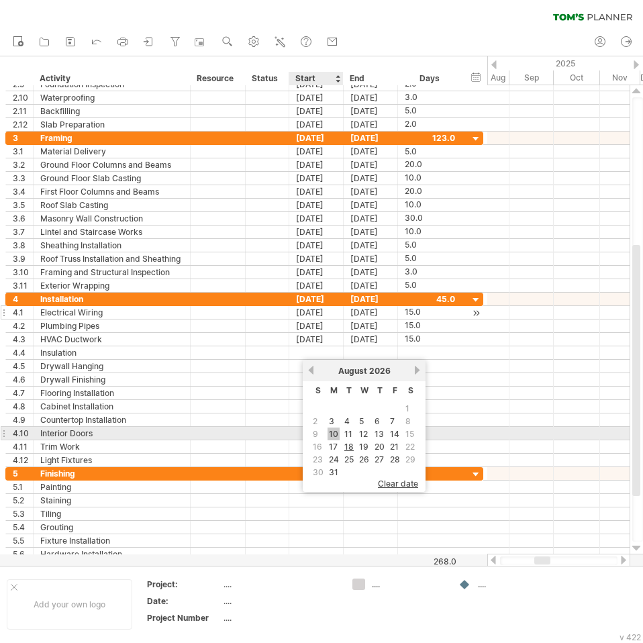
click at [334, 436] on link "10" at bounding box center [333, 433] width 12 height 13
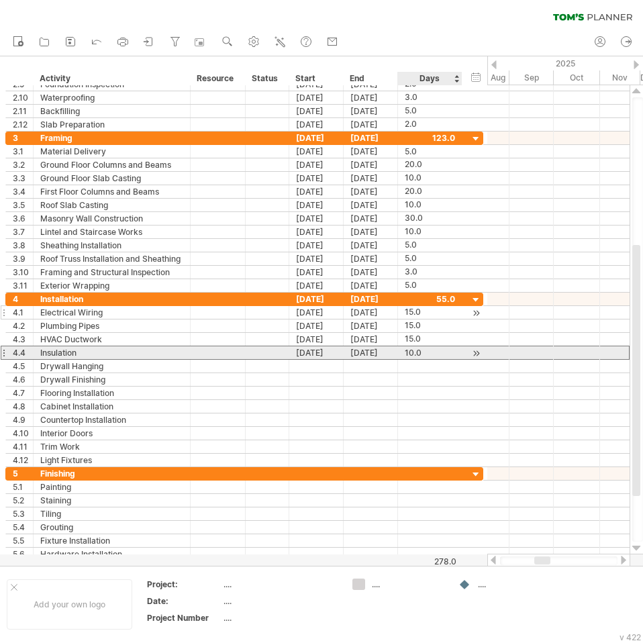
click at [415, 352] on div "10.0" at bounding box center [430, 352] width 50 height 13
type input "*"
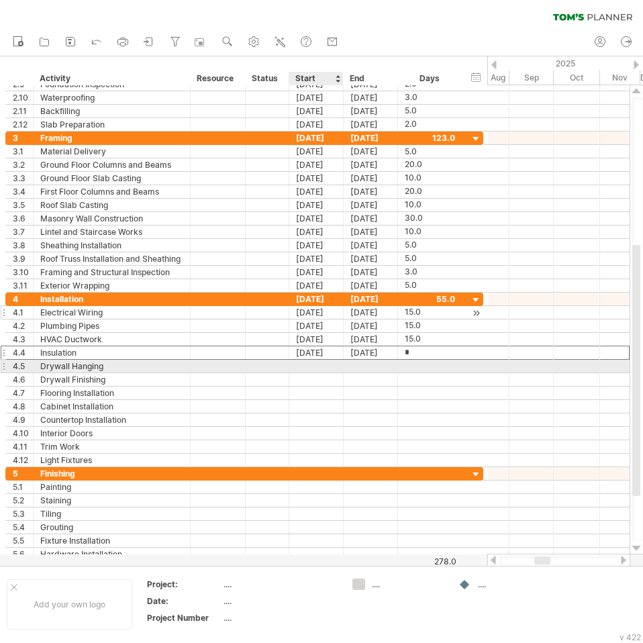
click at [325, 369] on div at bounding box center [316, 366] width 54 height 13
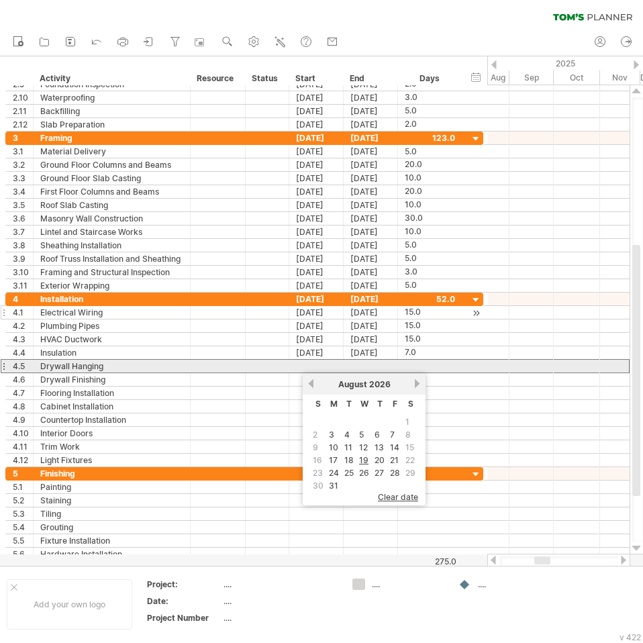
click at [5, 366] on div at bounding box center [3, 366] width 5 height 14
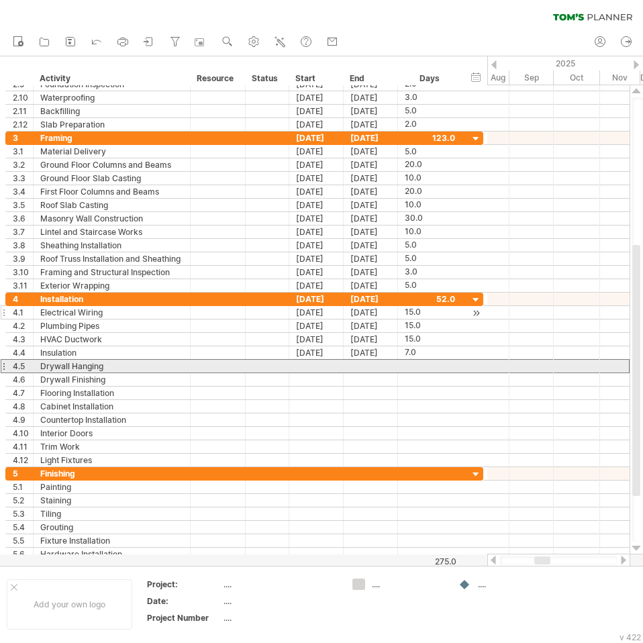
click at [5, 366] on div at bounding box center [3, 366] width 5 height 14
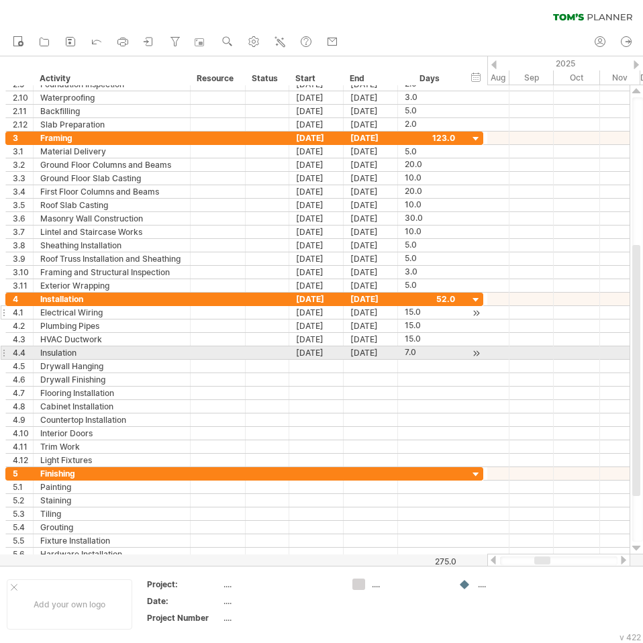
click at [5, 356] on div at bounding box center [3, 352] width 5 height 14
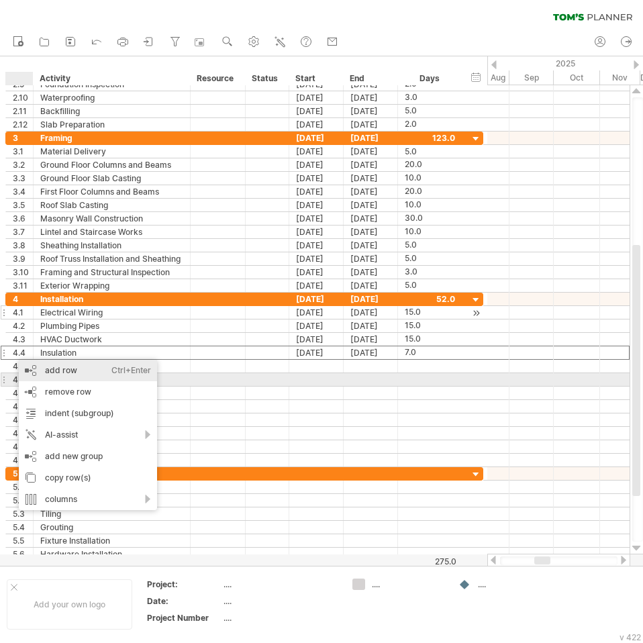
click at [29, 374] on div "add row Ctrl+Enter Cmd+Enter" at bounding box center [88, 370] width 138 height 21
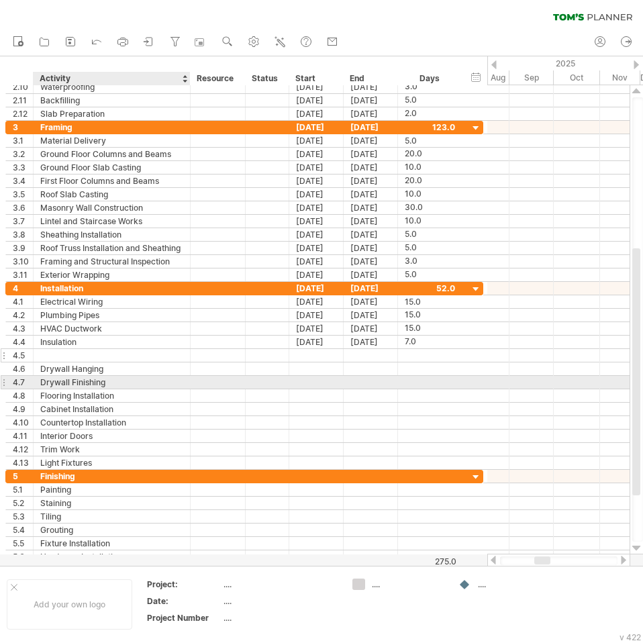
click at [70, 352] on div at bounding box center [111, 355] width 143 height 13
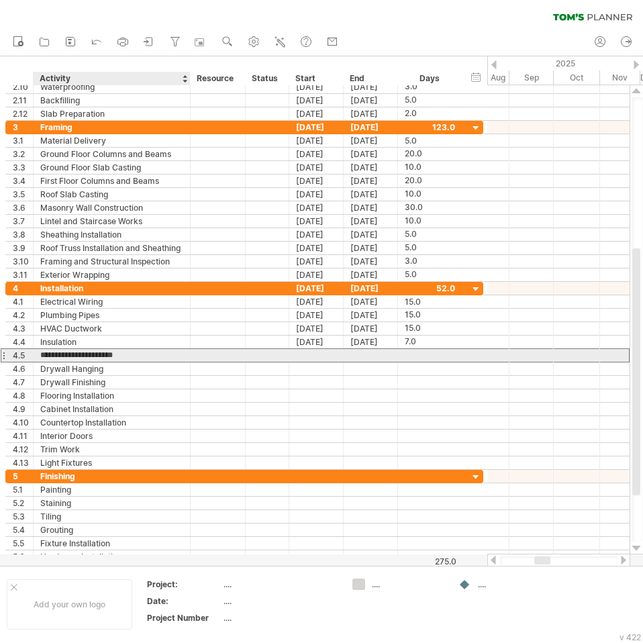
type input "**********"
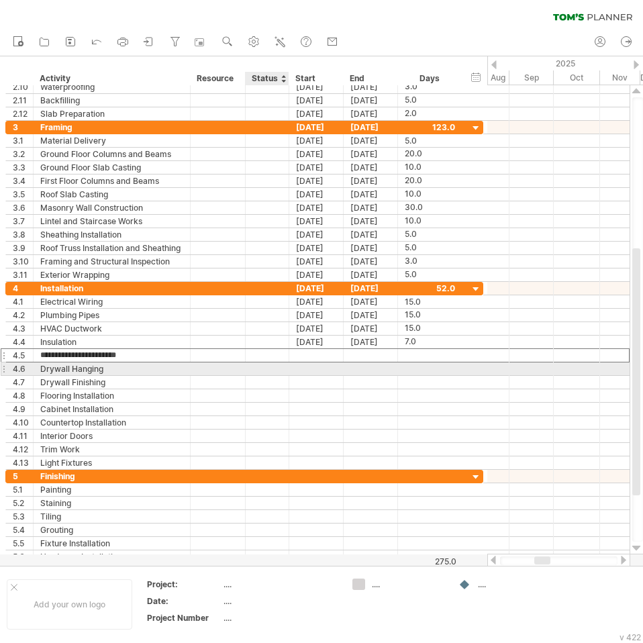
click at [294, 357] on div at bounding box center [316, 355] width 54 height 13
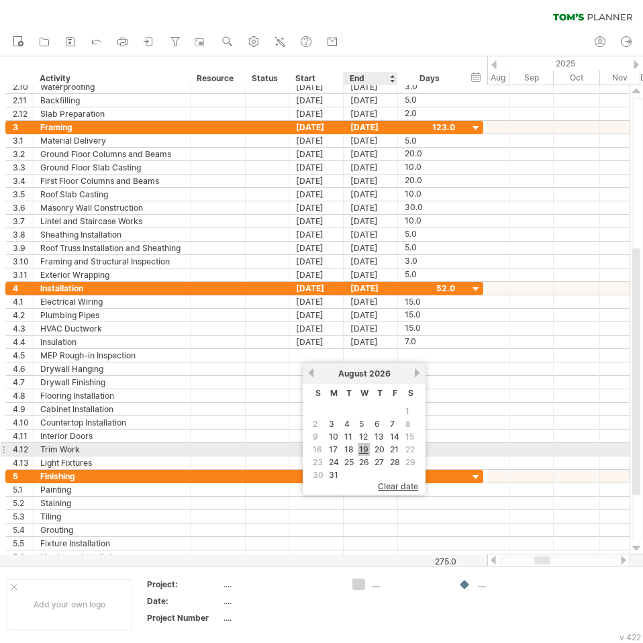
click at [362, 453] on link "19" at bounding box center [364, 449] width 12 height 13
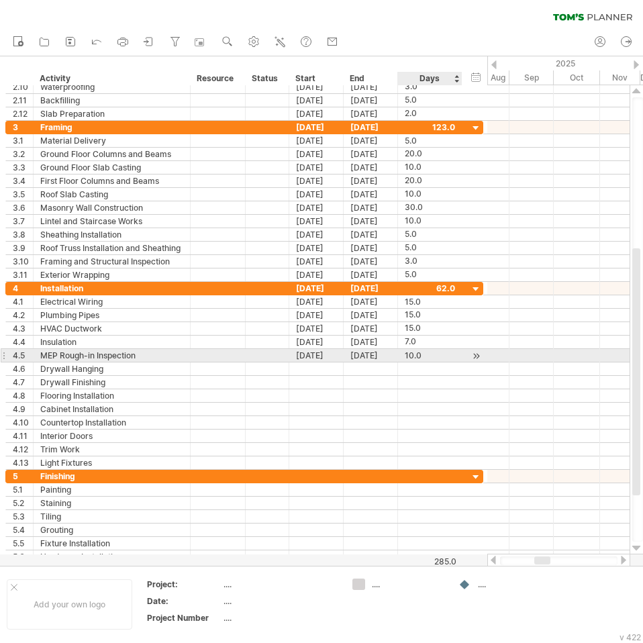
click at [417, 356] on div "10.0" at bounding box center [430, 355] width 50 height 13
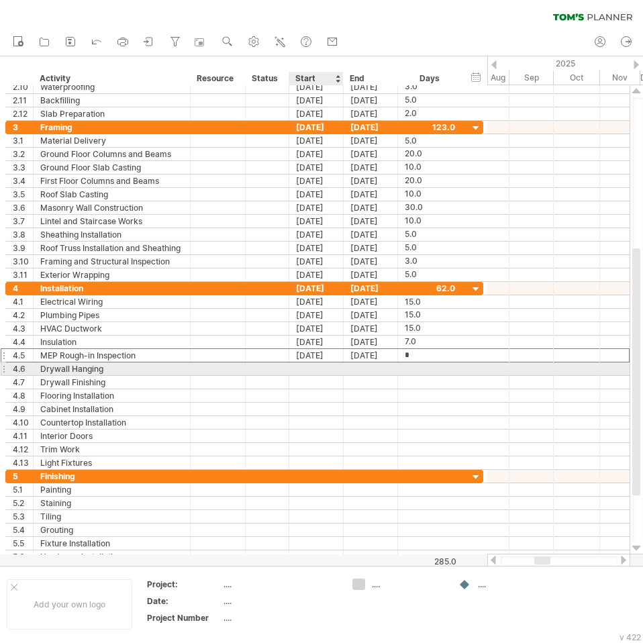
click at [315, 371] on div at bounding box center [316, 368] width 54 height 13
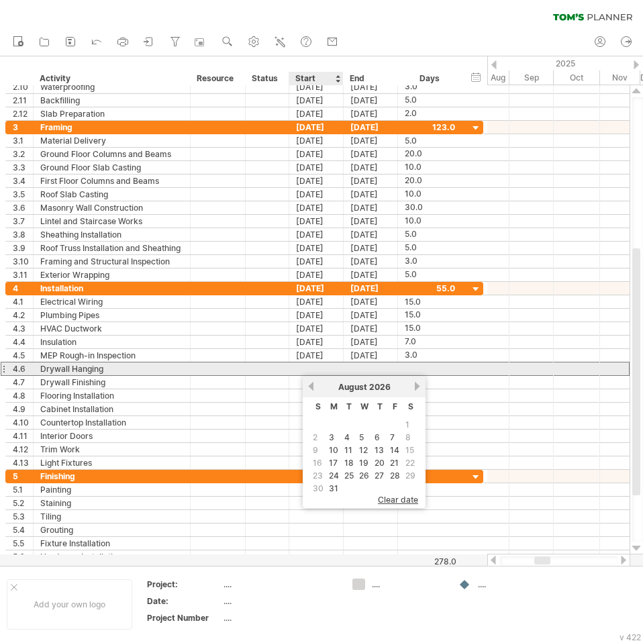
click at [326, 370] on div at bounding box center [316, 368] width 54 height 13
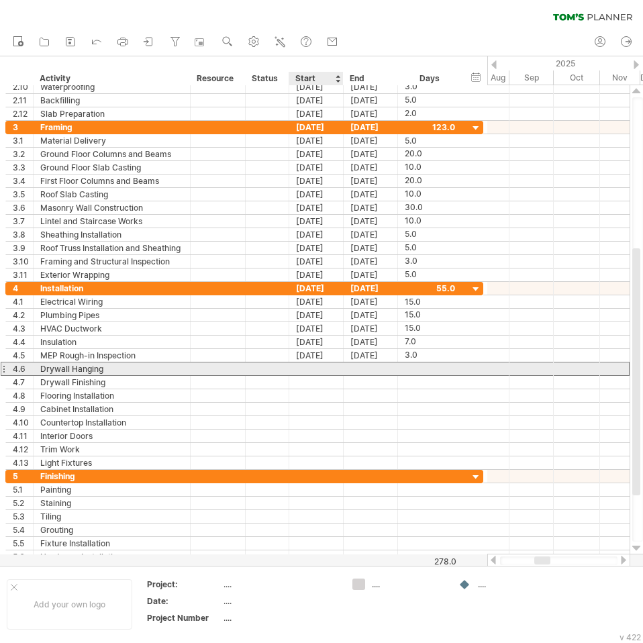
click at [309, 369] on div at bounding box center [316, 368] width 54 height 13
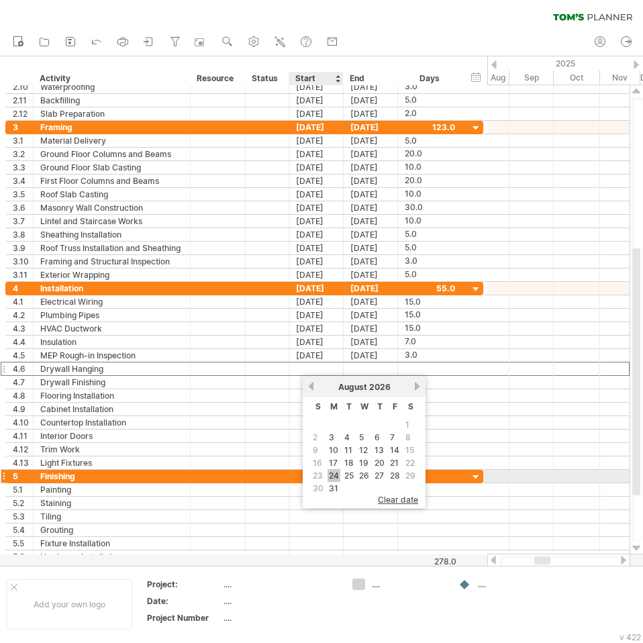
click at [333, 478] on link "24" at bounding box center [333, 475] width 13 height 13
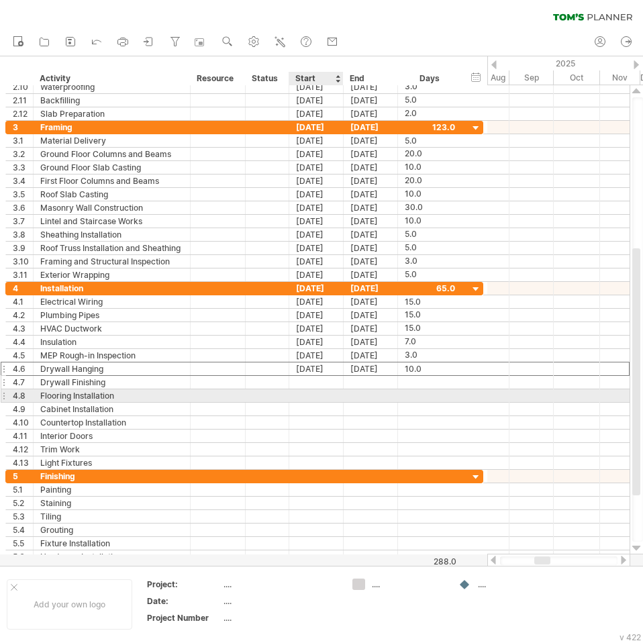
click at [306, 383] on div at bounding box center [316, 382] width 54 height 13
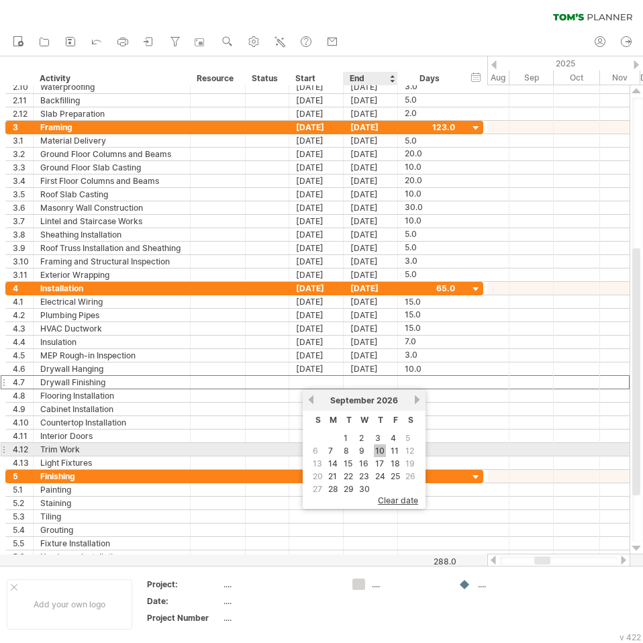
click at [376, 451] on link "10" at bounding box center [380, 450] width 12 height 13
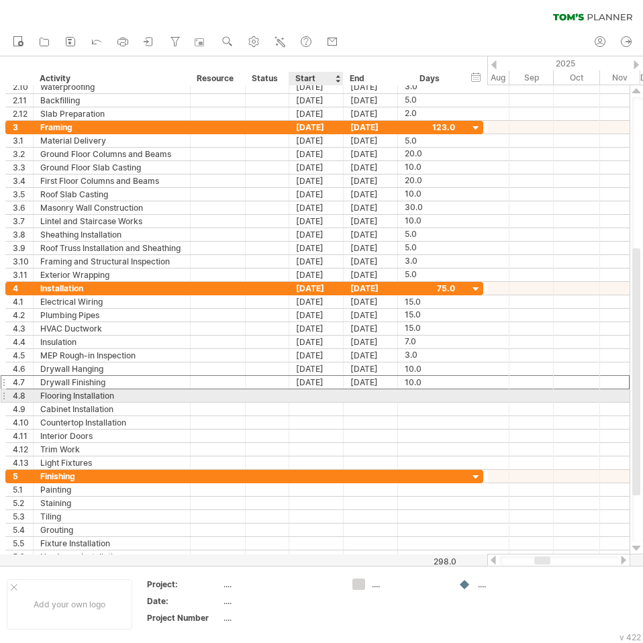
click at [321, 398] on div at bounding box center [316, 395] width 54 height 13
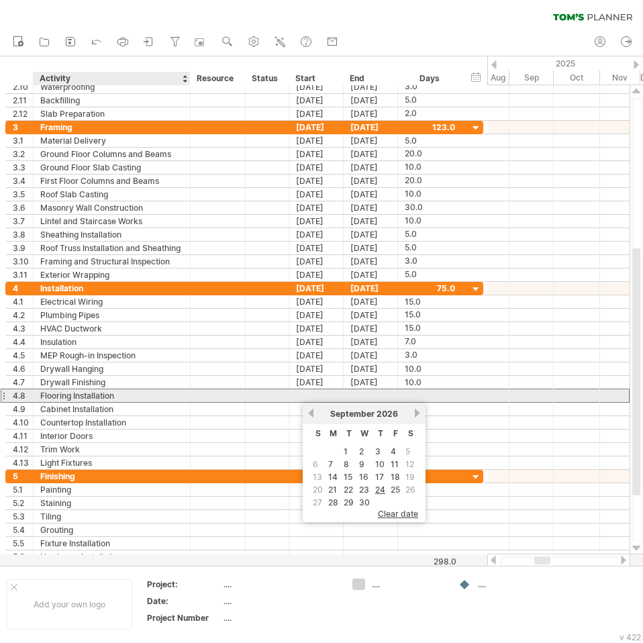
click at [134, 392] on div "Flooring Installation" at bounding box center [111, 395] width 143 height 13
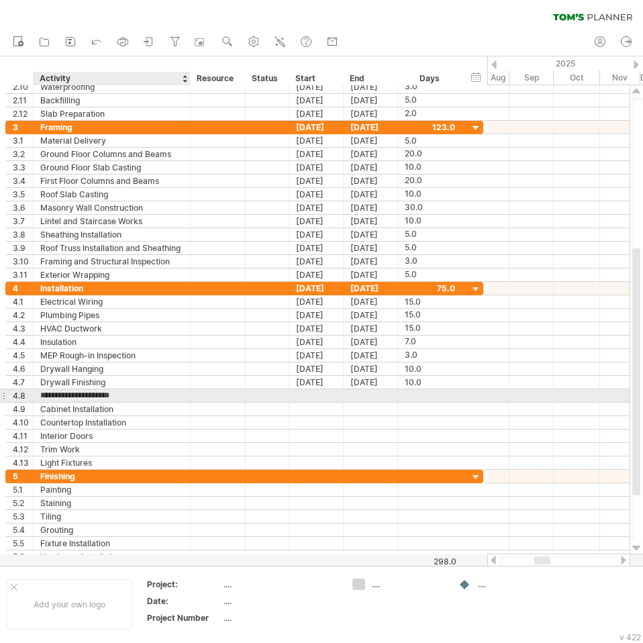
click at [75, 394] on input "**********" at bounding box center [111, 395] width 143 height 13
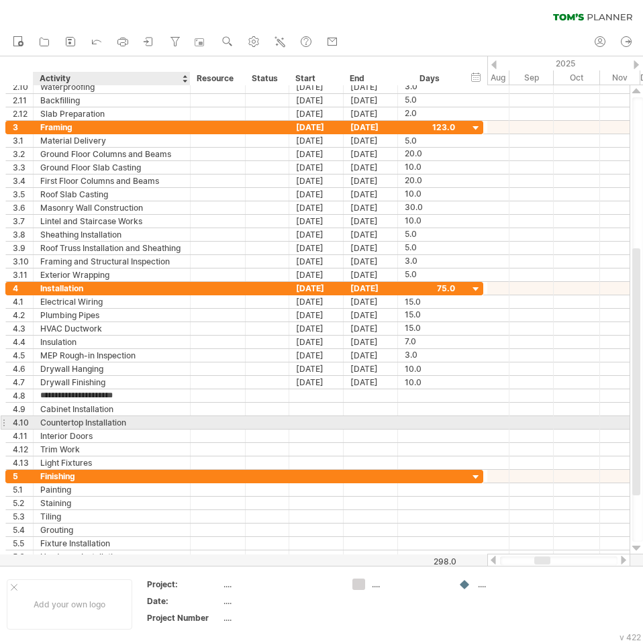
type input "**********"
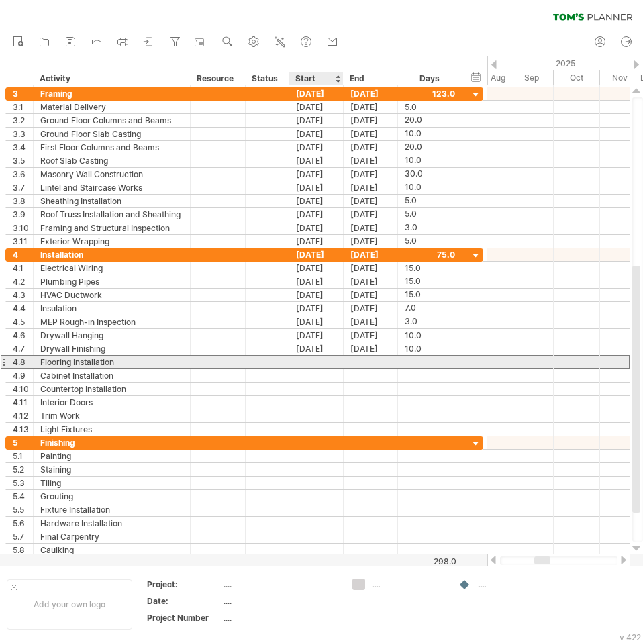
click at [321, 356] on div at bounding box center [316, 362] width 54 height 13
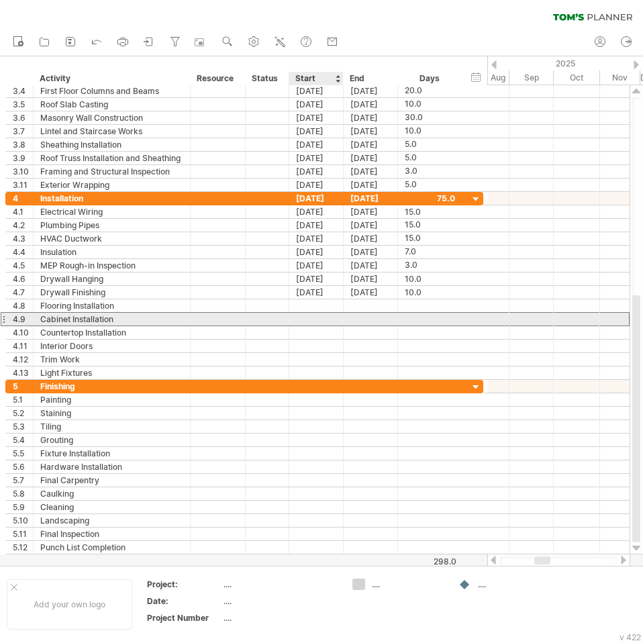
click at [340, 322] on div at bounding box center [316, 319] width 54 height 13
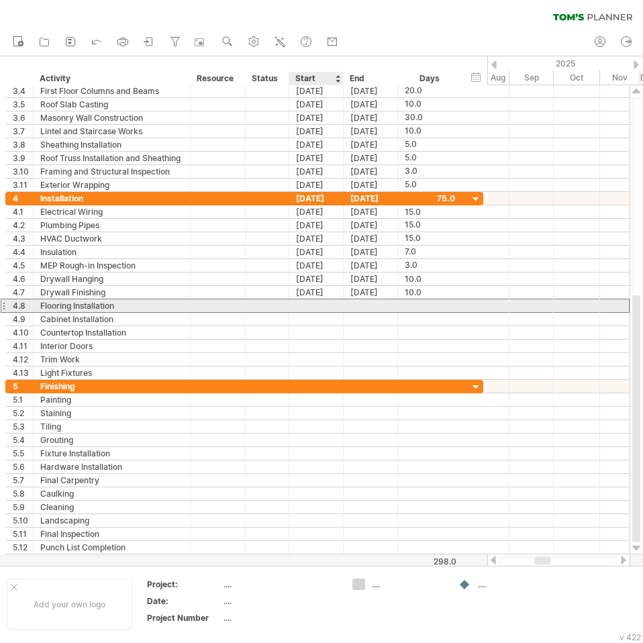
click at [343, 302] on div at bounding box center [370, 305] width 54 height 13
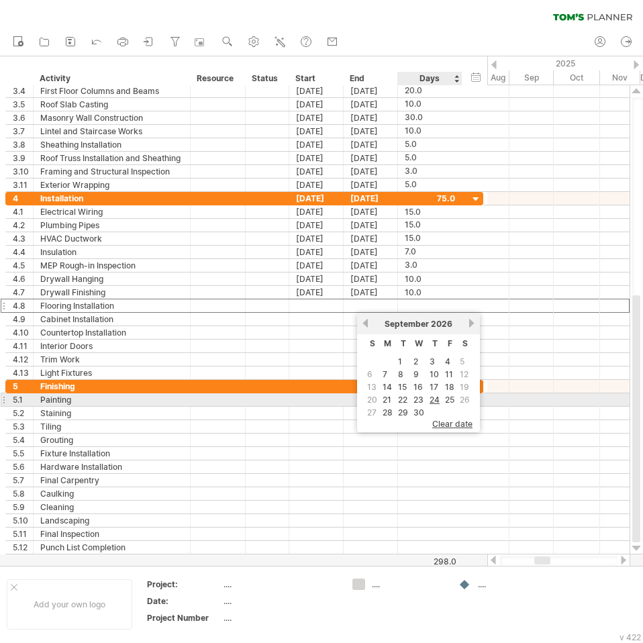
click at [436, 396] on link "24" at bounding box center [434, 399] width 13 height 13
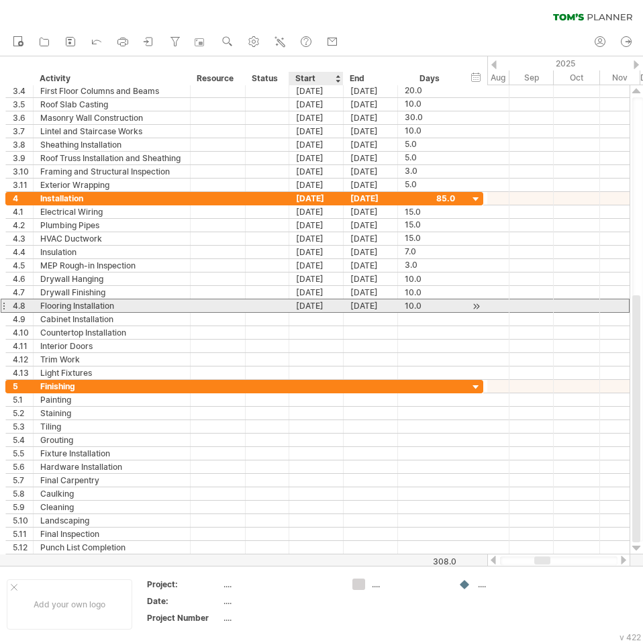
click at [322, 307] on div "[DATE]" at bounding box center [316, 305] width 54 height 13
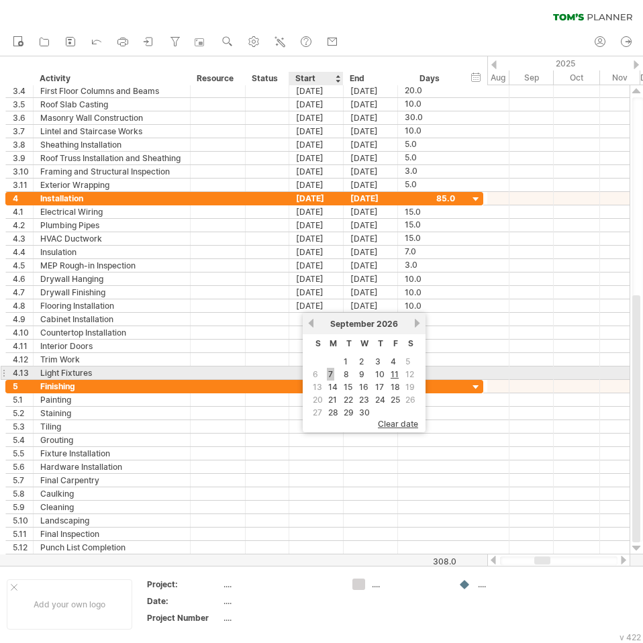
click at [333, 372] on link "7" at bounding box center [330, 374] width 7 height 13
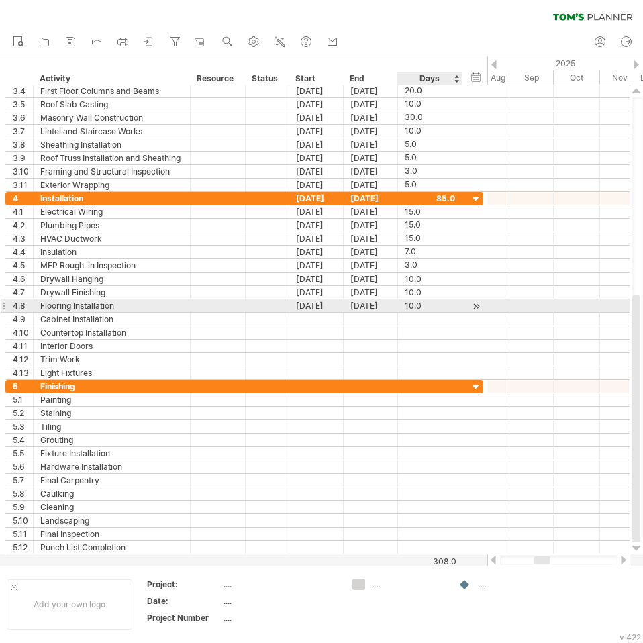
click at [409, 307] on div "10.0" at bounding box center [430, 305] width 50 height 13
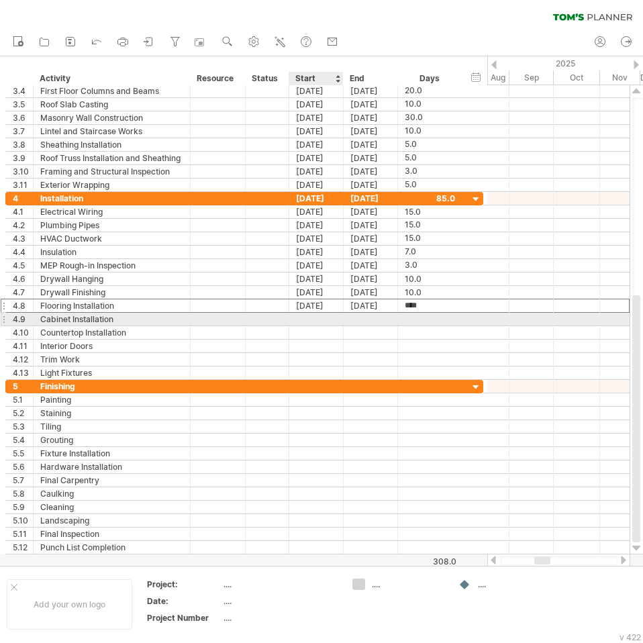
click at [314, 319] on div at bounding box center [316, 319] width 54 height 13
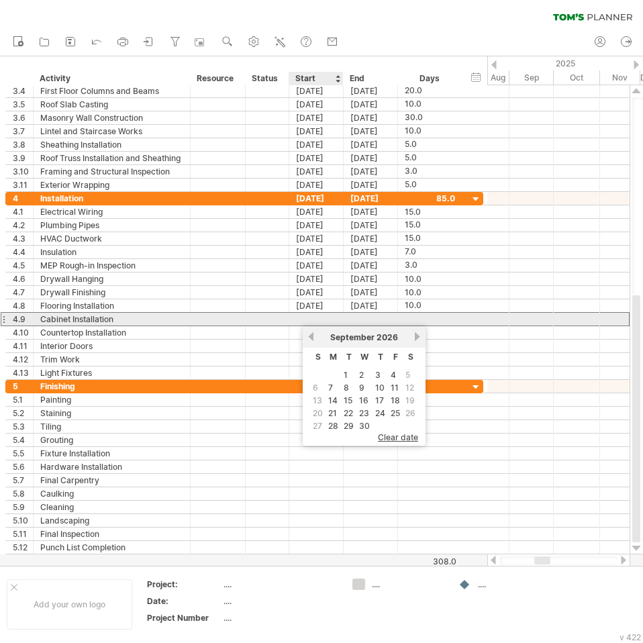
click at [303, 318] on div at bounding box center [316, 319] width 54 height 13
click at [48, 315] on div "Cabinet Installation" at bounding box center [111, 319] width 143 height 13
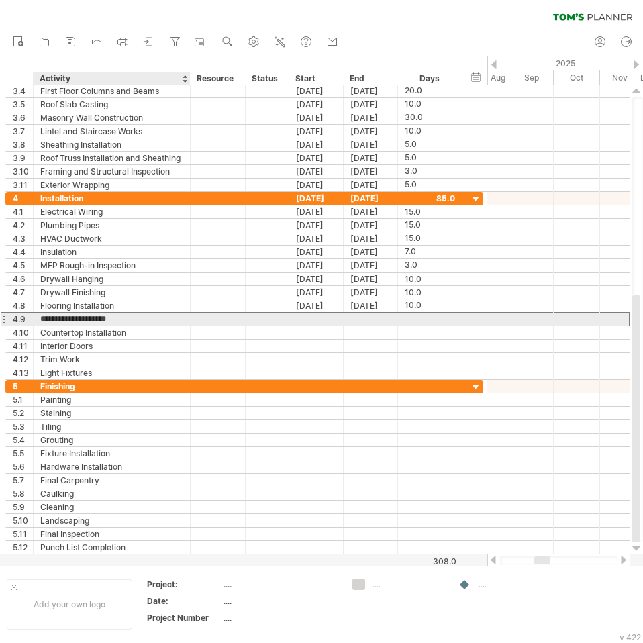
click at [70, 319] on input "**********" at bounding box center [111, 319] width 143 height 13
drag, startPoint x: 68, startPoint y: 319, endPoint x: 42, endPoint y: 320, distance: 26.2
click at [42, 320] on input "**********" at bounding box center [111, 319] width 143 height 13
type input "**********"
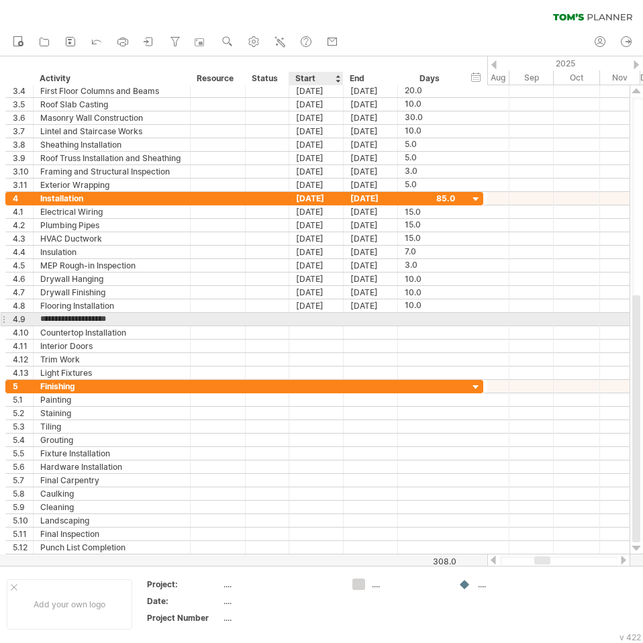
click at [325, 325] on div at bounding box center [316, 319] width 54 height 13
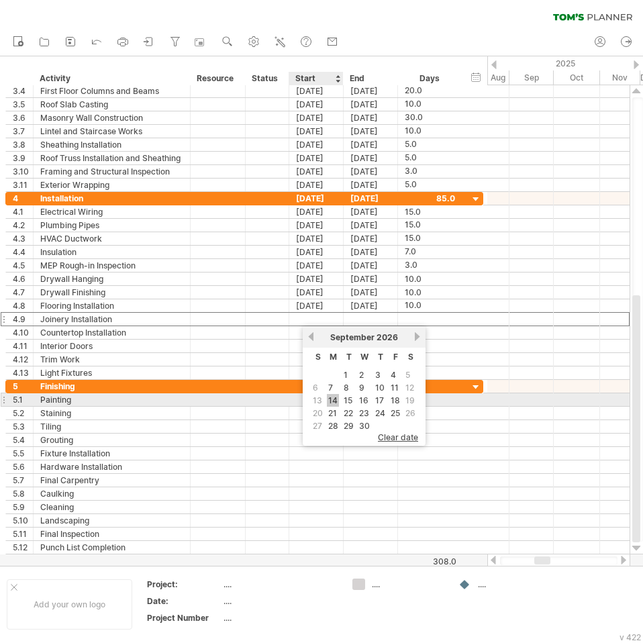
click at [337, 394] on link "14" at bounding box center [333, 400] width 12 height 13
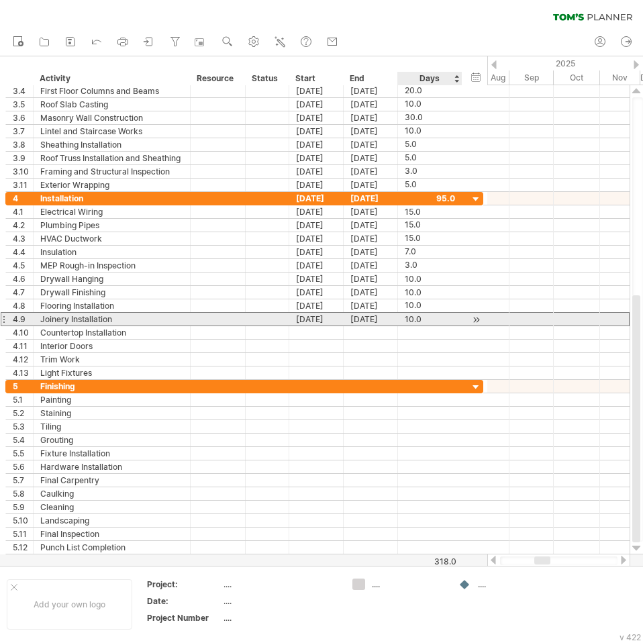
click at [415, 322] on div "10.0" at bounding box center [430, 319] width 50 height 13
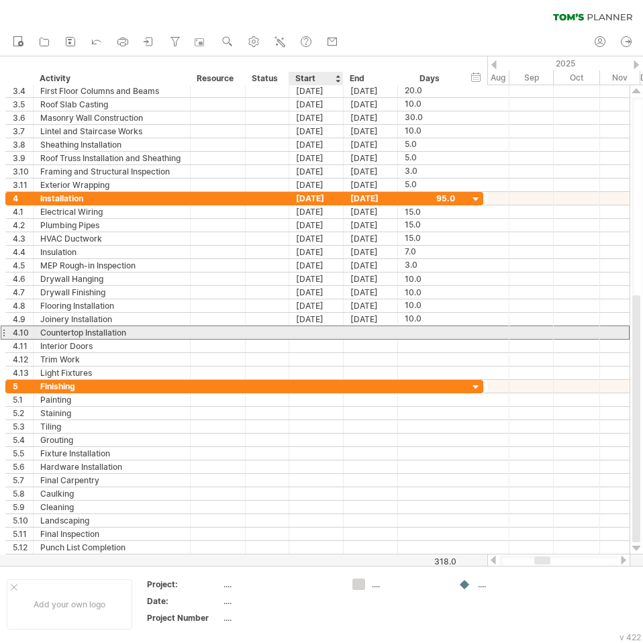
click at [318, 332] on div at bounding box center [316, 332] width 54 height 13
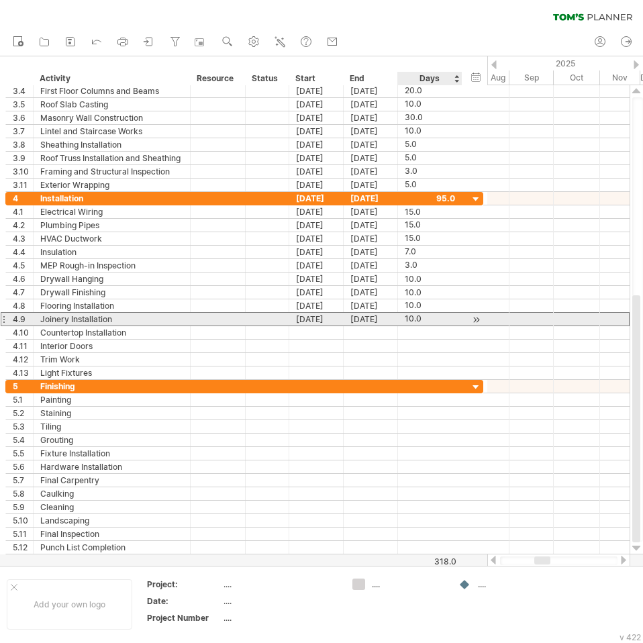
click at [417, 320] on div "10.0" at bounding box center [430, 319] width 50 height 13
type input "**"
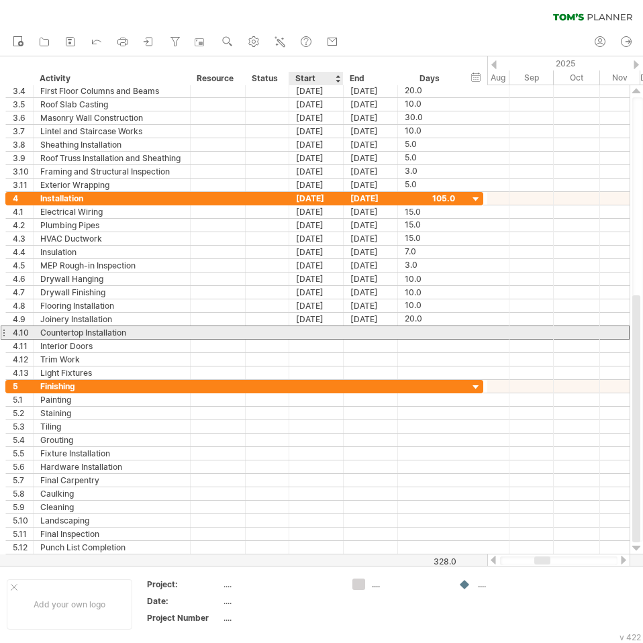
click at [339, 335] on div at bounding box center [316, 332] width 54 height 13
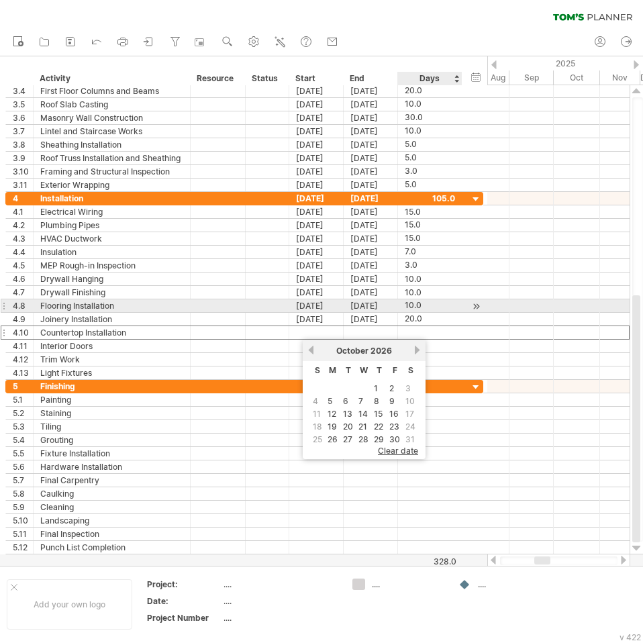
click at [419, 307] on div "10.0" at bounding box center [430, 305] width 50 height 13
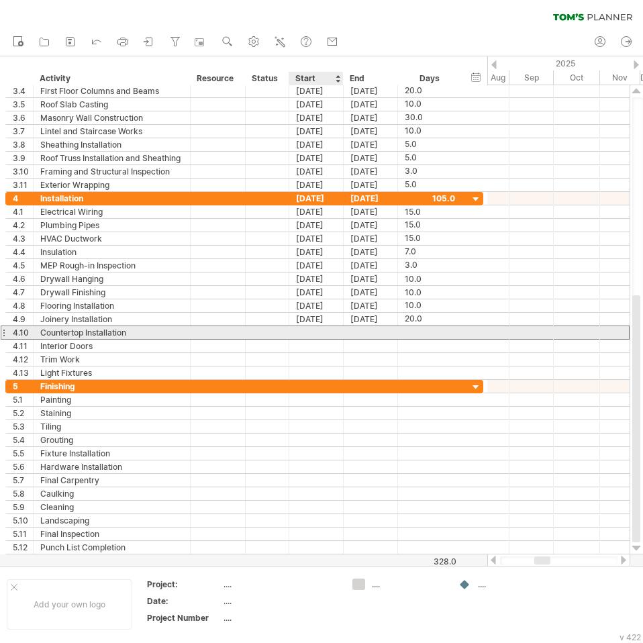
click at [329, 331] on div at bounding box center [316, 332] width 54 height 13
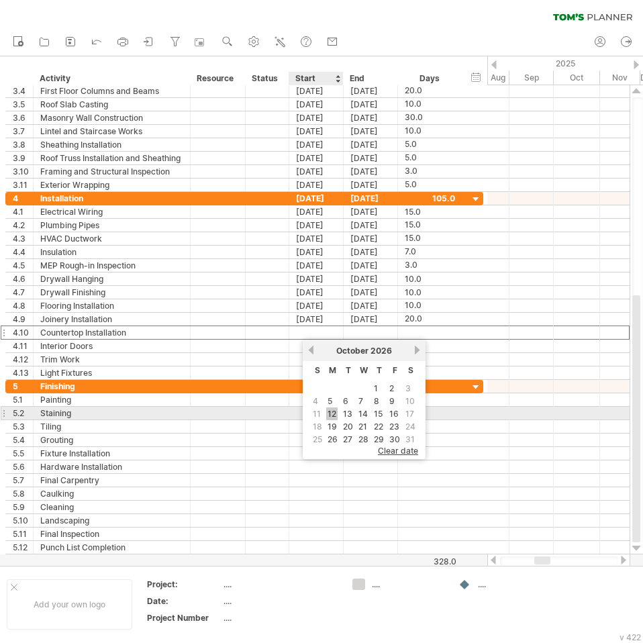
click at [331, 408] on link "12" at bounding box center [331, 413] width 11 height 13
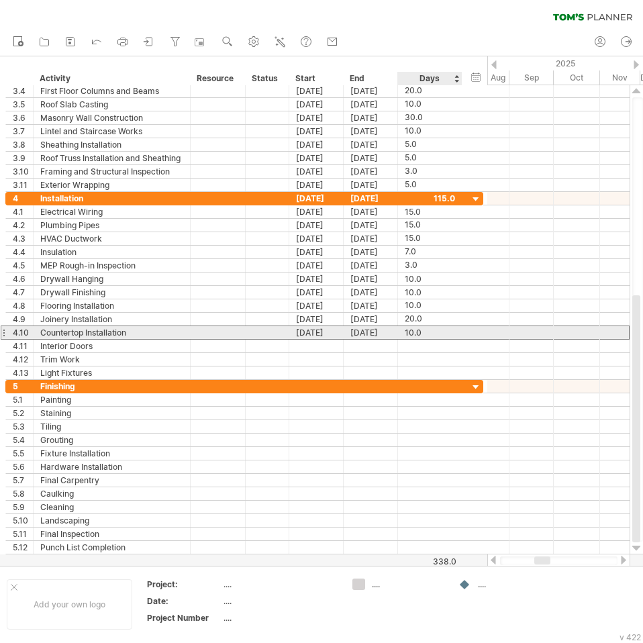
click at [411, 335] on div "10.0" at bounding box center [430, 332] width 50 height 13
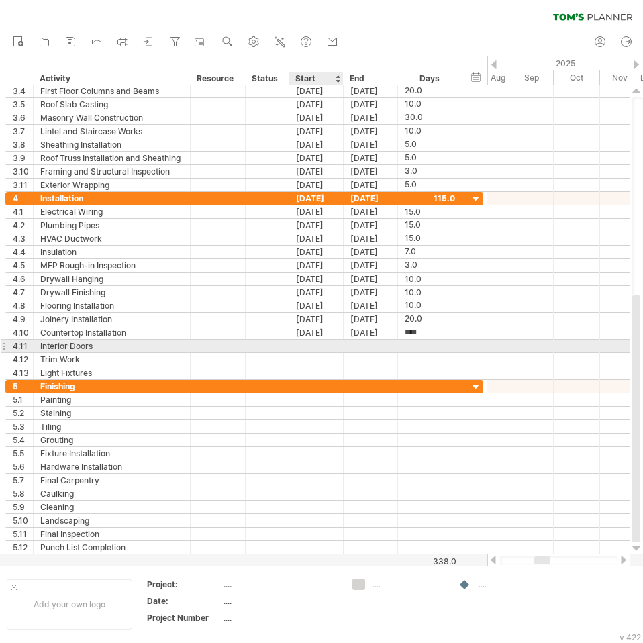
click at [325, 348] on div at bounding box center [316, 345] width 54 height 13
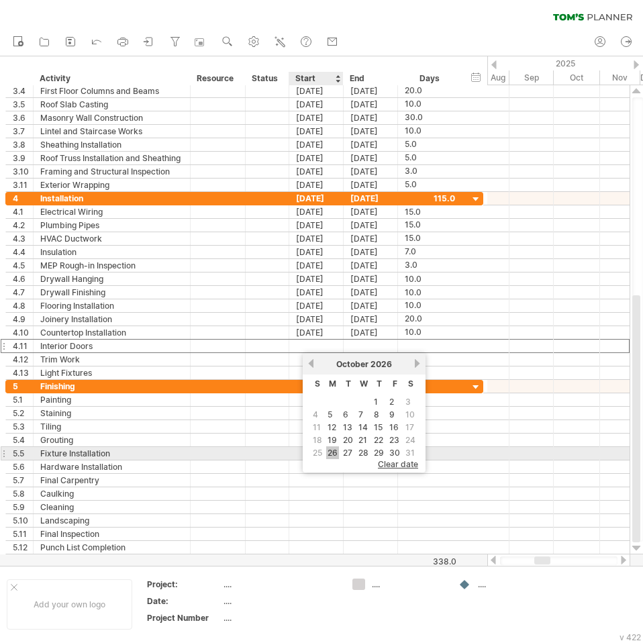
click at [336, 451] on link "26" at bounding box center [332, 452] width 13 height 13
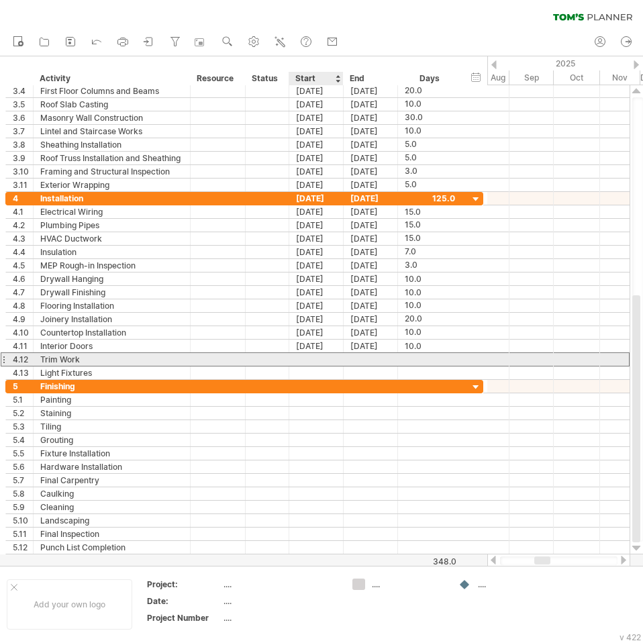
click at [323, 365] on div at bounding box center [316, 359] width 54 height 13
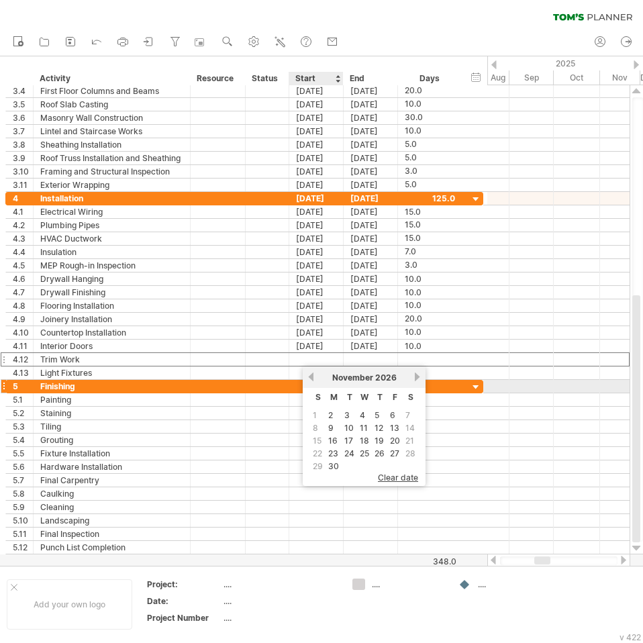
click at [313, 379] on link "previous" at bounding box center [311, 377] width 10 height 10
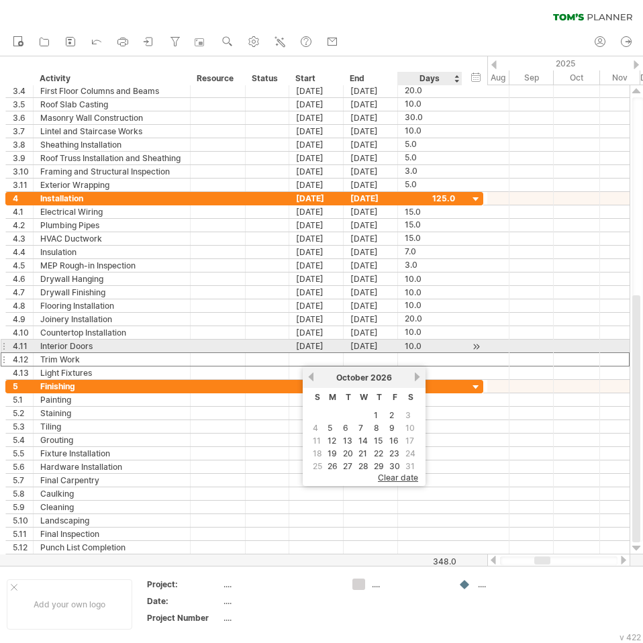
click at [409, 344] on div "10.0" at bounding box center [430, 345] width 50 height 13
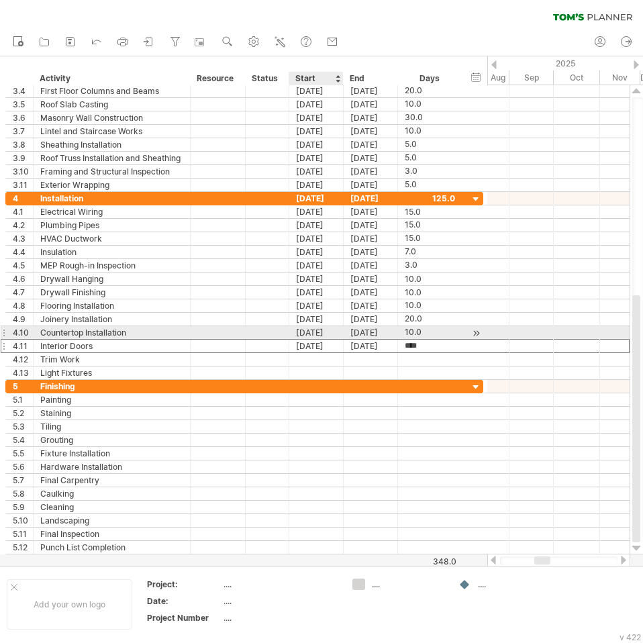
click at [319, 338] on div "[DATE]" at bounding box center [316, 332] width 54 height 13
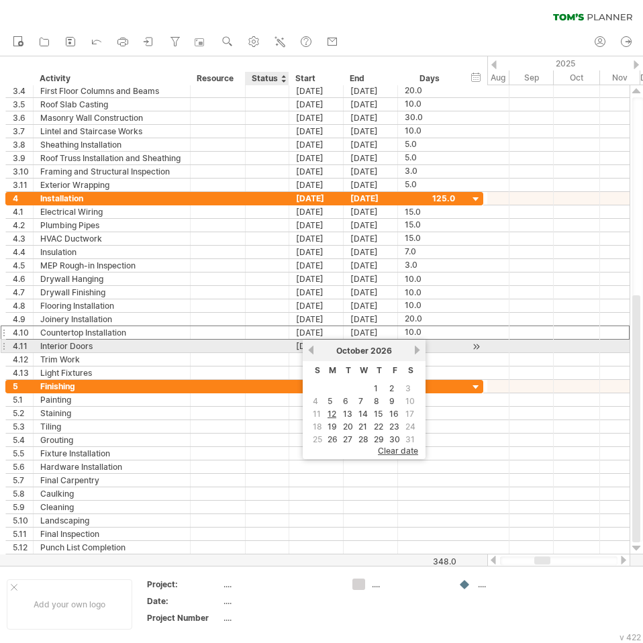
click at [294, 347] on div "[DATE]" at bounding box center [316, 345] width 54 height 13
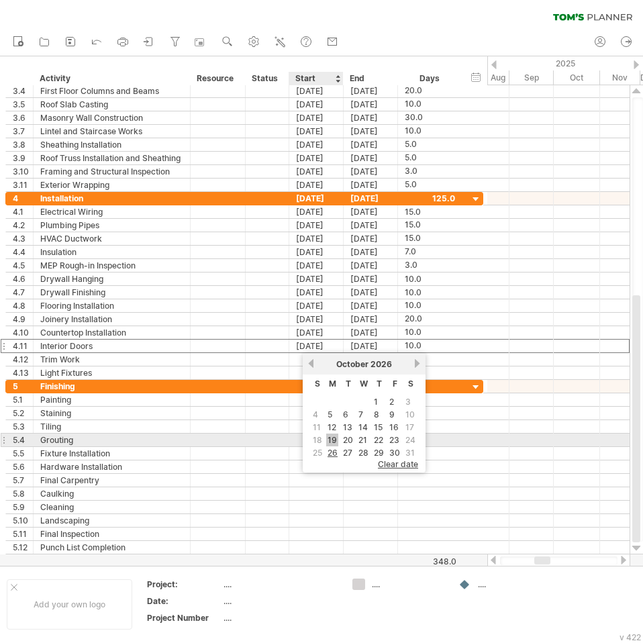
click at [333, 438] on link "19" at bounding box center [332, 439] width 12 height 13
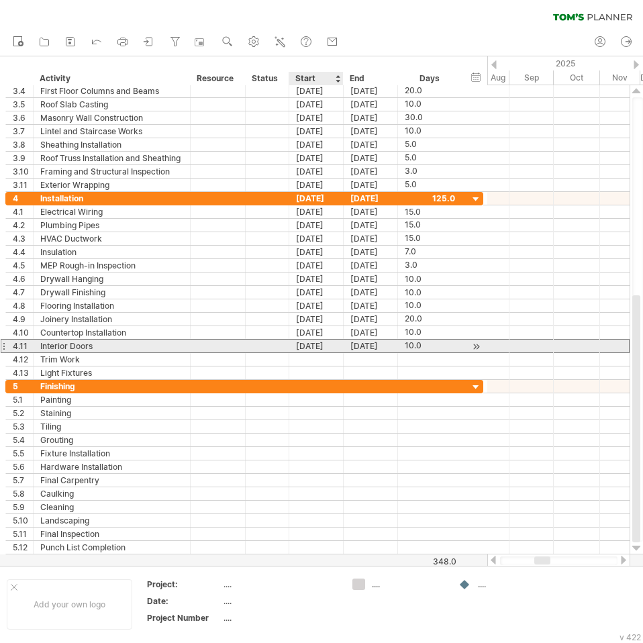
click at [313, 347] on div "[DATE]" at bounding box center [316, 345] width 54 height 13
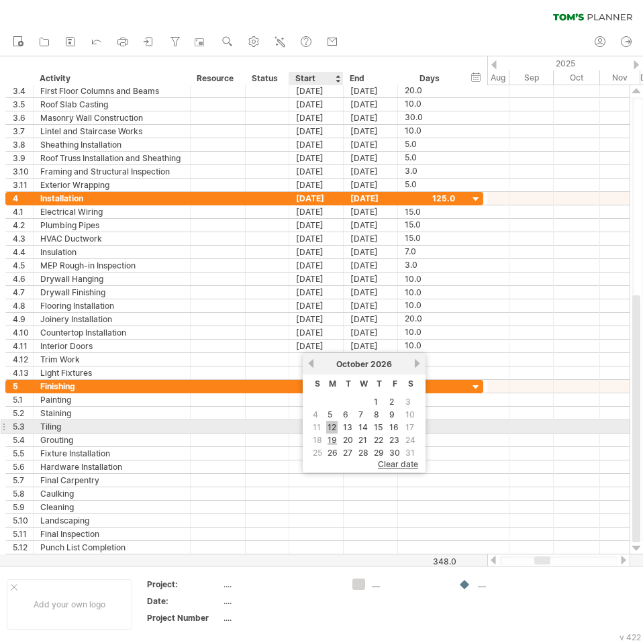
click at [336, 428] on link "12" at bounding box center [331, 427] width 11 height 13
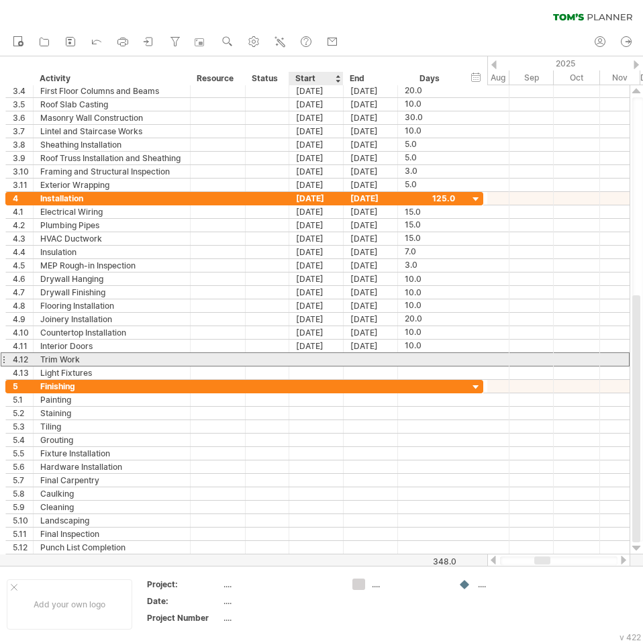
click at [319, 358] on div at bounding box center [316, 359] width 54 height 13
click at [4, 362] on div at bounding box center [3, 359] width 5 height 14
click at [11, 362] on div "4.12" at bounding box center [20, 359] width 28 height 13
click at [22, 361] on div "4.12" at bounding box center [23, 359] width 20 height 13
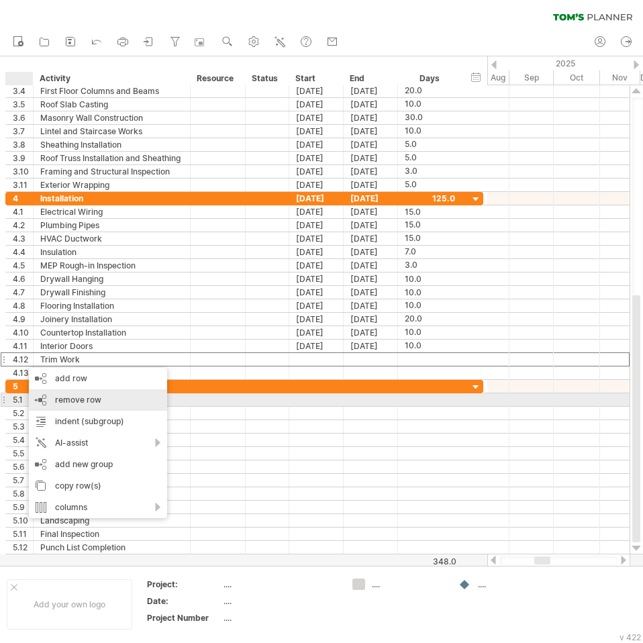
click at [53, 399] on div "remove row remove selected rows" at bounding box center [98, 399] width 138 height 21
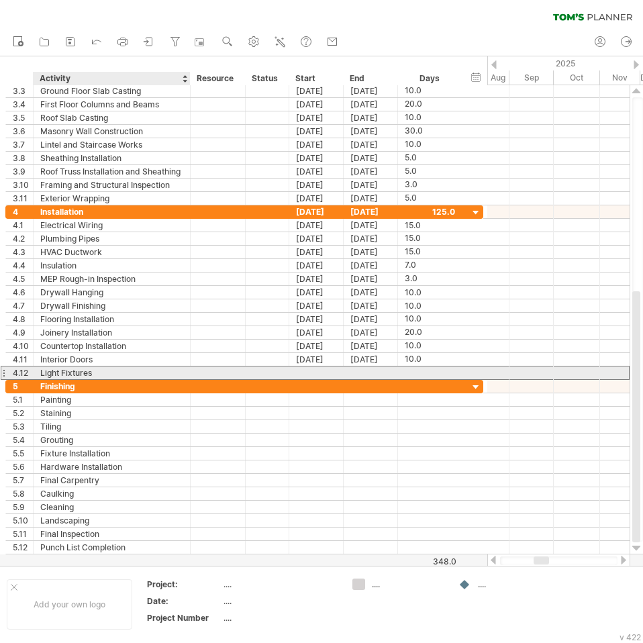
click at [64, 366] on div "Light Fixtures" at bounding box center [111, 372] width 143 height 13
click at [111, 374] on input "**********" at bounding box center [111, 372] width 143 height 13
type input "**********"
click at [310, 370] on div at bounding box center [316, 372] width 54 height 13
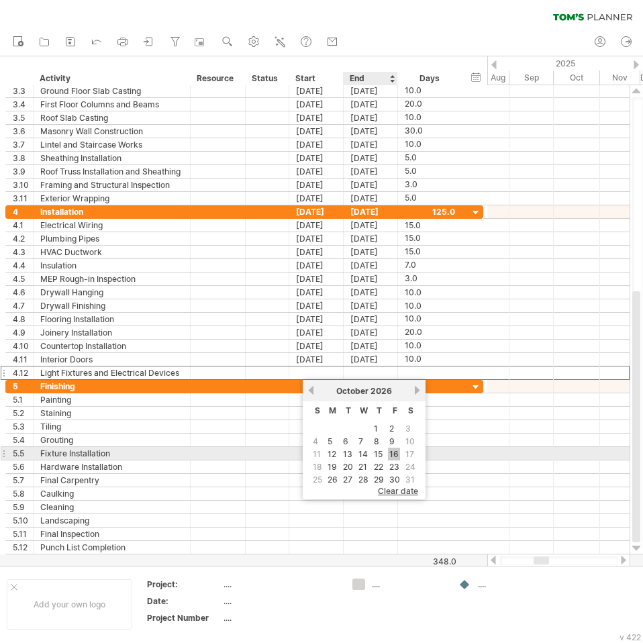
click at [396, 455] on link "16" at bounding box center [394, 453] width 12 height 13
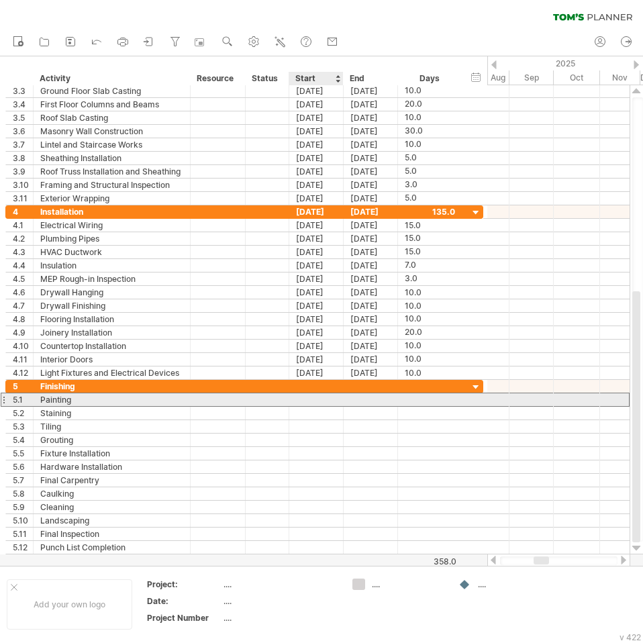
click at [314, 399] on div at bounding box center [316, 399] width 54 height 13
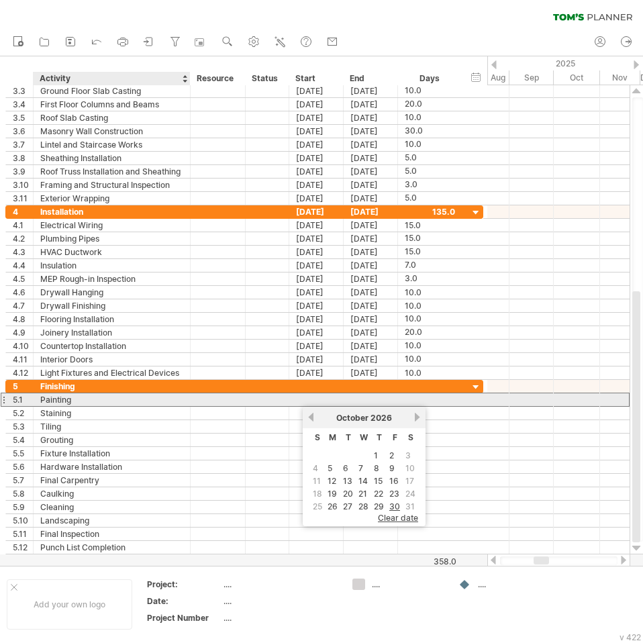
click at [129, 402] on div "Painting" at bounding box center [111, 399] width 143 height 13
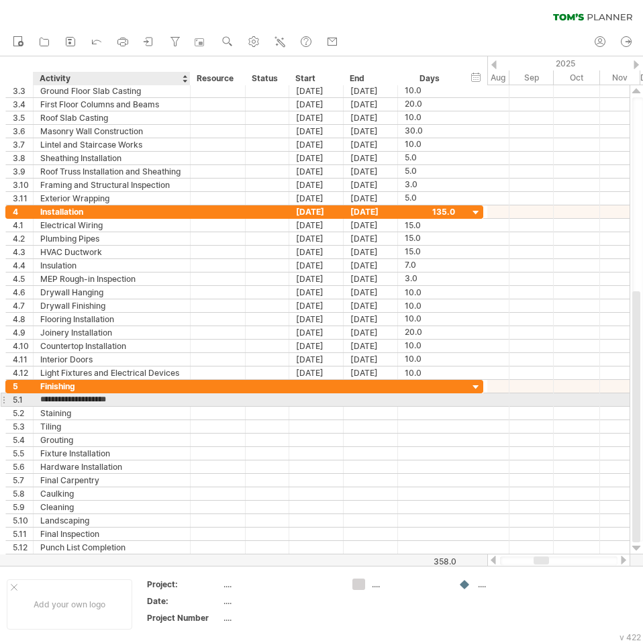
type input "**********"
click at [300, 399] on div at bounding box center [316, 399] width 54 height 13
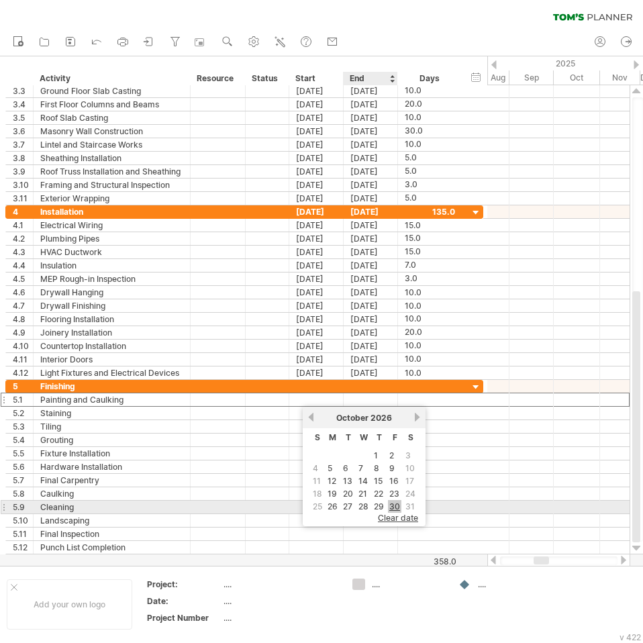
click at [397, 506] on link "30" at bounding box center [394, 506] width 13 height 13
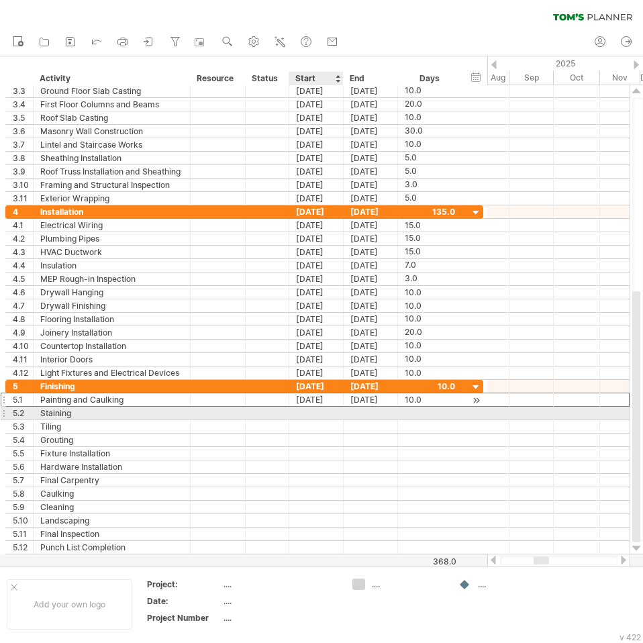
click at [315, 405] on div "[DATE]" at bounding box center [316, 399] width 54 height 13
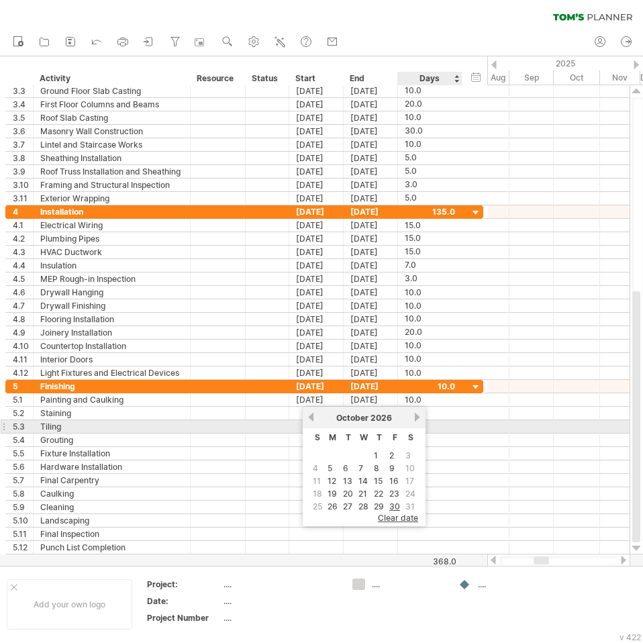
click at [416, 420] on link "next" at bounding box center [417, 417] width 10 height 10
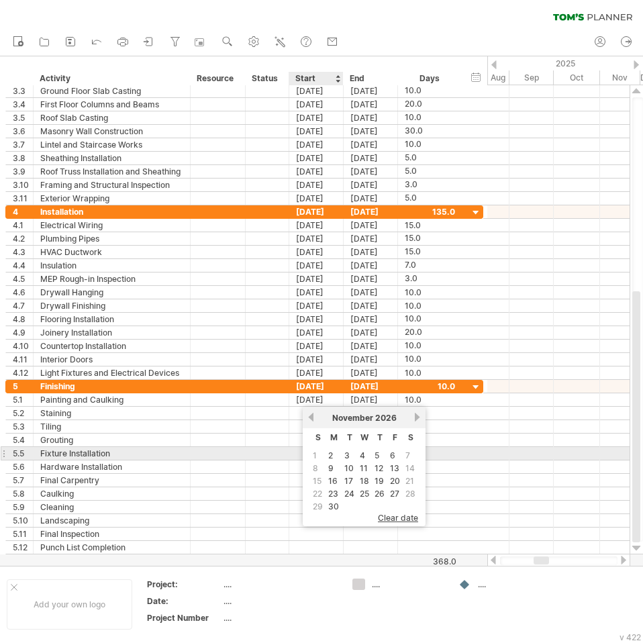
click at [326, 456] on td "2" at bounding box center [333, 454] width 15 height 11
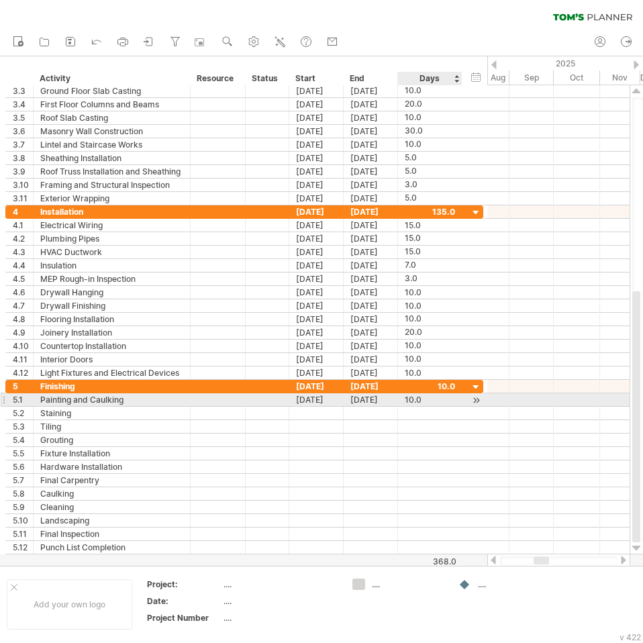
click at [409, 398] on div "10.0" at bounding box center [430, 399] width 50 height 13
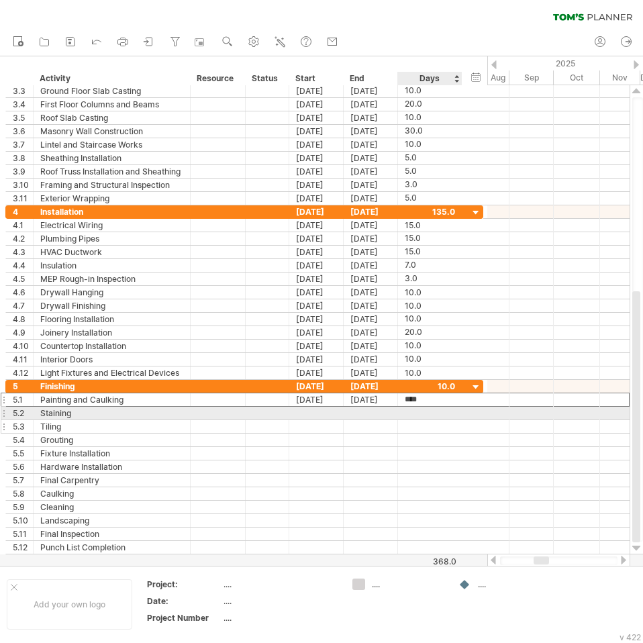
type input "*"
click at [307, 413] on div at bounding box center [316, 413] width 54 height 13
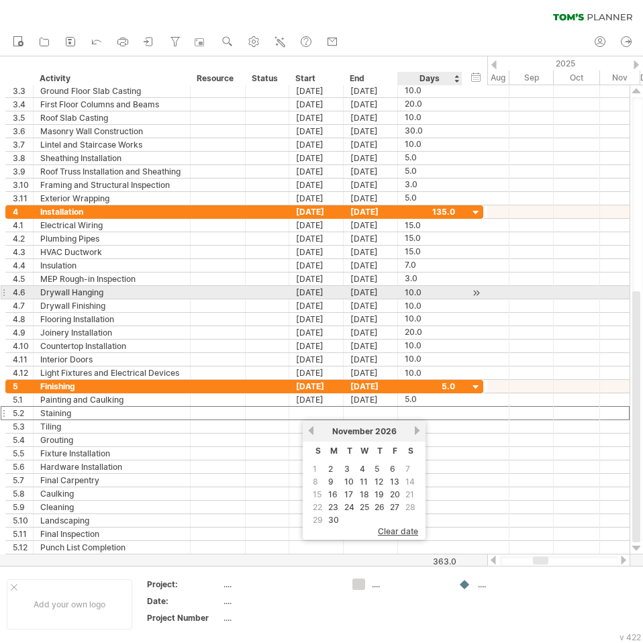
click at [423, 296] on div "10.0" at bounding box center [430, 292] width 50 height 13
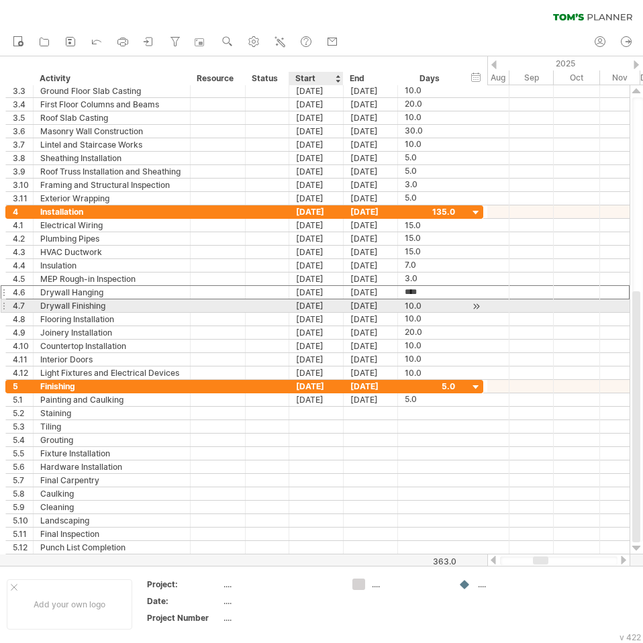
click at [306, 308] on div "[DATE]" at bounding box center [316, 305] width 54 height 13
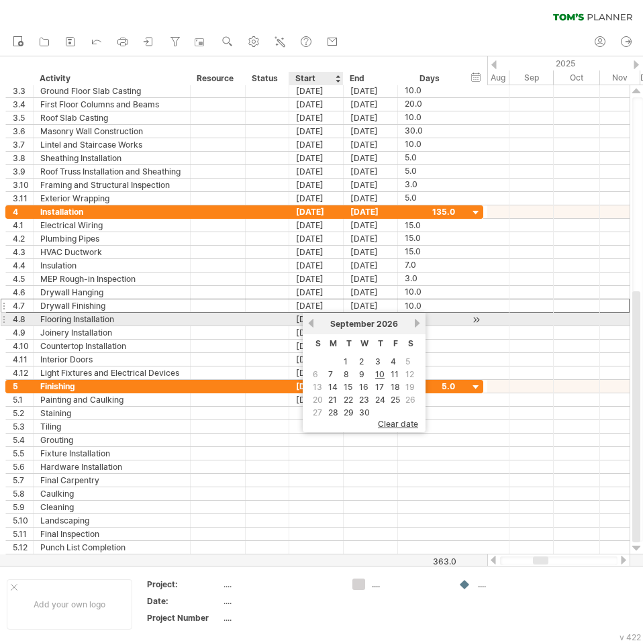
click at [307, 321] on link "previous" at bounding box center [311, 323] width 10 height 10
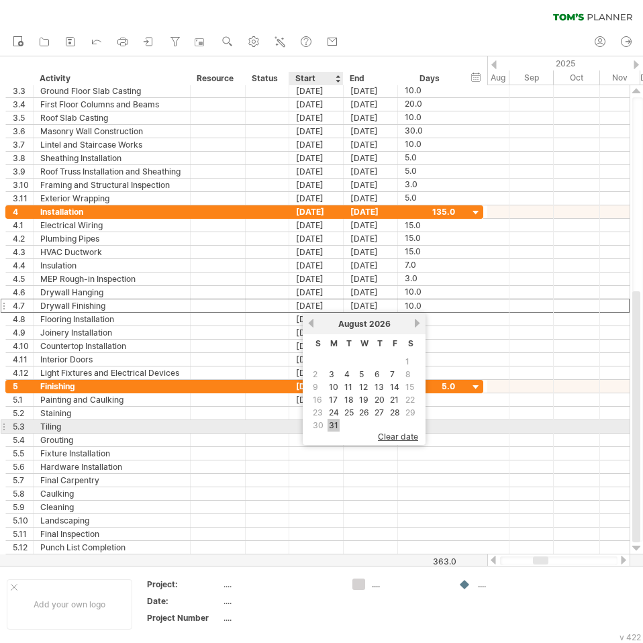
click at [330, 422] on link "31" at bounding box center [333, 425] width 12 height 13
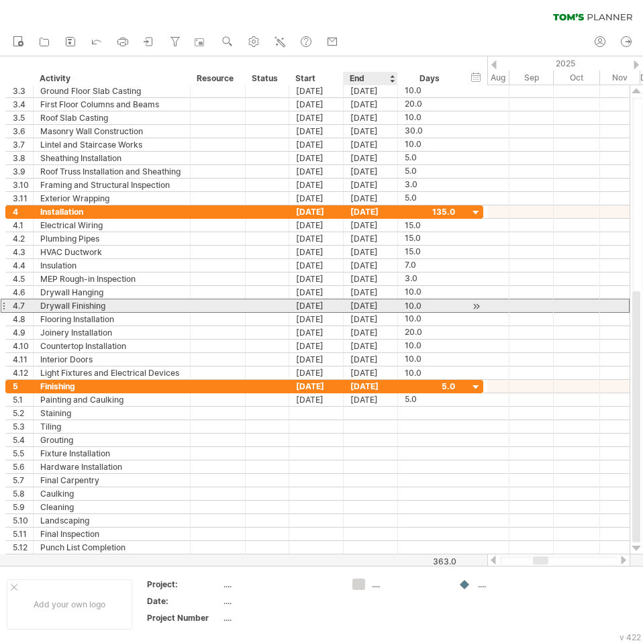
click at [366, 308] on div "[DATE]" at bounding box center [370, 305] width 54 height 13
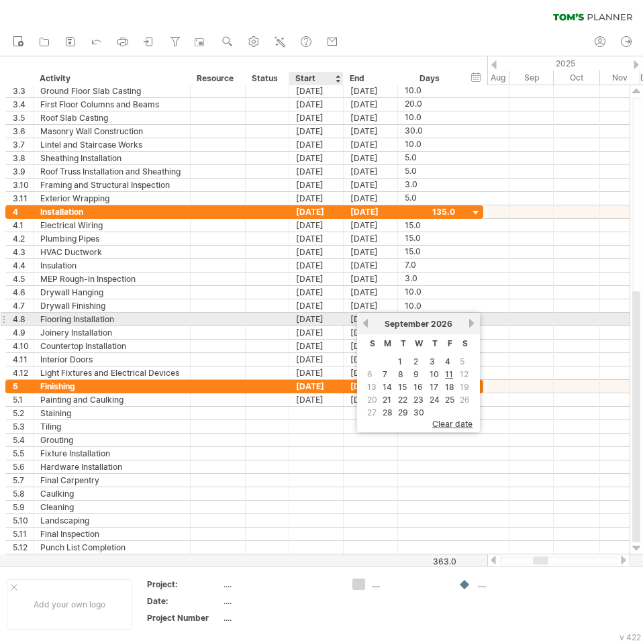
click at [315, 319] on div "[DATE]" at bounding box center [316, 319] width 54 height 13
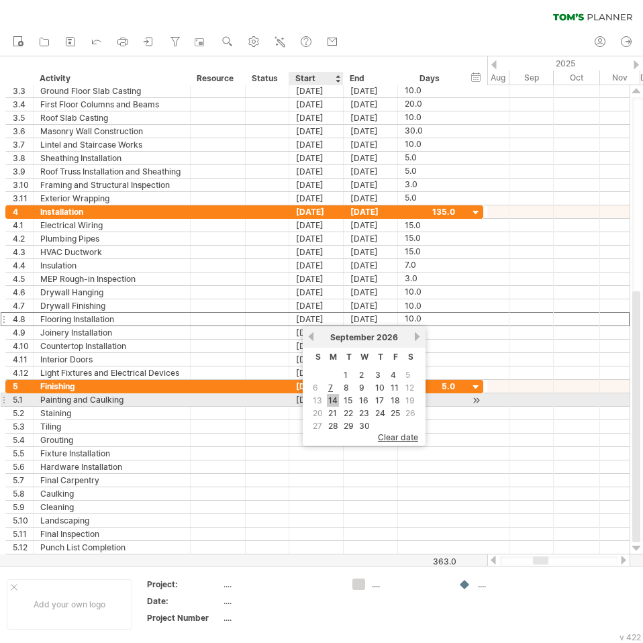
click at [330, 399] on link "14" at bounding box center [333, 400] width 12 height 13
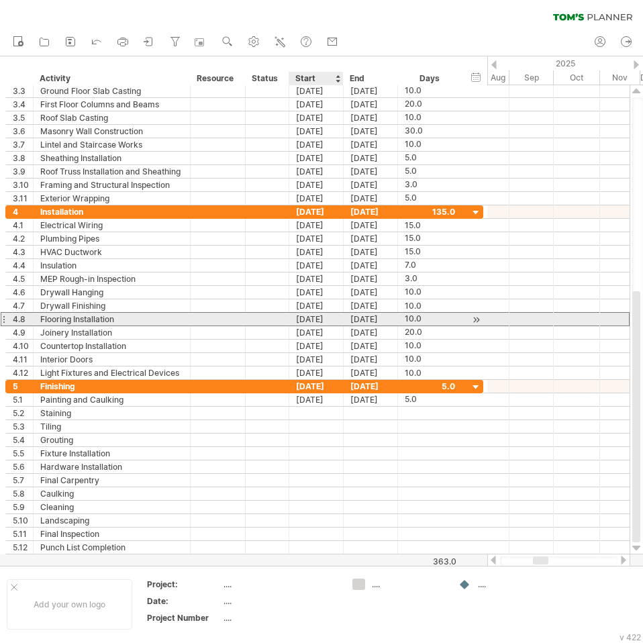
click at [317, 319] on div "[DATE]" at bounding box center [316, 319] width 54 height 13
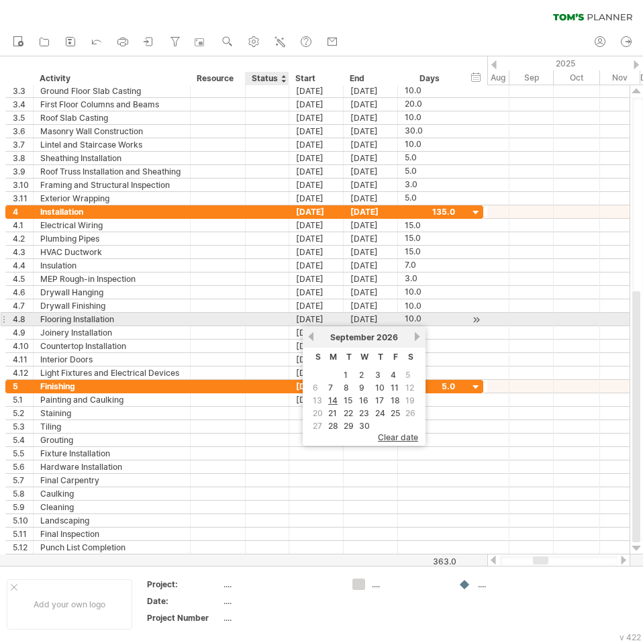
click at [279, 323] on div at bounding box center [267, 319] width 30 height 13
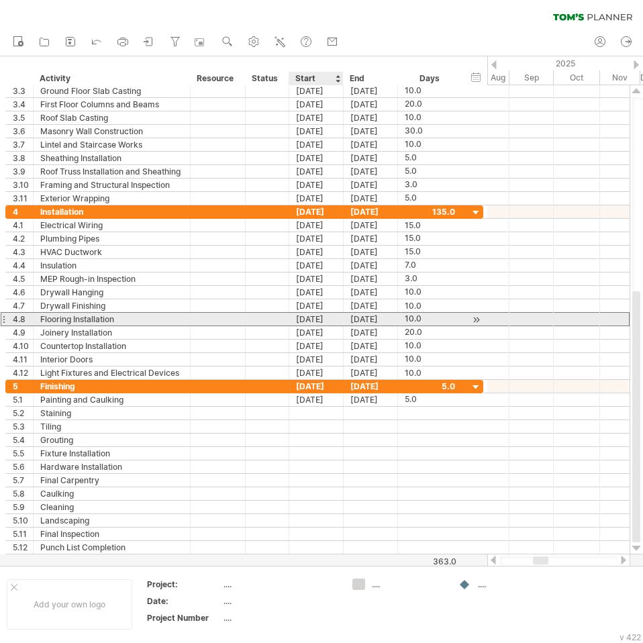
click at [327, 320] on div "[DATE]" at bounding box center [316, 319] width 54 height 13
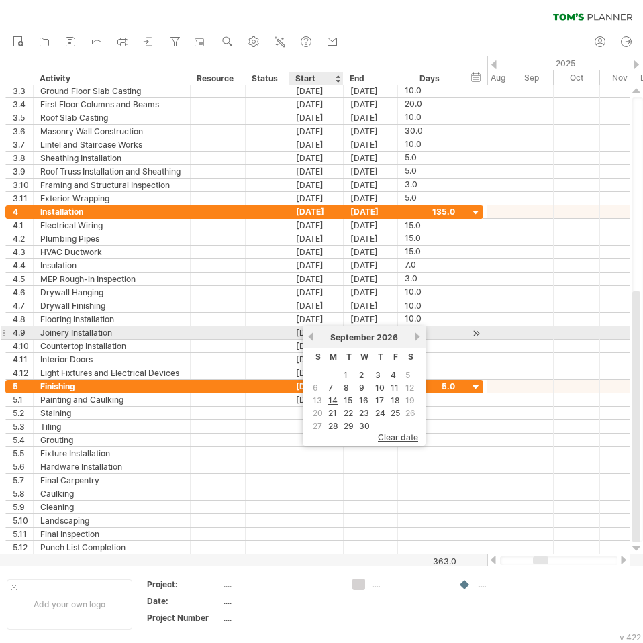
click at [321, 329] on div "previous next [DATE]" at bounding box center [364, 336] width 123 height 21
click at [268, 333] on div at bounding box center [267, 332] width 30 height 13
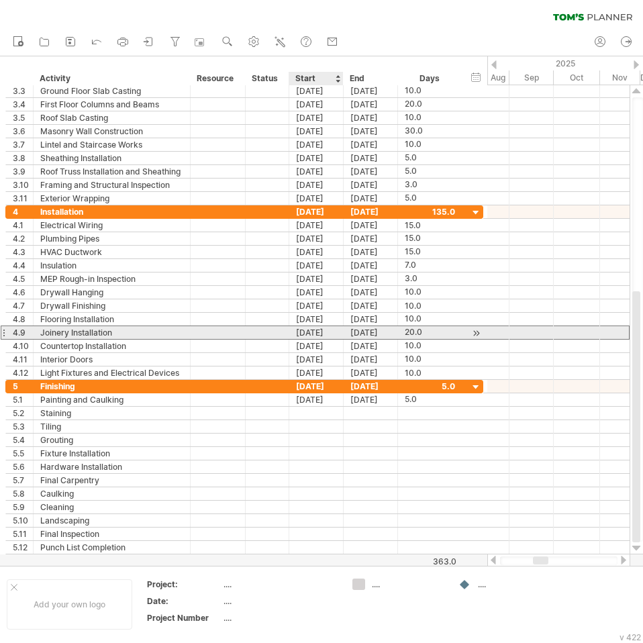
click at [326, 335] on div "[DATE]" at bounding box center [316, 332] width 54 height 13
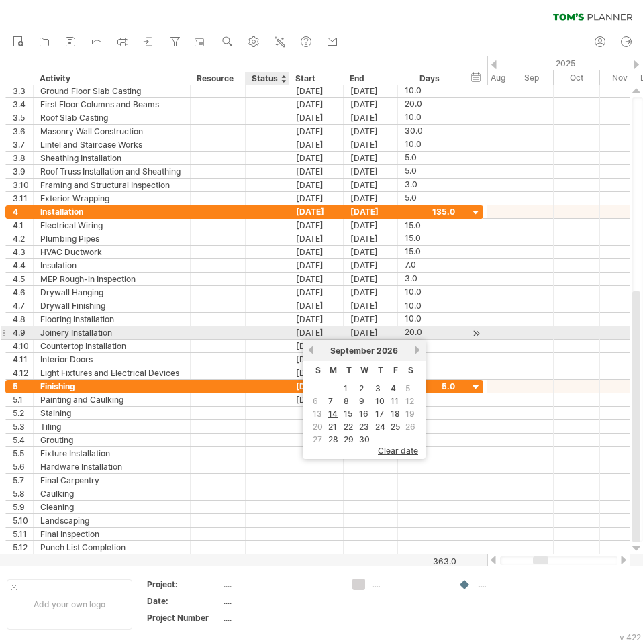
click at [280, 333] on div at bounding box center [267, 332] width 30 height 13
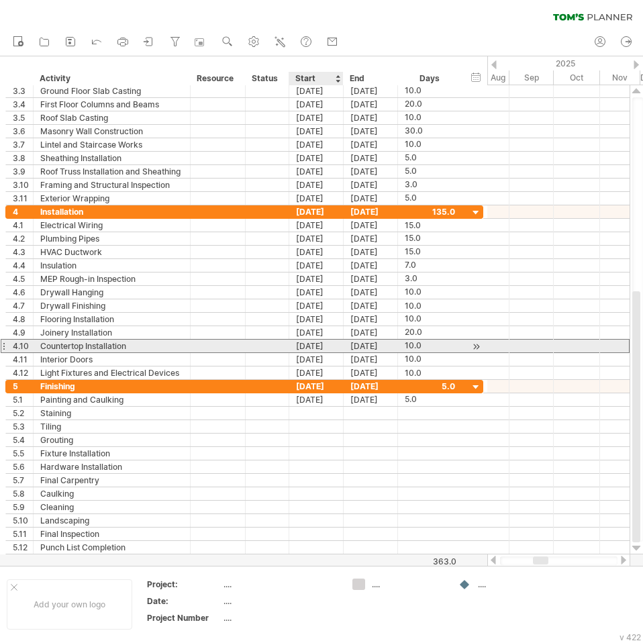
click at [315, 348] on div "[DATE]" at bounding box center [316, 345] width 54 height 13
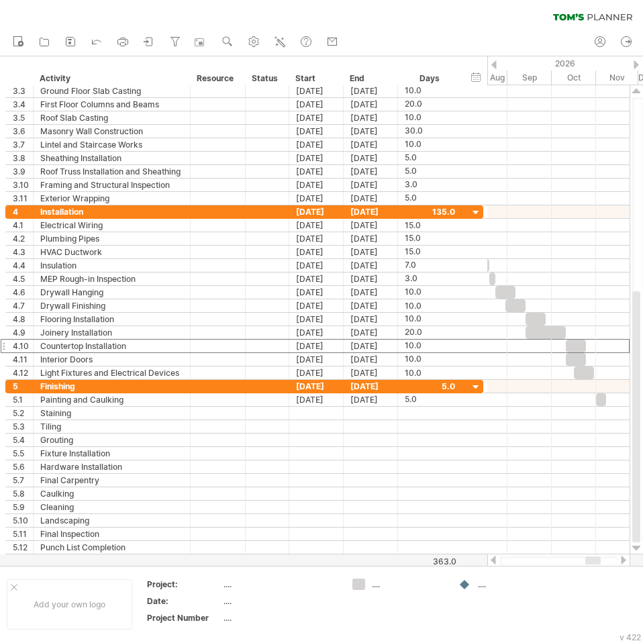
drag, startPoint x: 539, startPoint y: 561, endPoint x: 590, endPoint y: 560, distance: 50.3
click at [592, 563] on div at bounding box center [592, 560] width 15 height 8
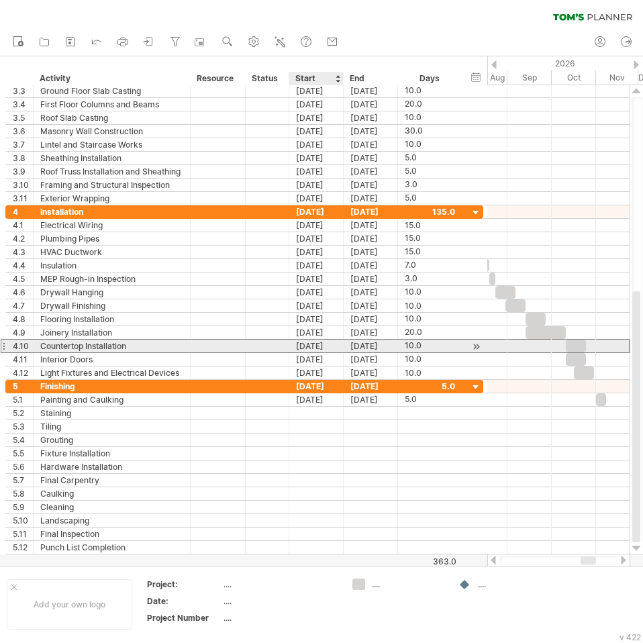
click at [319, 348] on div "[DATE]" at bounding box center [316, 345] width 54 height 13
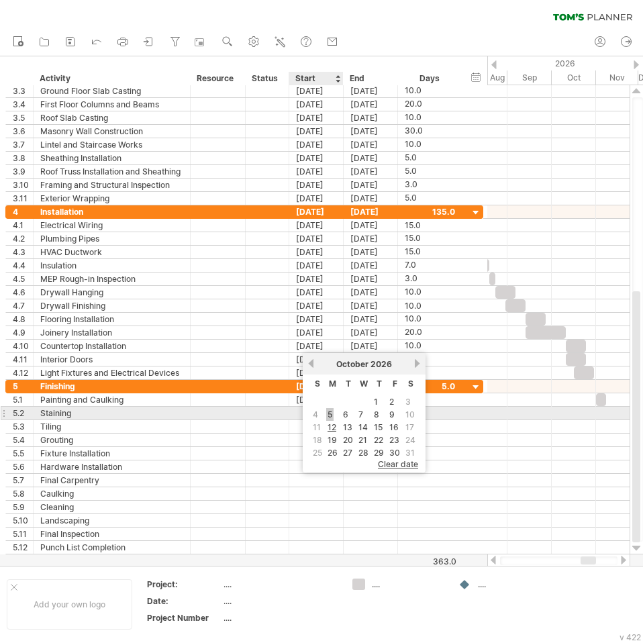
click at [331, 413] on link "5" at bounding box center [329, 414] width 7 height 13
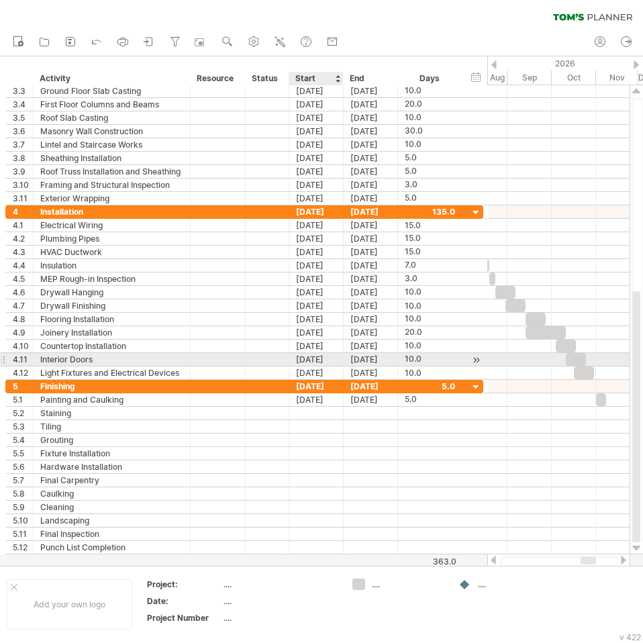
click at [317, 362] on div "[DATE]" at bounding box center [316, 359] width 54 height 13
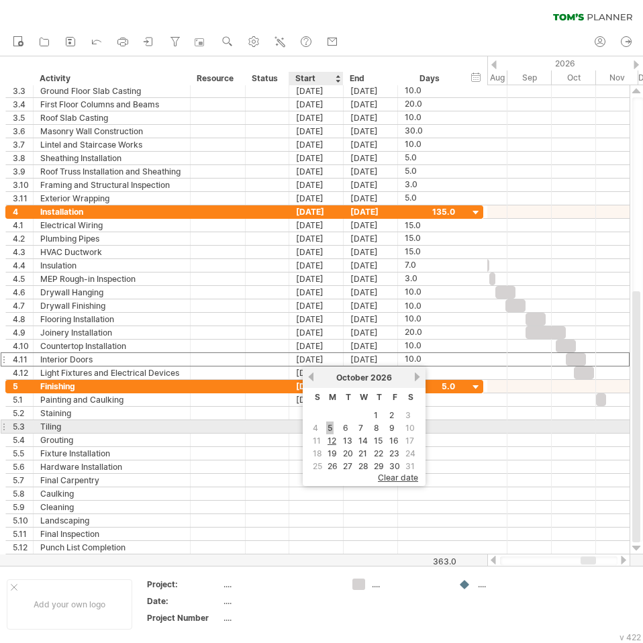
click at [333, 425] on link "5" at bounding box center [329, 427] width 7 height 13
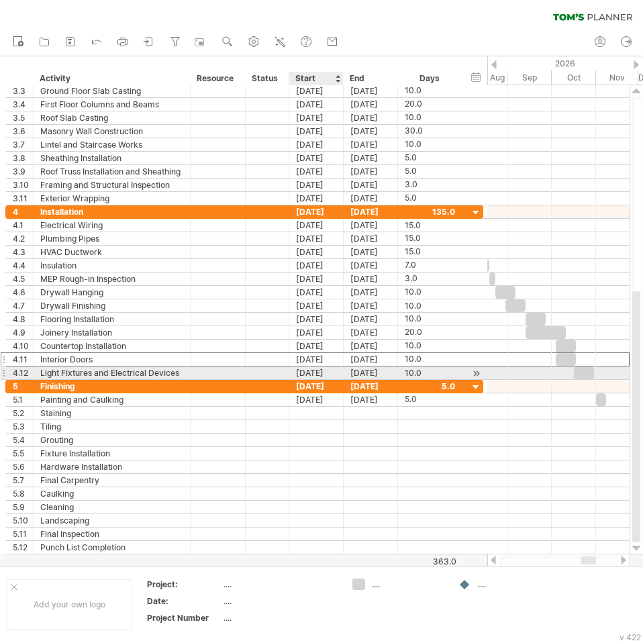
click at [318, 372] on div "[DATE]" at bounding box center [316, 372] width 54 height 13
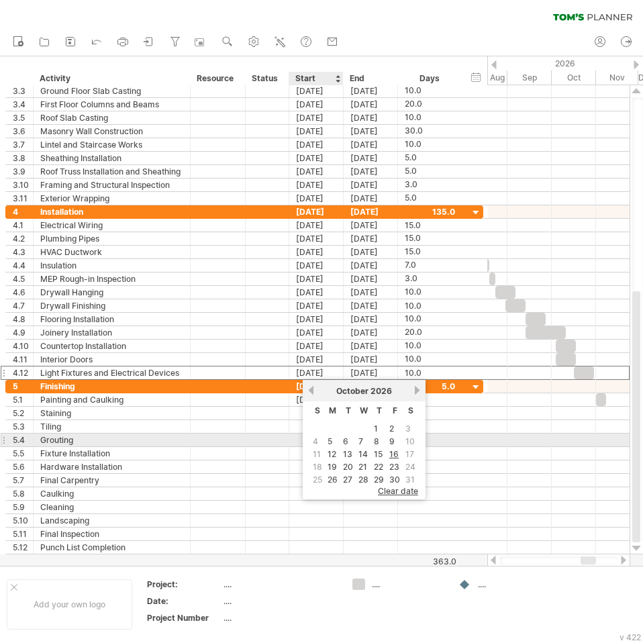
click at [336, 438] on td "5" at bounding box center [332, 440] width 14 height 11
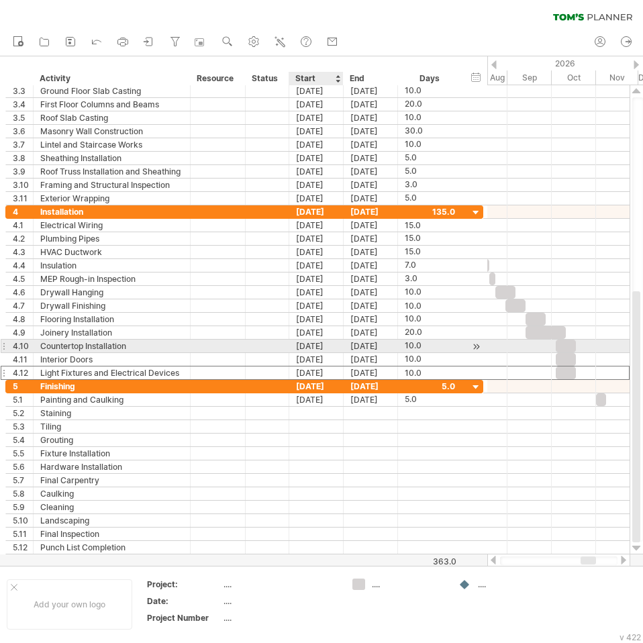
click at [326, 349] on div "[DATE]" at bounding box center [316, 345] width 54 height 13
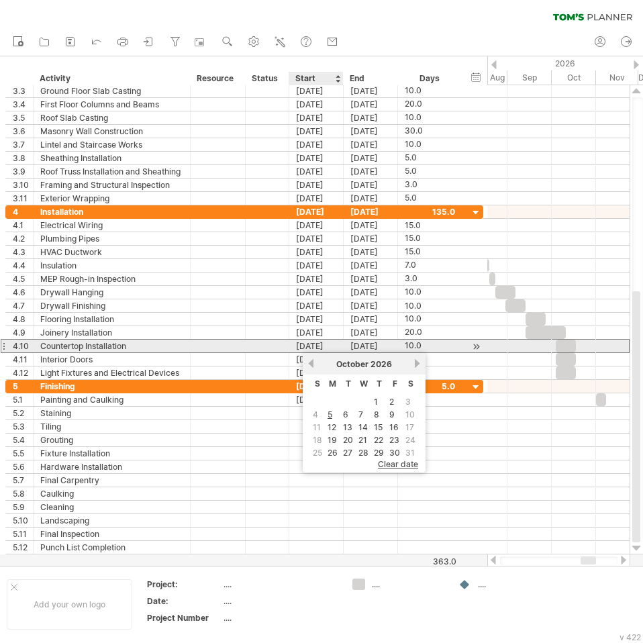
click at [322, 339] on div "[DATE]" at bounding box center [316, 345] width 54 height 13
click at [309, 344] on div "[DATE]" at bounding box center [316, 345] width 54 height 13
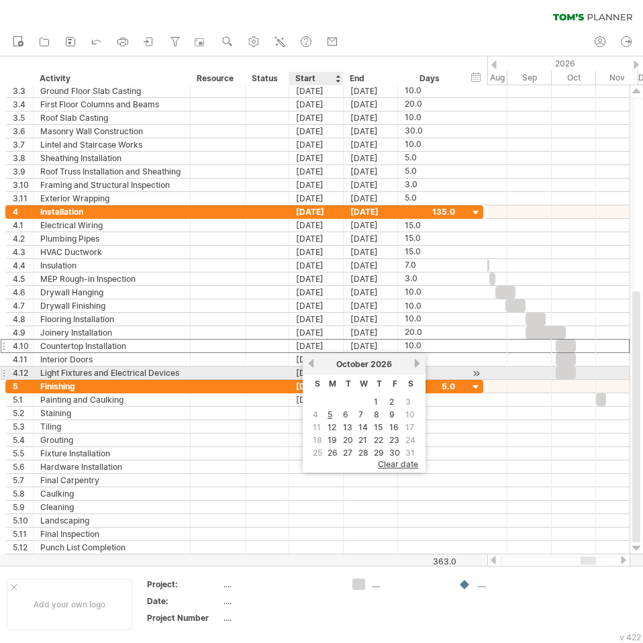
click at [315, 367] on link "previous" at bounding box center [311, 363] width 10 height 10
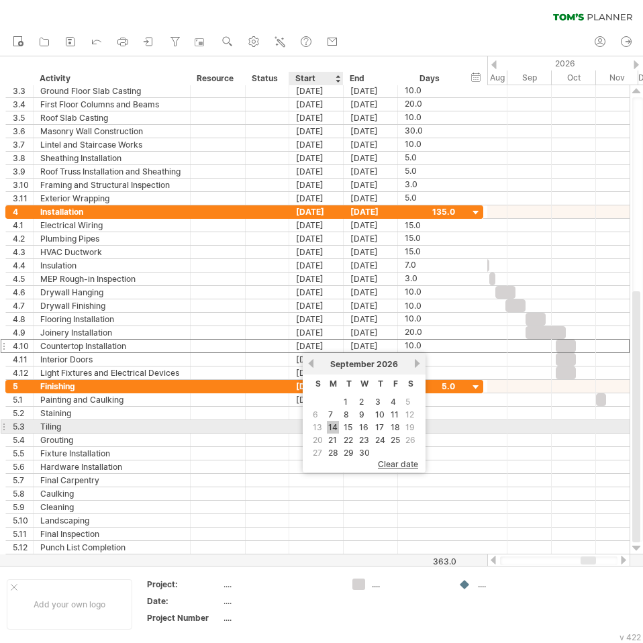
click at [336, 427] on link "14" at bounding box center [333, 427] width 12 height 13
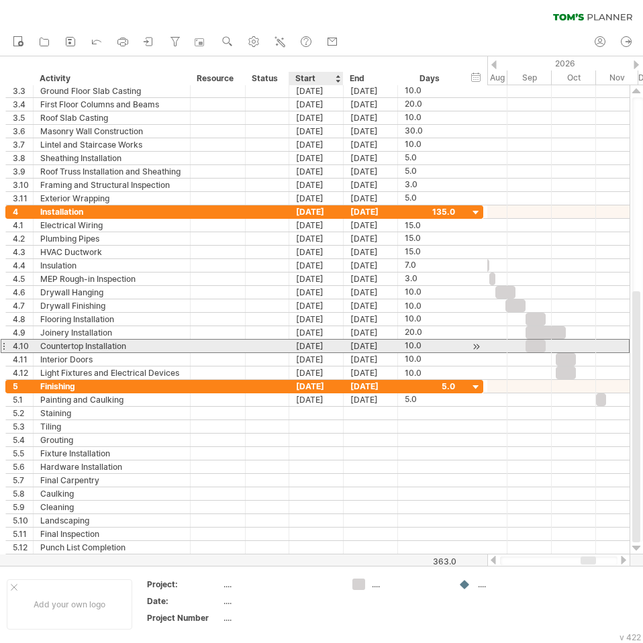
click at [323, 341] on div "[DATE]" at bounding box center [316, 345] width 54 height 13
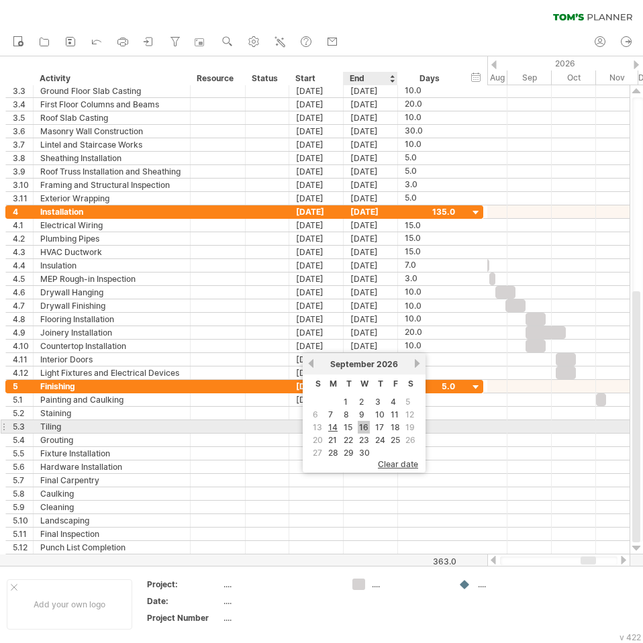
click at [362, 428] on link "16" at bounding box center [364, 427] width 12 height 13
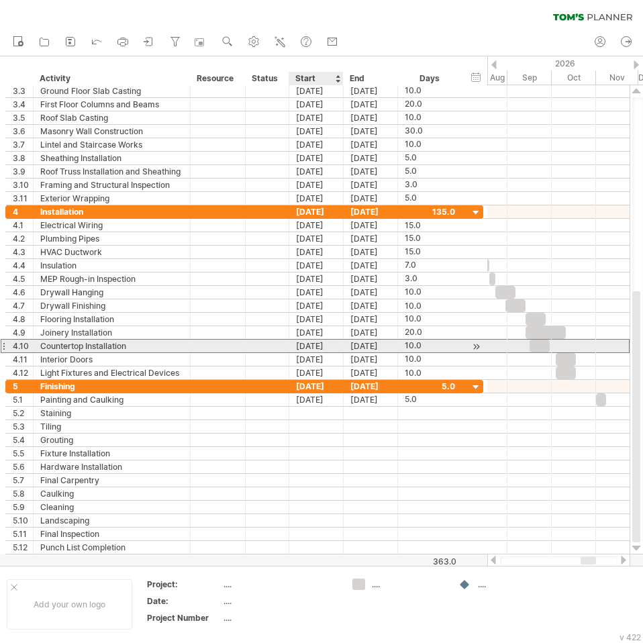
click at [322, 350] on div "[DATE]" at bounding box center [316, 345] width 54 height 13
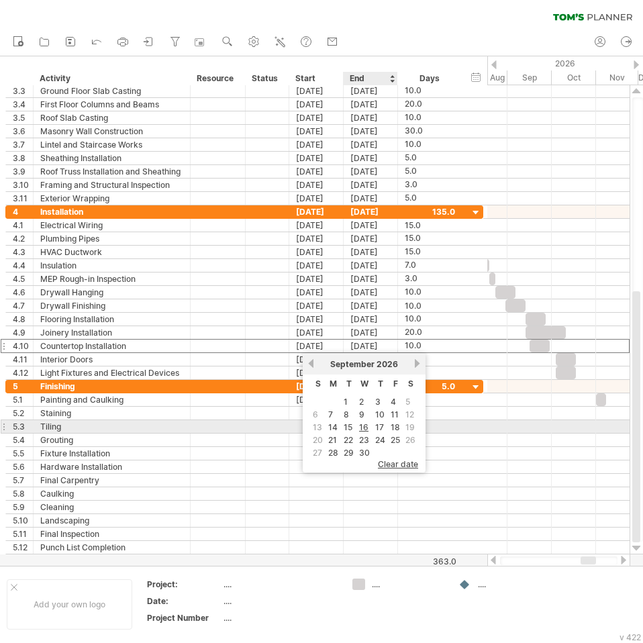
click at [396, 427] on link "18" at bounding box center [395, 427] width 12 height 13
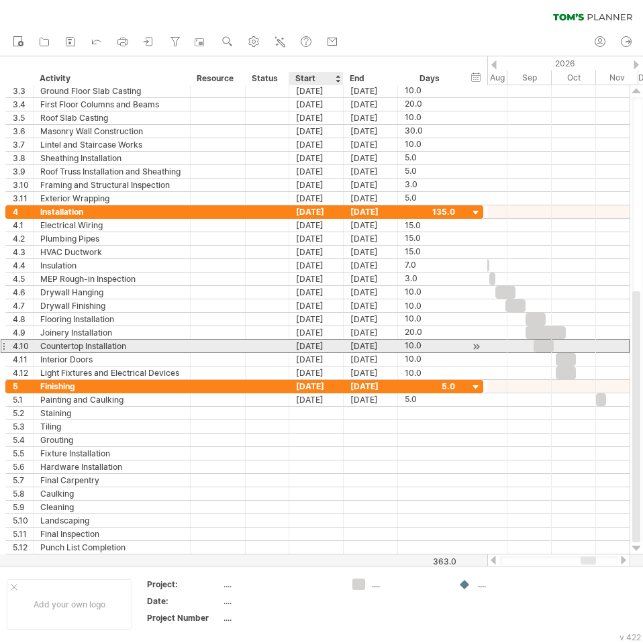
click at [320, 350] on div "[DATE]" at bounding box center [316, 345] width 54 height 13
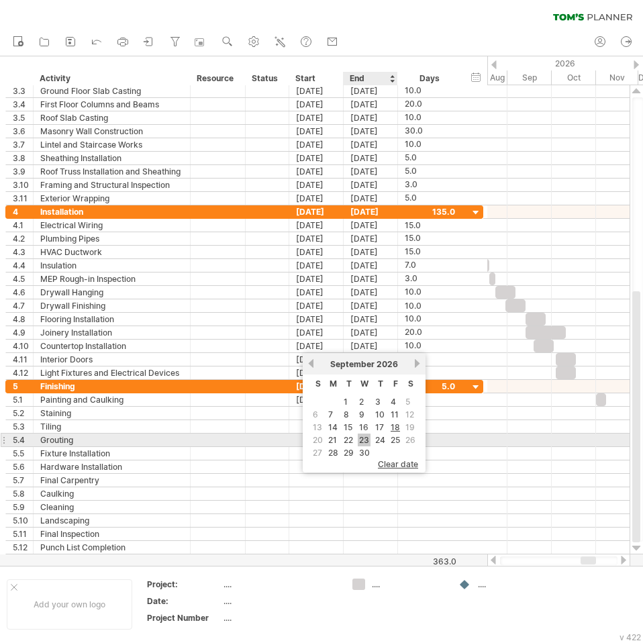
click at [367, 443] on link "23" at bounding box center [364, 439] width 13 height 13
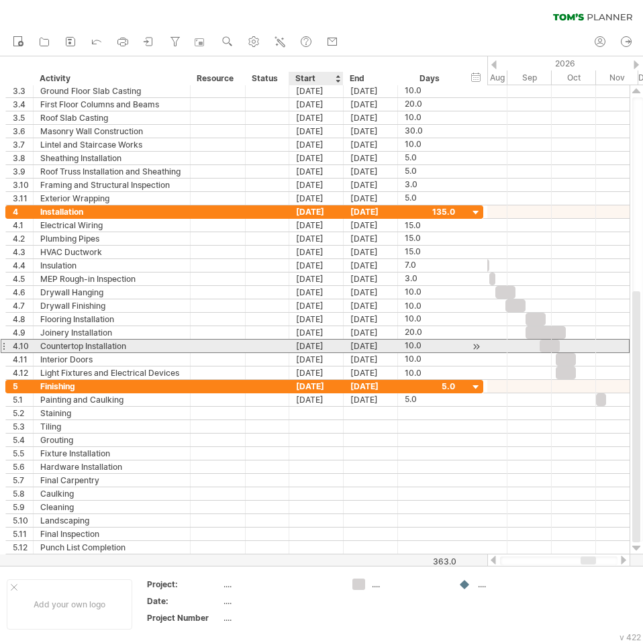
click at [333, 349] on div "[DATE]" at bounding box center [316, 345] width 54 height 13
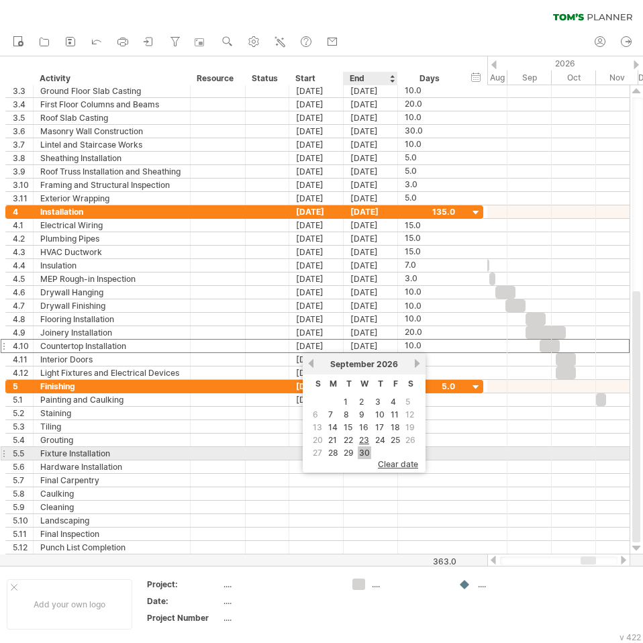
click at [364, 448] on link "30" at bounding box center [364, 452] width 13 height 13
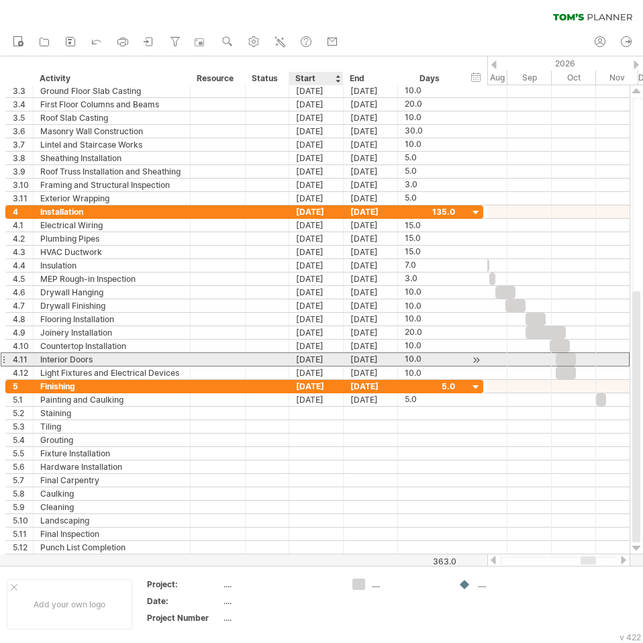
click at [327, 357] on div "[DATE]" at bounding box center [316, 359] width 54 height 13
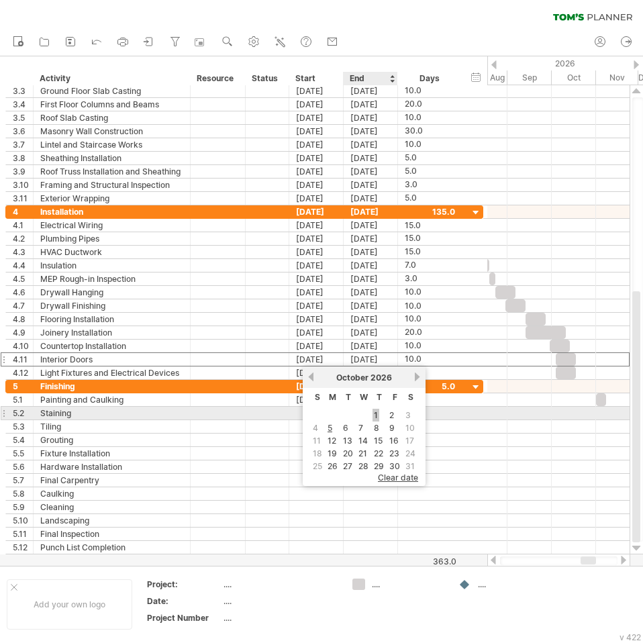
click at [377, 415] on link "1" at bounding box center [375, 415] width 7 height 13
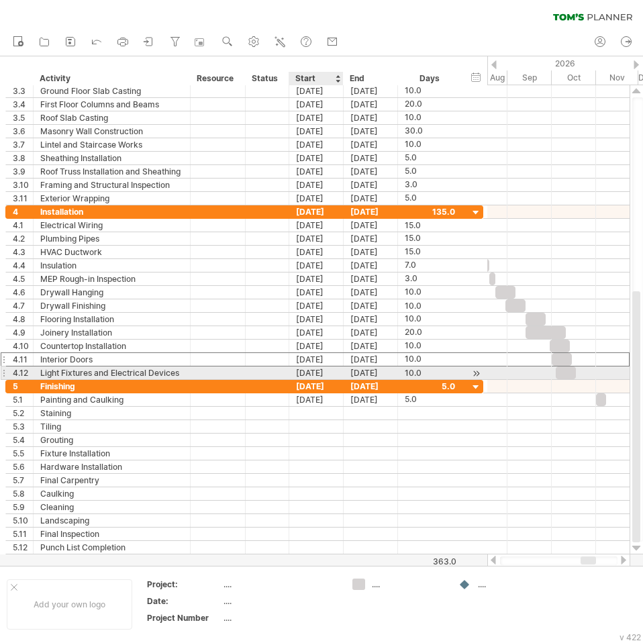
click at [321, 368] on div "[DATE]" at bounding box center [316, 372] width 54 height 13
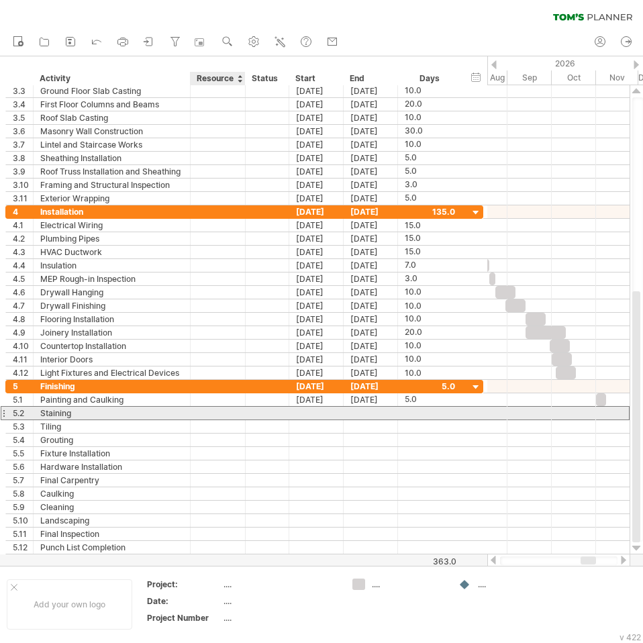
click at [227, 415] on div at bounding box center [217, 413] width 41 height 13
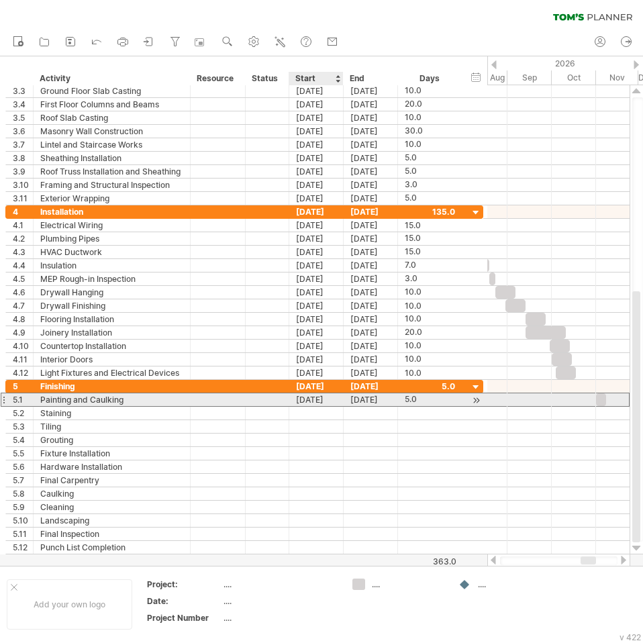
click at [313, 402] on div "[DATE]" at bounding box center [316, 399] width 54 height 13
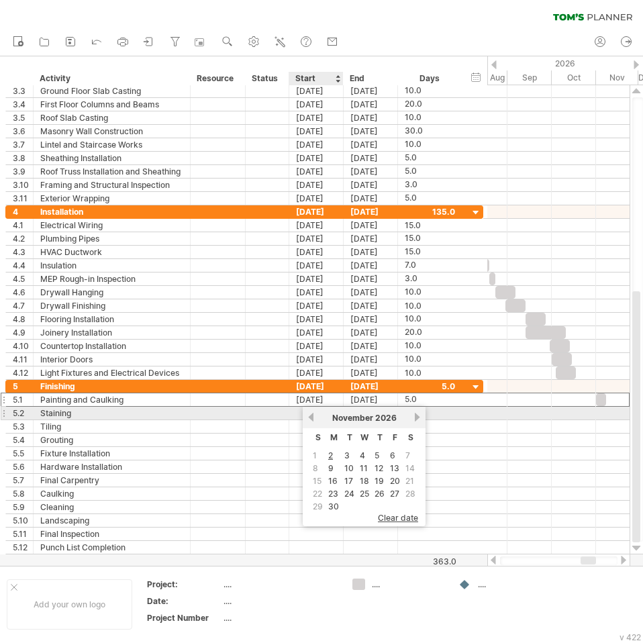
click at [312, 416] on link "previous" at bounding box center [311, 417] width 10 height 10
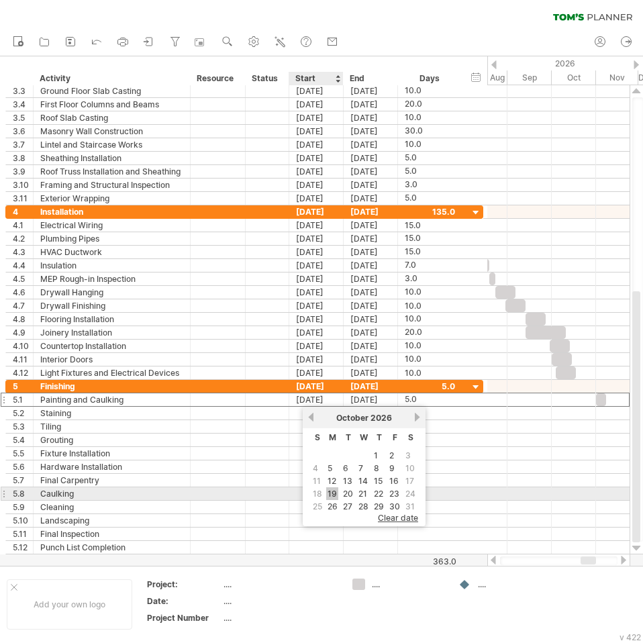
click at [332, 494] on link "19" at bounding box center [332, 493] width 12 height 13
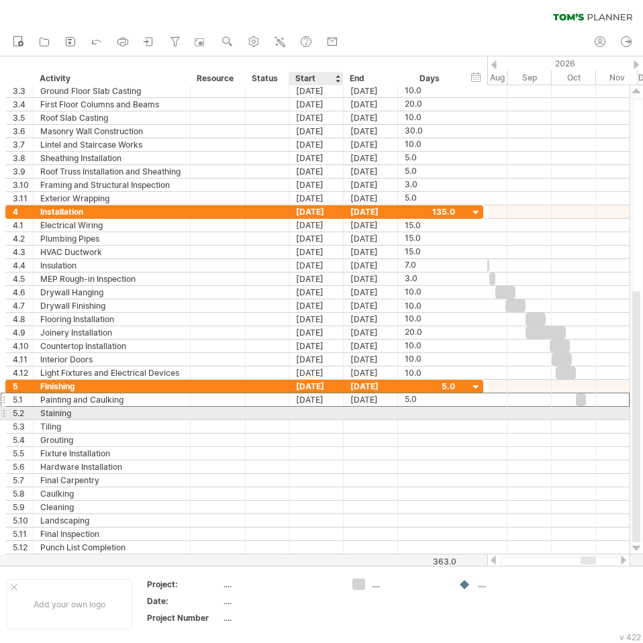
click at [324, 413] on div at bounding box center [316, 413] width 54 height 13
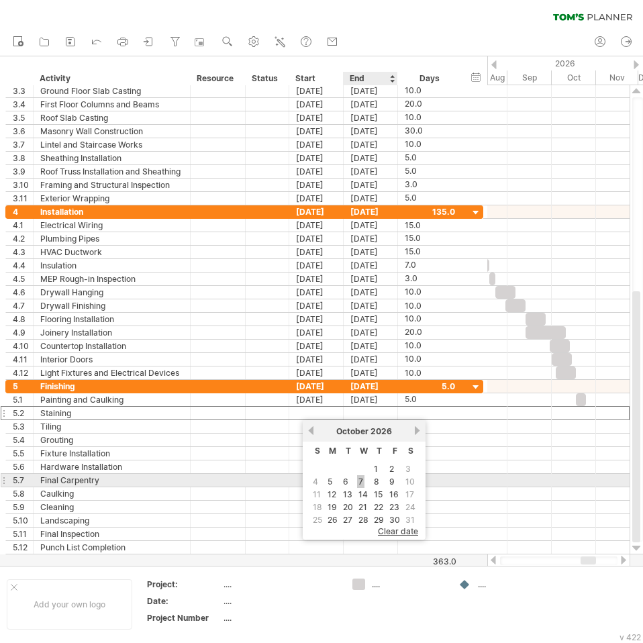
click at [360, 484] on link "7" at bounding box center [360, 481] width 7 height 13
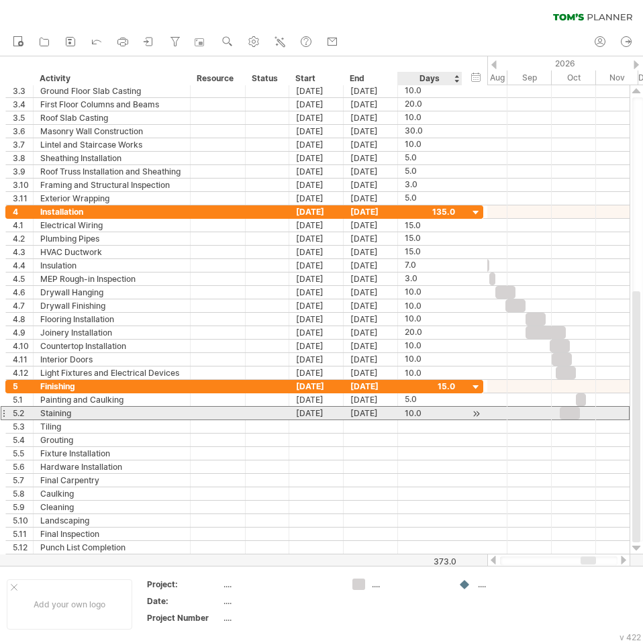
click at [409, 415] on div "10.0" at bounding box center [430, 413] width 50 height 13
click at [323, 416] on div "[DATE]" at bounding box center [316, 413] width 54 height 13
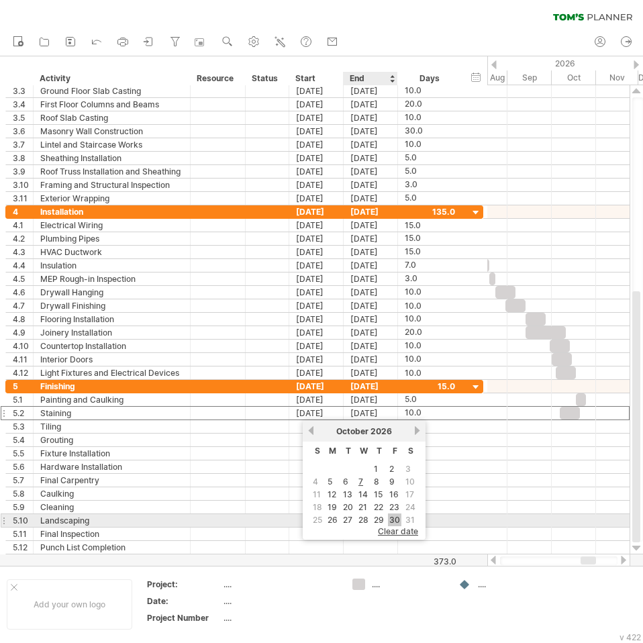
click at [398, 521] on link "30" at bounding box center [394, 519] width 13 height 13
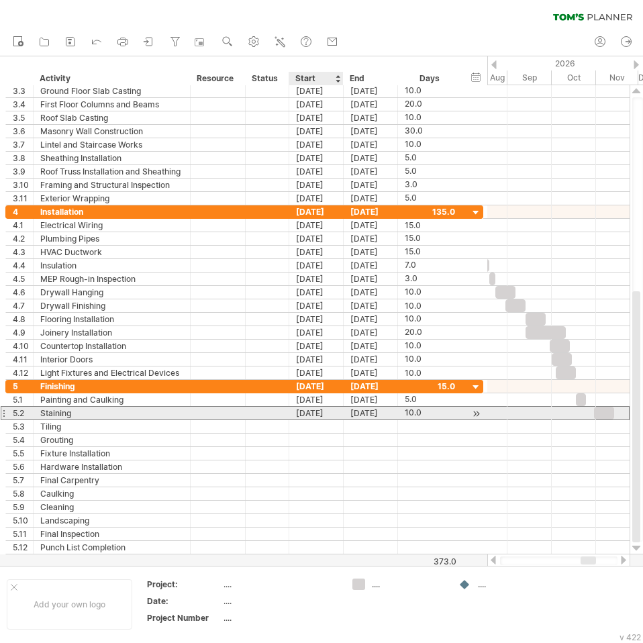
click at [319, 415] on div "[DATE]" at bounding box center [316, 413] width 54 height 13
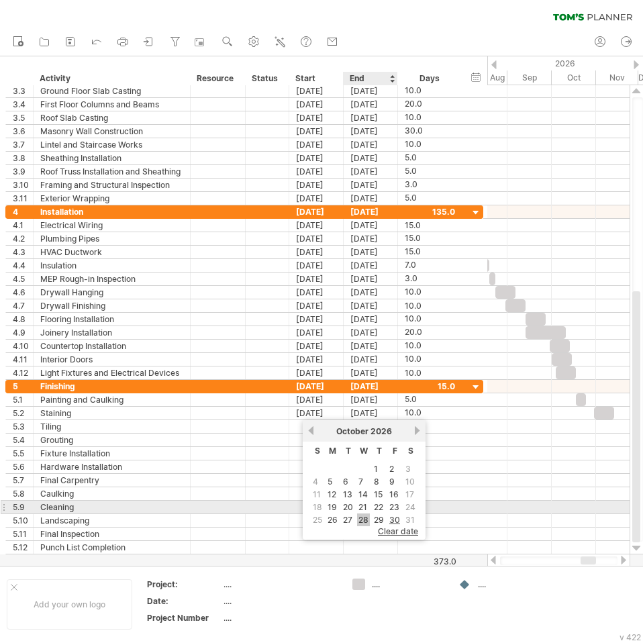
click at [360, 513] on link "28" at bounding box center [363, 519] width 13 height 13
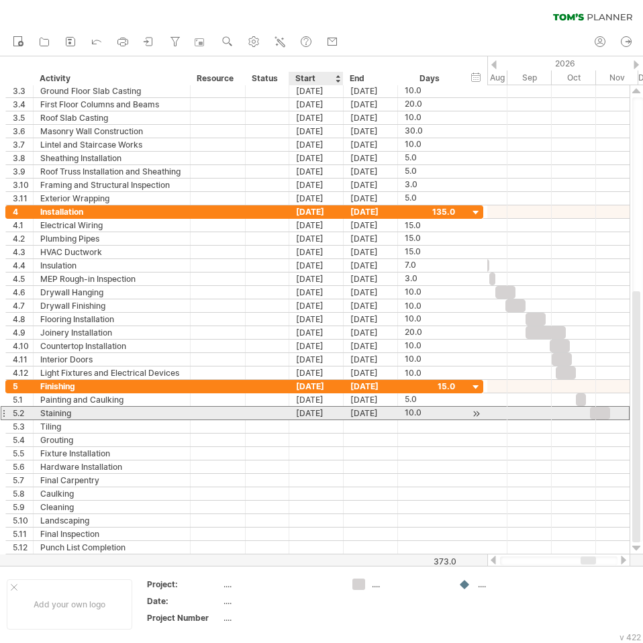
click at [314, 411] on div "[DATE]" at bounding box center [316, 413] width 54 height 13
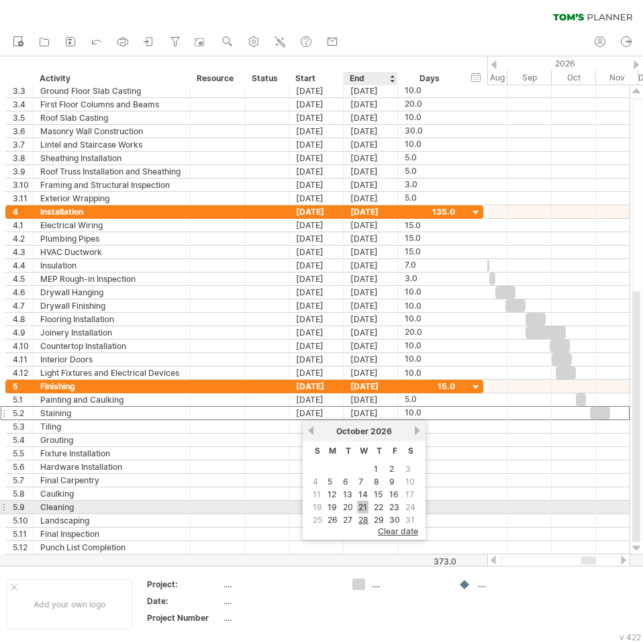
click at [359, 511] on link "21" at bounding box center [362, 506] width 11 height 13
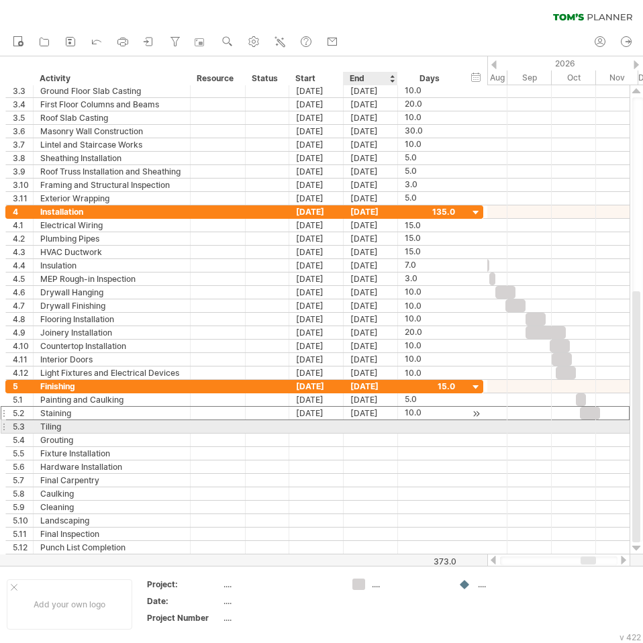
click at [359, 415] on div "[DATE]" at bounding box center [370, 413] width 54 height 13
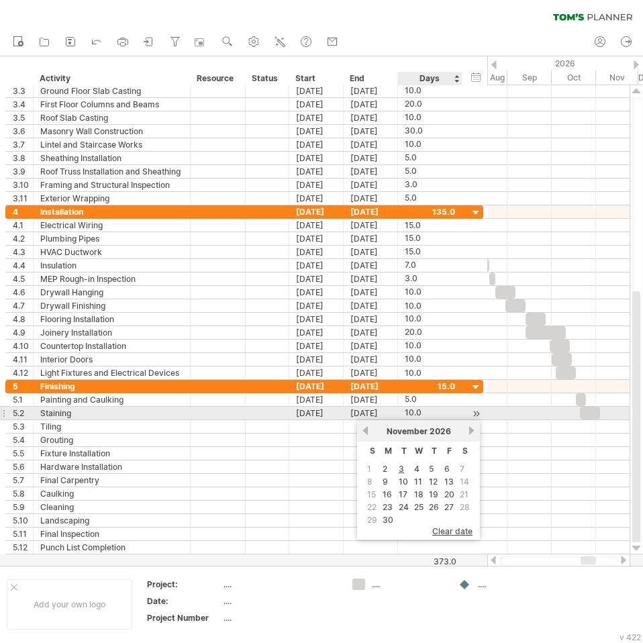
click at [417, 414] on div "10.0" at bounding box center [430, 413] width 50 height 13
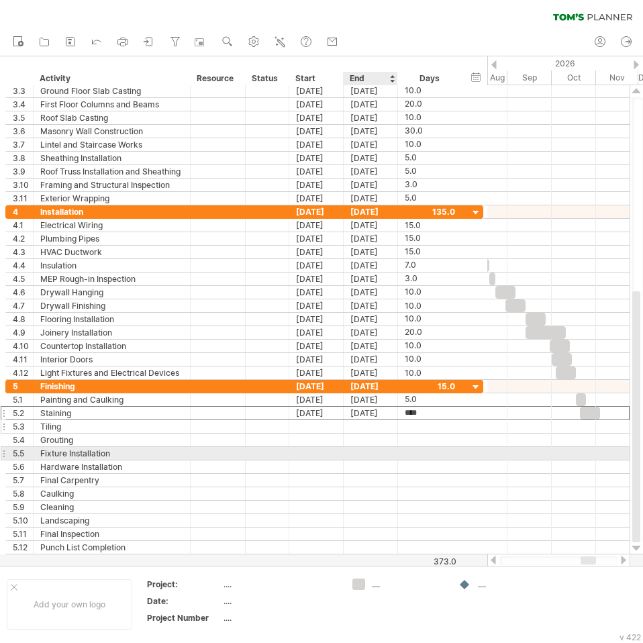
type input "*"
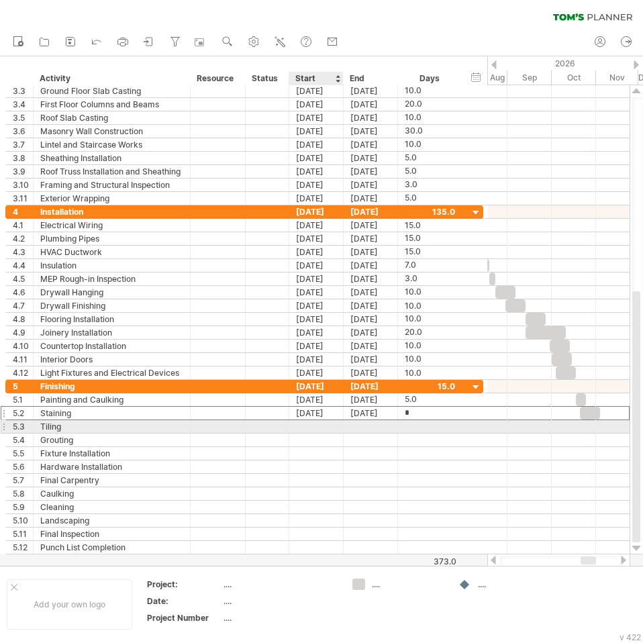
click at [325, 426] on div at bounding box center [316, 426] width 54 height 13
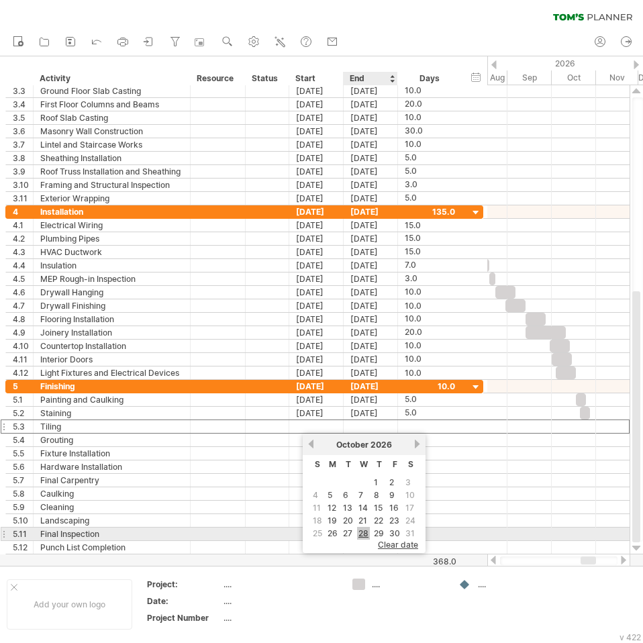
click at [364, 531] on link "28" at bounding box center [363, 533] width 13 height 13
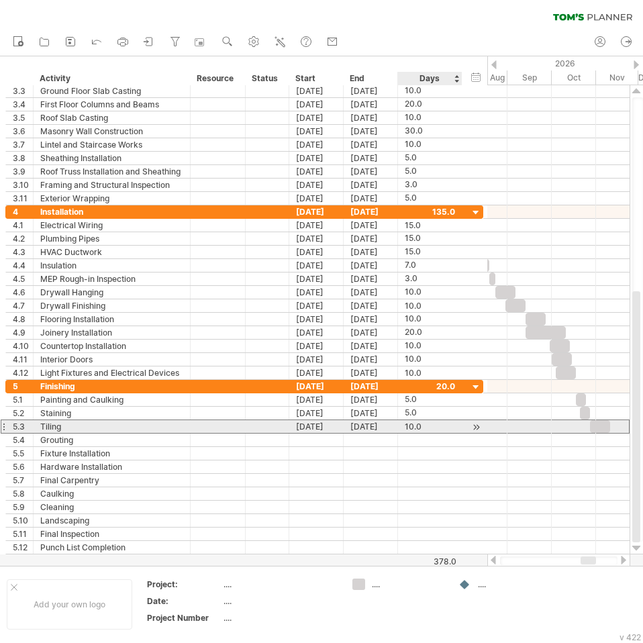
click at [412, 429] on div "10.0" at bounding box center [430, 426] width 50 height 13
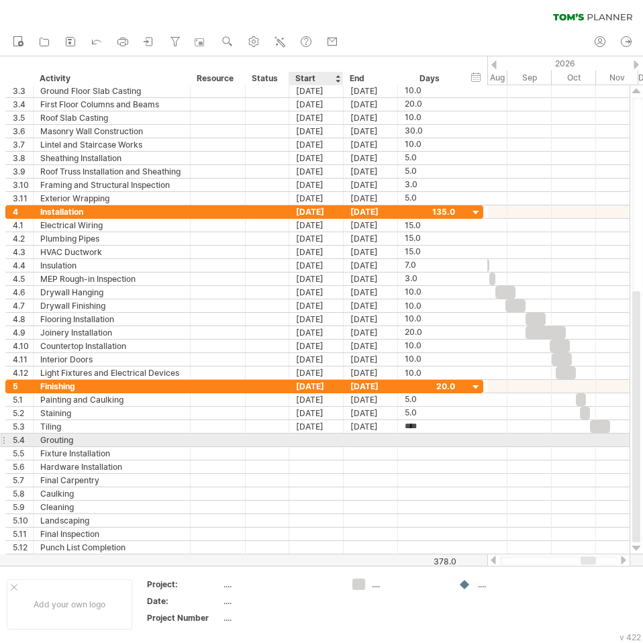
click at [309, 445] on div at bounding box center [316, 439] width 54 height 13
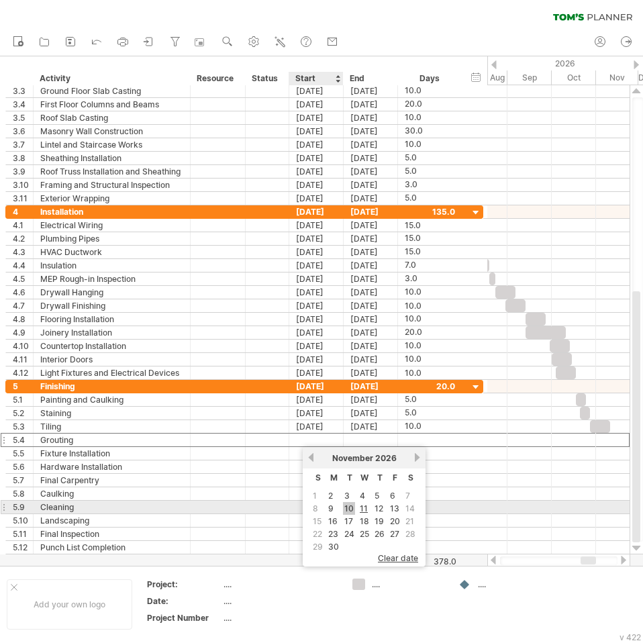
click at [347, 508] on link "10" at bounding box center [349, 508] width 12 height 13
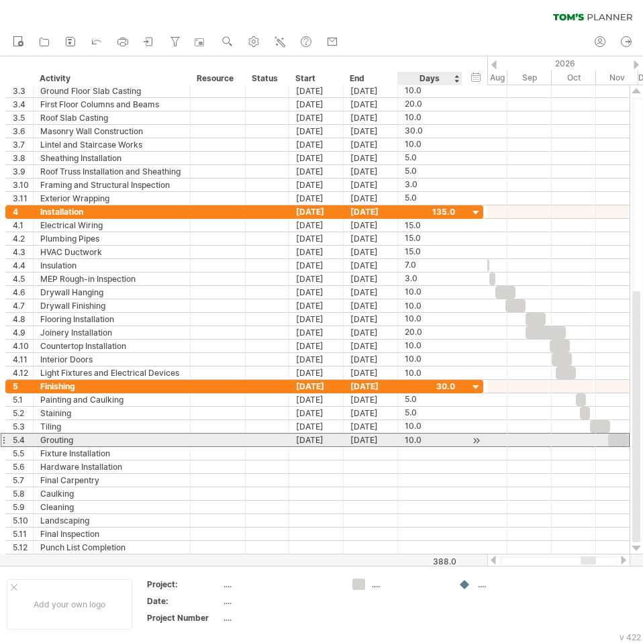
click at [412, 442] on div "10.0" at bounding box center [430, 439] width 50 height 13
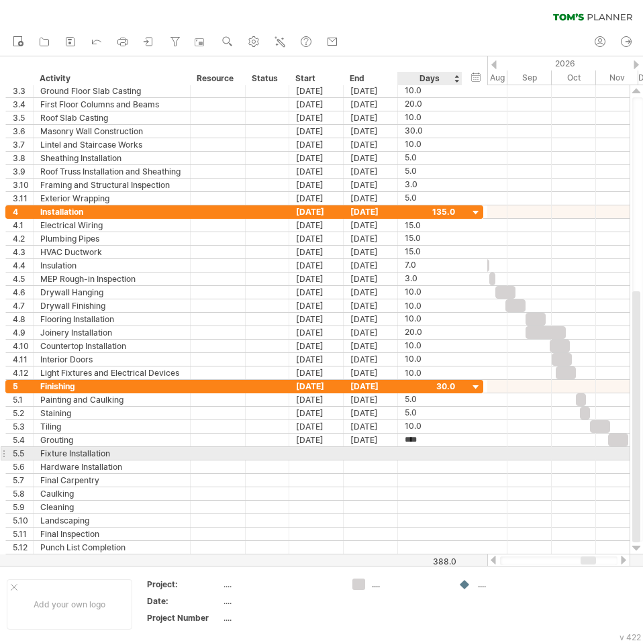
type input "*"
click at [329, 453] on div at bounding box center [316, 453] width 54 height 13
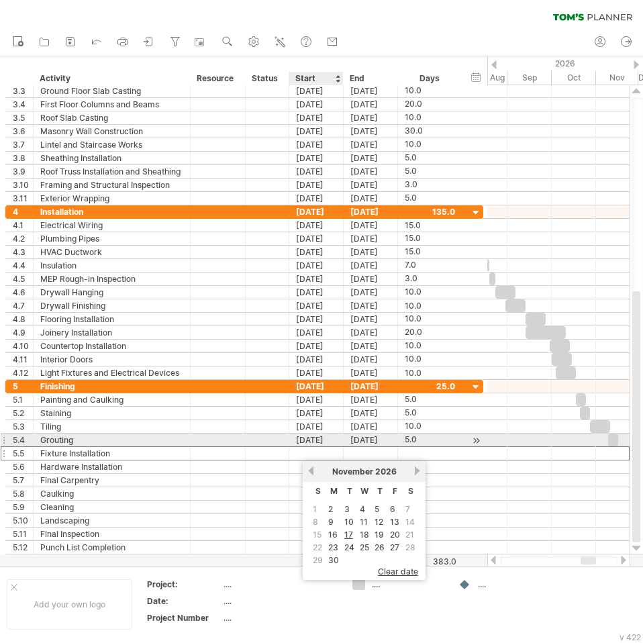
click at [340, 439] on div "[DATE]" at bounding box center [316, 439] width 54 height 13
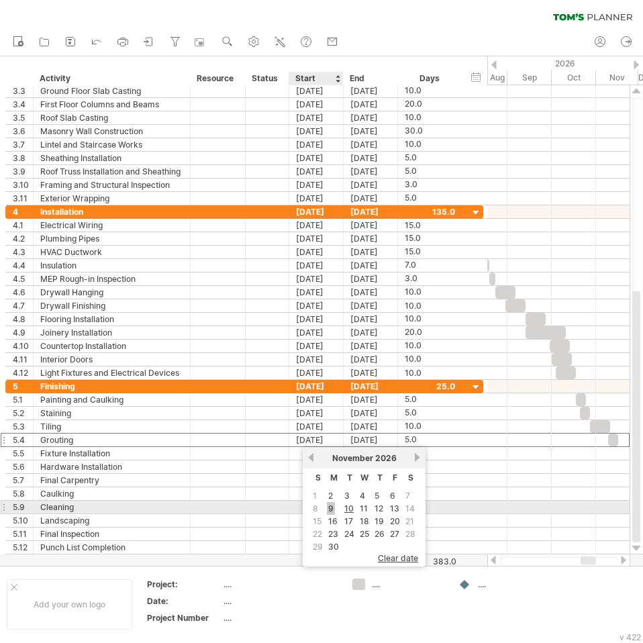
click at [332, 506] on link "9" at bounding box center [331, 508] width 8 height 13
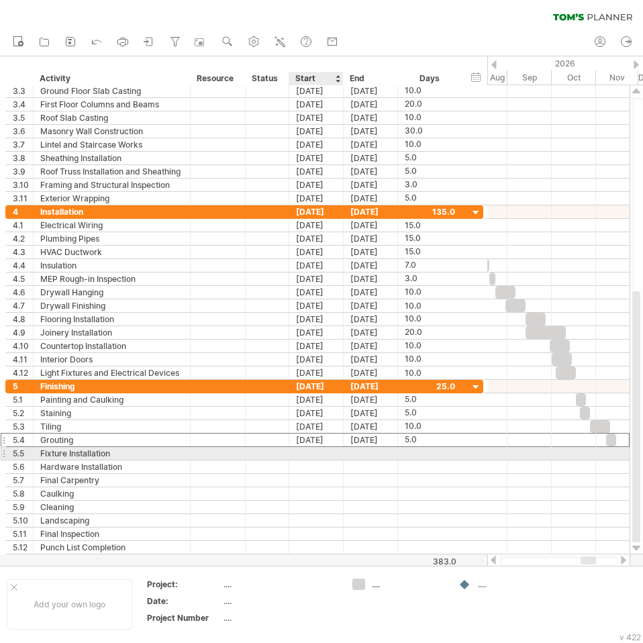
click at [318, 454] on div at bounding box center [316, 453] width 54 height 13
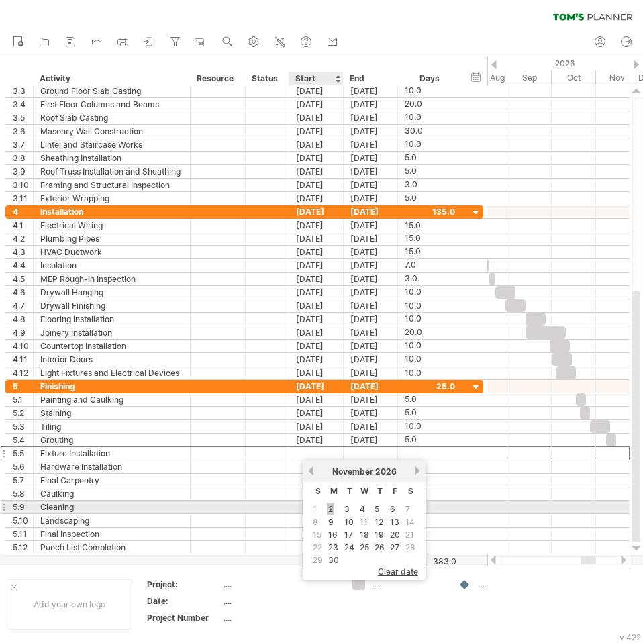
click at [330, 509] on link "2" at bounding box center [330, 508] width 7 height 13
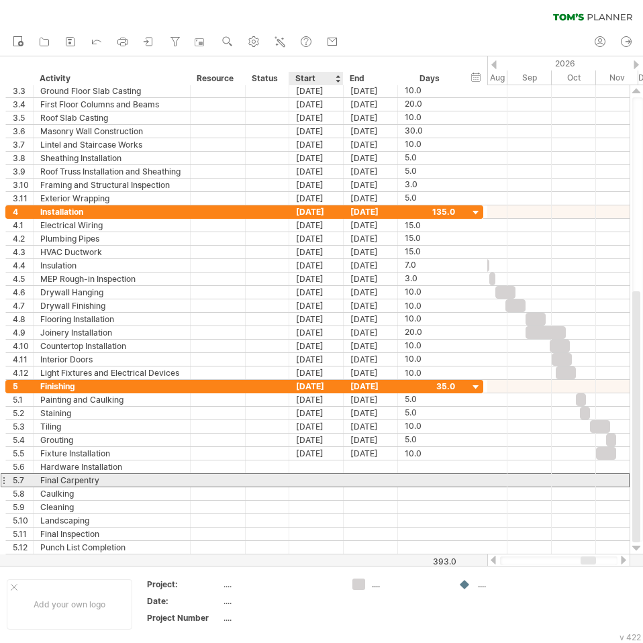
click at [303, 483] on div at bounding box center [316, 480] width 54 height 13
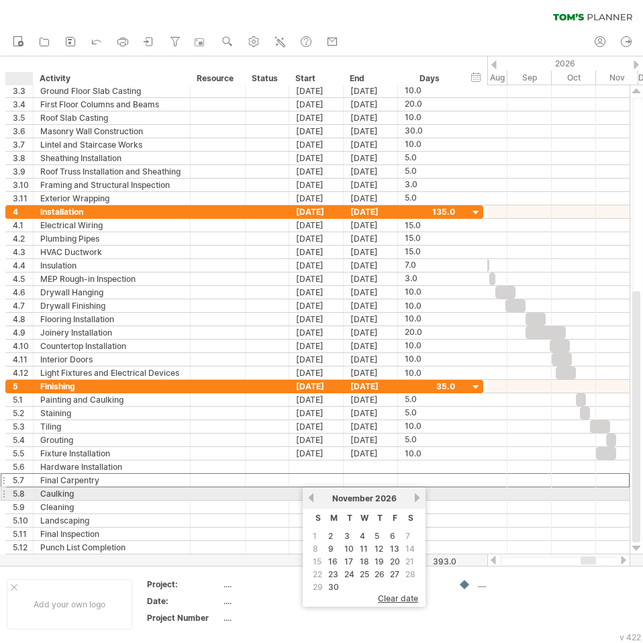
click at [11, 498] on div "5.8" at bounding box center [20, 493] width 28 height 13
click at [22, 492] on div "5.8" at bounding box center [23, 493] width 20 height 13
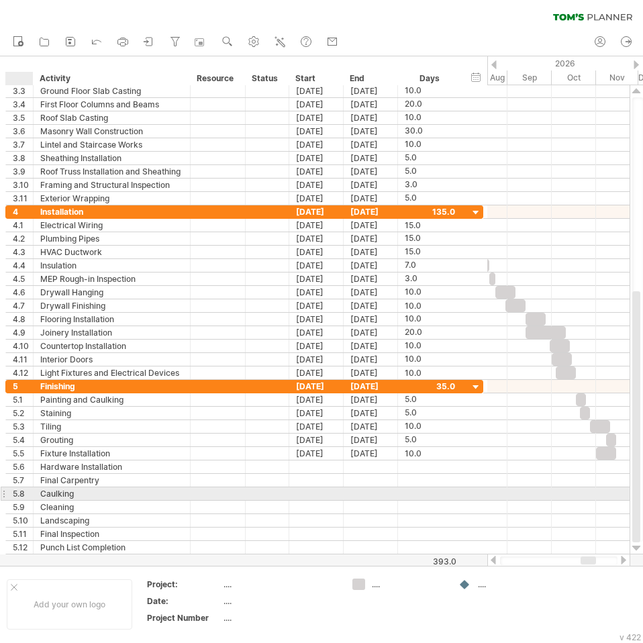
click at [5, 494] on div at bounding box center [3, 493] width 5 height 14
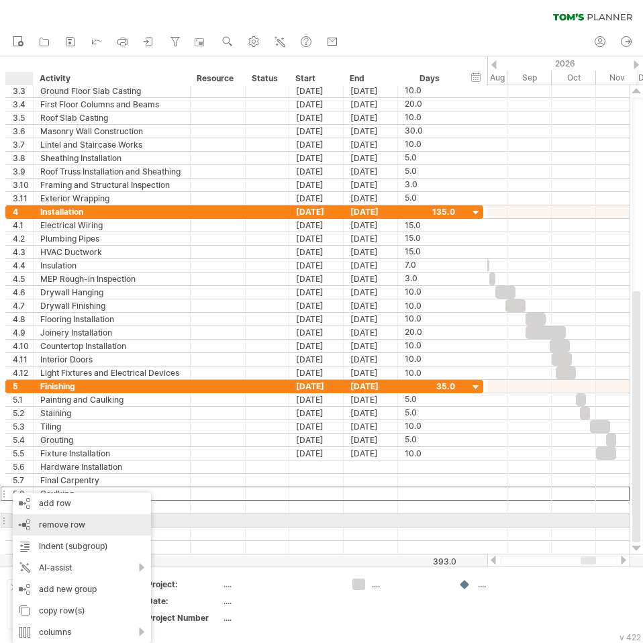
click at [35, 519] on div "remove row remove selected rows" at bounding box center [82, 524] width 138 height 21
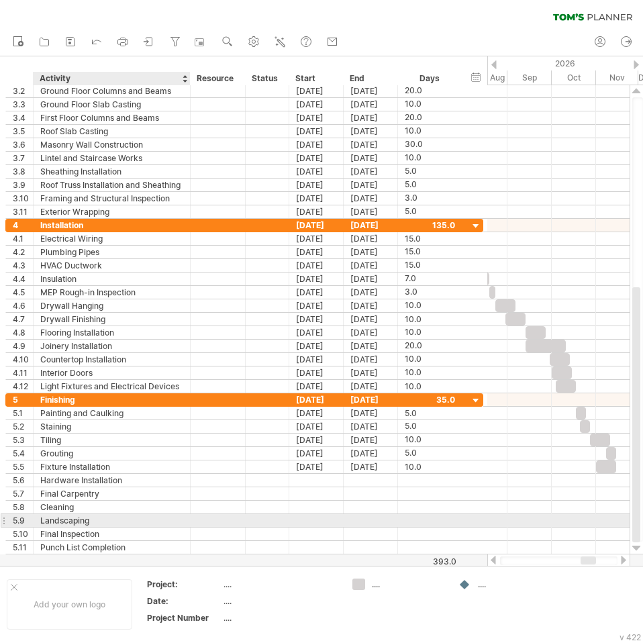
click at [117, 521] on div "Landscaping" at bounding box center [111, 520] width 143 height 13
click at [107, 512] on div "Cleaning" at bounding box center [111, 506] width 143 height 13
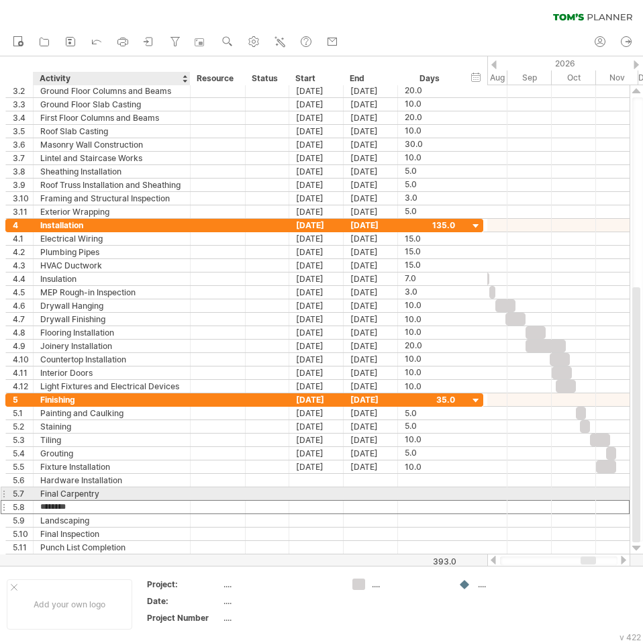
click at [117, 492] on div "Final Carpentry" at bounding box center [111, 493] width 143 height 13
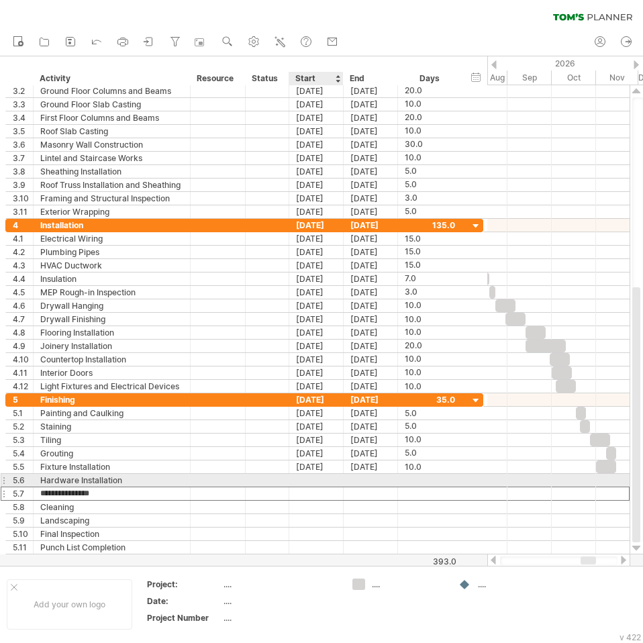
click at [325, 482] on div at bounding box center [316, 480] width 54 height 13
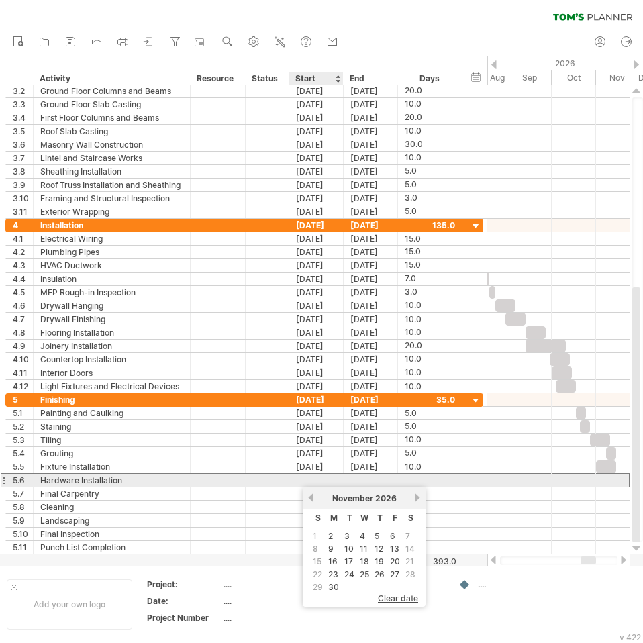
click at [309, 481] on div at bounding box center [316, 480] width 54 height 13
click at [318, 480] on div at bounding box center [316, 480] width 54 height 13
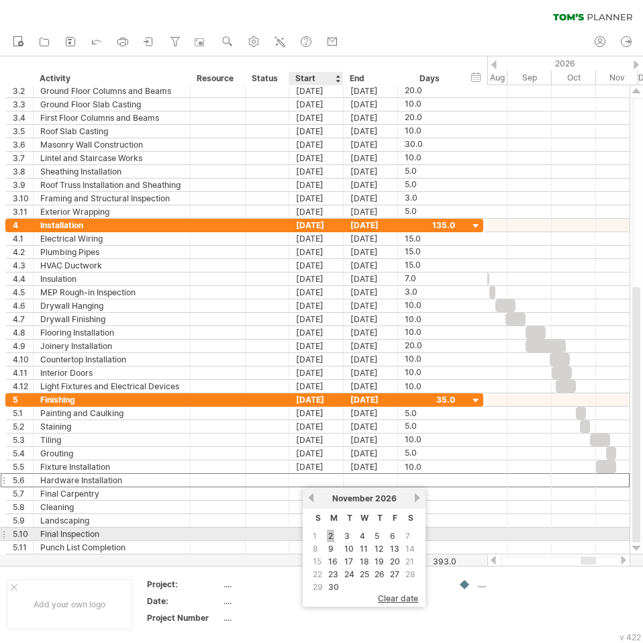
click at [331, 537] on link "2" at bounding box center [330, 535] width 7 height 13
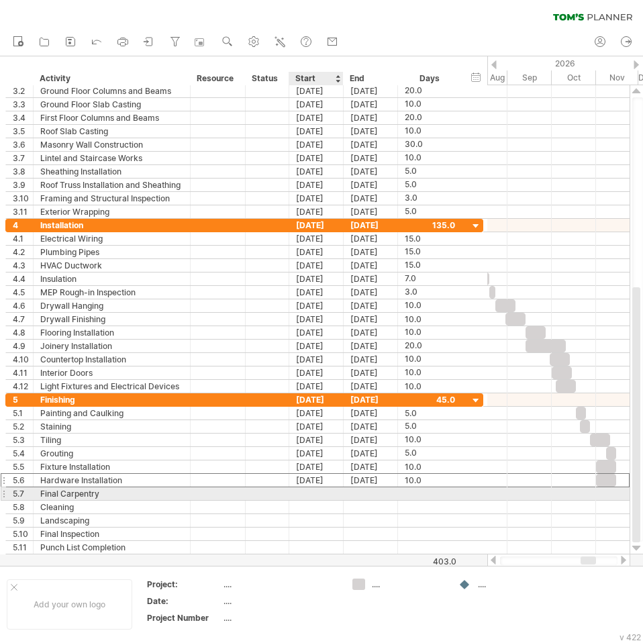
click at [323, 494] on div at bounding box center [316, 493] width 54 height 13
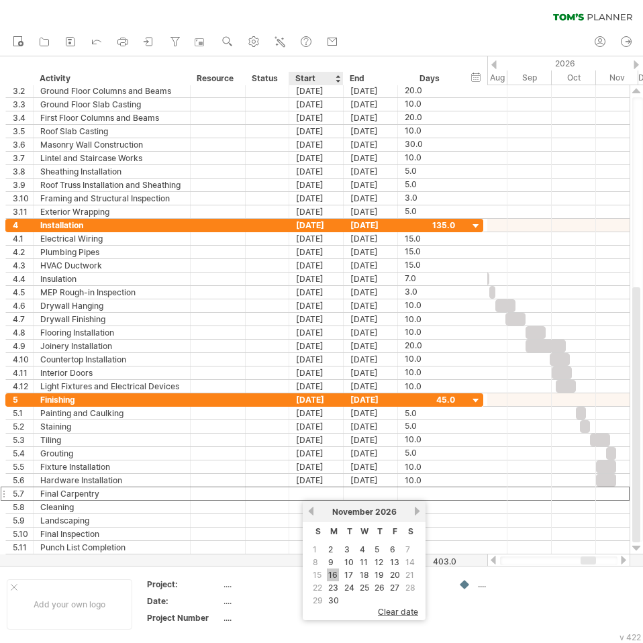
click at [335, 571] on link "16" at bounding box center [333, 574] width 12 height 13
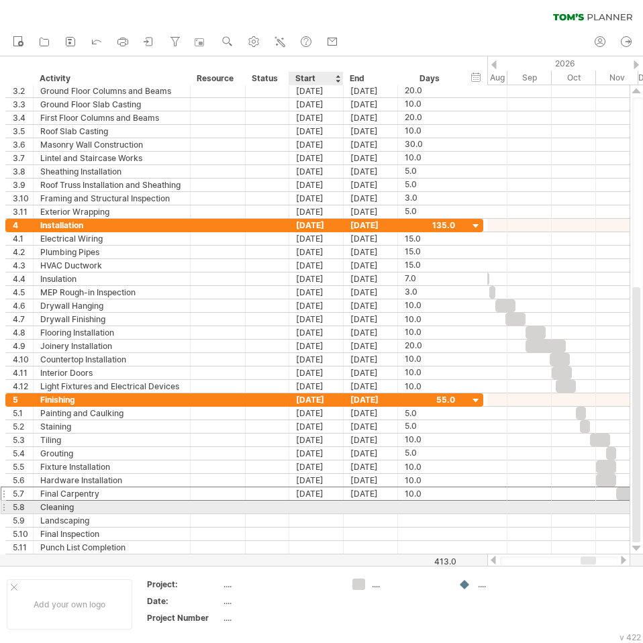
click at [317, 510] on div at bounding box center [316, 506] width 54 height 13
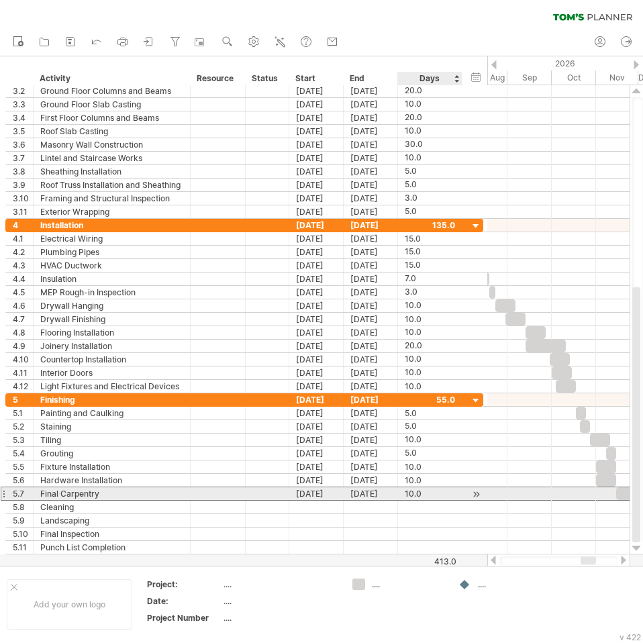
click at [415, 493] on div "10.0" at bounding box center [430, 493] width 50 height 13
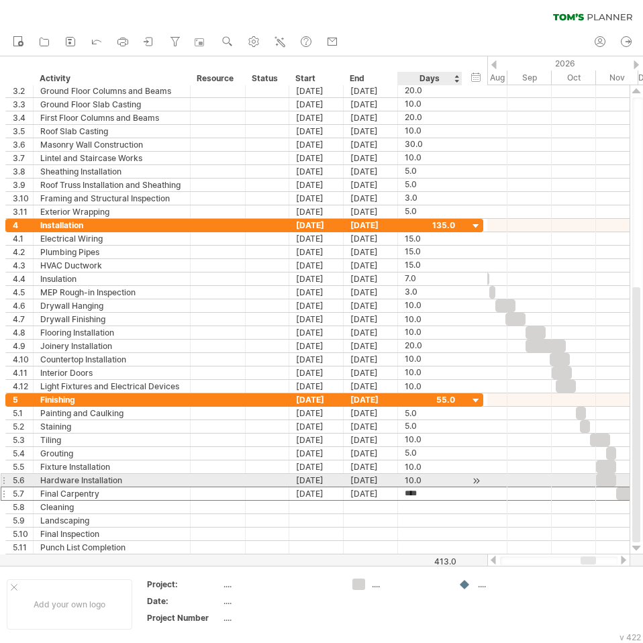
click at [418, 480] on div "10.0" at bounding box center [430, 480] width 50 height 13
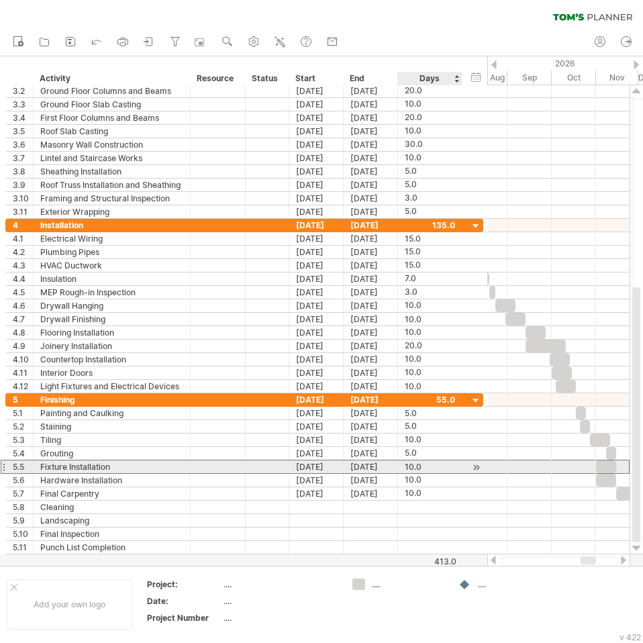
click at [422, 466] on div "10.0" at bounding box center [430, 466] width 50 height 13
type input "*"
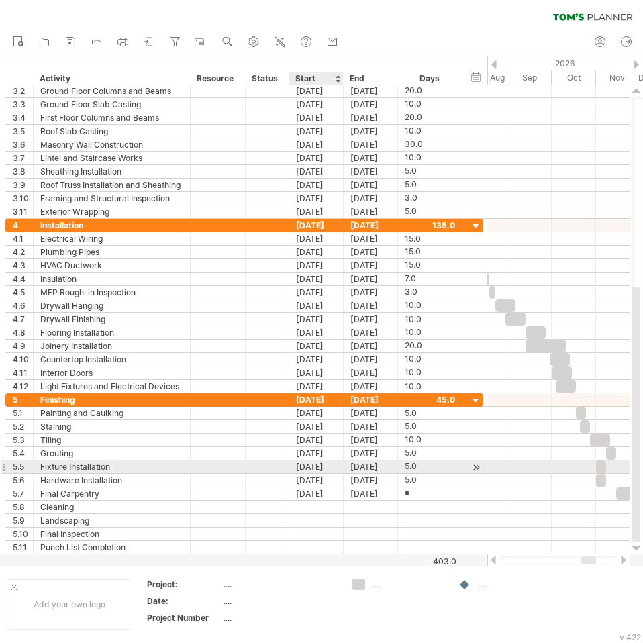
click at [318, 472] on div "[DATE]" at bounding box center [316, 466] width 54 height 13
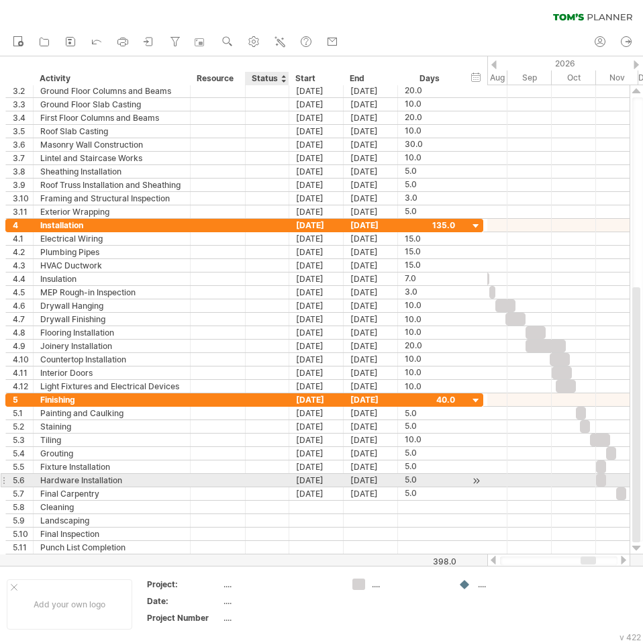
click at [286, 480] on div at bounding box center [287, 480] width 7 height 13
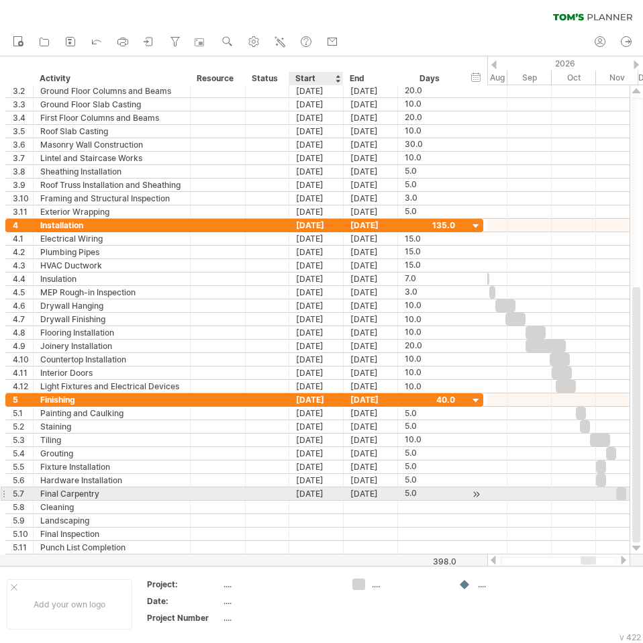
click at [303, 498] on div "[DATE]" at bounding box center [316, 493] width 54 height 13
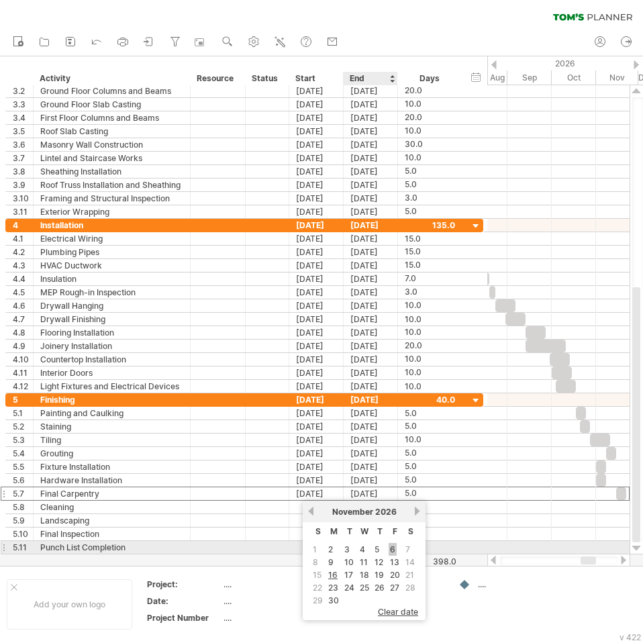
click at [388, 551] on link "6" at bounding box center [392, 549] width 8 height 13
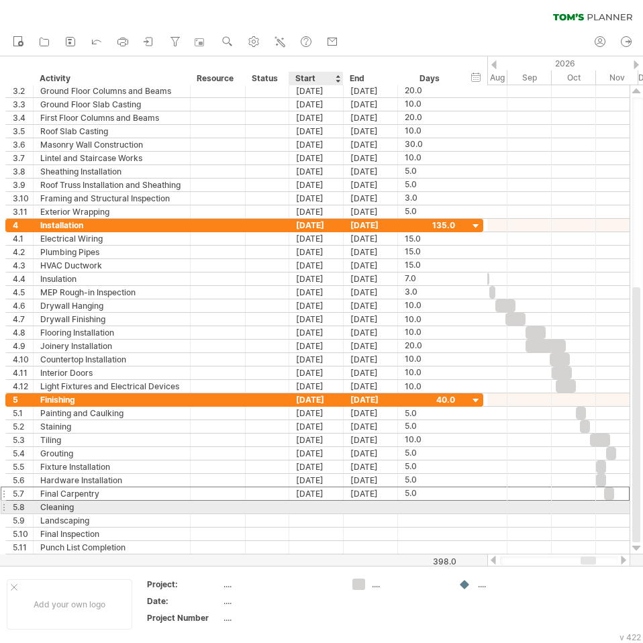
click at [310, 511] on div at bounding box center [316, 506] width 54 height 13
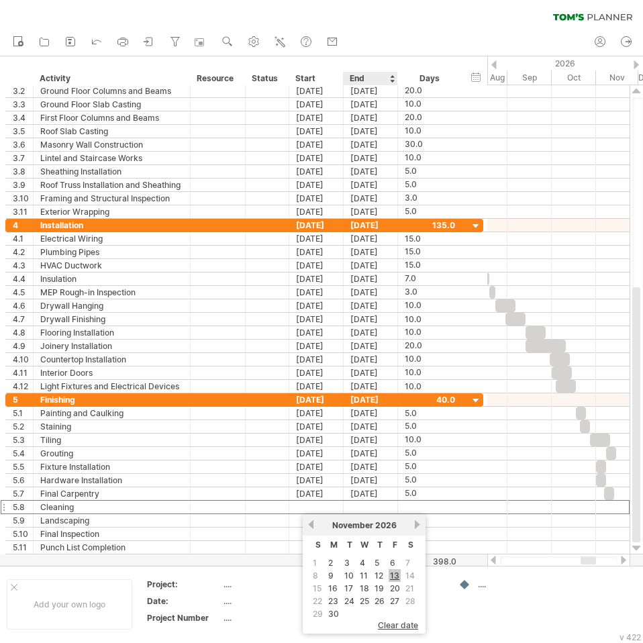
click at [394, 574] on link "13" at bounding box center [394, 575] width 12 height 13
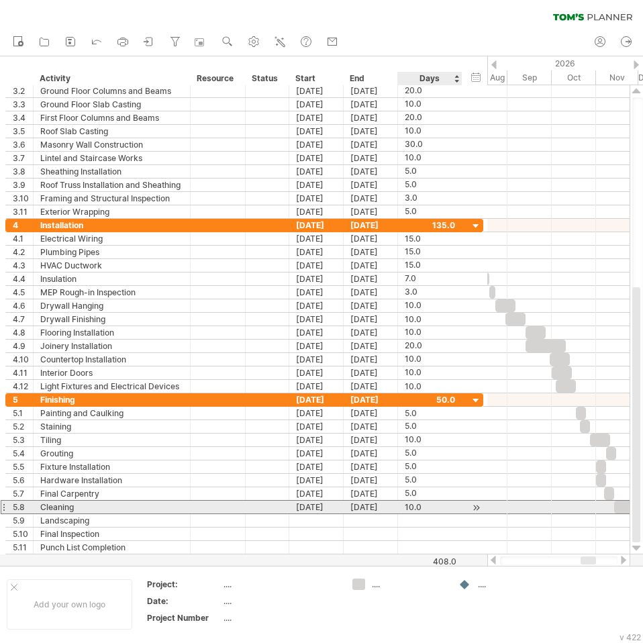
click at [421, 507] on div "10.0" at bounding box center [430, 506] width 50 height 13
type input "*"
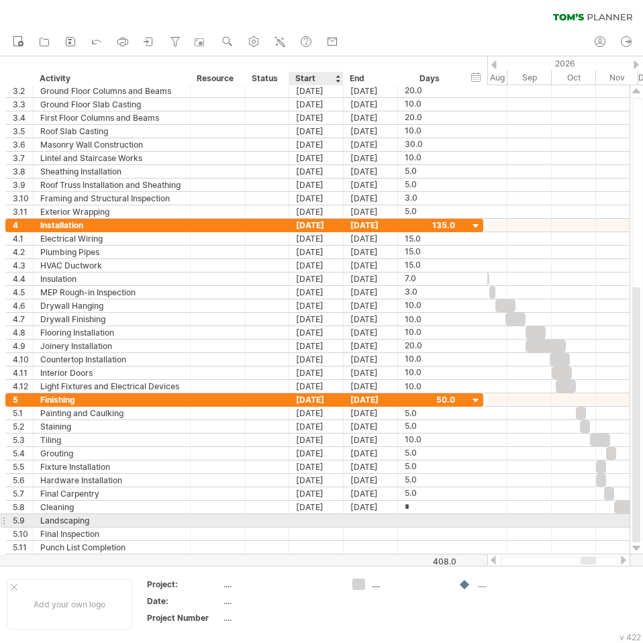
click at [315, 523] on div at bounding box center [316, 520] width 54 height 13
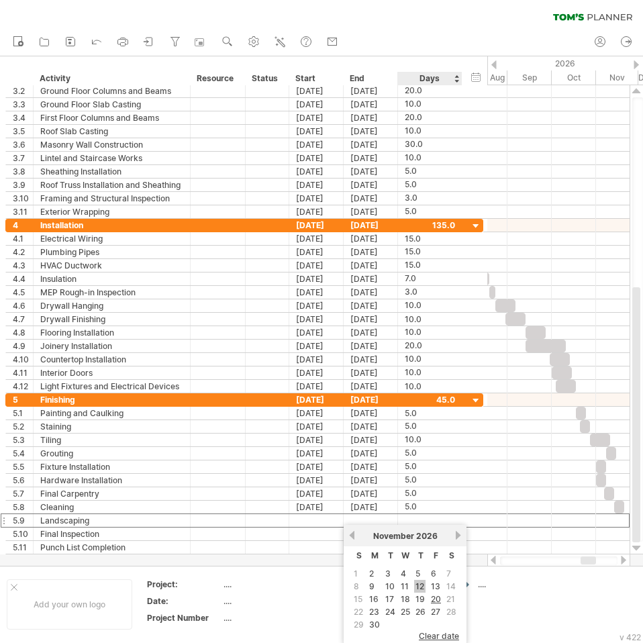
click at [420, 585] on link "12" at bounding box center [419, 586] width 11 height 13
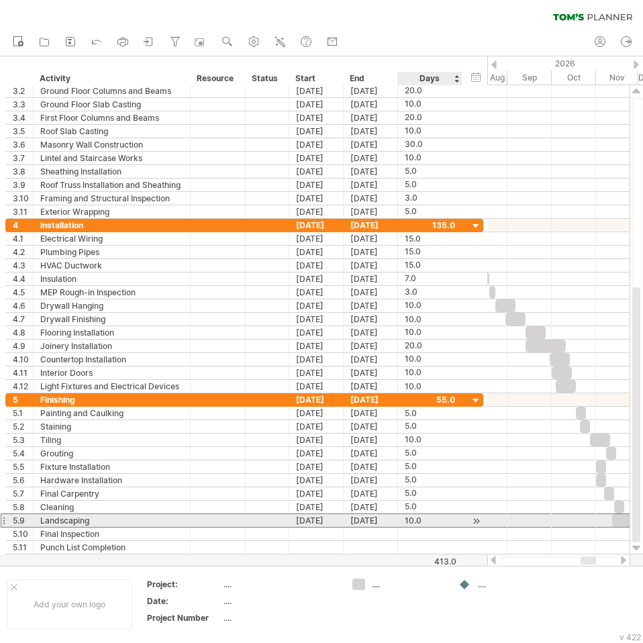
click at [413, 522] on div "10.0" at bounding box center [430, 520] width 50 height 13
type input "*"
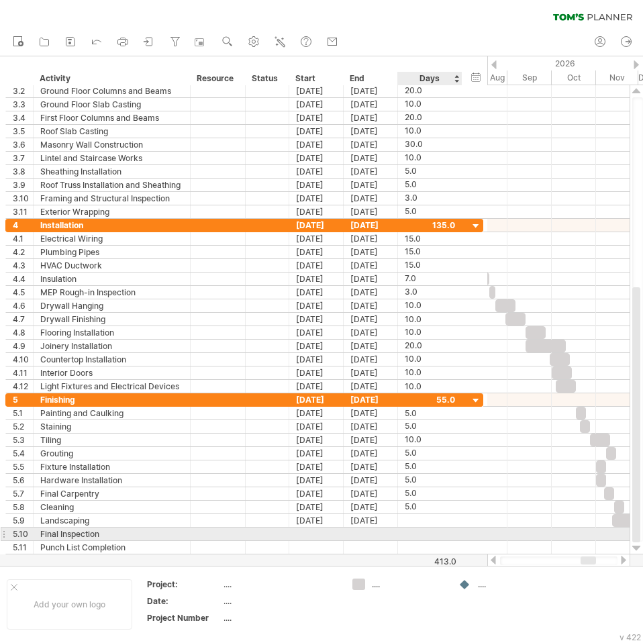
type input "*"
click at [309, 529] on div at bounding box center [316, 533] width 54 height 13
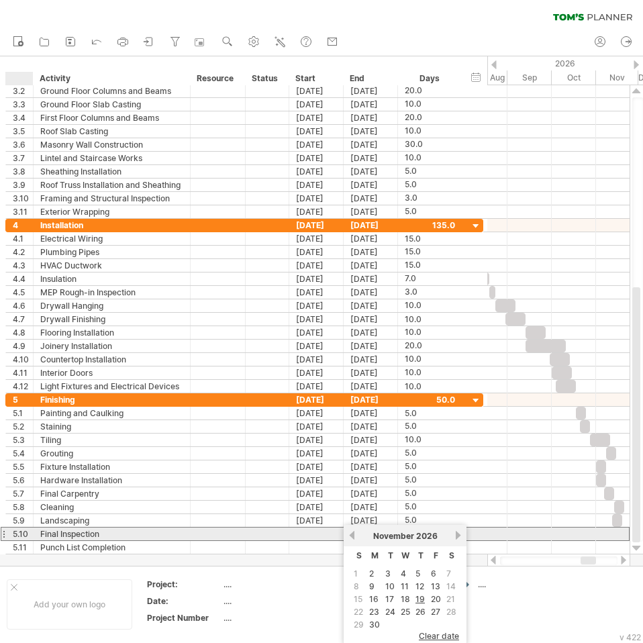
click at [25, 531] on div "5.10" at bounding box center [23, 533] width 20 height 13
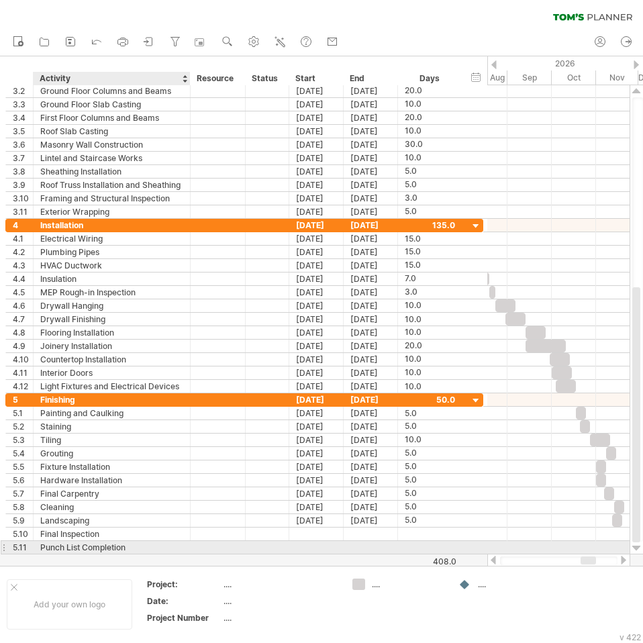
click at [78, 545] on div "Punch List Completion" at bounding box center [111, 547] width 143 height 13
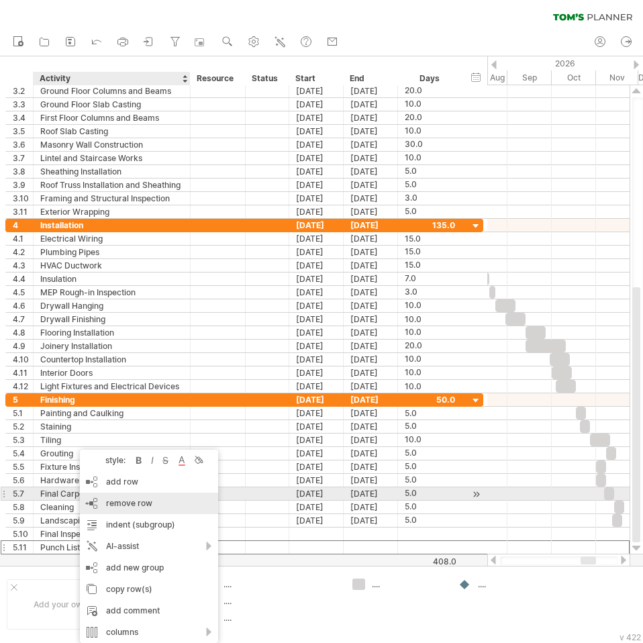
click at [123, 496] on div "remove row remove selected rows" at bounding box center [149, 502] width 138 height 21
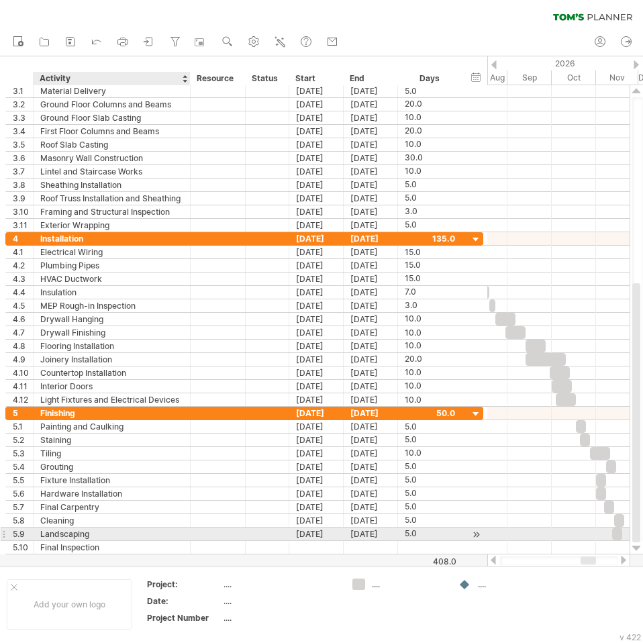
click at [94, 540] on div "**********" at bounding box center [244, 533] width 478 height 13
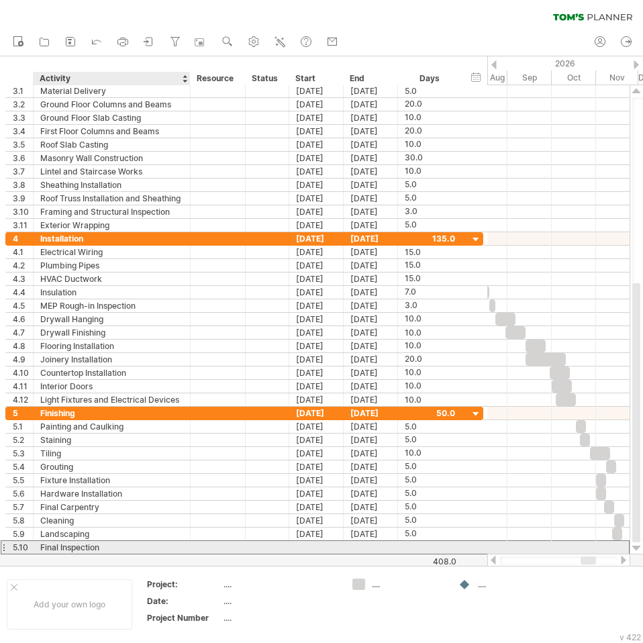
click at [98, 546] on div "Final Inspection" at bounding box center [111, 547] width 143 height 13
click at [321, 543] on div at bounding box center [316, 547] width 54 height 13
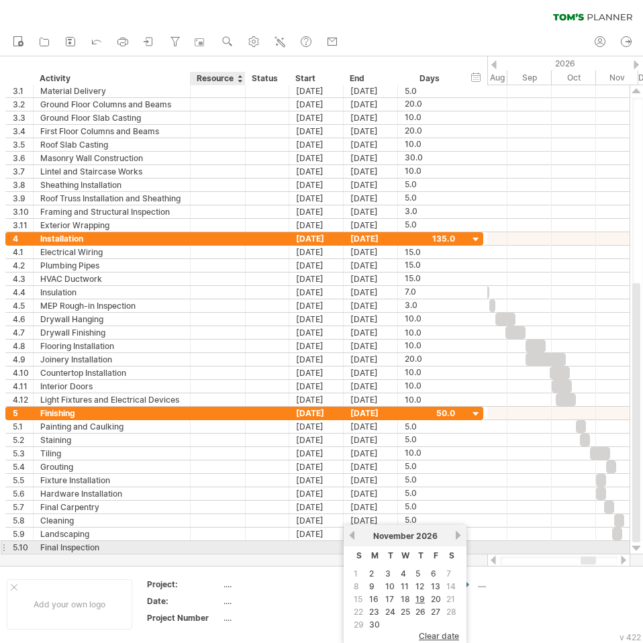
click at [242, 545] on div at bounding box center [243, 547] width 7 height 13
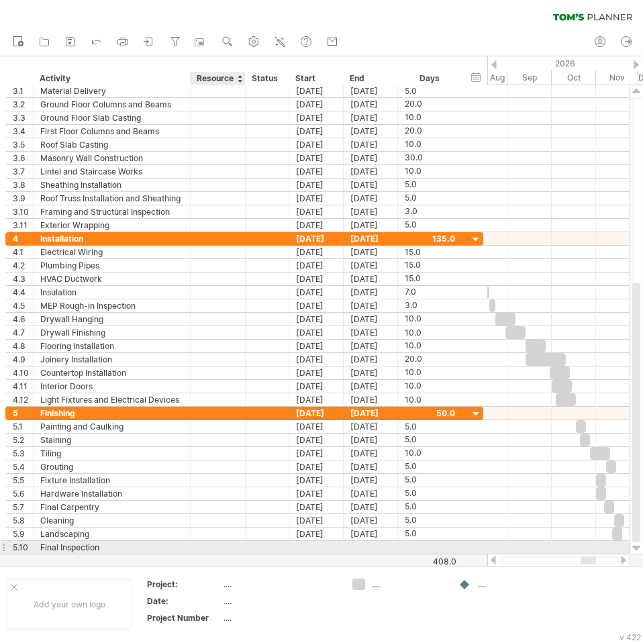
click at [217, 548] on div at bounding box center [217, 547] width 41 height 13
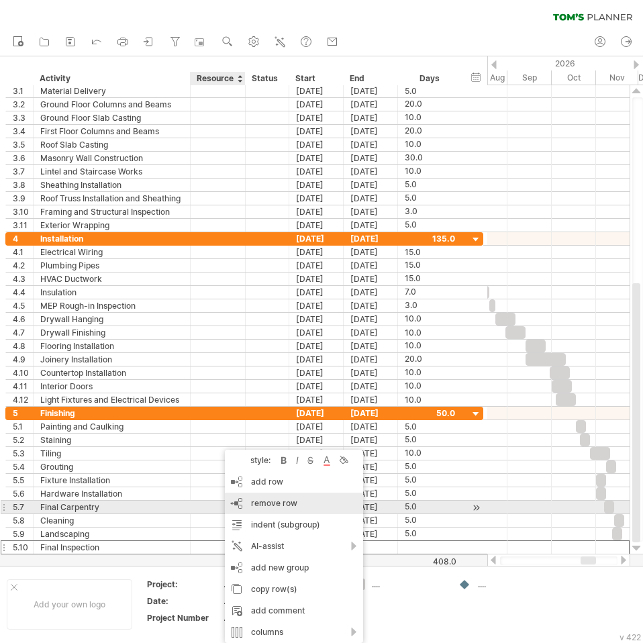
click at [270, 504] on span "remove row" at bounding box center [274, 503] width 46 height 10
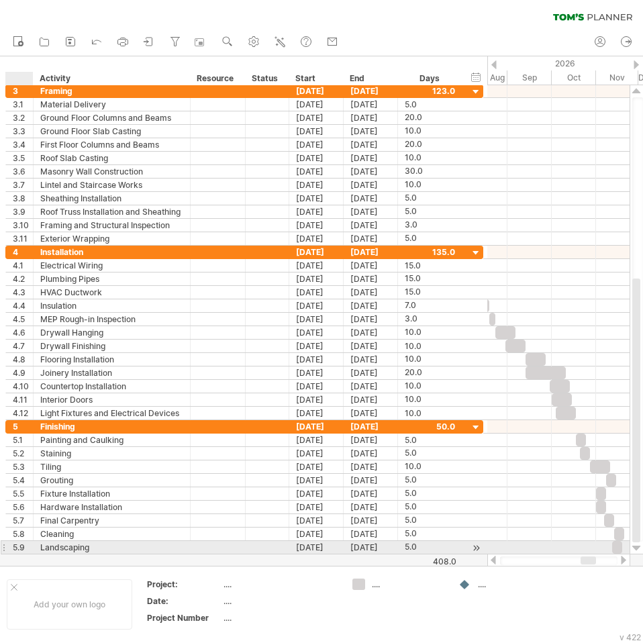
click at [35, 549] on div "**********" at bounding box center [112, 547] width 157 height 13
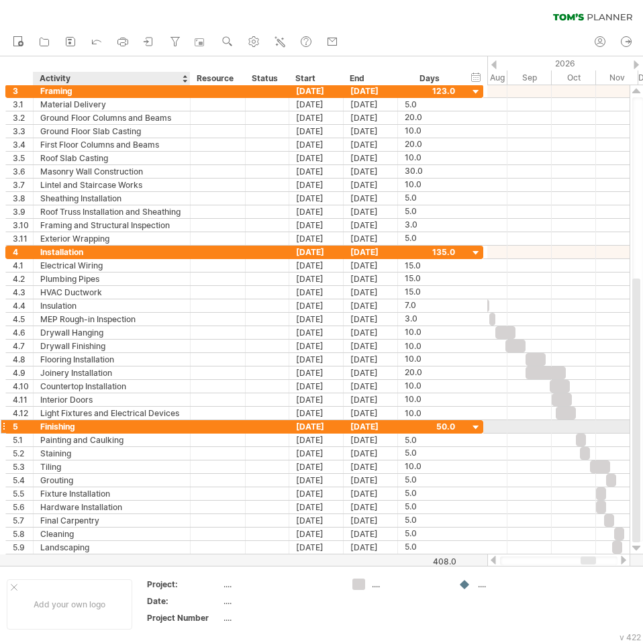
click at [57, 427] on div "Finishing" at bounding box center [111, 426] width 143 height 13
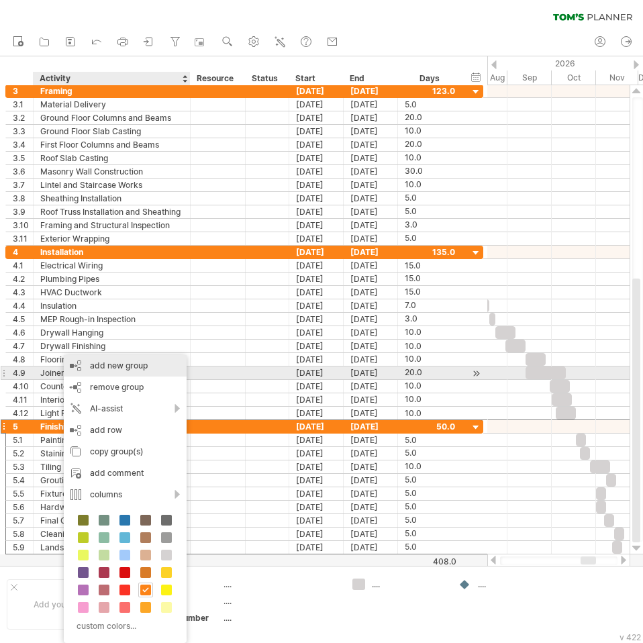
click at [117, 368] on div "add new group" at bounding box center [125, 365] width 123 height 21
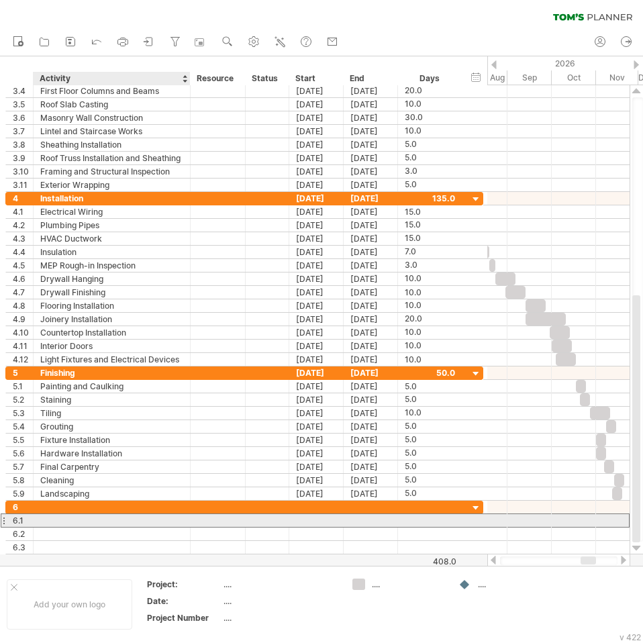
click at [50, 519] on div at bounding box center [111, 520] width 143 height 13
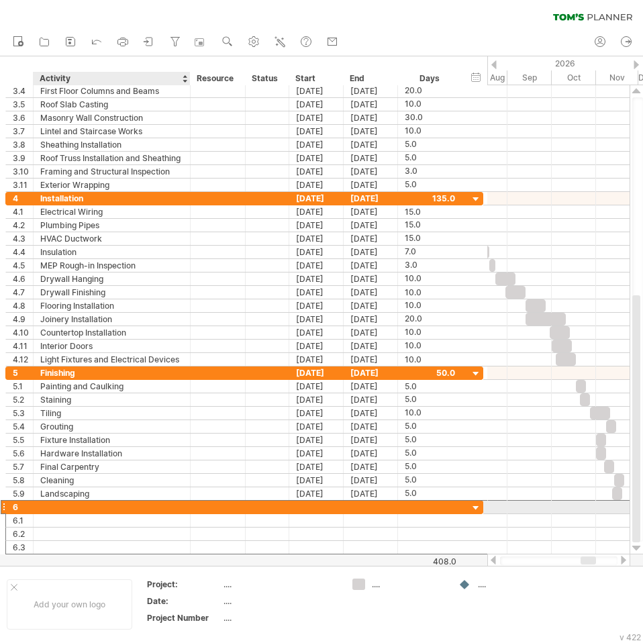
click at [63, 511] on div at bounding box center [111, 506] width 143 height 13
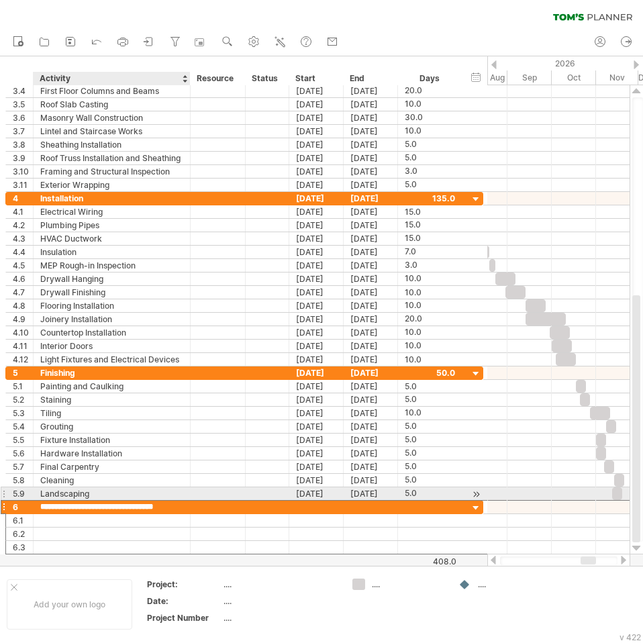
type input "**********"
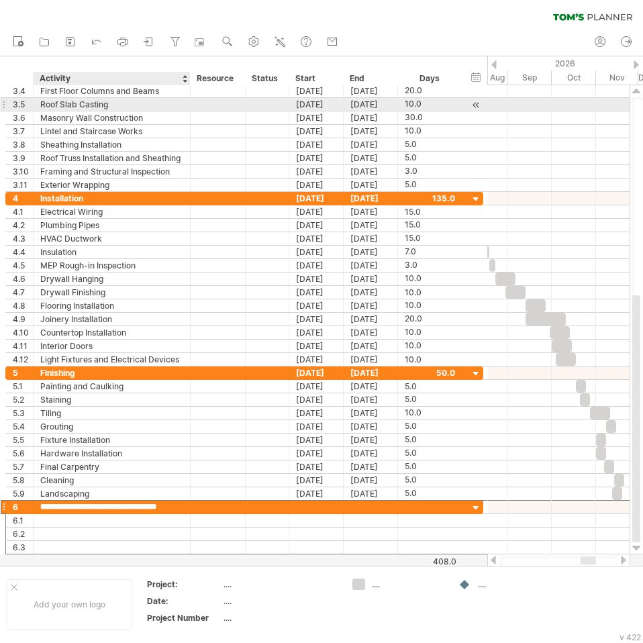
scroll to position [0, 0]
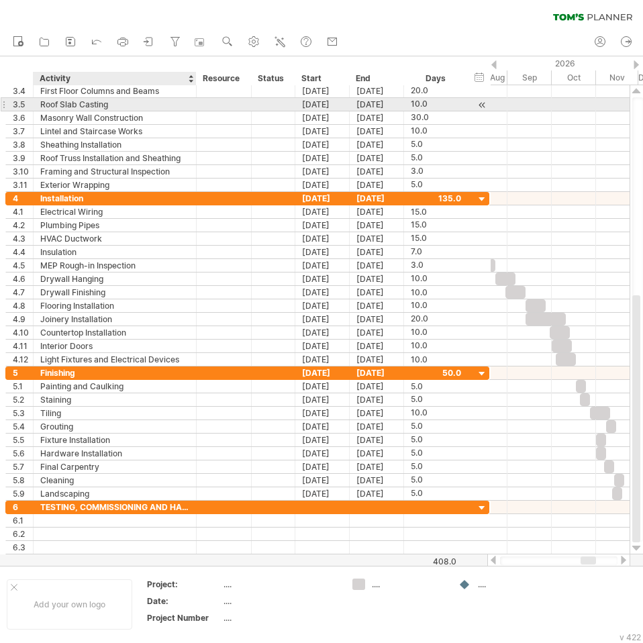
drag, startPoint x: 192, startPoint y: 99, endPoint x: 204, endPoint y: 105, distance: 13.5
click at [198, 105] on div at bounding box center [194, 104] width 7 height 13
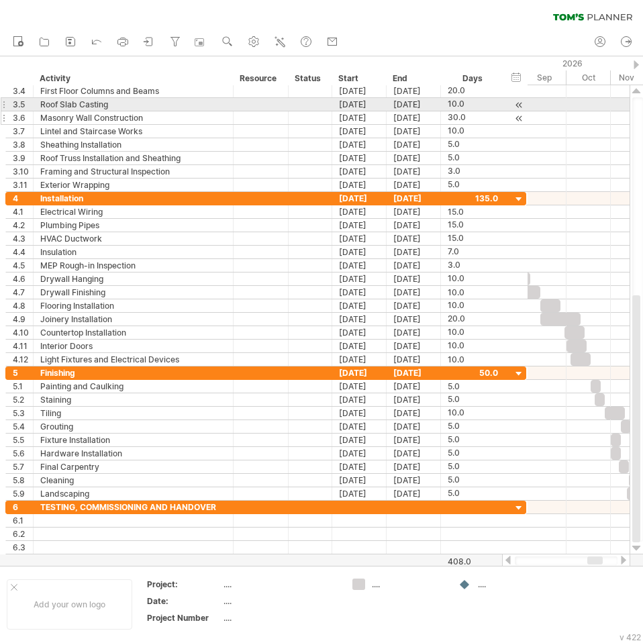
drag, startPoint x: 204, startPoint y: 105, endPoint x: 231, endPoint y: 116, distance: 29.5
click at [231, 116] on div "**********" at bounding box center [265, 138] width 521 height 107
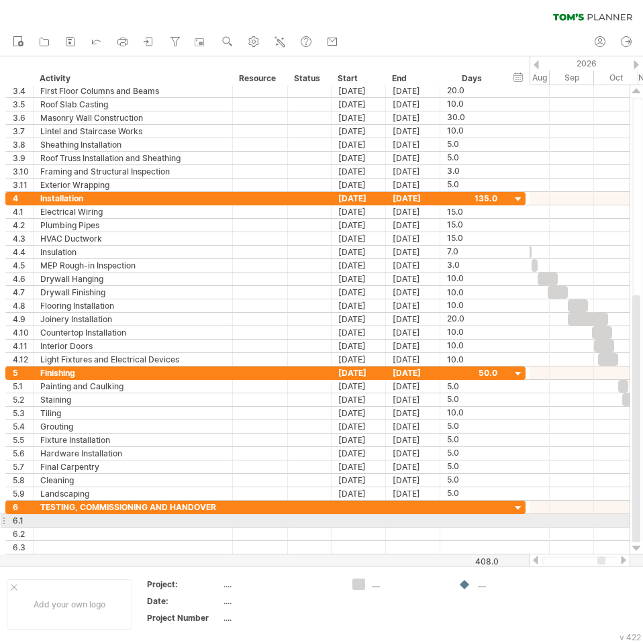
click at [123, 517] on div at bounding box center [132, 520] width 185 height 13
type input "*"
type input "**********"
click at [352, 525] on div at bounding box center [358, 520] width 54 height 13
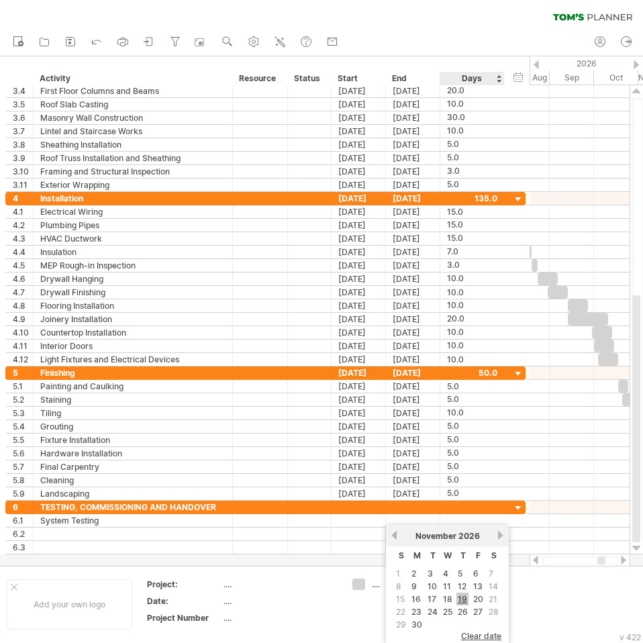
click at [460, 600] on link "19" at bounding box center [462, 598] width 12 height 13
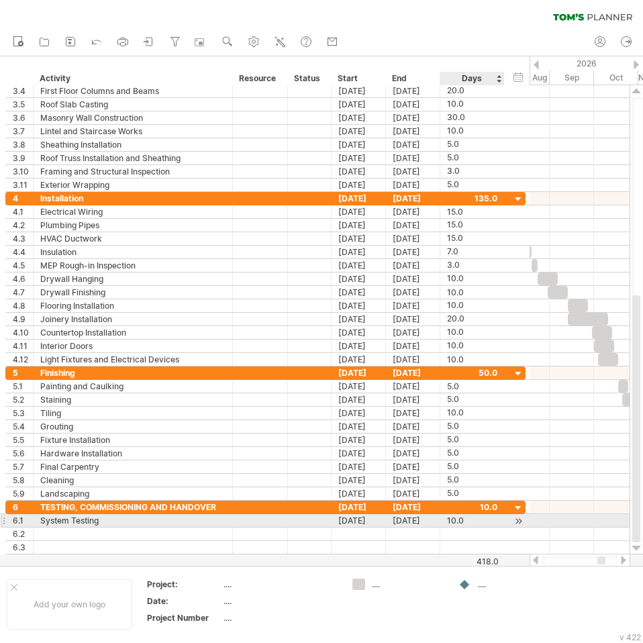
click at [459, 523] on div "10.0" at bounding box center [472, 520] width 50 height 13
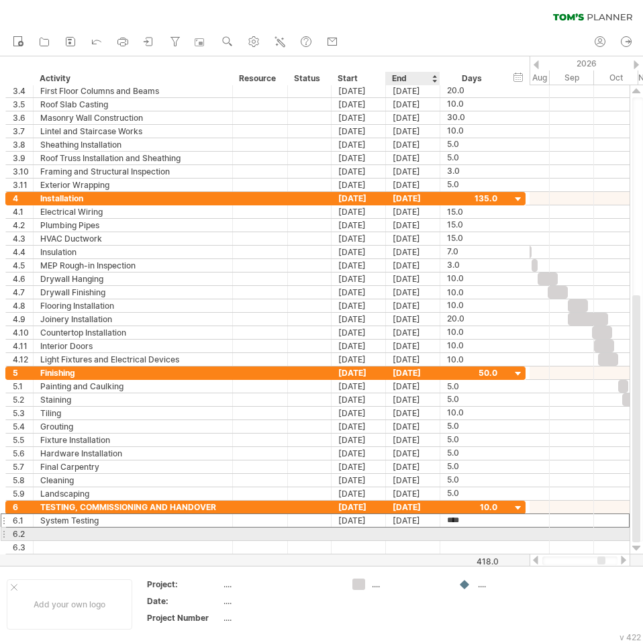
type input "*"
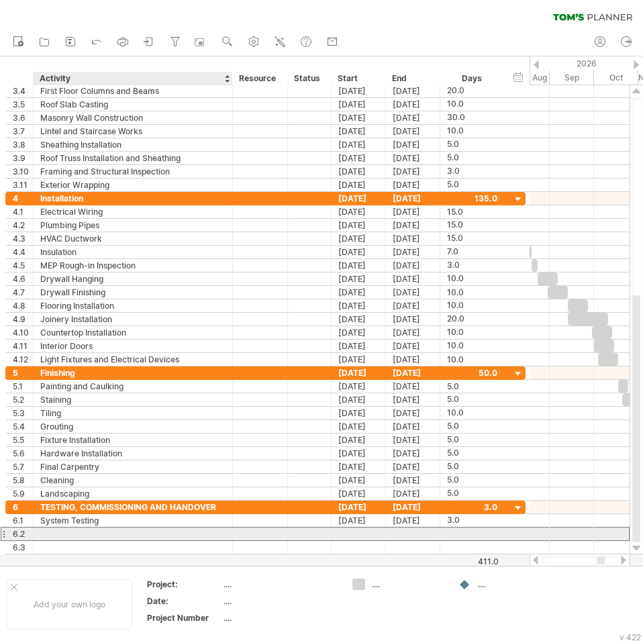
click at [71, 533] on div at bounding box center [132, 533] width 185 height 13
type input "**********"
click at [362, 535] on div at bounding box center [358, 533] width 54 height 13
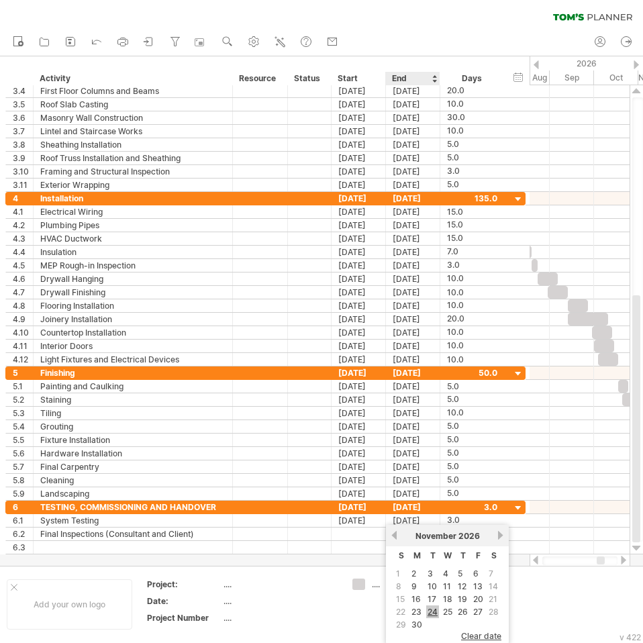
click at [434, 612] on link "24" at bounding box center [432, 611] width 13 height 13
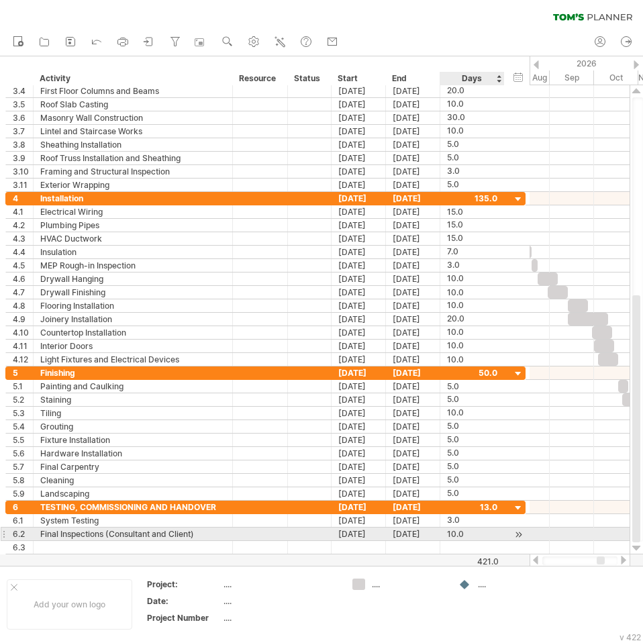
click at [459, 533] on div "10.0" at bounding box center [472, 533] width 50 height 13
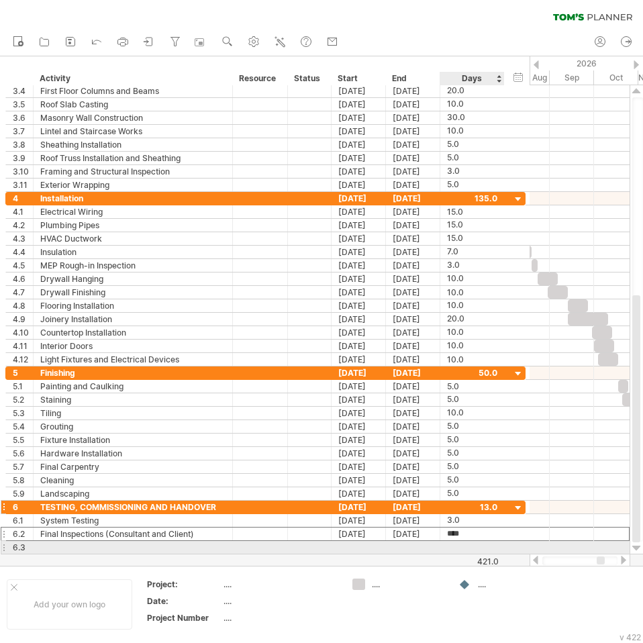
type input "*"
click at [209, 544] on div at bounding box center [132, 547] width 185 height 13
type input "*"
type input "**********"
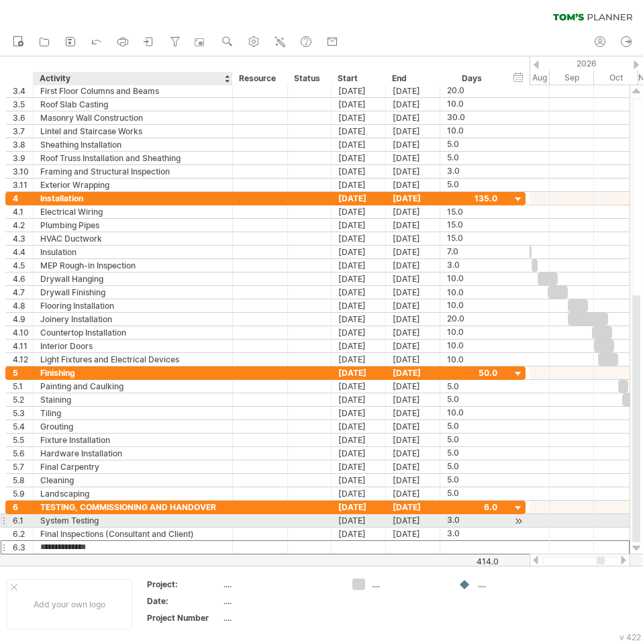
click at [151, 515] on div "System Testing" at bounding box center [132, 520] width 185 height 13
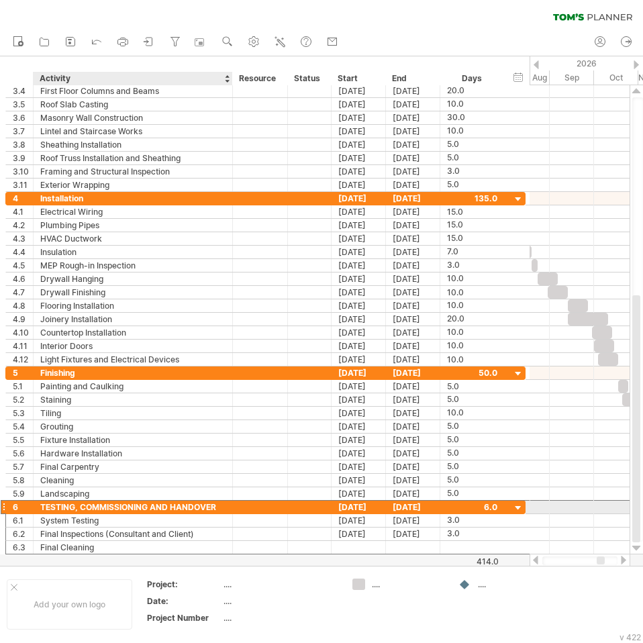
click at [151, 510] on div "TESTING, COMMISSIONING AND HANDOVER" at bounding box center [132, 506] width 185 height 13
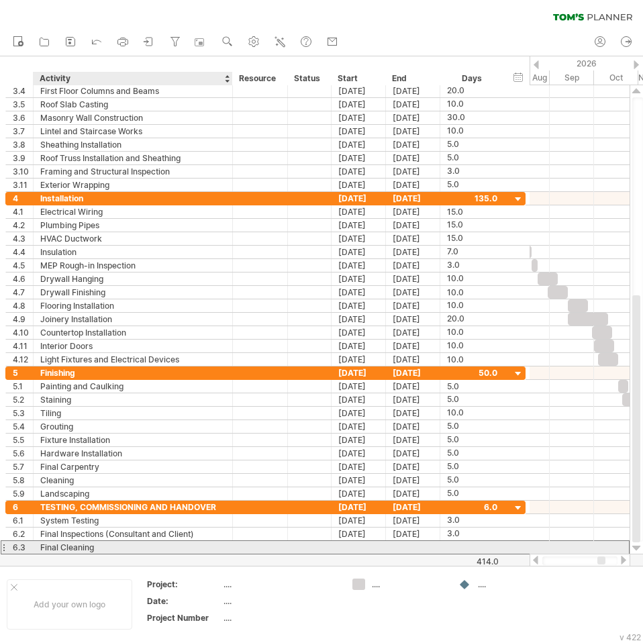
click at [132, 547] on div "Final Cleaning" at bounding box center [132, 547] width 185 height 13
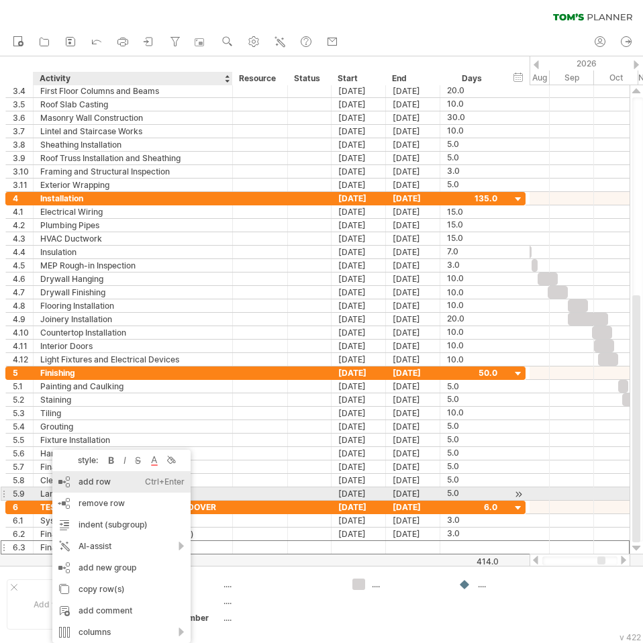
click at [103, 489] on div "add row Ctrl+Enter Cmd+Enter" at bounding box center [121, 481] width 138 height 21
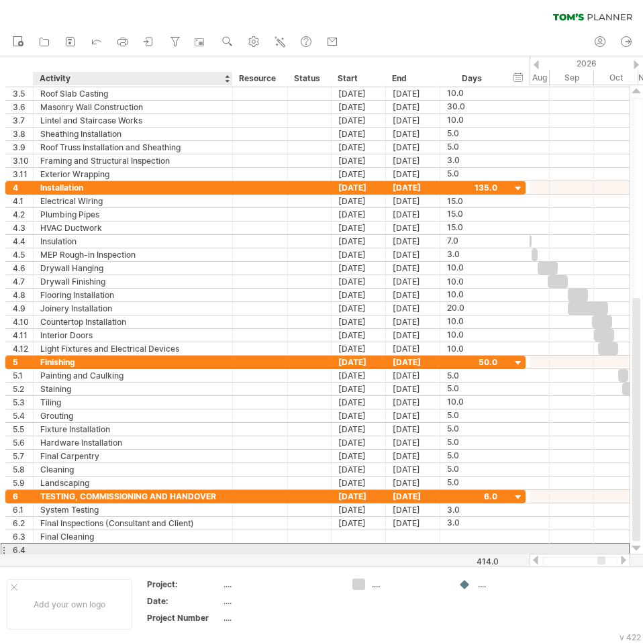
click at [73, 547] on div at bounding box center [132, 549] width 185 height 13
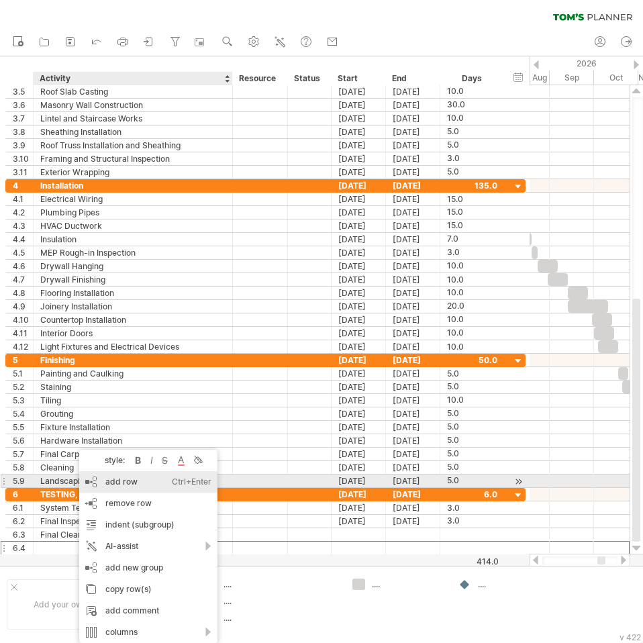
click at [109, 486] on div "add row Ctrl+Enter Cmd+Enter" at bounding box center [148, 481] width 138 height 21
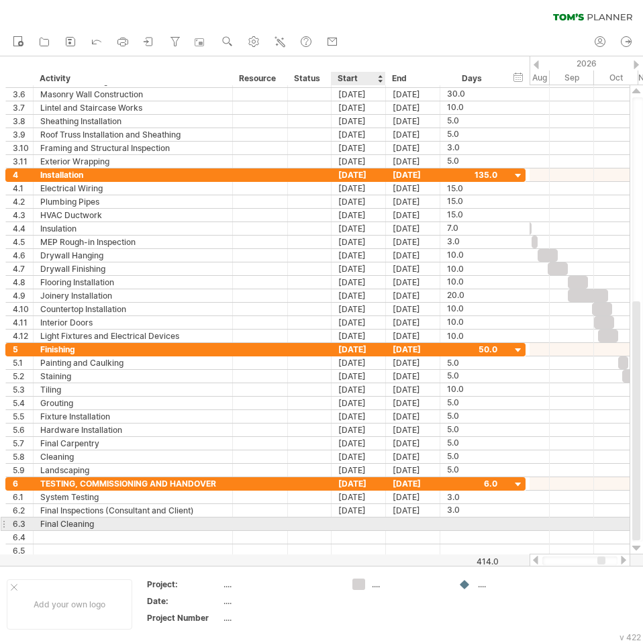
click at [362, 525] on div at bounding box center [358, 523] width 54 height 13
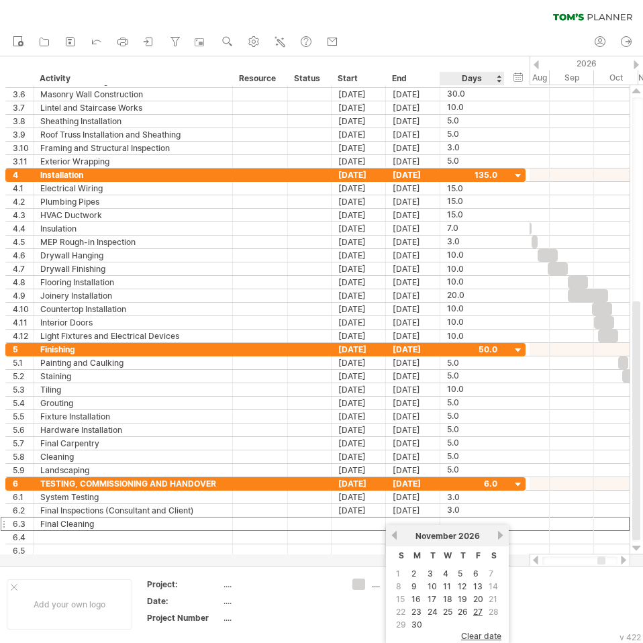
drag, startPoint x: 475, startPoint y: 608, endPoint x: 478, endPoint y: 599, distance: 9.3
click at [476, 608] on link "27" at bounding box center [478, 611] width 12 height 13
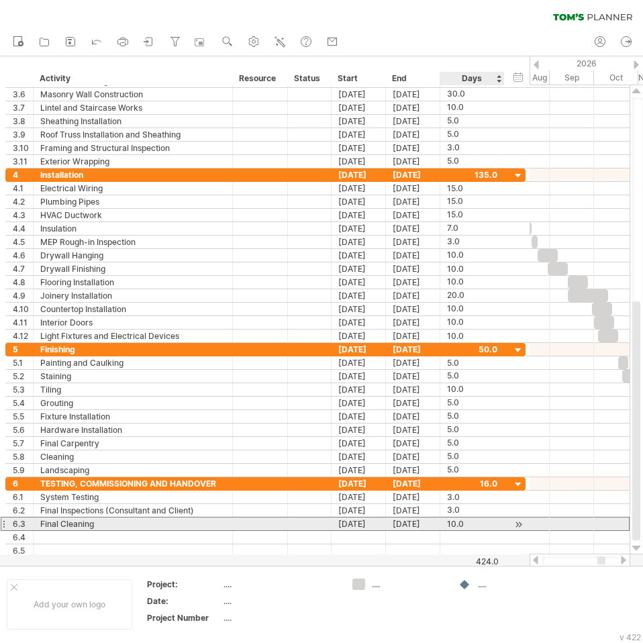
click at [460, 524] on div "10.0" at bounding box center [472, 523] width 50 height 13
type input "*"
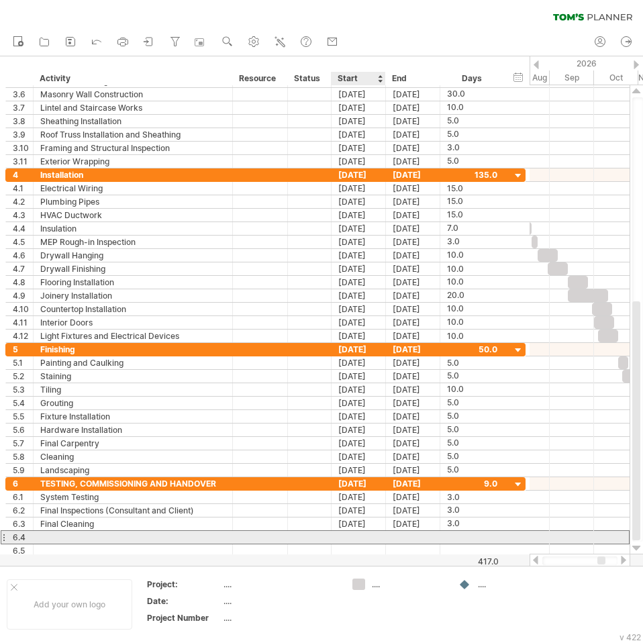
click at [371, 539] on div at bounding box center [358, 537] width 54 height 13
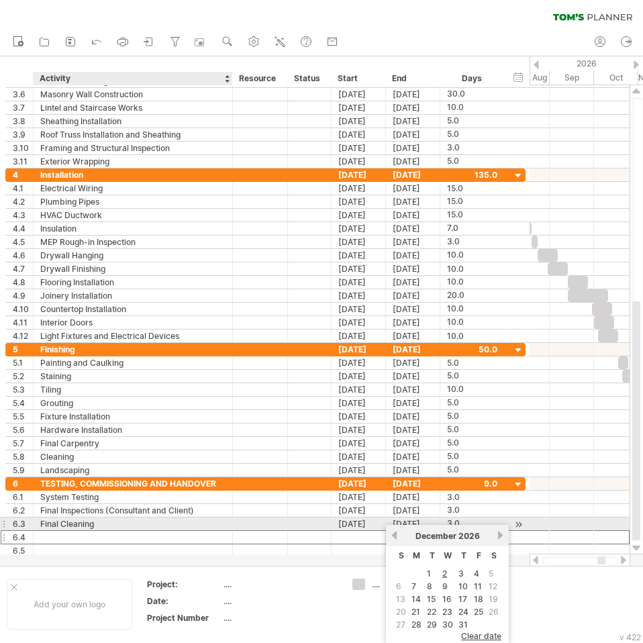
click at [99, 531] on div at bounding box center [132, 537] width 185 height 13
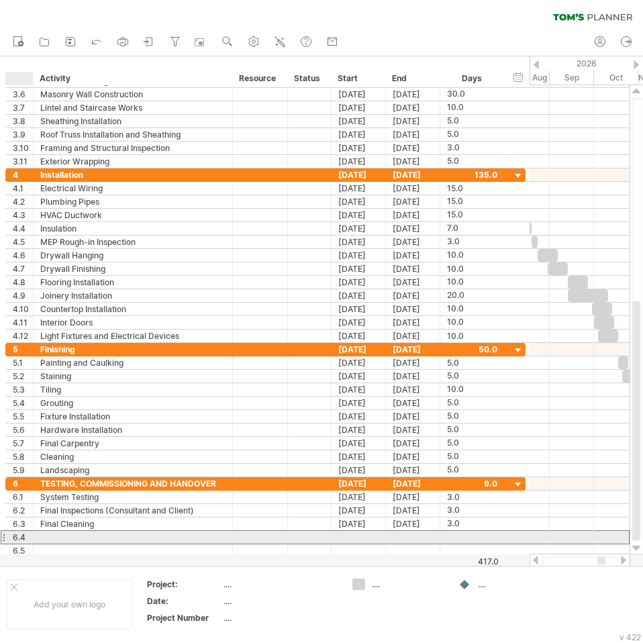
click at [15, 537] on div "6.4" at bounding box center [23, 537] width 20 height 13
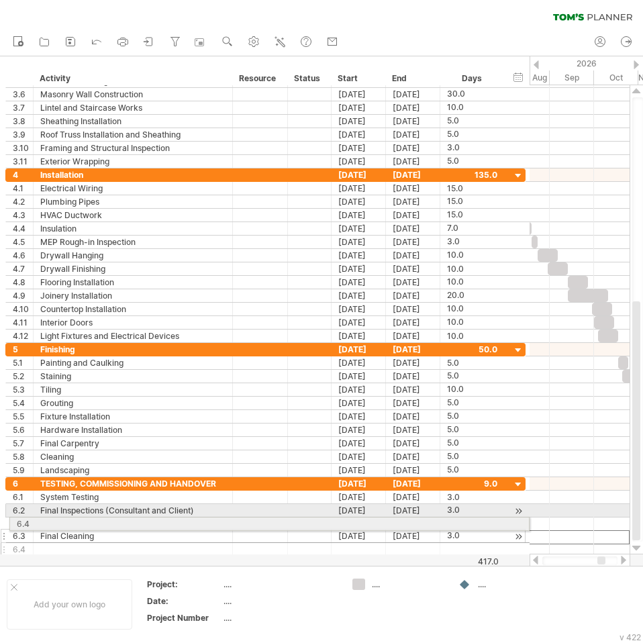
drag, startPoint x: 3, startPoint y: 536, endPoint x: 5, endPoint y: 521, distance: 14.8
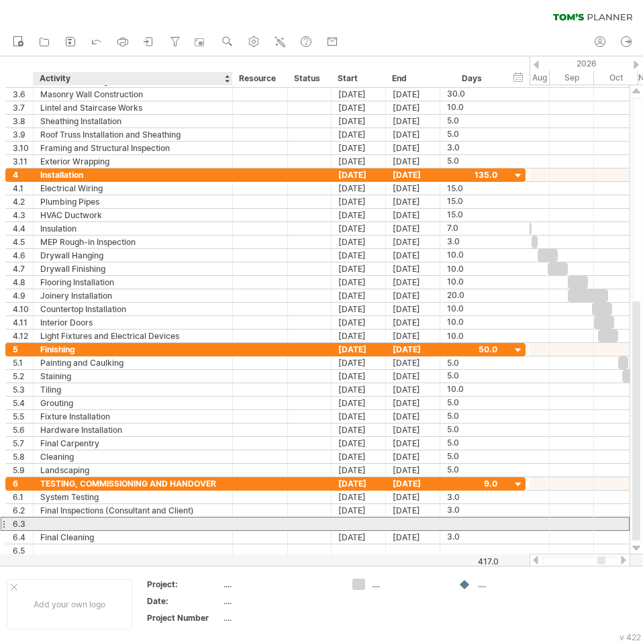
click at [76, 524] on div at bounding box center [132, 523] width 185 height 13
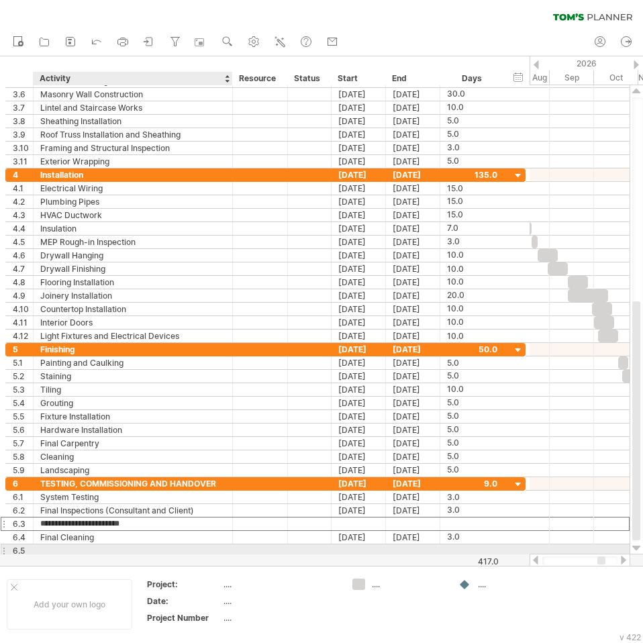
type input "**********"
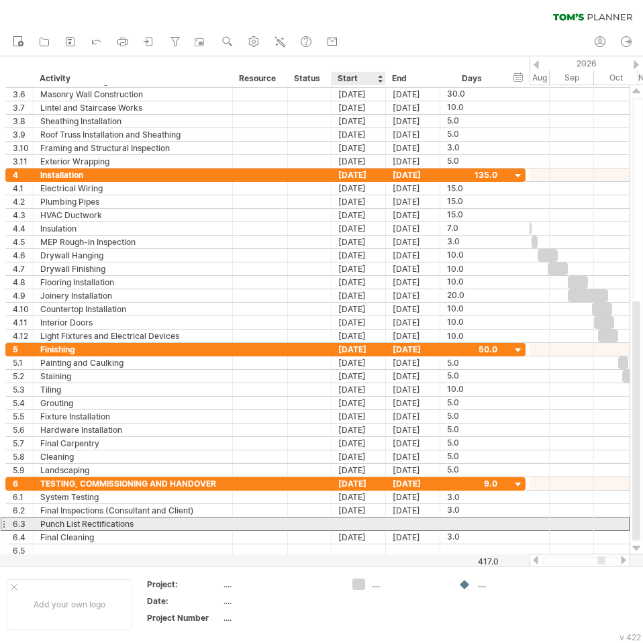
click at [366, 523] on div at bounding box center [358, 523] width 54 height 13
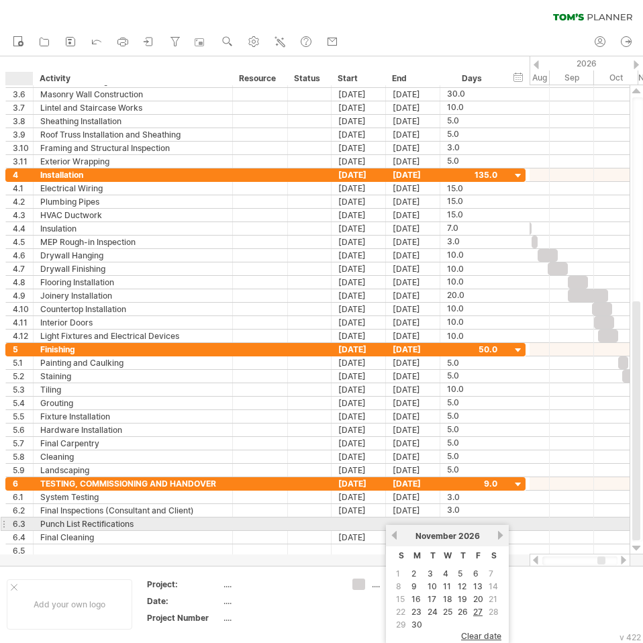
click at [30, 523] on div at bounding box center [31, 523] width 7 height 13
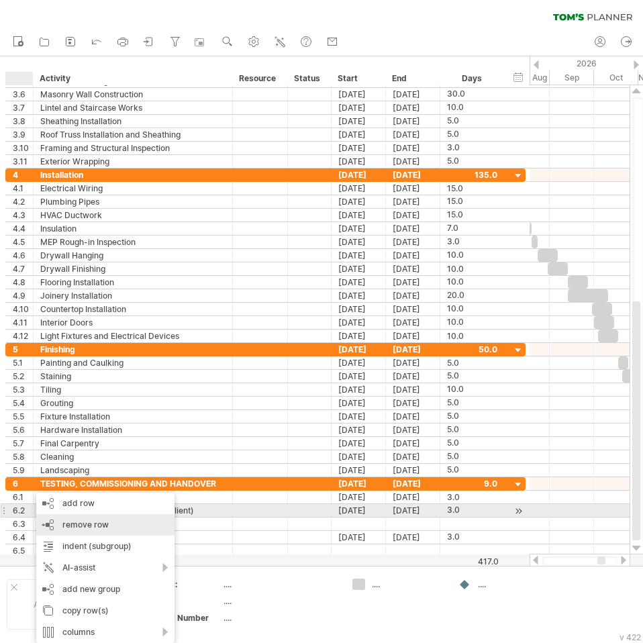
click at [72, 521] on span "remove row" at bounding box center [85, 524] width 46 height 10
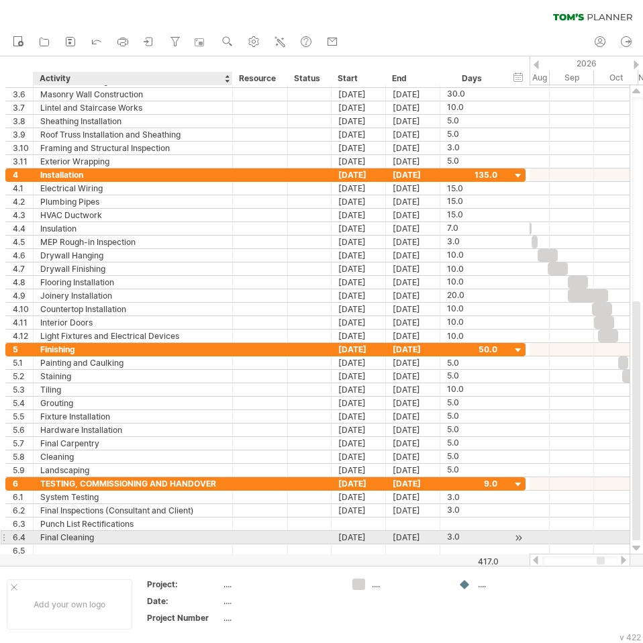
click at [109, 533] on div "Final Cleaning" at bounding box center [132, 537] width 185 height 13
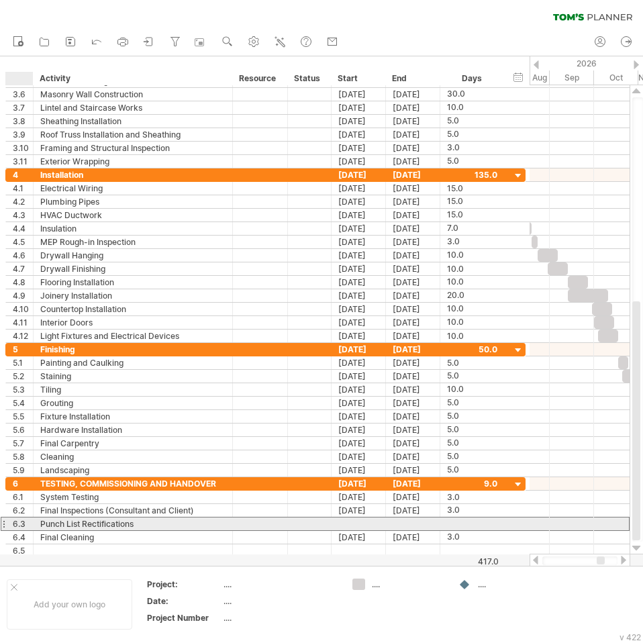
click at [27, 522] on div "6.3" at bounding box center [23, 523] width 20 height 13
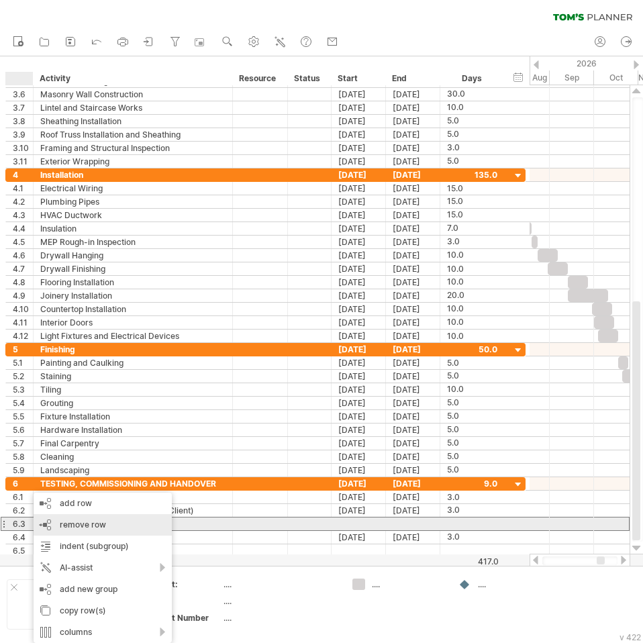
click at [73, 527] on span "remove row" at bounding box center [83, 524] width 46 height 10
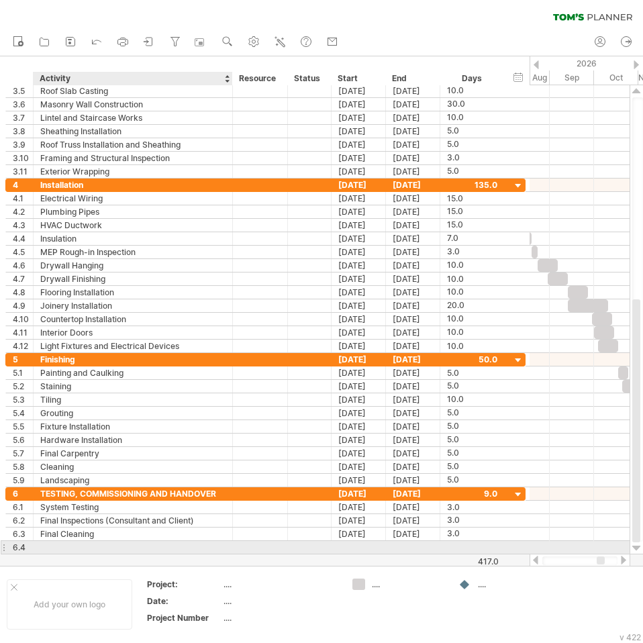
click at [113, 545] on div at bounding box center [132, 547] width 185 height 13
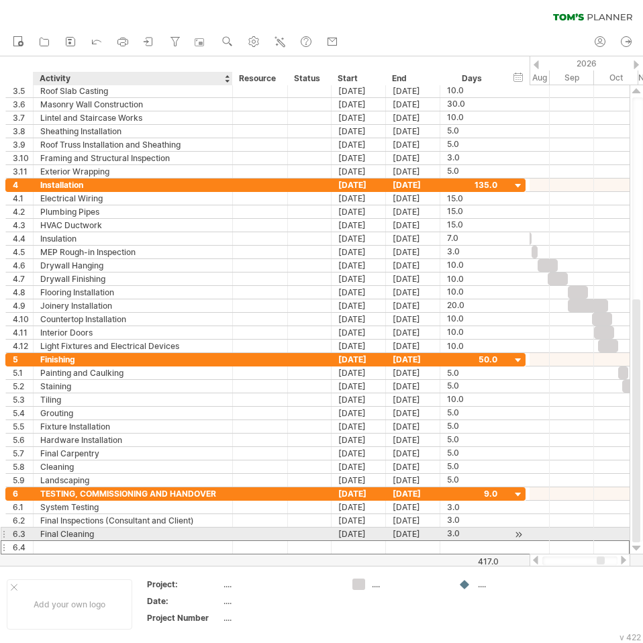
click at [111, 533] on div "Final Cleaning" at bounding box center [132, 533] width 185 height 13
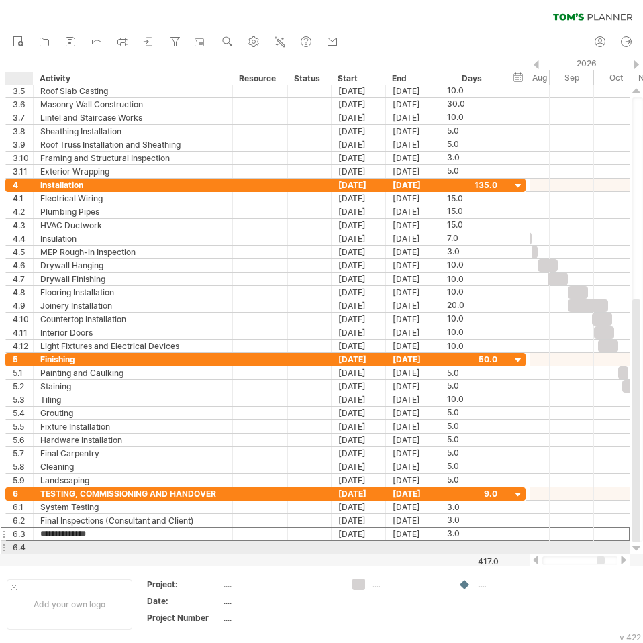
click at [23, 544] on div "6.4" at bounding box center [23, 547] width 20 height 13
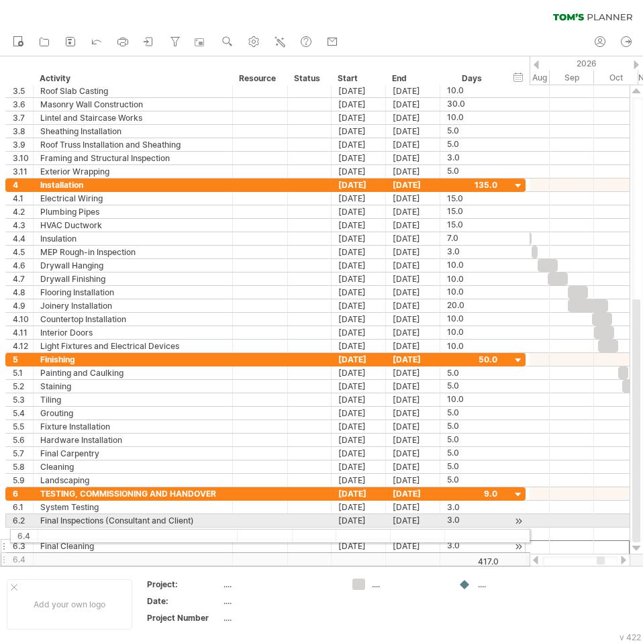
drag, startPoint x: 4, startPoint y: 545, endPoint x: 5, endPoint y: 533, distance: 11.4
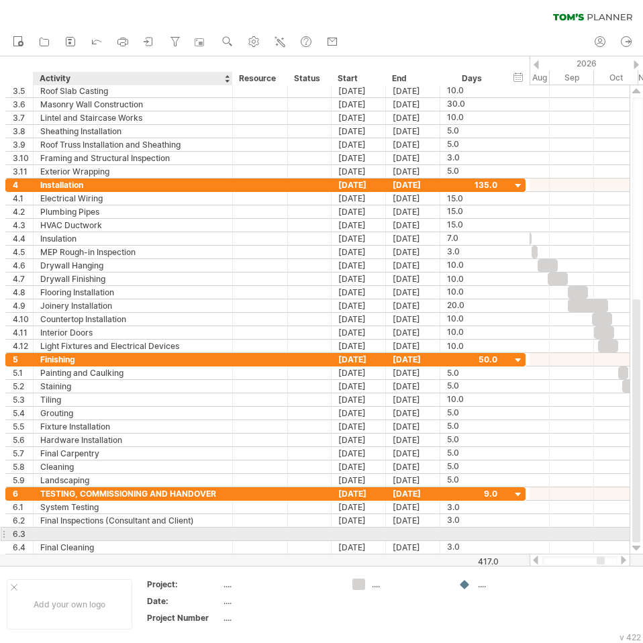
click at [56, 534] on div at bounding box center [132, 533] width 185 height 13
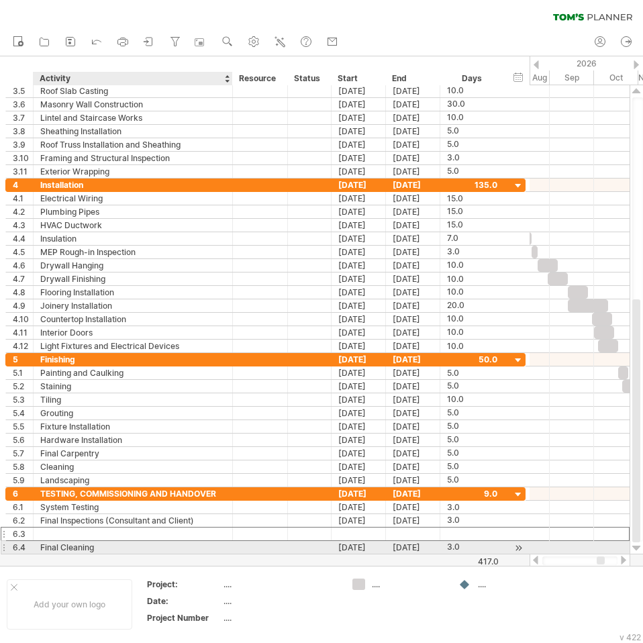
type input "*"
type input "**********"
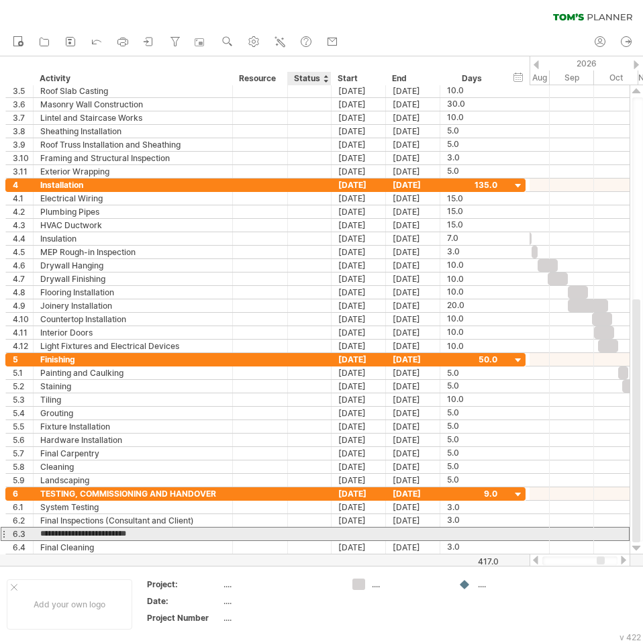
click at [338, 536] on div at bounding box center [358, 533] width 54 height 13
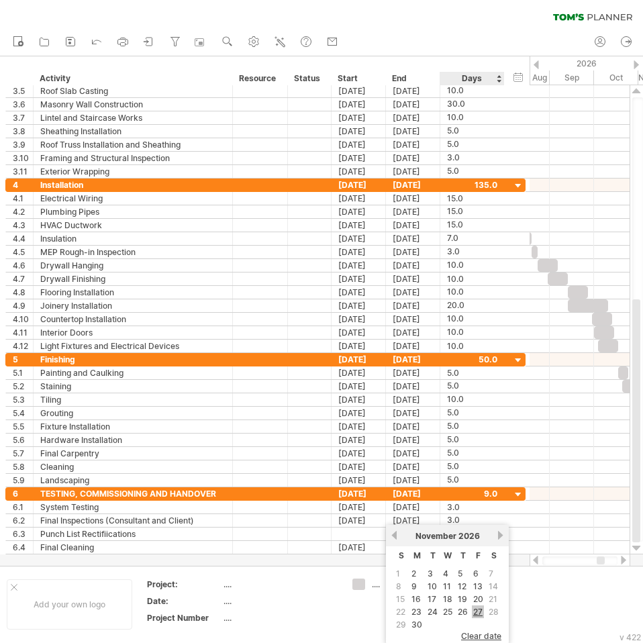
click at [481, 612] on link "27" at bounding box center [478, 611] width 12 height 13
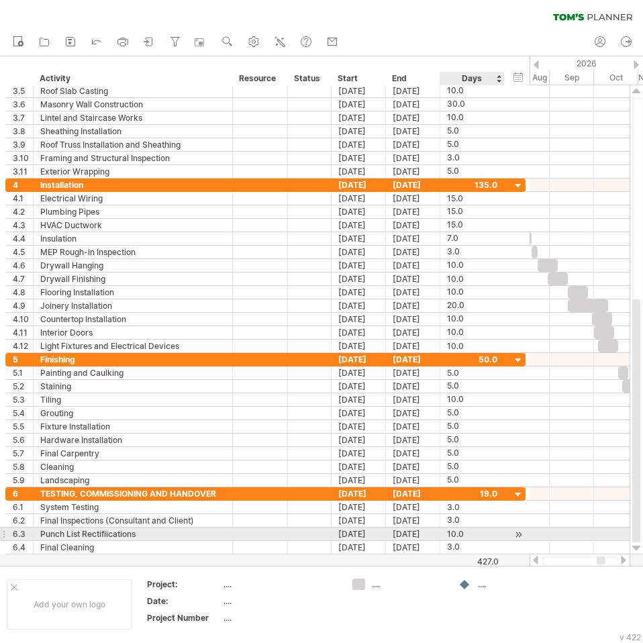
click at [460, 535] on div "10.0" at bounding box center [472, 533] width 50 height 13
click at [475, 537] on div "****" at bounding box center [472, 533] width 50 height 13
type input "*"
click at [477, 537] on div "2.0" at bounding box center [472, 533] width 50 height 13
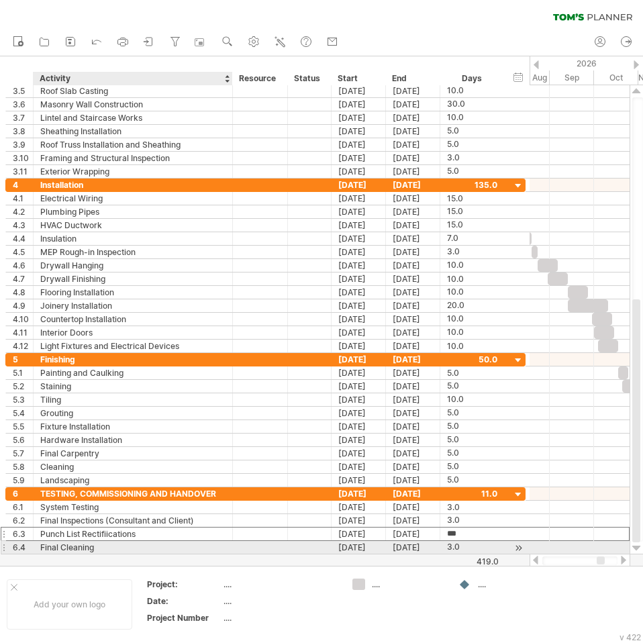
click at [140, 545] on div "Final Cleaning" at bounding box center [132, 547] width 185 height 13
click at [360, 548] on div "[DATE]" at bounding box center [358, 547] width 54 height 13
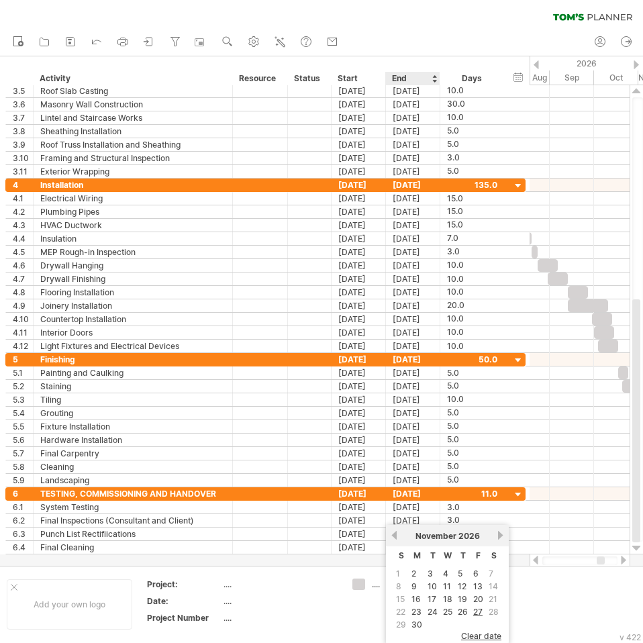
click at [419, 623] on link "30" at bounding box center [416, 624] width 13 height 13
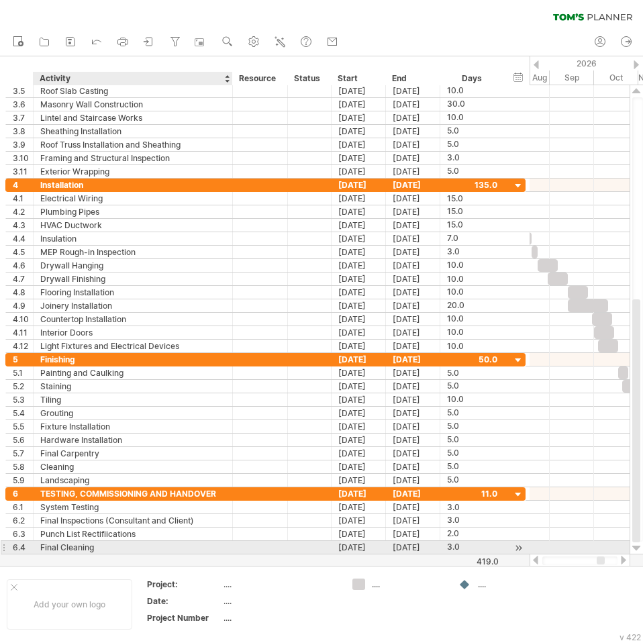
click at [62, 550] on div "Final Cleaning" at bounding box center [132, 547] width 185 height 13
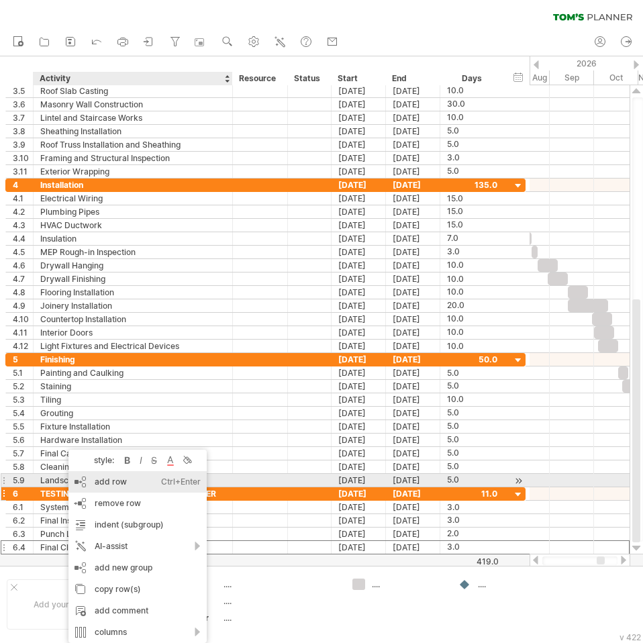
click at [113, 484] on div "add row Ctrl+Enter Cmd+Enter" at bounding box center [137, 481] width 138 height 21
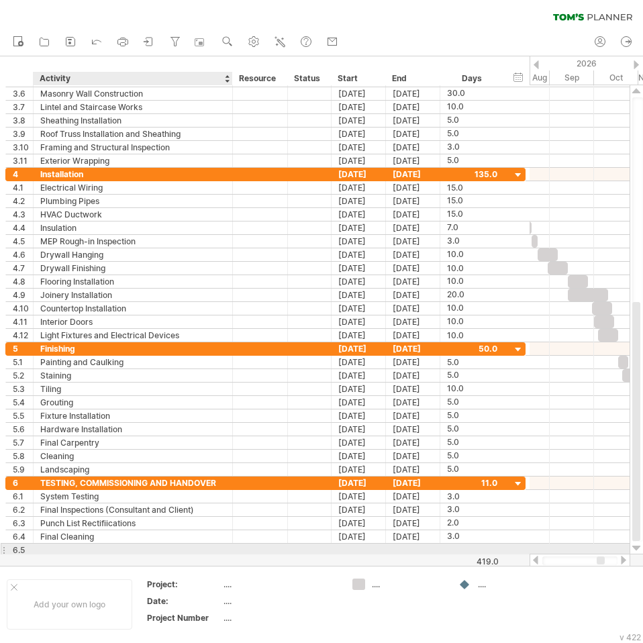
click at [78, 550] on div at bounding box center [132, 549] width 185 height 13
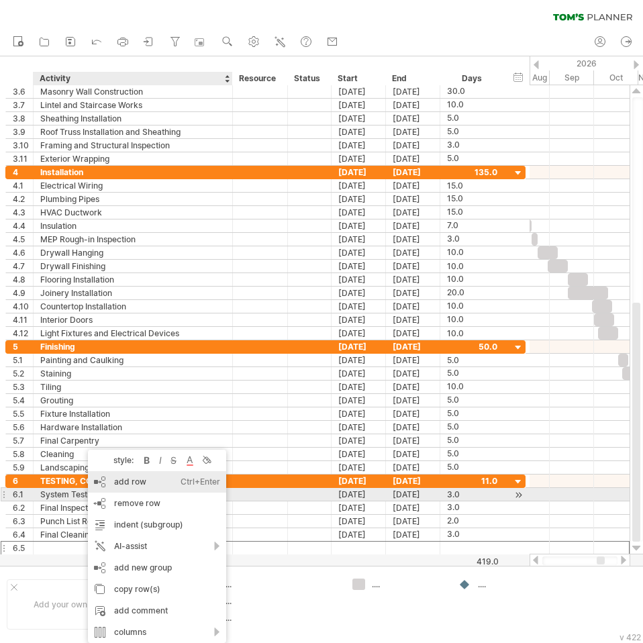
click at [126, 486] on div "add row Ctrl+Enter Cmd+Enter" at bounding box center [157, 481] width 138 height 21
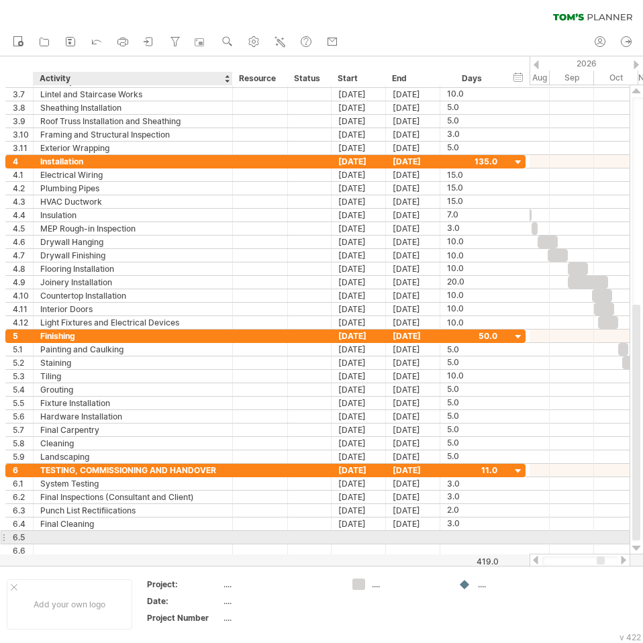
click at [61, 534] on div at bounding box center [132, 537] width 185 height 13
type input "**********"
click at [360, 539] on div at bounding box center [358, 537] width 54 height 13
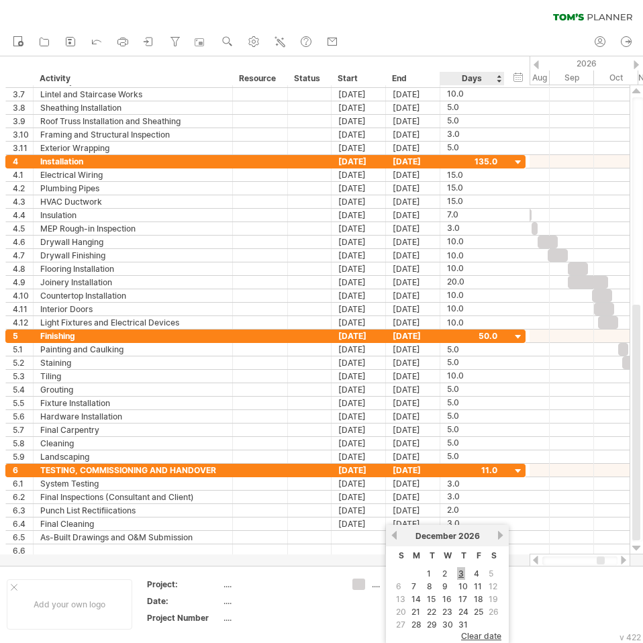
click at [460, 573] on link "3" at bounding box center [461, 573] width 8 height 13
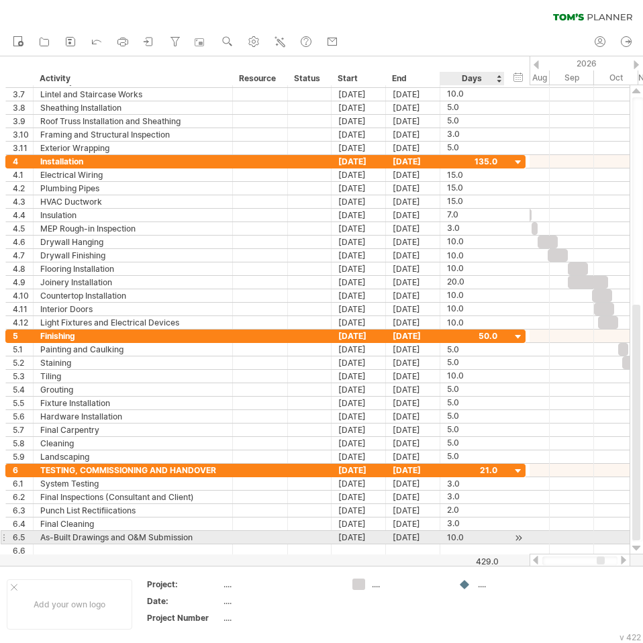
click at [458, 539] on div "10.0" at bounding box center [472, 537] width 50 height 13
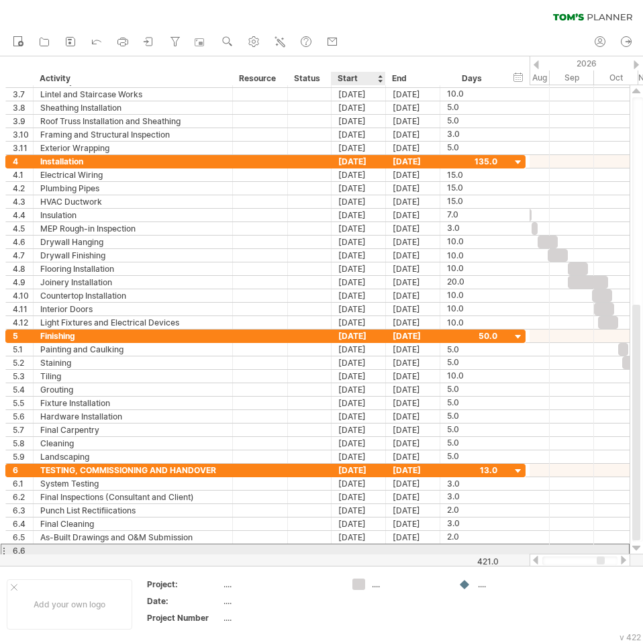
click at [366, 551] on div at bounding box center [358, 550] width 54 height 13
click at [85, 548] on div at bounding box center [132, 550] width 185 height 13
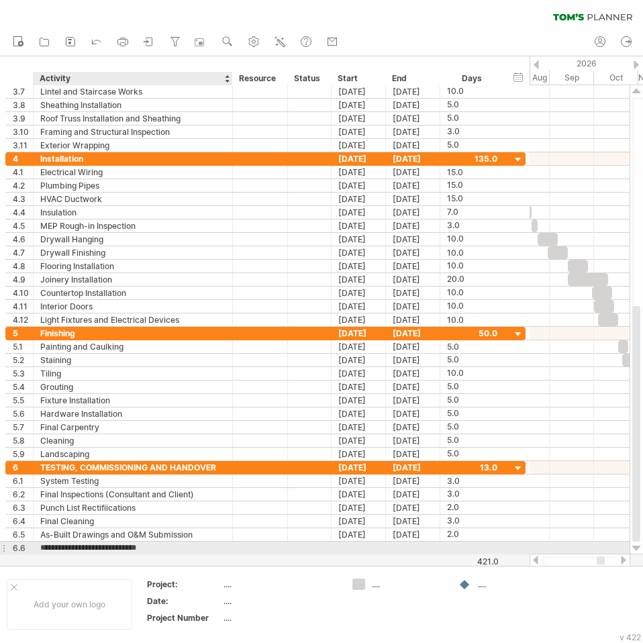
type input "**********"
click at [354, 548] on div at bounding box center [358, 547] width 54 height 13
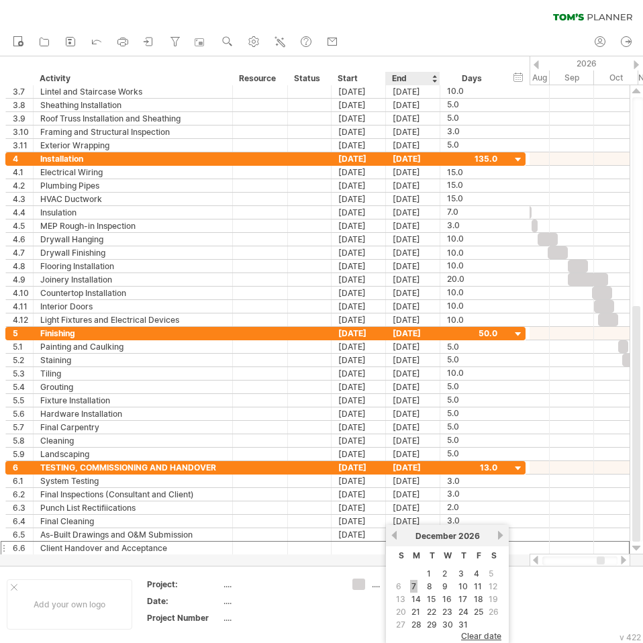
click at [412, 588] on link "7" at bounding box center [413, 586] width 7 height 13
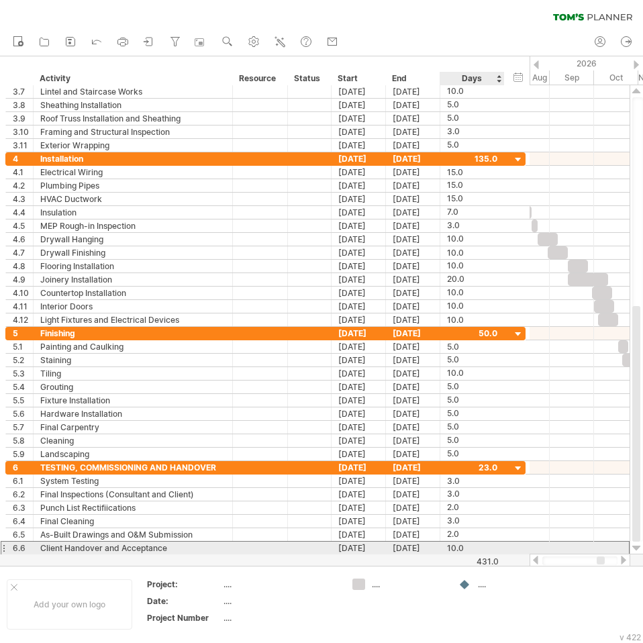
click at [466, 550] on div "10.0" at bounding box center [472, 547] width 50 height 13
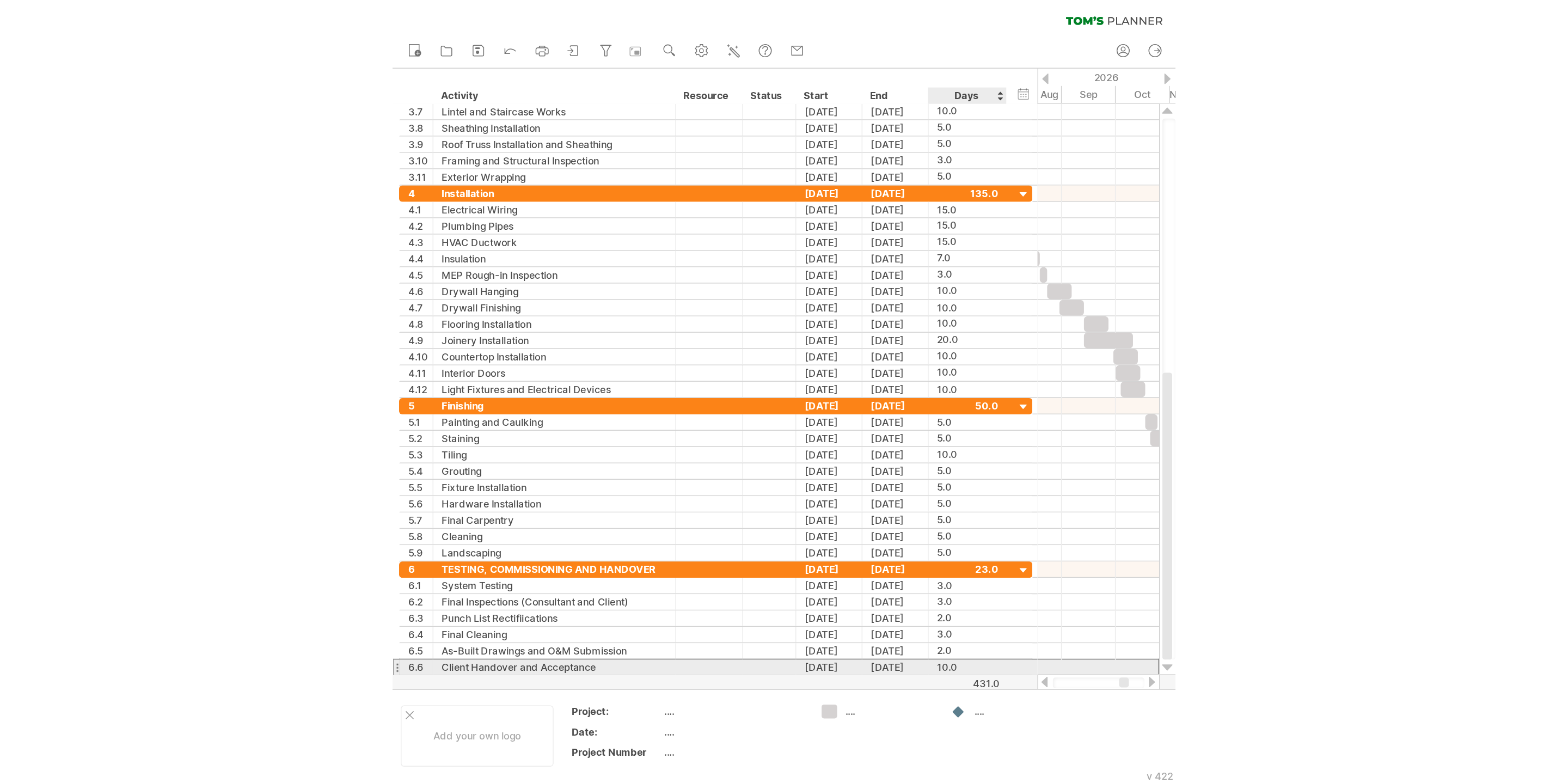
scroll to position [1, 0]
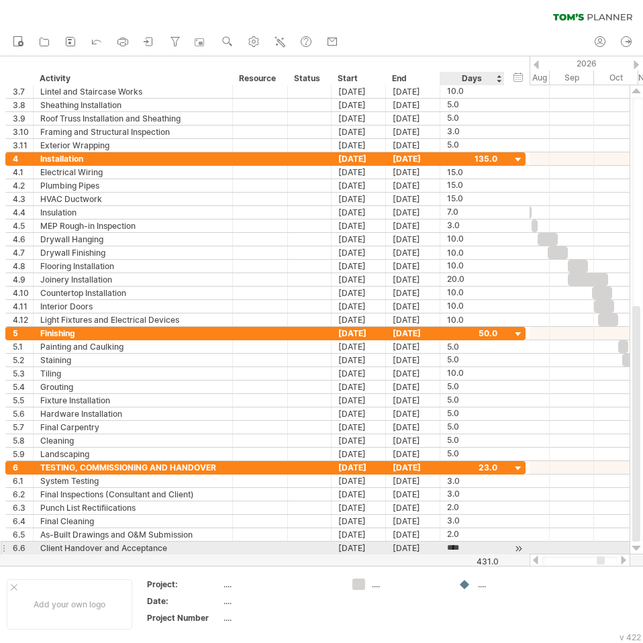
type input "*"
click at [486, 543] on div "*" at bounding box center [472, 547] width 50 height 13
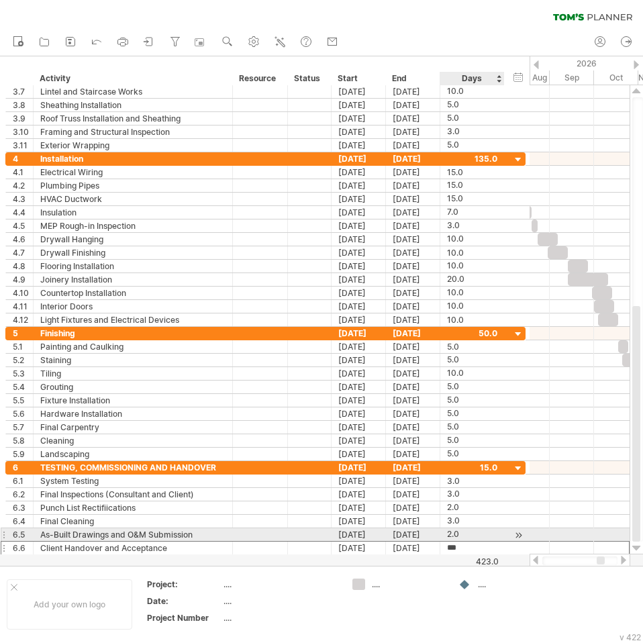
click at [488, 535] on div "2.0" at bounding box center [472, 534] width 50 height 13
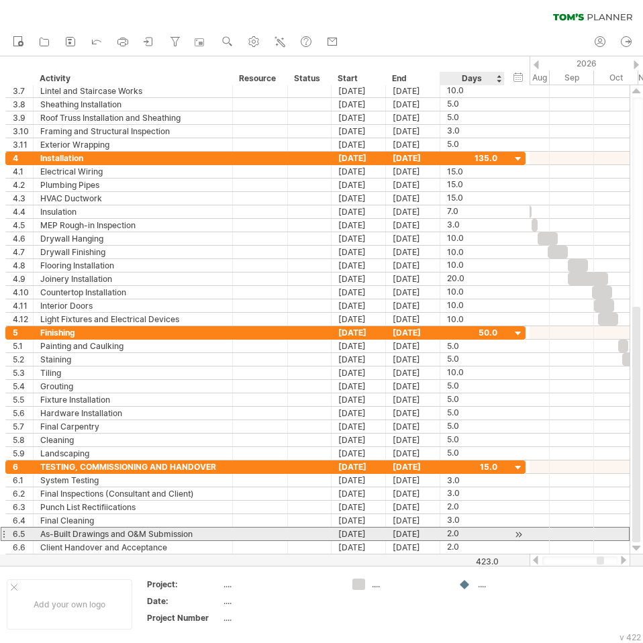
click at [476, 537] on div "2.0" at bounding box center [472, 533] width 50 height 13
type input "*"
click at [479, 537] on div "3.0" at bounding box center [472, 533] width 50 height 13
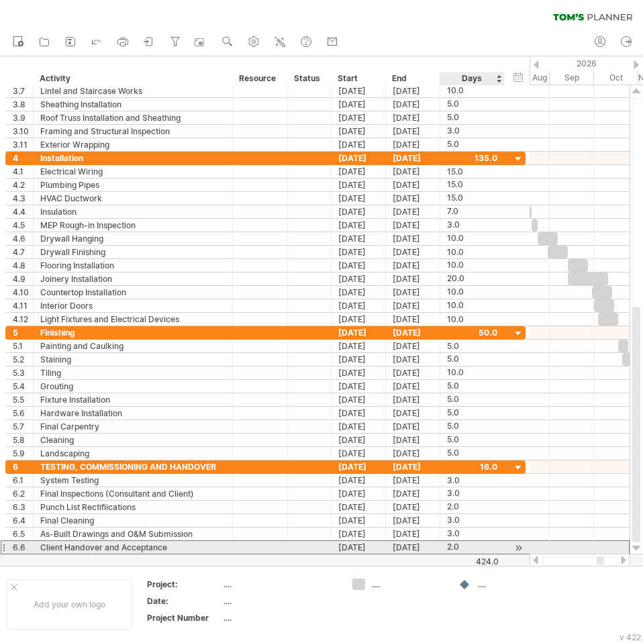
click at [476, 543] on div "2.0" at bounding box center [472, 547] width 50 height 13
click at [360, 551] on div "[DATE]" at bounding box center [358, 547] width 54 height 13
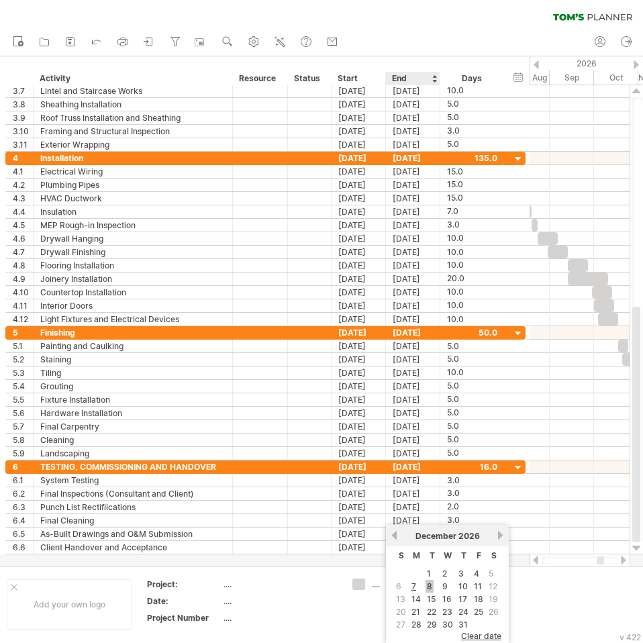
click at [431, 588] on link "8" at bounding box center [429, 586] width 8 height 13
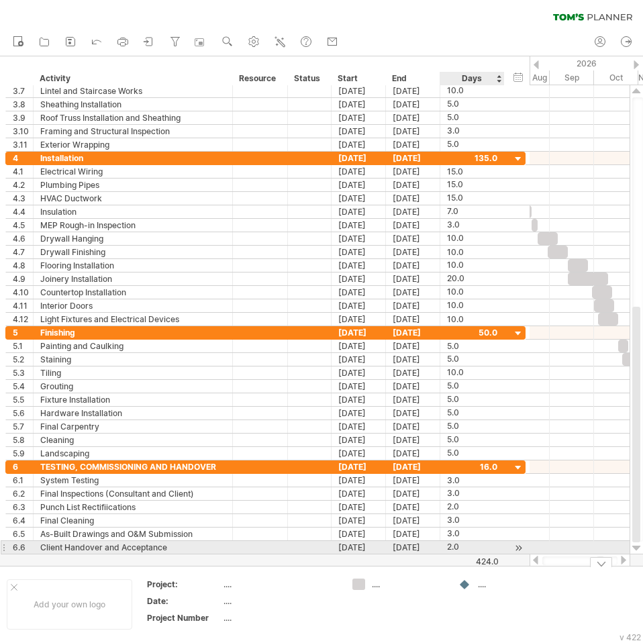
click at [472, 550] on div "2.0" at bounding box center [472, 547] width 50 height 13
click at [358, 548] on div "[DATE]" at bounding box center [358, 547] width 54 height 13
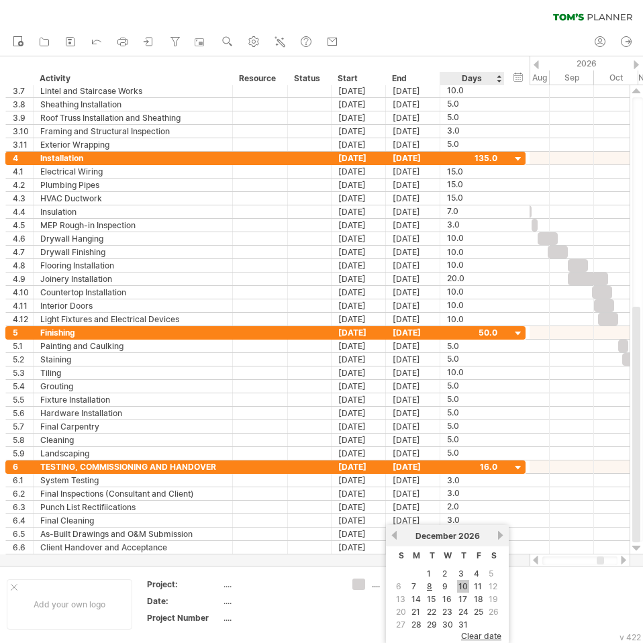
click at [460, 586] on link "10" at bounding box center [463, 586] width 12 height 13
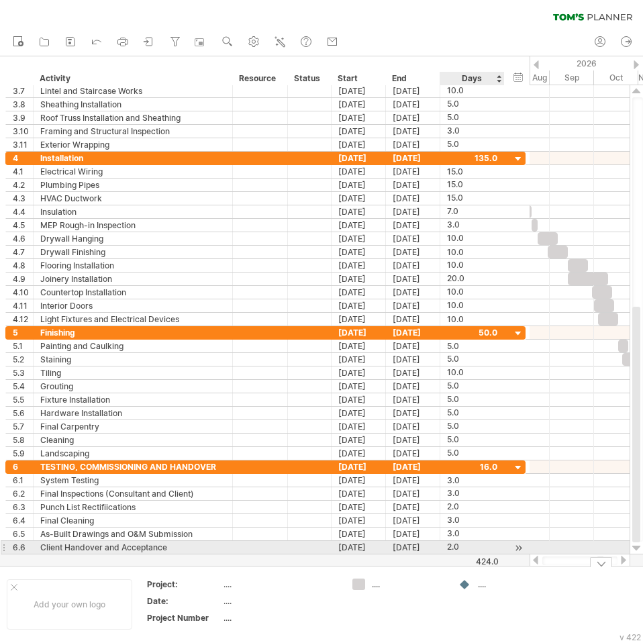
click at [470, 549] on div "2.0" at bounding box center [472, 547] width 50 height 13
click at [386, 548] on div "[DATE]" at bounding box center [413, 547] width 54 height 13
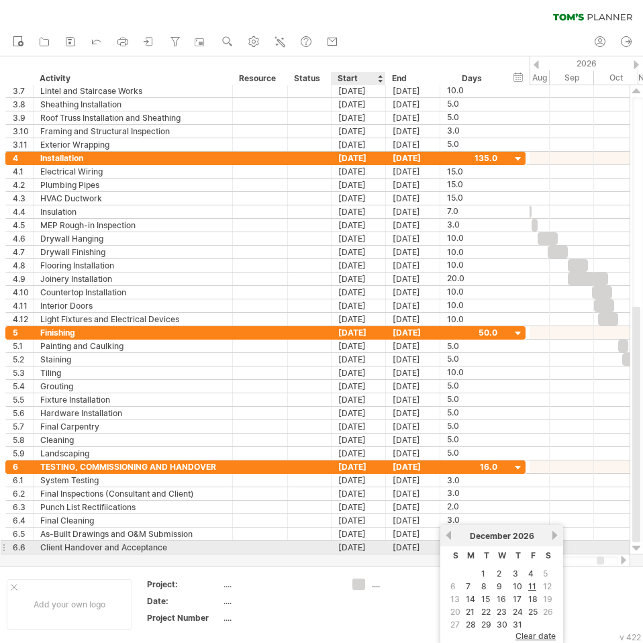
click at [372, 548] on div "[DATE]" at bounding box center [358, 547] width 54 height 13
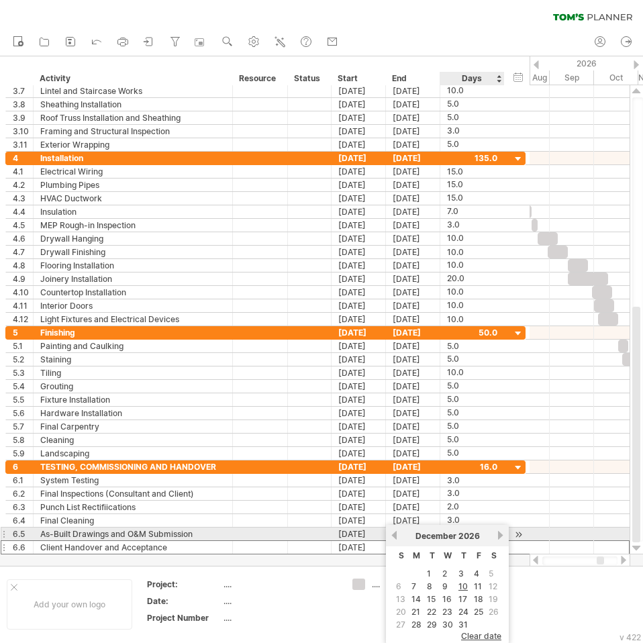
click at [530, 531] on div at bounding box center [579, 533] width 100 height 13
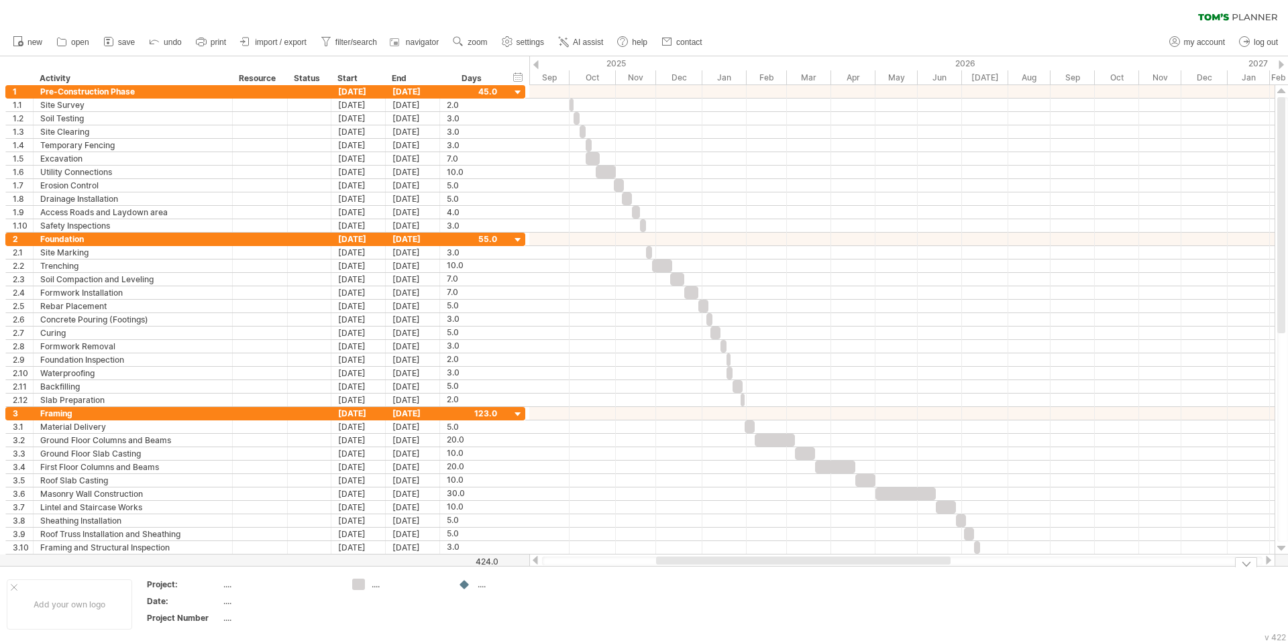
drag, startPoint x: 916, startPoint y: 561, endPoint x: 721, endPoint y: 570, distance: 194.7
click at [721, 570] on div "Trying to reach [DOMAIN_NAME] Connected again... 0% clear filter new 1" at bounding box center [644, 321] width 1288 height 643
click at [256, 39] on span "import / export" at bounding box center [281, 42] width 52 height 9
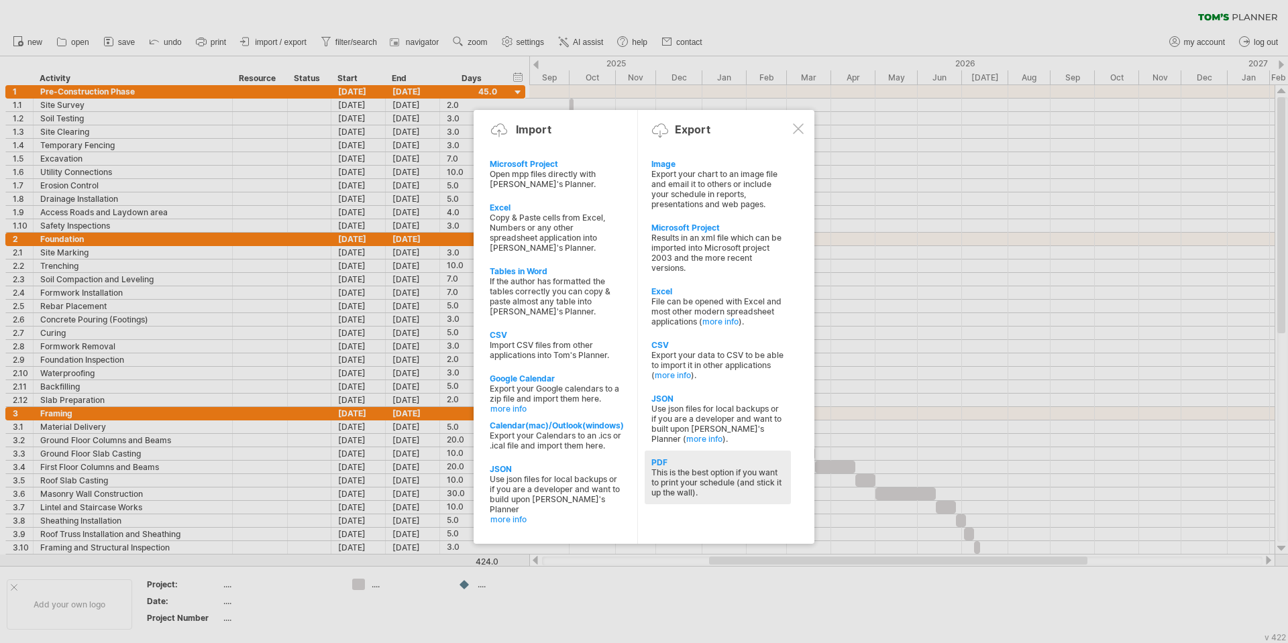
click at [690, 468] on div "This is the best option if you want to print your schedule (and stick it up the…" at bounding box center [717, 483] width 133 height 30
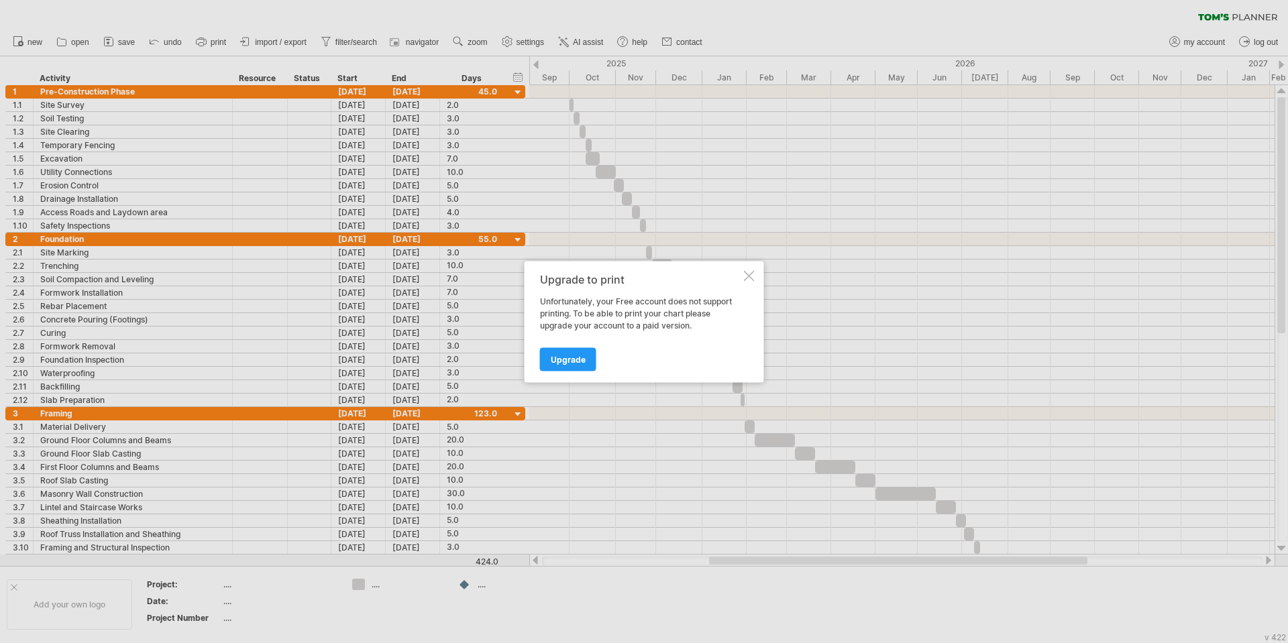
click at [746, 280] on div at bounding box center [749, 275] width 11 height 11
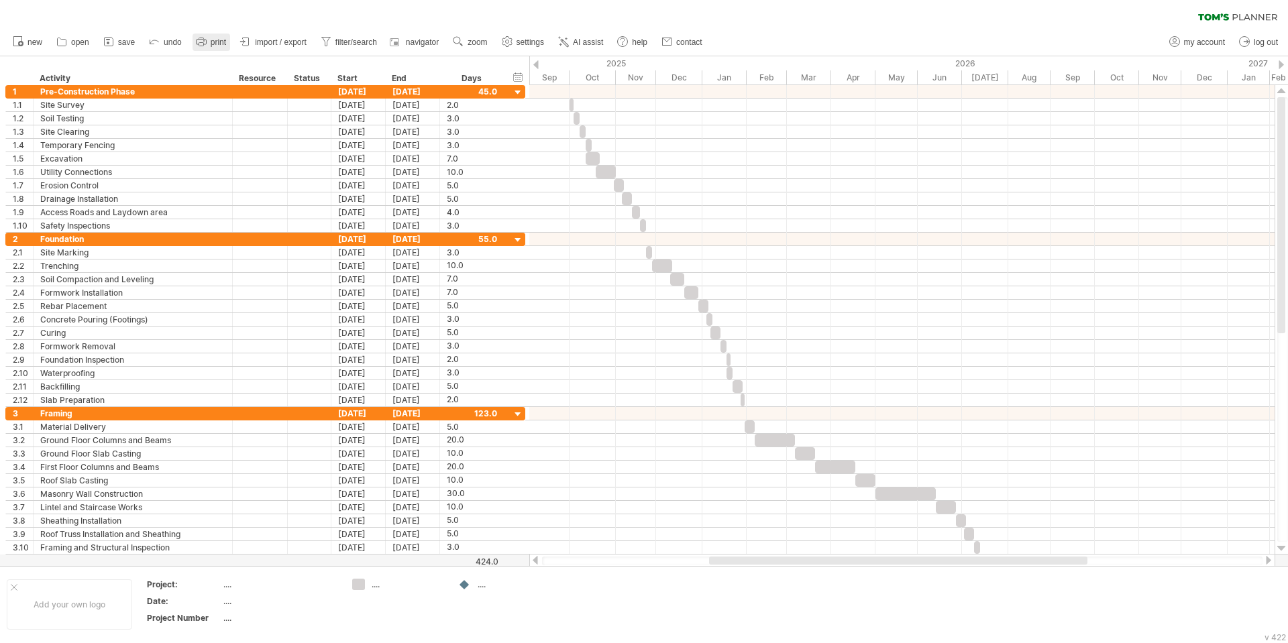
click at [213, 43] on span "print" at bounding box center [218, 42] width 15 height 9
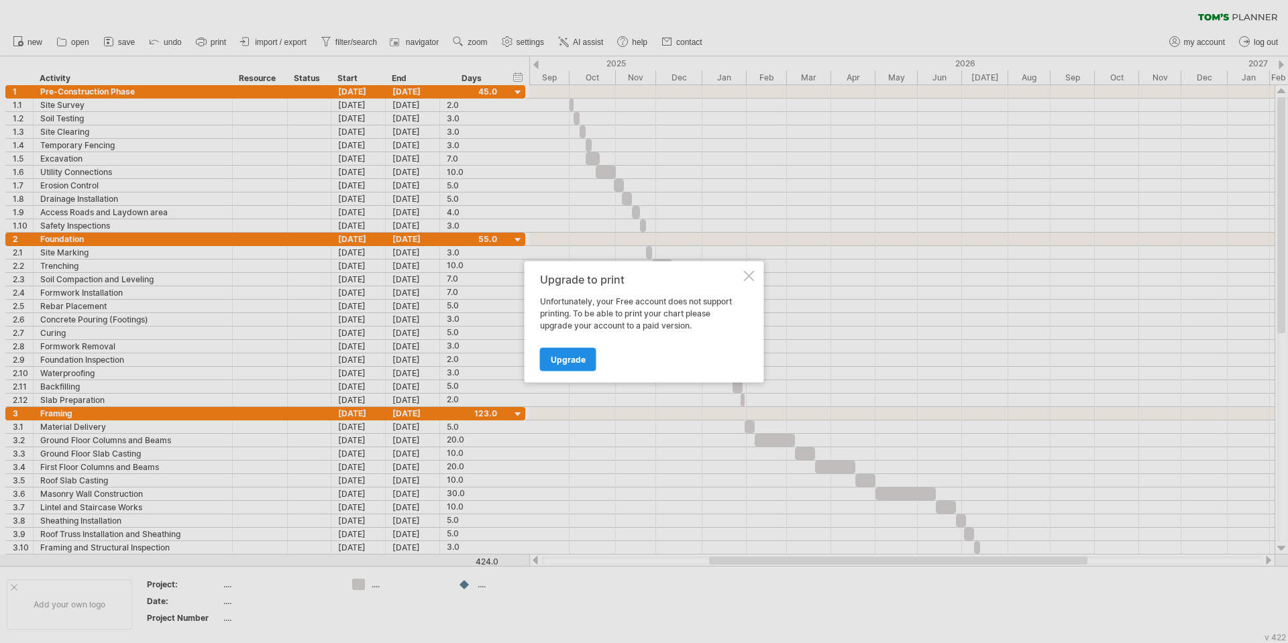
click at [572, 358] on span "Upgrade" at bounding box center [568, 359] width 35 height 10
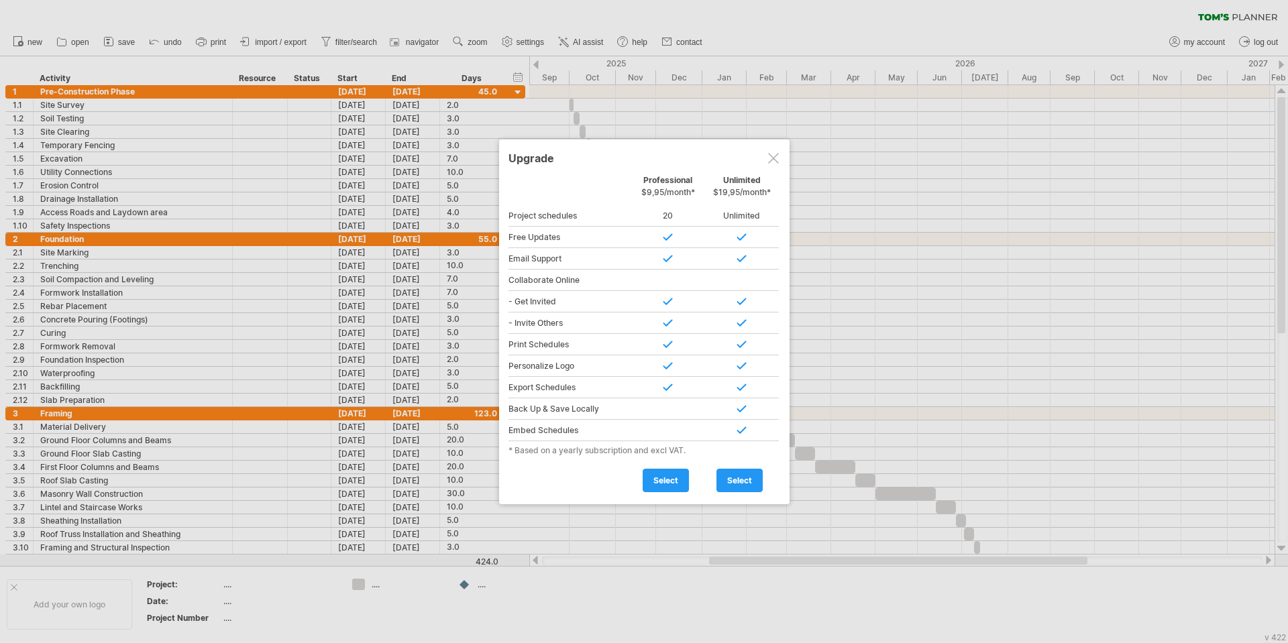
click at [771, 157] on div at bounding box center [773, 158] width 11 height 11
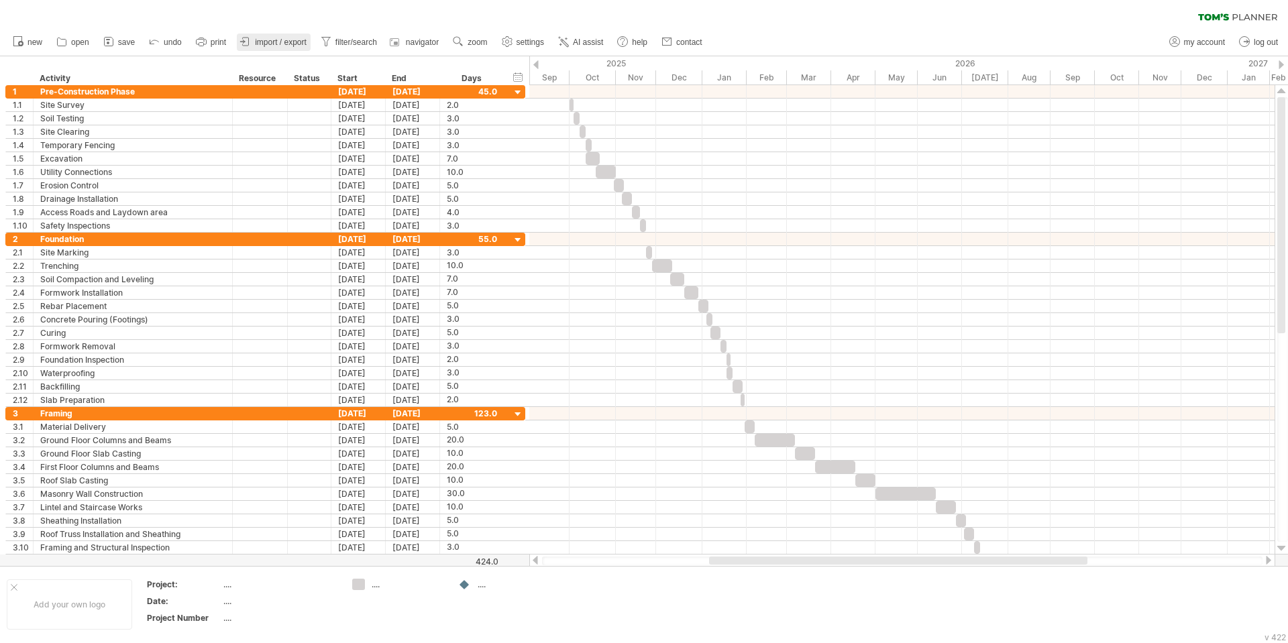
click at [293, 40] on span "import / export" at bounding box center [281, 42] width 52 height 9
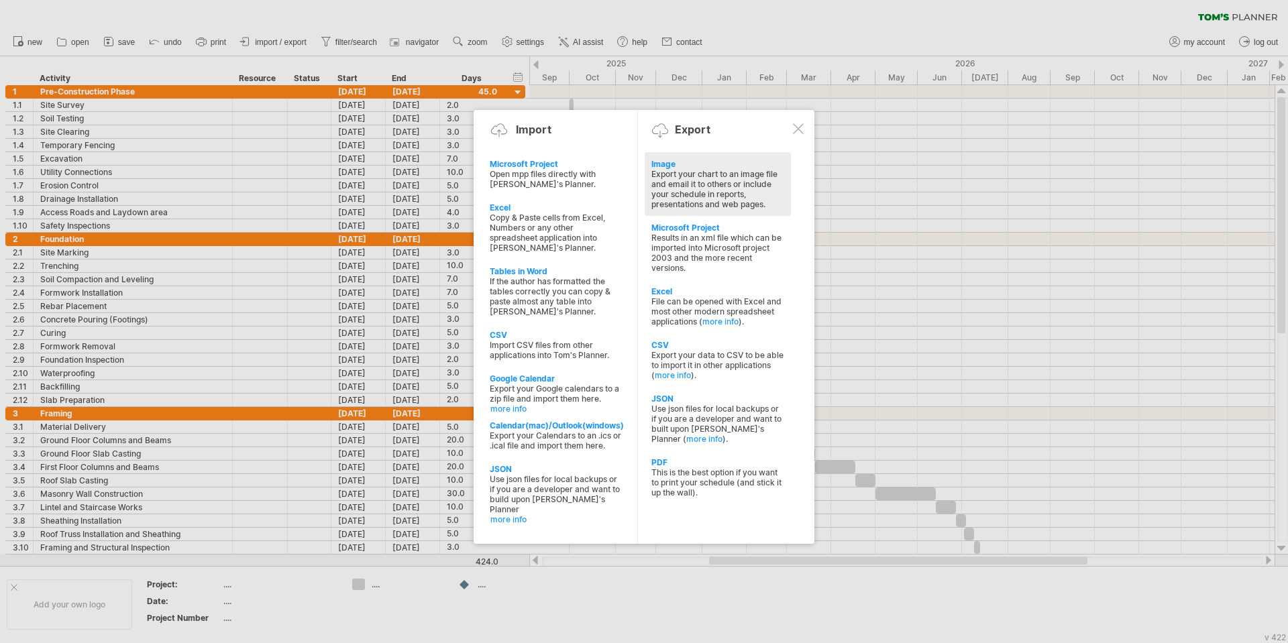
click at [679, 191] on div "Export your chart to an image file and email it to others or include your sched…" at bounding box center [717, 189] width 133 height 40
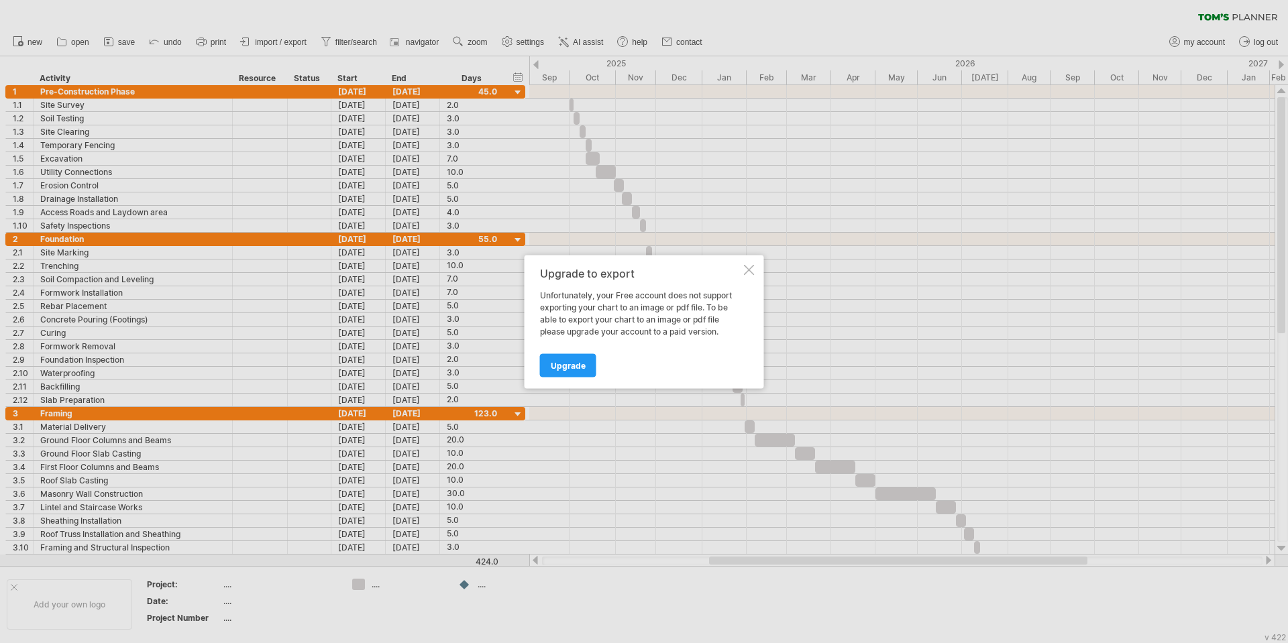
click at [747, 270] on div at bounding box center [749, 269] width 11 height 11
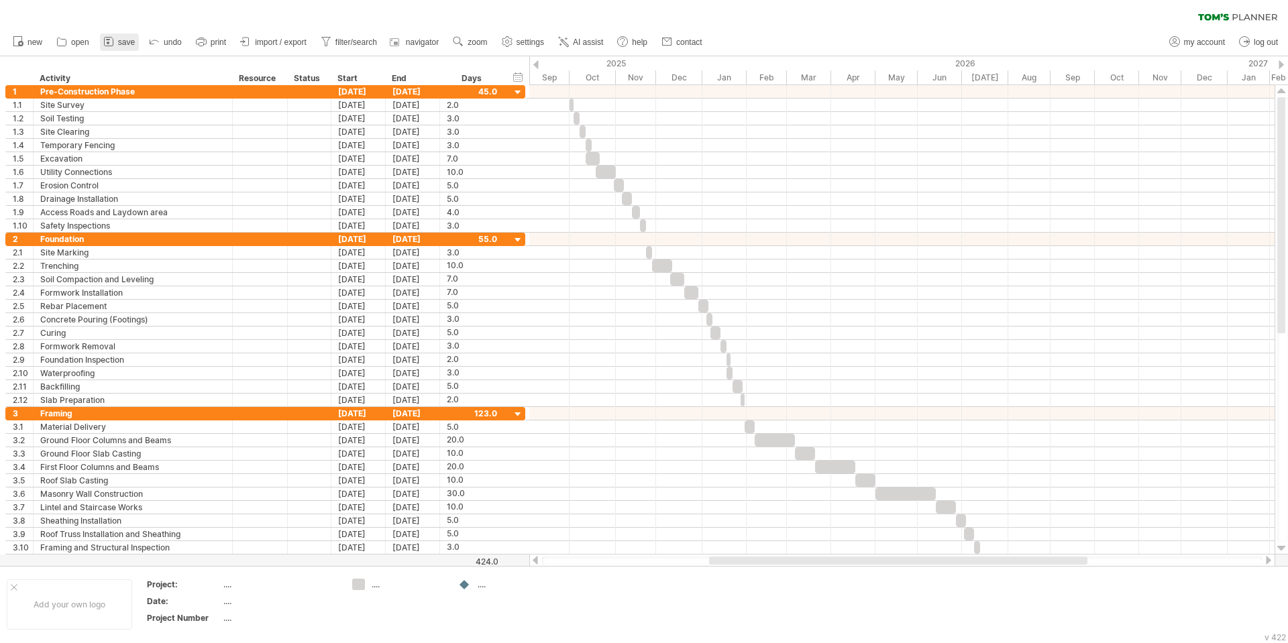
click at [131, 40] on span "save" at bounding box center [126, 42] width 17 height 9
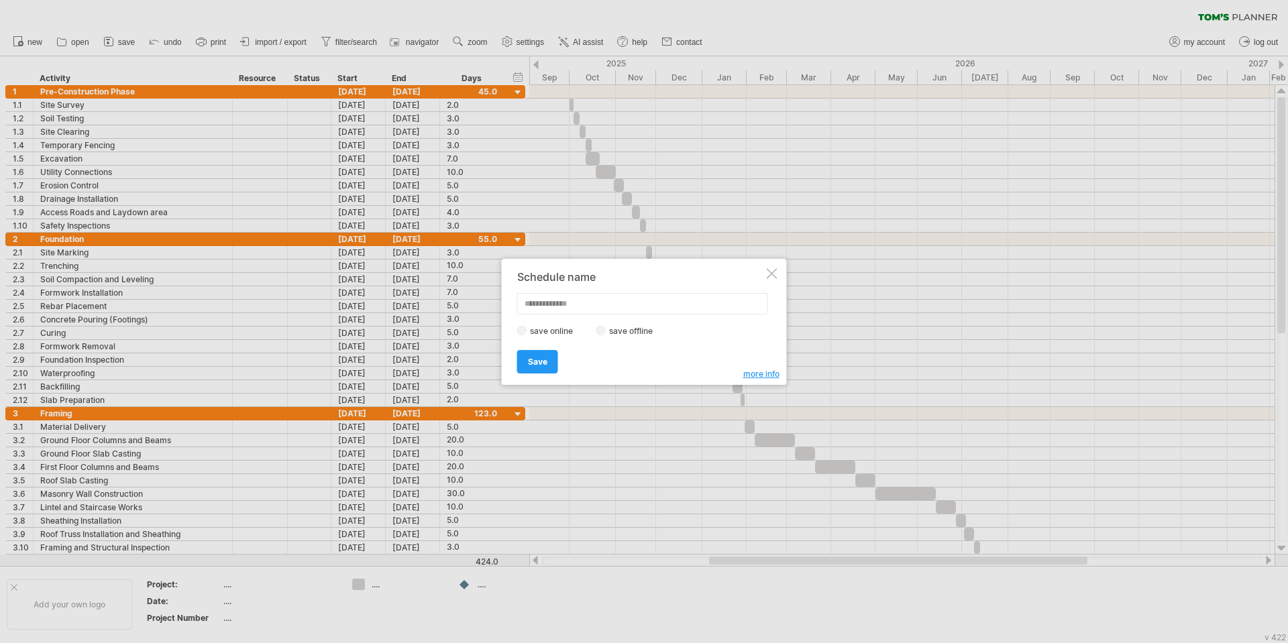
click at [772, 272] on div at bounding box center [772, 273] width 11 height 11
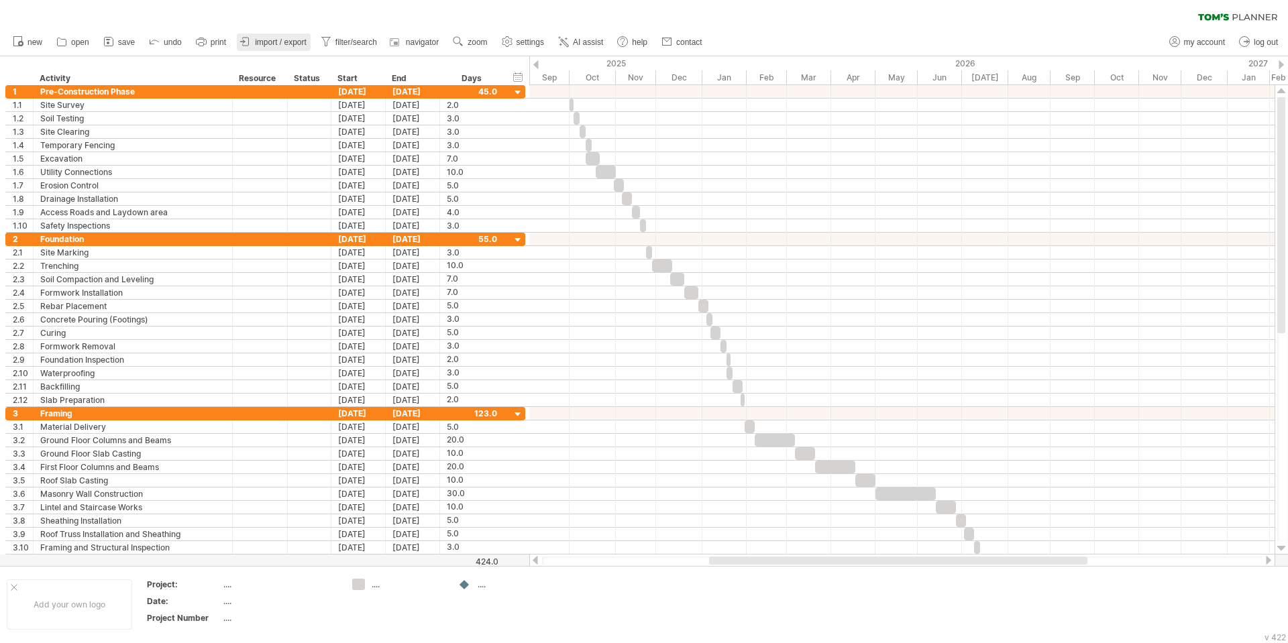
click at [258, 40] on span "import / export" at bounding box center [281, 42] width 52 height 9
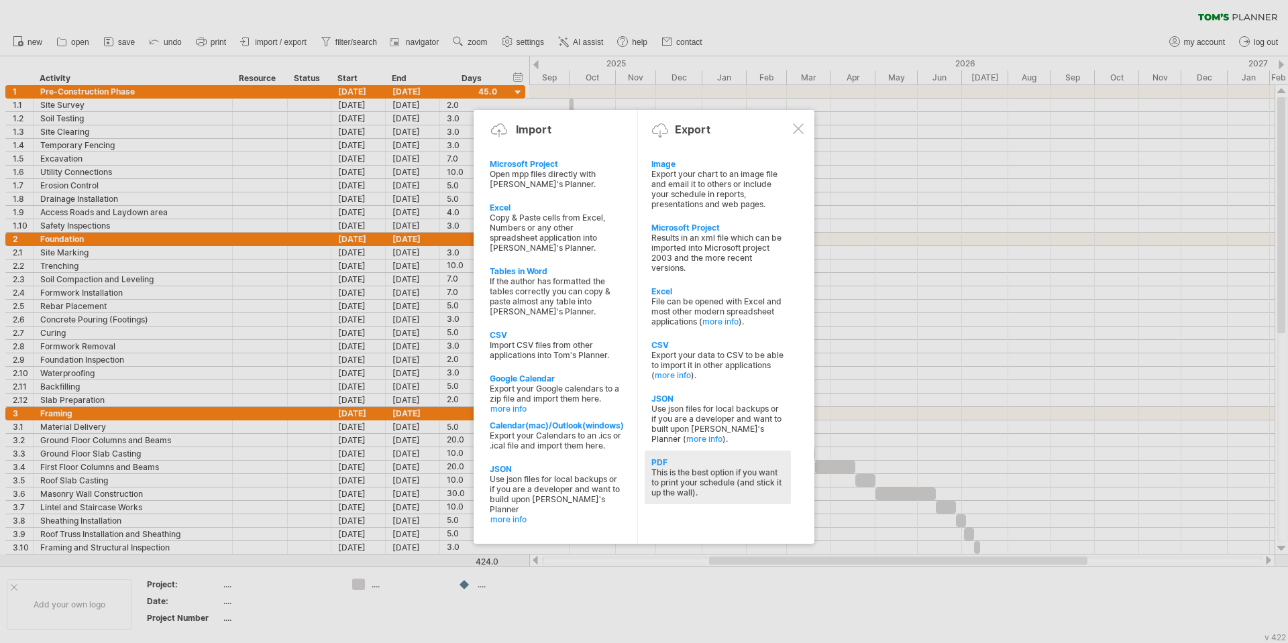
click at [706, 467] on div "PDF This is the best option if you want to print your schedule (and stick it up…" at bounding box center [718, 478] width 146 height 54
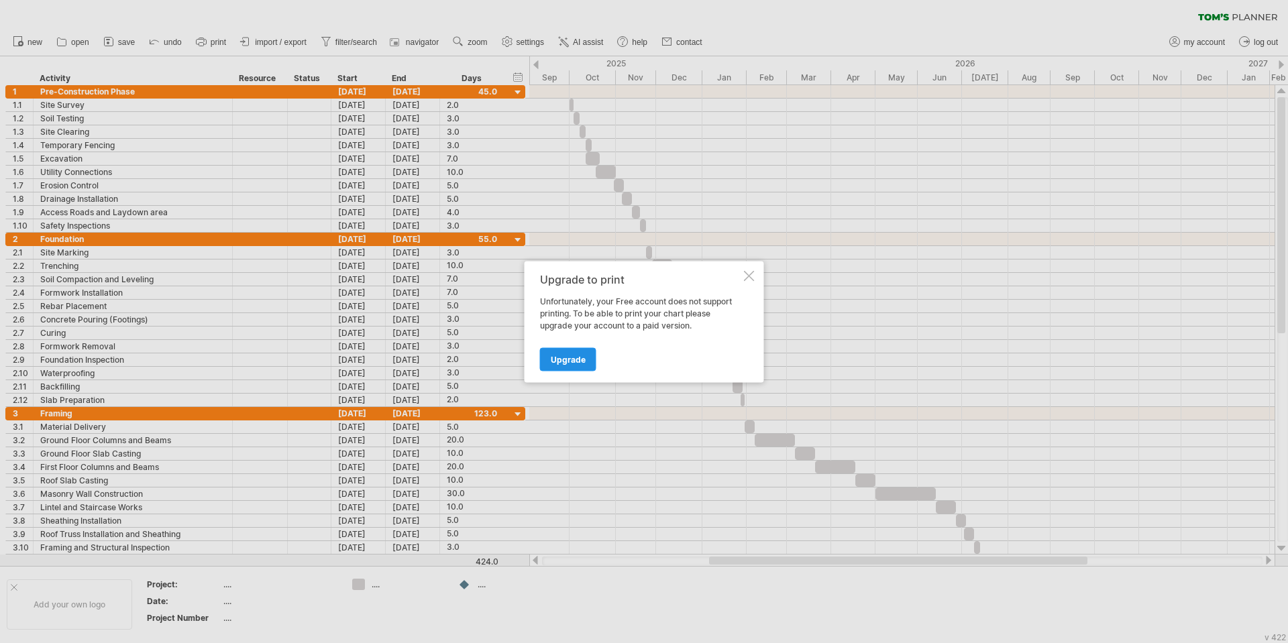
click at [564, 364] on link "Upgrade" at bounding box center [568, 358] width 56 height 23
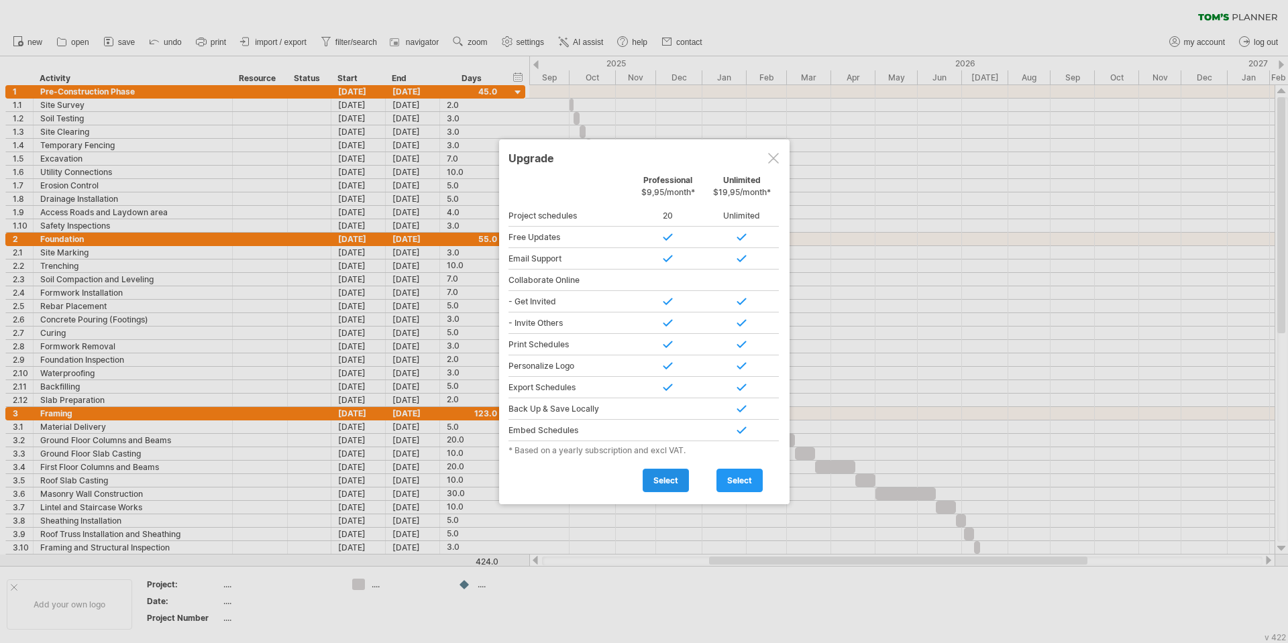
click at [652, 483] on link "select" at bounding box center [666, 480] width 46 height 23
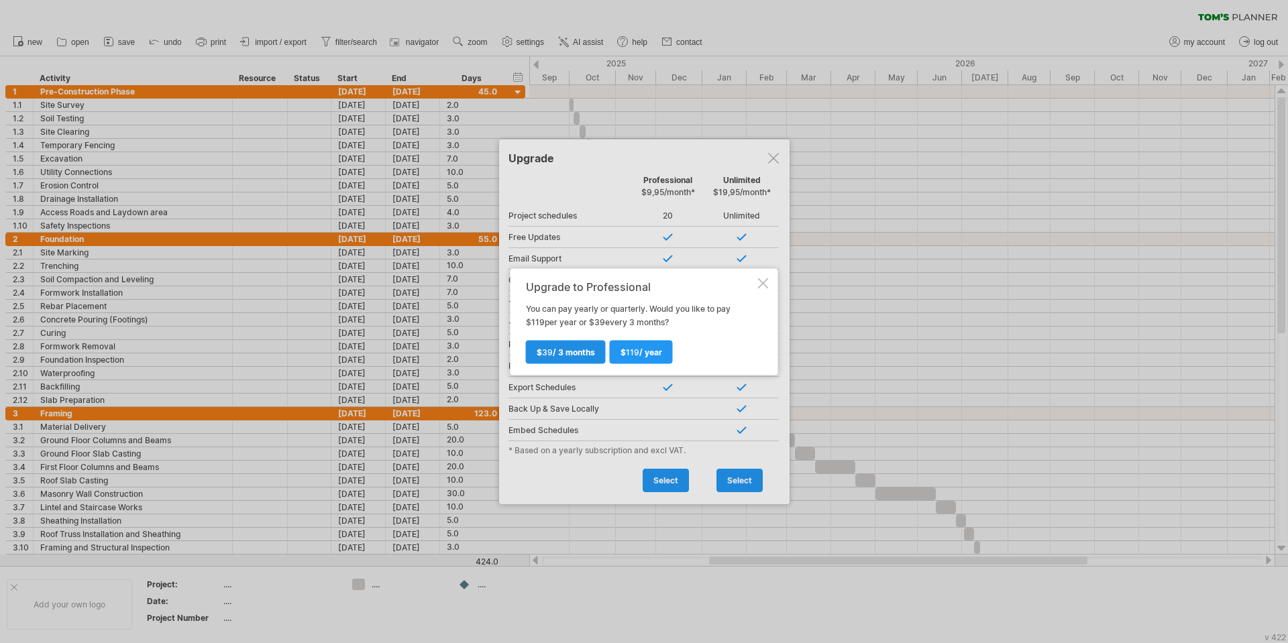
click at [583, 357] on span "$ 39 / 3 months" at bounding box center [566, 352] width 58 height 10
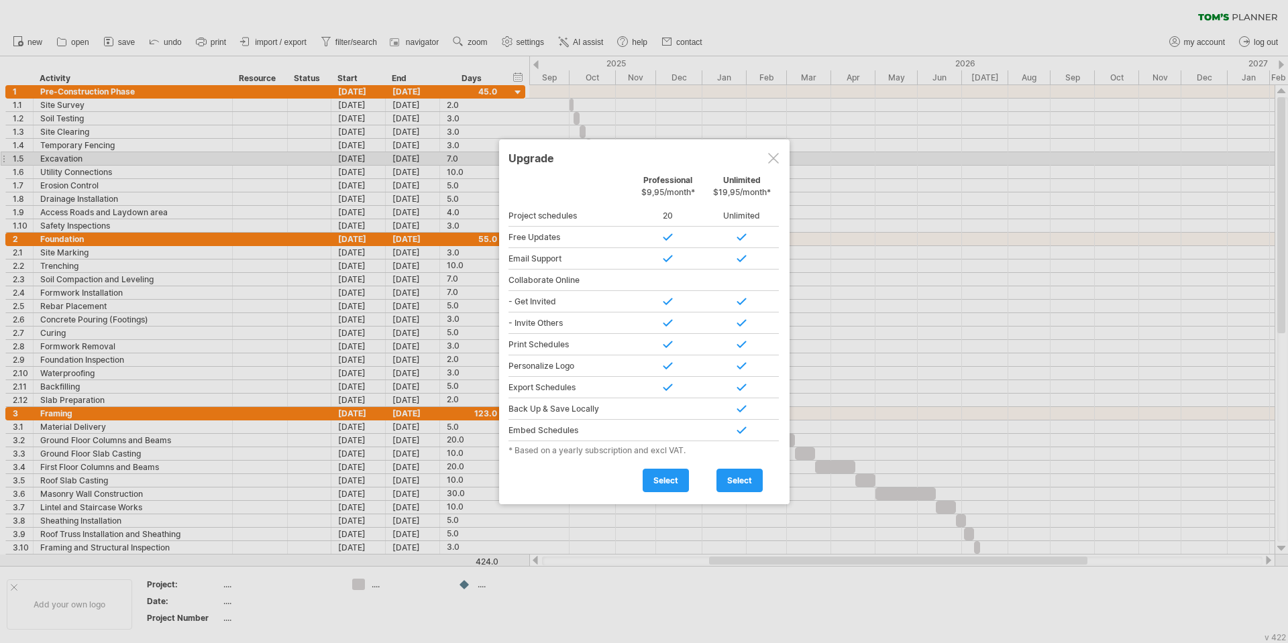
click at [773, 158] on div at bounding box center [773, 158] width 11 height 11
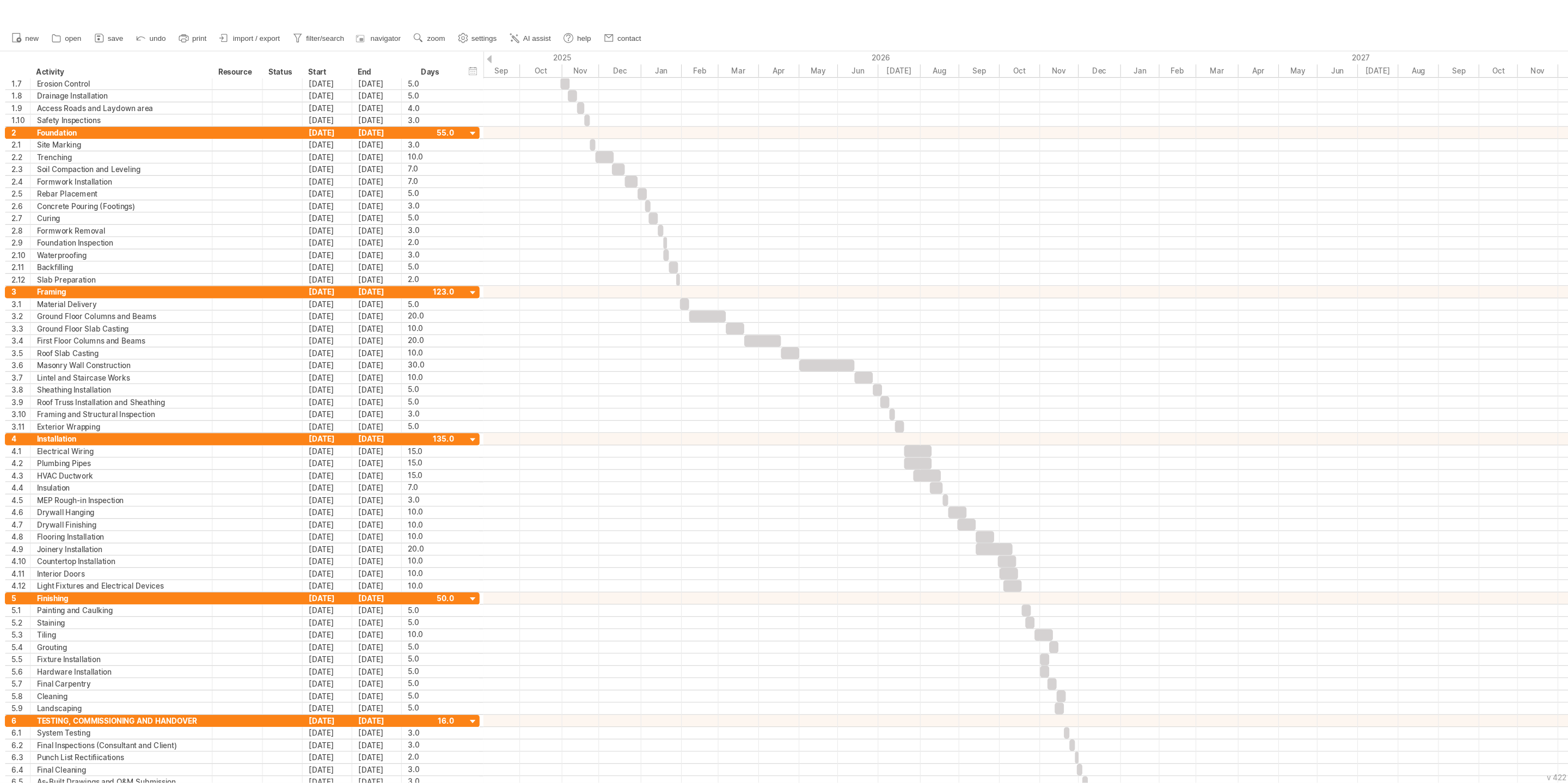
scroll to position [0, 0]
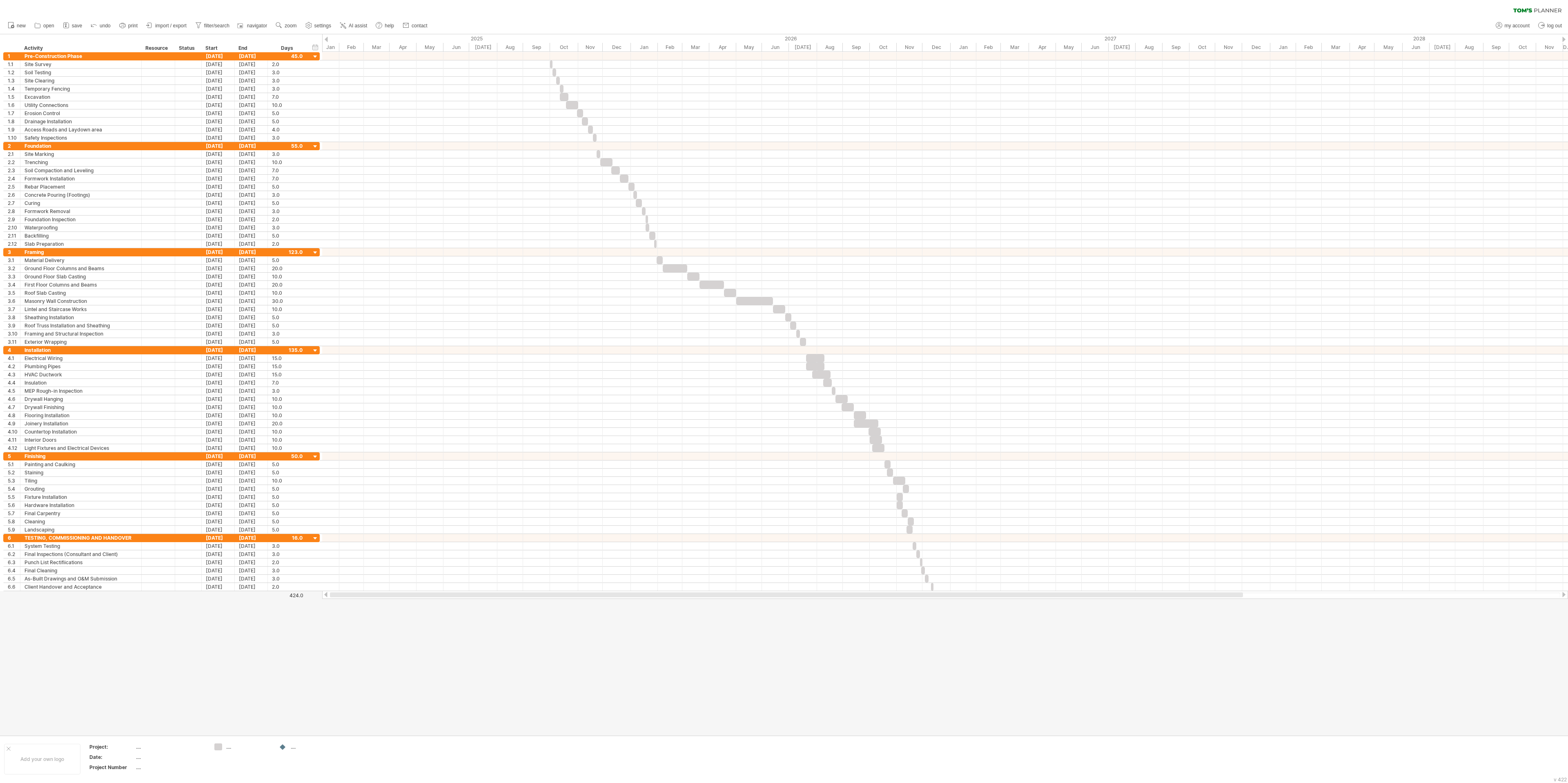
drag, startPoint x: 529, startPoint y: 595, endPoint x: 369, endPoint y: 602, distance: 160.2
click at [369, 391] on div "Trying to reach [DOMAIN_NAME] Connected again... 0% clear filter new 1" at bounding box center [784, 391] width 1568 height 783
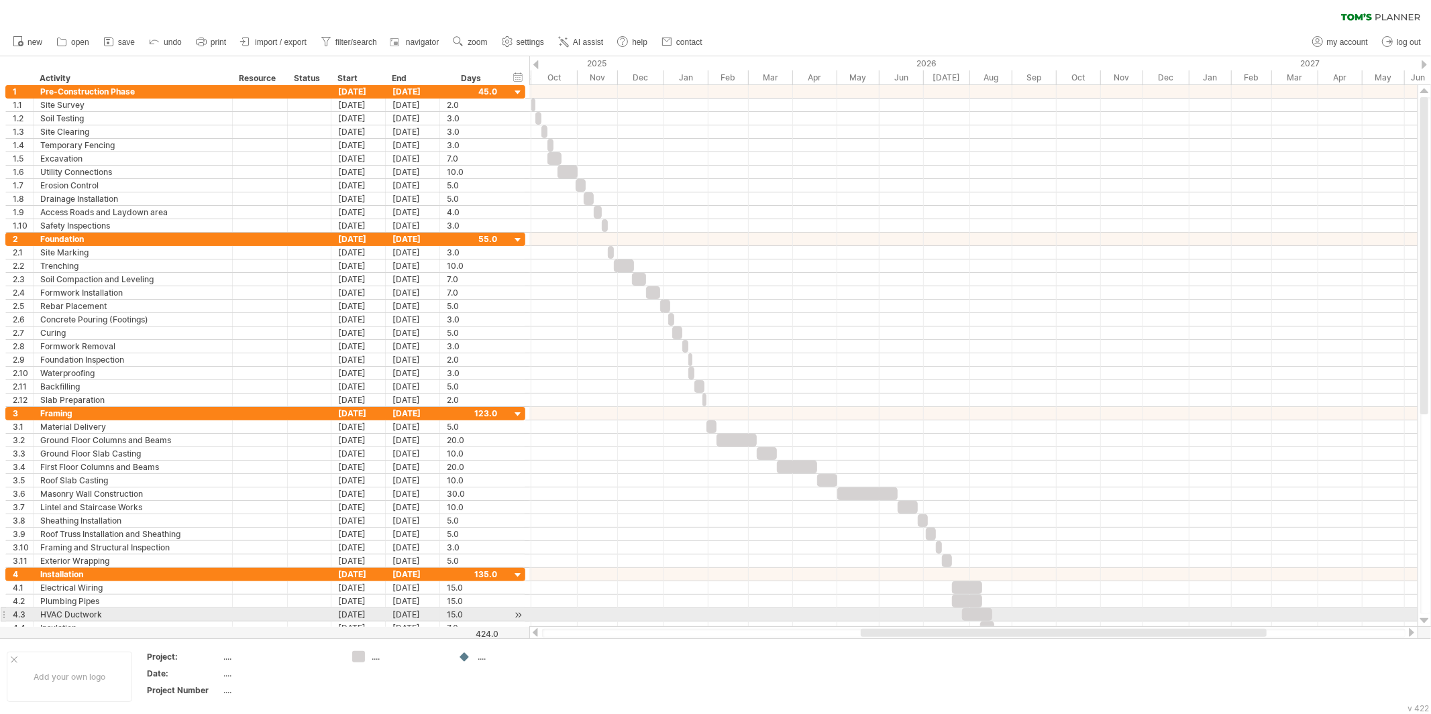
drag, startPoint x: 1910, startPoint y: 0, endPoint x: 974, endPoint y: 621, distance: 1122.8
click at [974, 621] on div "Trying to reach [DOMAIN_NAME] Connected again... 0% clear filter new 1" at bounding box center [715, 357] width 1431 height 714
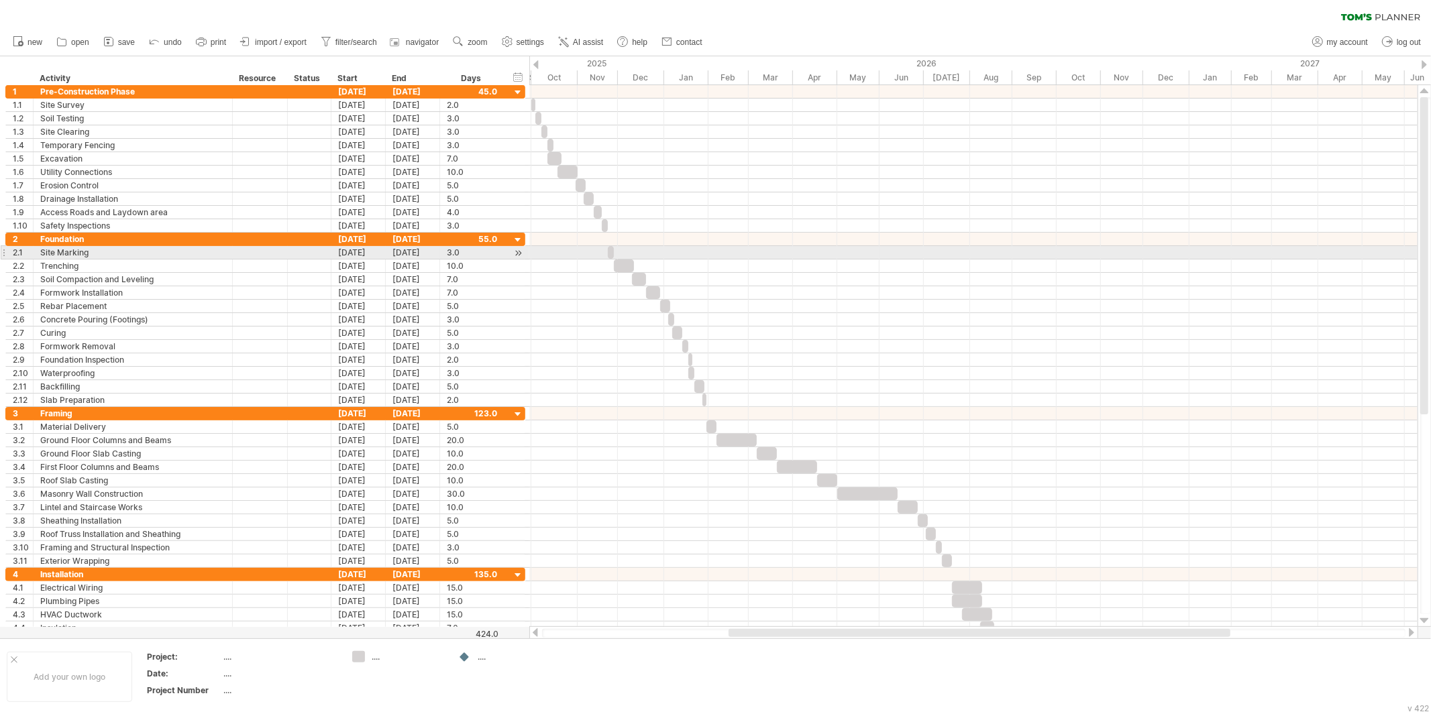
click at [633, 246] on div at bounding box center [973, 239] width 888 height 13
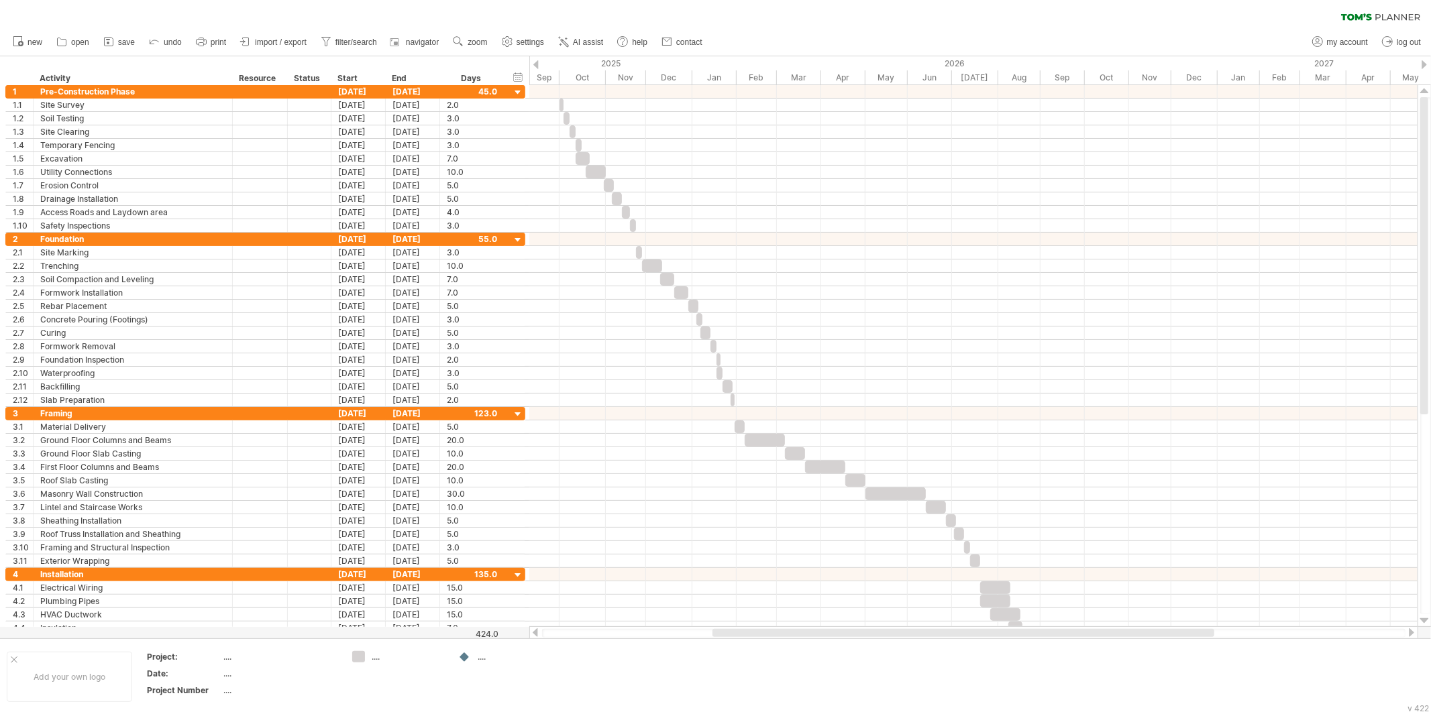
drag, startPoint x: 801, startPoint y: 632, endPoint x: 785, endPoint y: 629, distance: 16.3
click at [785, 629] on div at bounding box center [963, 633] width 502 height 8
click at [193, 643] on div "Project:" at bounding box center [184, 656] width 74 height 11
click at [211, 643] on input "********" at bounding box center [181, 656] width 69 height 11
click at [233, 643] on div "...." at bounding box center [279, 656] width 113 height 11
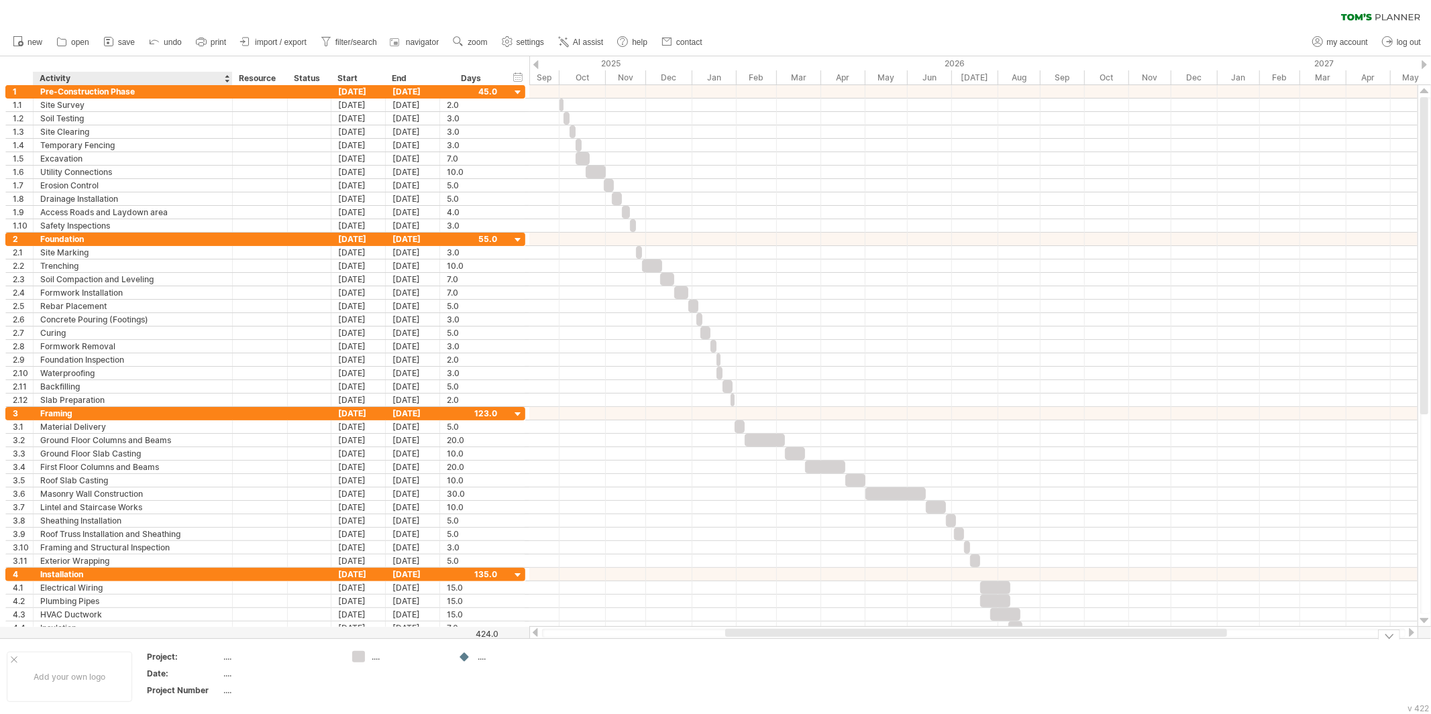
click at [209, 643] on div "Project:" at bounding box center [184, 656] width 74 height 11
click at [235, 643] on div "...." at bounding box center [279, 656] width 113 height 11
click at [307, 643] on div "...." at bounding box center [279, 656] width 113 height 11
click at [247, 643] on input "text" at bounding box center [277, 656] width 109 height 11
type input "**********"
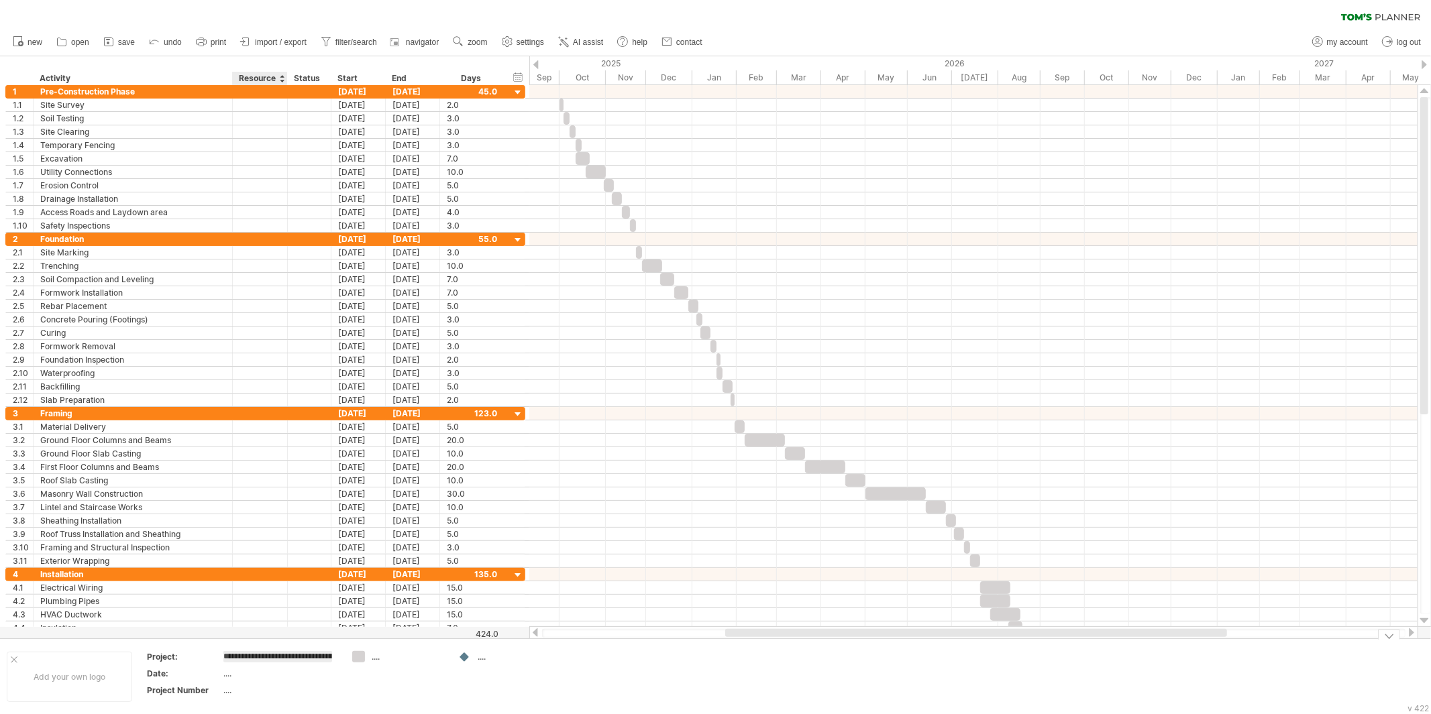
scroll to position [0, 89]
click at [270, 643] on td "...." at bounding box center [280, 675] width 114 height 15
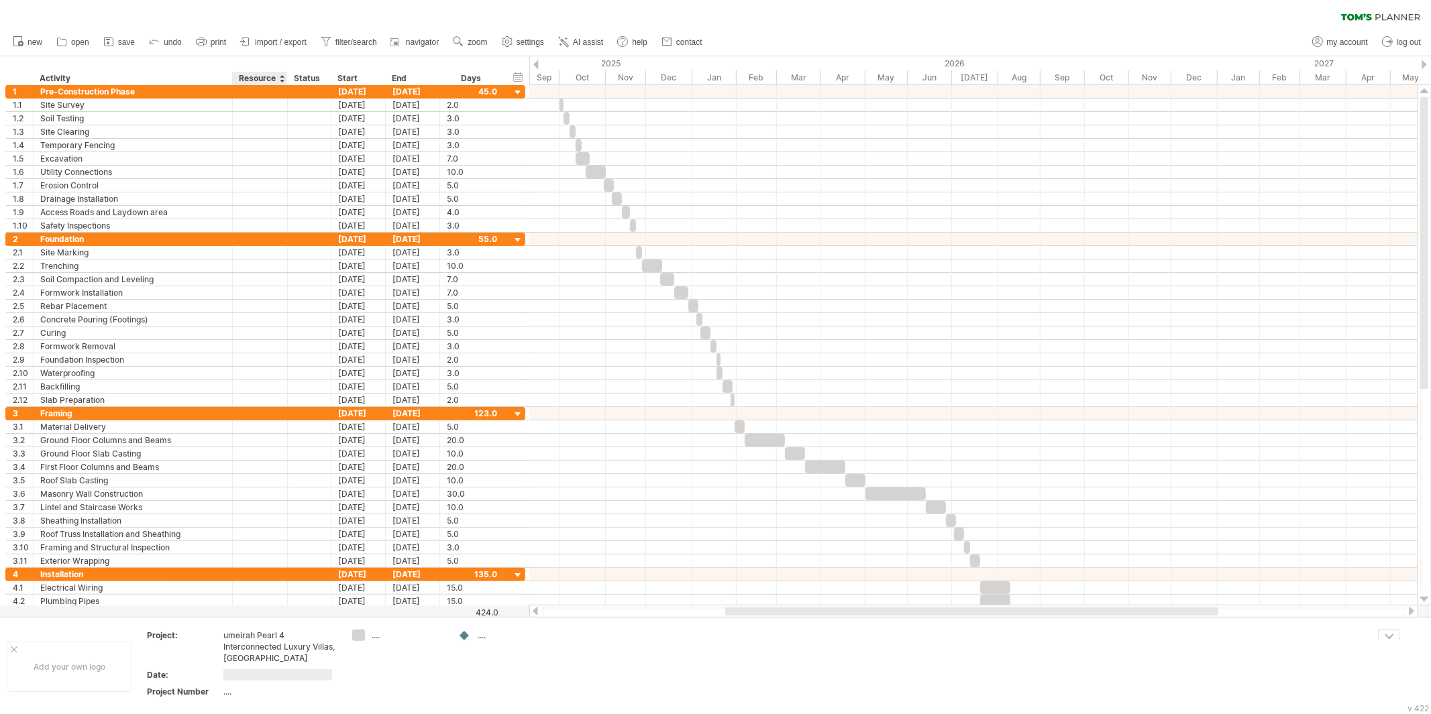
click at [250, 642] on div "umeirah Pearl 4 Interconnected Luxury Villas, [GEOGRAPHIC_DATA]" at bounding box center [279, 647] width 113 height 34
click at [228, 635] on input "**********" at bounding box center [277, 635] width 109 height 11
click at [238, 643] on td "umeirah Pearl 4 Interconnected Luxury Villas, [GEOGRAPHIC_DATA]" at bounding box center [280, 649] width 114 height 38
click at [270, 630] on input "**********" at bounding box center [277, 635] width 109 height 11
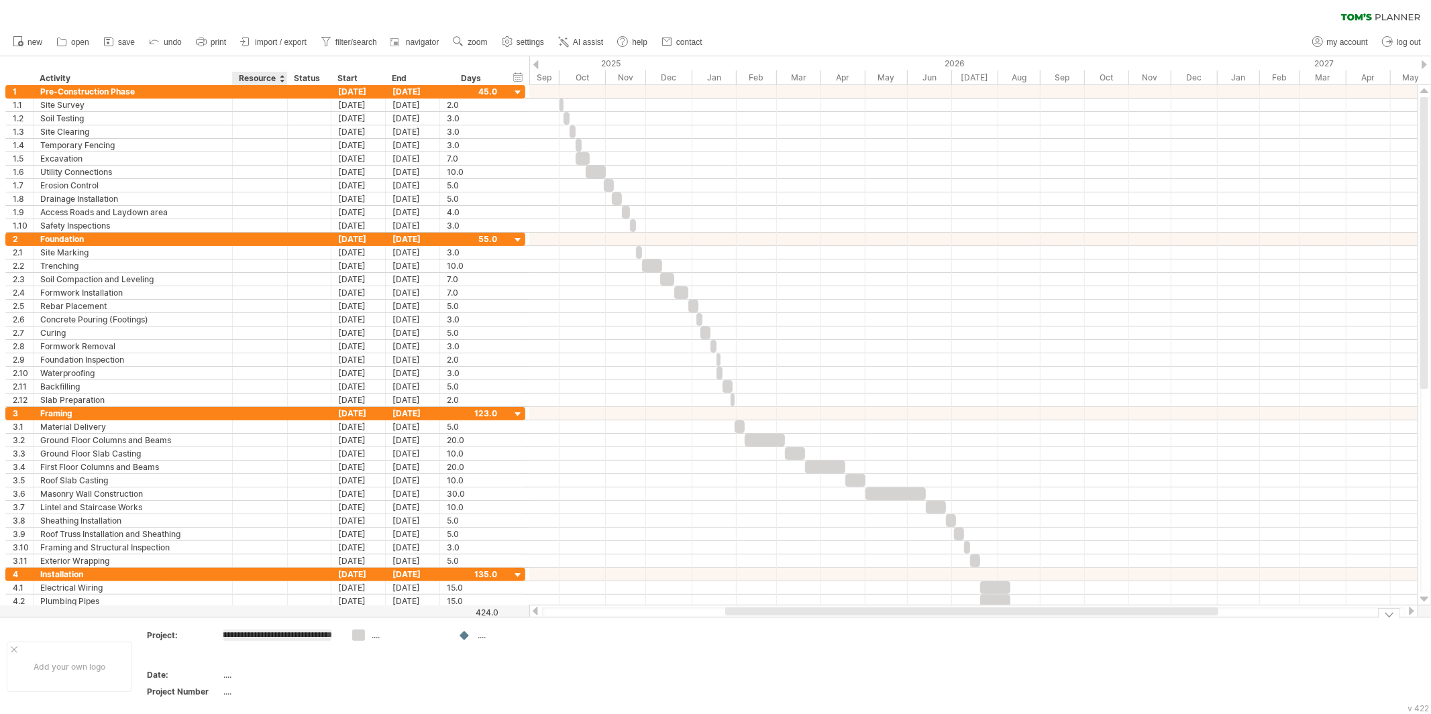
click at [270, 630] on input "**********" at bounding box center [277, 635] width 109 height 11
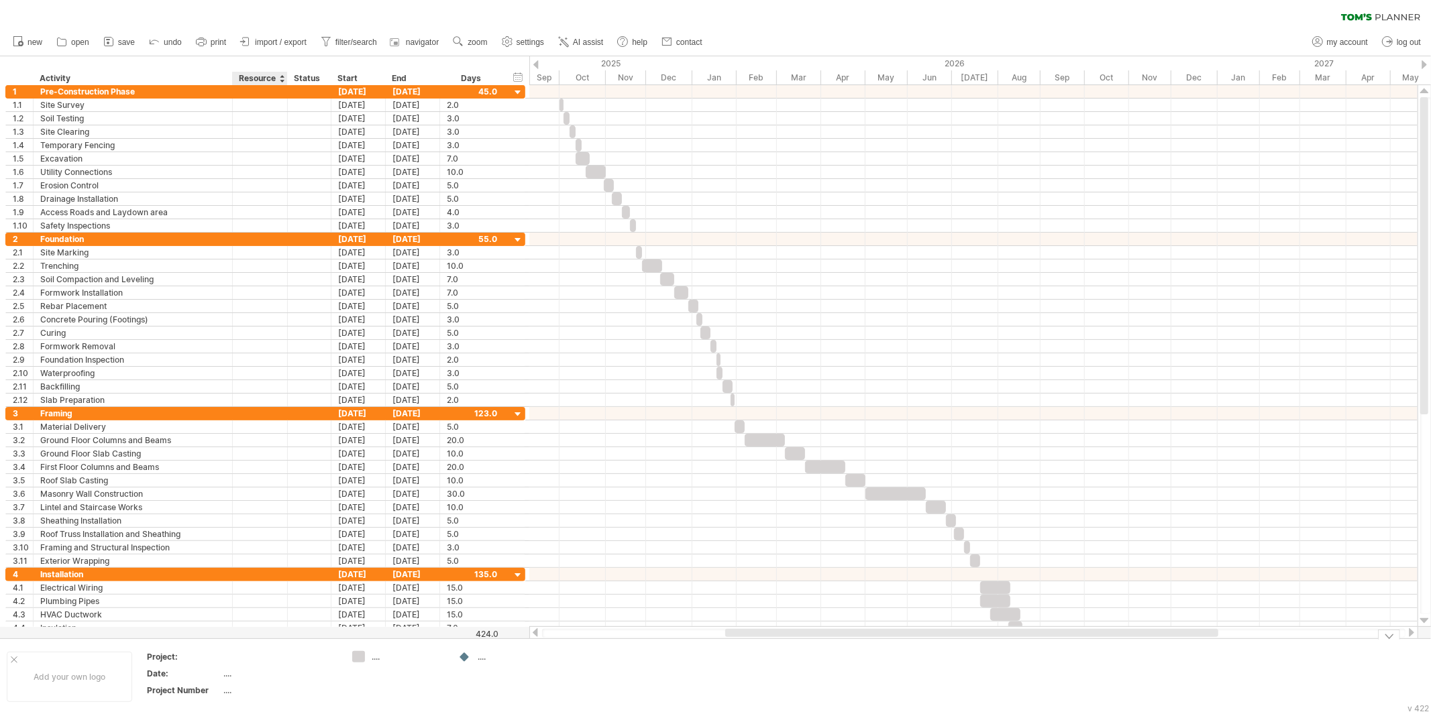
click at [264, 643] on div at bounding box center [279, 656] width 113 height 11
type input "**********"
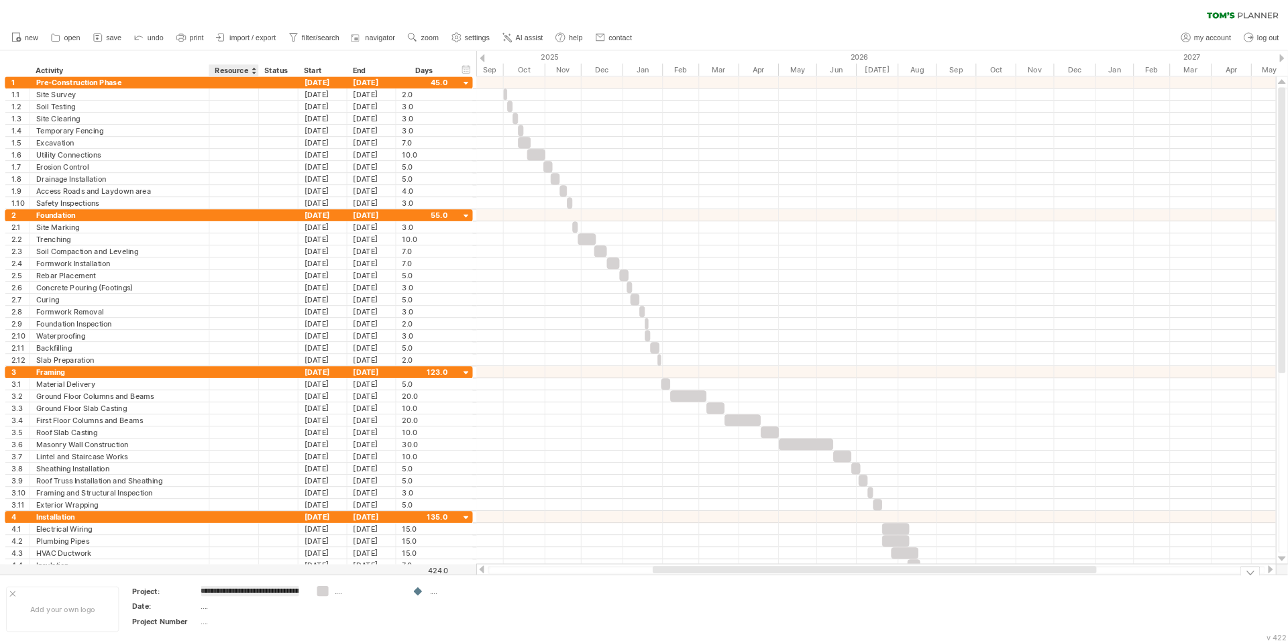
scroll to position [0, 96]
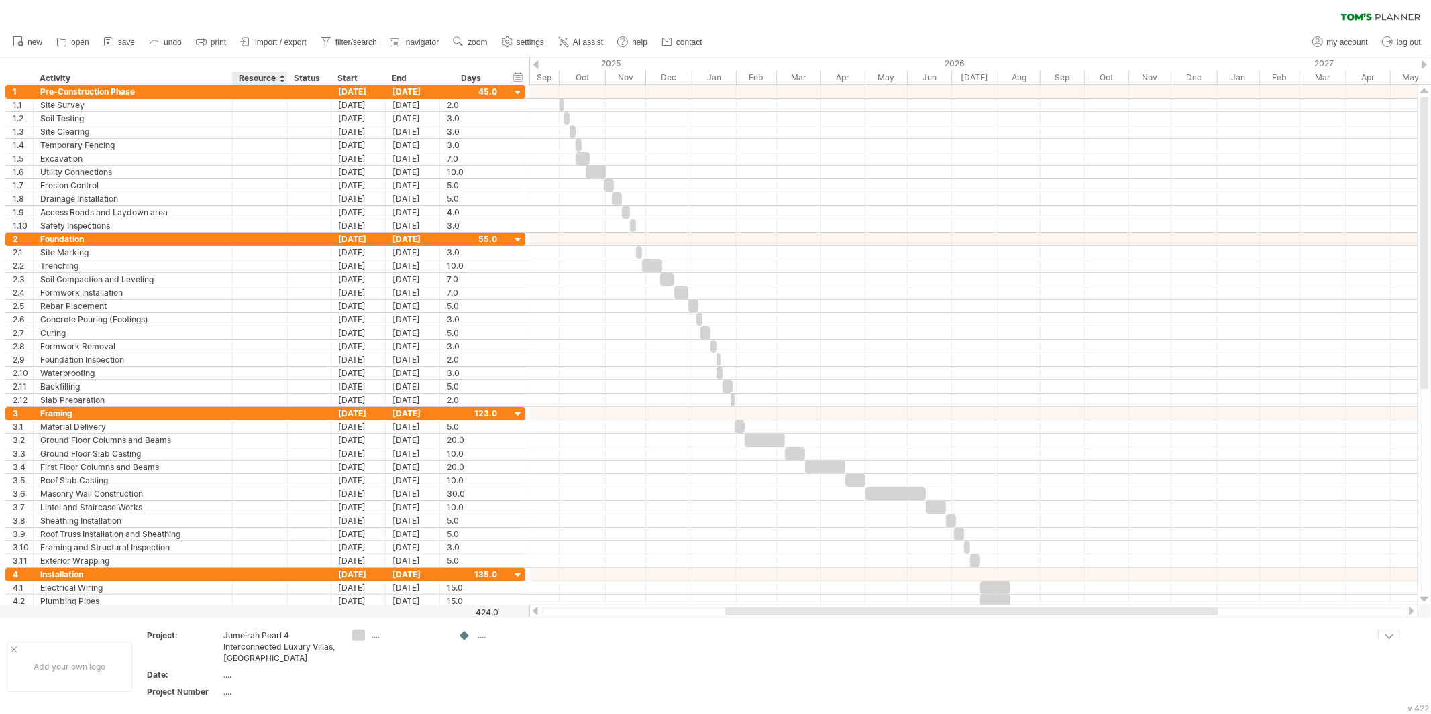
click at [260, 643] on div "...." at bounding box center [279, 674] width 113 height 11
type input "**********"
click at [552, 643] on td "...." at bounding box center [504, 667] width 106 height 74
click at [407, 631] on div "...." at bounding box center [408, 635] width 73 height 11
click at [380, 635] on input "text" at bounding box center [405, 635] width 66 height 11
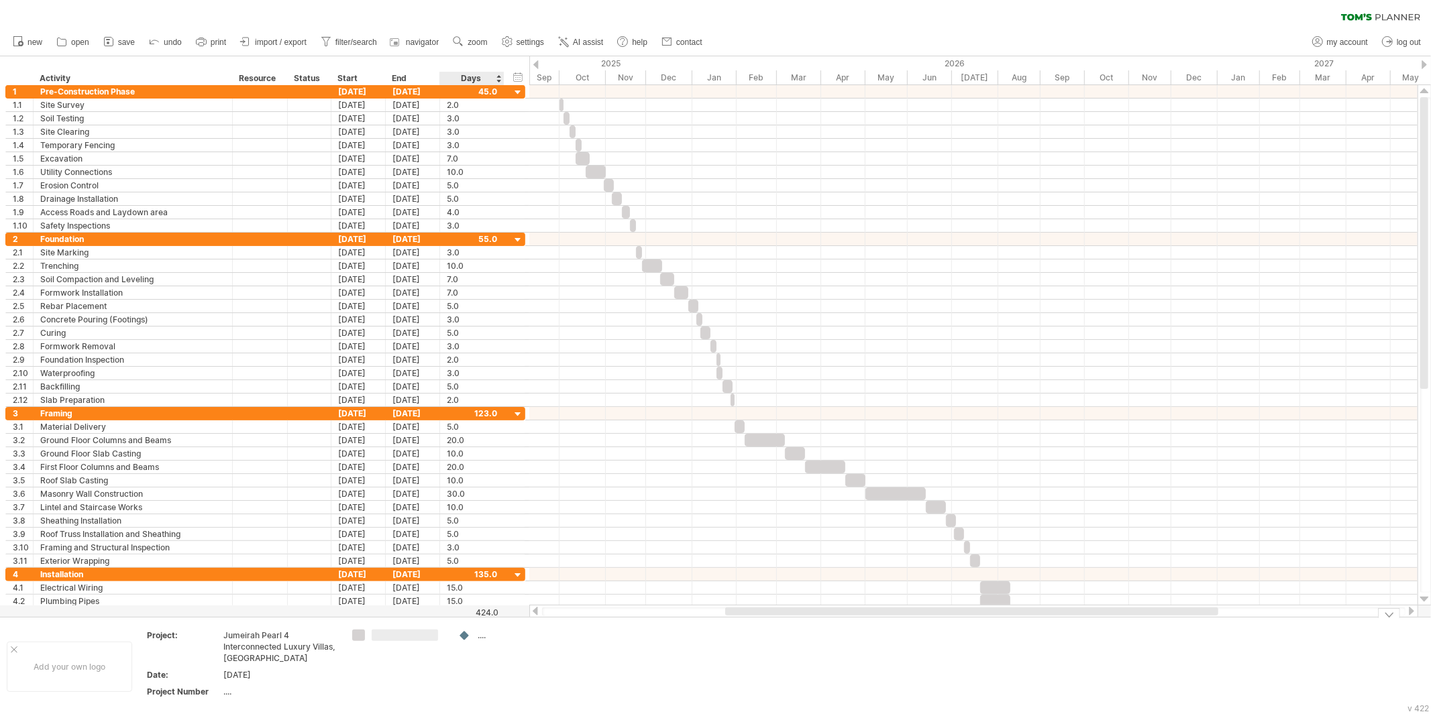
click at [480, 643] on td "...." at bounding box center [504, 667] width 106 height 74
click at [347, 641] on td at bounding box center [398, 667] width 106 height 74
click at [364, 639] on div "Trying to reach [DOMAIN_NAME] Connected again... 0% clear filter new 1" at bounding box center [715, 357] width 1431 height 714
click at [392, 635] on div at bounding box center [408, 635] width 73 height 11
type input "********"
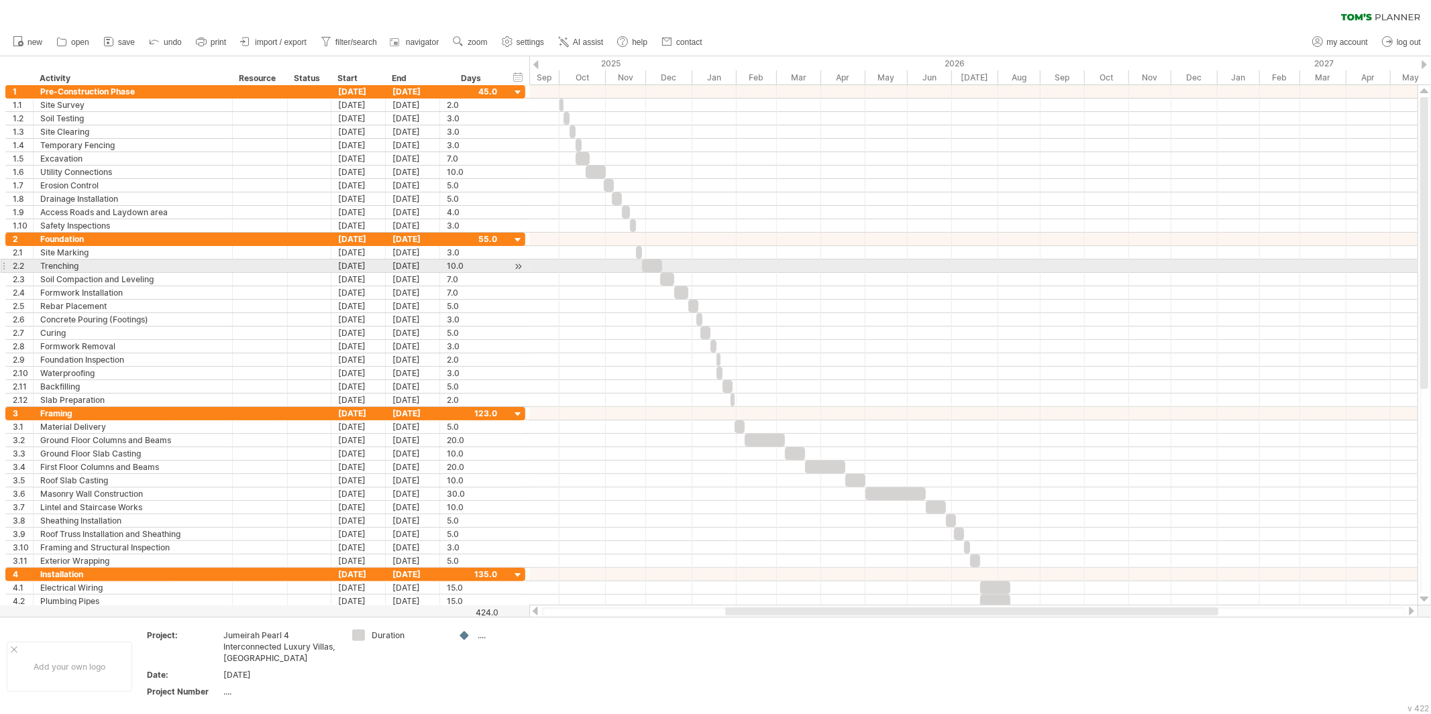
click at [661, 265] on span at bounding box center [661, 266] width 5 height 13
click at [653, 260] on div at bounding box center [652, 266] width 20 height 13
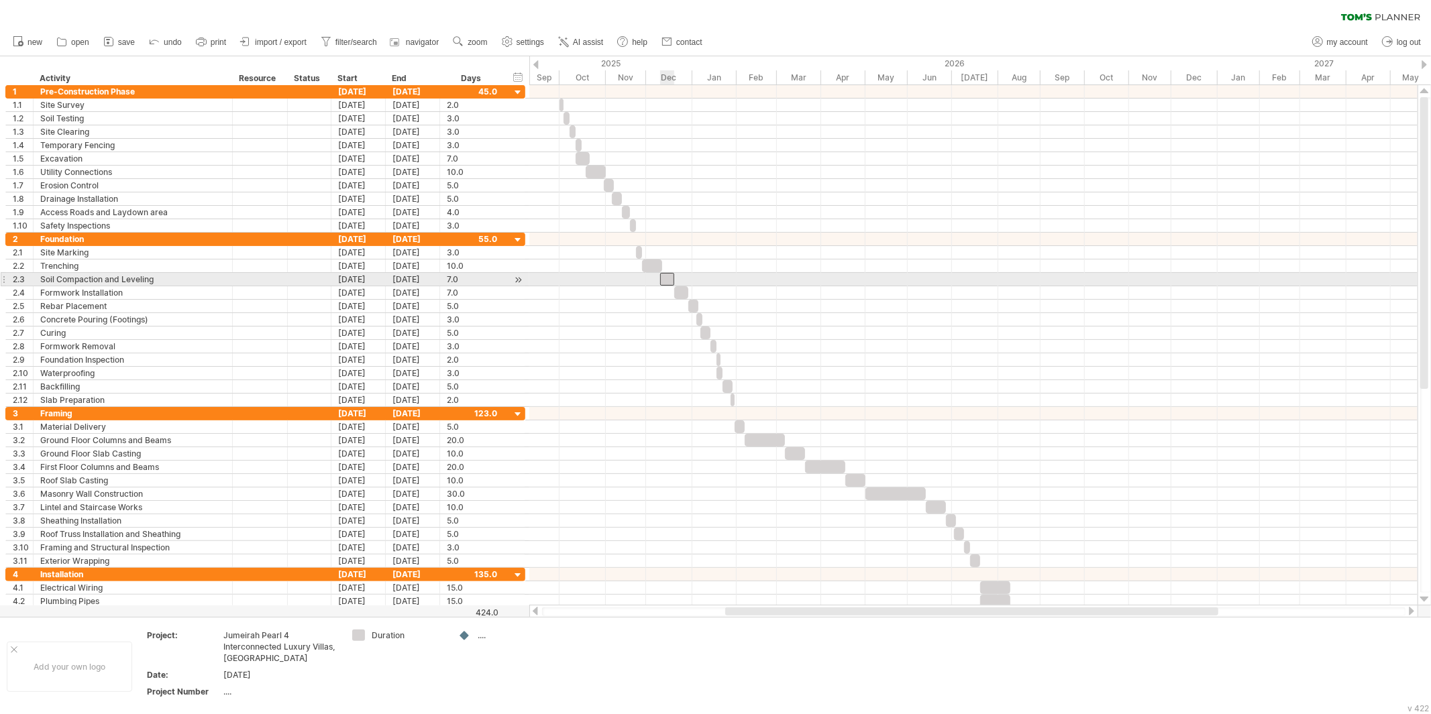
click at [669, 284] on div at bounding box center [667, 279] width 14 height 13
click at [518, 277] on div at bounding box center [518, 280] width 13 height 14
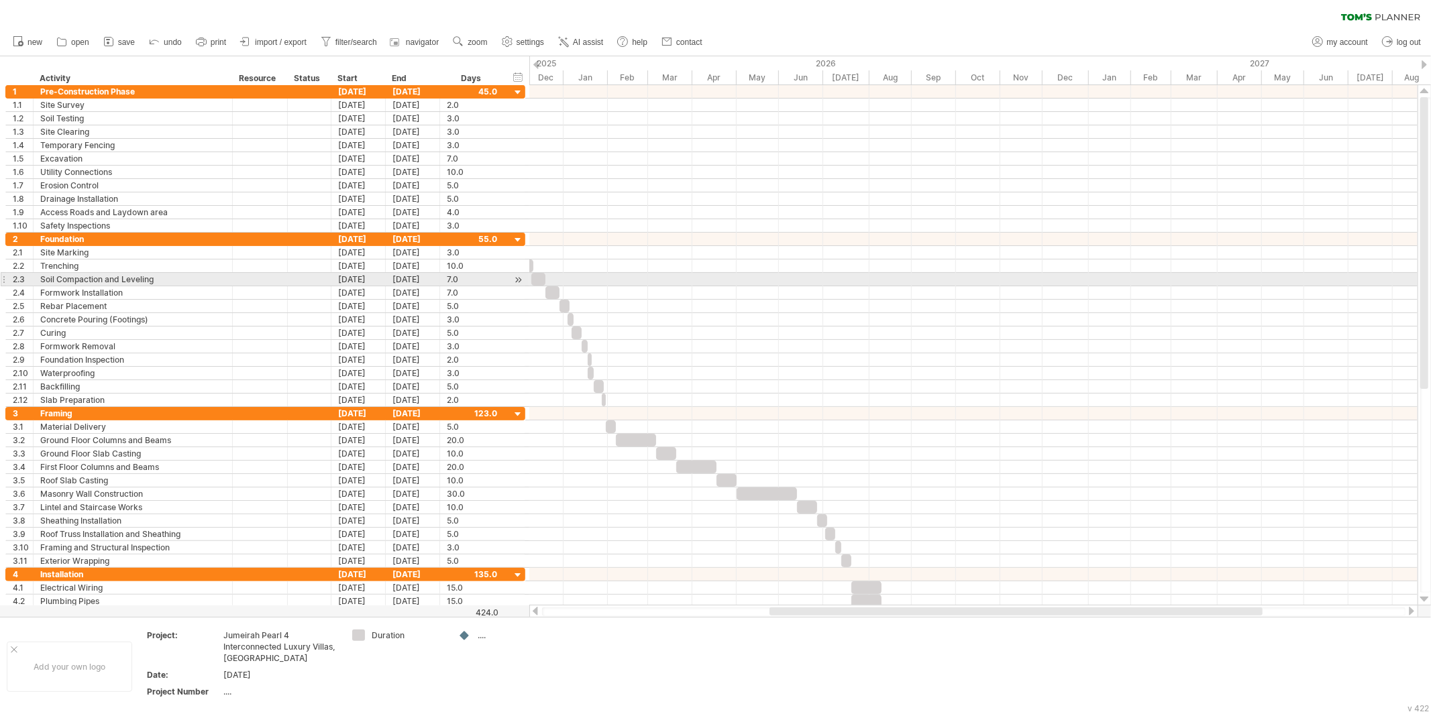
click at [519, 278] on div at bounding box center [518, 280] width 13 height 14
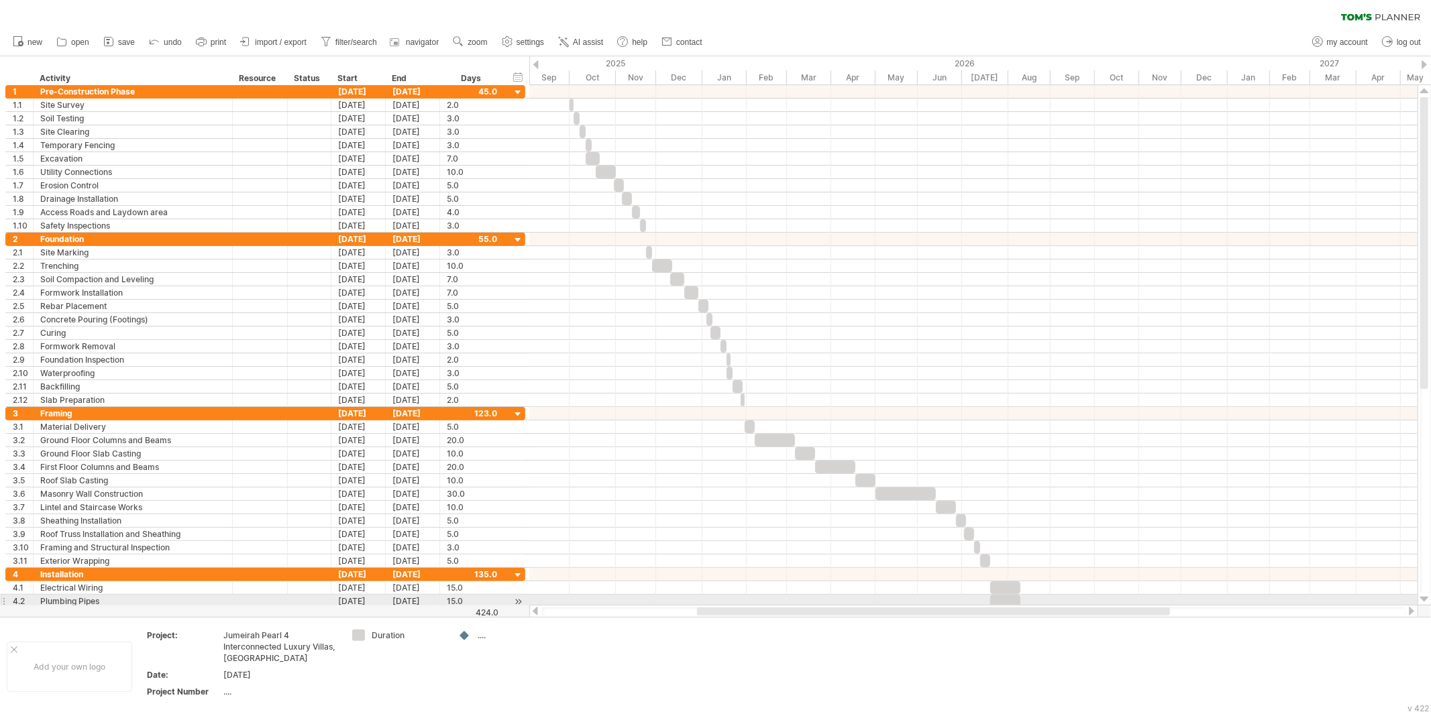
drag, startPoint x: 786, startPoint y: 610, endPoint x: 713, endPoint y: 604, distance: 72.8
click at [713, 604] on div "Trying to reach [DOMAIN_NAME] Connected again... 0% clear filter new 1" at bounding box center [715, 357] width 1431 height 714
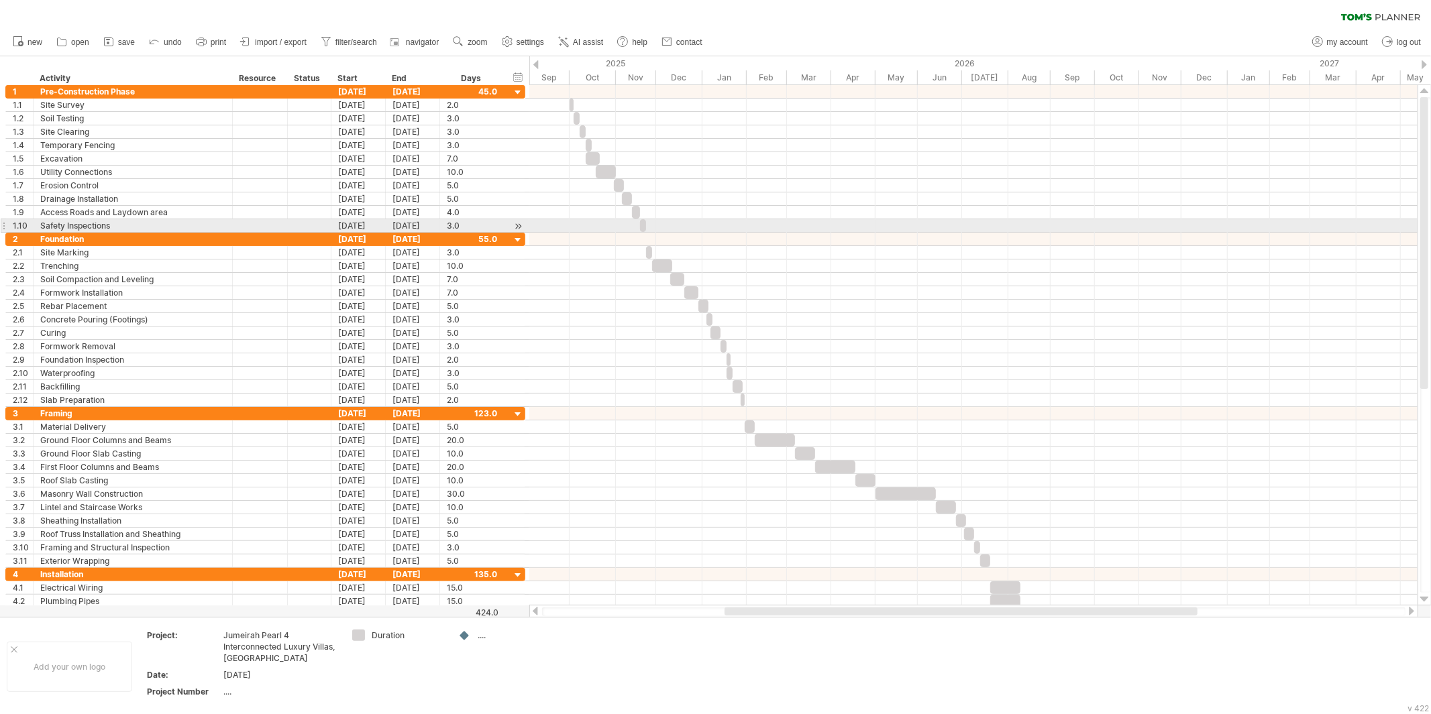
drag, startPoint x: 1426, startPoint y: 250, endPoint x: 1429, endPoint y: 231, distance: 18.4
click at [1287, 231] on div at bounding box center [1425, 345] width 11 height 496
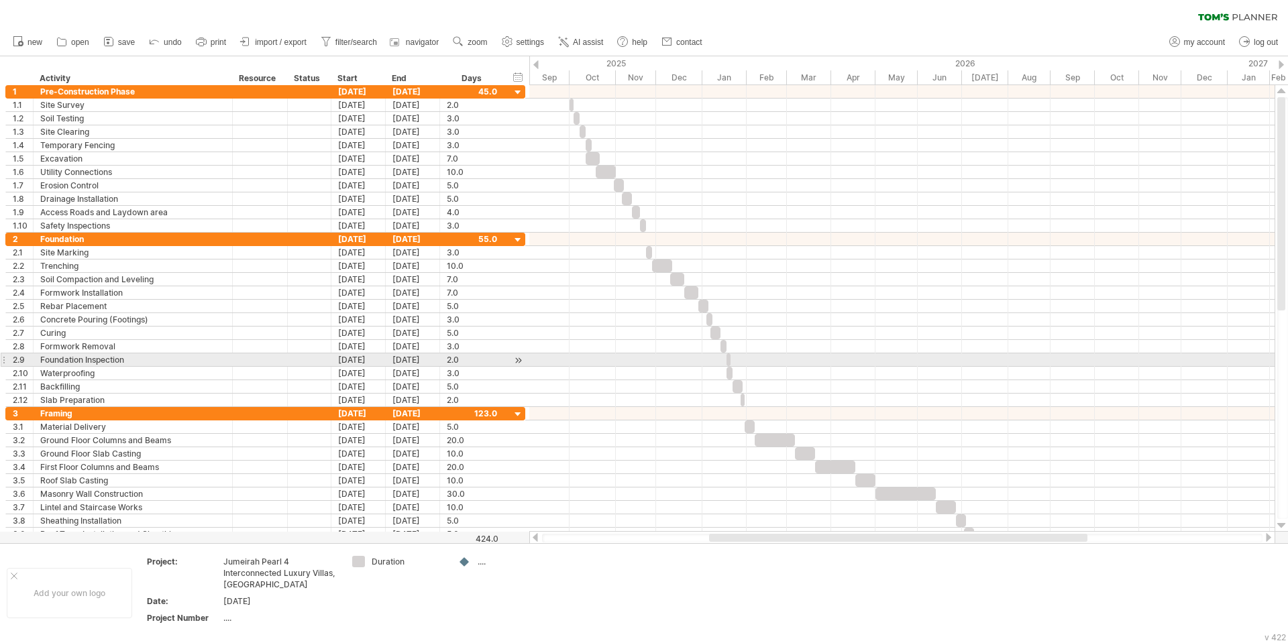
drag, startPoint x: 1385, startPoint y: 0, endPoint x: 919, endPoint y: 360, distance: 588.7
click at [919, 360] on div at bounding box center [901, 360] width 745 height 13
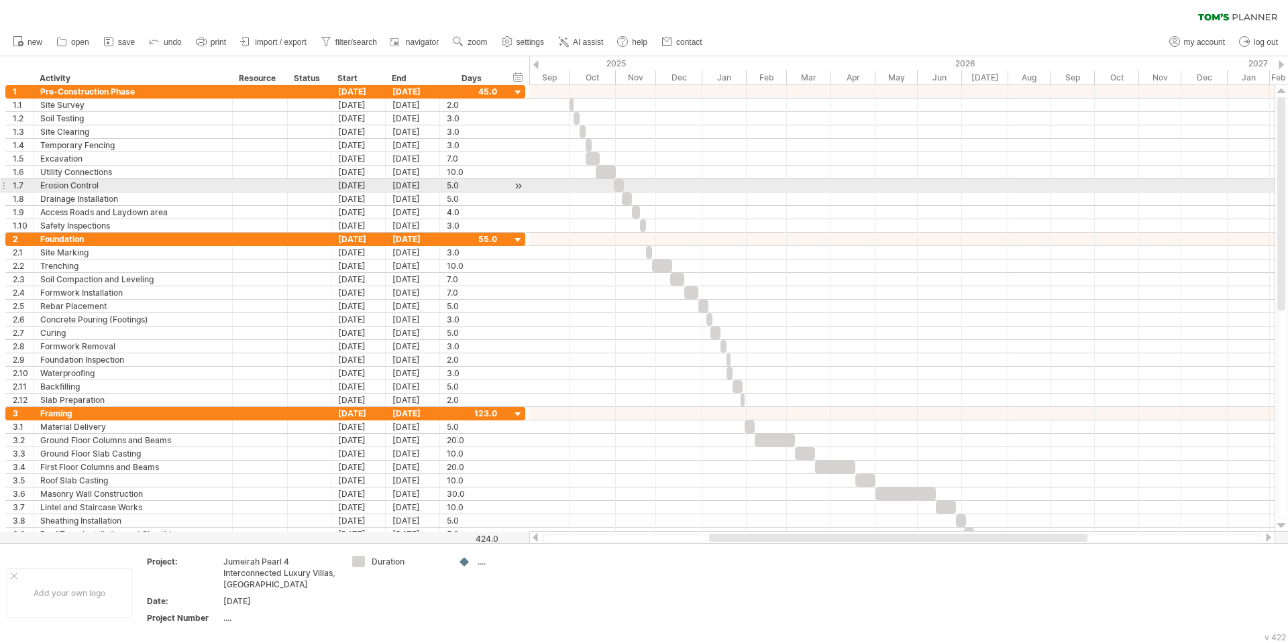
drag, startPoint x: 1285, startPoint y: 145, endPoint x: 1287, endPoint y: 192, distance: 47.0
click at [1287, 192] on div at bounding box center [1282, 308] width 11 height 422
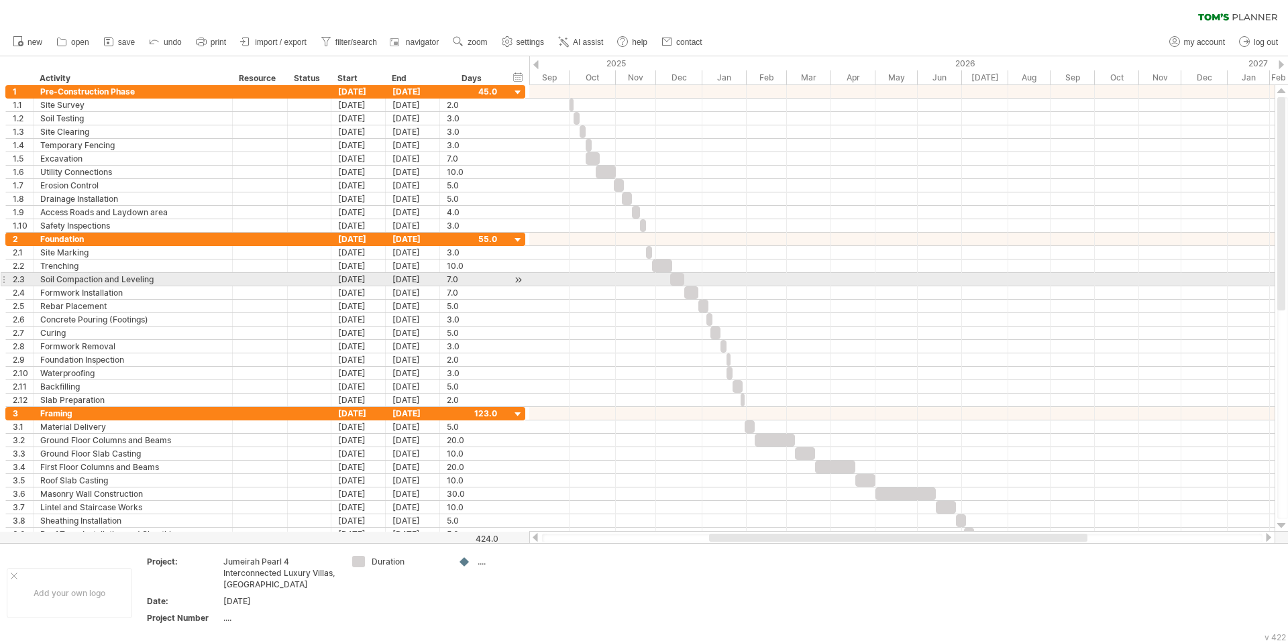
drag, startPoint x: 1287, startPoint y: 251, endPoint x: 1283, endPoint y: 285, distance: 34.4
click at [1283, 285] on div at bounding box center [1282, 308] width 11 height 422
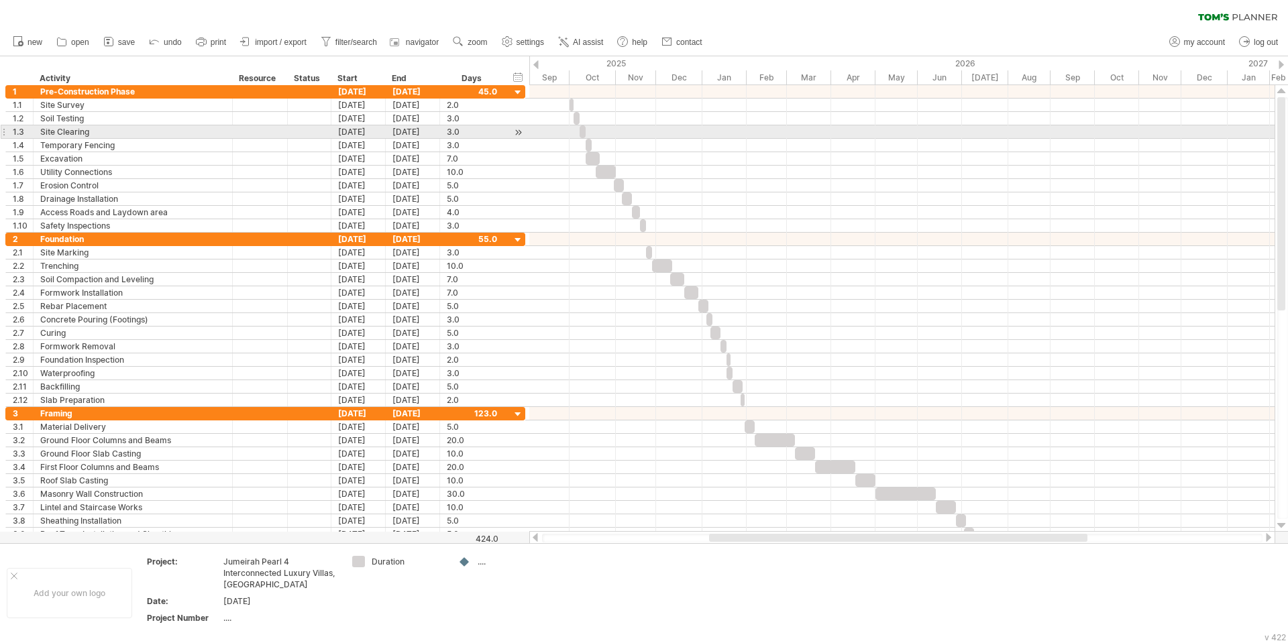
drag, startPoint x: 1283, startPoint y: 298, endPoint x: 1242, endPoint y: 137, distance: 166.0
click at [1242, 137] on div "Trying to reach [DOMAIN_NAME] Connected again... 0% clear filter new 1" at bounding box center [644, 321] width 1288 height 643
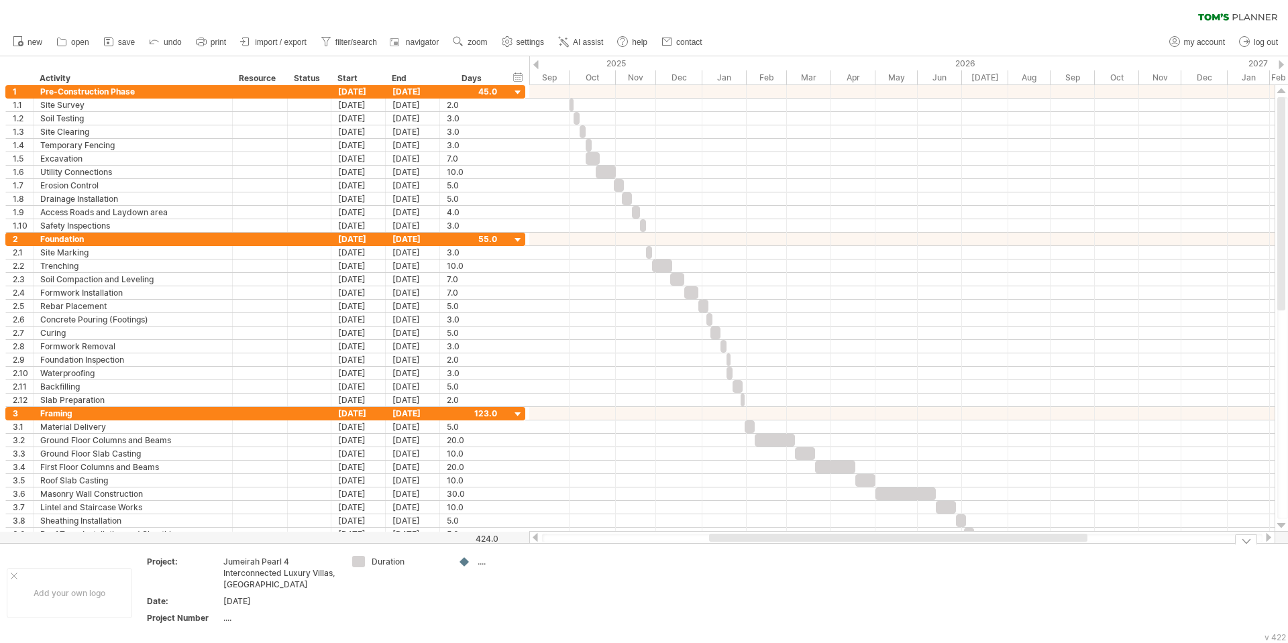
click at [1248, 542] on div at bounding box center [1246, 540] width 22 height 10
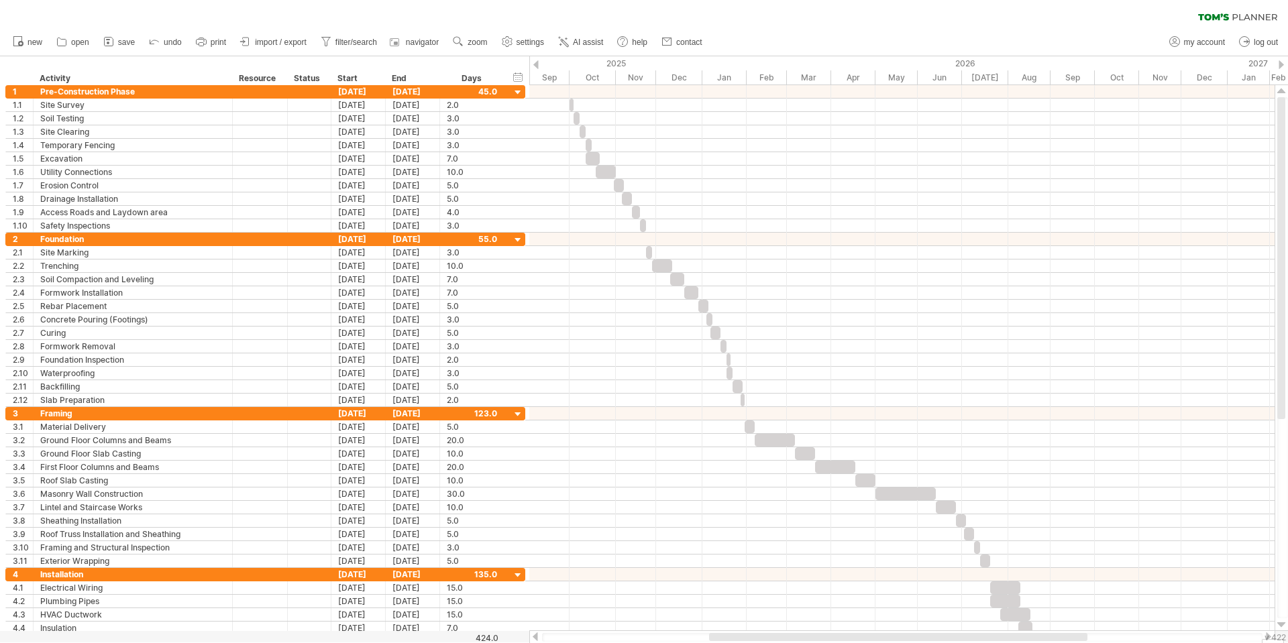
click at [1257, 641] on div at bounding box center [902, 637] width 720 height 9
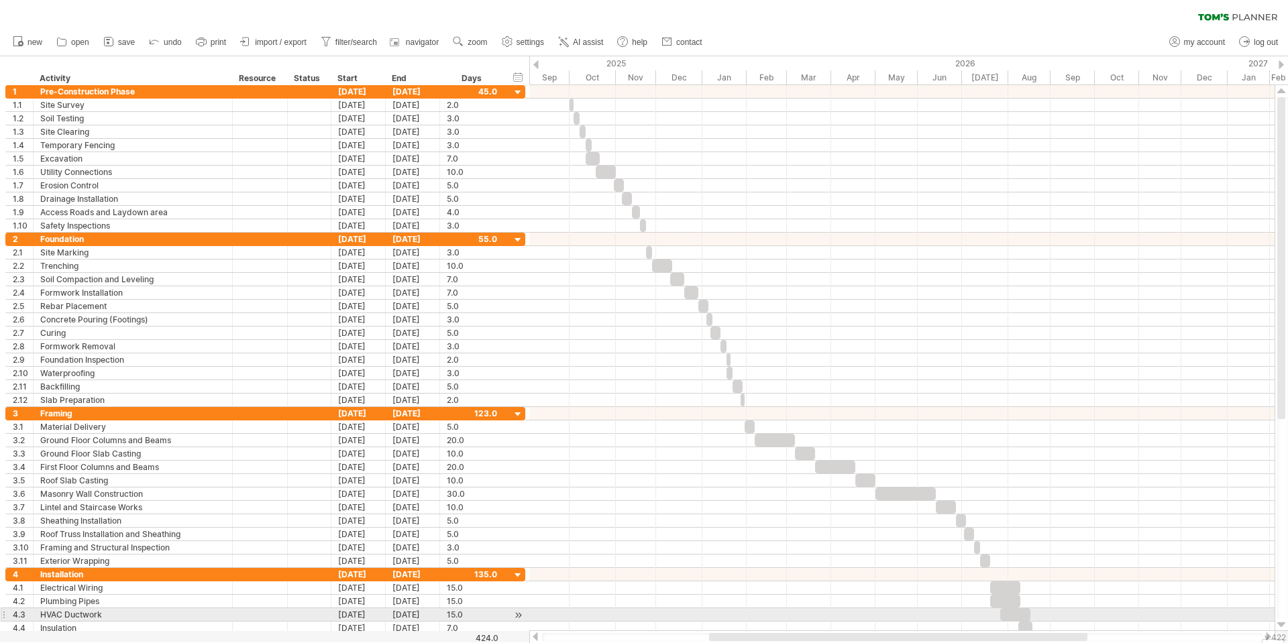
click at [1283, 617] on div at bounding box center [1282, 357] width 11 height 521
click at [1284, 621] on div at bounding box center [1281, 625] width 9 height 11
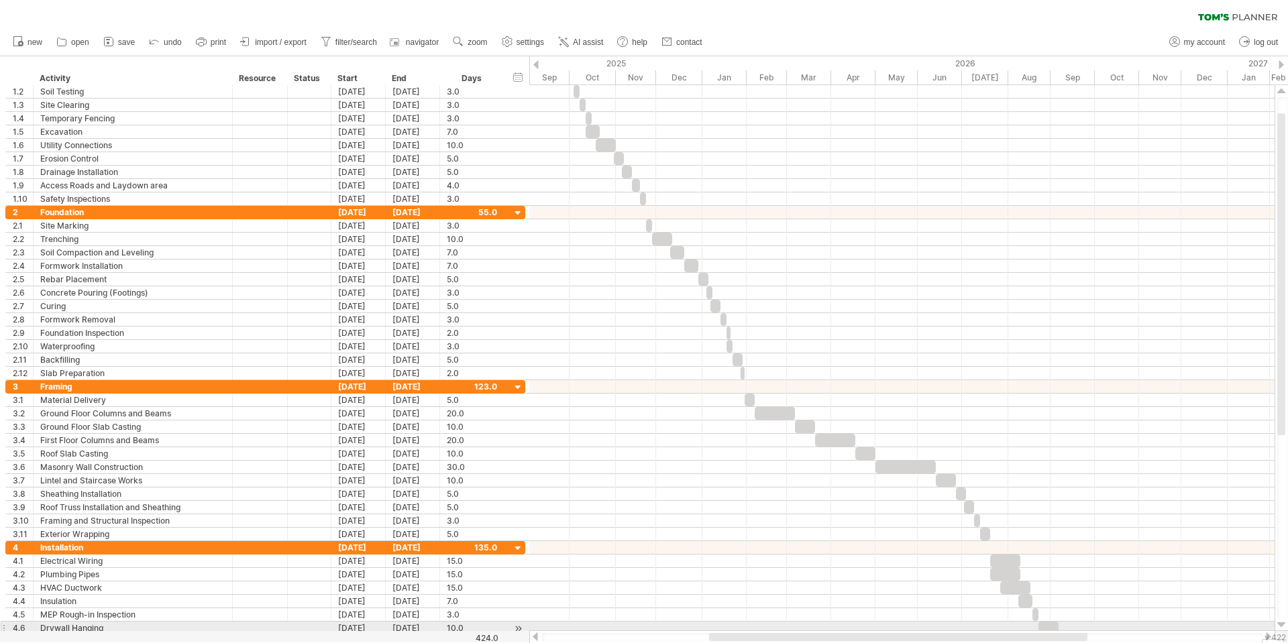
click at [1284, 627] on div at bounding box center [1281, 625] width 9 height 11
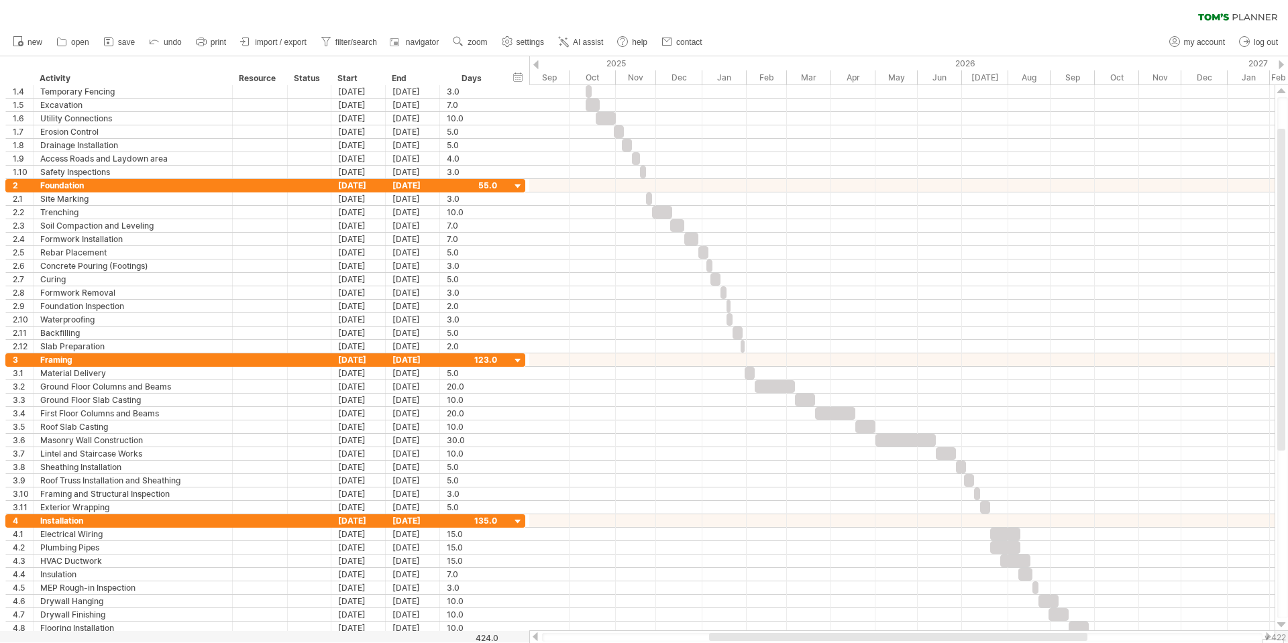
drag, startPoint x: 1287, startPoint y: 148, endPoint x: 1287, endPoint y: 70, distance: 77.8
click at [1287, 70] on div "Trying to reach [DOMAIN_NAME] Connected again... 0% clear filter new 1" at bounding box center [644, 321] width 1288 height 643
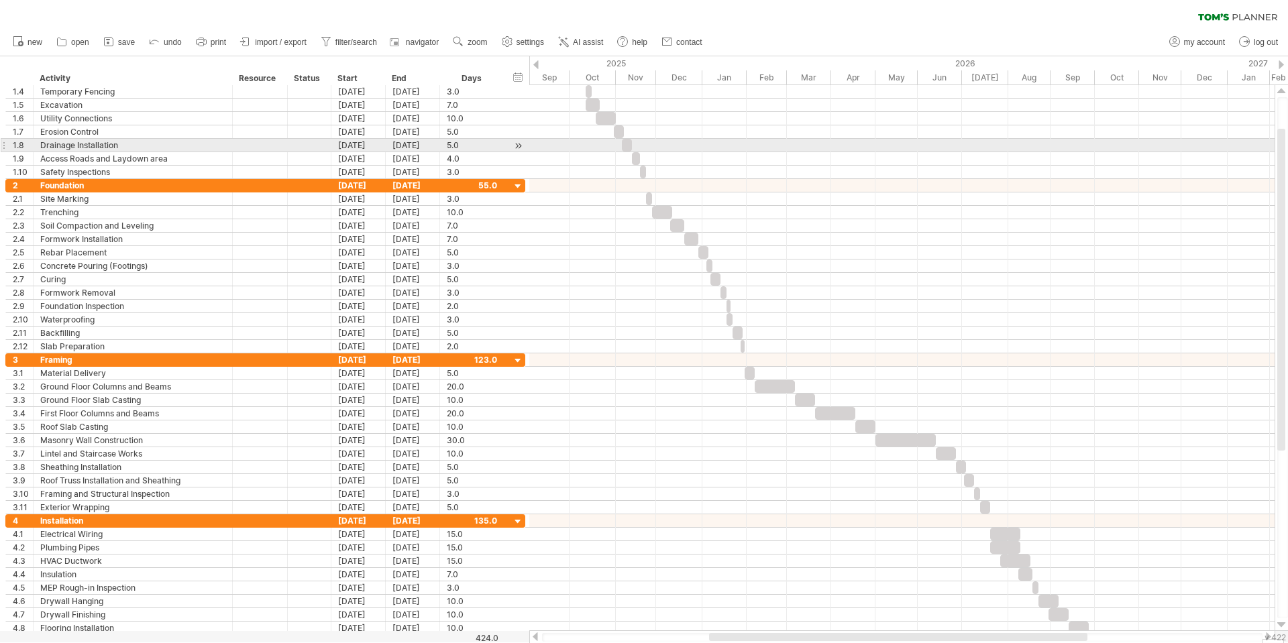
drag, startPoint x: 1287, startPoint y: 152, endPoint x: 1277, endPoint y: 130, distance: 23.4
click at [1277, 130] on div at bounding box center [1282, 357] width 11 height 521
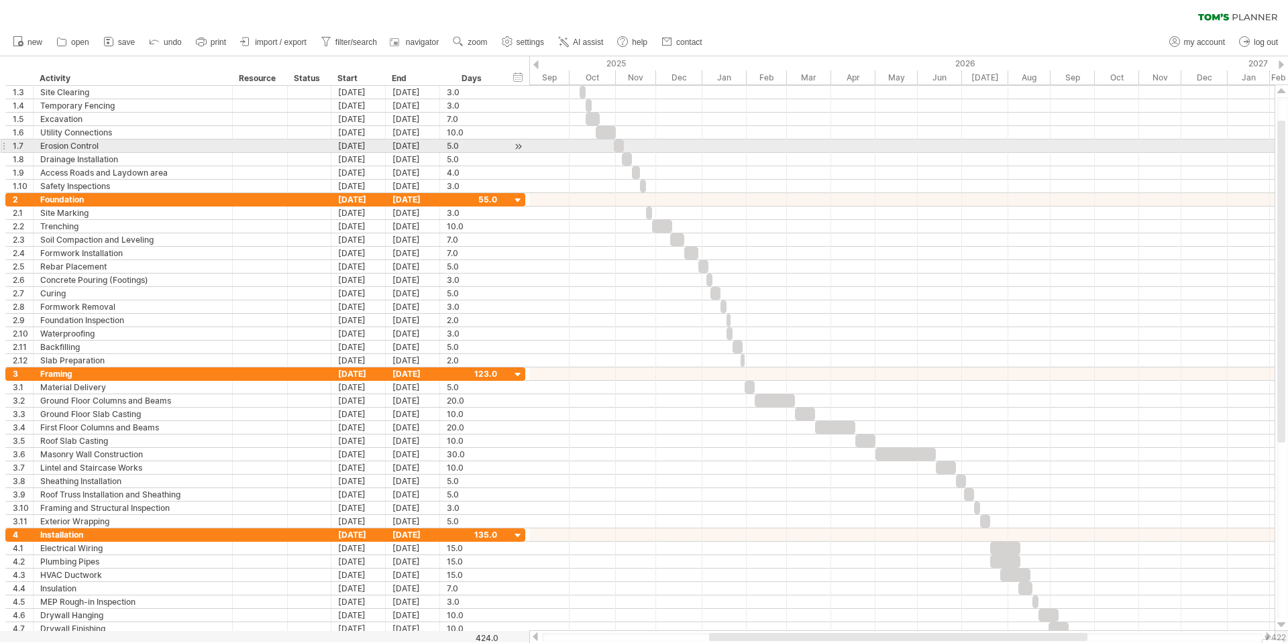
drag, startPoint x: 1277, startPoint y: 145, endPoint x: 1280, endPoint y: 128, distance: 17.0
click at [1279, 121] on div at bounding box center [1281, 282] width 8 height 322
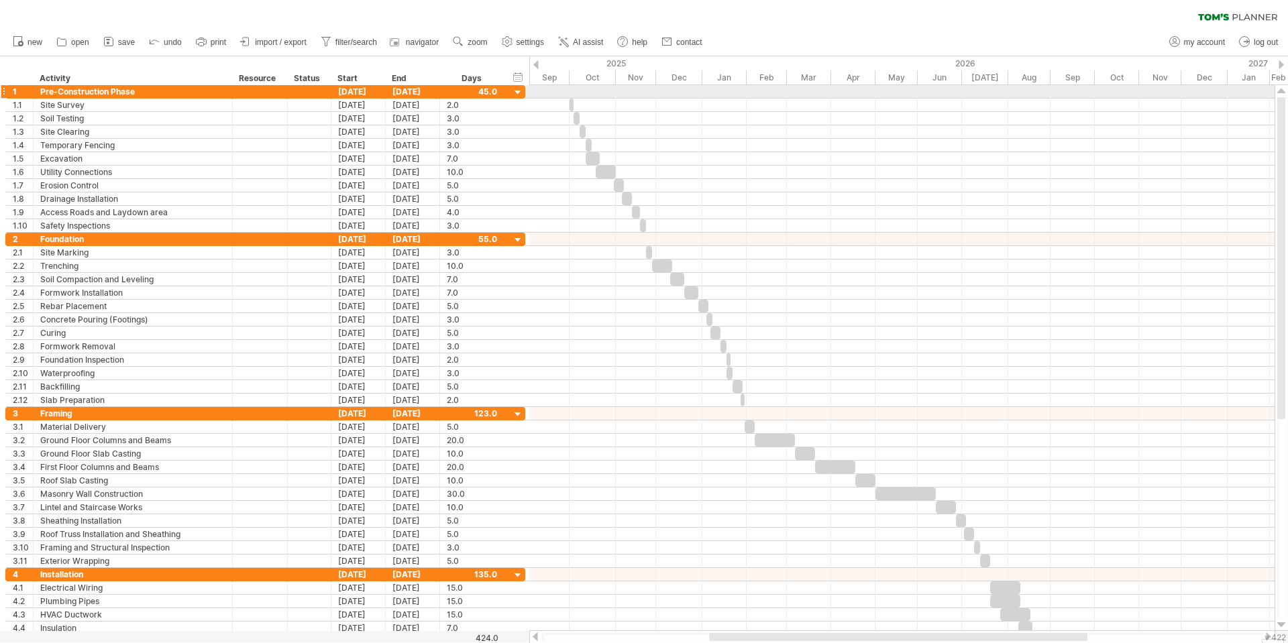
drag, startPoint x: 1280, startPoint y: 129, endPoint x: 1240, endPoint y: 88, distance: 56.9
click at [1280, 93] on div at bounding box center [1282, 358] width 14 height 546
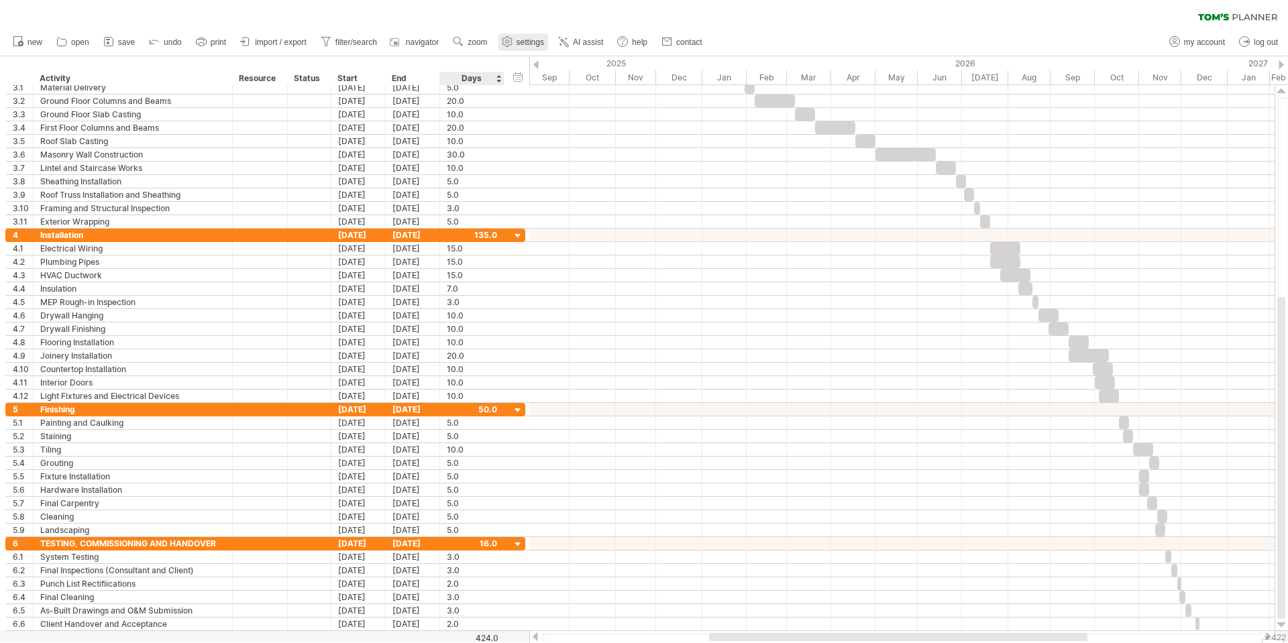
click at [518, 47] on link "settings" at bounding box center [523, 42] width 50 height 17
select select "*"
select select "**"
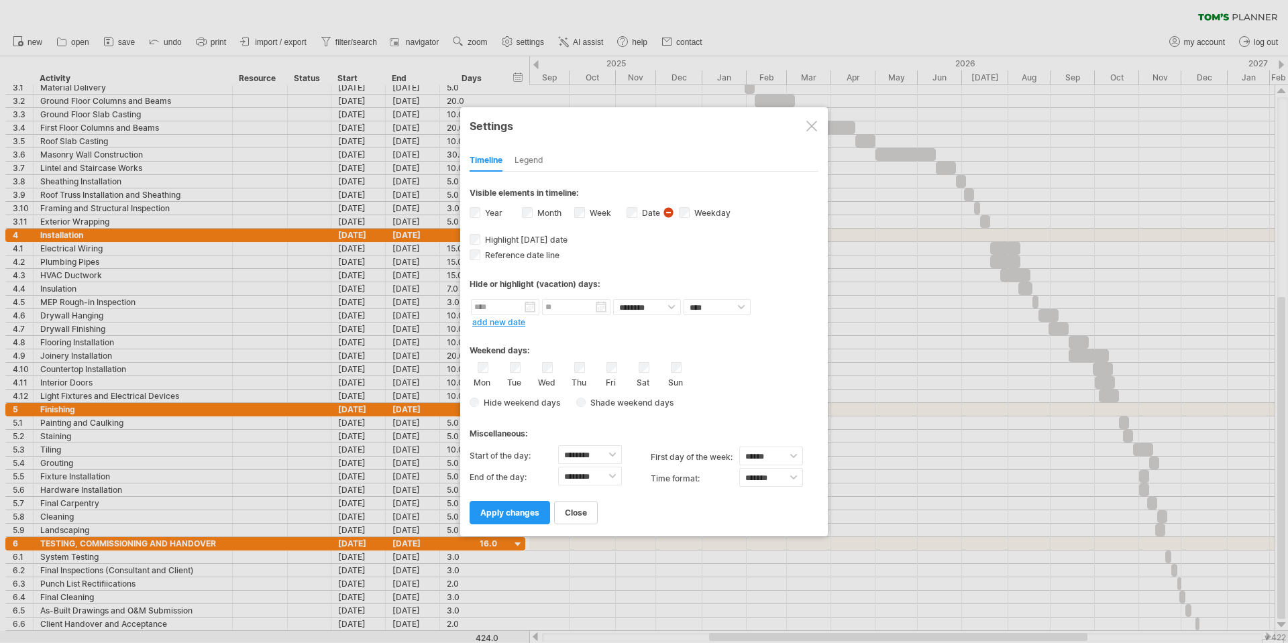
click at [529, 166] on div "Legend" at bounding box center [529, 160] width 29 height 21
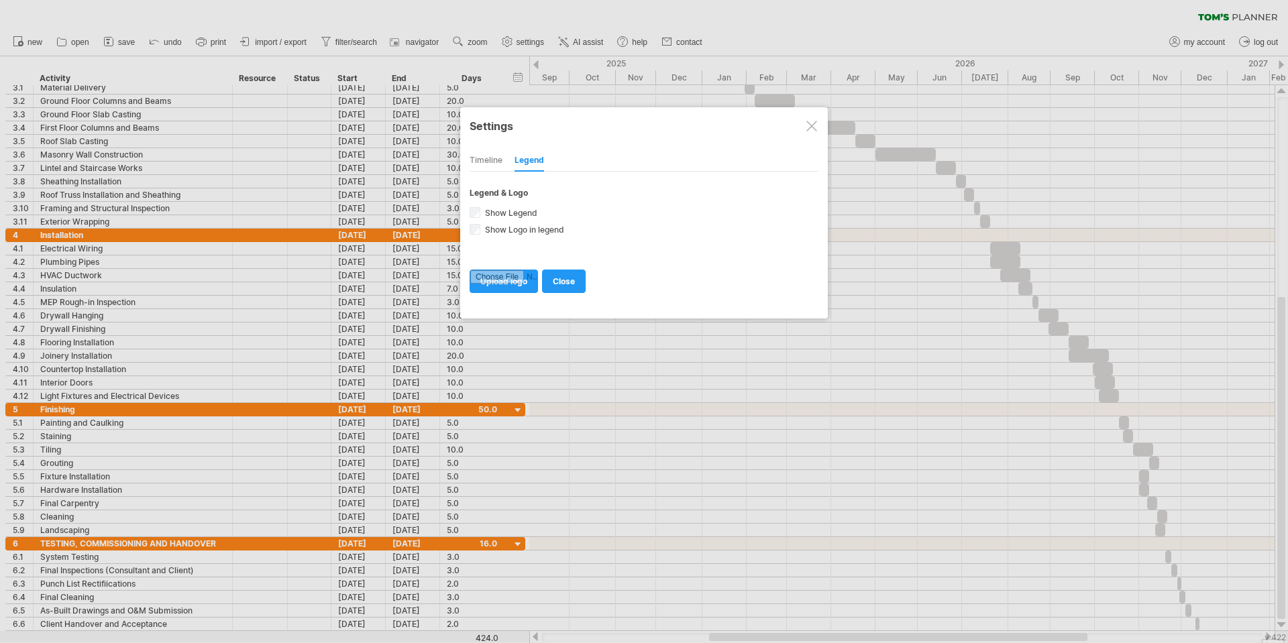
click at [495, 159] on div "Timeline" at bounding box center [486, 160] width 33 height 21
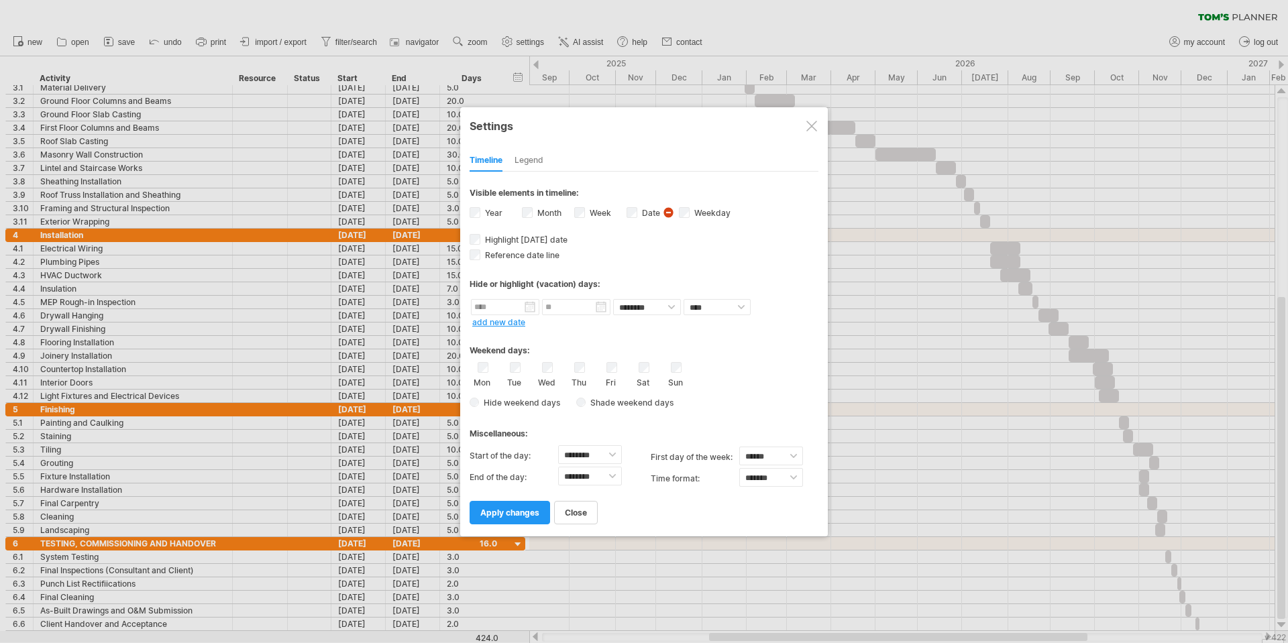
click at [533, 149] on div "Timeline Legend" at bounding box center [644, 157] width 349 height 29
click at [531, 152] on div "Legend" at bounding box center [529, 160] width 29 height 21
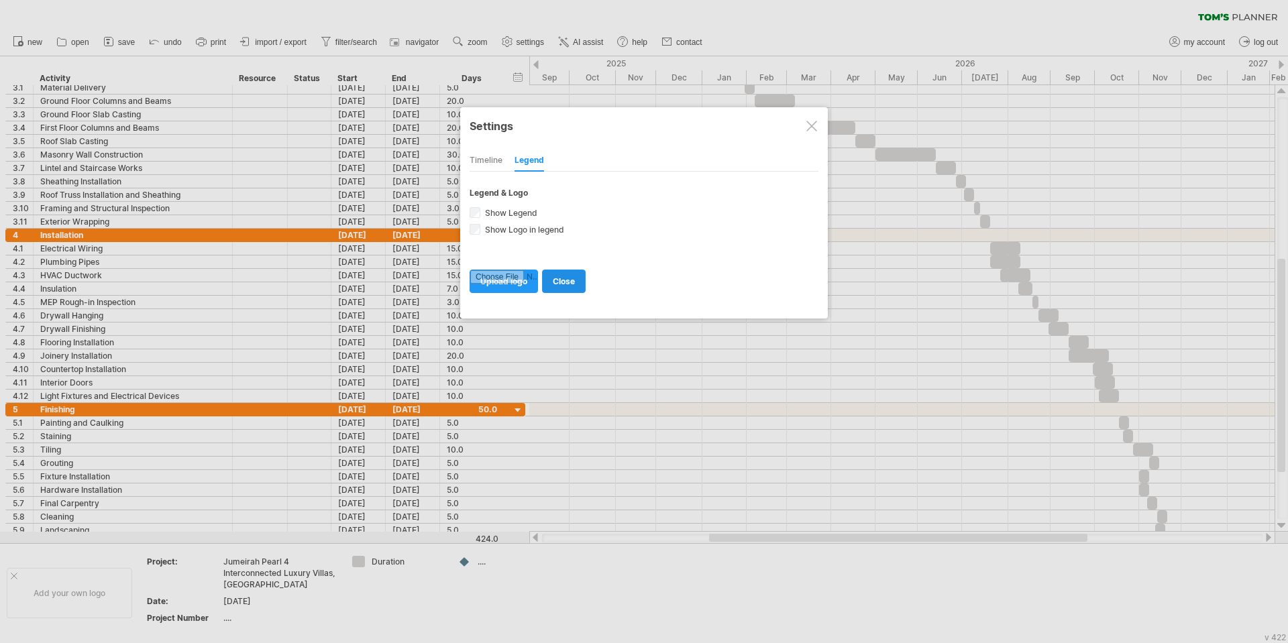
click at [562, 282] on span "close" at bounding box center [564, 281] width 22 height 10
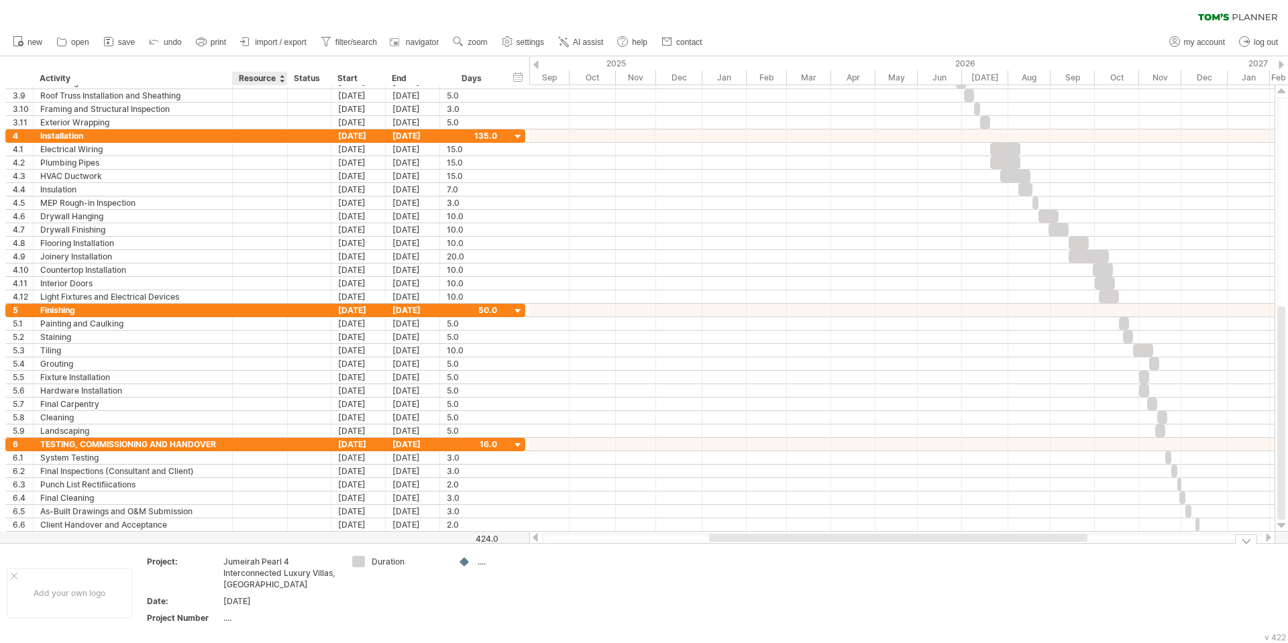
click at [280, 569] on div "Jumeirah Pearl 4 Interconnected Luxury Villas, [GEOGRAPHIC_DATA]" at bounding box center [279, 573] width 113 height 34
click at [276, 567] on input "**********" at bounding box center [276, 561] width 107 height 11
